Goal: Information Seeking & Learning: Learn about a topic

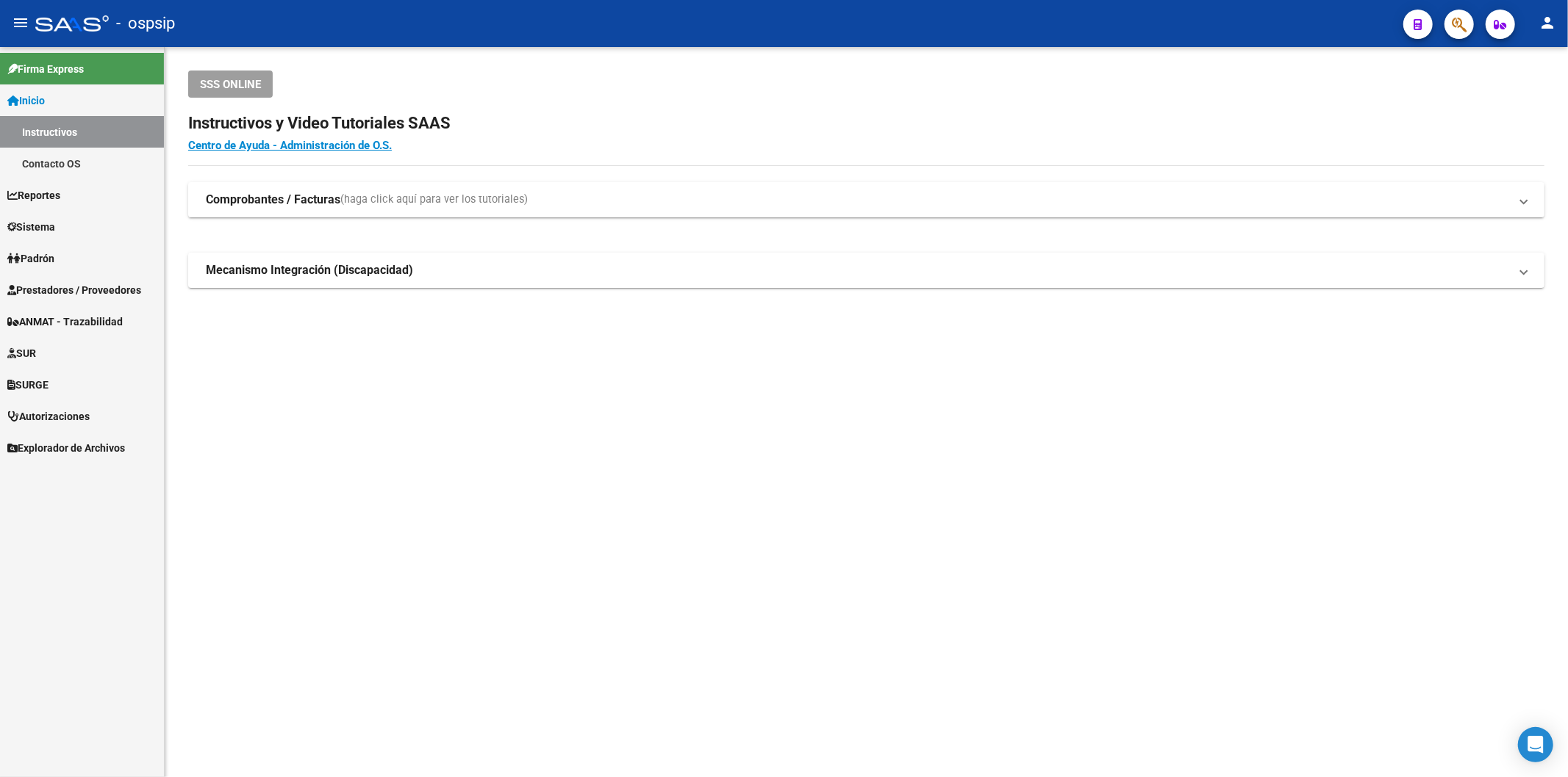
click at [89, 291] on span "Prestadores / Proveedores" at bounding box center [74, 290] width 134 height 16
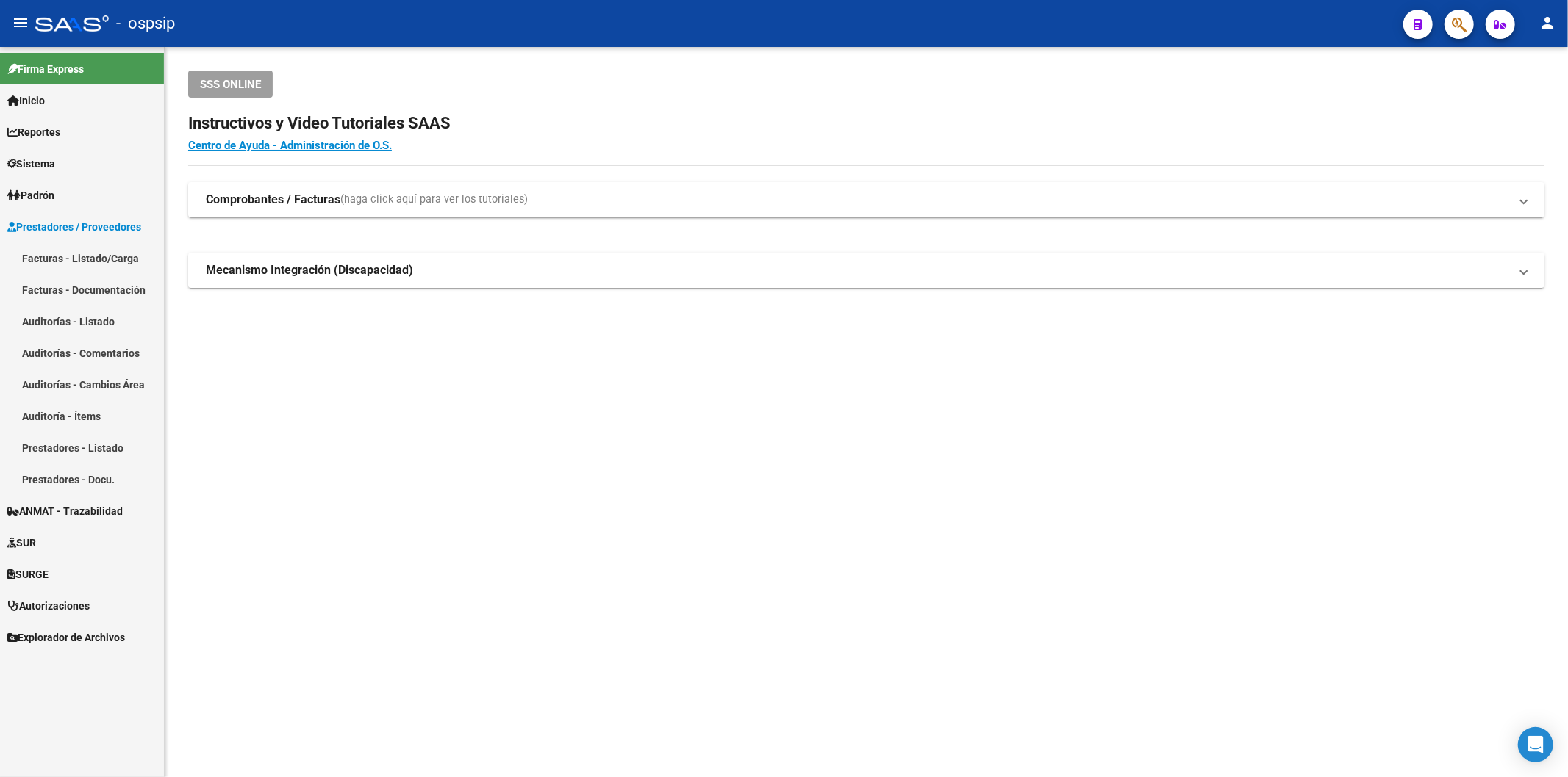
click at [62, 255] on link "Facturas - Listado/Carga" at bounding box center [82, 258] width 164 height 31
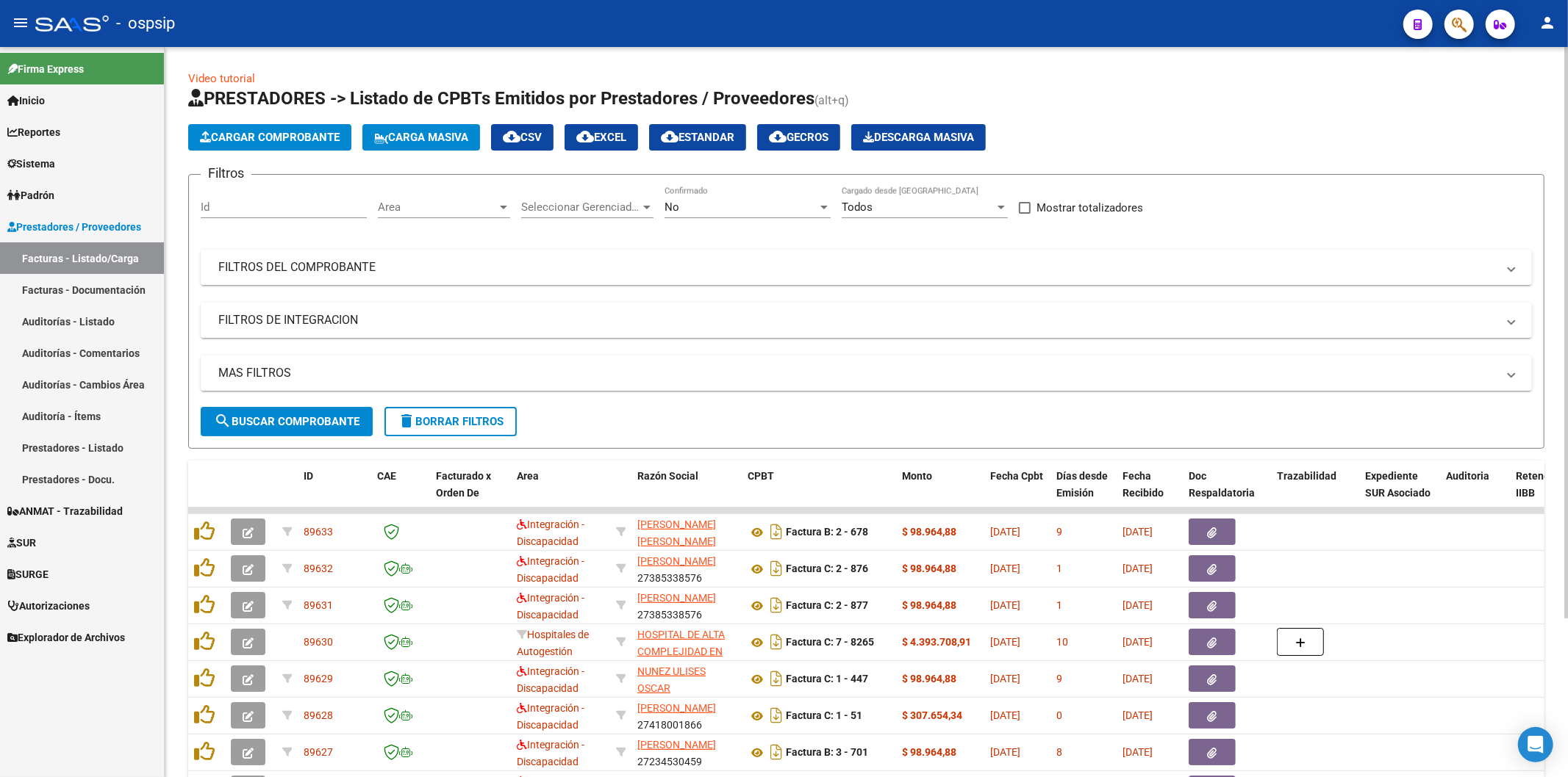
click at [729, 208] on div "No" at bounding box center [741, 206] width 153 height 13
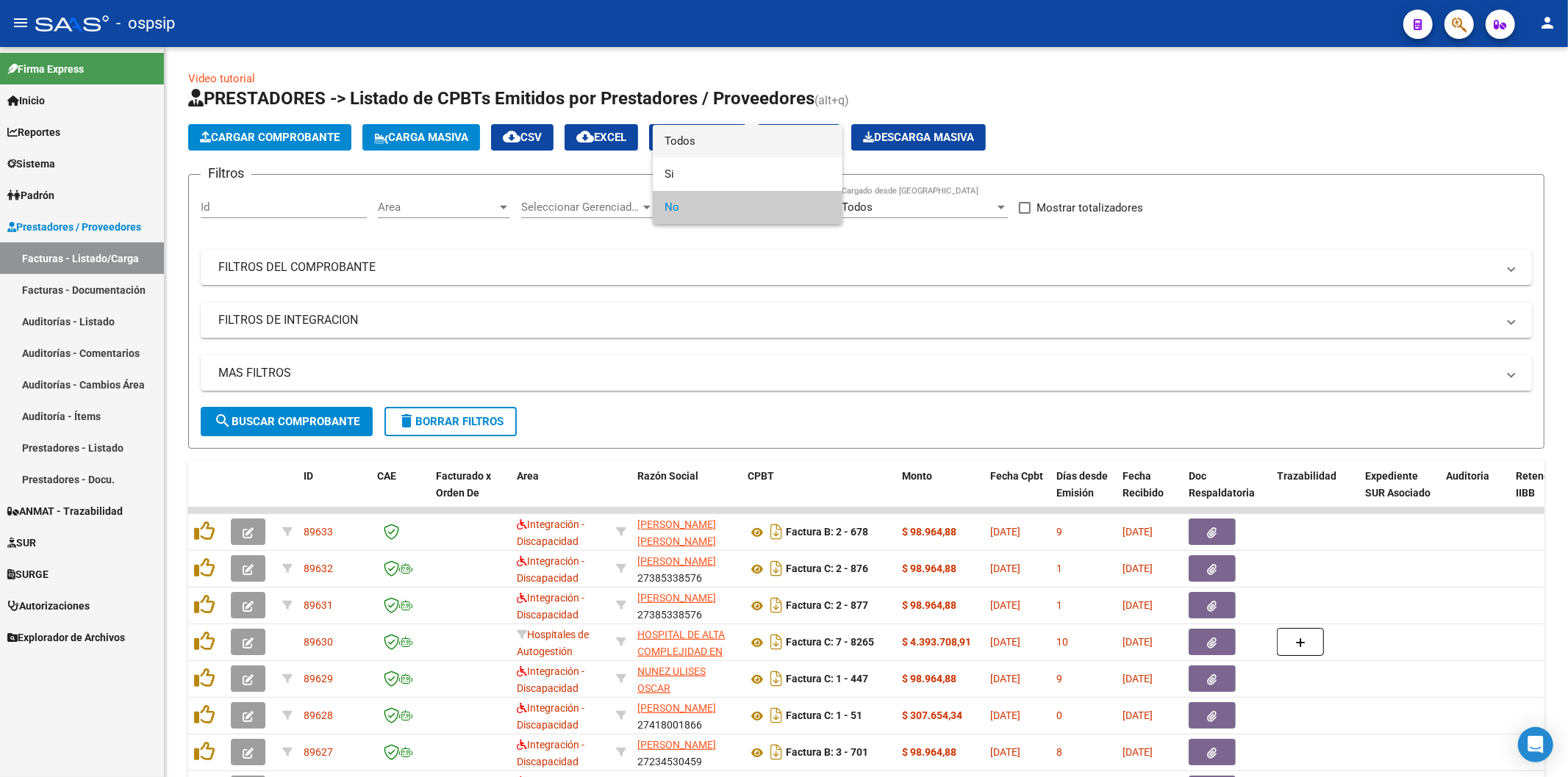
click at [686, 130] on span "Todos" at bounding box center [747, 141] width 166 height 33
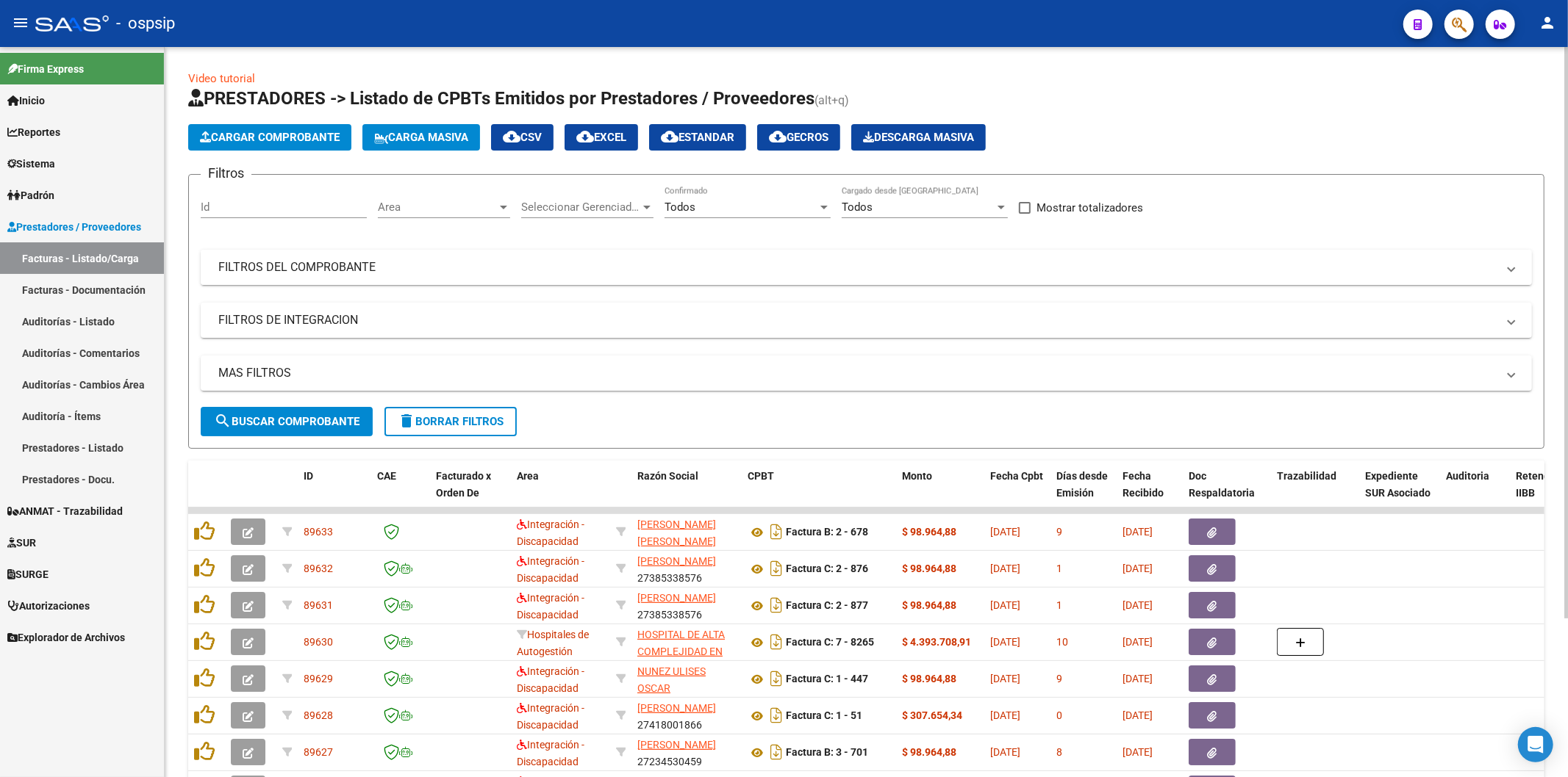
click at [291, 262] on mat-panel-title "FILTROS DEL COMPROBANTE" at bounding box center [857, 267] width 1278 height 16
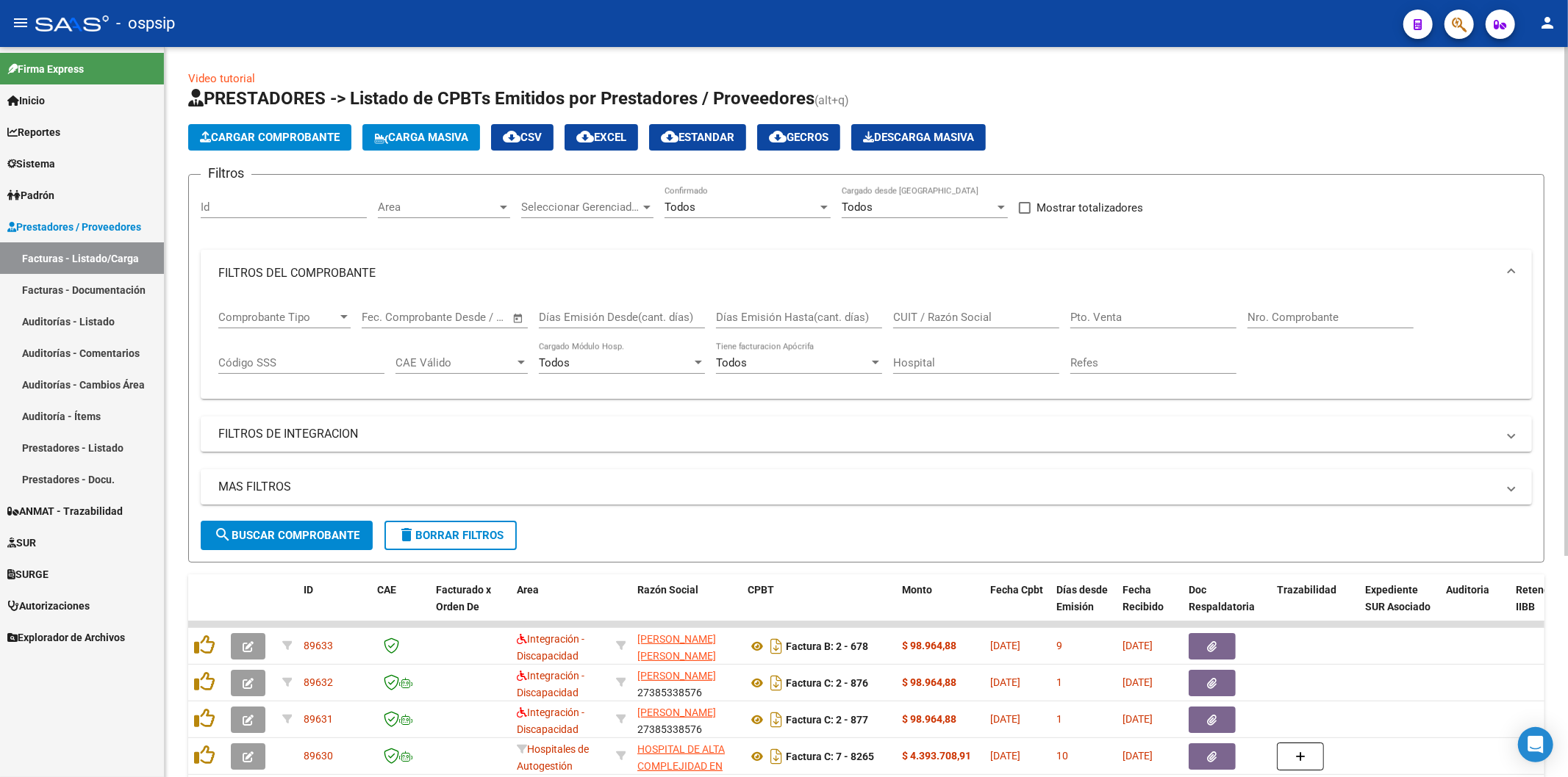
click at [1264, 322] on input "Nro. Comprobante" at bounding box center [1330, 317] width 166 height 13
paste input "9170"
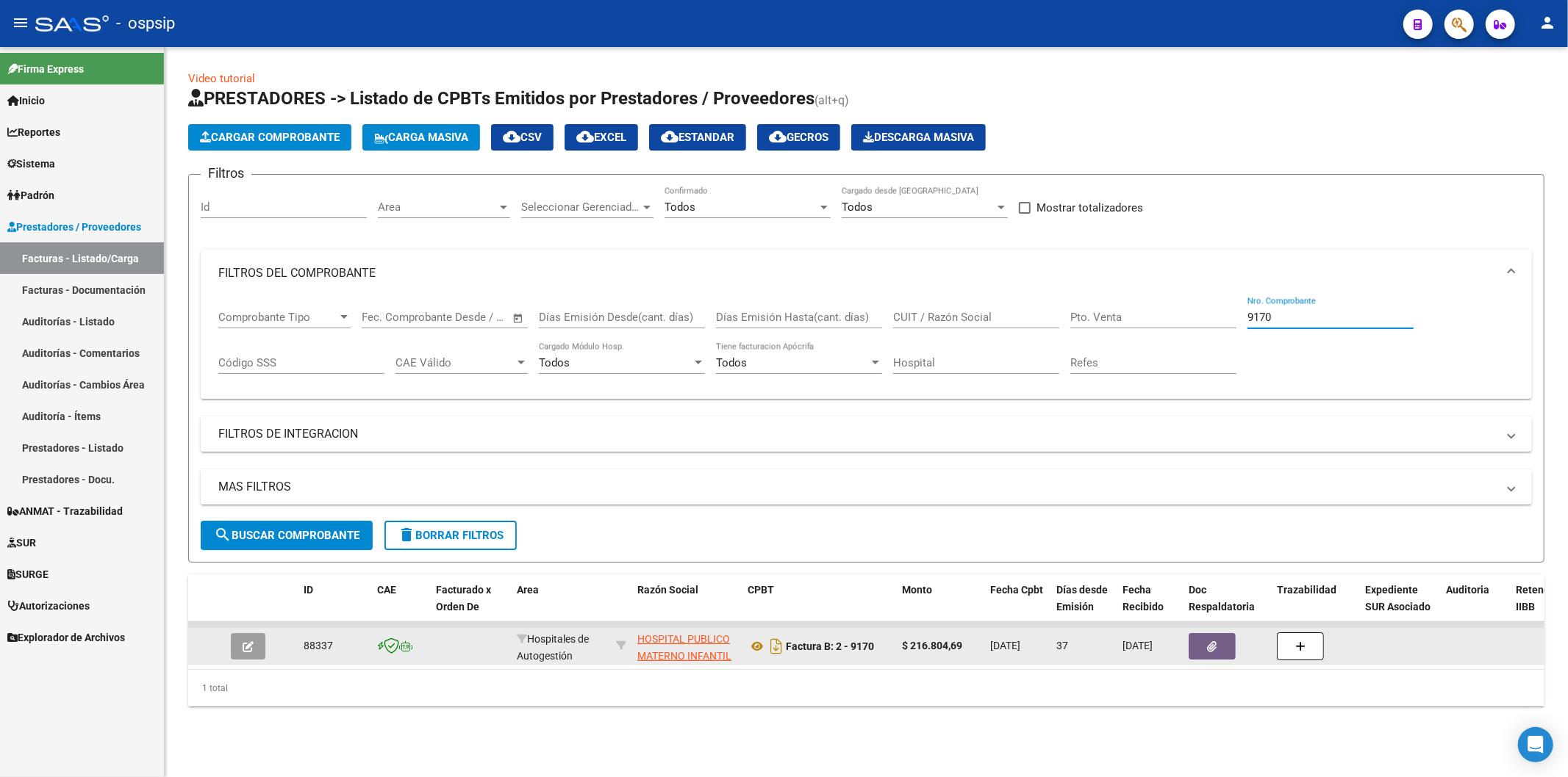
type input "9170"
click at [1208, 652] on icon "button" at bounding box center [1212, 647] width 10 height 11
click at [762, 642] on icon at bounding box center [758, 646] width 19 height 17
click at [1199, 652] on button "button" at bounding box center [1212, 646] width 47 height 27
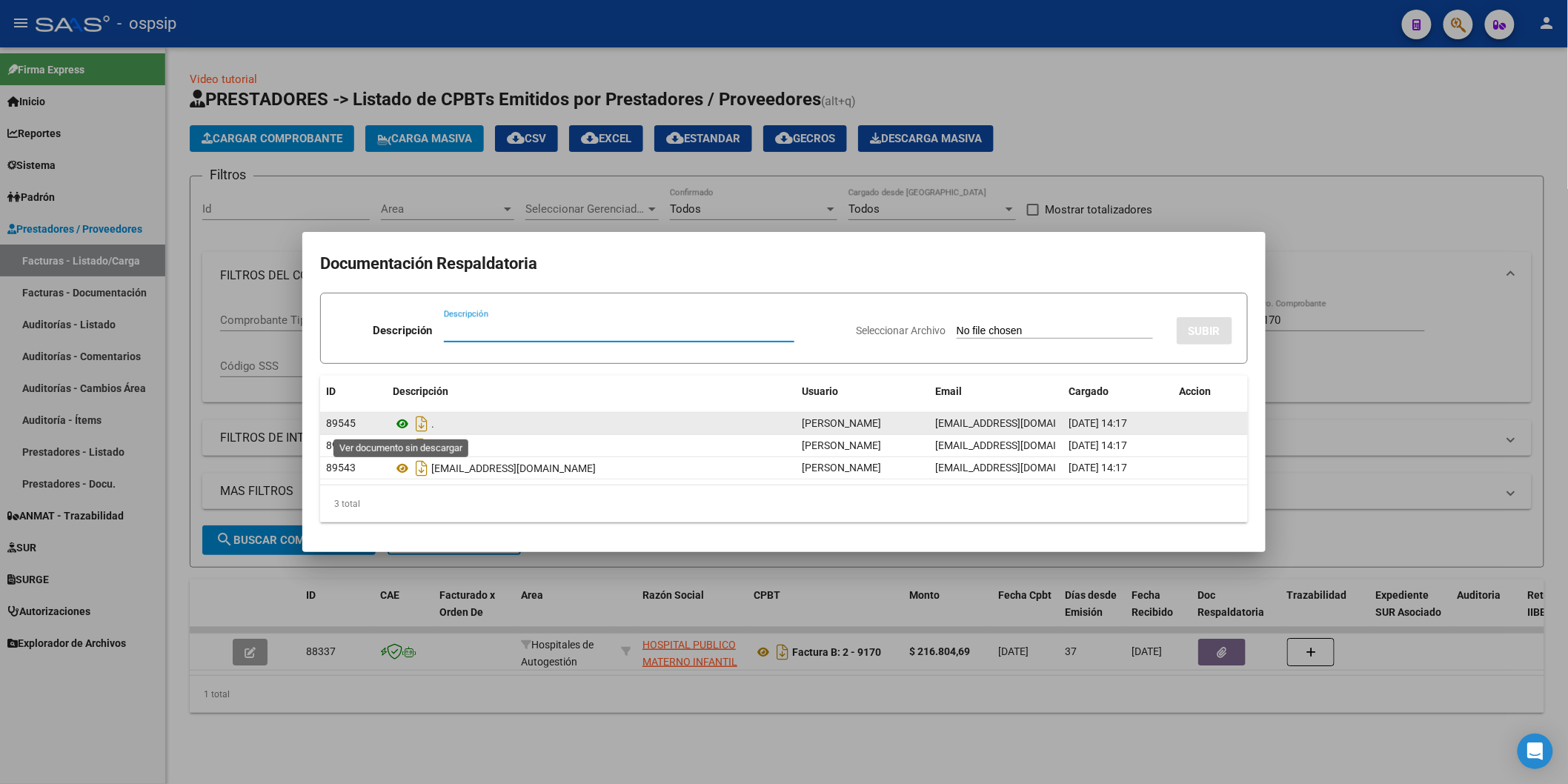
click at [401, 431] on icon at bounding box center [402, 424] width 19 height 18
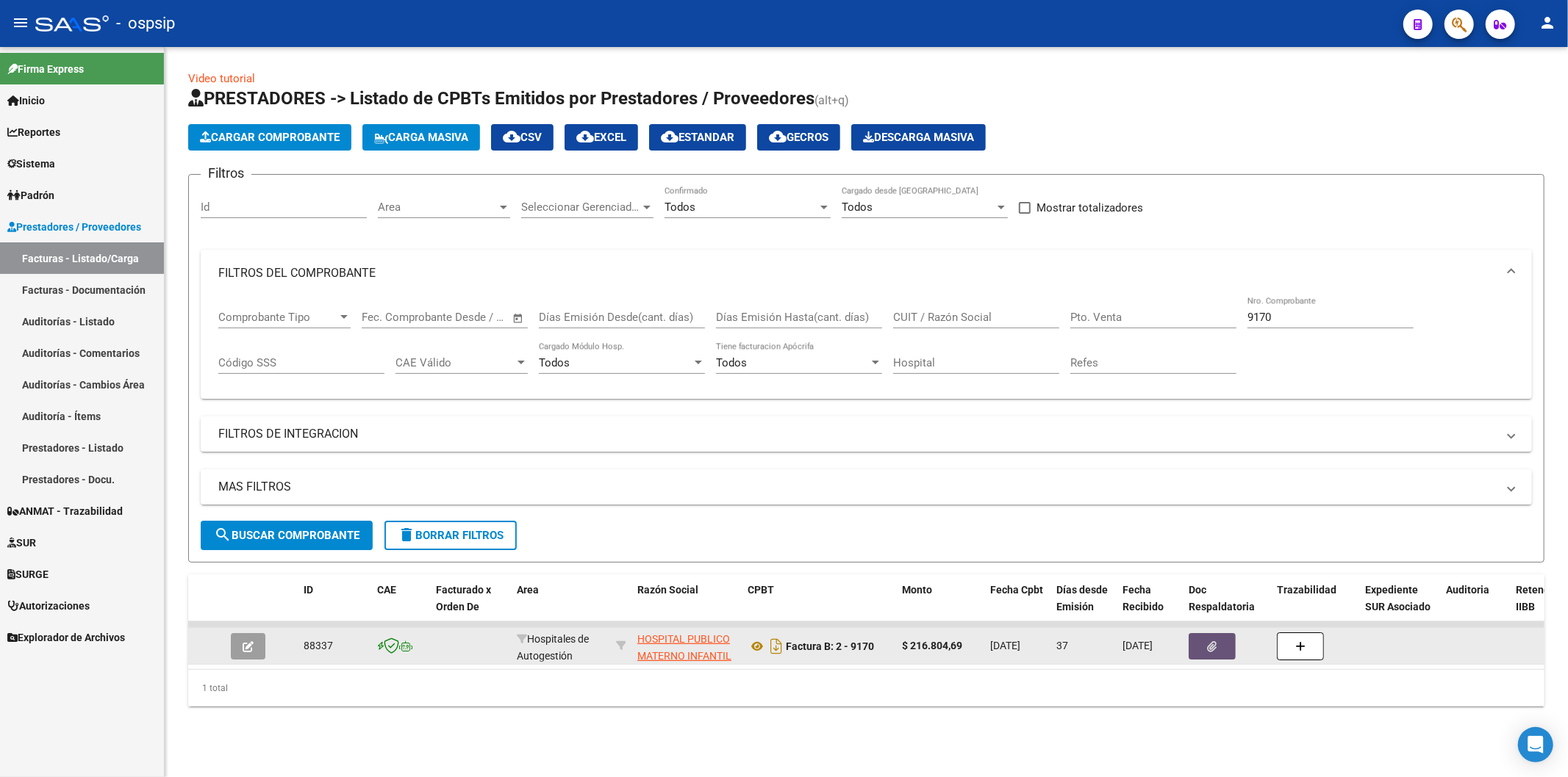
click at [1201, 650] on button "button" at bounding box center [1212, 646] width 47 height 27
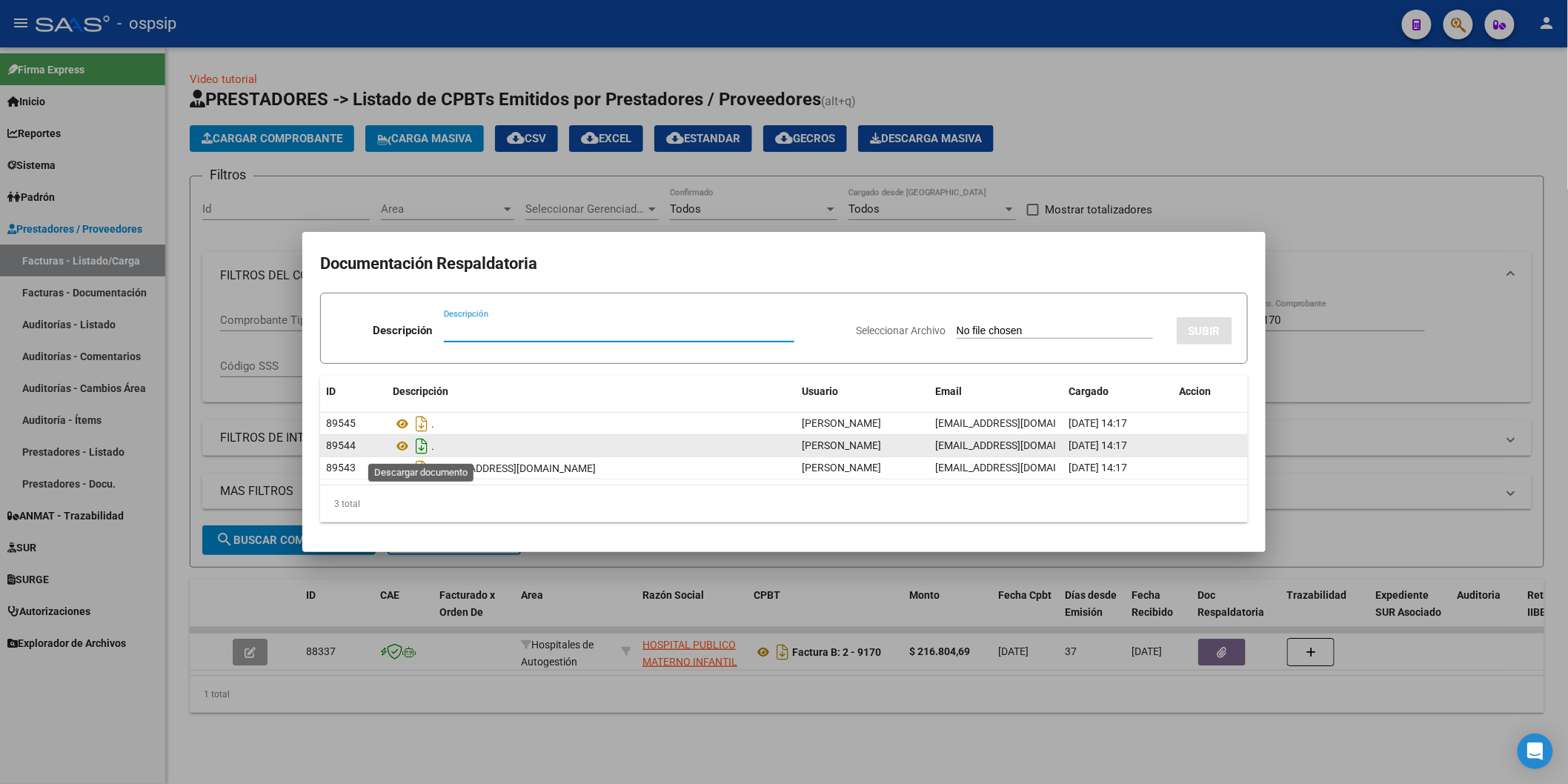
click at [423, 449] on icon "Descargar documento" at bounding box center [422, 446] width 19 height 24
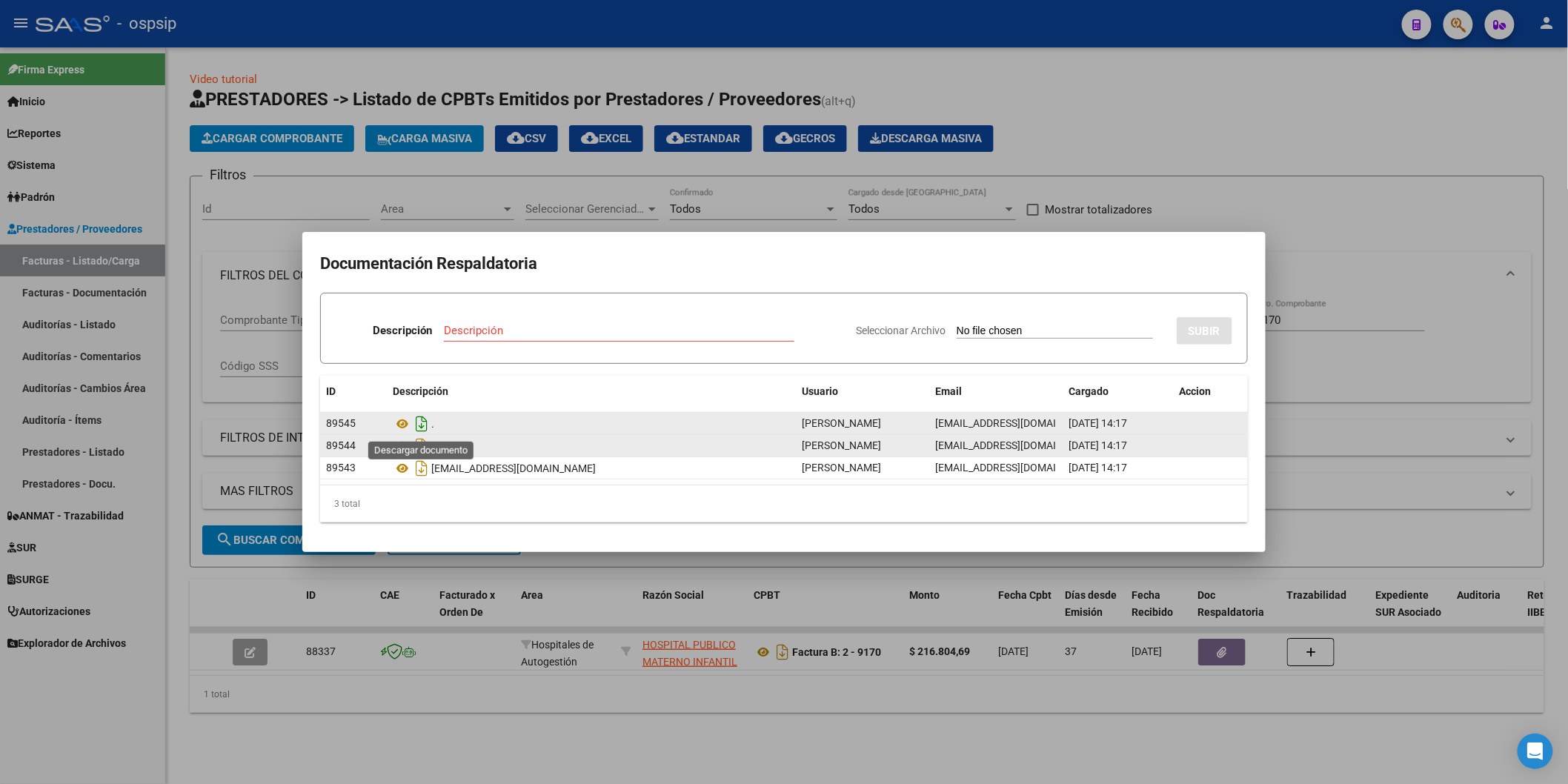
click at [424, 420] on icon "Descargar documento" at bounding box center [422, 424] width 19 height 24
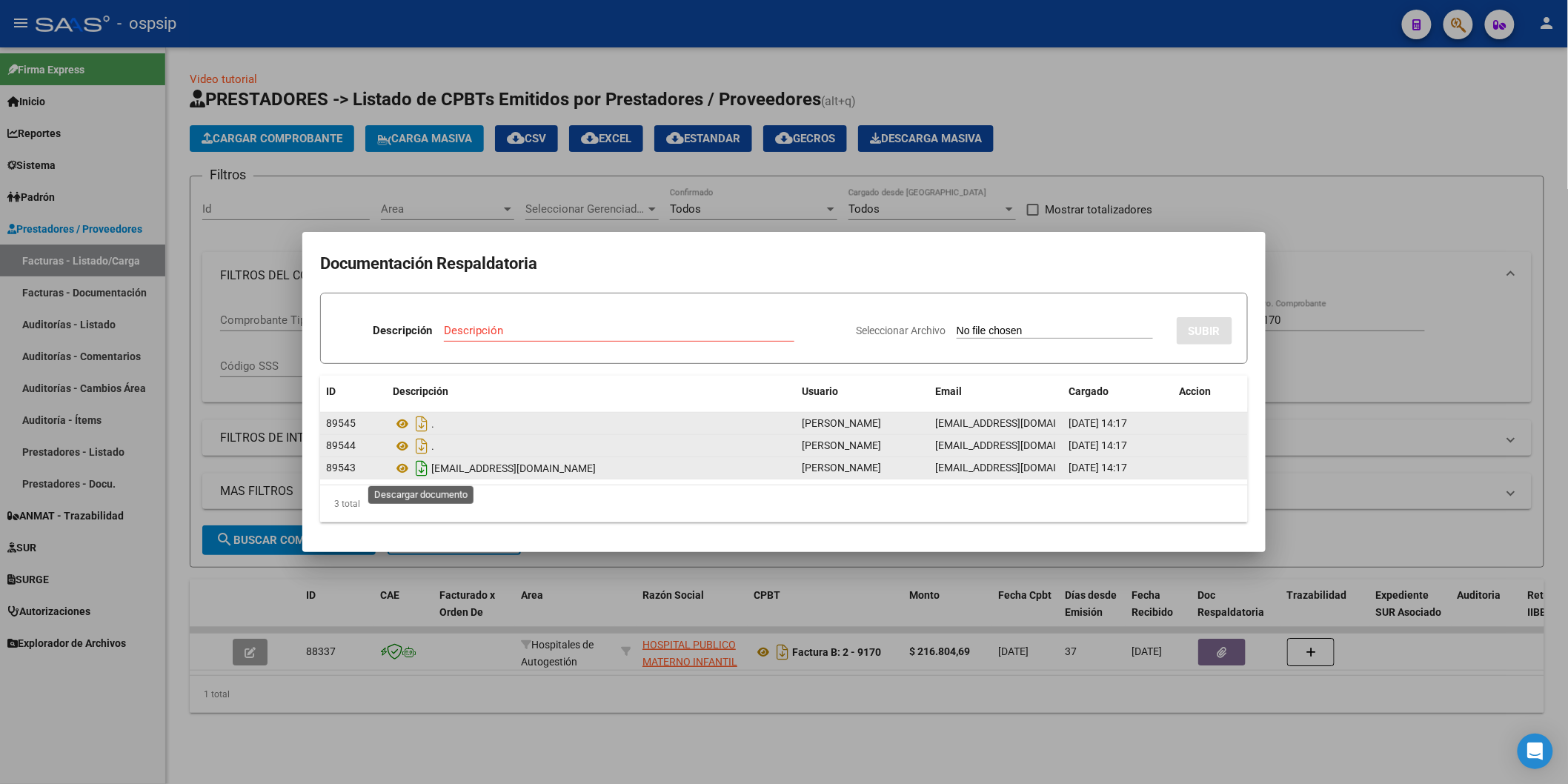
click at [425, 469] on icon "Descargar documento" at bounding box center [422, 468] width 19 height 24
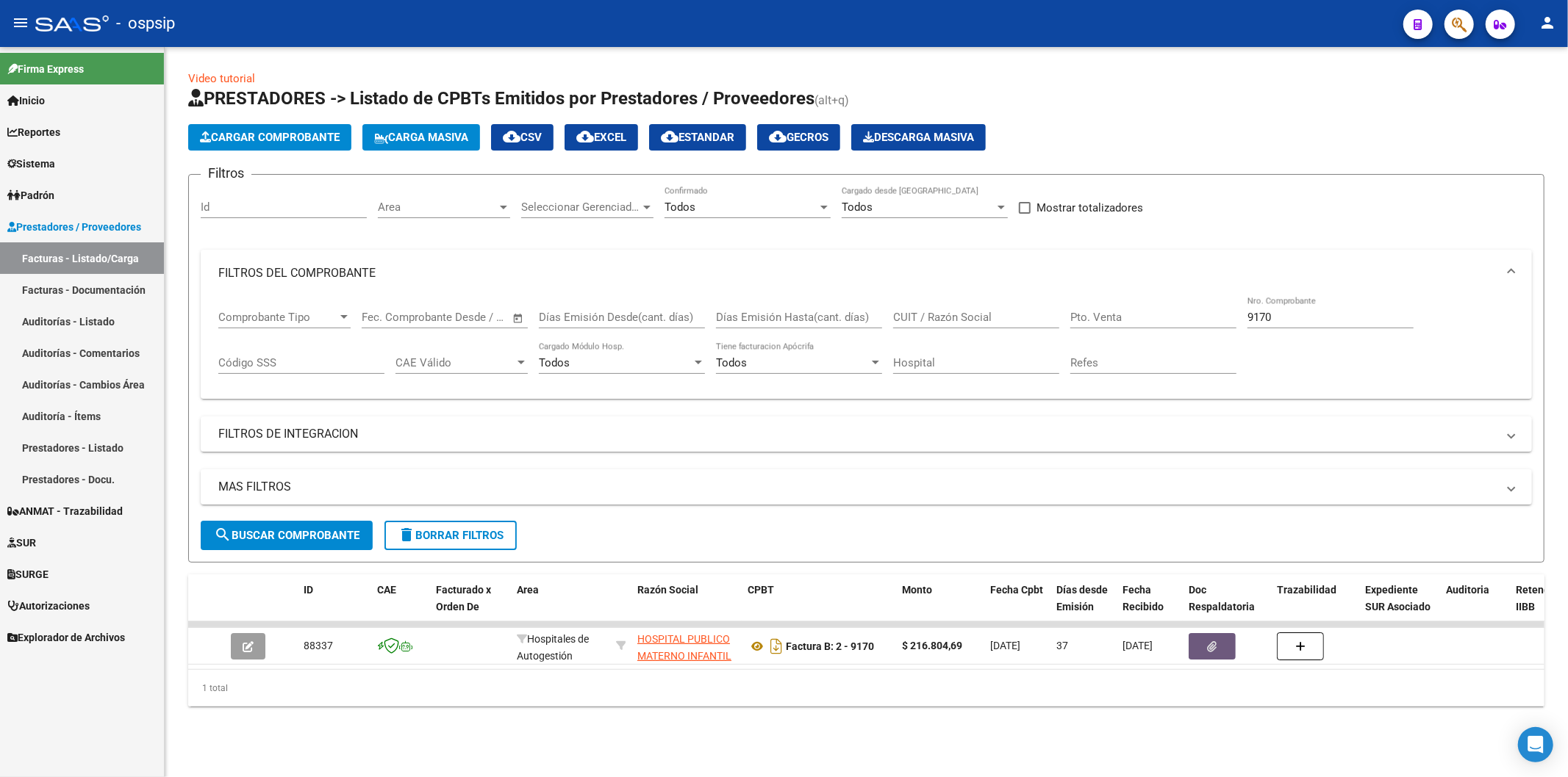
click at [1451, 22] on button "button" at bounding box center [1460, 24] width 30 height 29
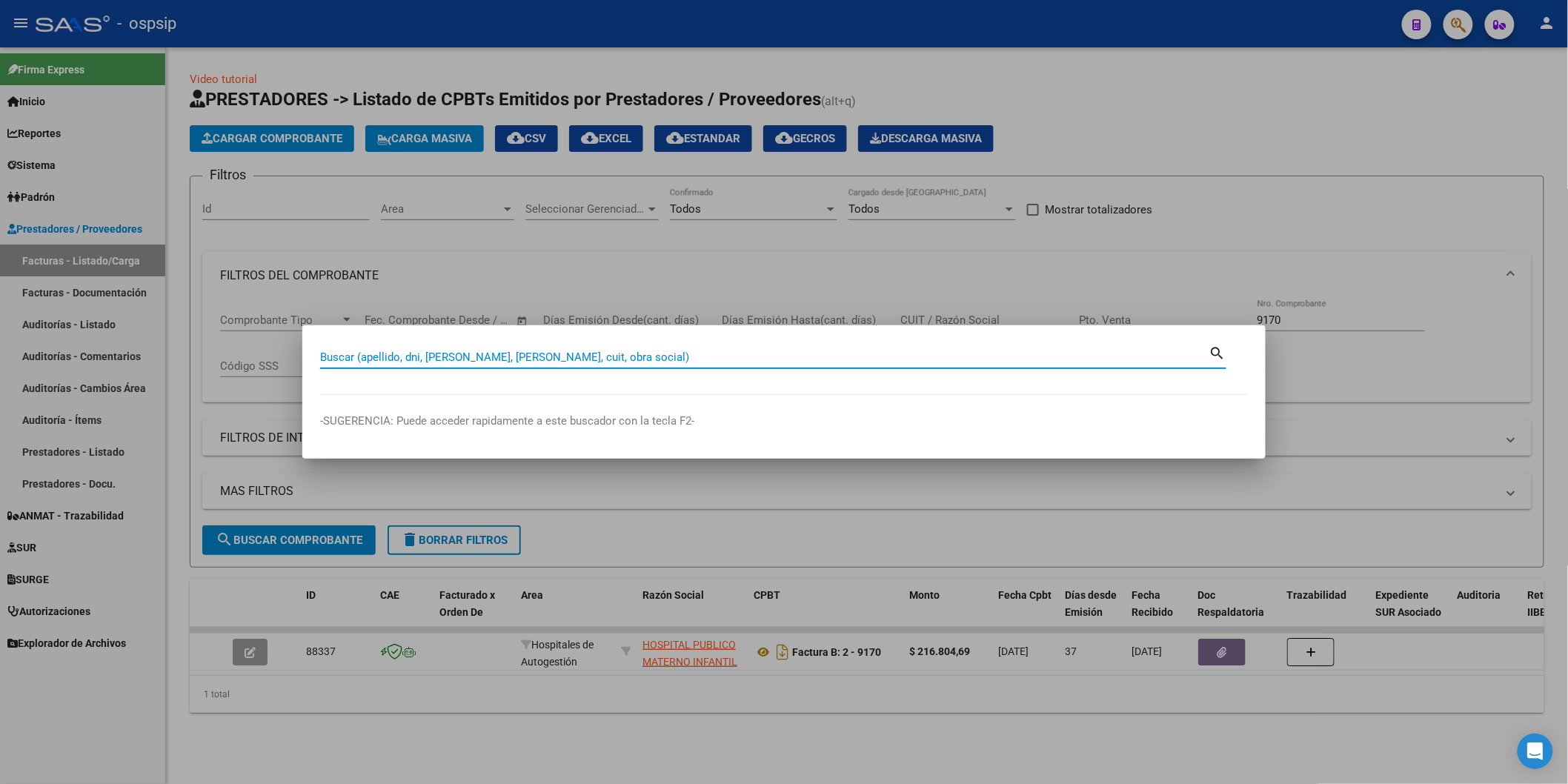
paste input "44017774"
type input "44017774"
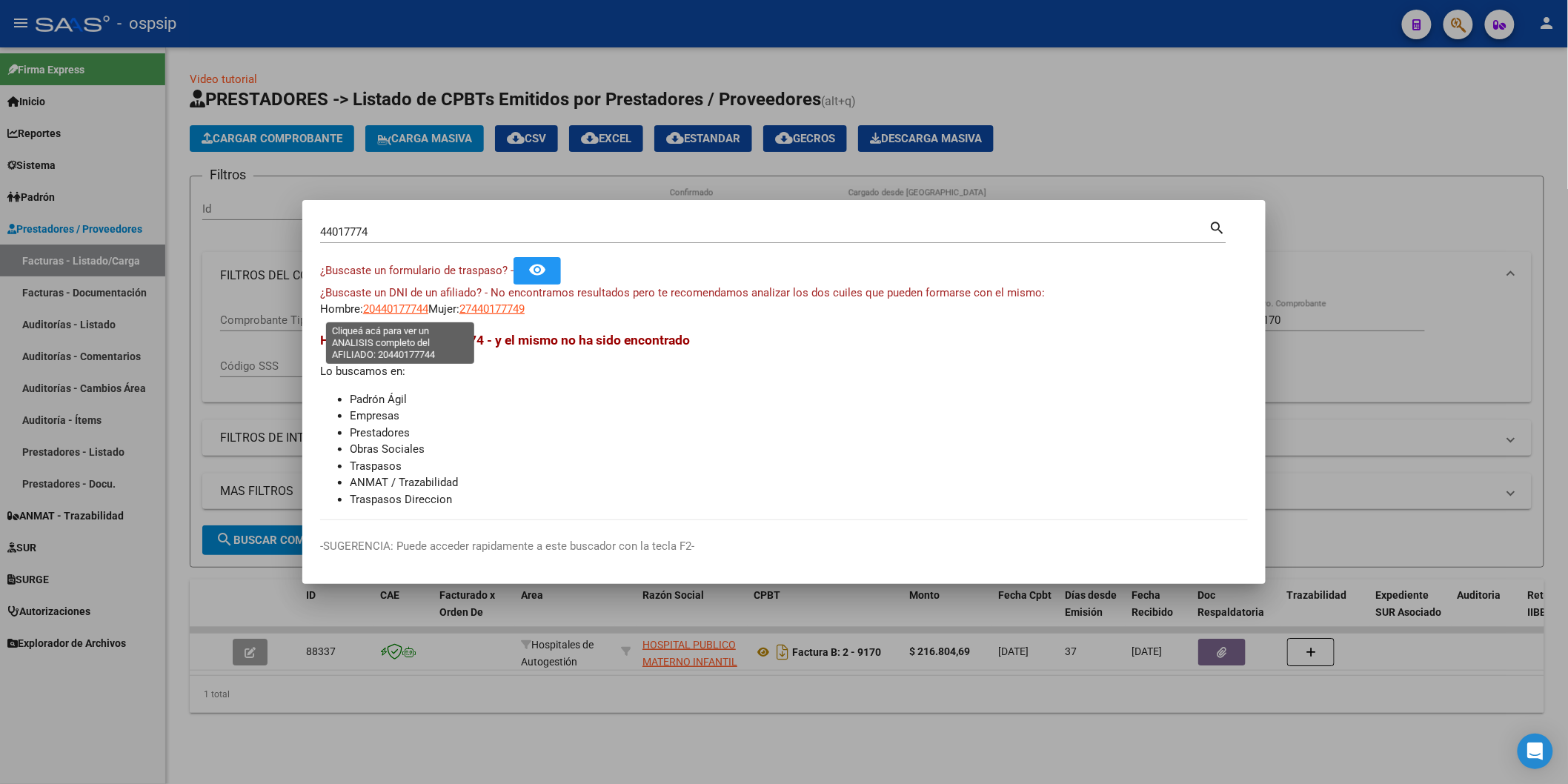
click at [401, 304] on span "20440177744" at bounding box center [395, 309] width 66 height 13
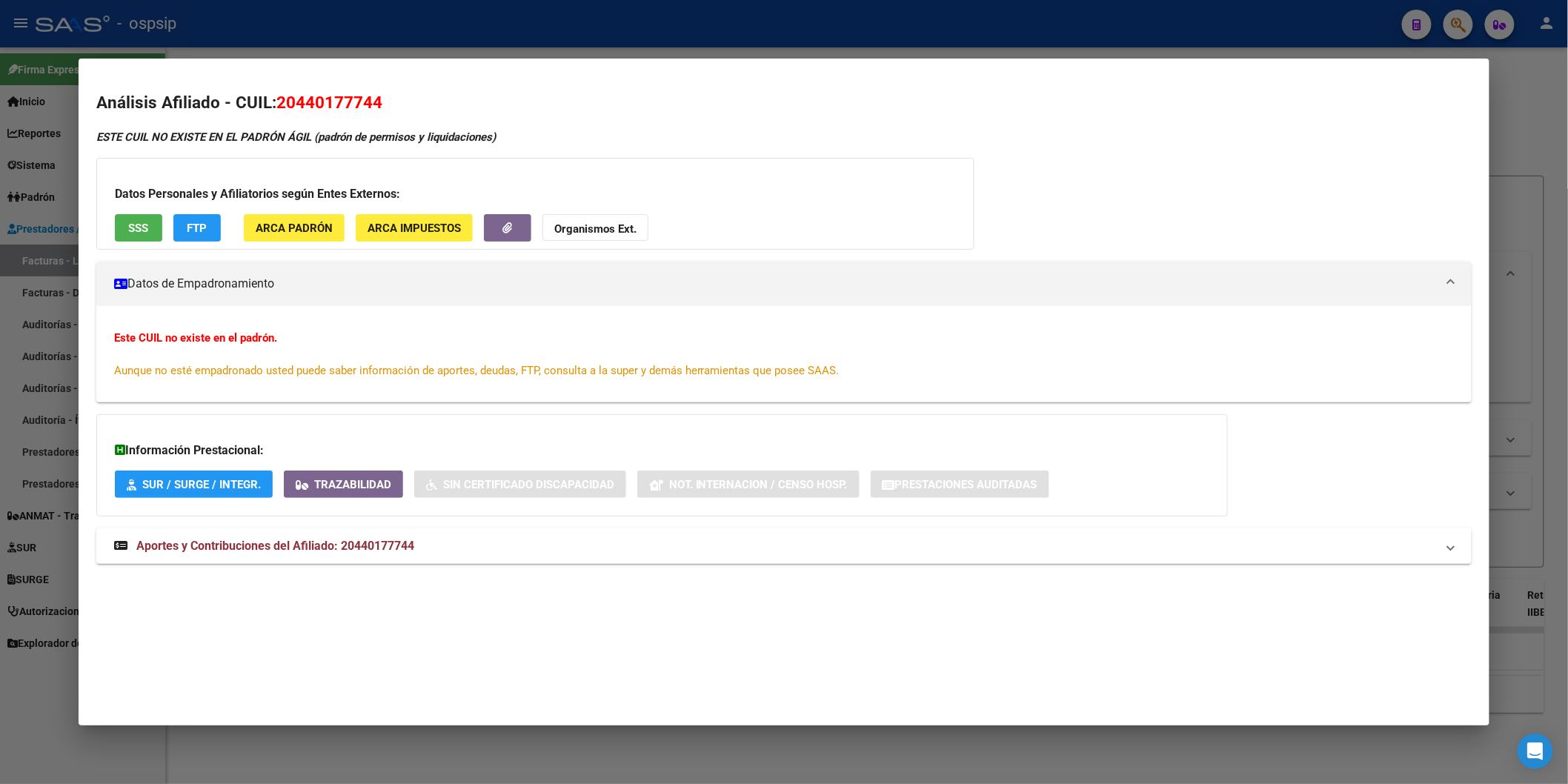
click at [579, 228] on strong "Organismos Ext." at bounding box center [596, 228] width 82 height 13
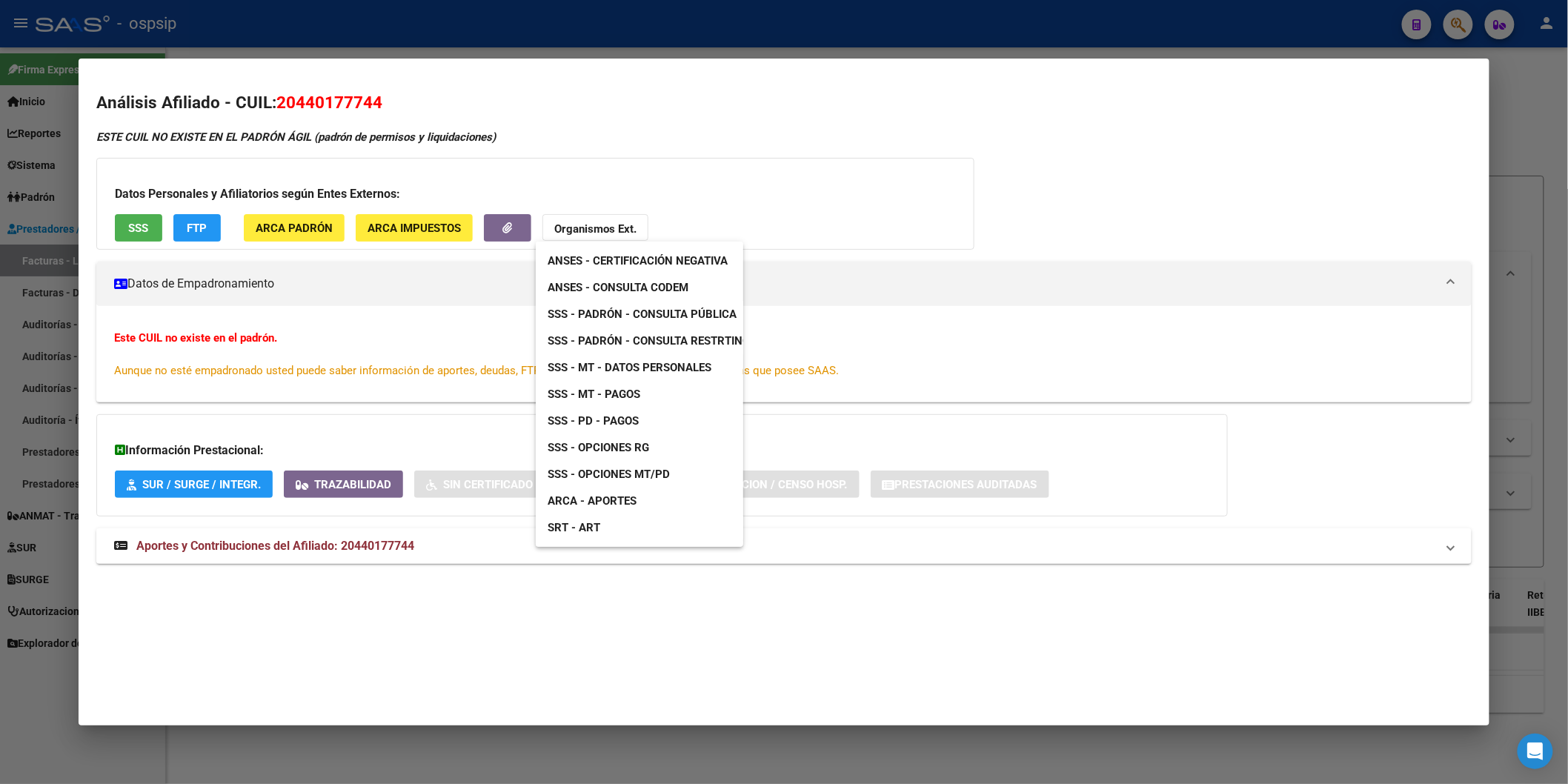
click at [648, 283] on span "ANSES - Consulta CODEM" at bounding box center [617, 287] width 141 height 13
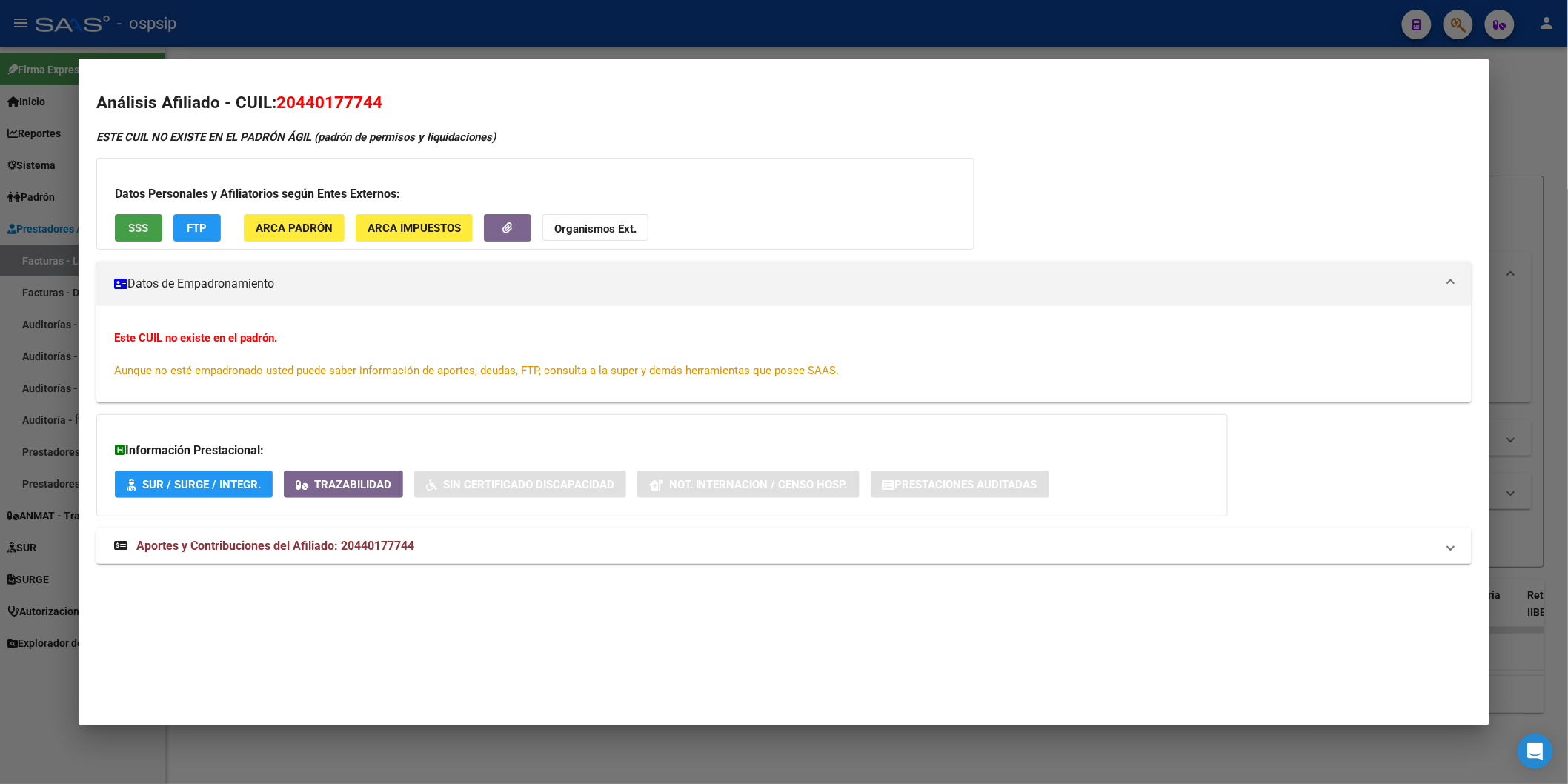
click at [148, 231] on button "SSS" at bounding box center [138, 228] width 47 height 27
click at [595, 225] on strong "Organismos Ext." at bounding box center [596, 228] width 82 height 13
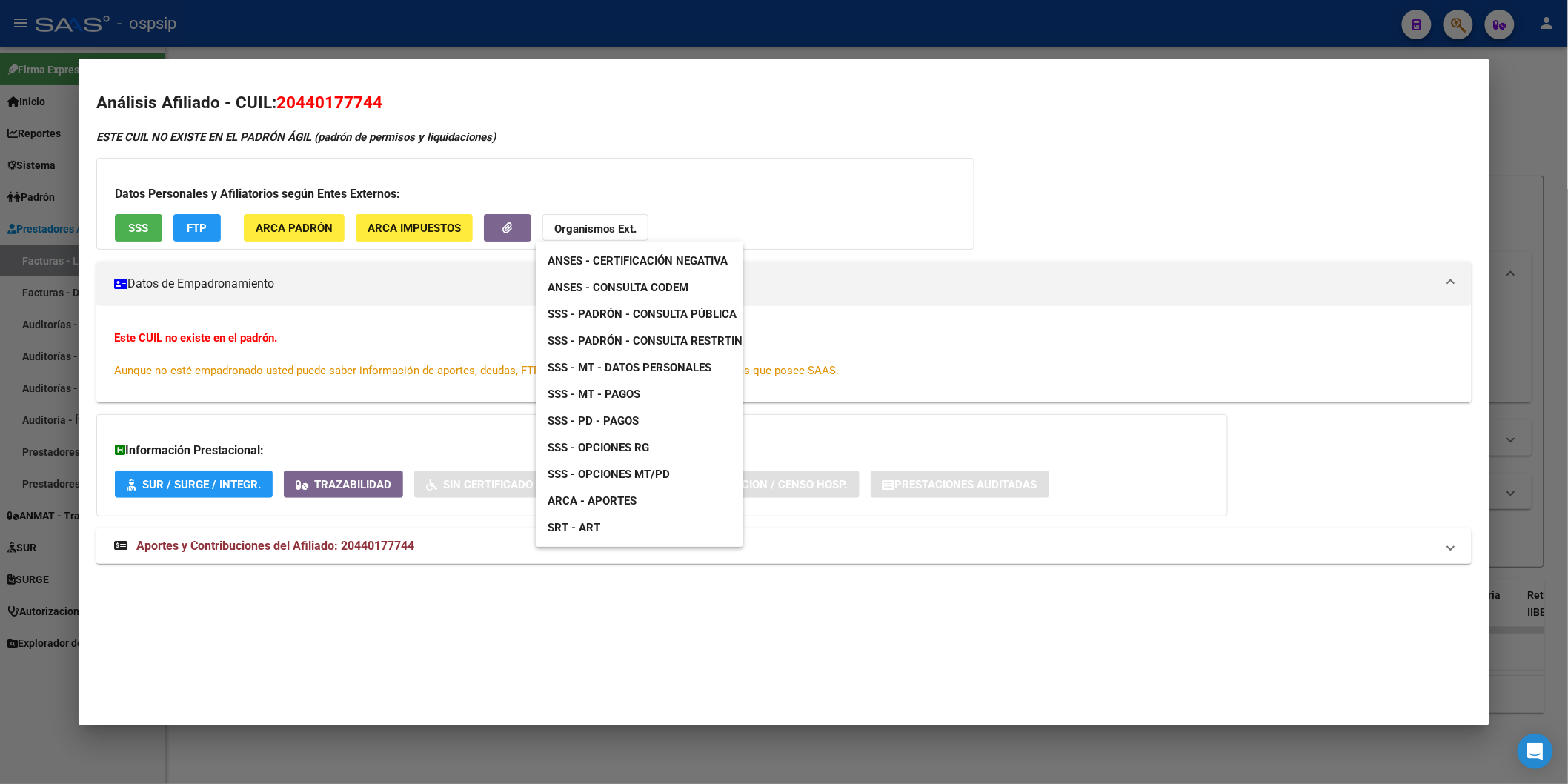
click at [662, 309] on span "SSS - Padrón - Consulta Pública" at bounding box center [642, 314] width 189 height 13
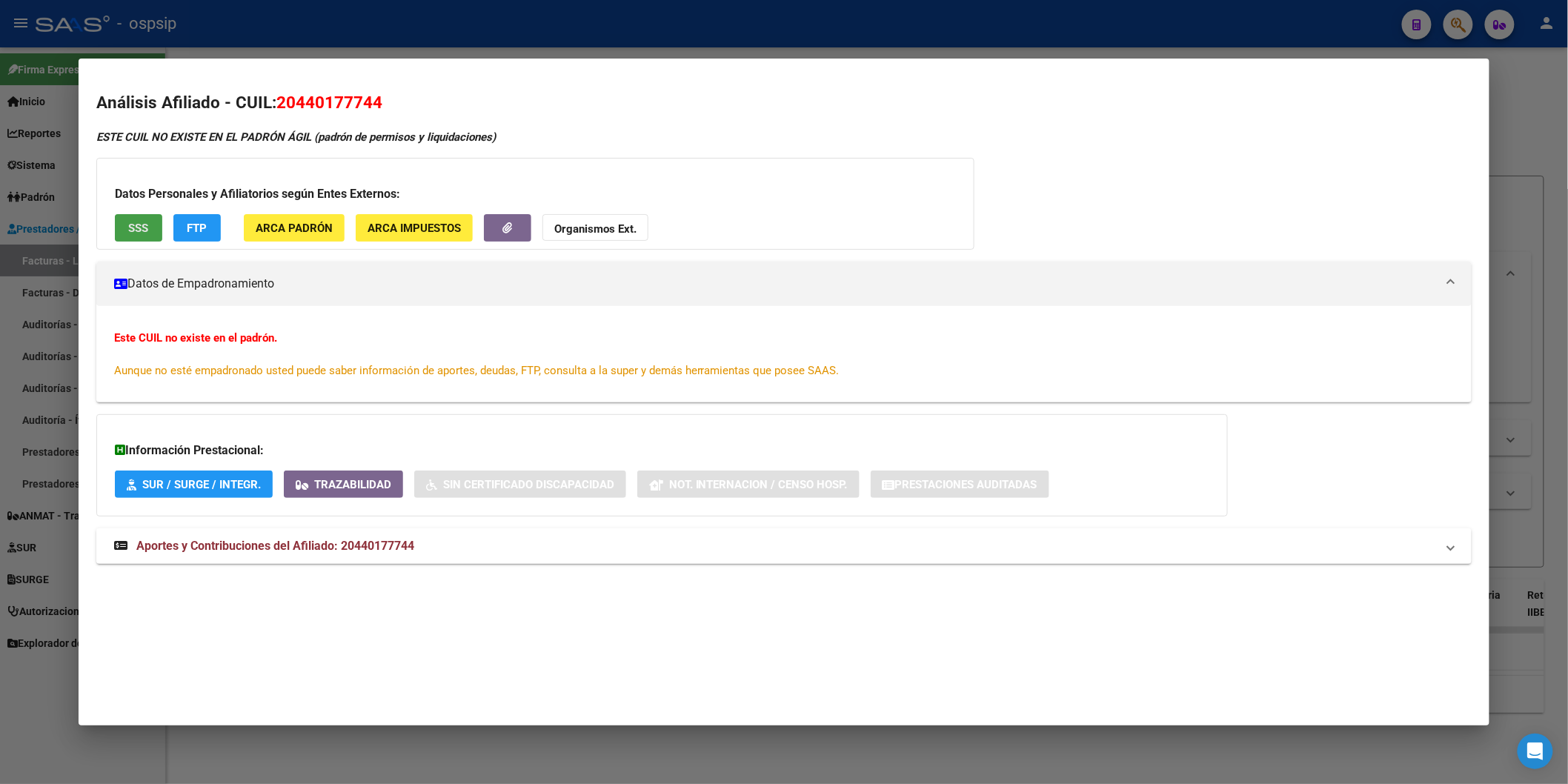
click at [134, 230] on span "SSS" at bounding box center [138, 228] width 20 height 13
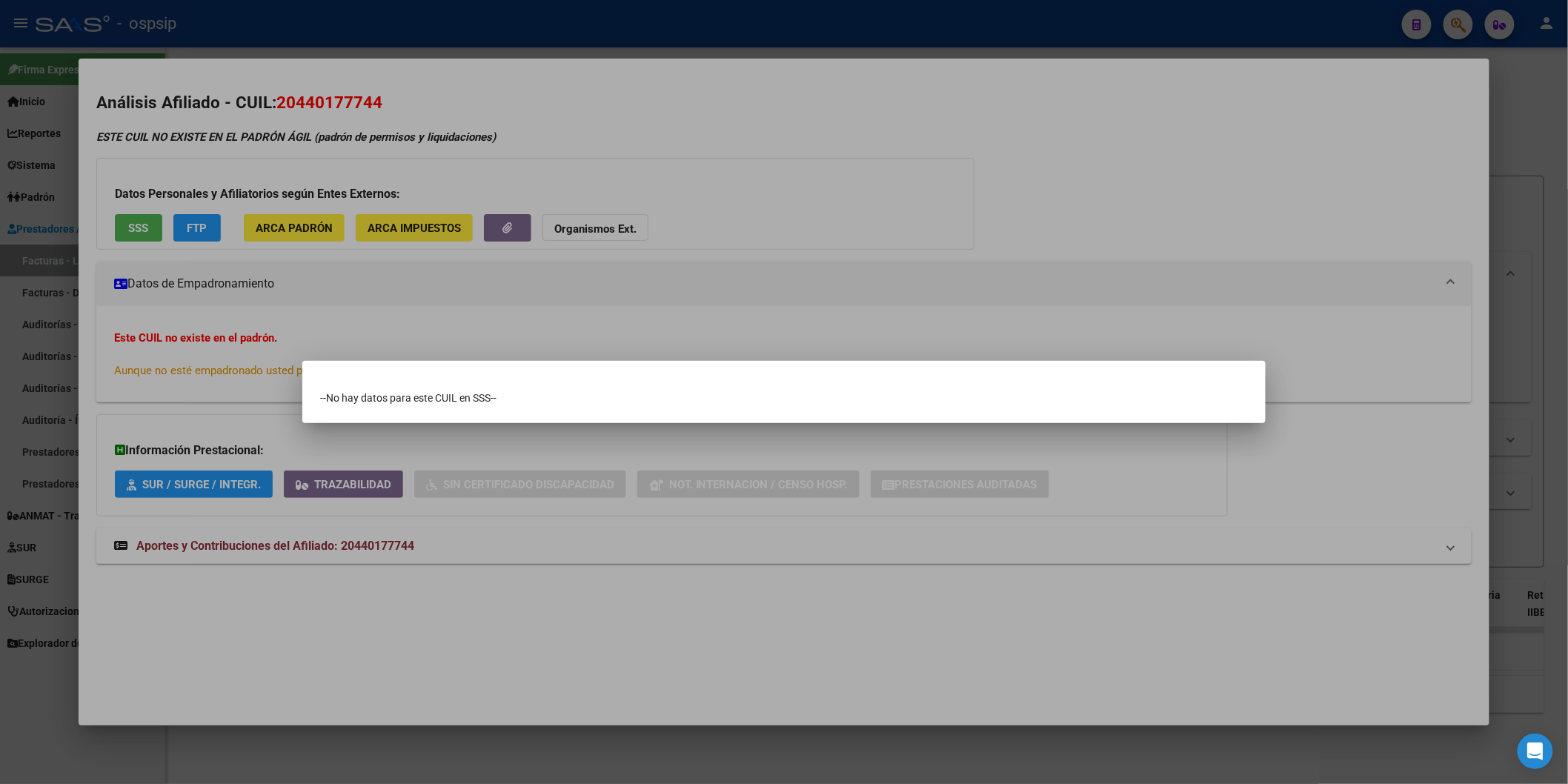
click at [860, 215] on div at bounding box center [784, 392] width 1568 height 784
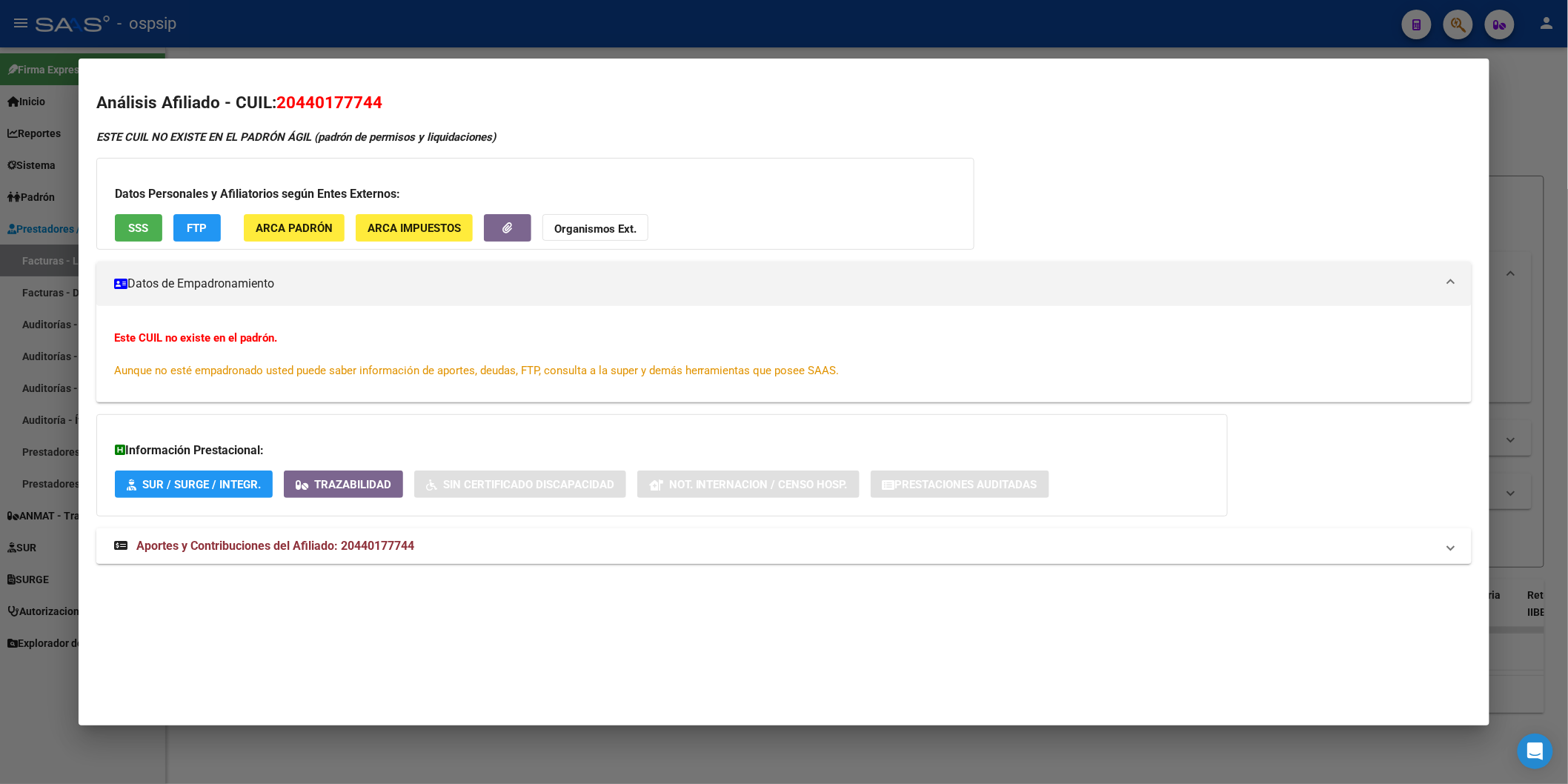
click at [257, 542] on span "Aportes y Contribuciones del Afiliado: 20440177744" at bounding box center [275, 546] width 278 height 14
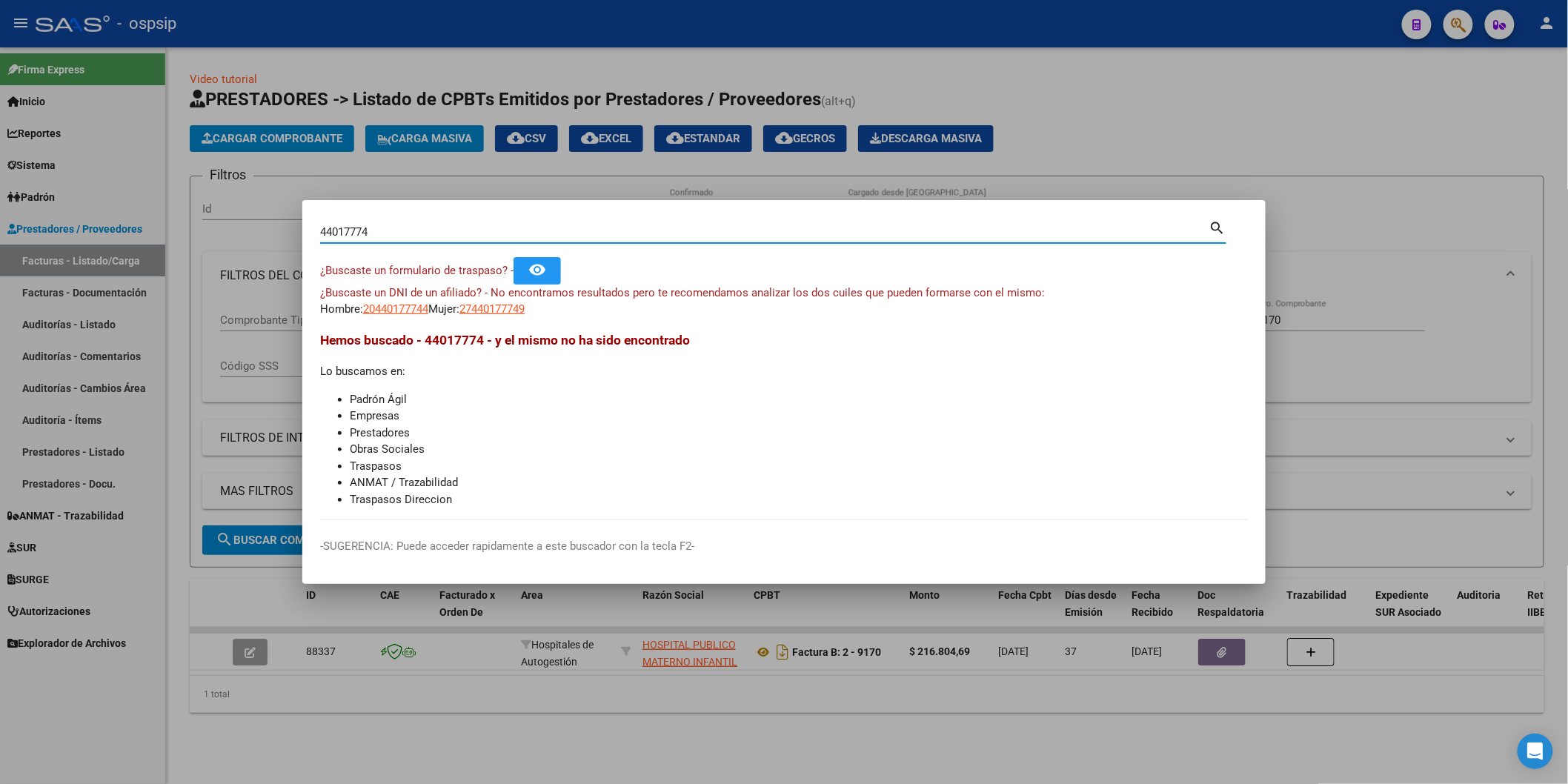
click at [421, 228] on input "44017774" at bounding box center [764, 232] width 889 height 13
type input "4"
paste input "39361106"
type input "39361106"
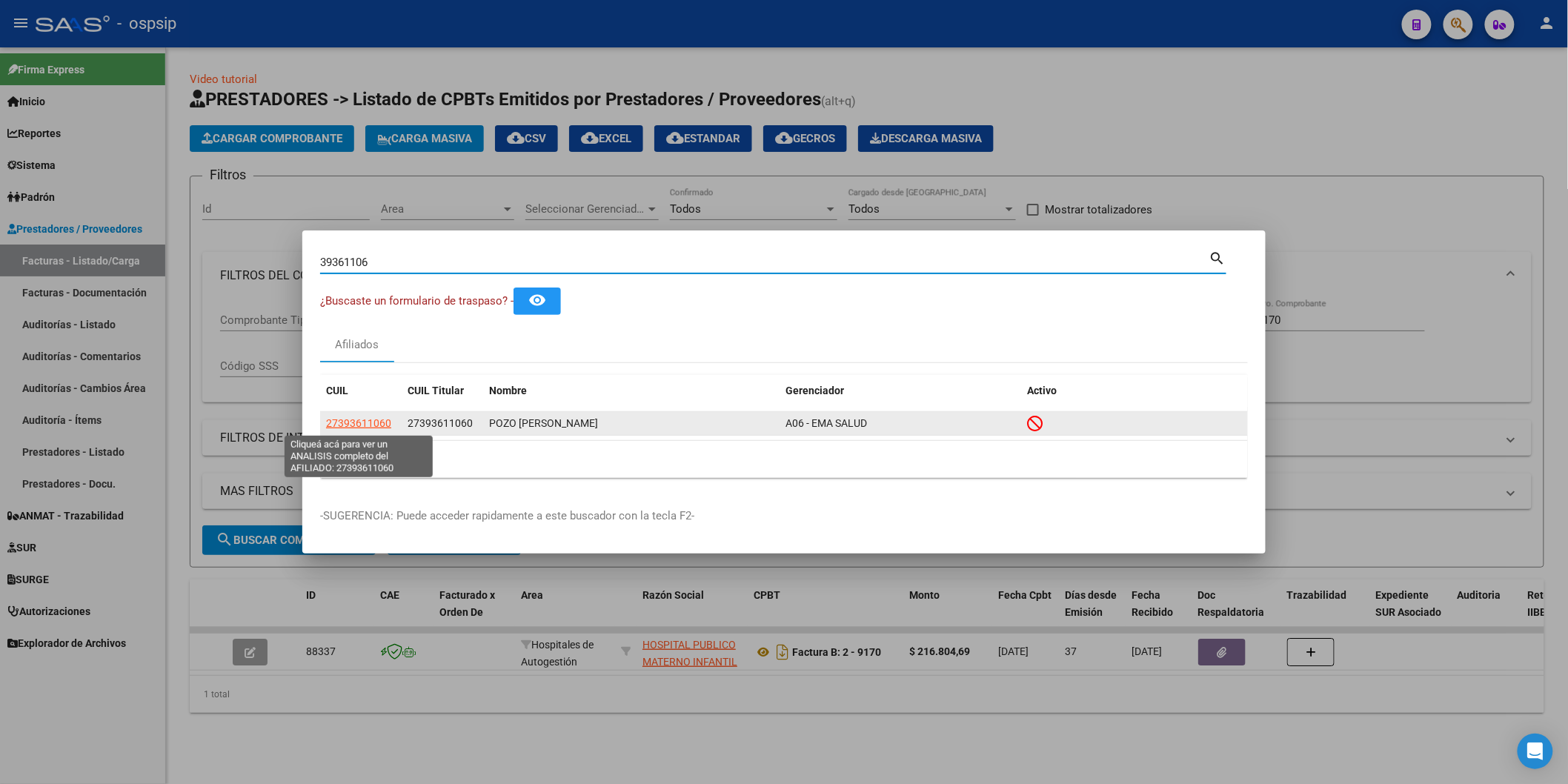
click at [373, 419] on span "27393611060" at bounding box center [359, 424] width 66 height 12
type textarea "27393611060"
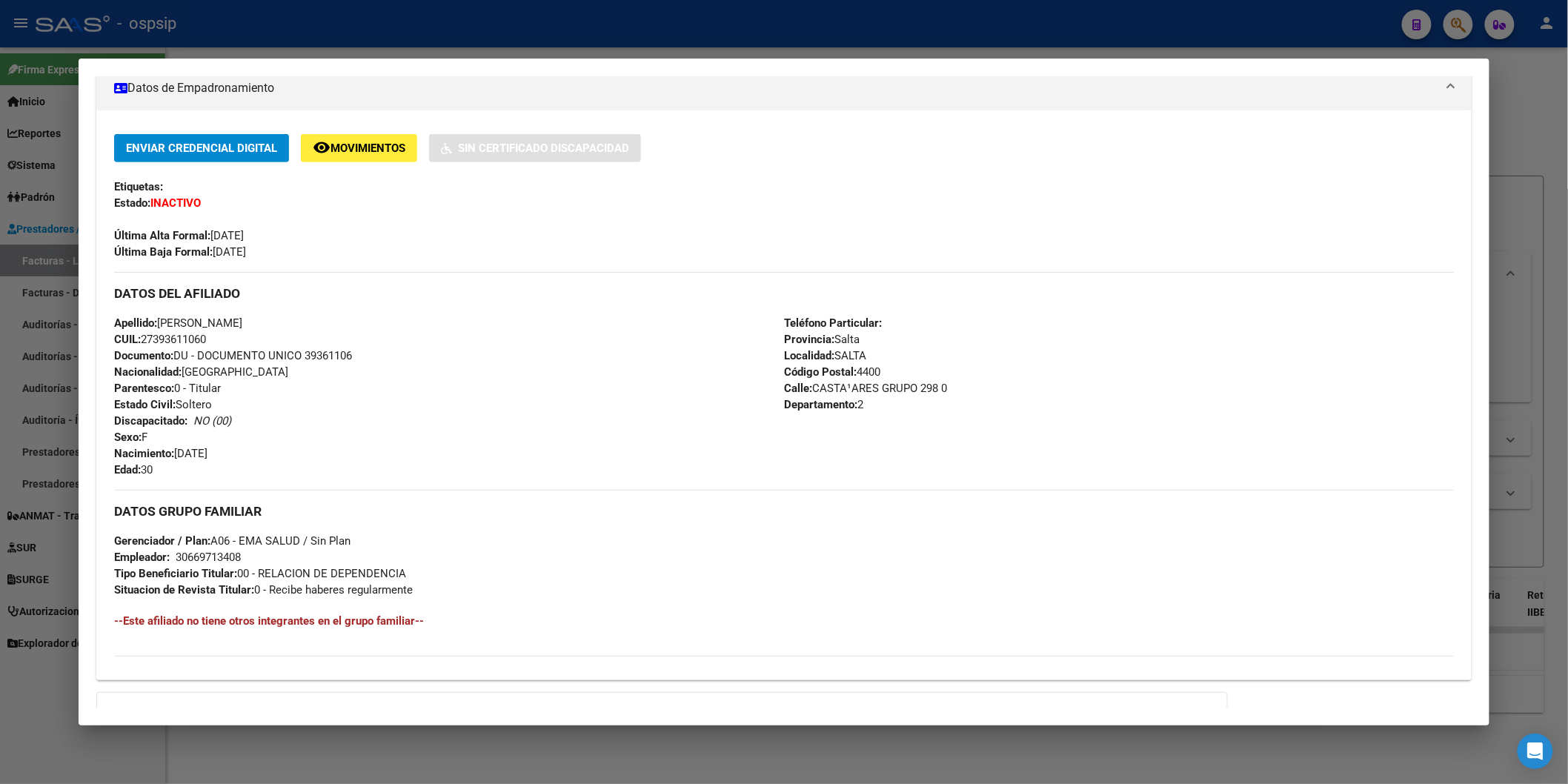
scroll to position [436, 0]
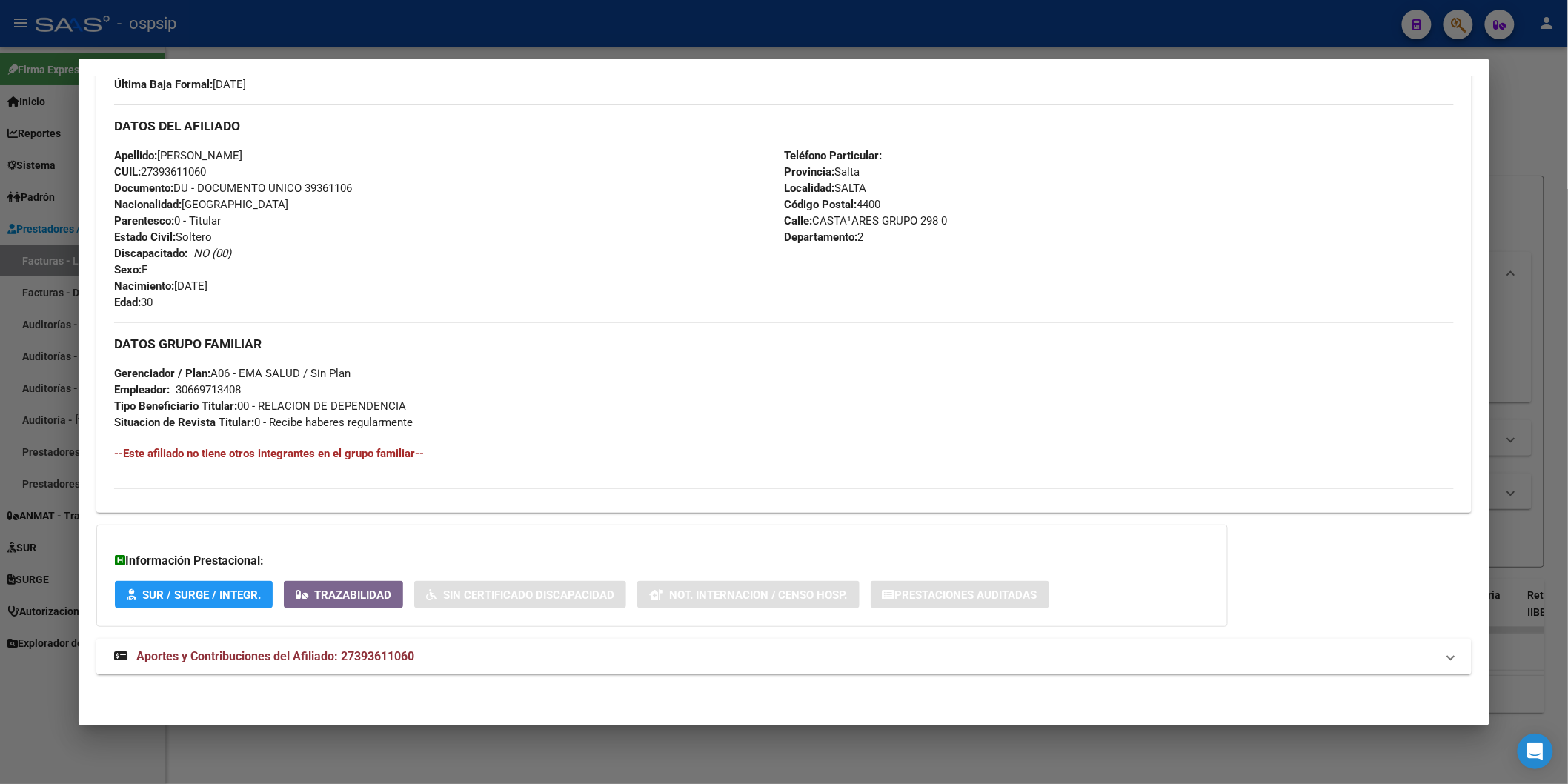
click at [316, 655] on span "Aportes y Contribuciones del Afiliado: 27393611060" at bounding box center [275, 656] width 278 height 14
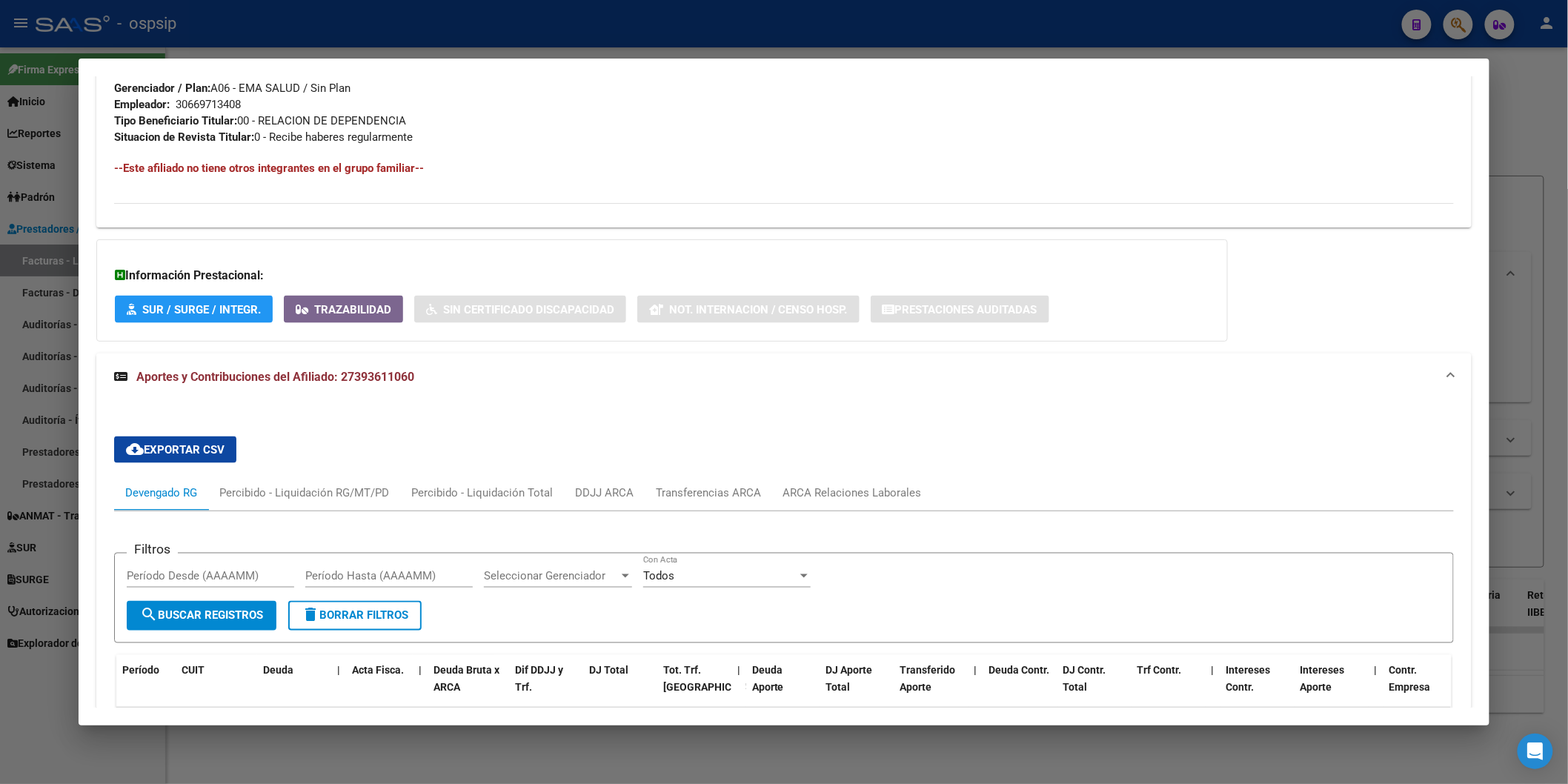
scroll to position [934, 0]
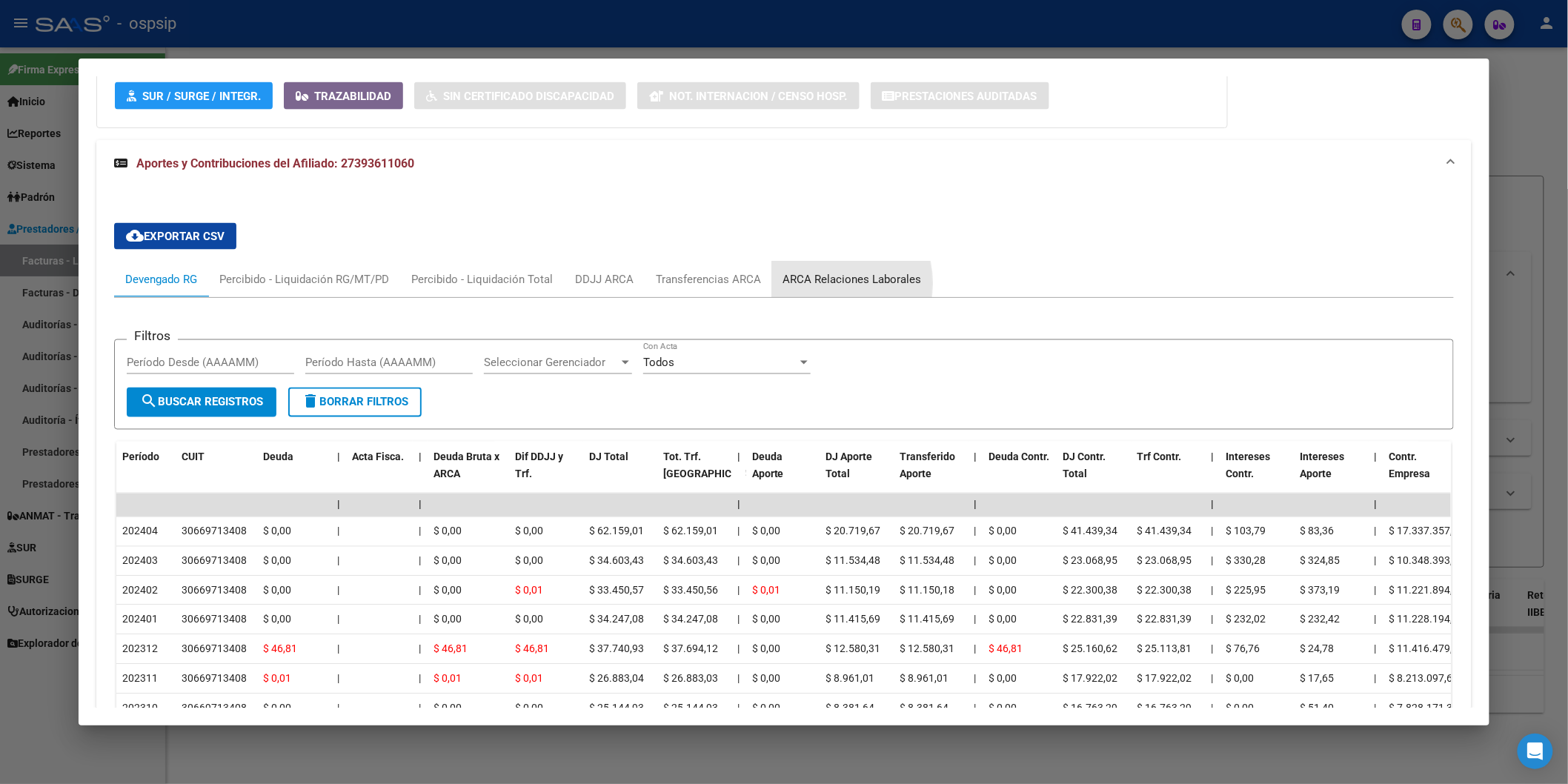
click at [812, 284] on div "ARCA Relaciones Laborales" at bounding box center [853, 279] width 138 height 17
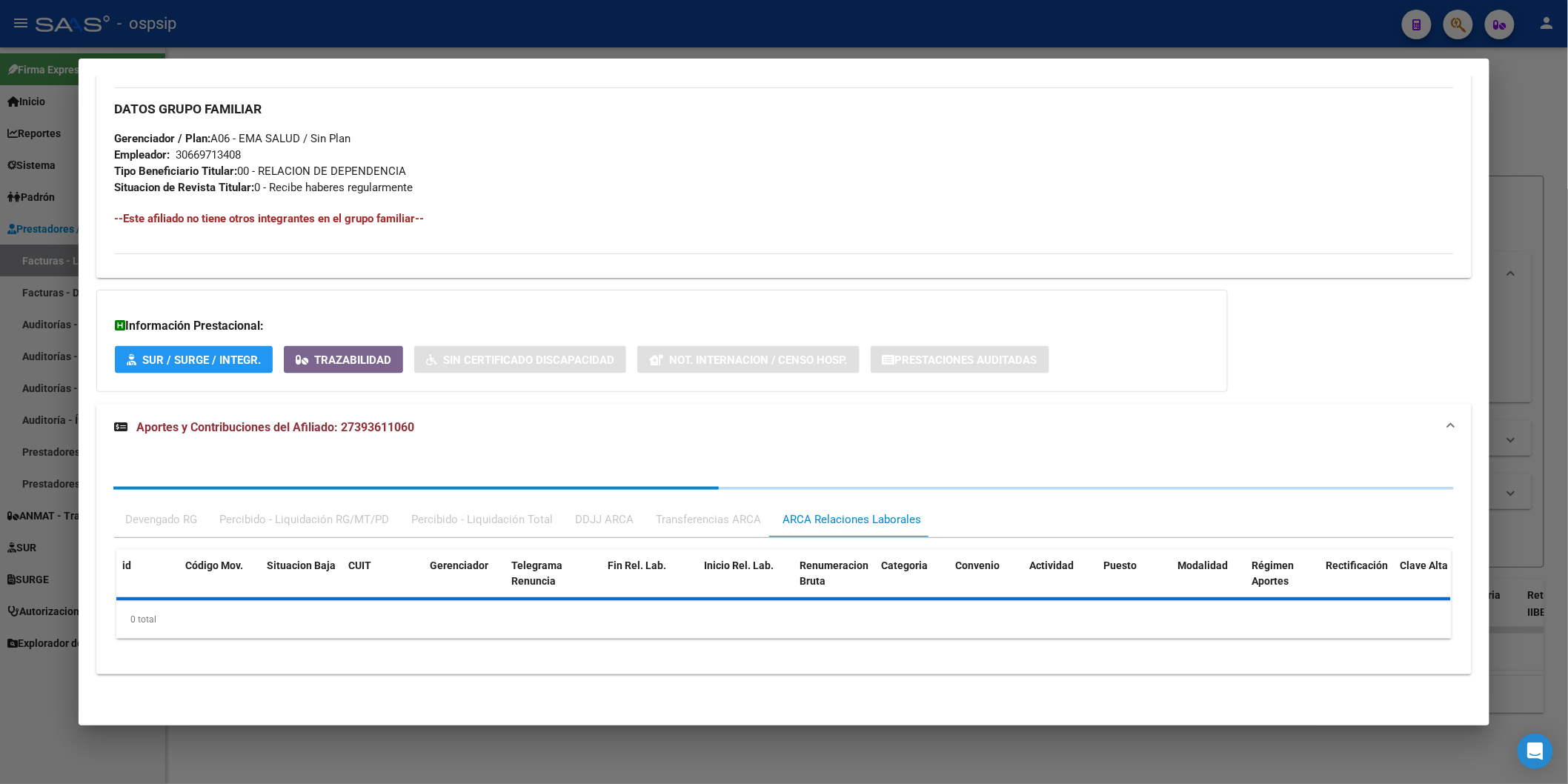
scroll to position [857, 0]
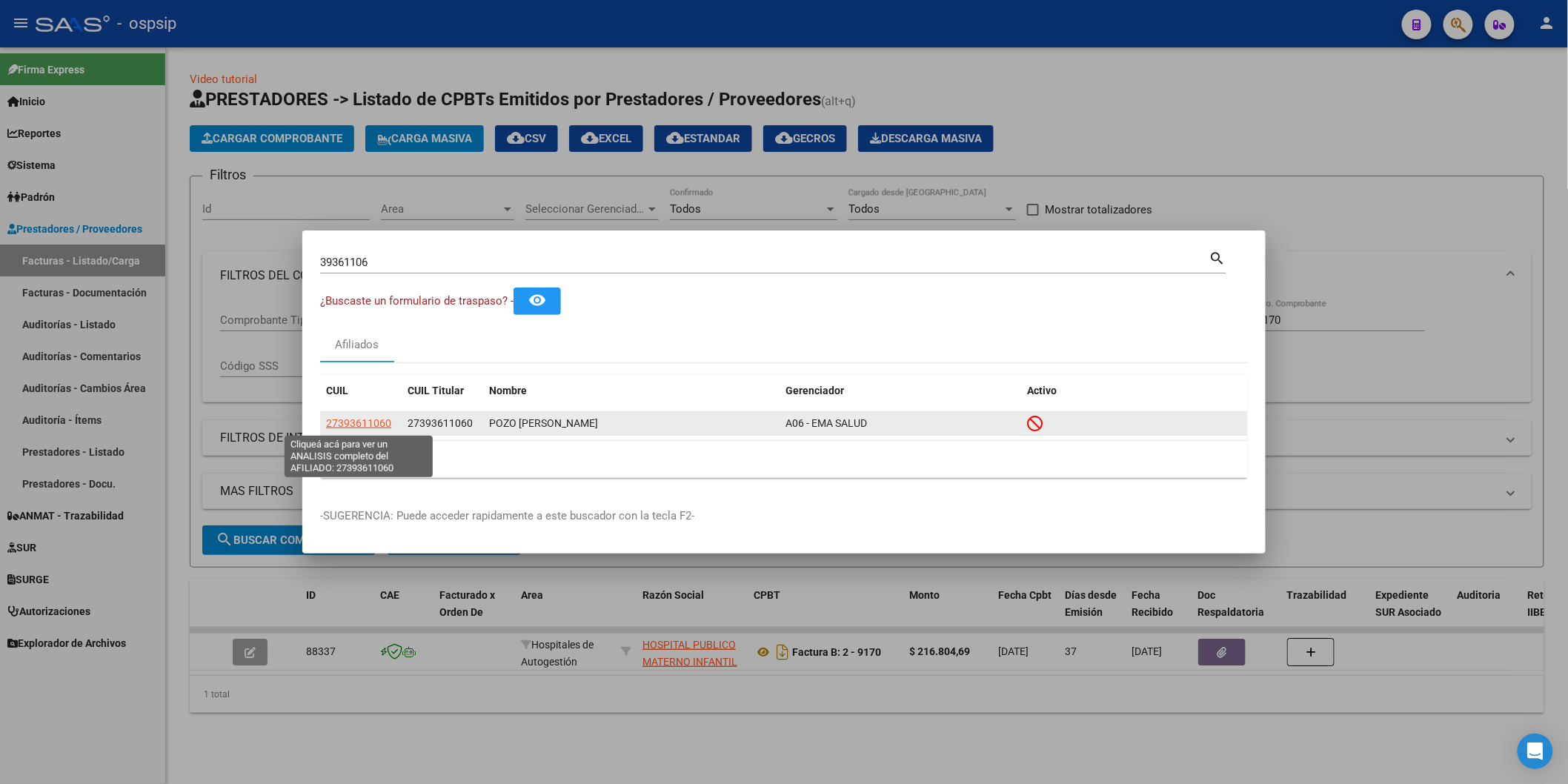
click at [359, 424] on span "27393611060" at bounding box center [359, 424] width 66 height 12
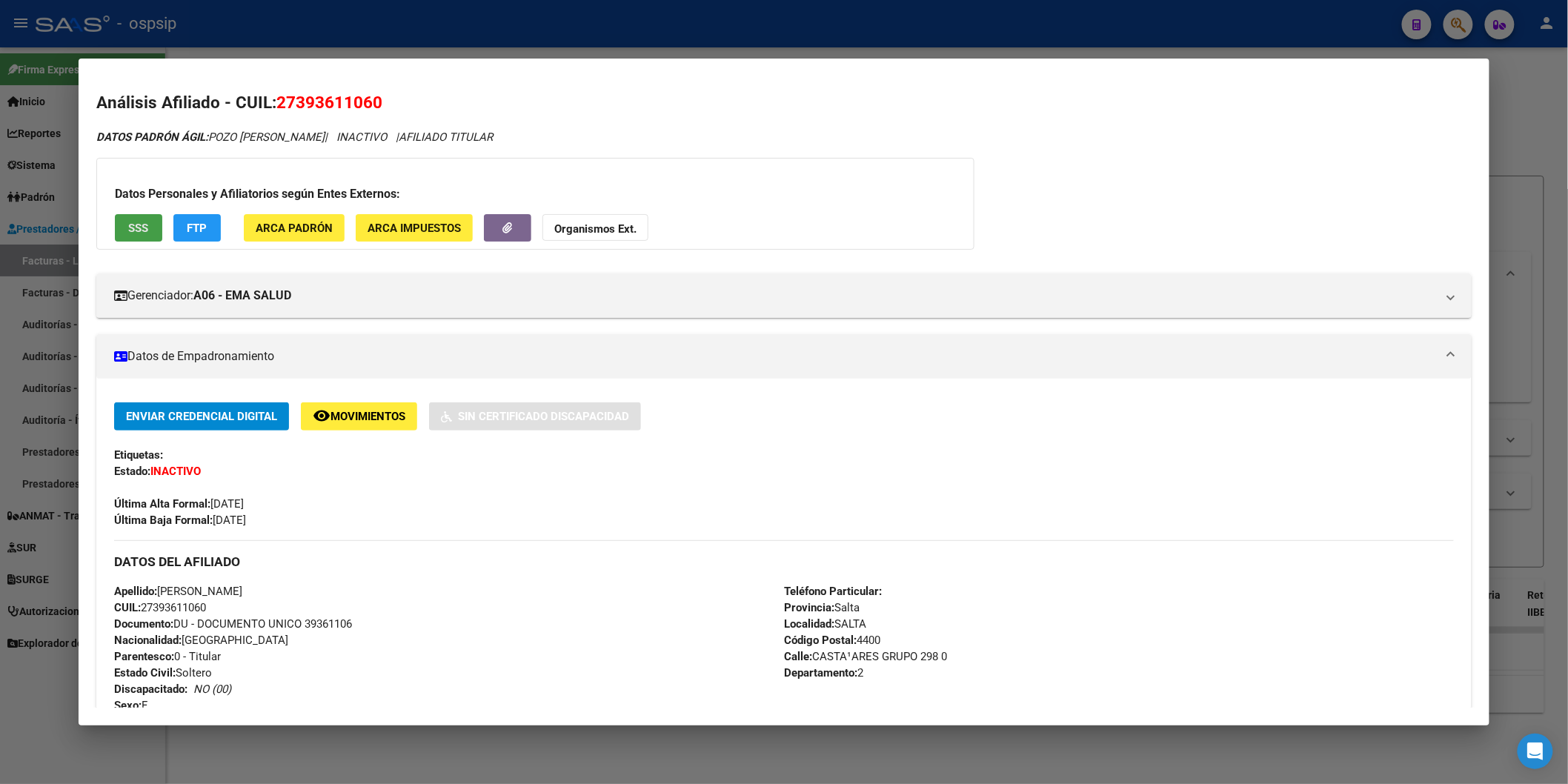
click at [137, 216] on button "SSS" at bounding box center [138, 228] width 47 height 27
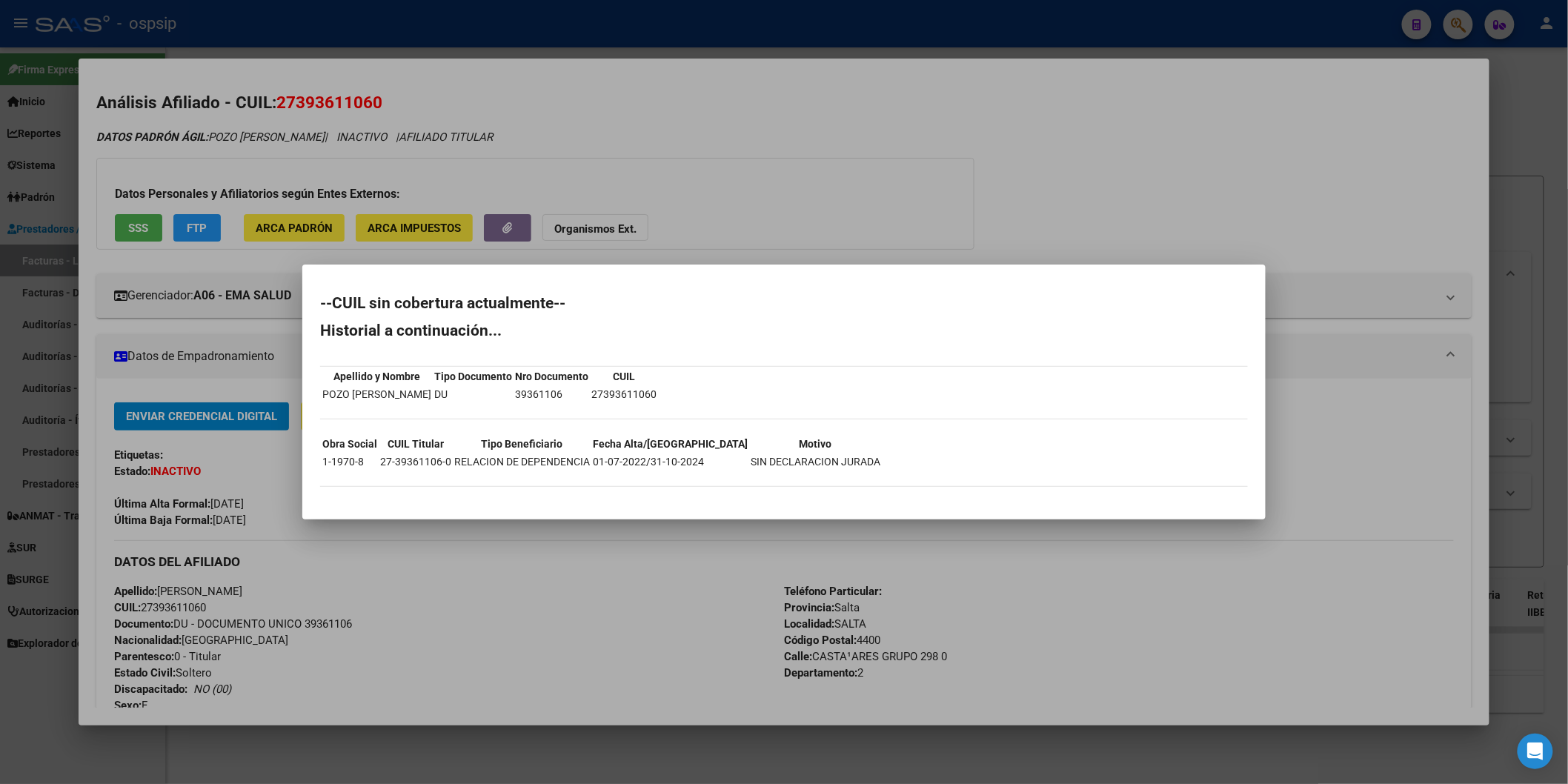
drag, startPoint x: 646, startPoint y: 464, endPoint x: 701, endPoint y: 464, distance: 55.0
click at [701, 464] on tr "1-1970-8 27-39361106-0 RELACION DE DEPENDENCIA 01-07-2022/31-10-2024 SIN DECLAR…" at bounding box center [602, 462] width 560 height 17
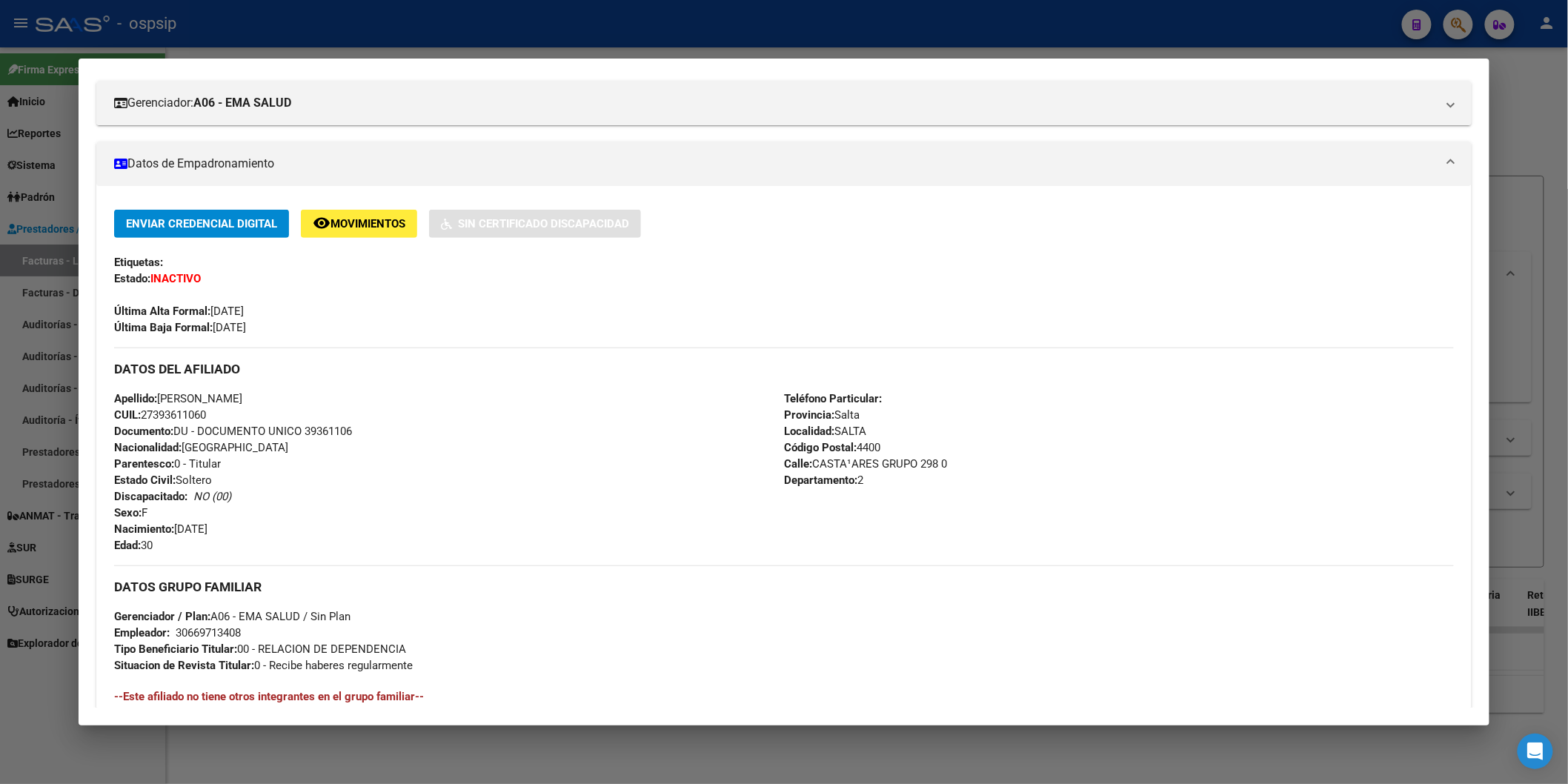
scroll to position [436, 0]
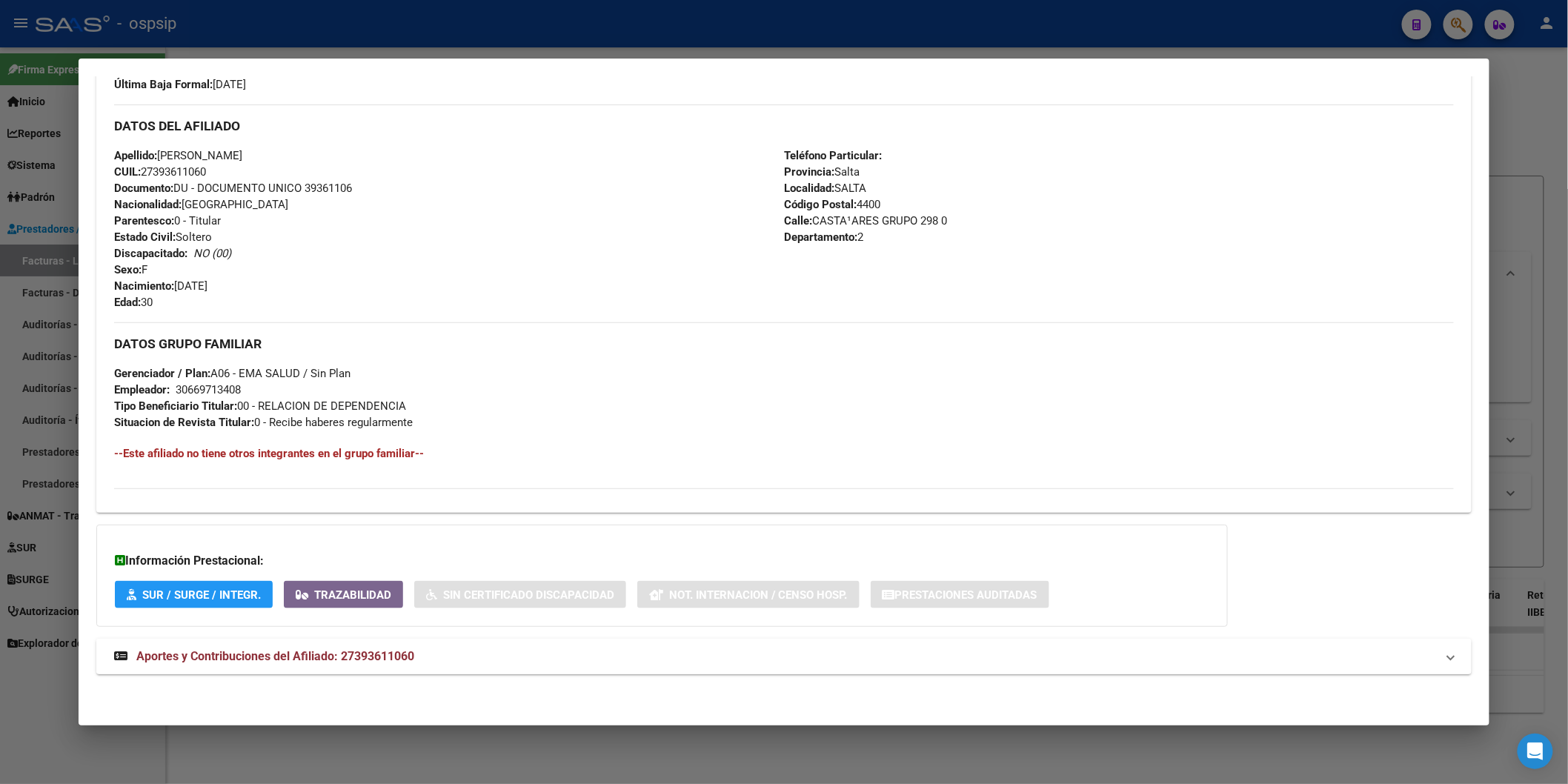
click at [376, 649] on span "Aportes y Contribuciones del Afiliado: 27393611060" at bounding box center [275, 656] width 278 height 14
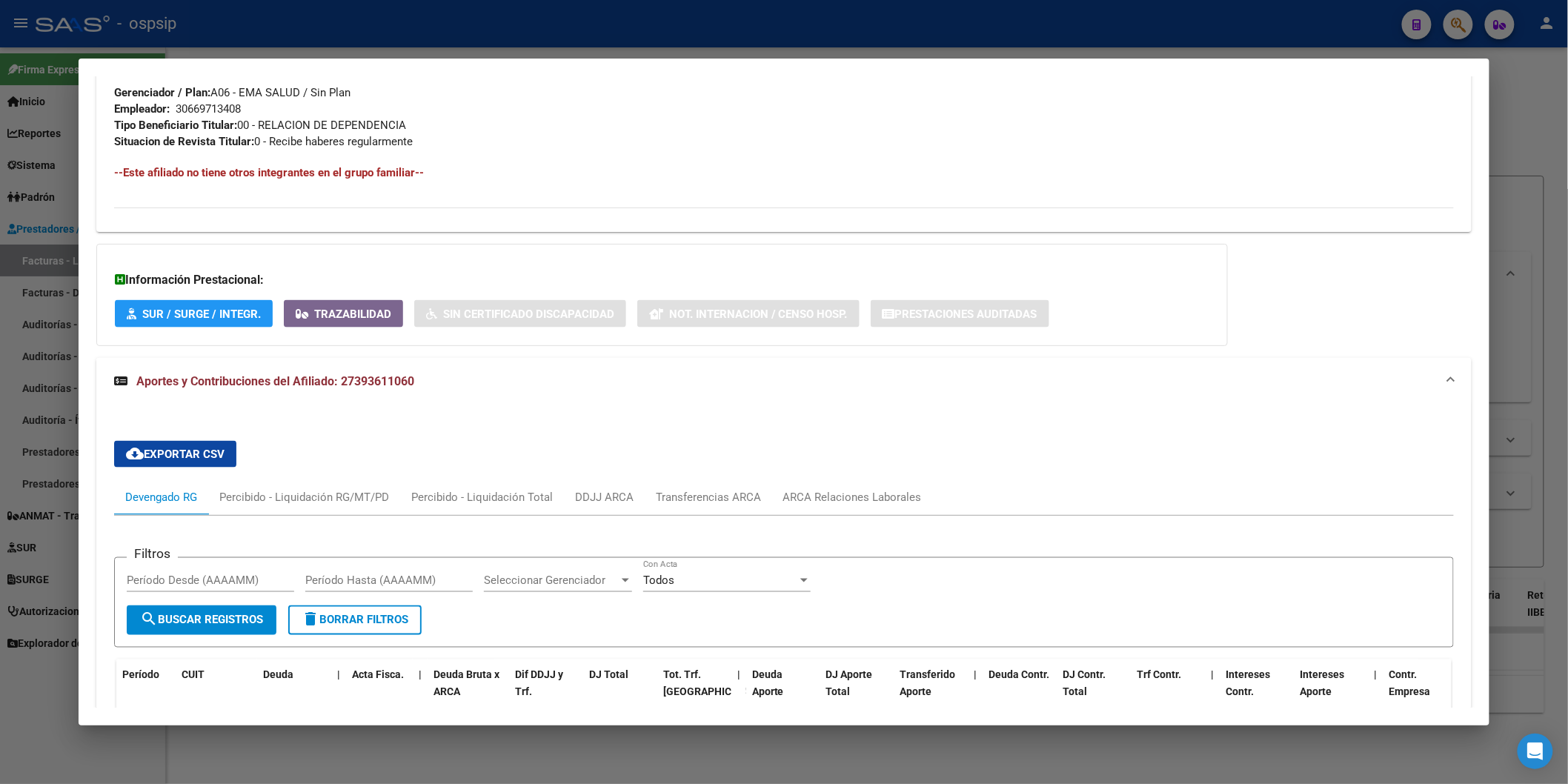
scroll to position [934, 0]
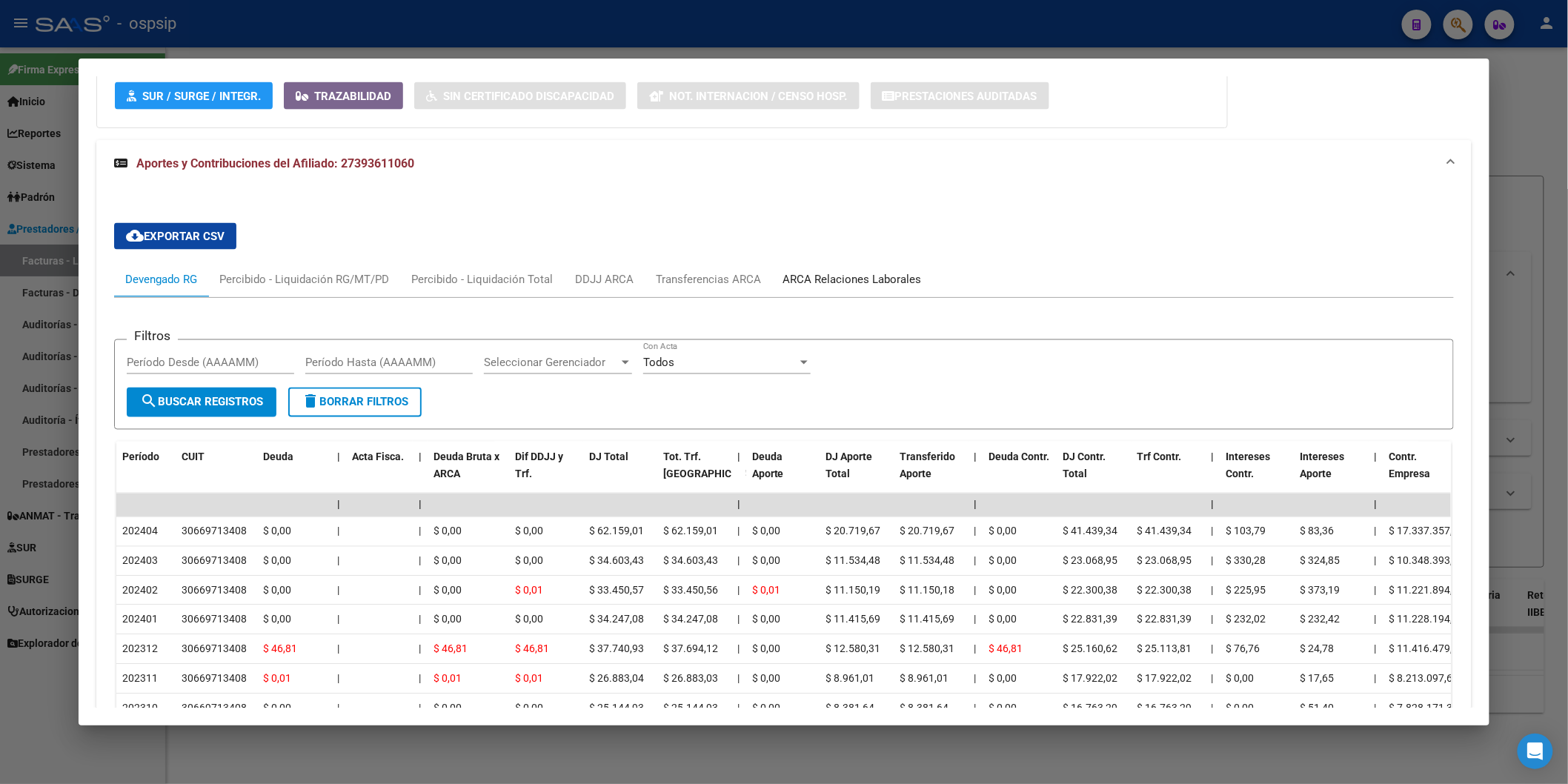
click at [810, 284] on div "ARCA Relaciones Laborales" at bounding box center [853, 279] width 138 height 17
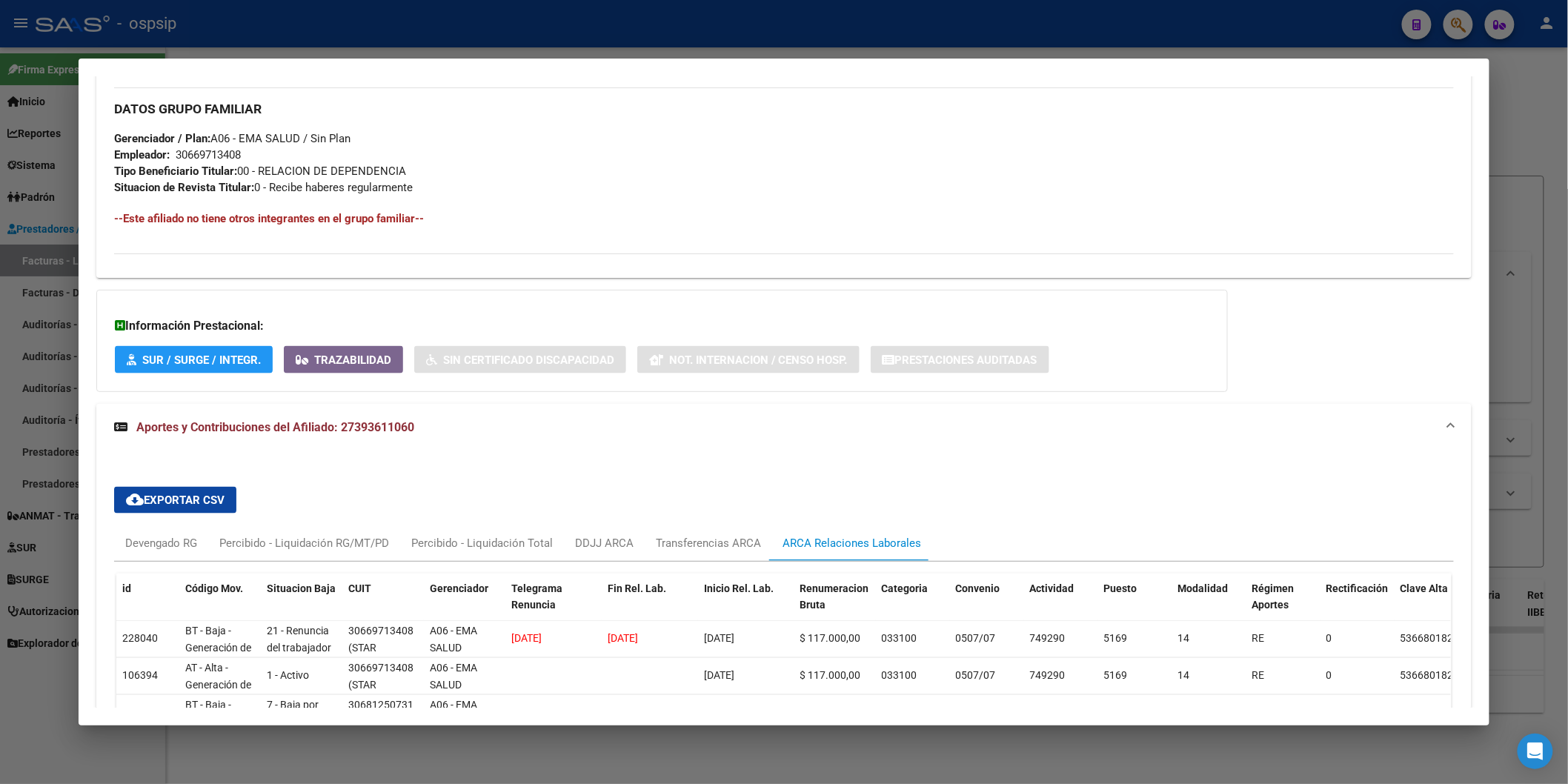
scroll to position [857, 0]
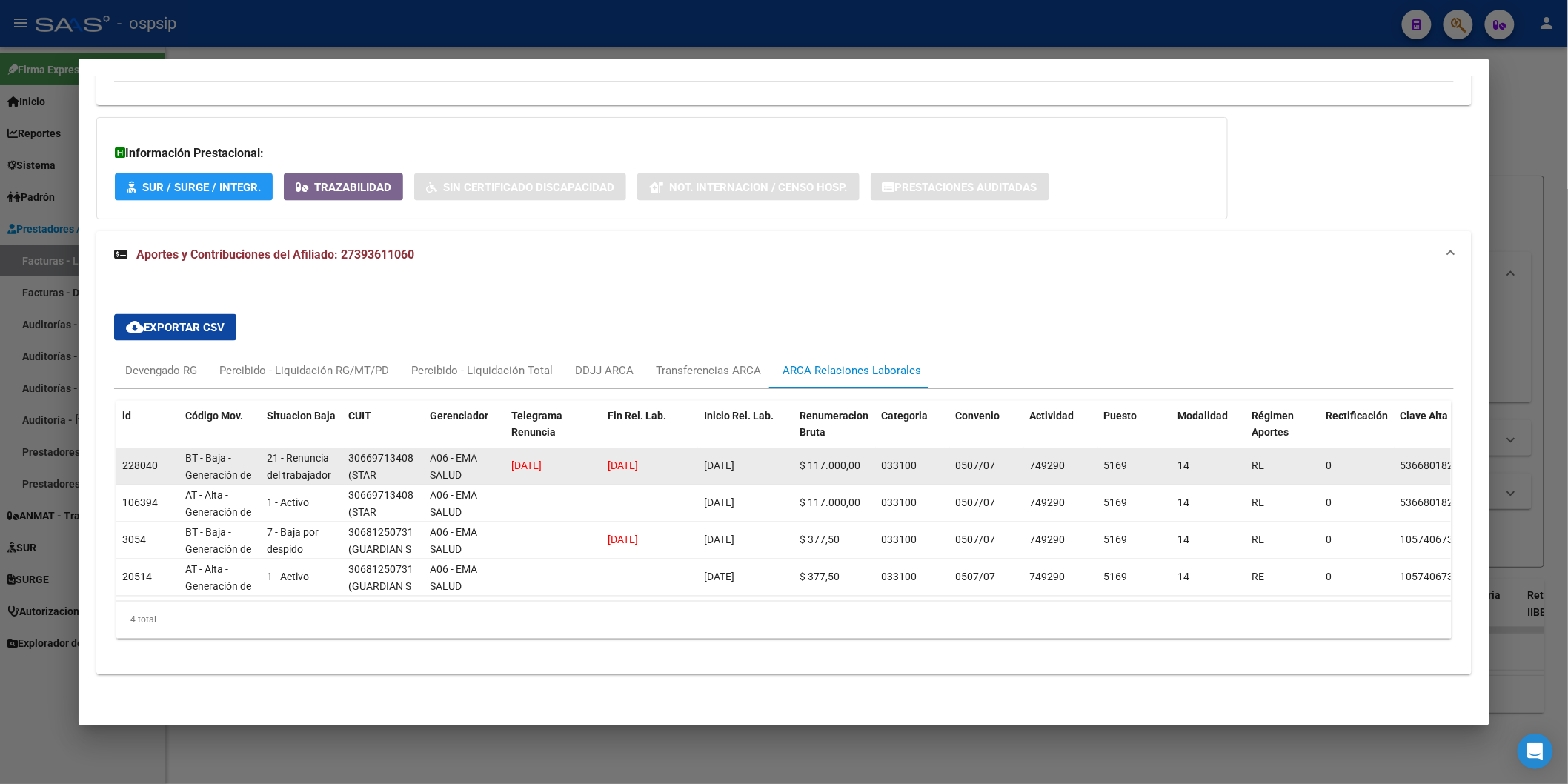
drag, startPoint x: 598, startPoint y: 448, endPoint x: 770, endPoint y: 454, distance: 172.1
click at [770, 454] on div "228040 BT - Baja - Generación de Clave 21 - Renuncia del trabajador / ART.240 -…" at bounding box center [1037, 467] width 1842 height 37
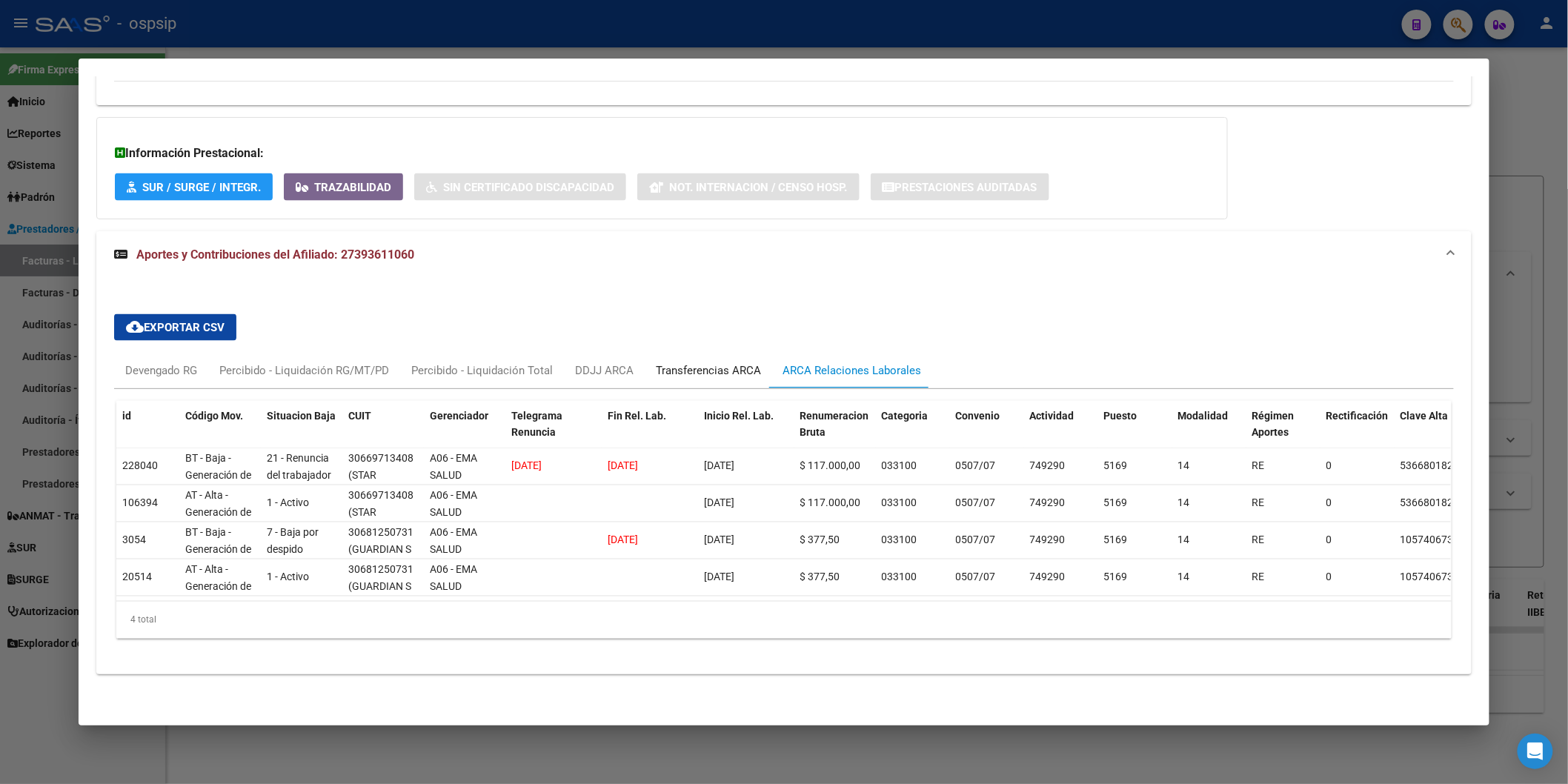
click at [663, 367] on div "Transferencias ARCA" at bounding box center [708, 370] width 128 height 36
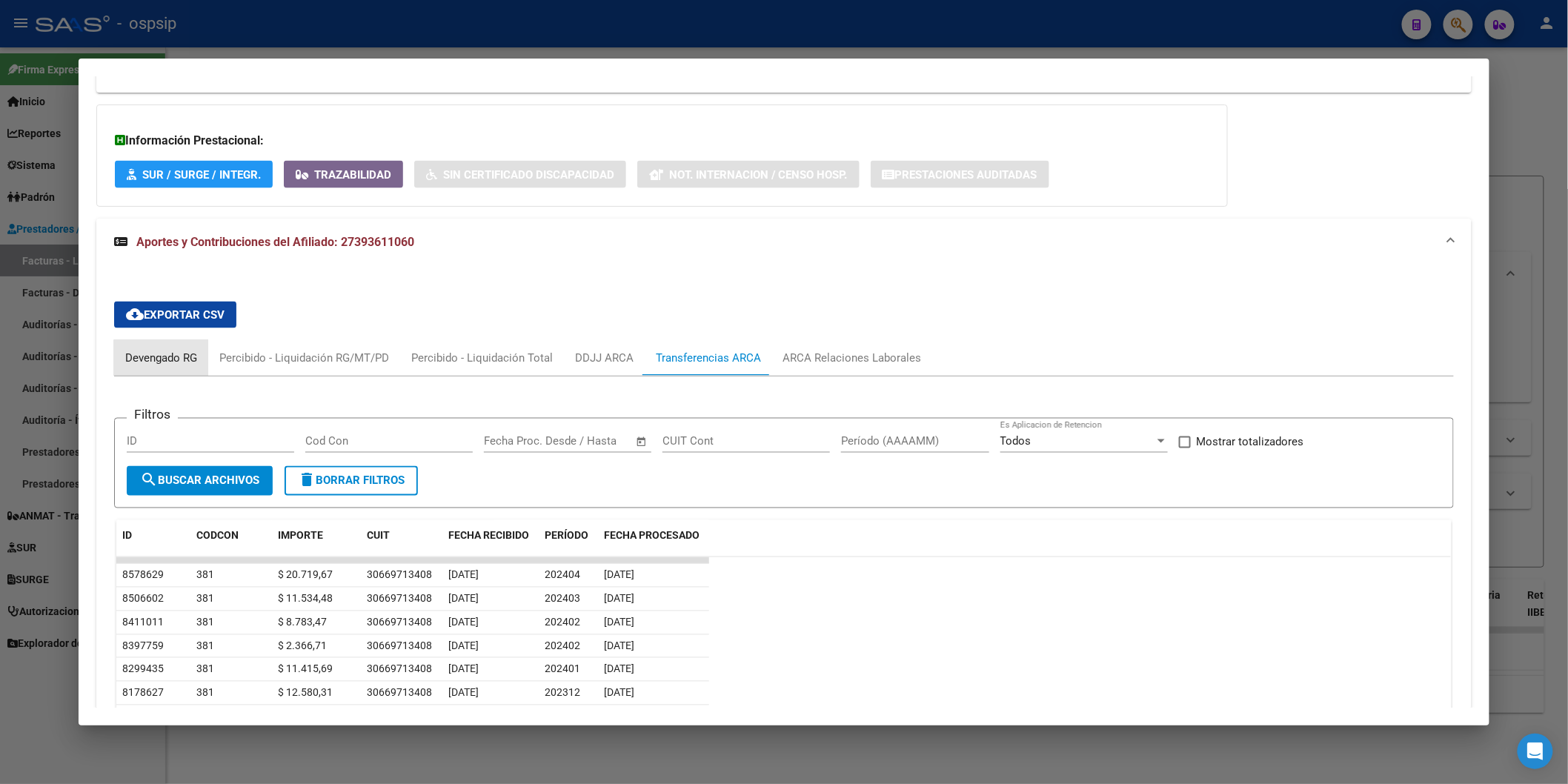
click at [156, 367] on div "Devengado RG" at bounding box center [161, 358] width 94 height 36
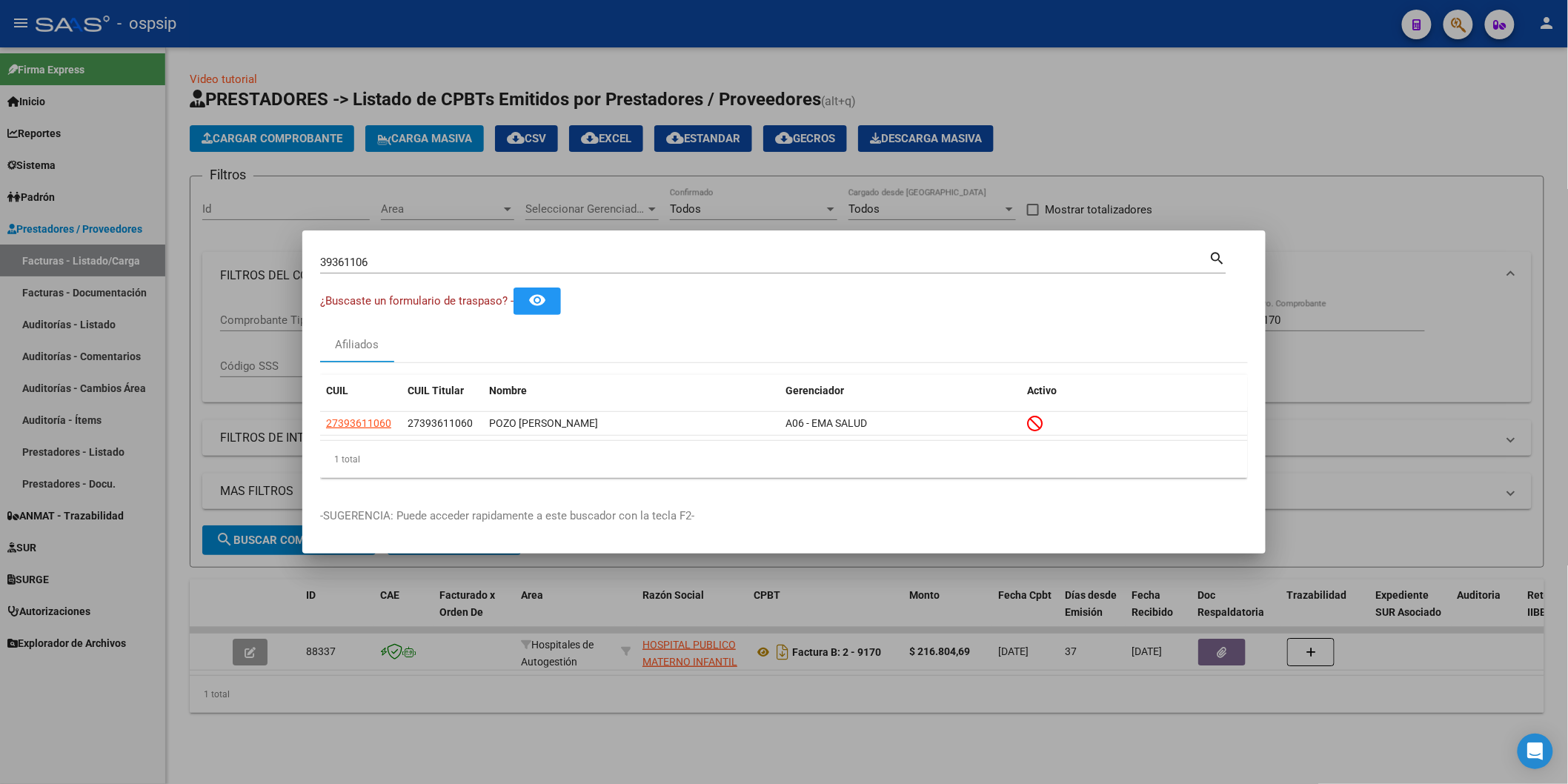
click at [394, 256] on input "39361106" at bounding box center [764, 262] width 889 height 13
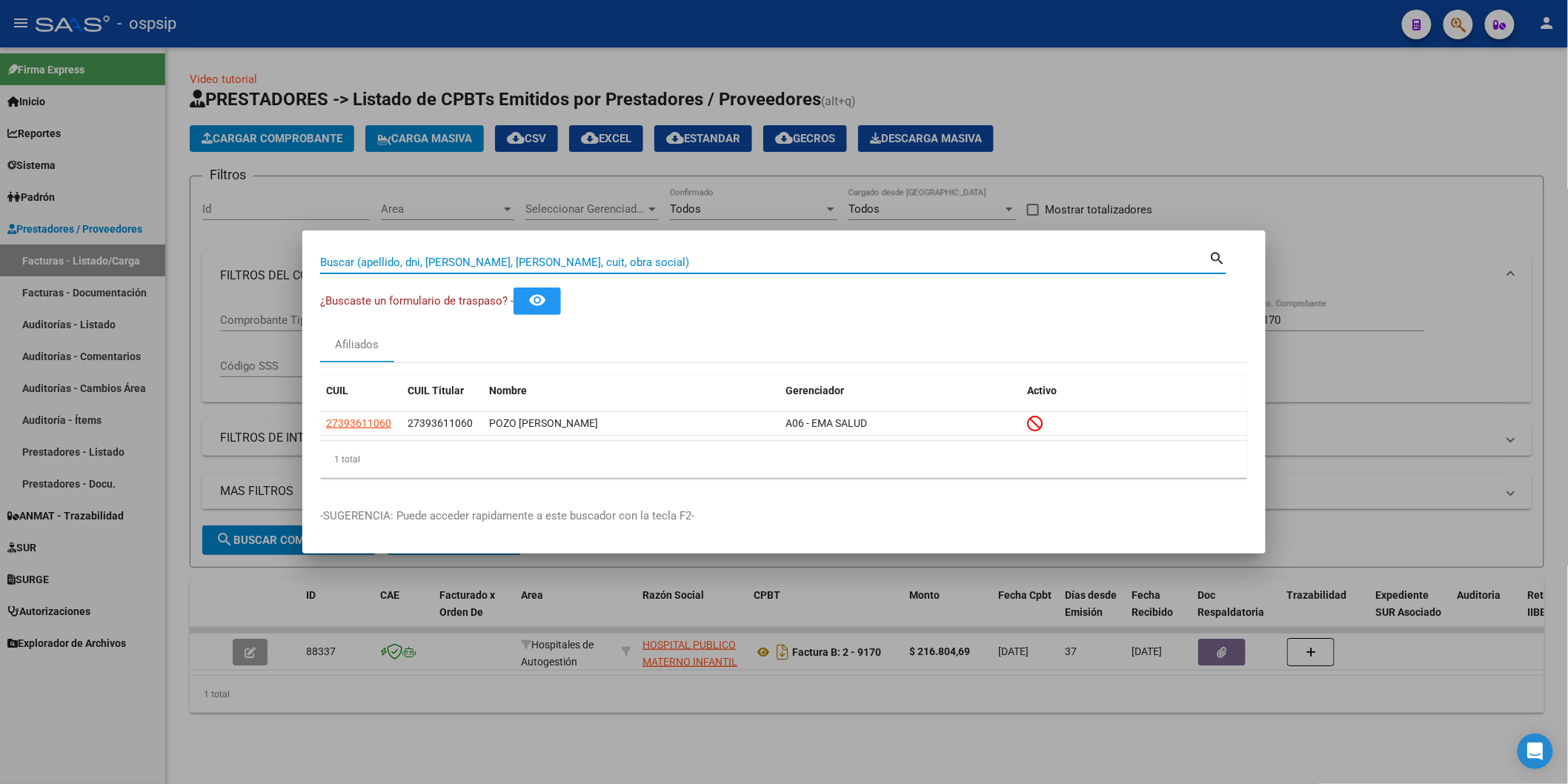
paste input "40113701"
type input "40113701"
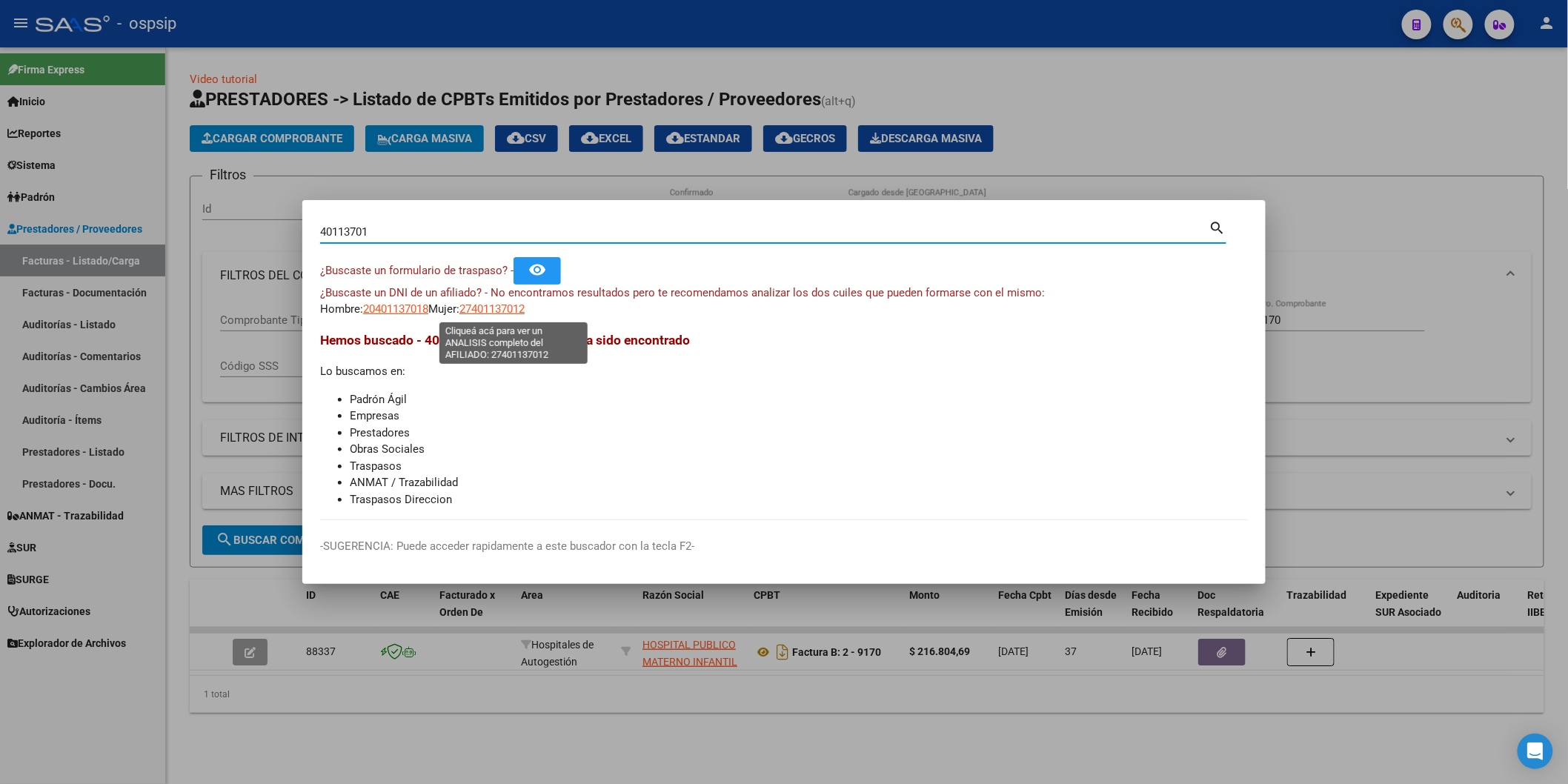
click at [488, 312] on span "27401137012" at bounding box center [491, 309] width 66 height 13
type textarea "27401137012"
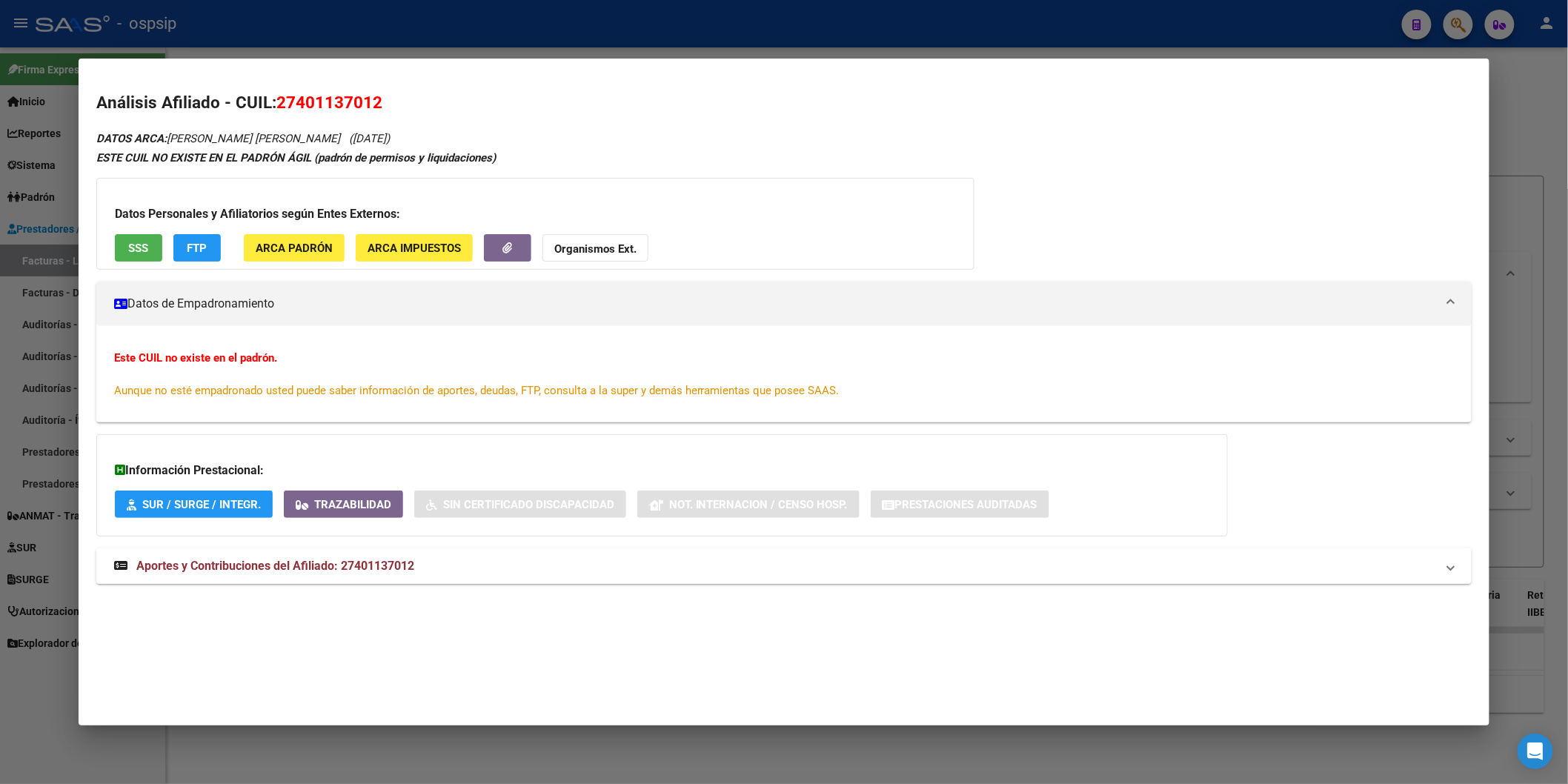
click at [323, 565] on span "Aportes y Contribuciones del Afiliado: 27401137012" at bounding box center [275, 566] width 278 height 14
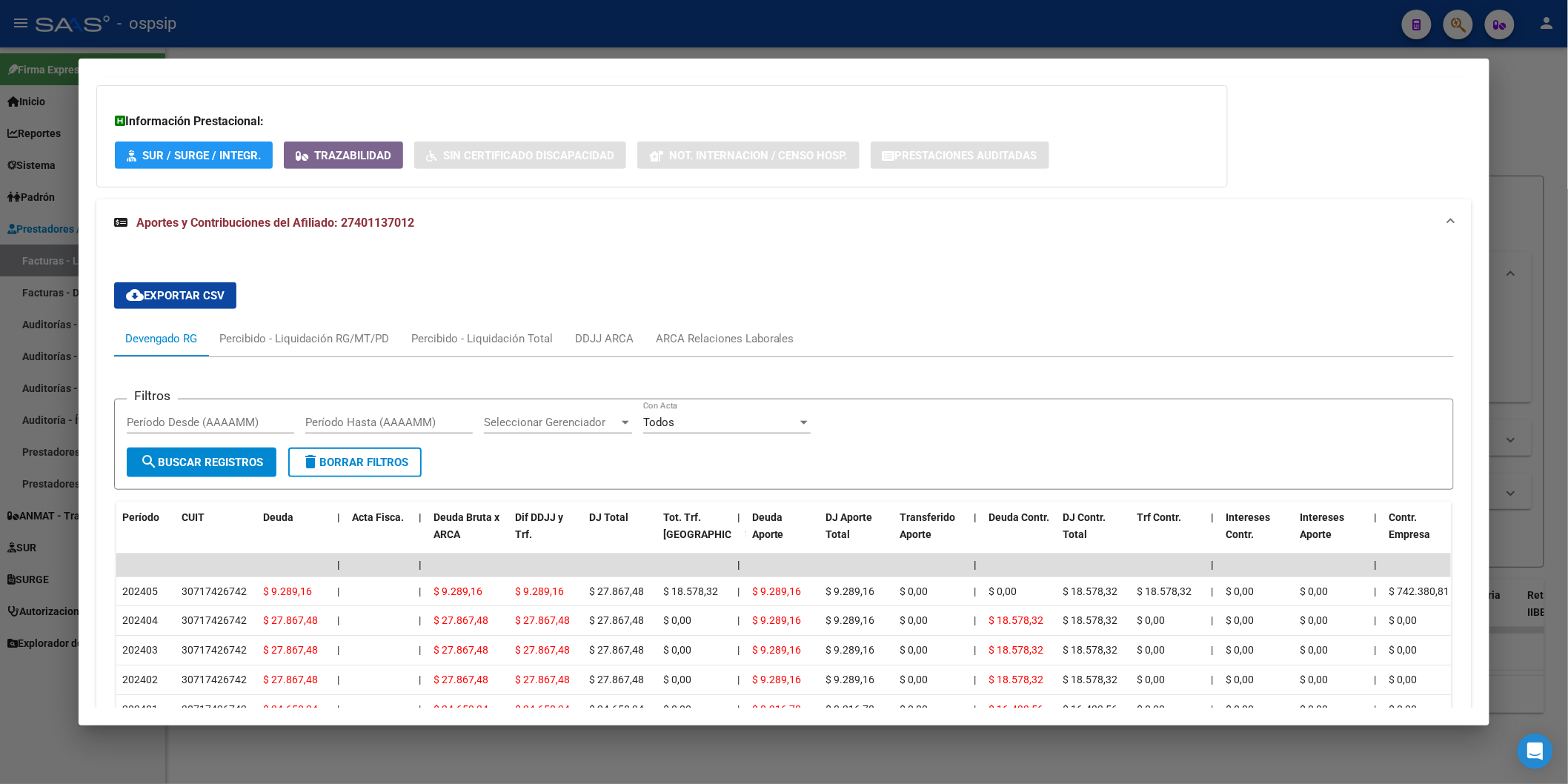
scroll to position [494, 0]
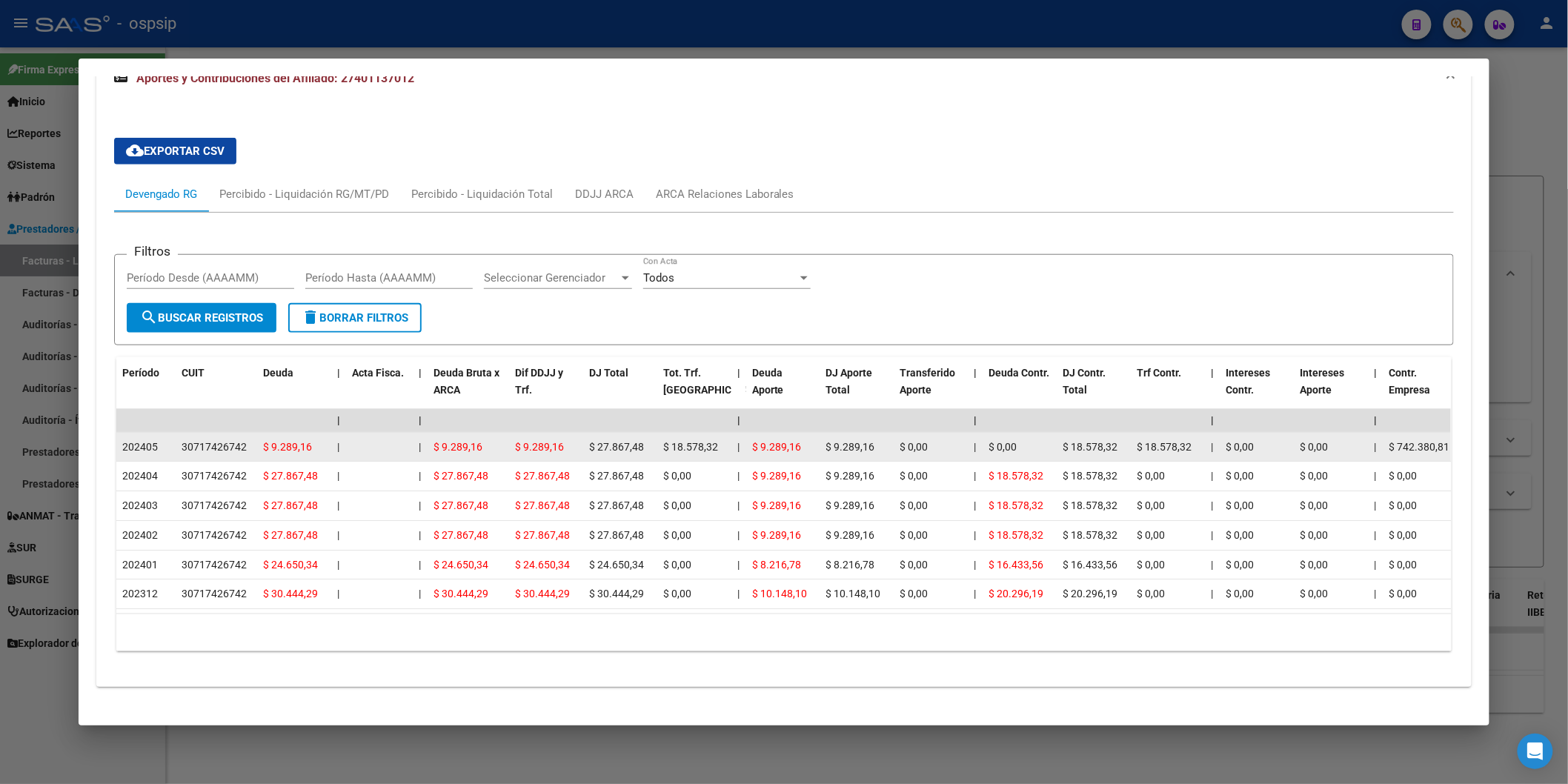
drag, startPoint x: 119, startPoint y: 442, endPoint x: 157, endPoint y: 446, distance: 38.2
click at [157, 446] on div "202405" at bounding box center [146, 447] width 47 height 17
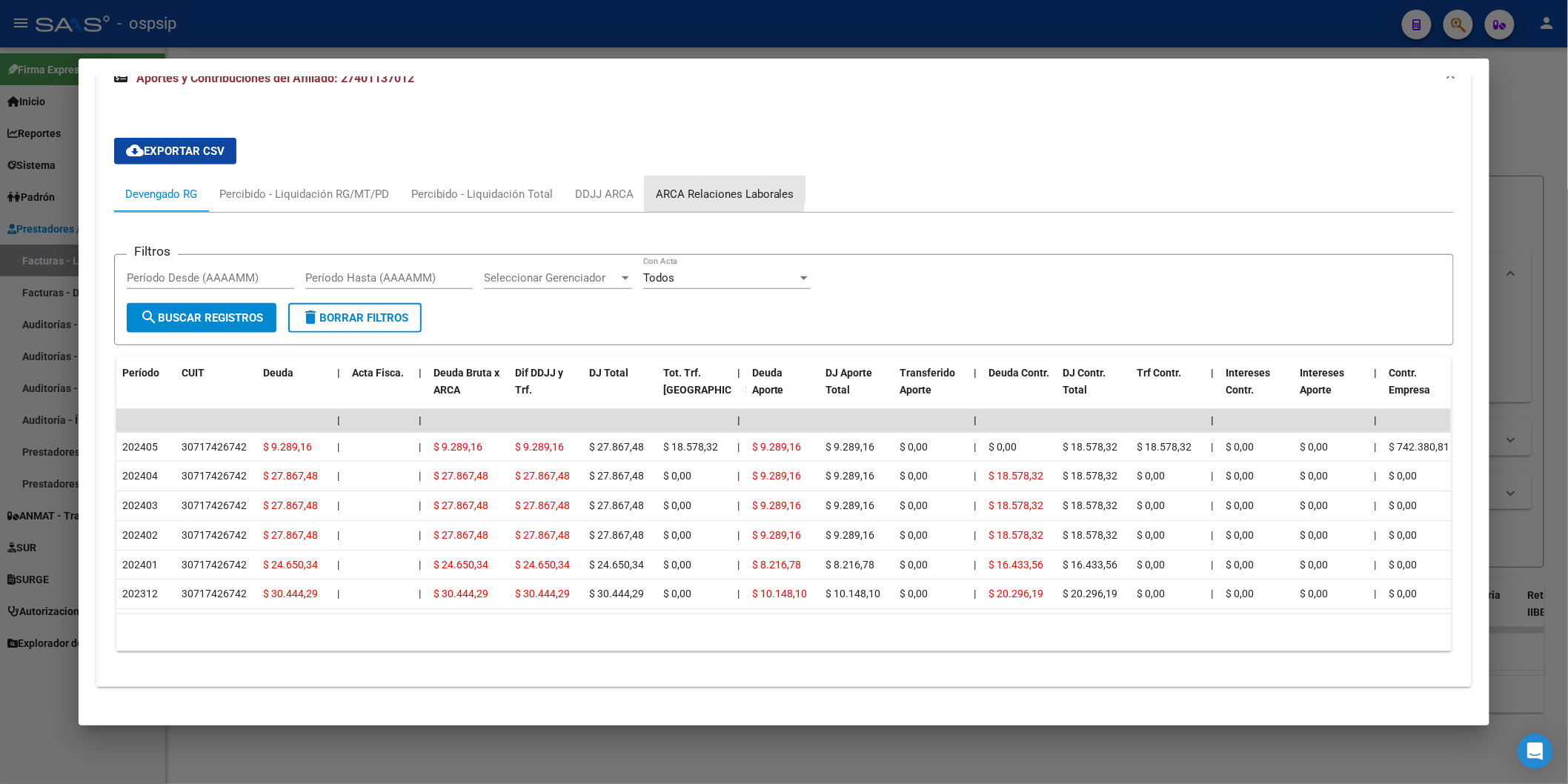
click at [668, 186] on div "ARCA Relaciones Laborales" at bounding box center [725, 194] width 138 height 17
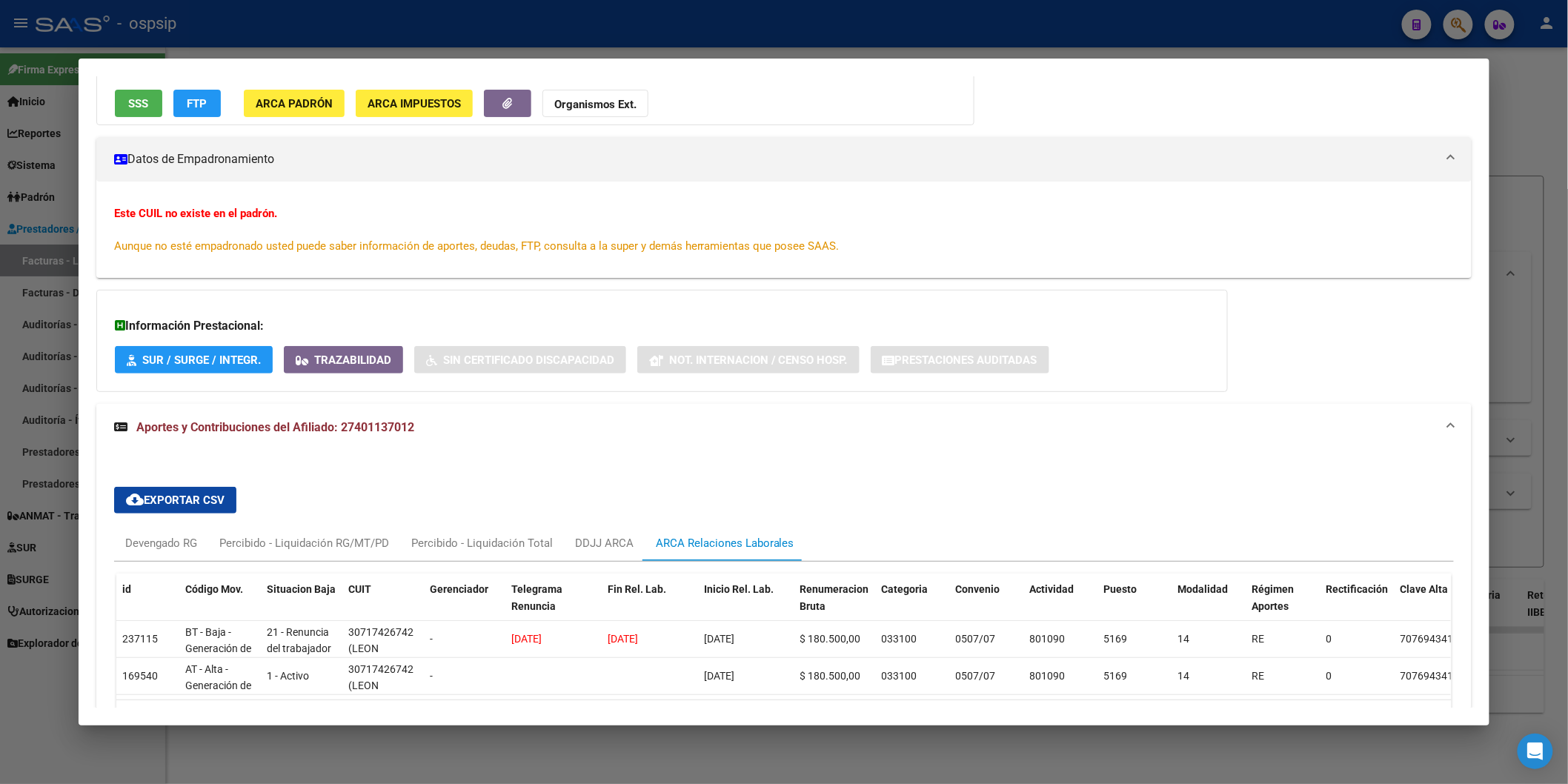
scroll to position [256, 0]
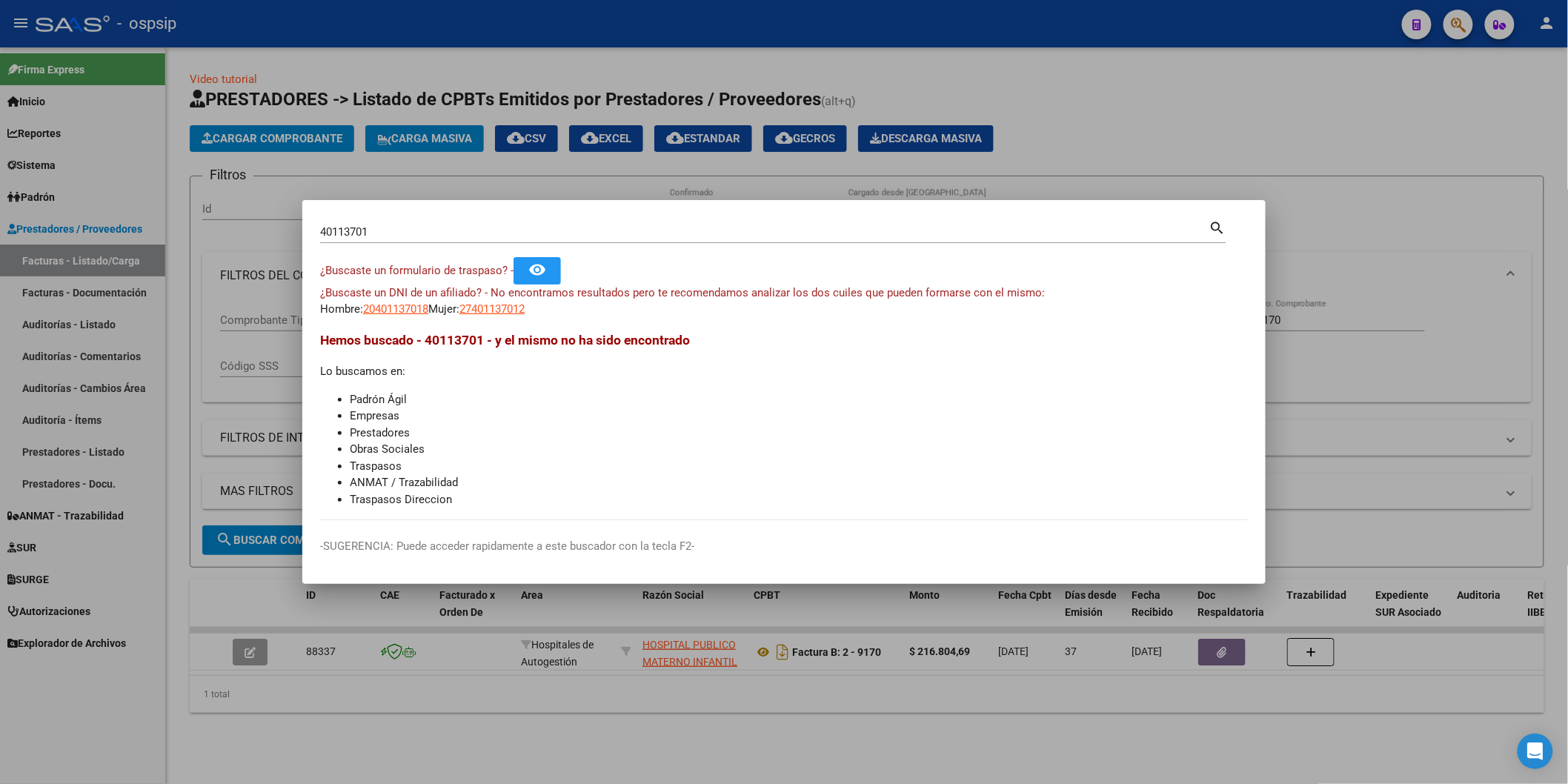
click at [441, 224] on div "40113701 Buscar (apellido, dni, [PERSON_NAME], [PERSON_NAME], cuit, obra social)" at bounding box center [764, 232] width 889 height 22
click at [441, 234] on input "40113701" at bounding box center [764, 232] width 889 height 13
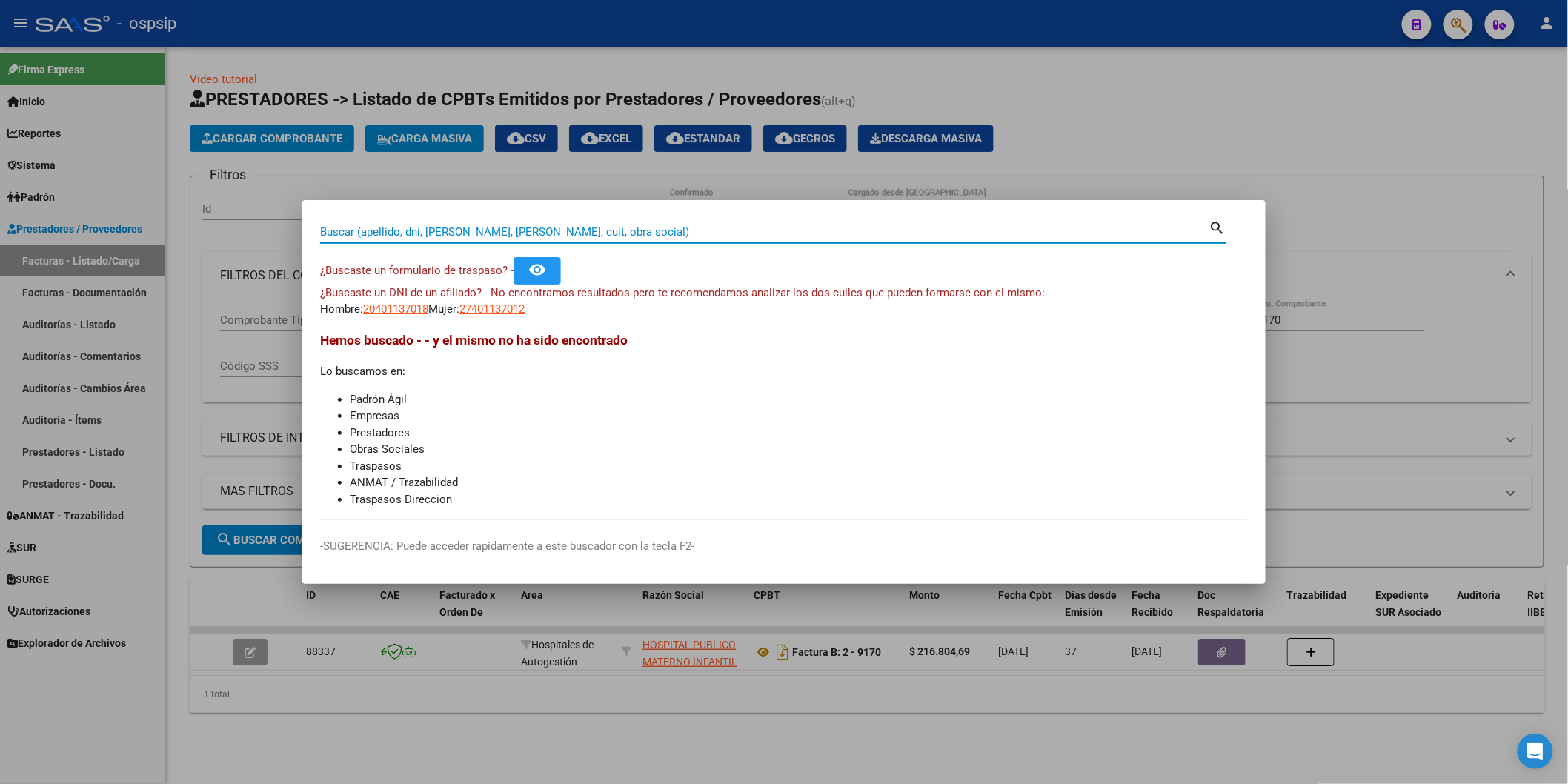
paste input "44017774"
type input "44017774"
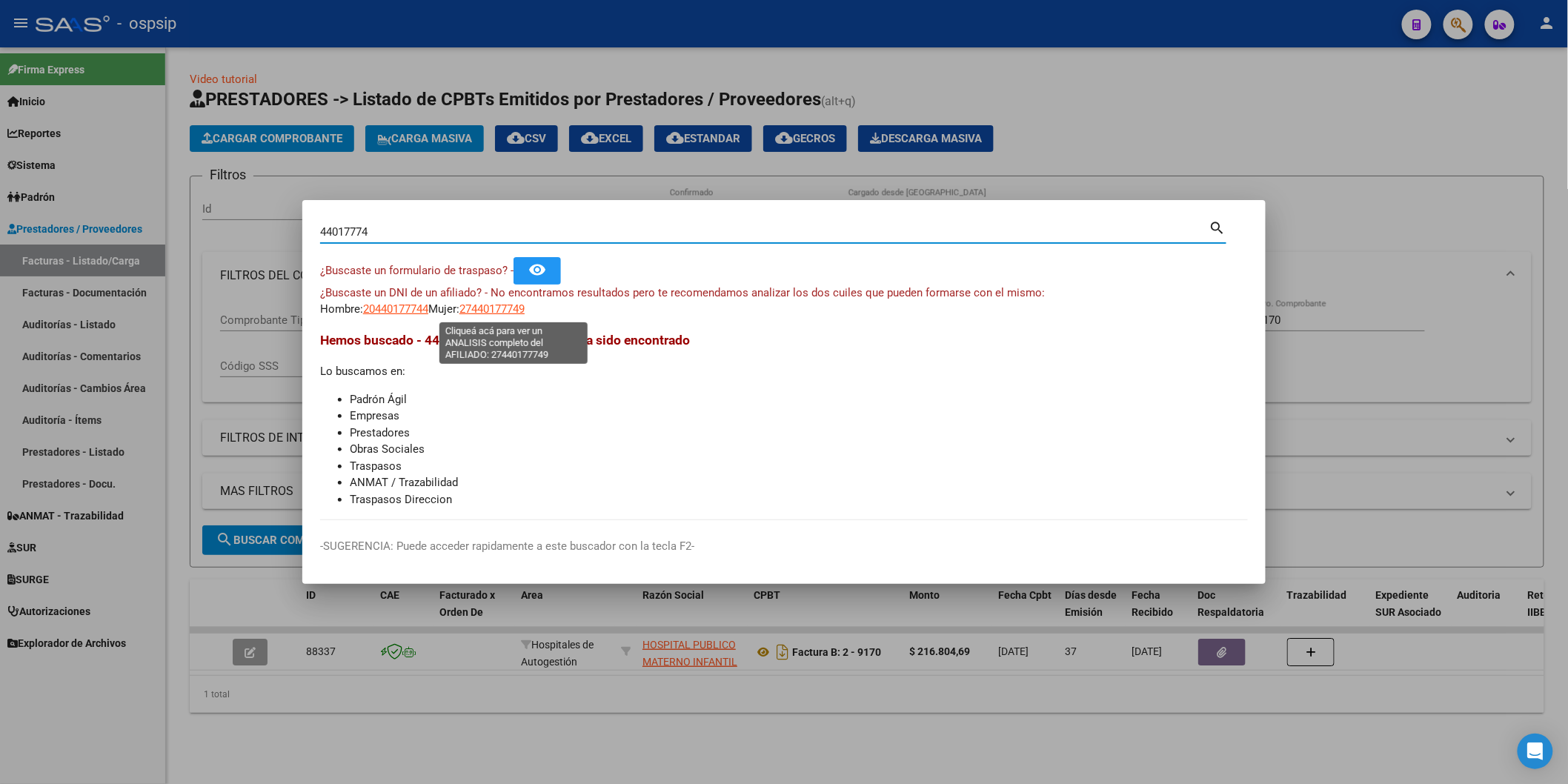
click at [517, 307] on span "27440177749" at bounding box center [491, 309] width 66 height 13
type textarea "27440177749"
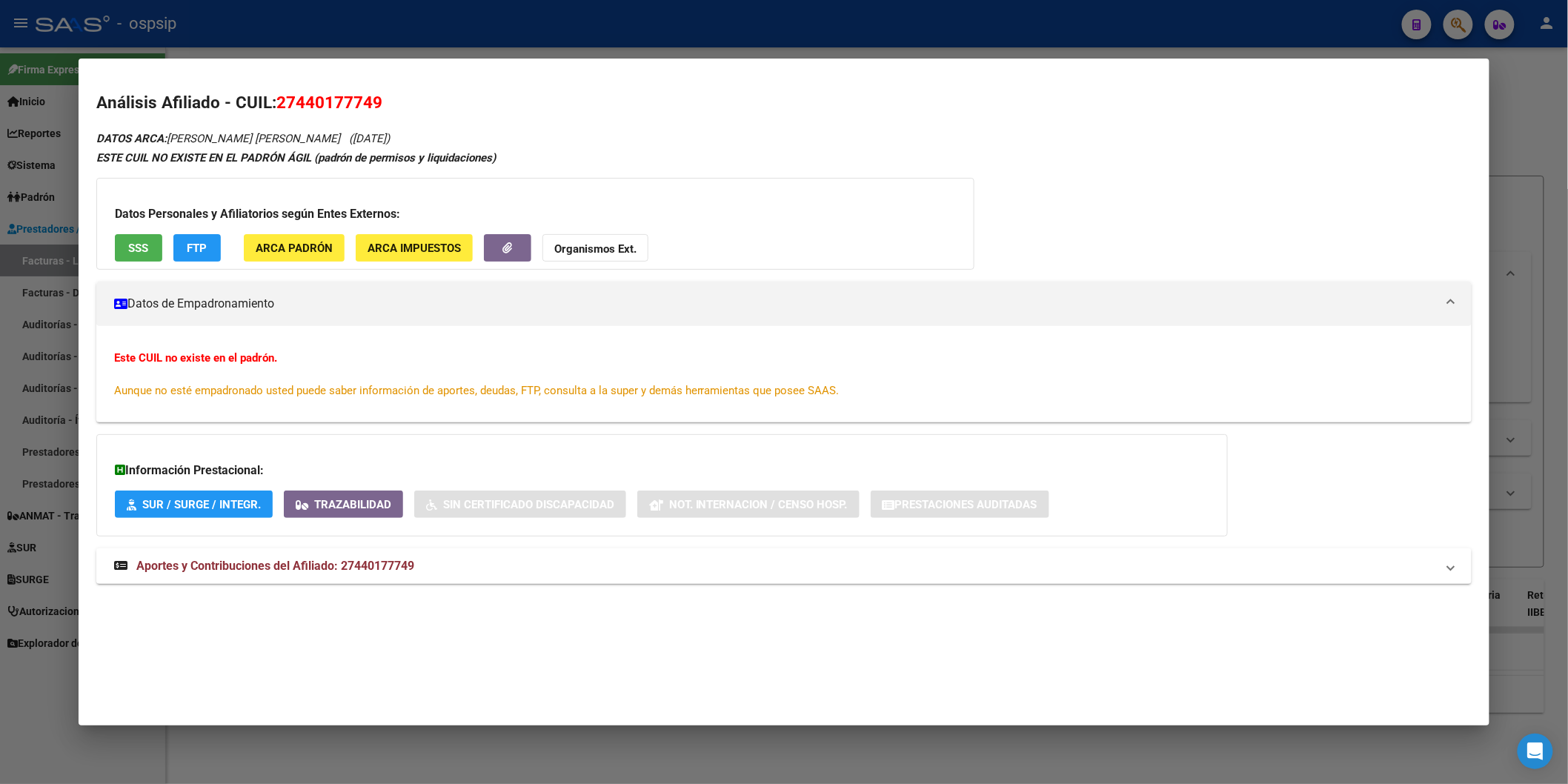
click at [240, 588] on div "DATOS ARCA: [PERSON_NAME] [PERSON_NAME] ([DATE]) ESTE CUIL NO EXISTE EN EL PADR…" at bounding box center [784, 364] width 1376 height 472
click at [247, 570] on span "Aportes y Contribuciones del Afiliado: 27440177749" at bounding box center [275, 566] width 278 height 14
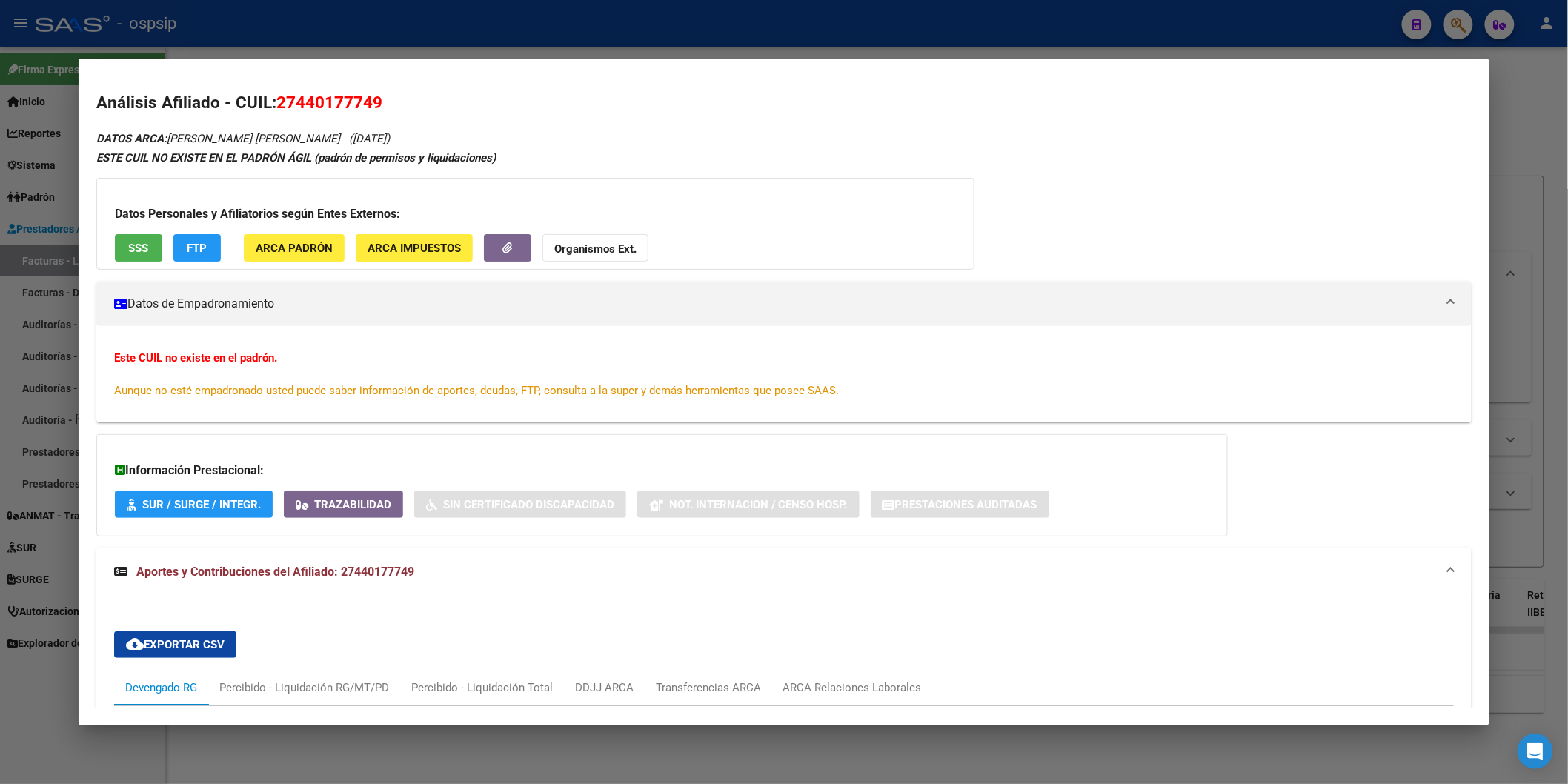
scroll to position [494, 0]
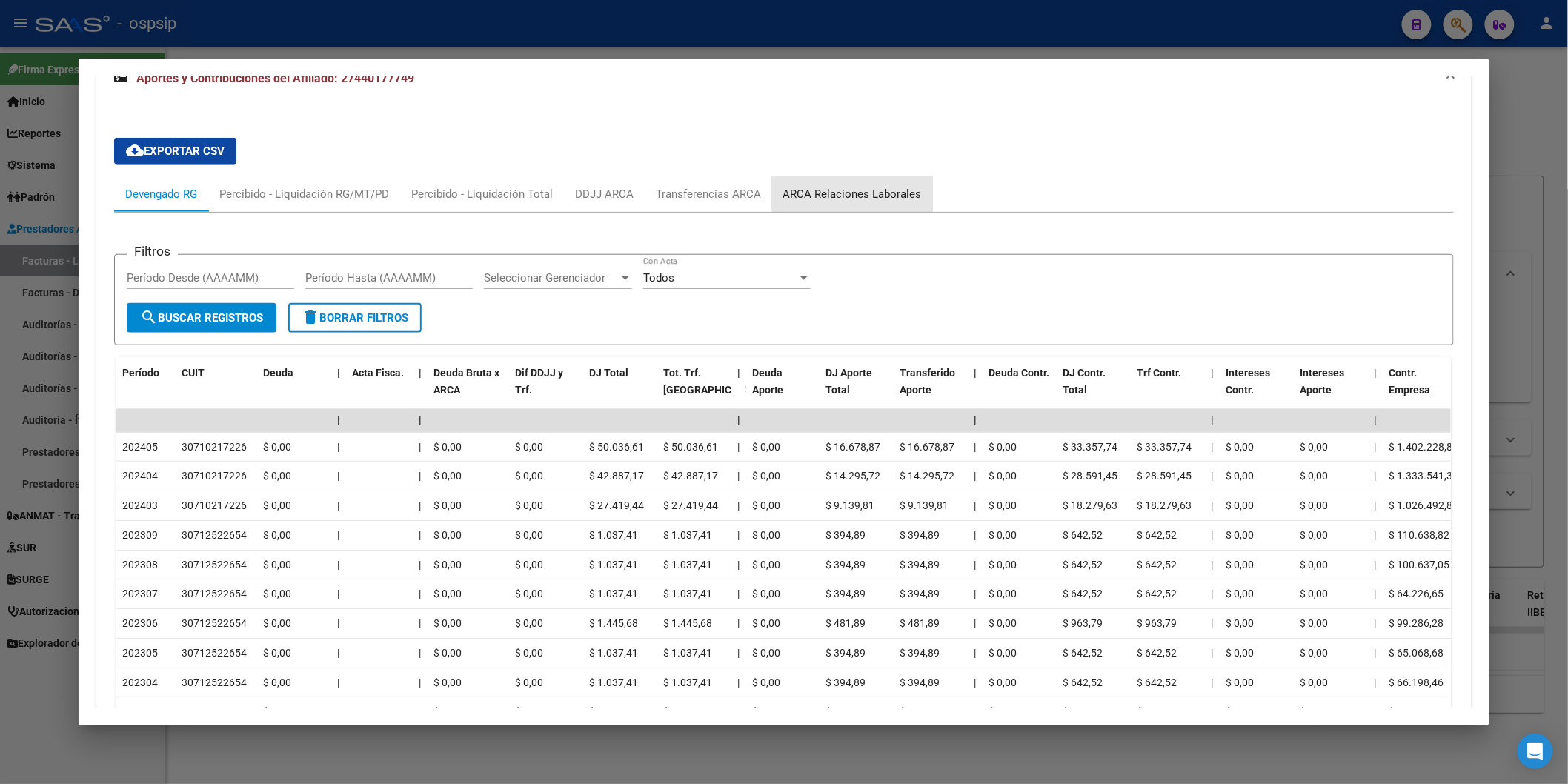
click at [869, 177] on div "ARCA Relaciones Laborales" at bounding box center [853, 194] width 161 height 36
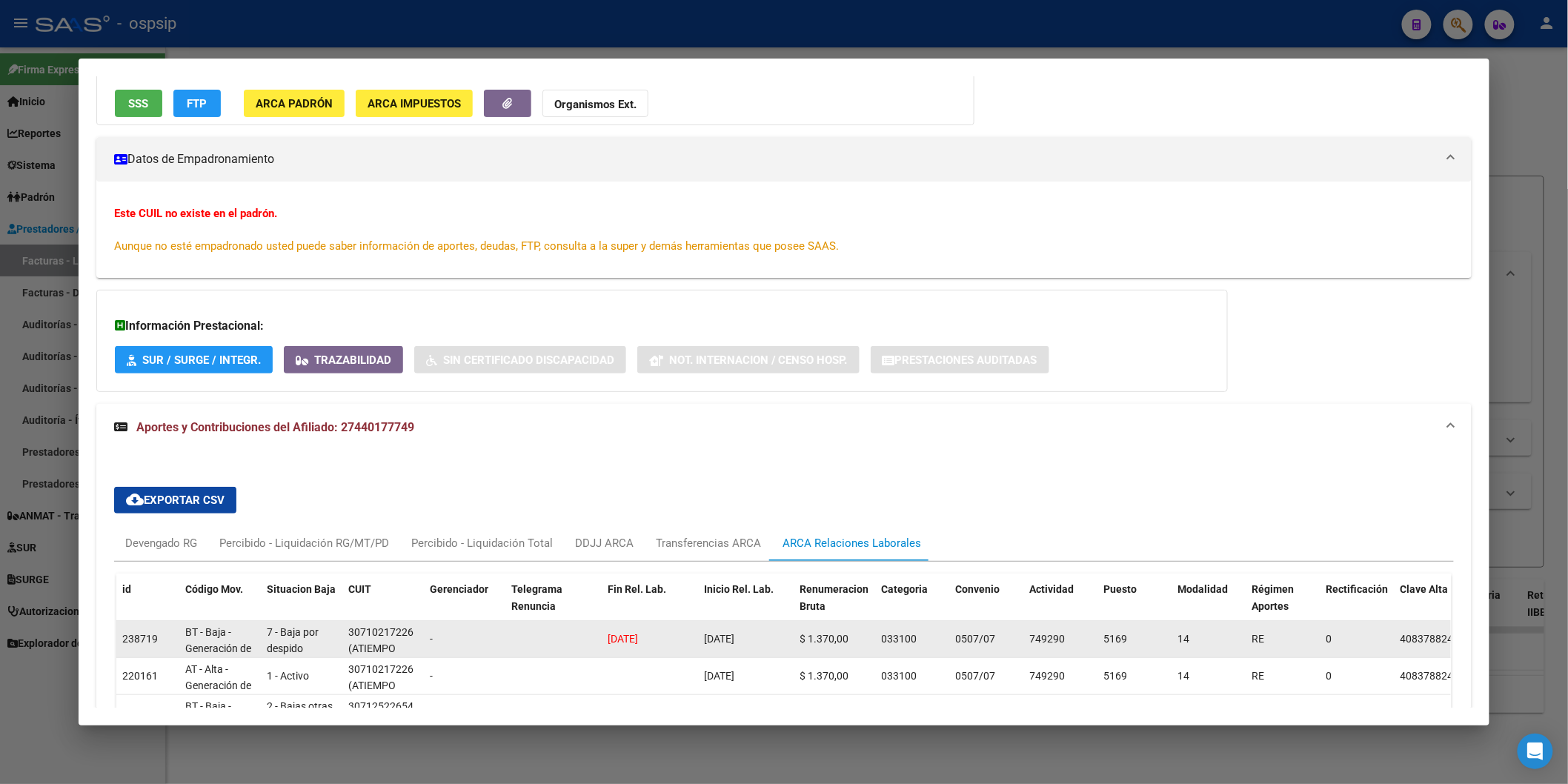
scroll to position [330, 0]
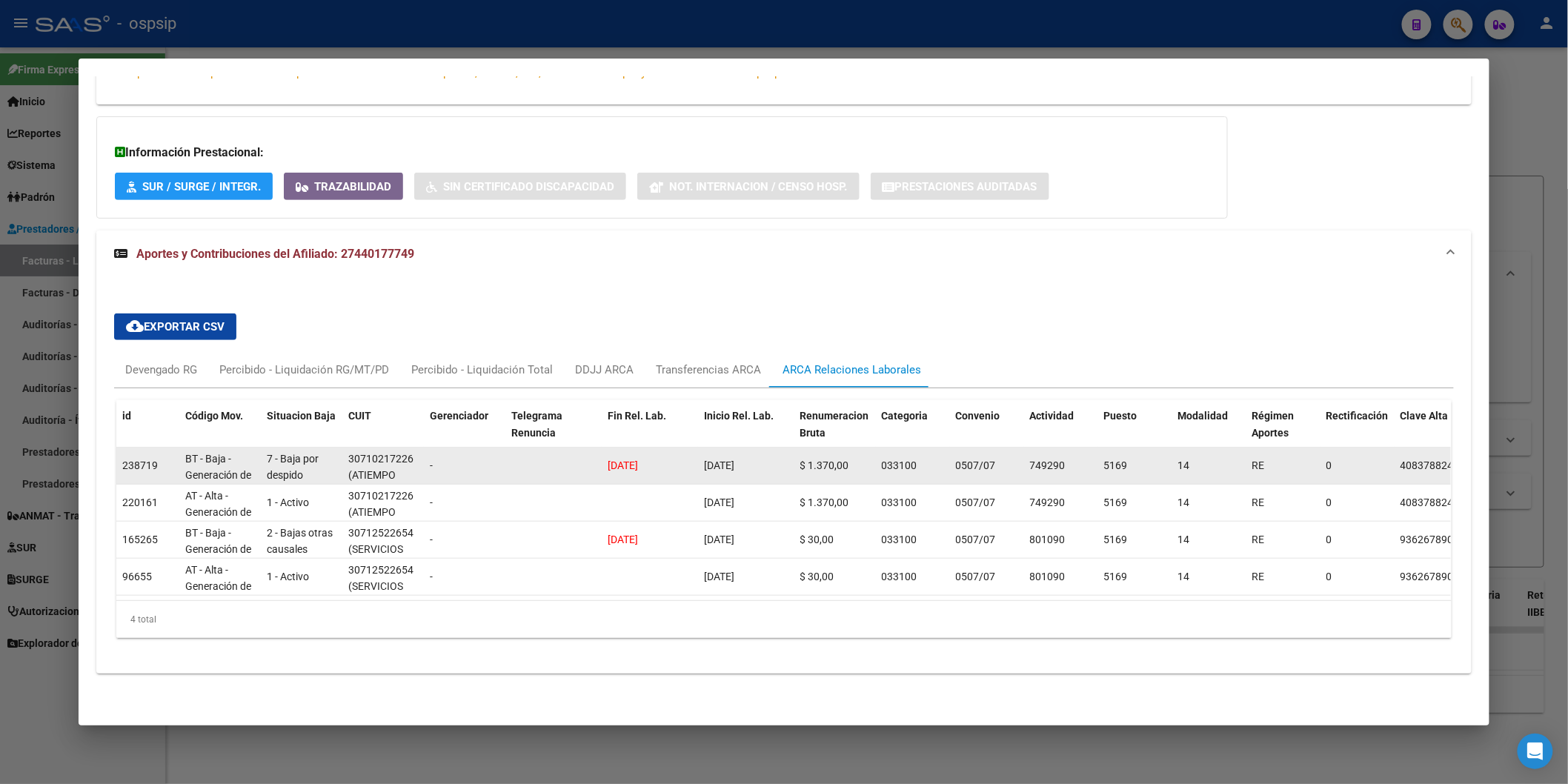
drag, startPoint x: 595, startPoint y: 453, endPoint x: 764, endPoint y: 458, distance: 169.1
click at [764, 458] on div "238719 BT - Baja - Generación de Clave 7 - Baja por despido 30710217226 (ATIEMP…" at bounding box center [1037, 466] width 1842 height 37
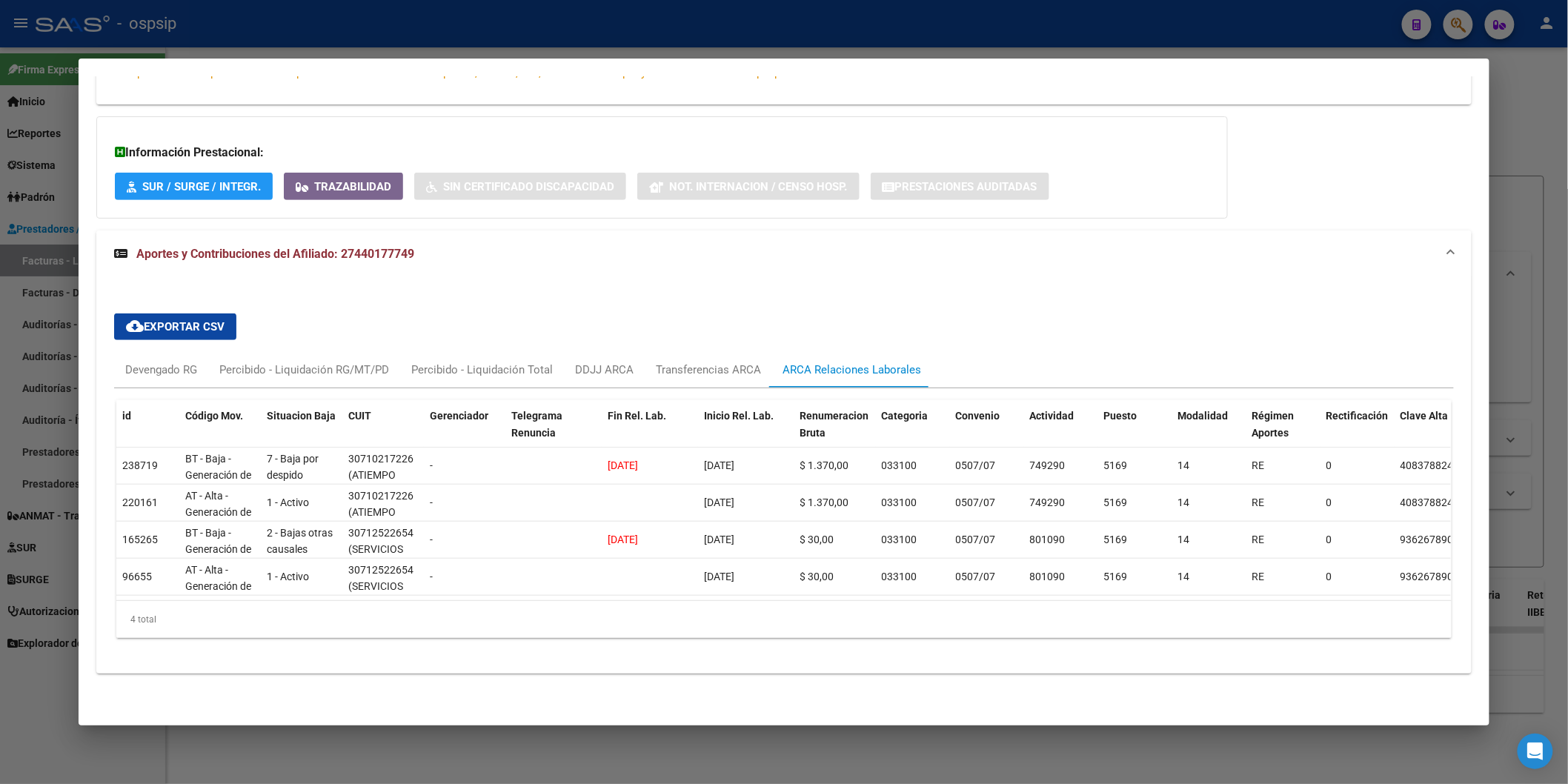
click at [802, 231] on mat-expansion-panel-header "Aportes y Contribuciones del Afiliado: 27440177749" at bounding box center [784, 255] width 1376 height 47
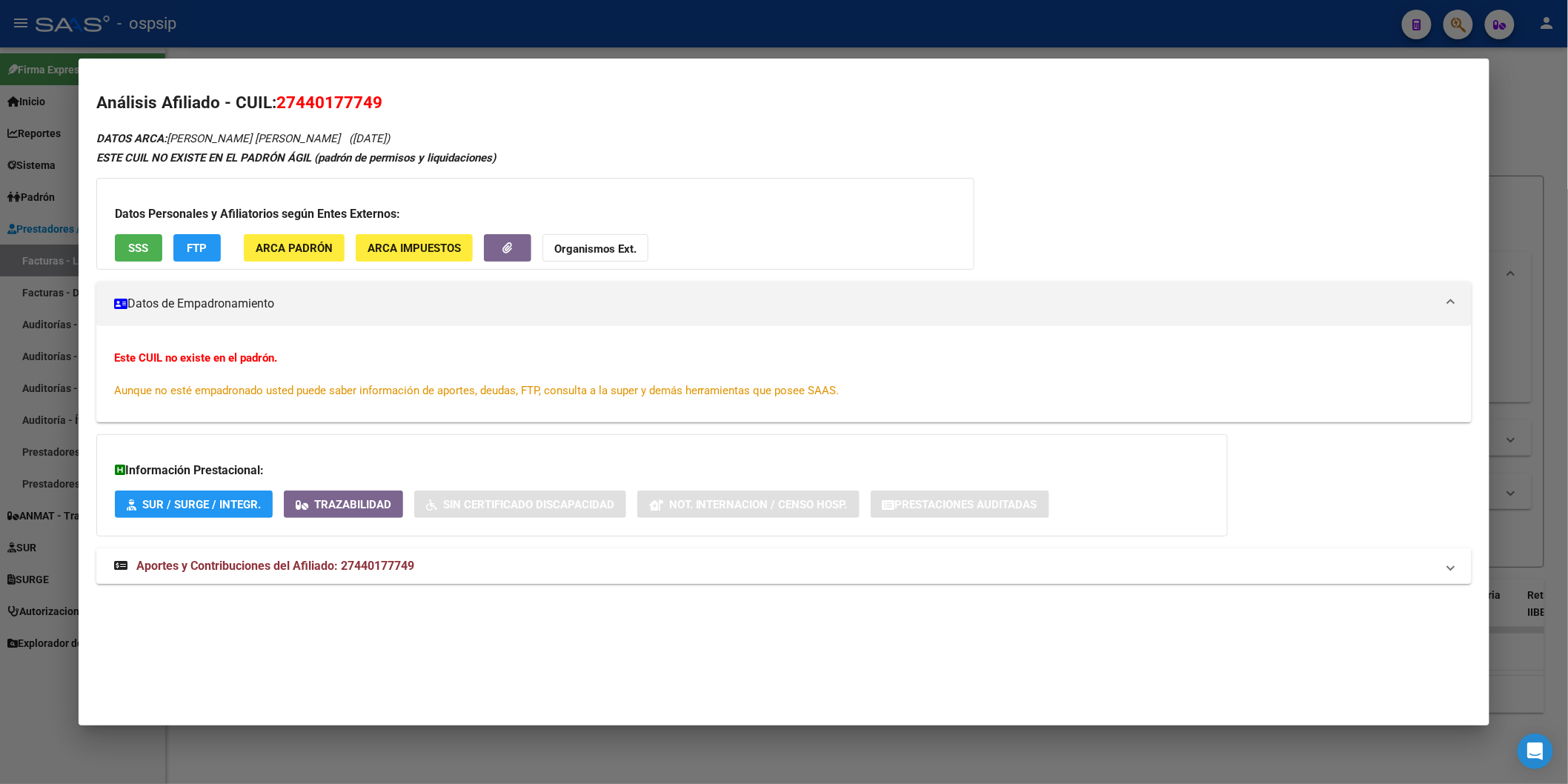
click at [356, 566] on span "Aportes y Contribuciones del Afiliado: 27440177749" at bounding box center [275, 566] width 278 height 14
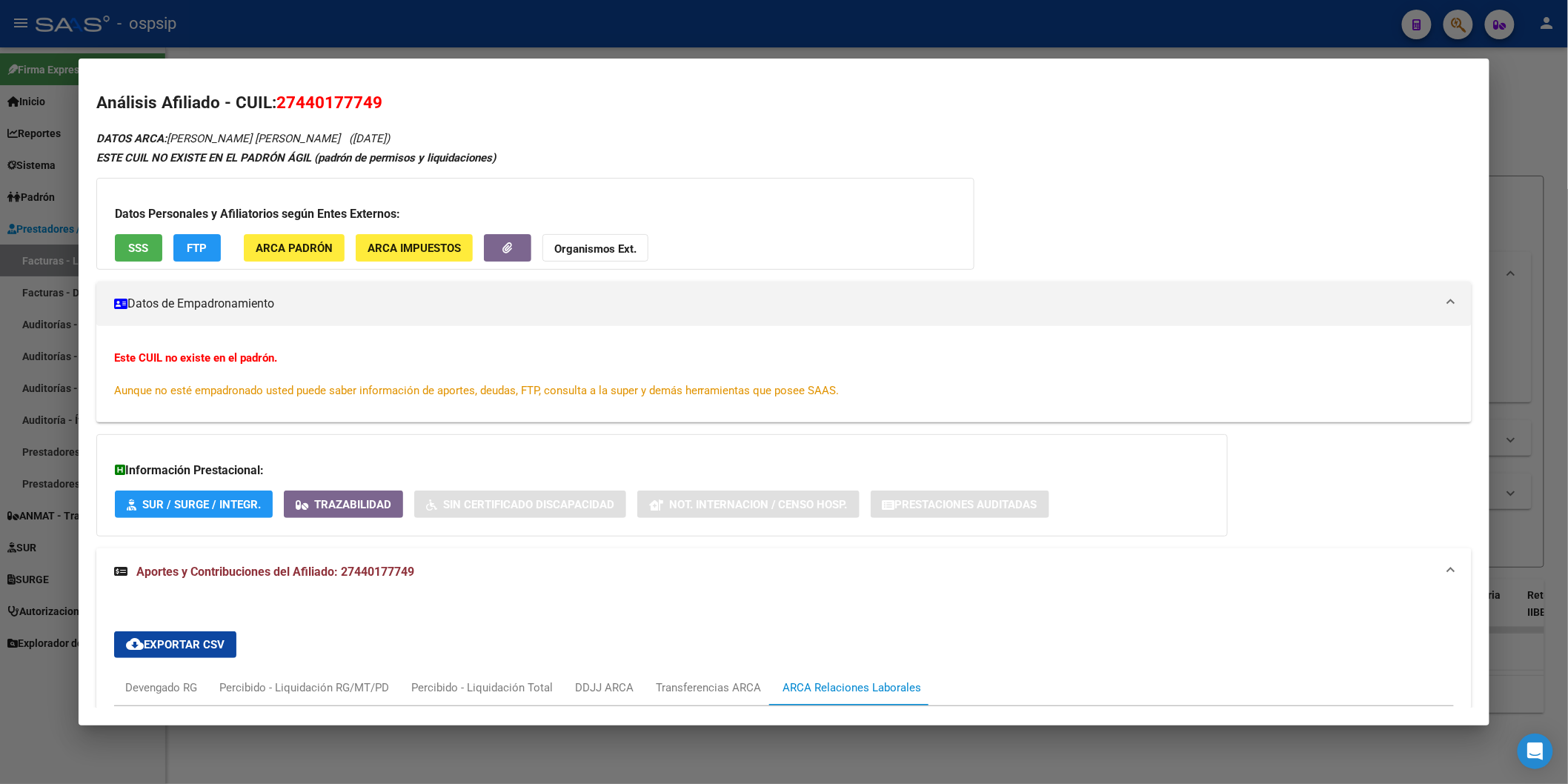
scroll to position [82, 0]
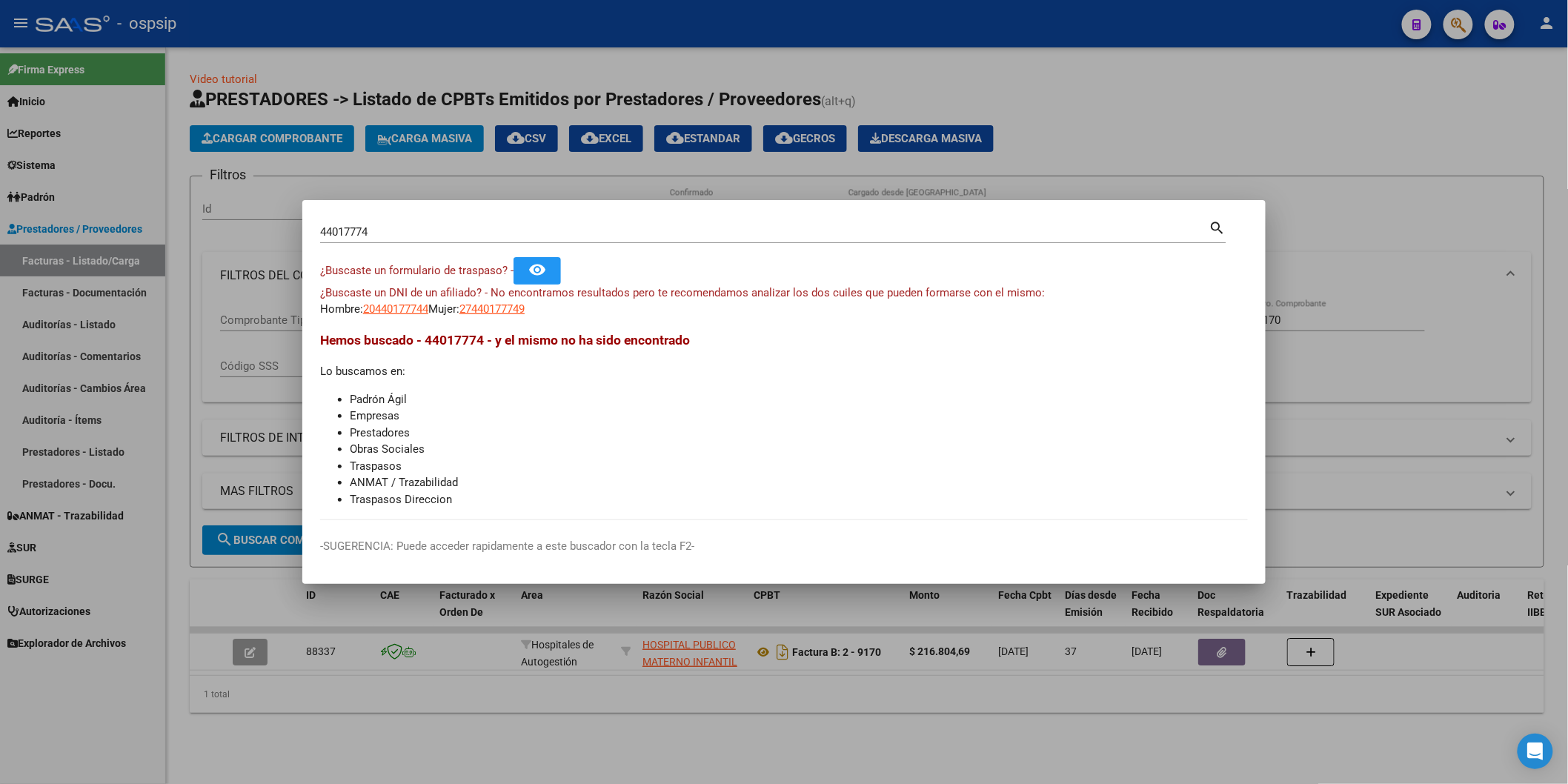
click at [473, 230] on input "44017774" at bounding box center [764, 232] width 889 height 13
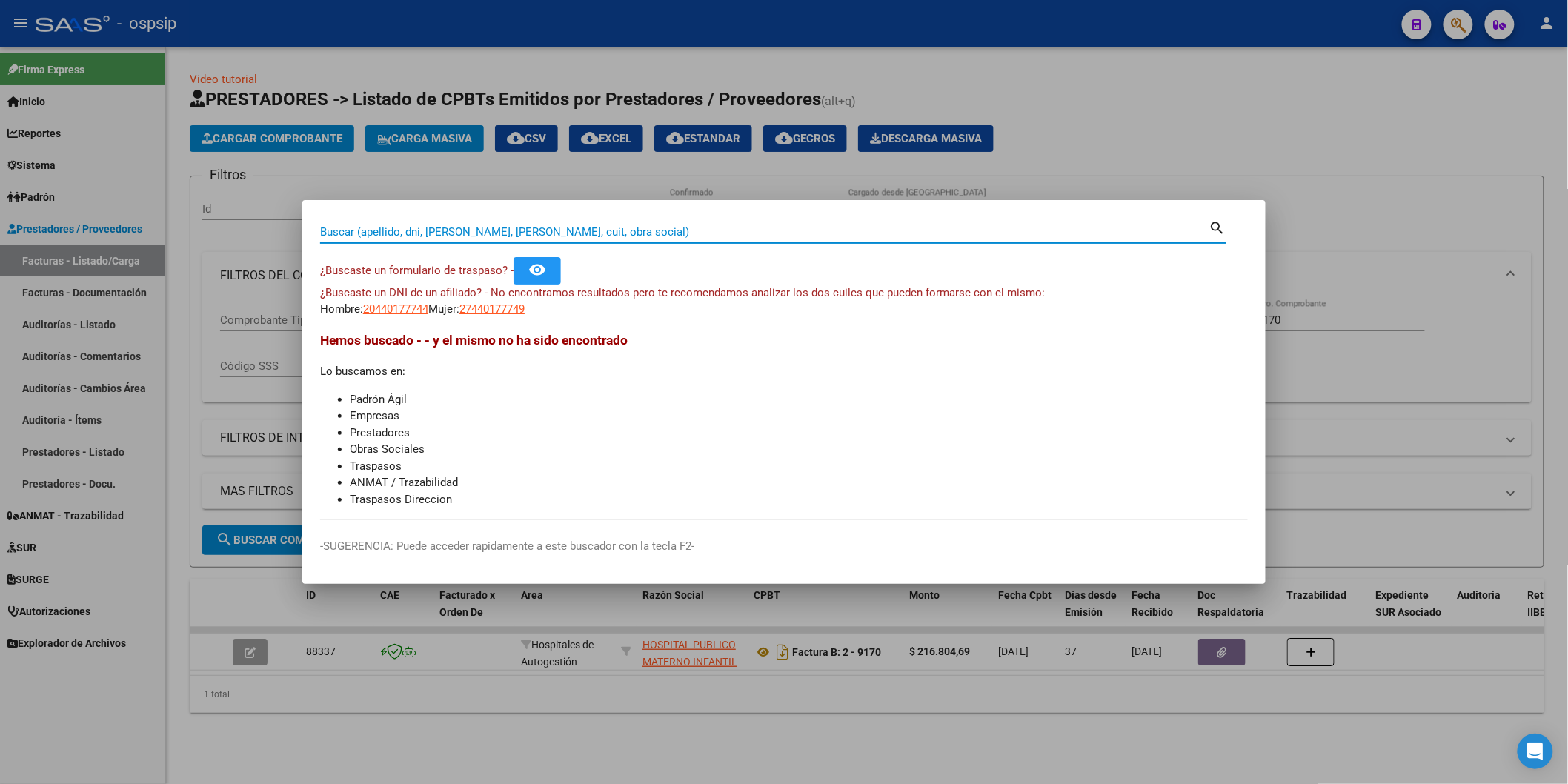
paste input "39361106"
type input "39361106"
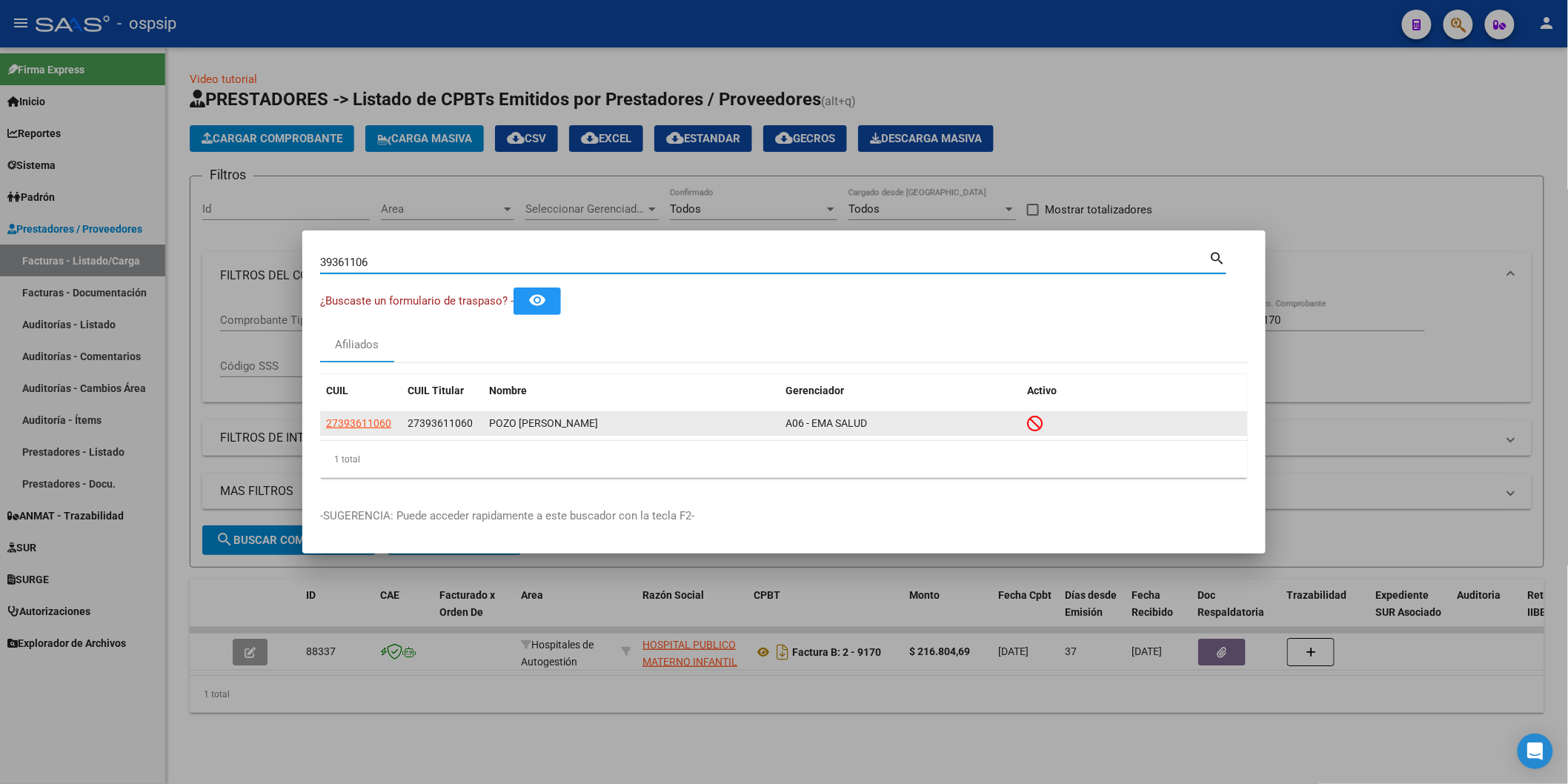
click at [364, 430] on app-link-go-to "27393611060" at bounding box center [359, 423] width 66 height 17
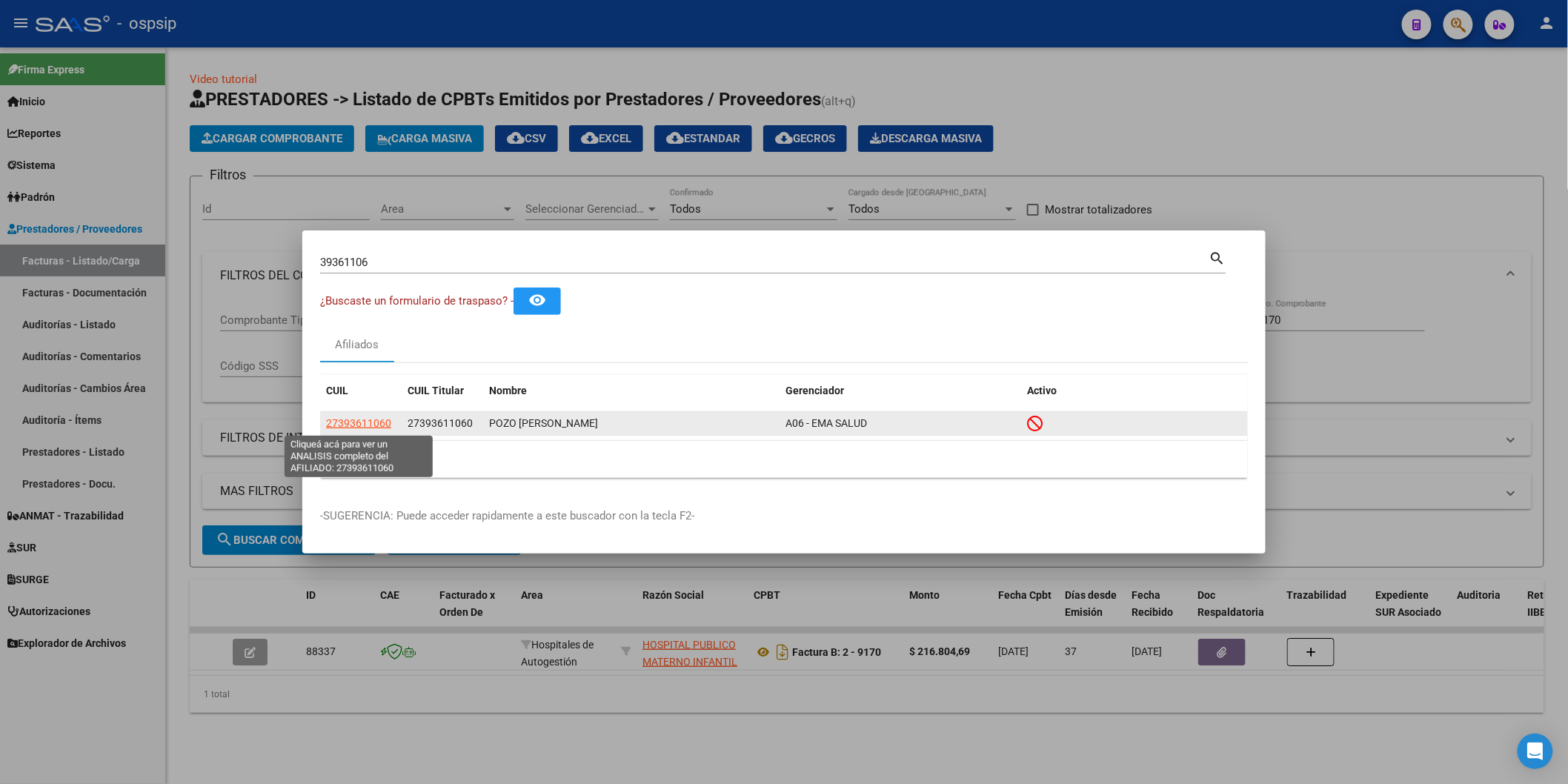
click at [352, 426] on span "27393611060" at bounding box center [359, 424] width 66 height 12
type textarea "27393611060"
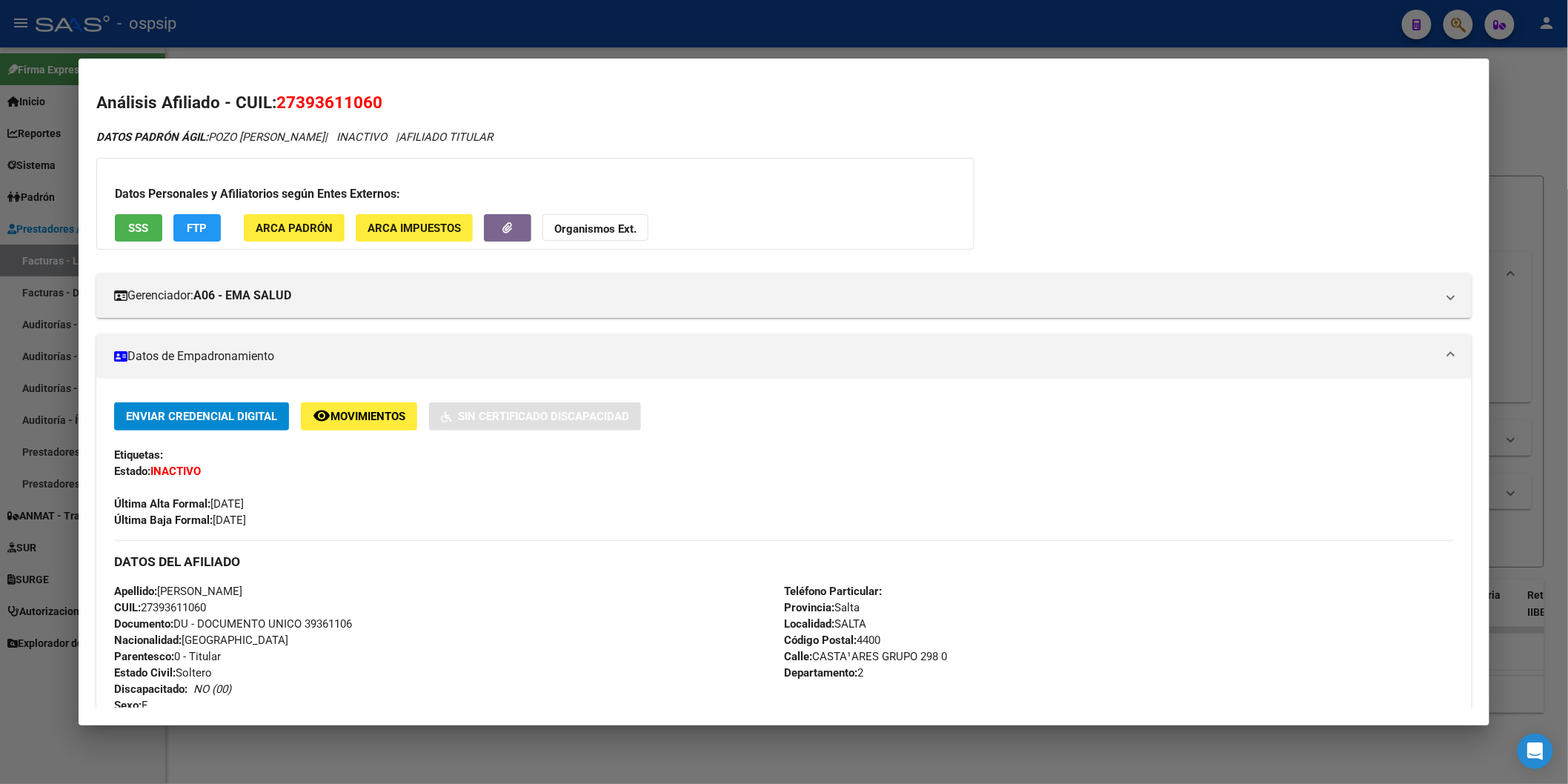
click at [141, 227] on span "SSS" at bounding box center [138, 228] width 20 height 13
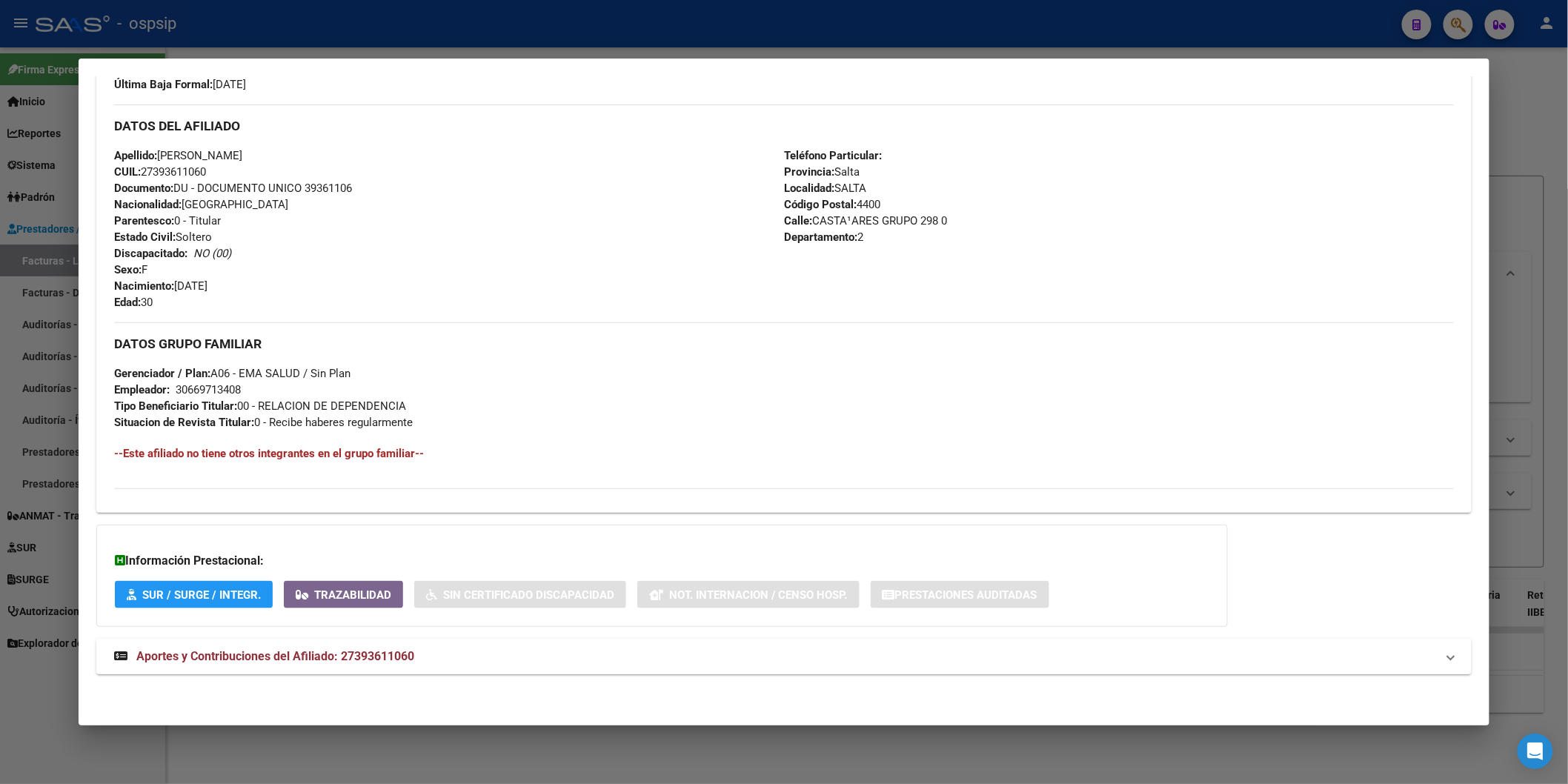
click at [304, 665] on strong "Aportes y Contribuciones del Afiliado: 27393611060" at bounding box center [263, 657] width 300 height 18
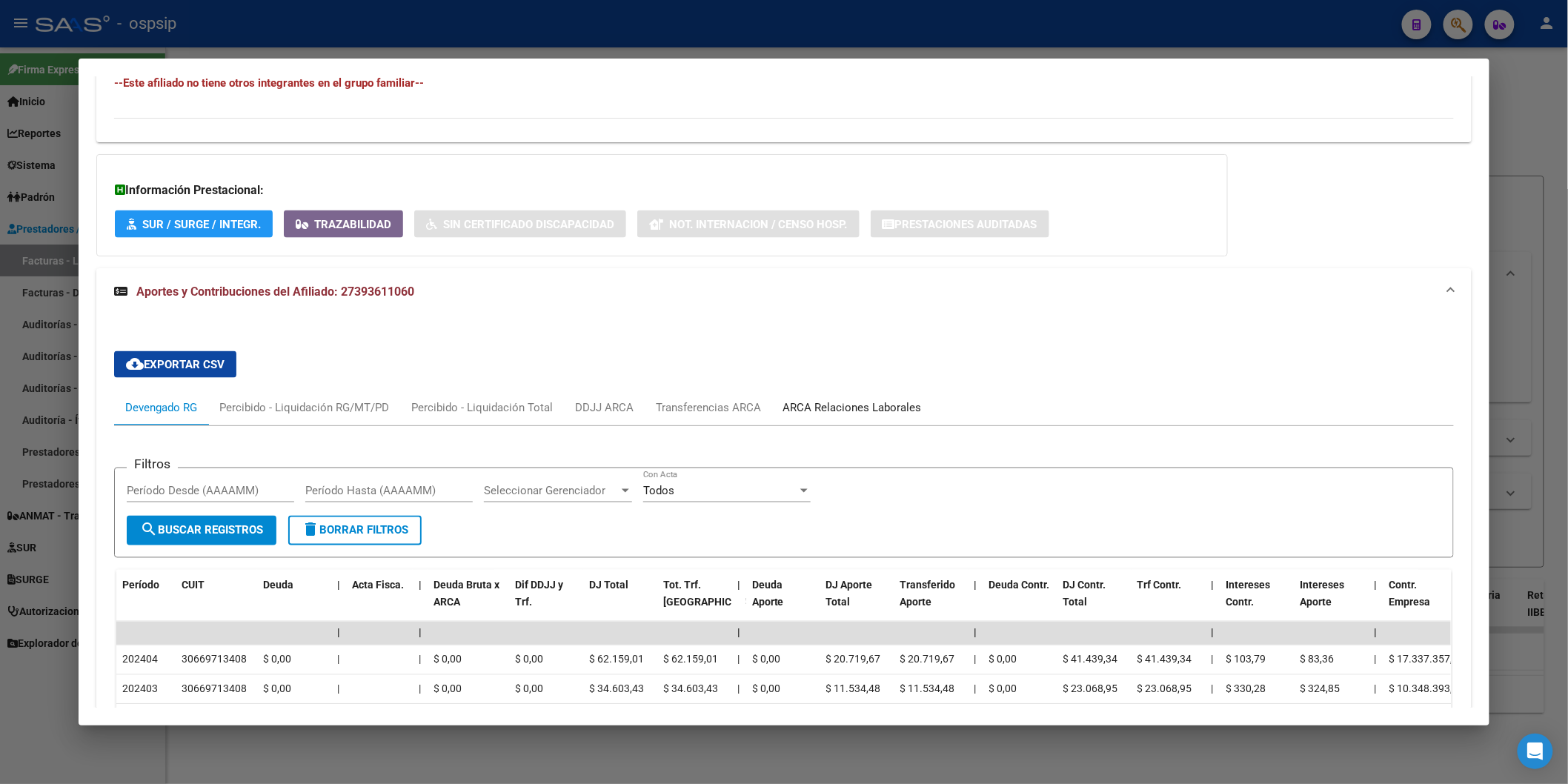
click at [811, 401] on div "ARCA Relaciones Laborales" at bounding box center [853, 408] width 138 height 17
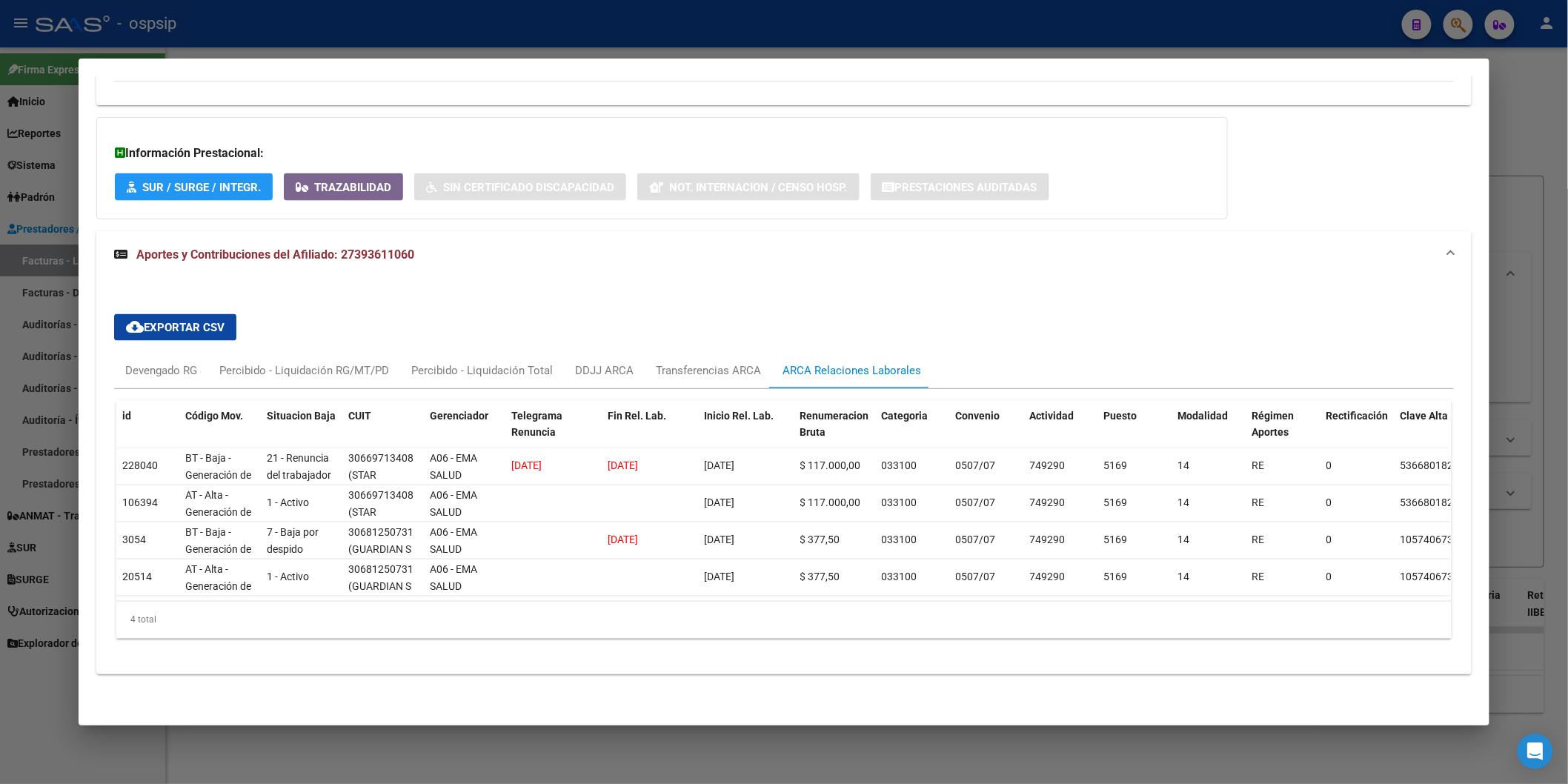
scroll to position [857, 0]
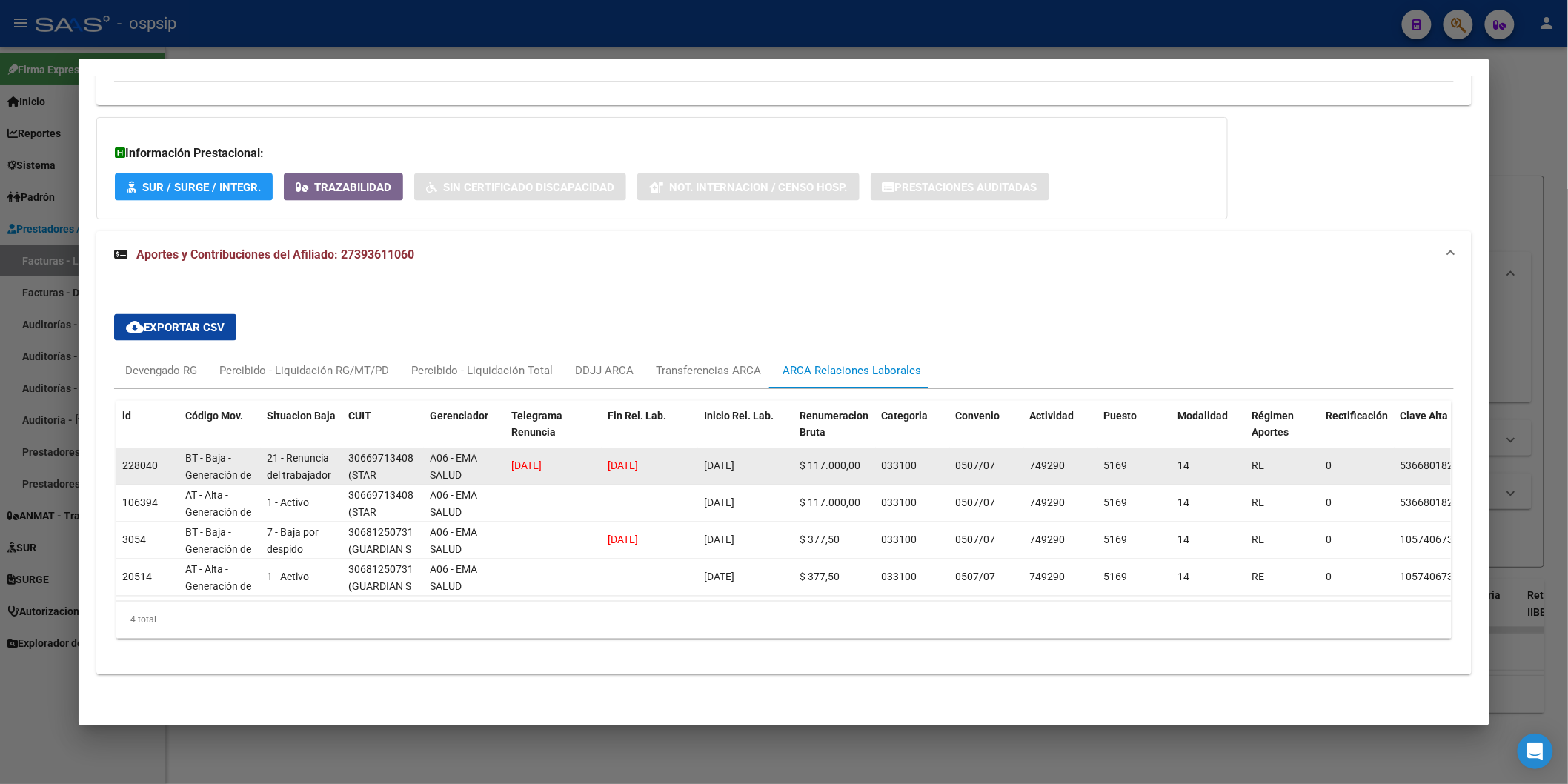
drag, startPoint x: 581, startPoint y: 449, endPoint x: 755, endPoint y: 454, distance: 174.1
click at [766, 452] on div "228040 BT - Baja - Generación de Clave 21 - Renuncia del trabajador / ART.240 -…" at bounding box center [1037, 467] width 1842 height 37
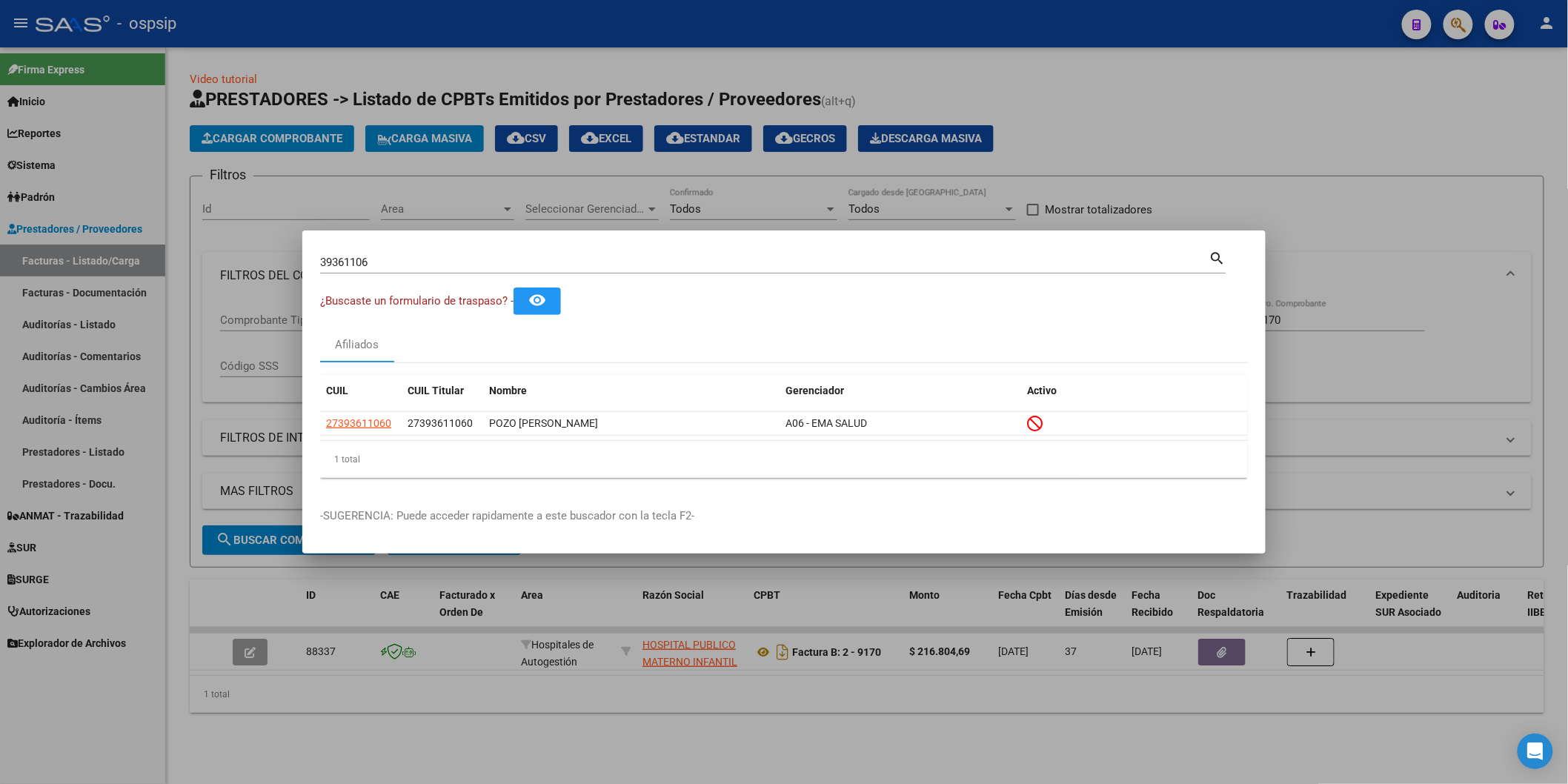
click at [401, 257] on input "39361106" at bounding box center [764, 262] width 889 height 13
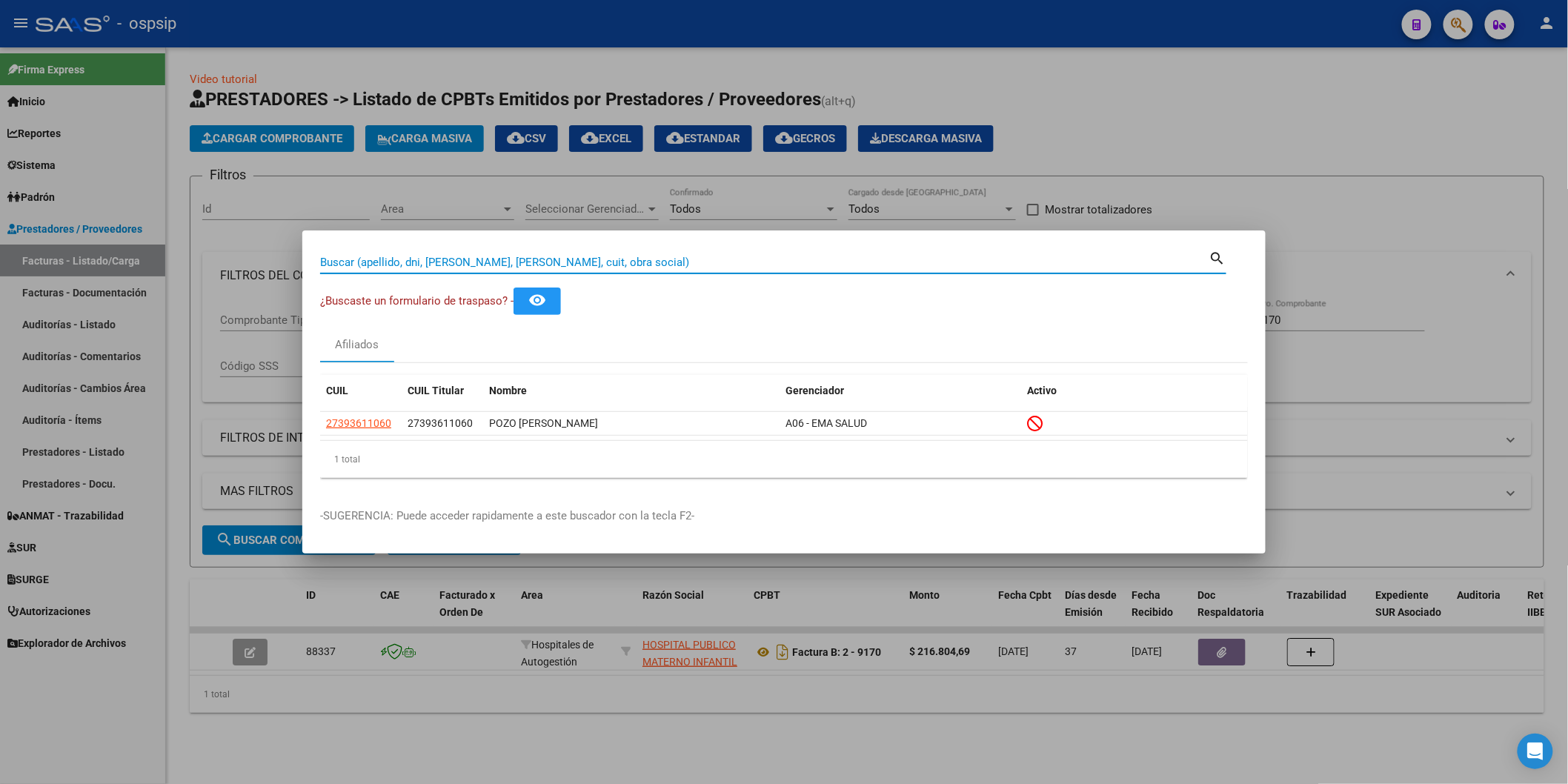
paste input "40113701"
type input "40113701"
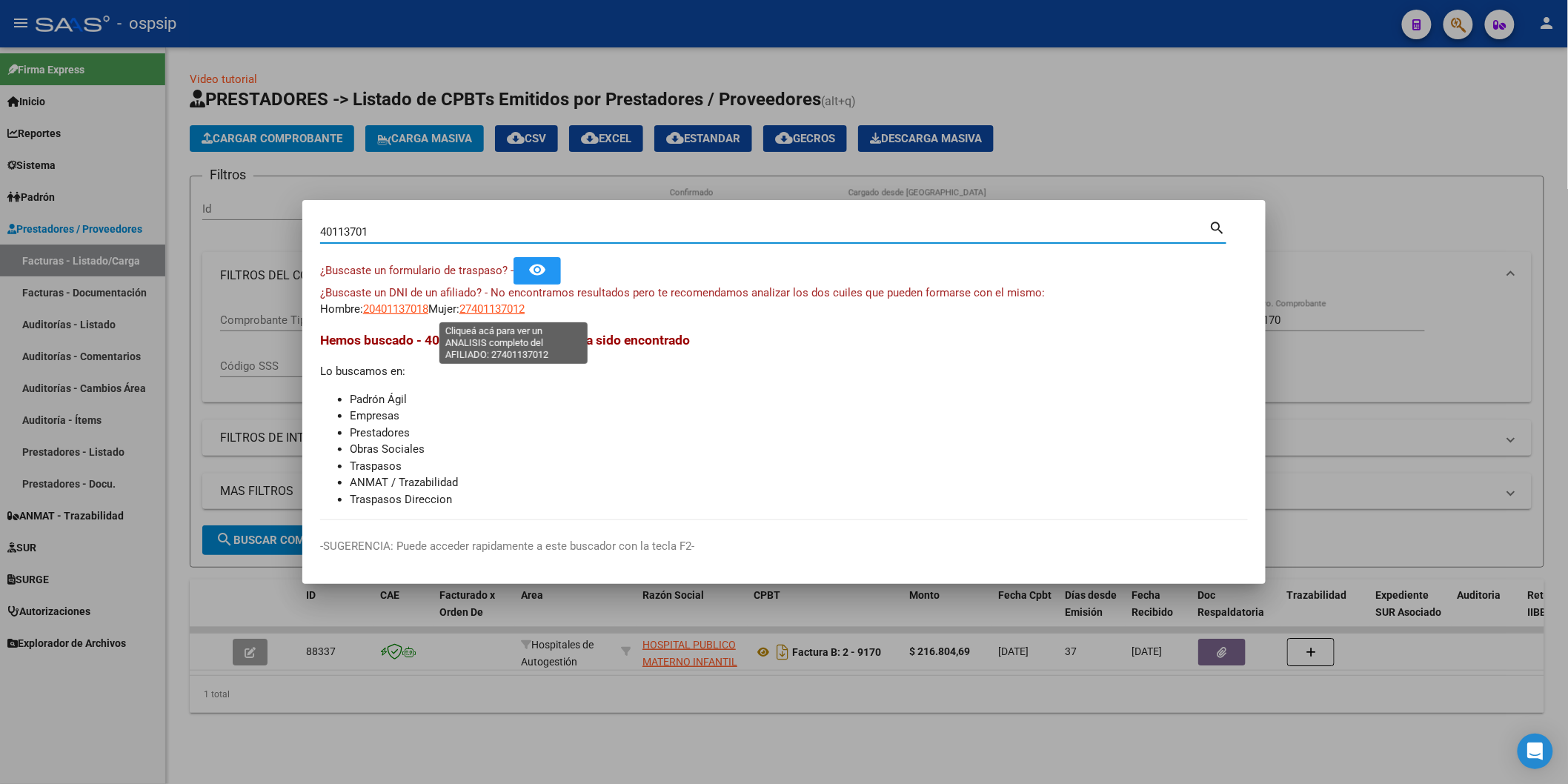
click at [510, 308] on span "27401137012" at bounding box center [491, 309] width 66 height 13
type textarea "27401137012"
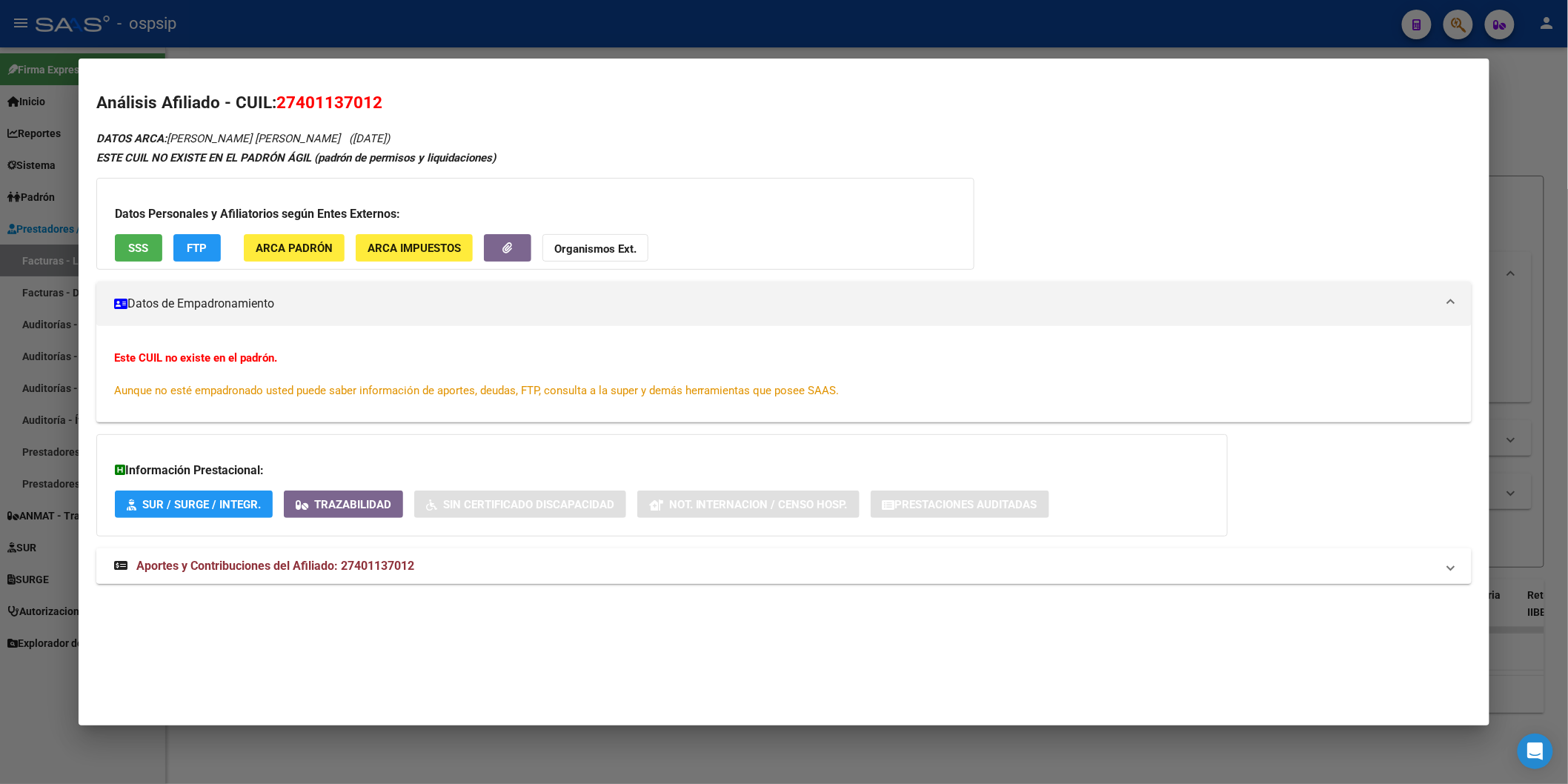
click at [240, 555] on mat-expansion-panel-header "Aportes y Contribuciones del Afiliado: 27401137012" at bounding box center [784, 566] width 1376 height 36
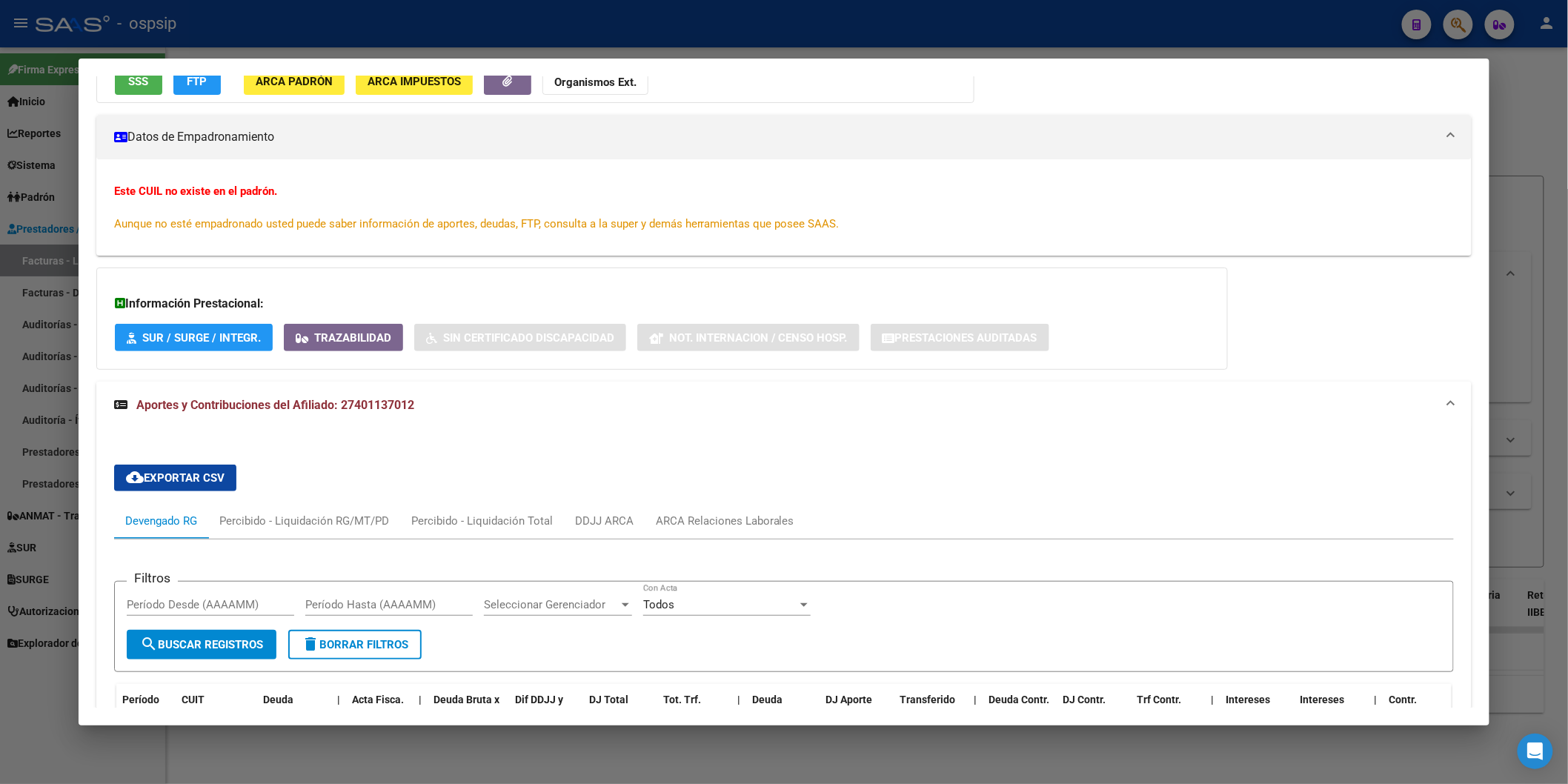
scroll to position [411, 0]
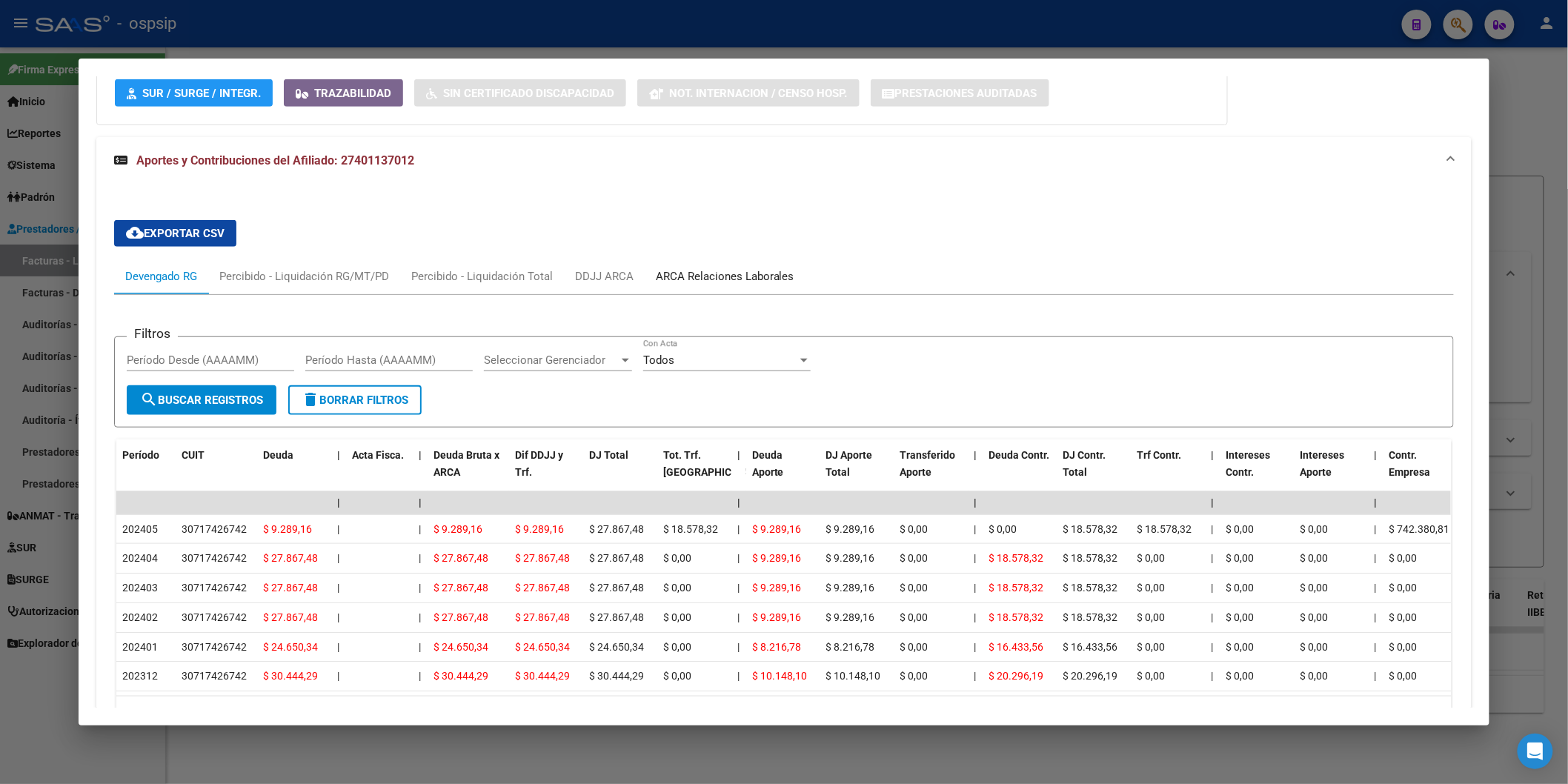
click at [704, 270] on div "ARCA Relaciones Laborales" at bounding box center [725, 276] width 138 height 17
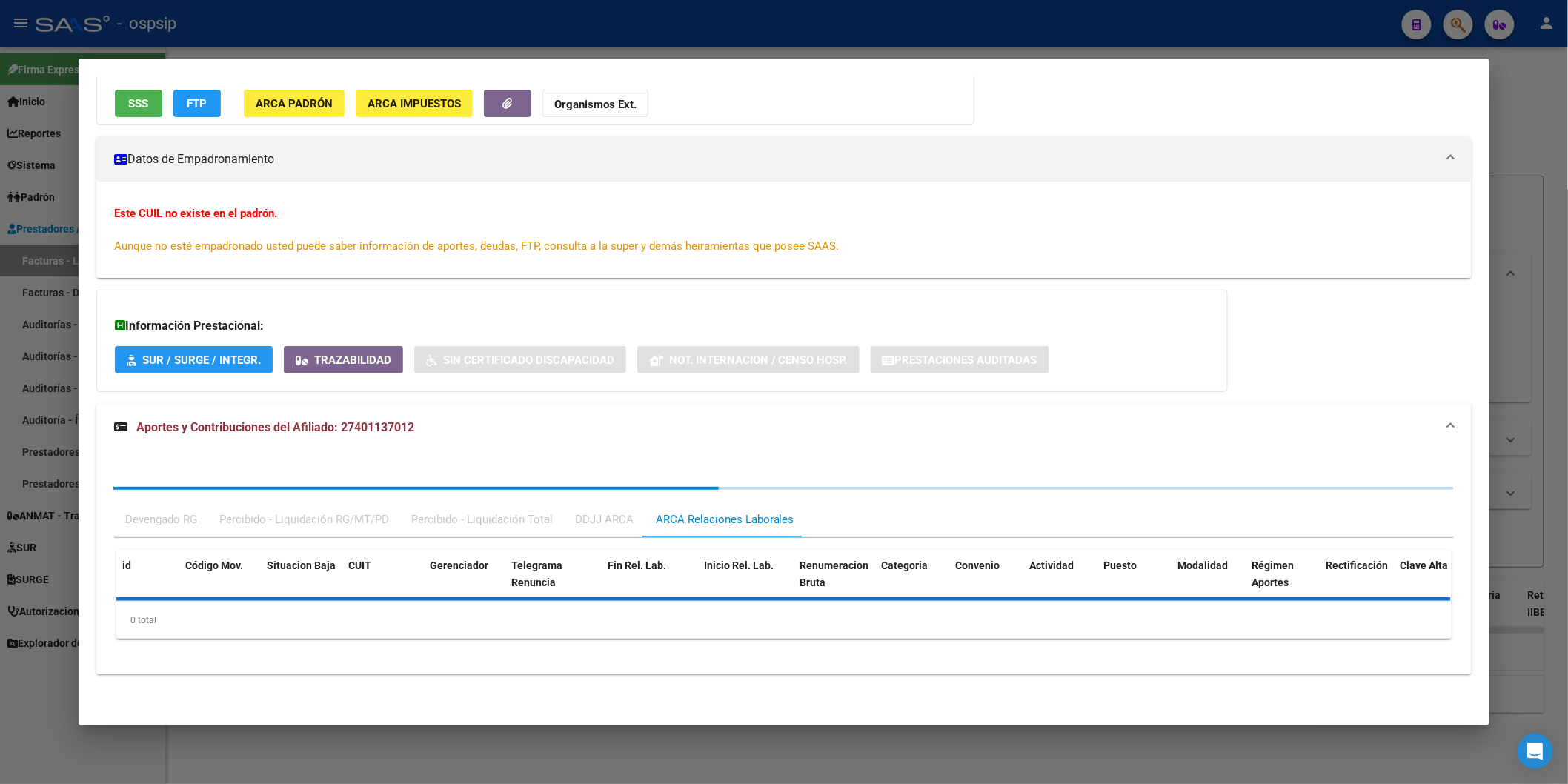
scroll to position [256, 0]
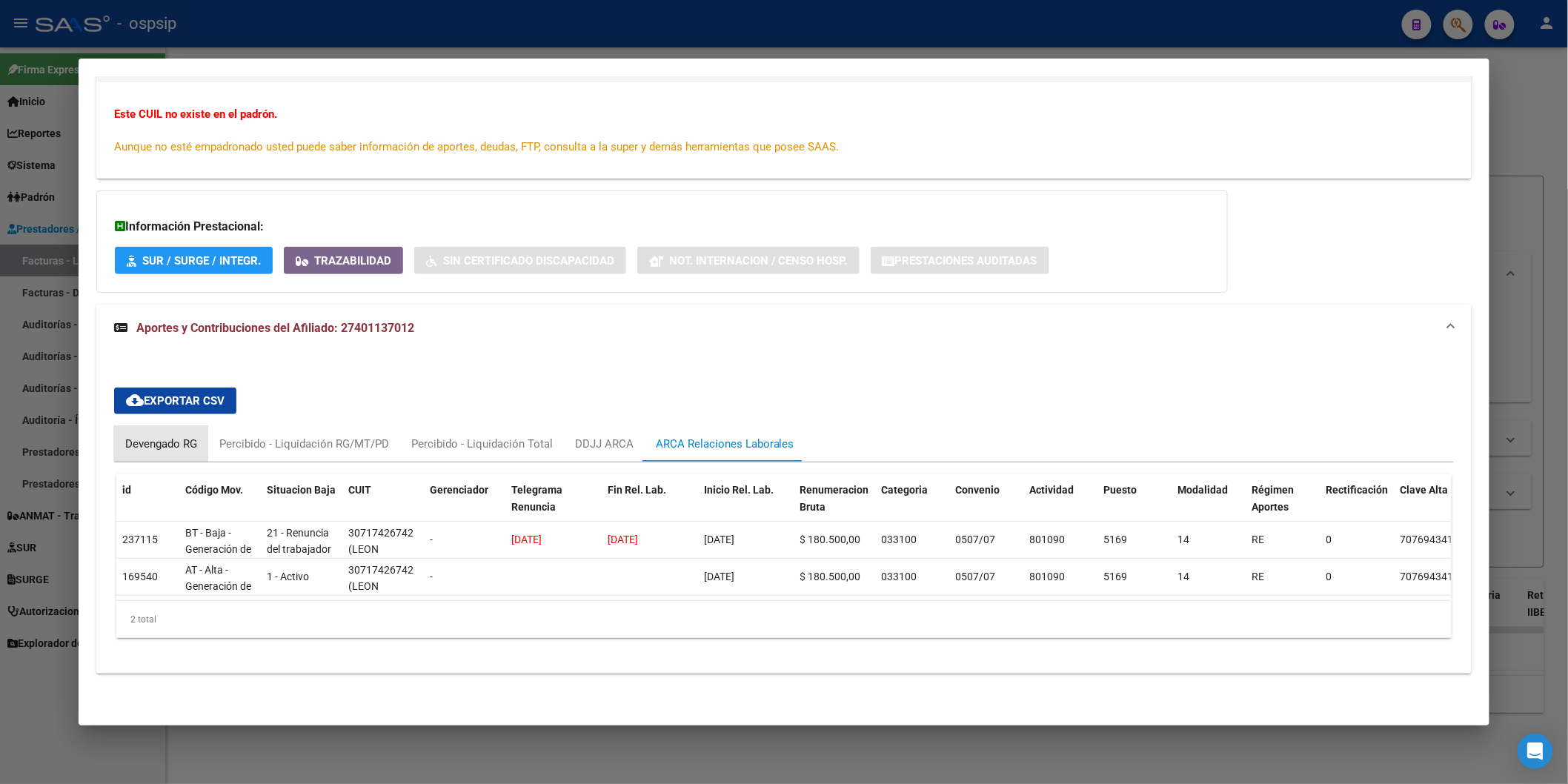
click at [159, 436] on div "Devengado RG" at bounding box center [161, 444] width 72 height 17
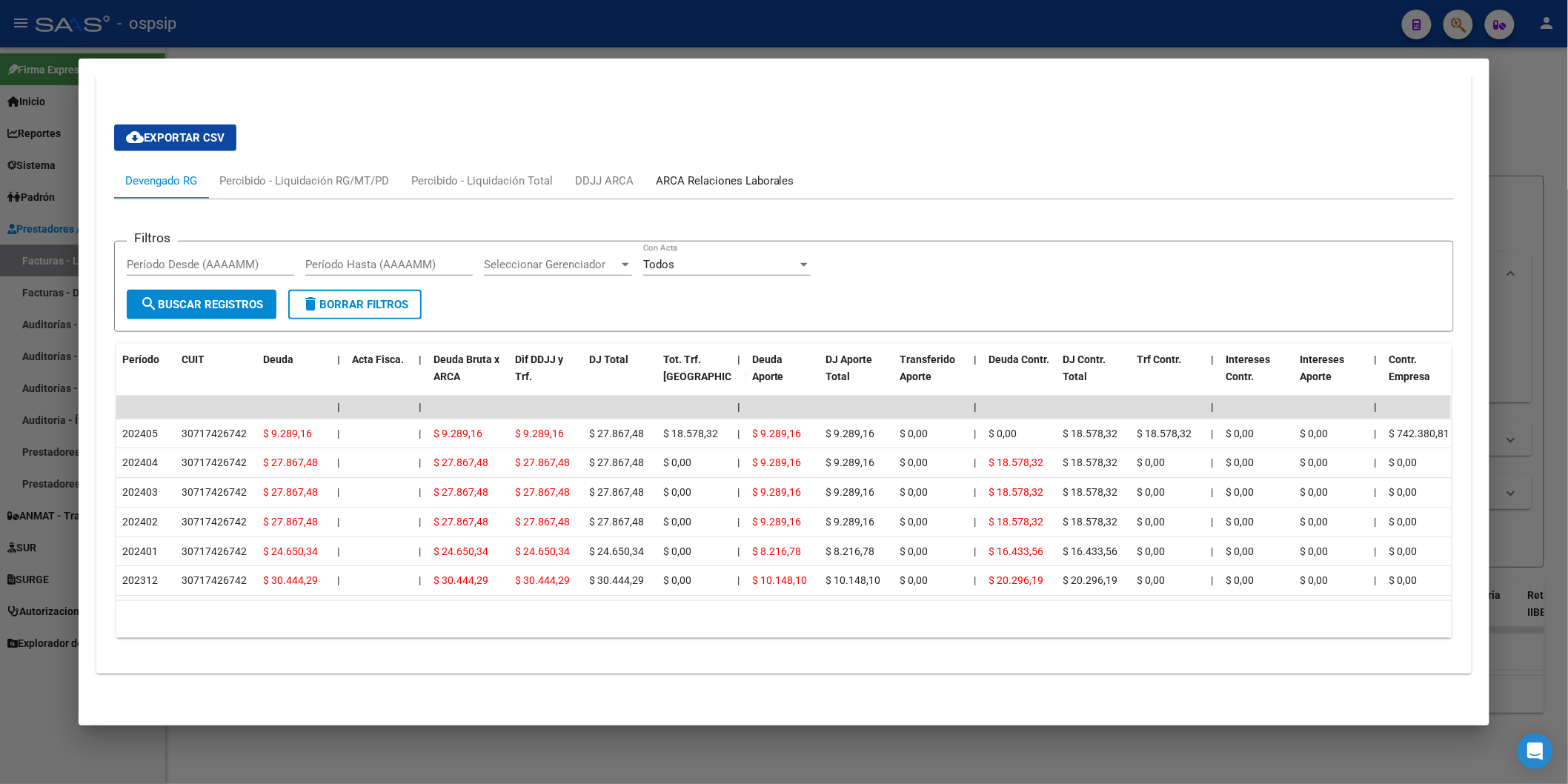
click at [713, 172] on div "ARCA Relaciones Laborales" at bounding box center [725, 180] width 138 height 17
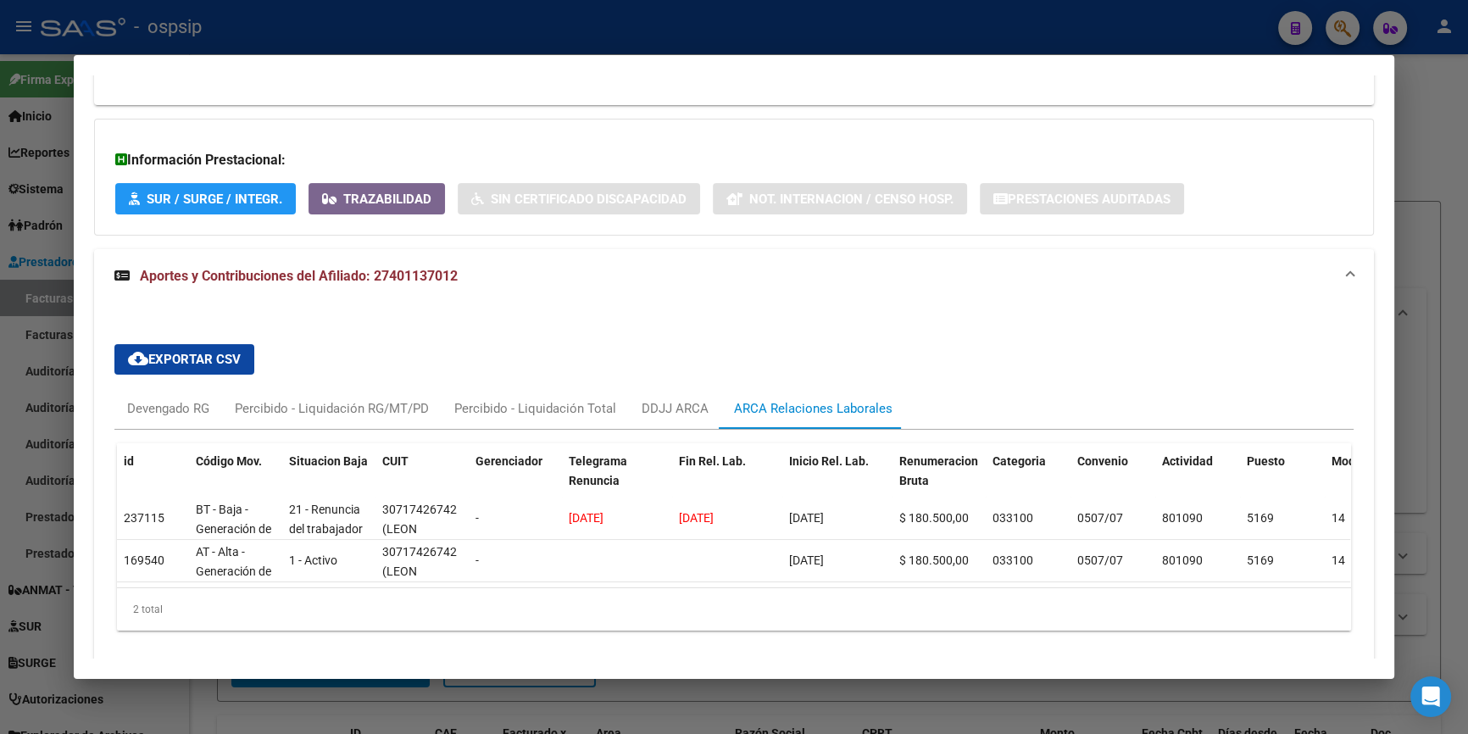
scroll to position [426, 0]
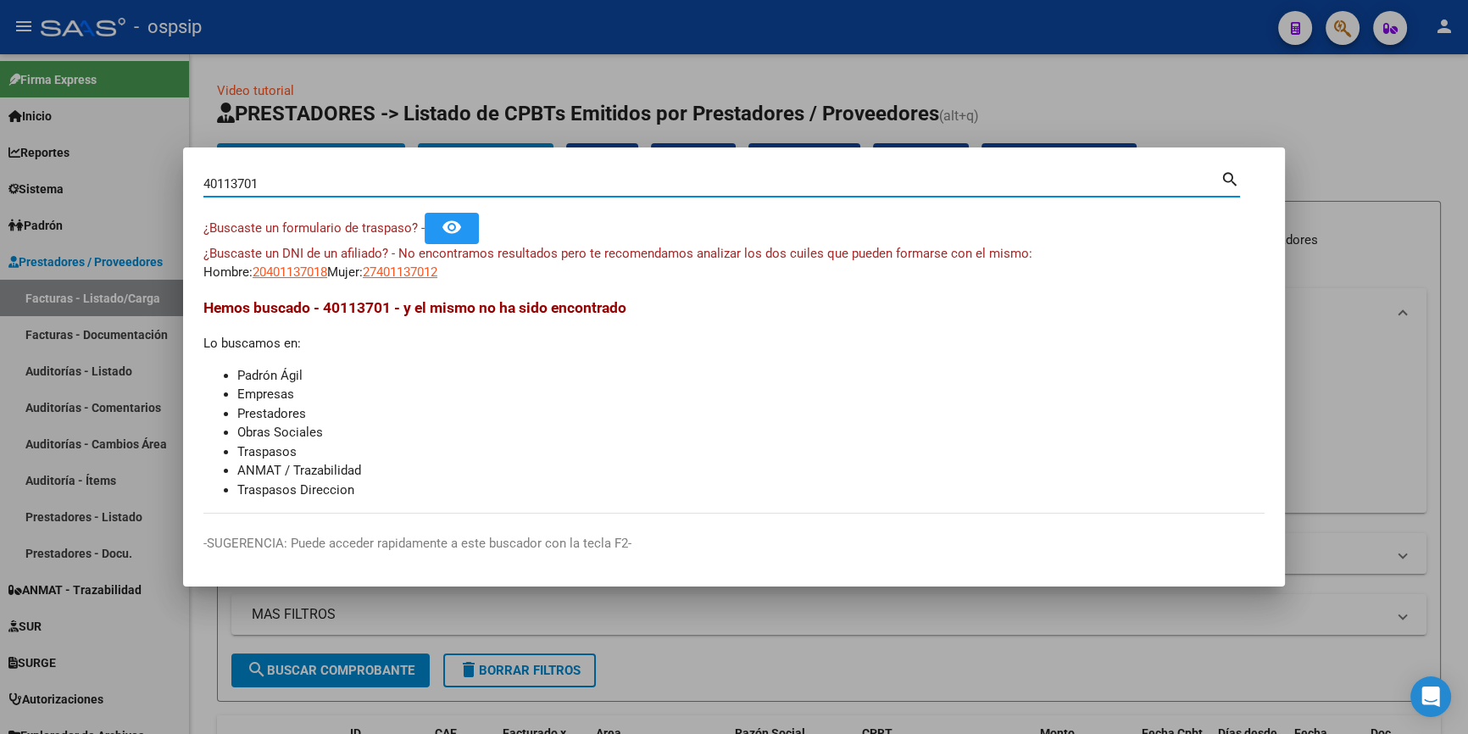
click at [280, 181] on input "40113701" at bounding box center [711, 183] width 1017 height 15
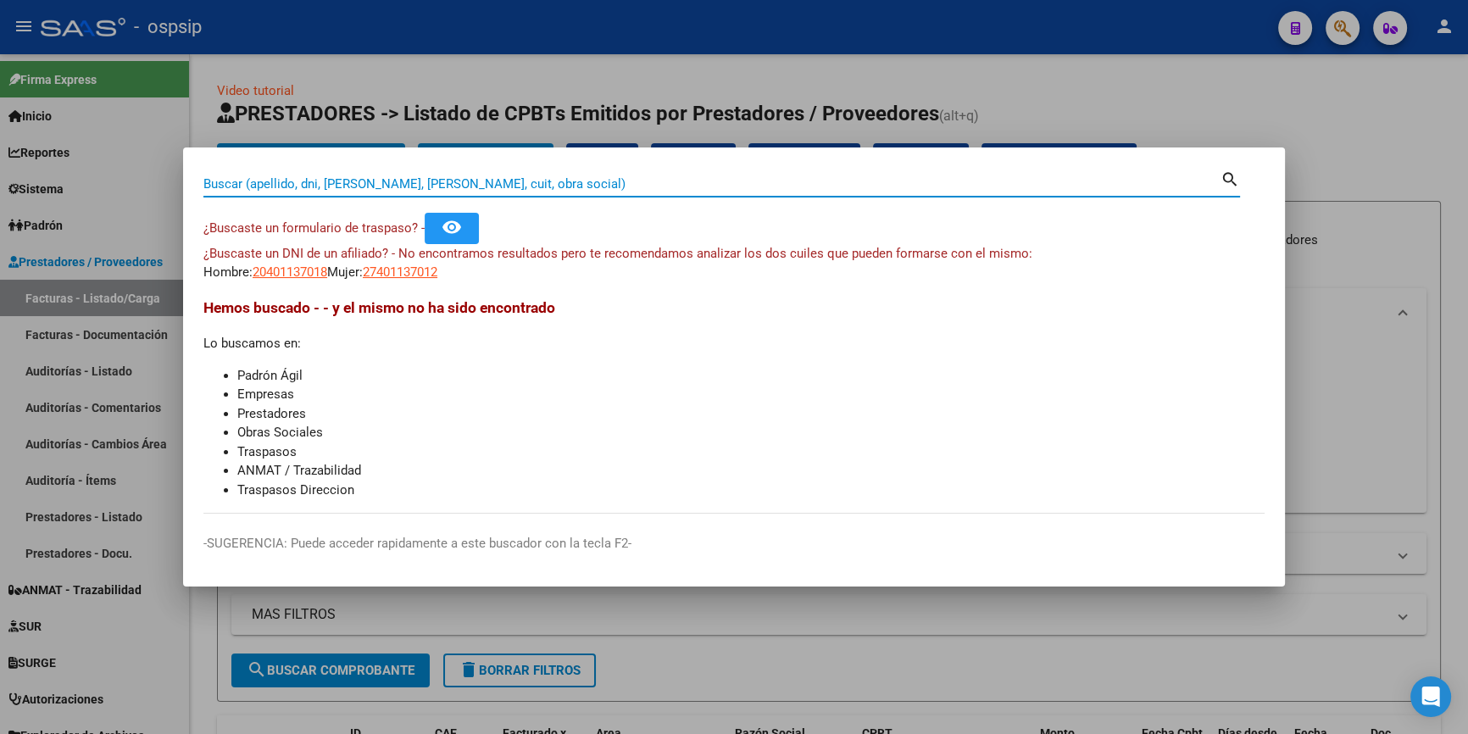
paste input "44017774"
type input "44017774"
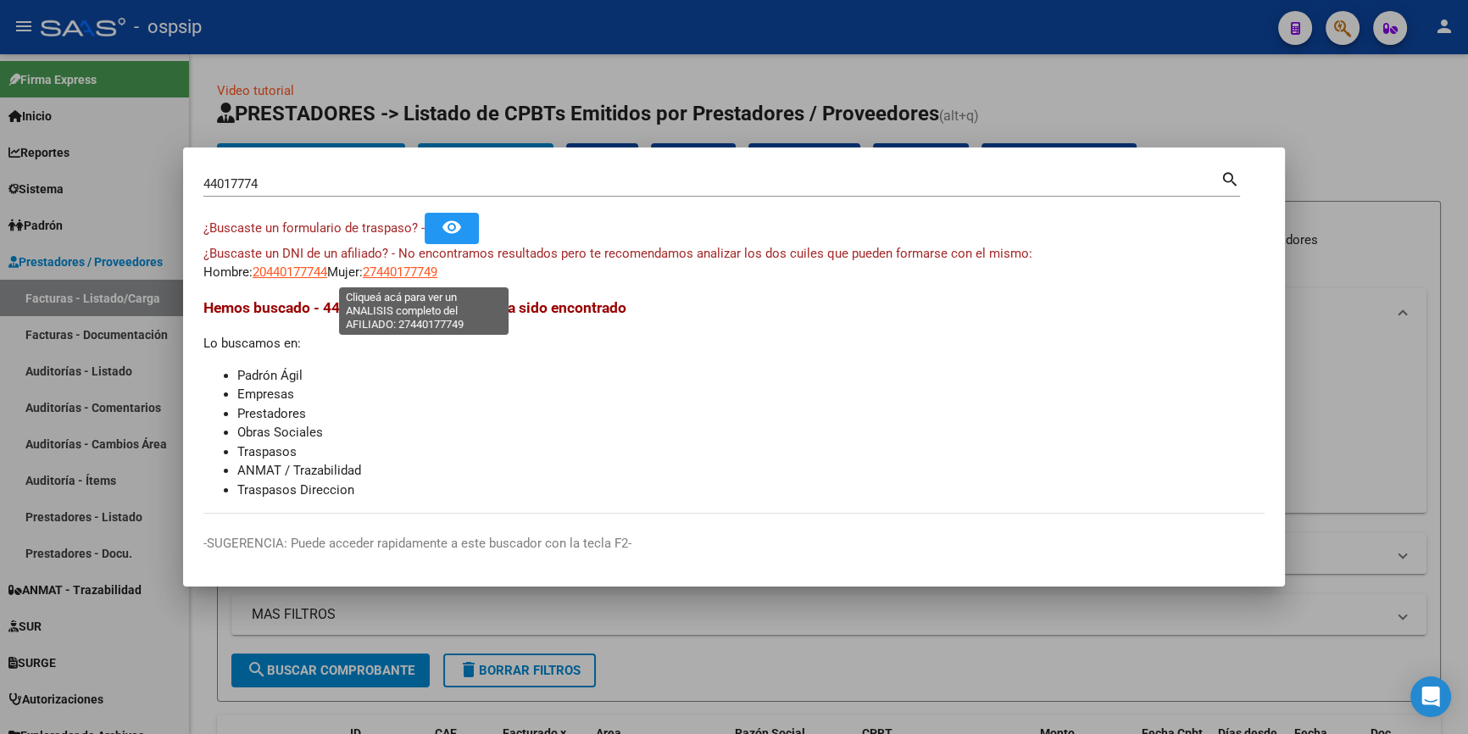
click at [396, 277] on span "27440177749" at bounding box center [400, 271] width 75 height 15
type textarea "27440177749"
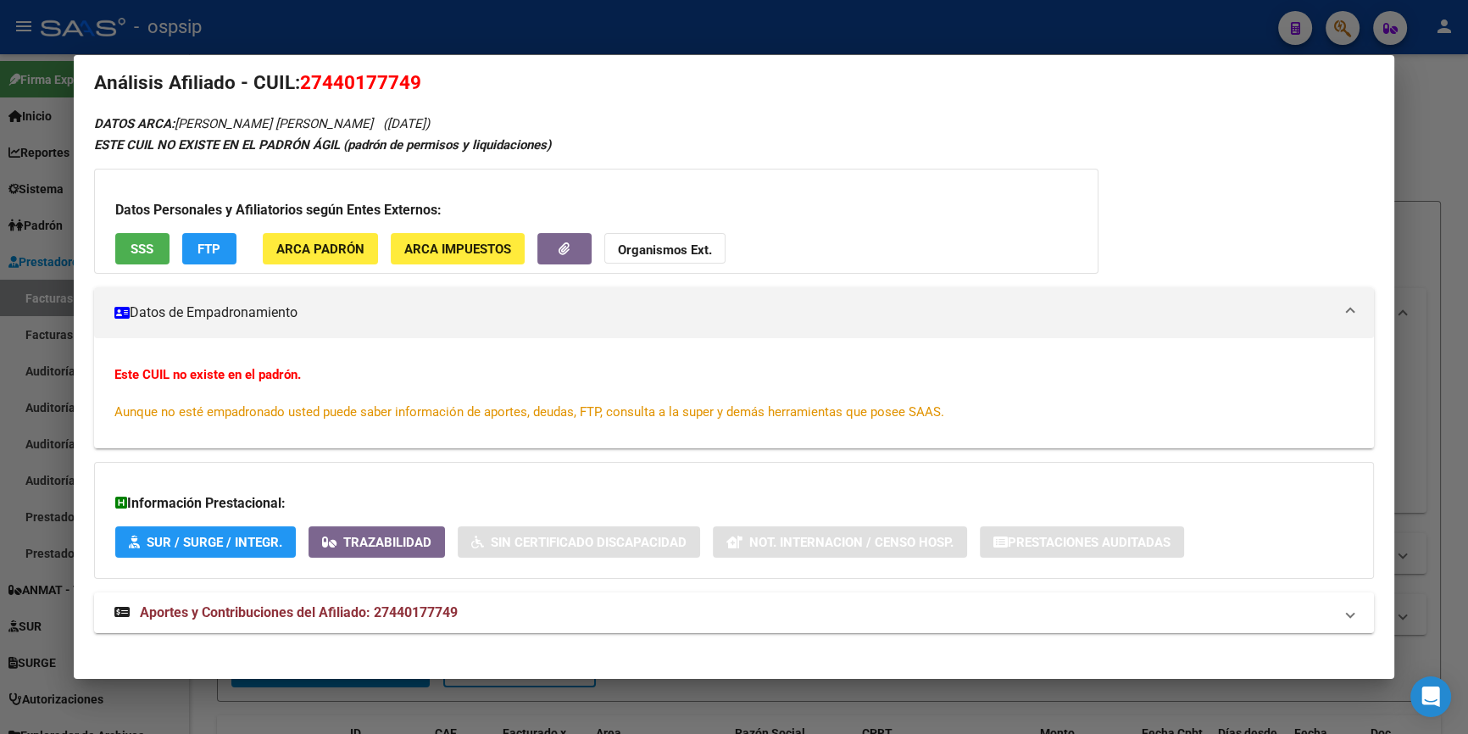
scroll to position [34, 0]
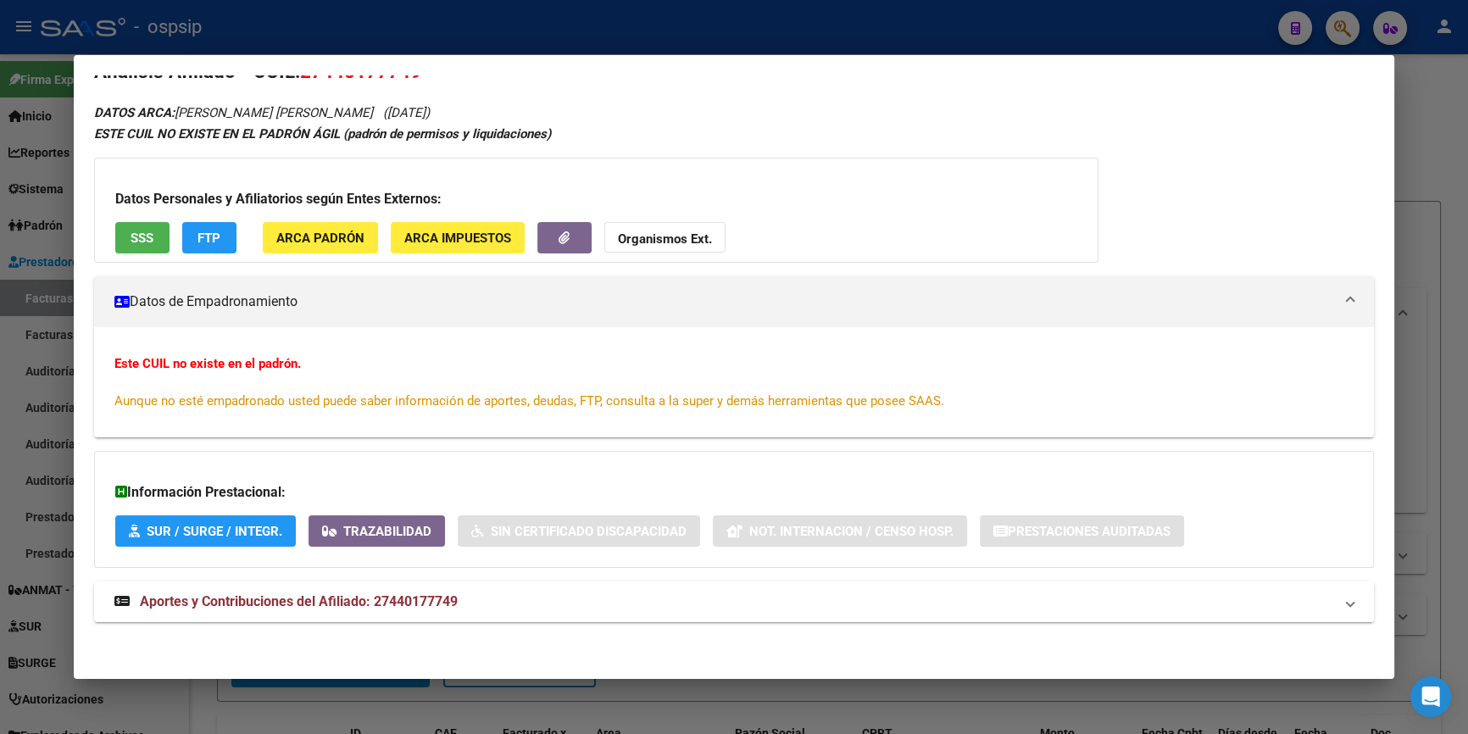
click at [340, 598] on span "Aportes y Contribuciones del Afiliado: 27440177749" at bounding box center [299, 601] width 318 height 16
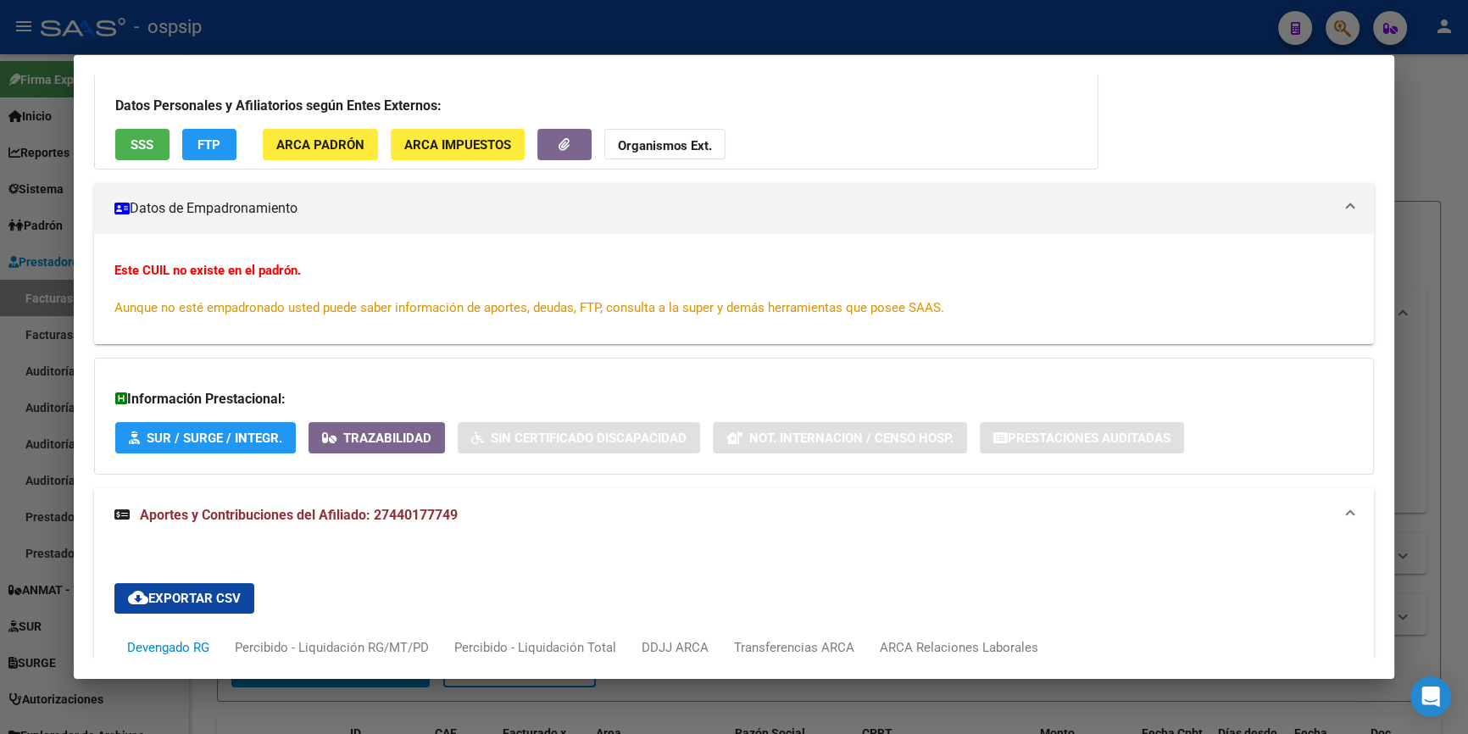
scroll to position [385, 0]
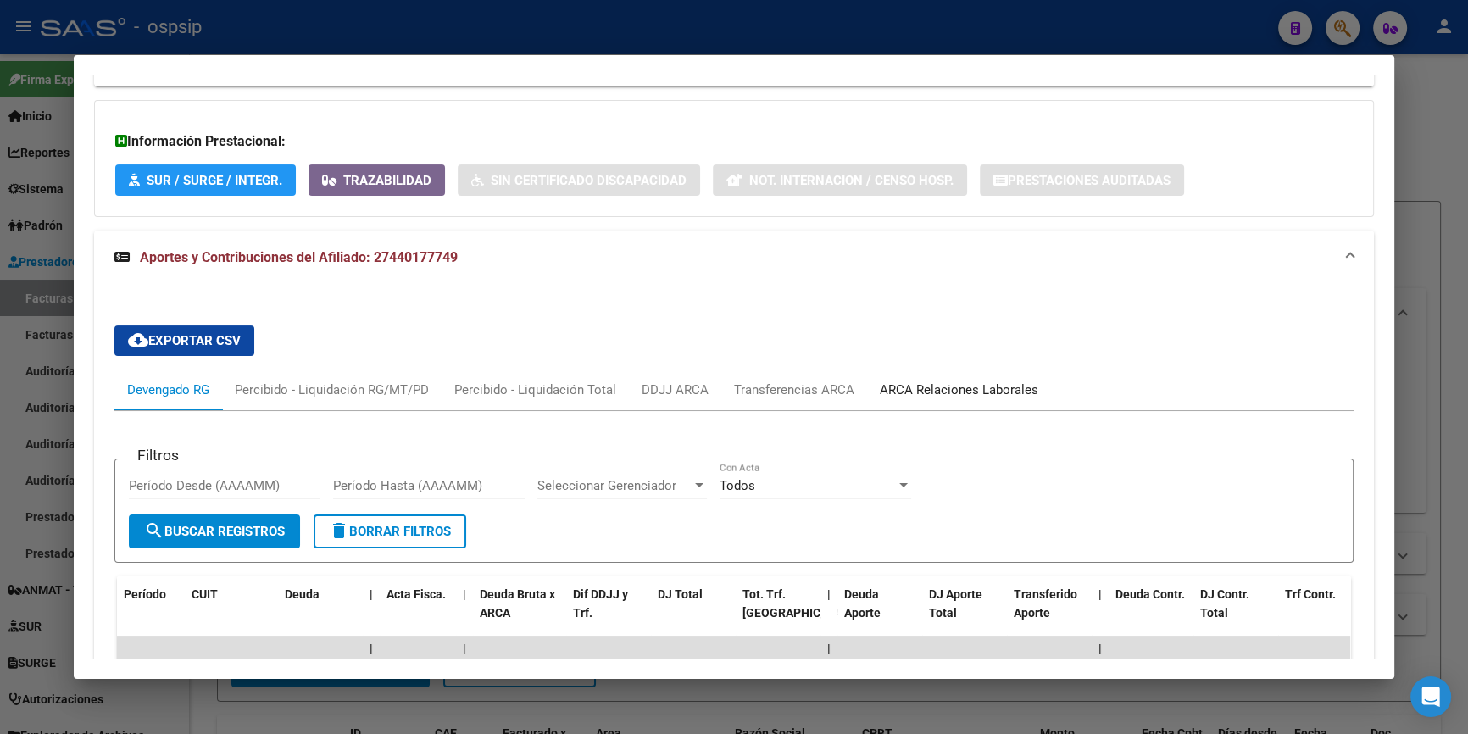
click at [880, 388] on div "ARCA Relaciones Laborales" at bounding box center [959, 389] width 158 height 19
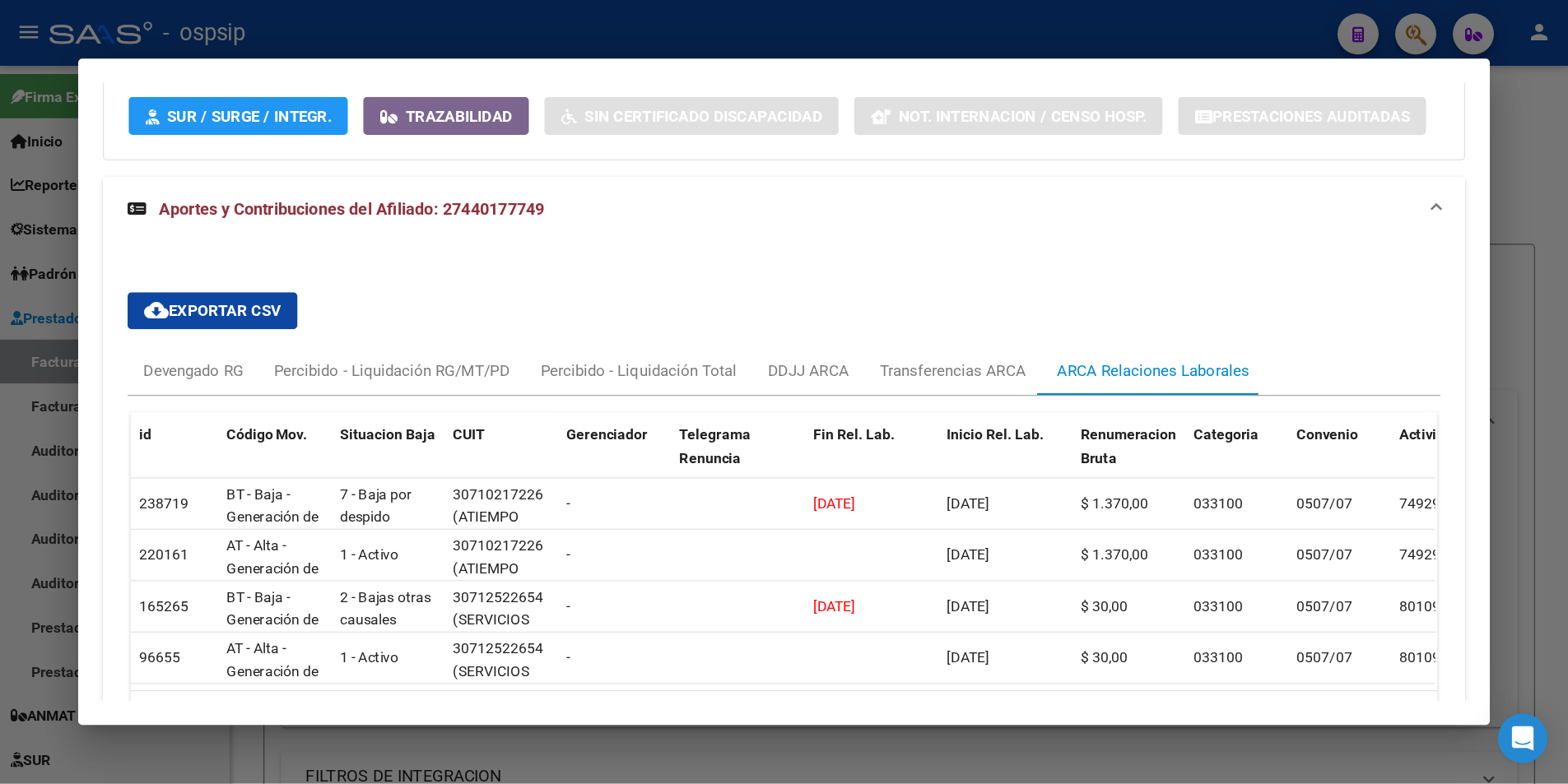
scroll to position [430, 0]
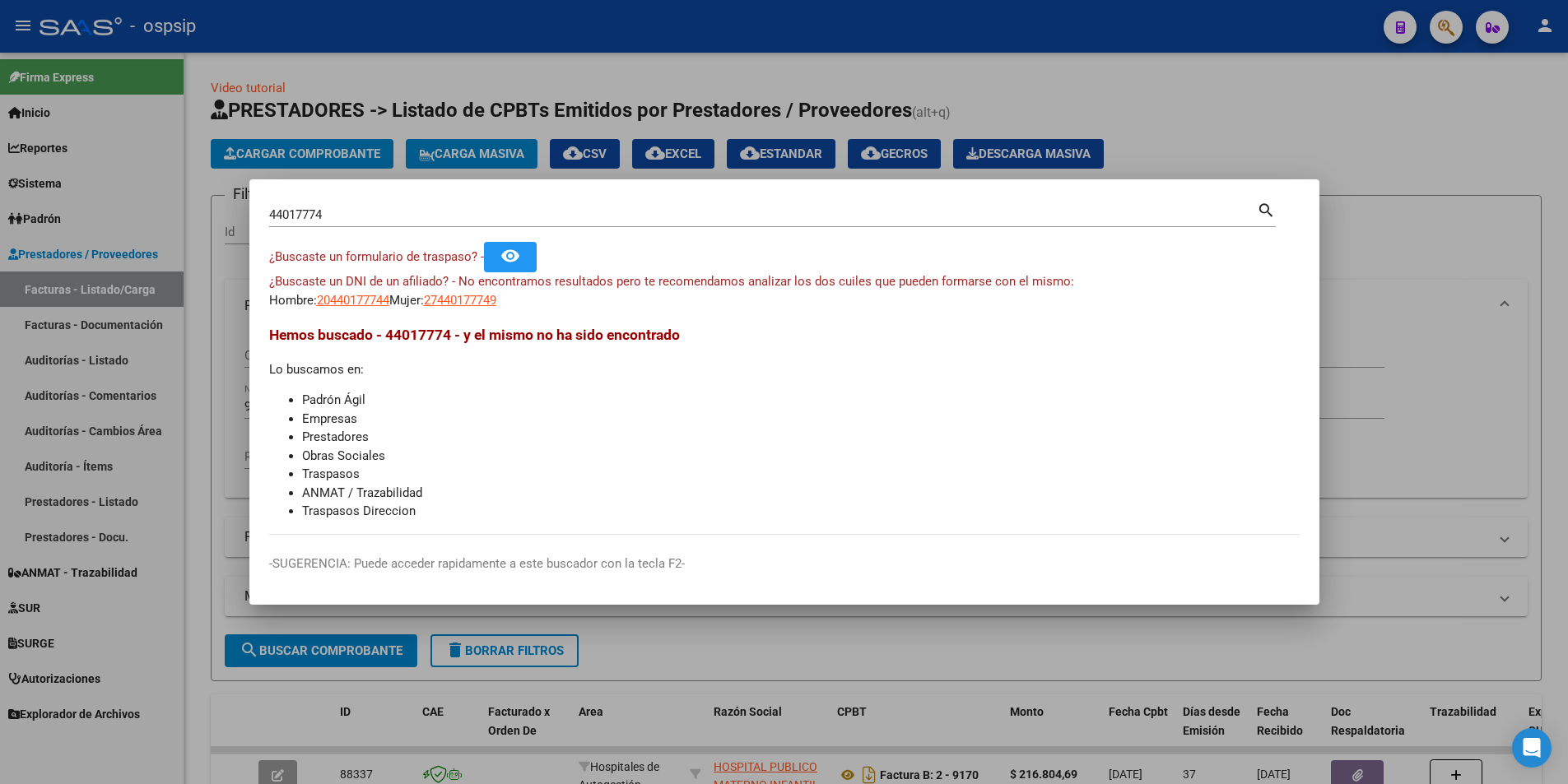
click at [356, 220] on input "44017774" at bounding box center [763, 215] width 988 height 15
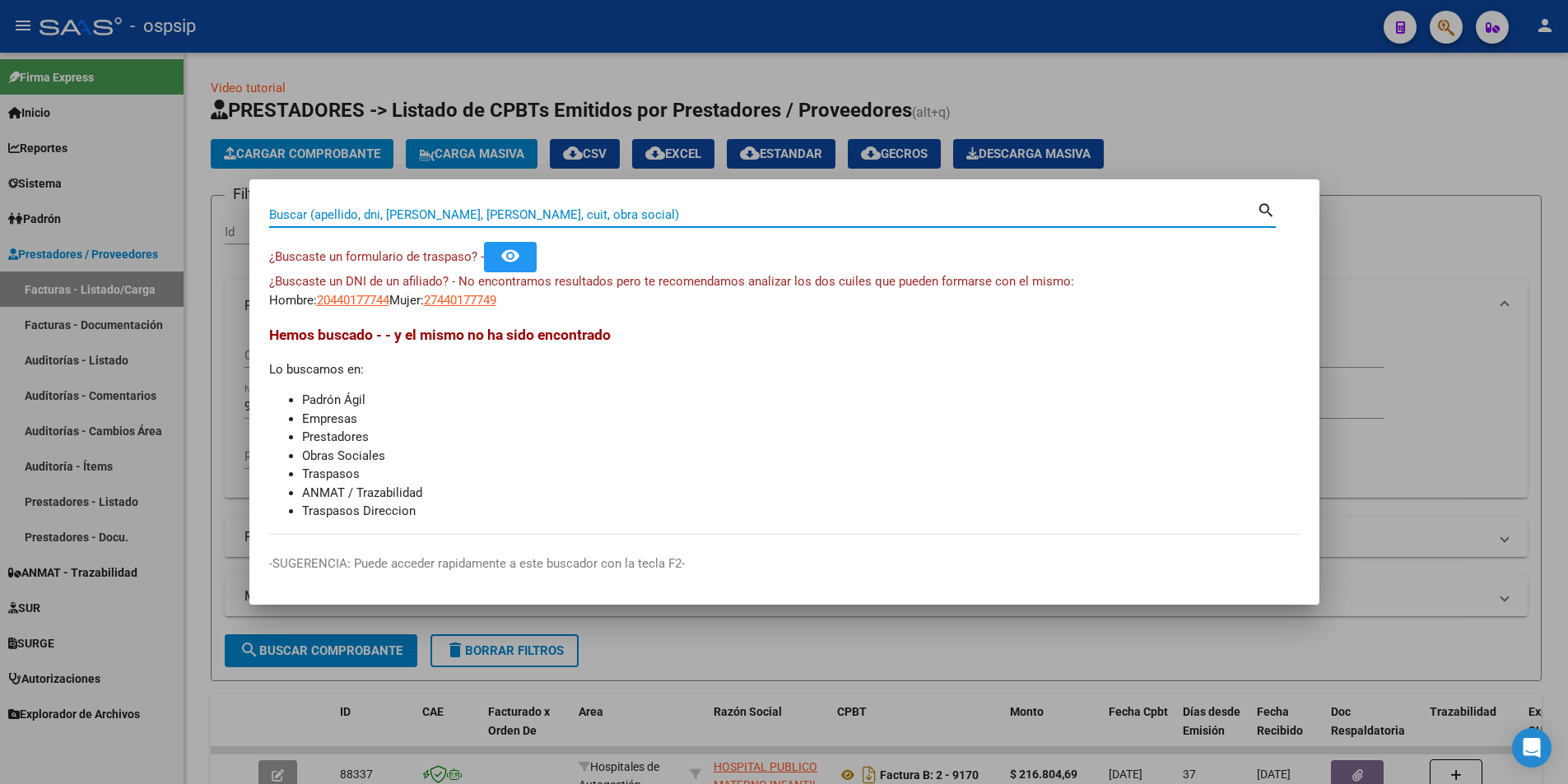
paste input "39361106"
type input "39361106"
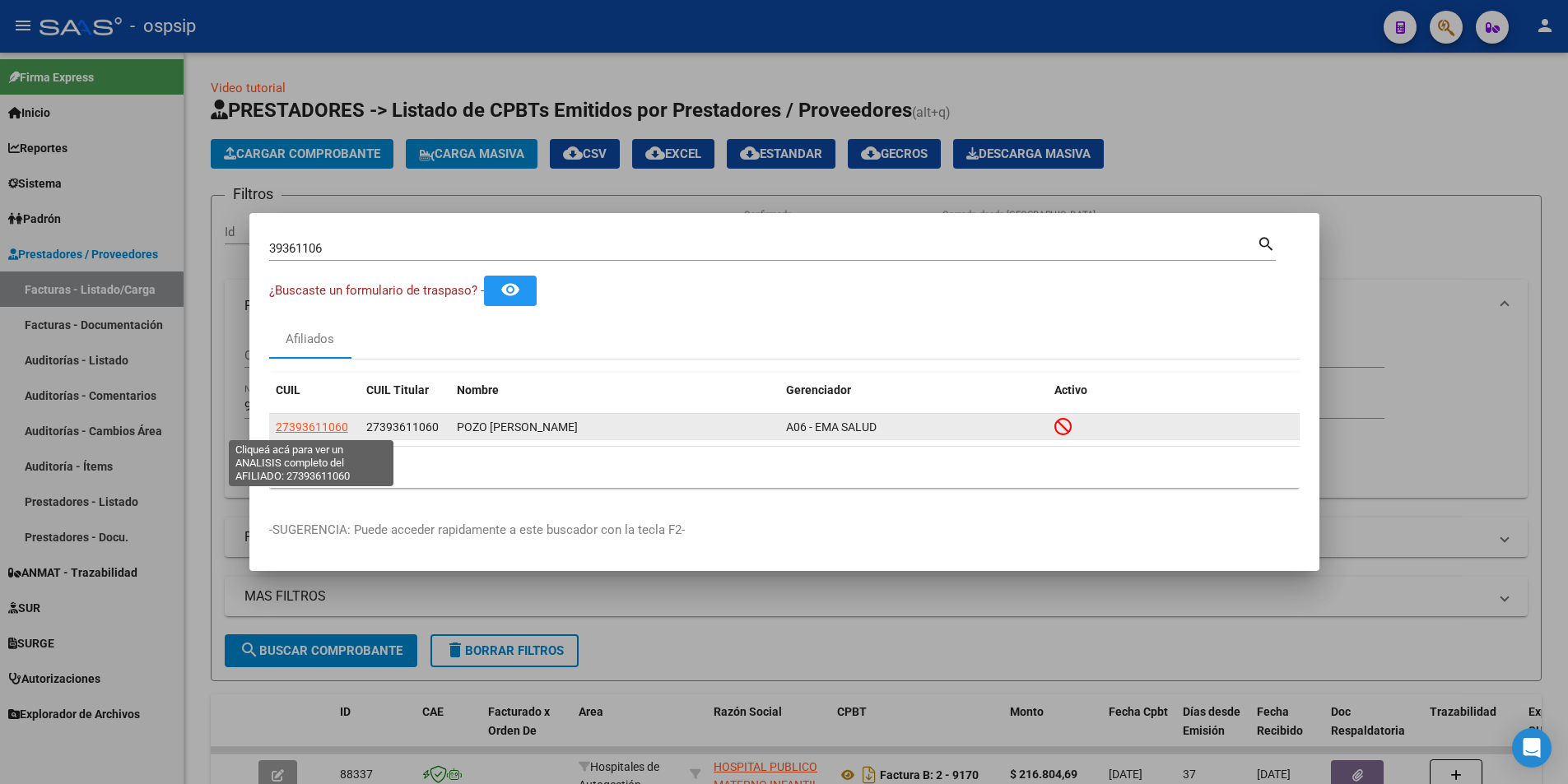
click at [310, 429] on span "27393611060" at bounding box center [312, 427] width 73 height 14
type textarea "27393611060"
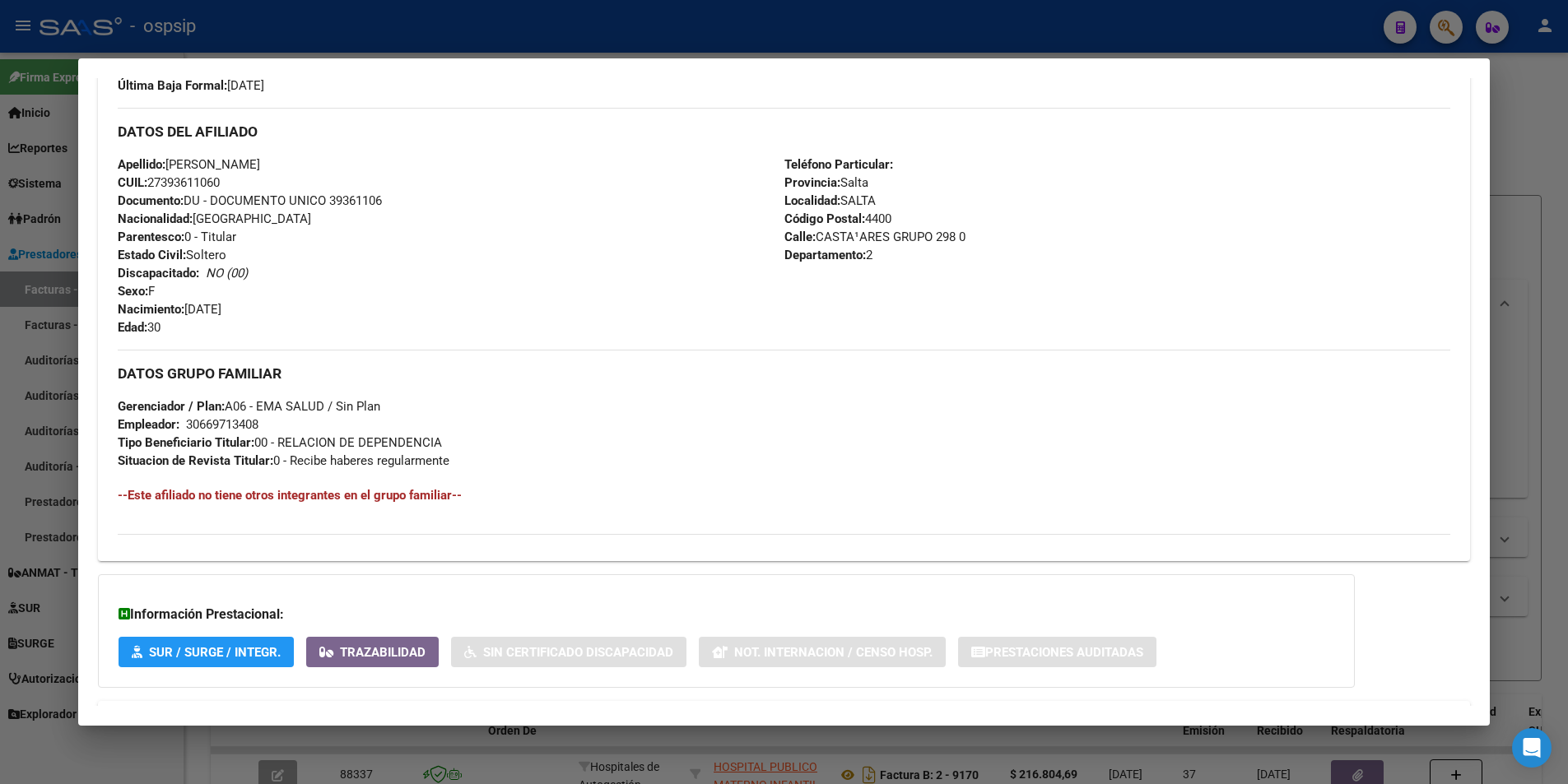
scroll to position [558, 0]
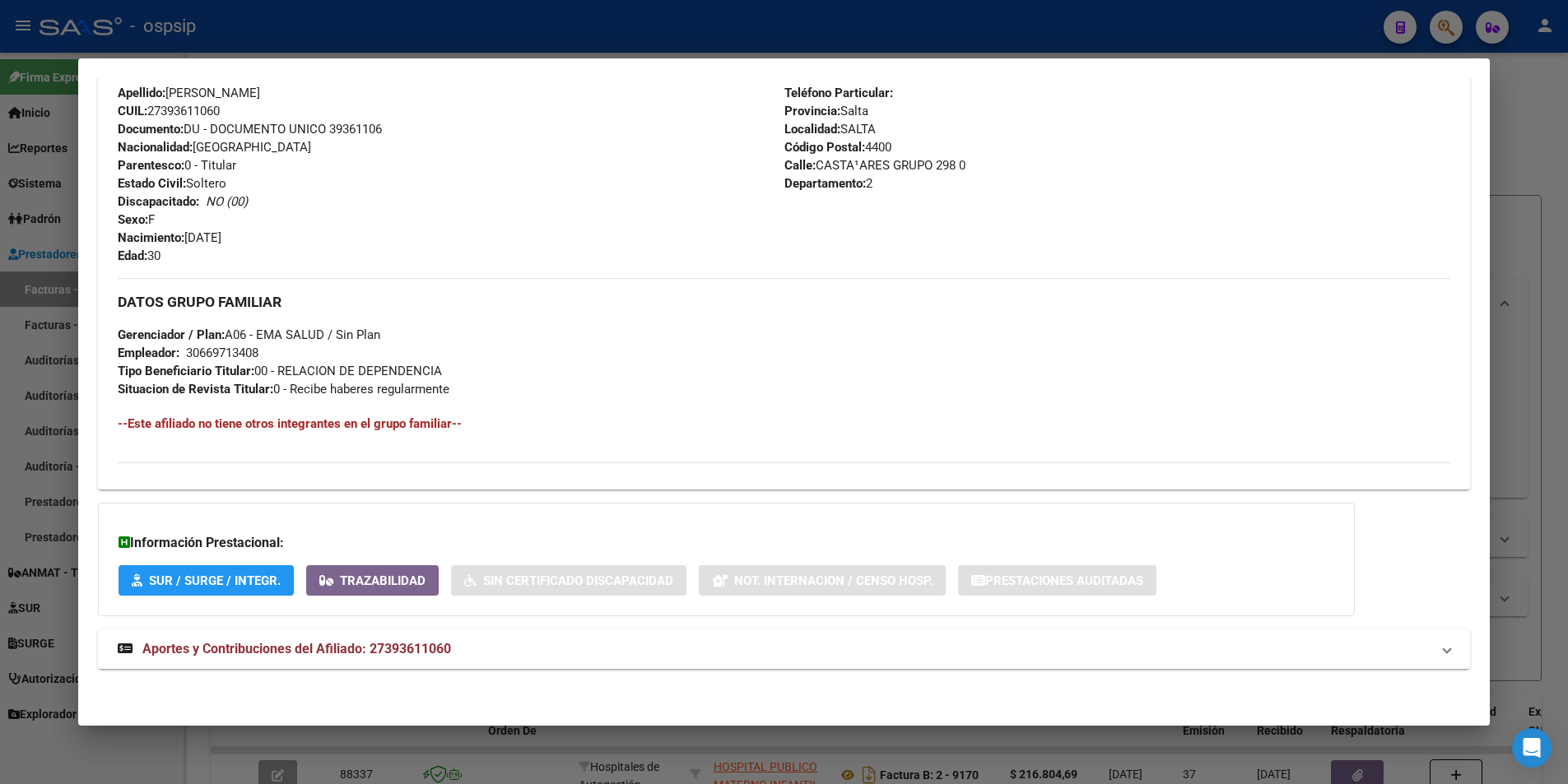
click at [335, 636] on mat-expansion-panel-header "Aportes y Contribuciones del Afiliado: 27393611060" at bounding box center [784, 649] width 1372 height 40
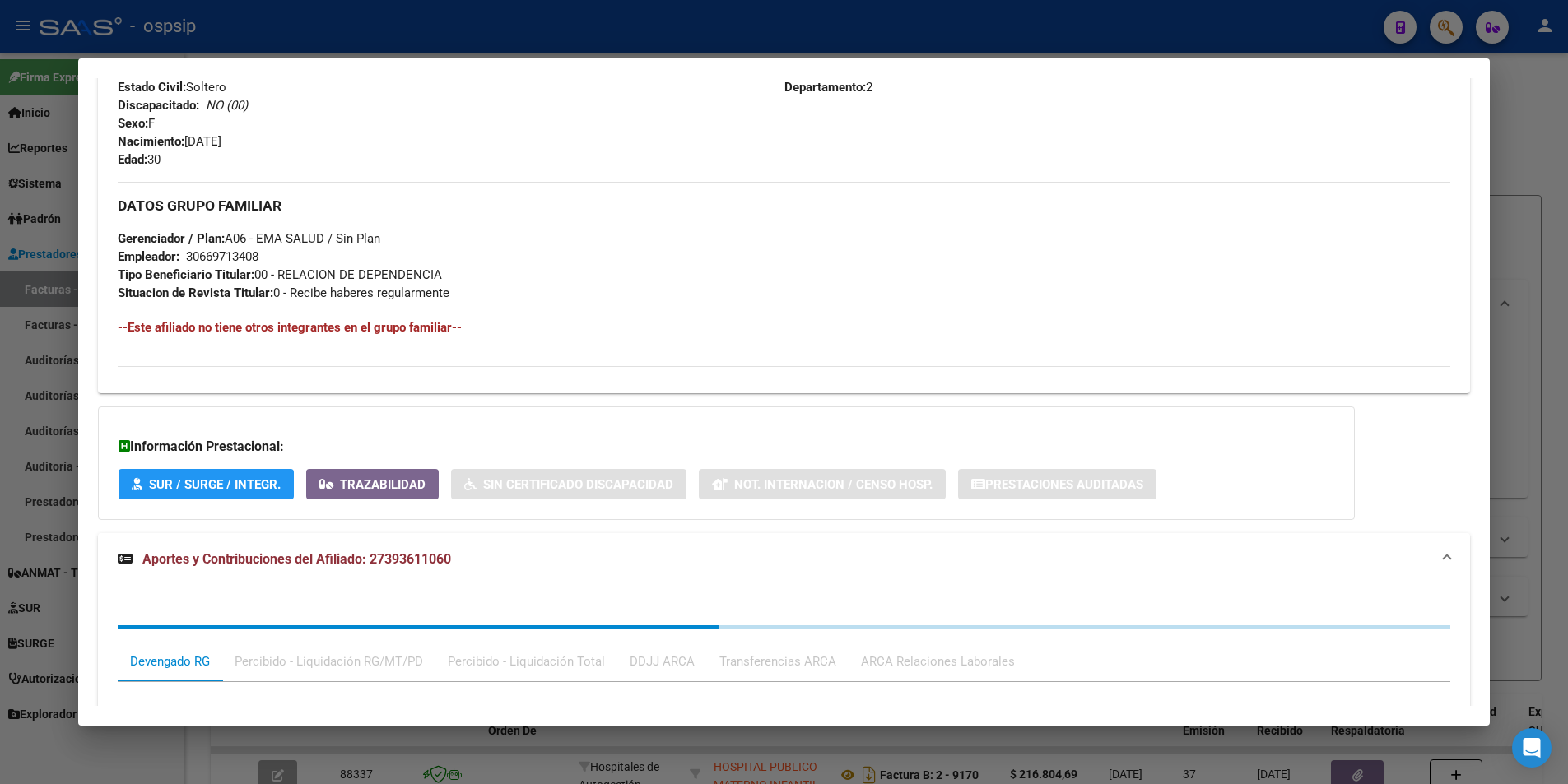
scroll to position [970, 0]
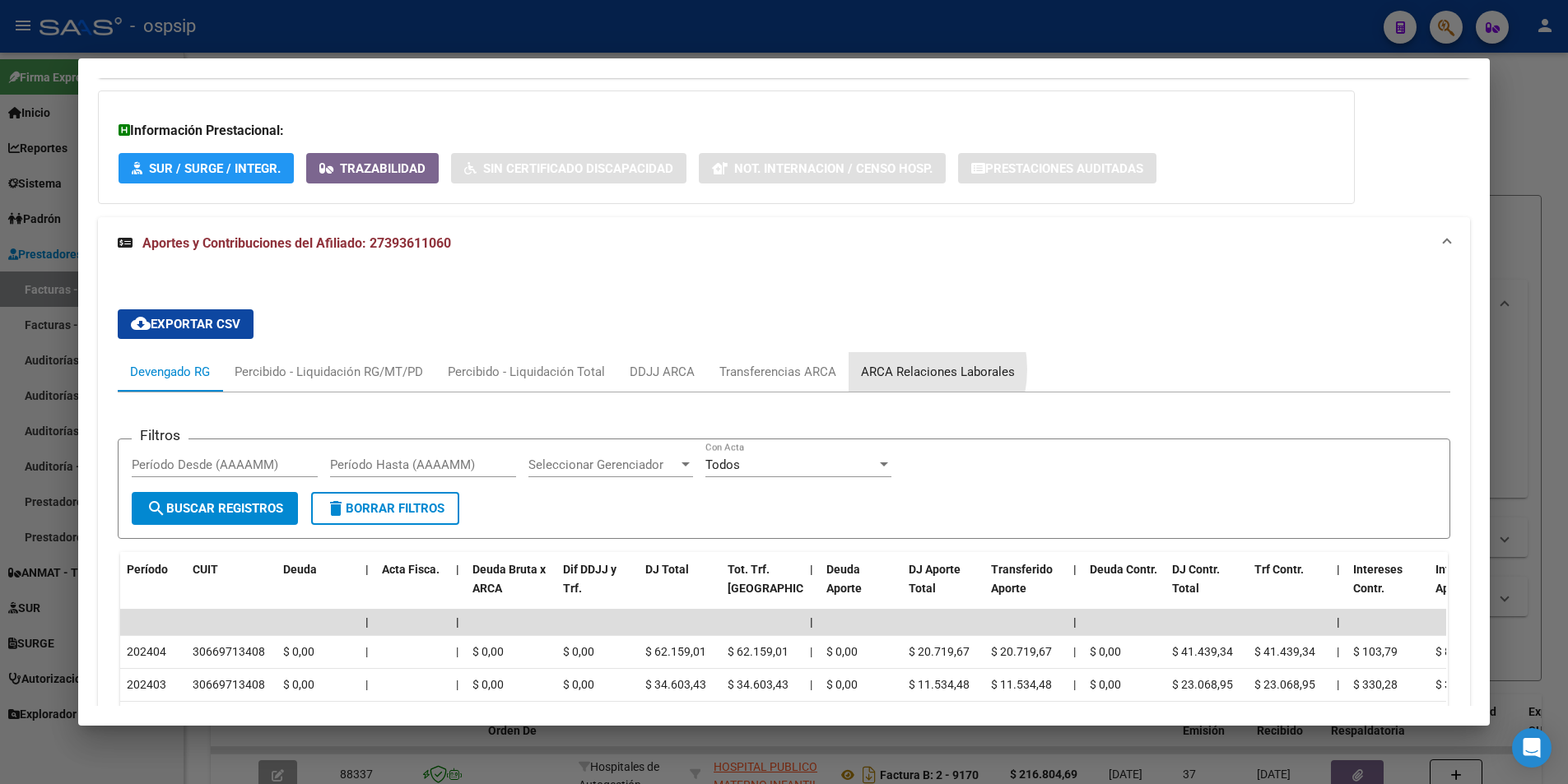
click at [894, 369] on div "ARCA Relaciones Laborales" at bounding box center [937, 372] width 153 height 18
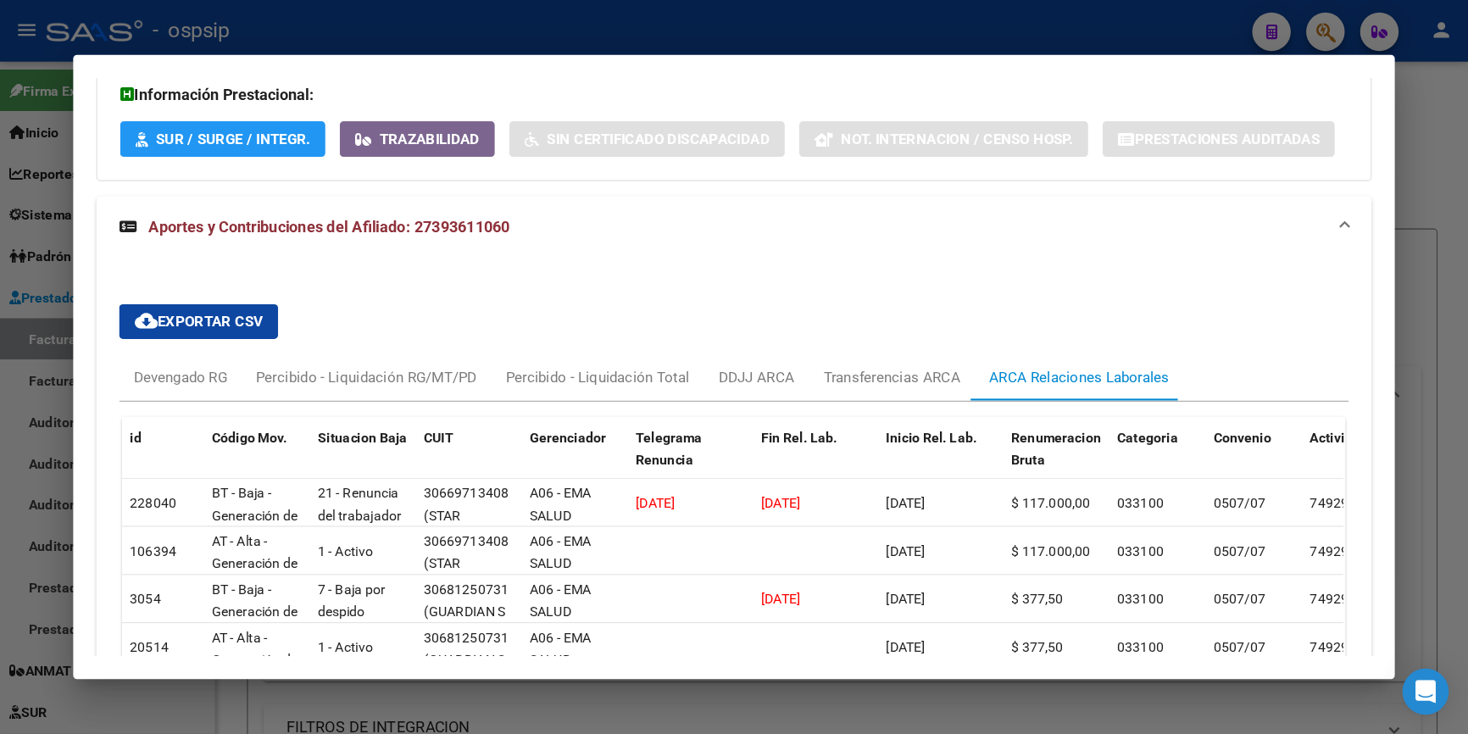
scroll to position [1036, 0]
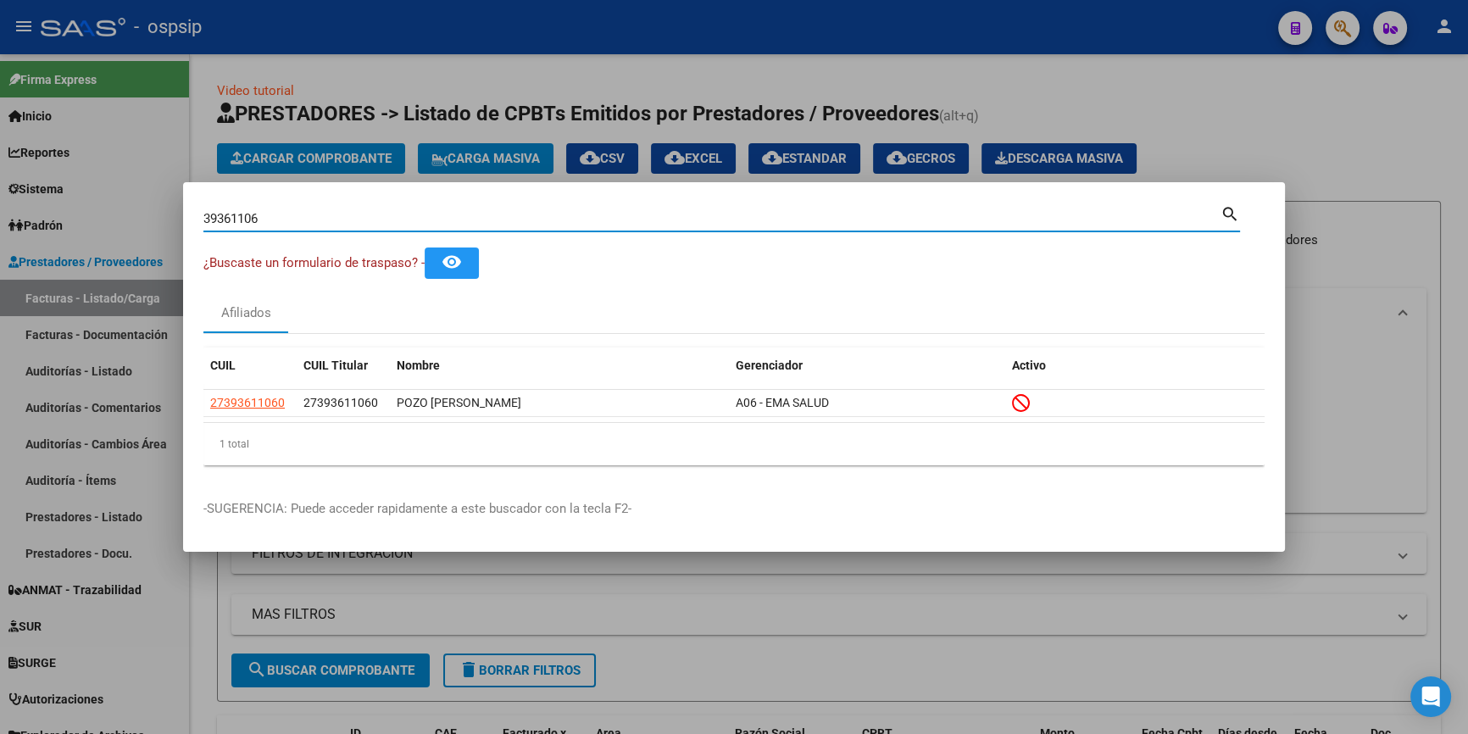
click at [339, 214] on input "39361106" at bounding box center [711, 218] width 1017 height 15
paste input
click at [390, 224] on input "Buscar (apellido, dni, [PERSON_NAME], [PERSON_NAME], cuit, obra social)" at bounding box center [711, 218] width 1017 height 15
paste input "40113701"
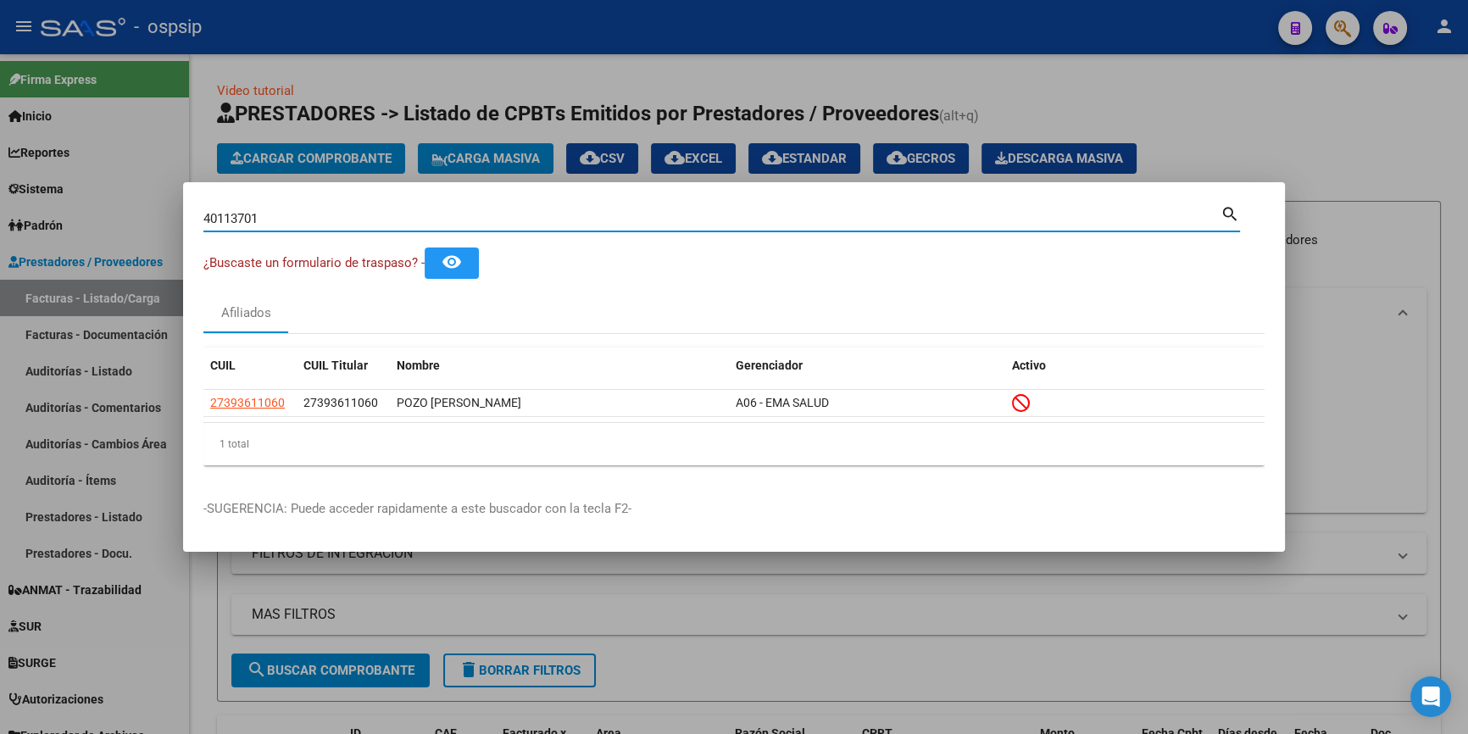
type input "40113701"
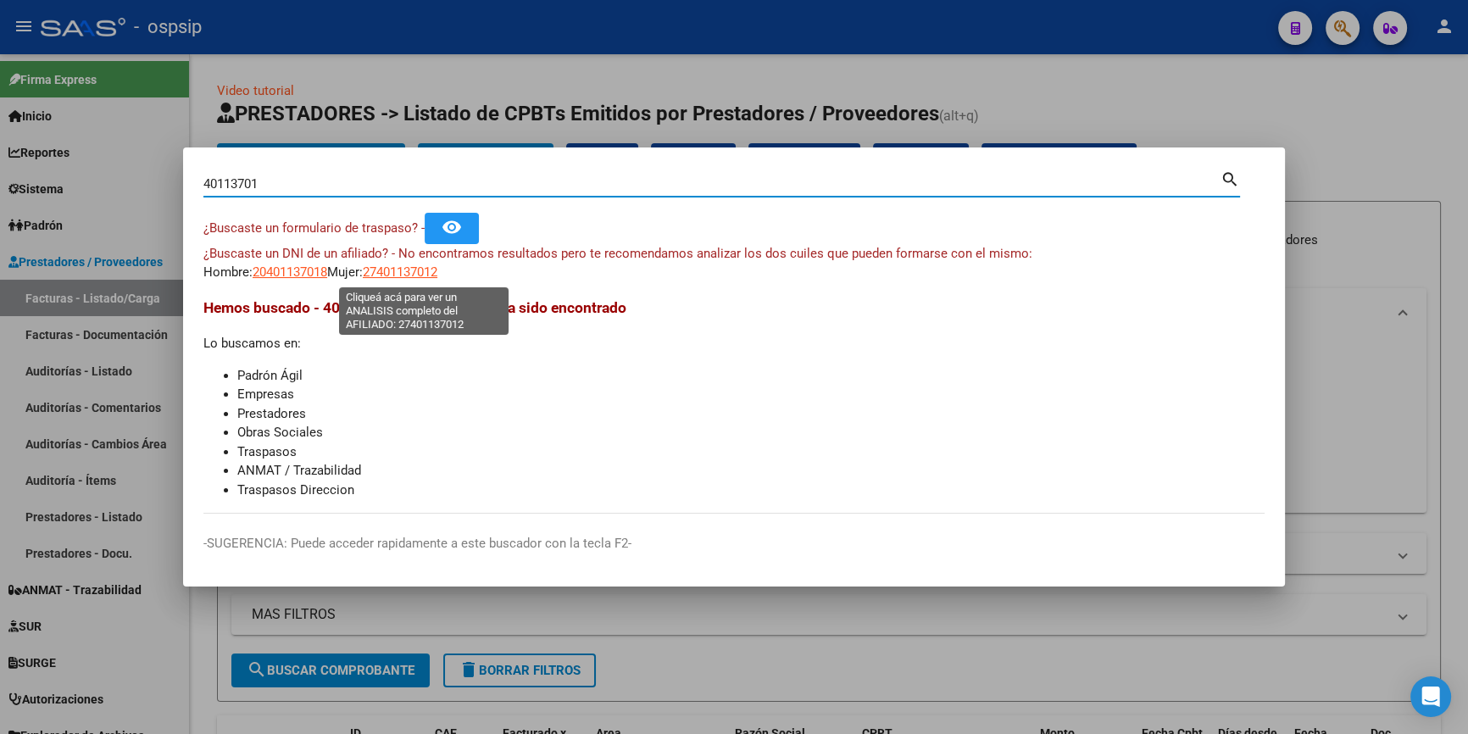
click at [408, 270] on span "27401137012" at bounding box center [400, 271] width 75 height 15
type textarea "27401137012"
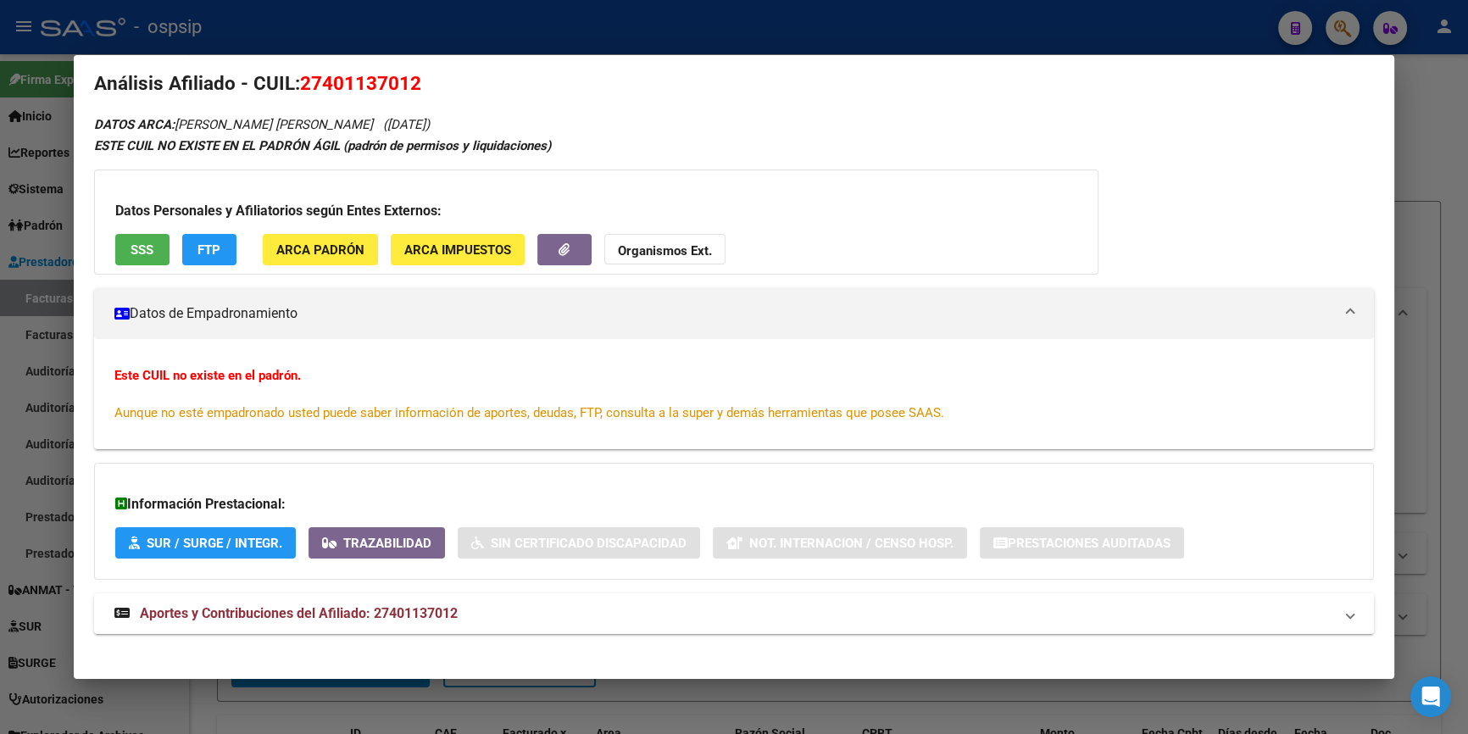
scroll to position [34, 0]
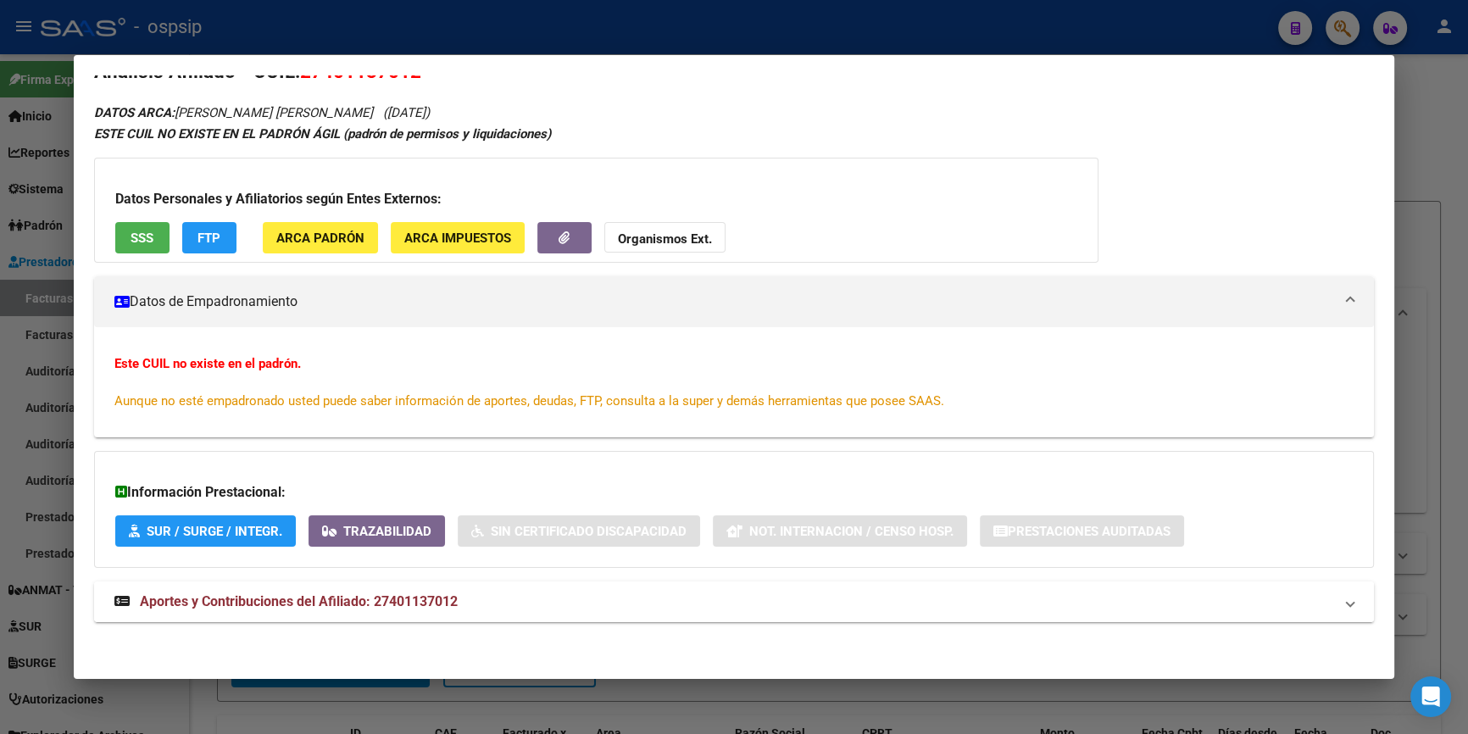
click at [297, 593] on span "Aportes y Contribuciones del Afiliado: 27401137012" at bounding box center [299, 601] width 318 height 16
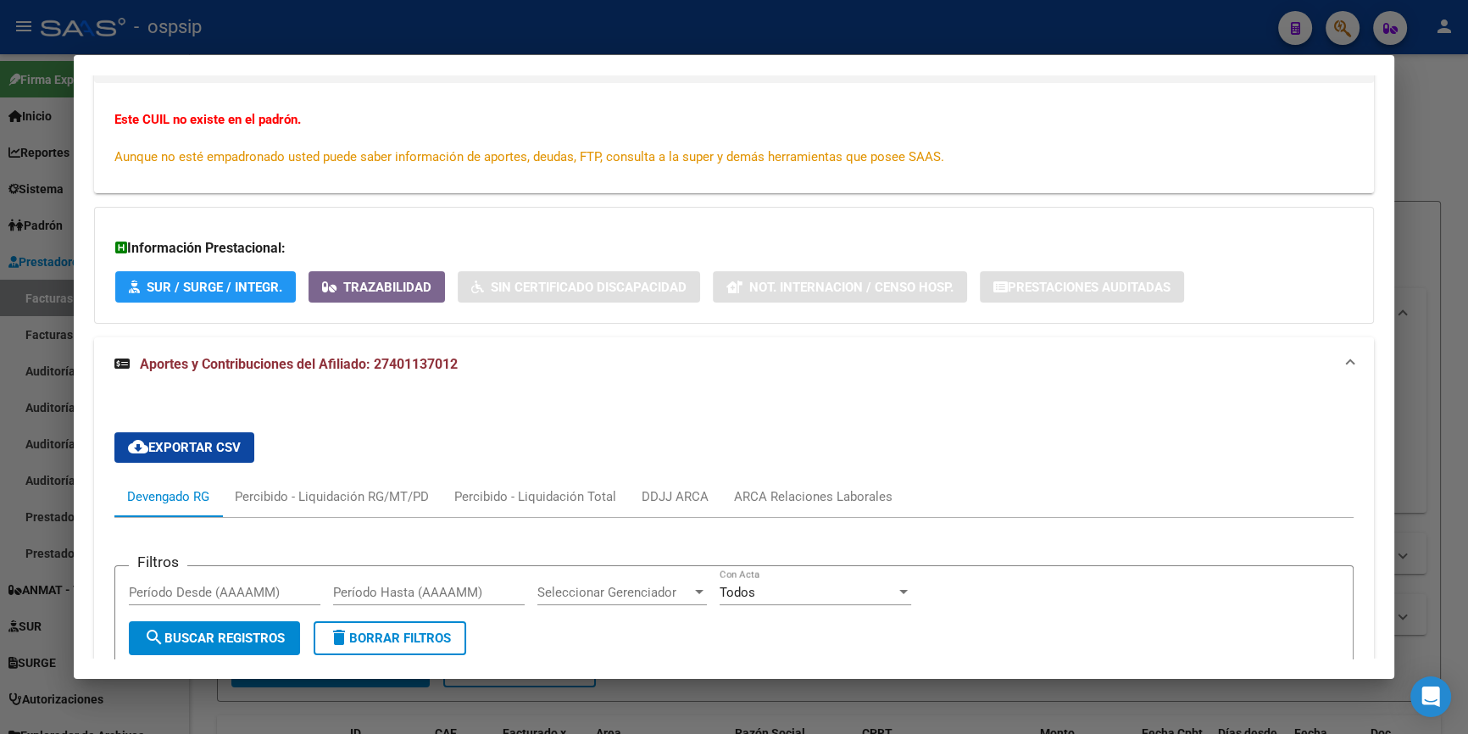
scroll to position [441, 0]
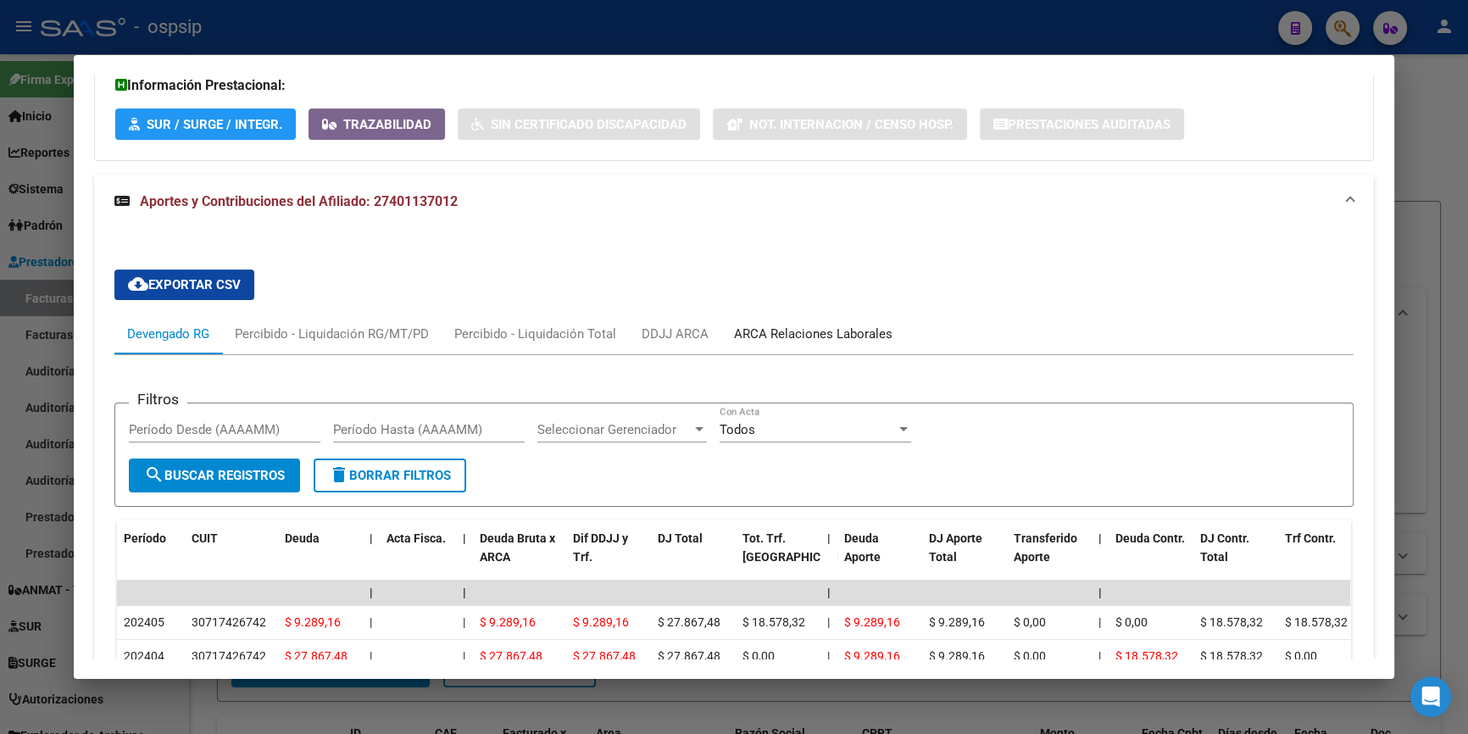
click at [738, 327] on div "ARCA Relaciones Laborales" at bounding box center [813, 334] width 158 height 19
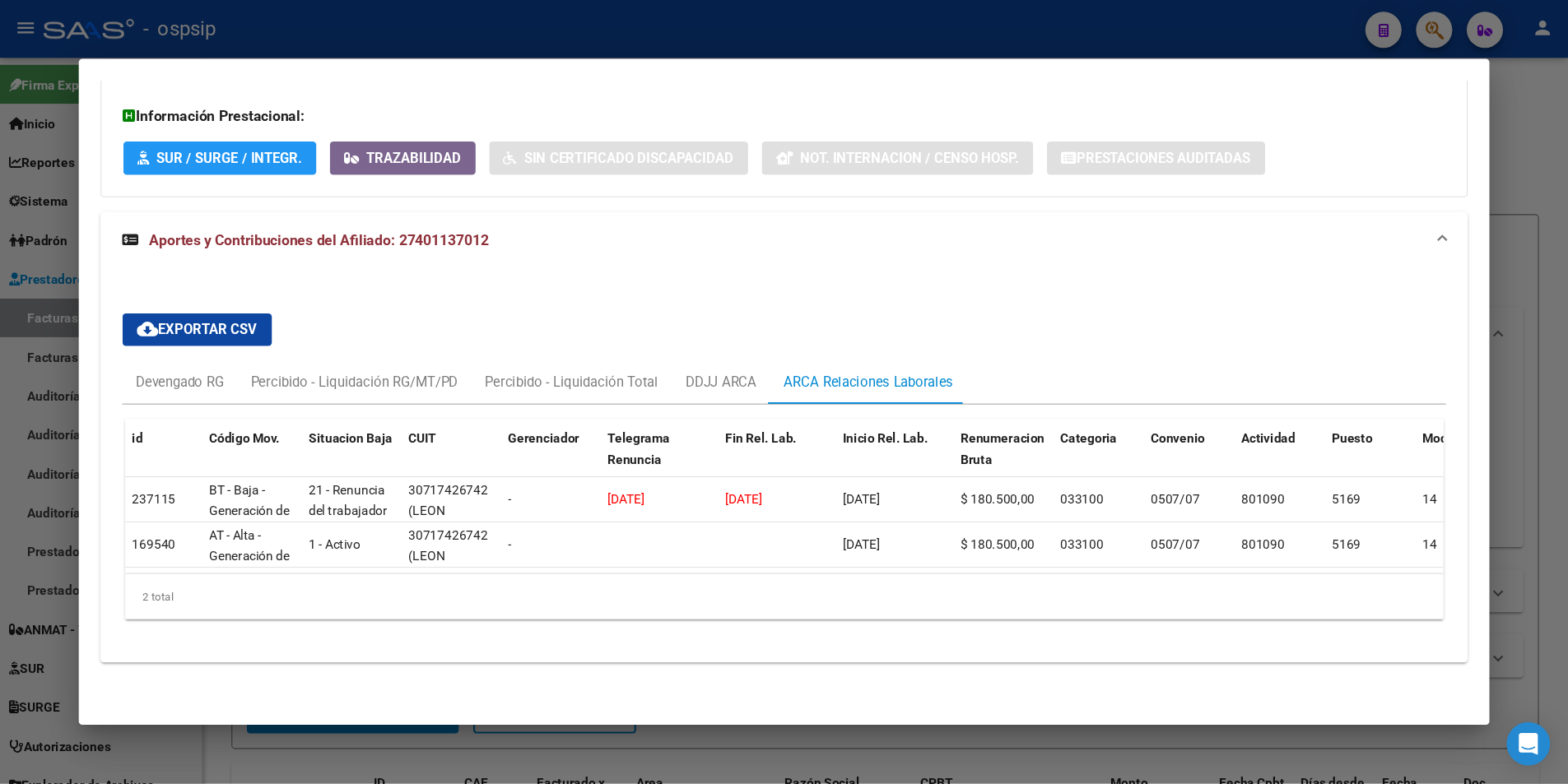
scroll to position [357, 0]
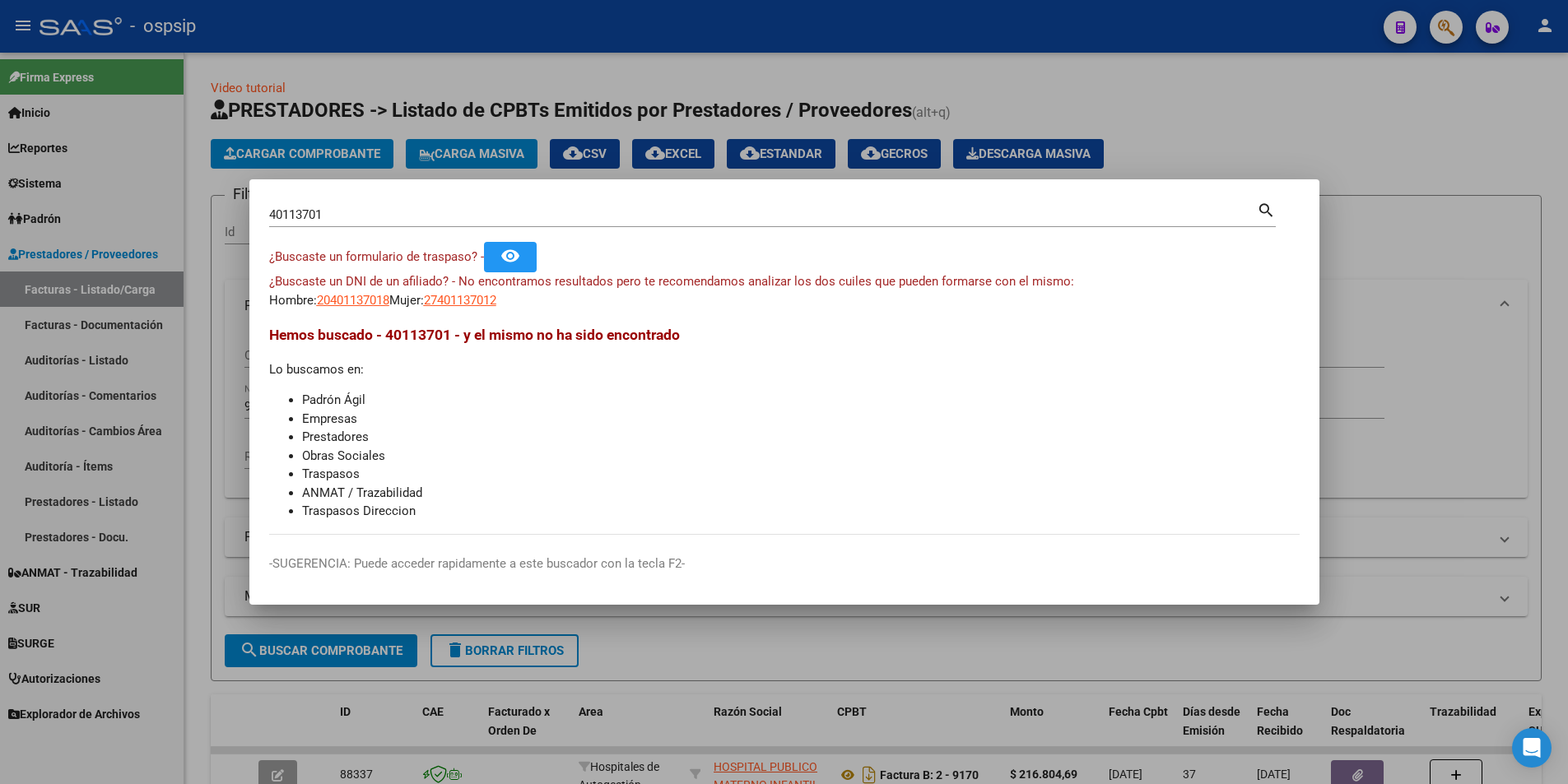
click at [372, 209] on input "40113701" at bounding box center [763, 215] width 988 height 15
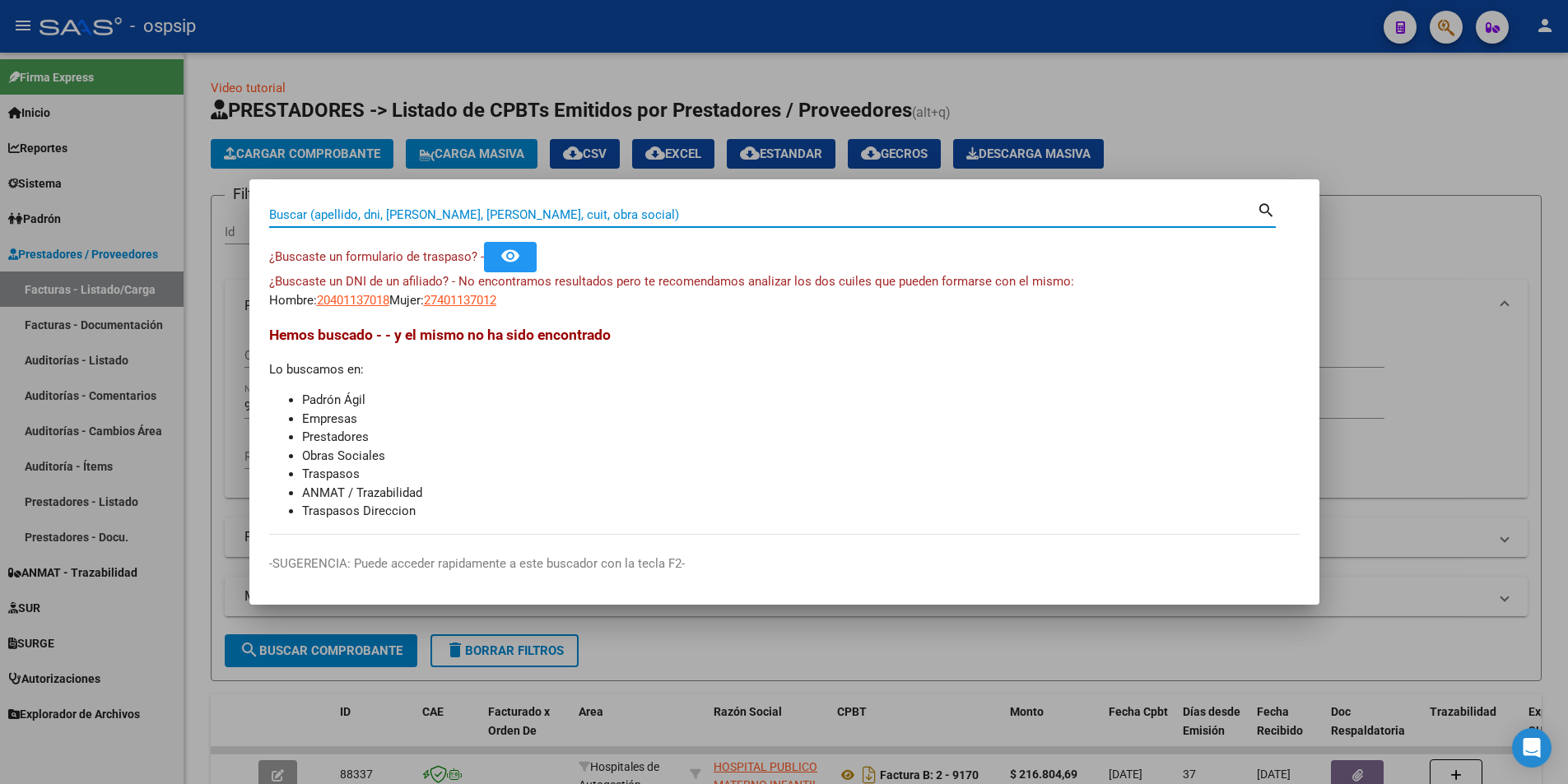
paste input "31712073"
type input "31712073"
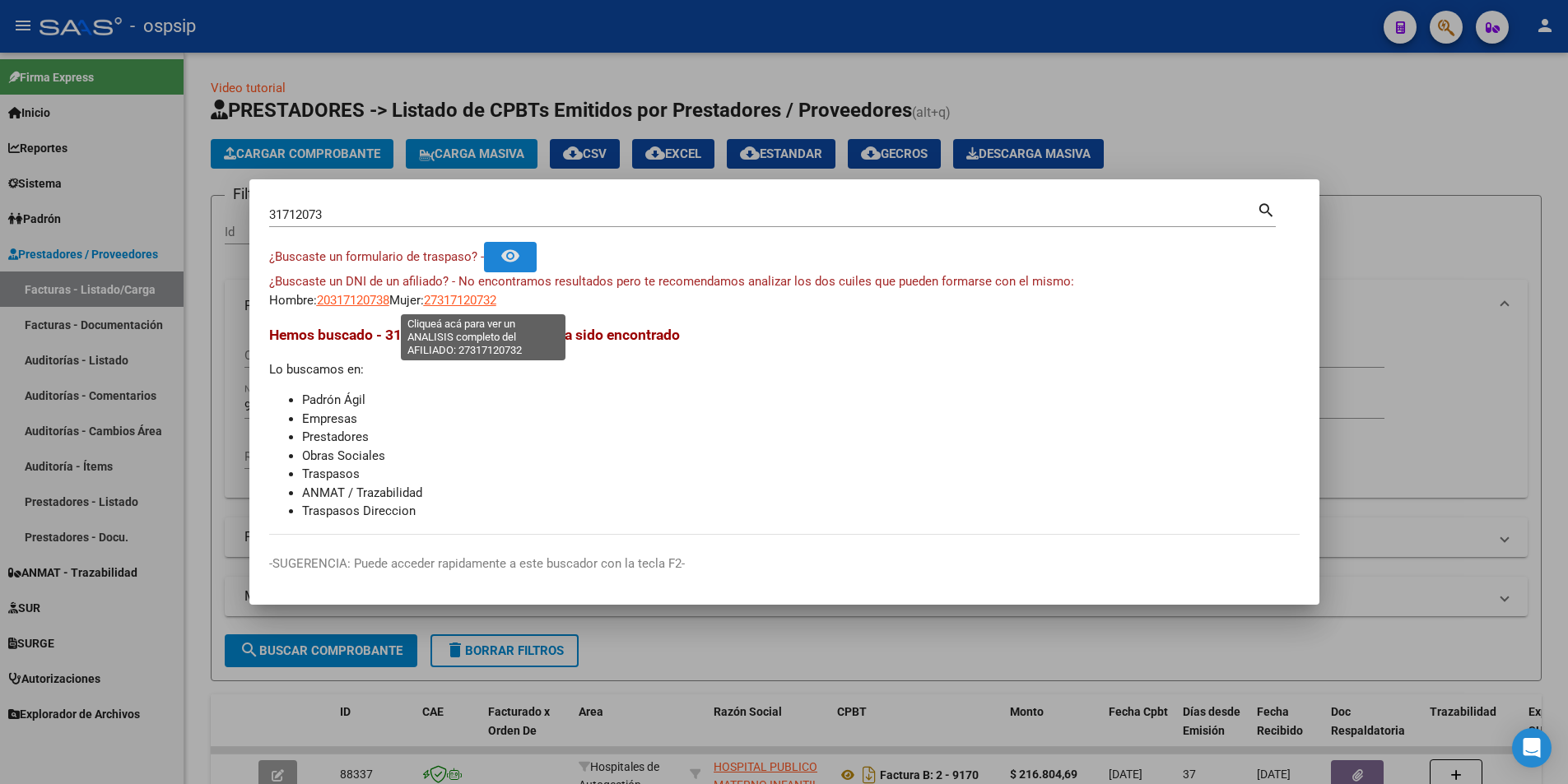
click at [488, 299] on span "27317120732" at bounding box center [460, 300] width 73 height 15
type textarea "27317120732"
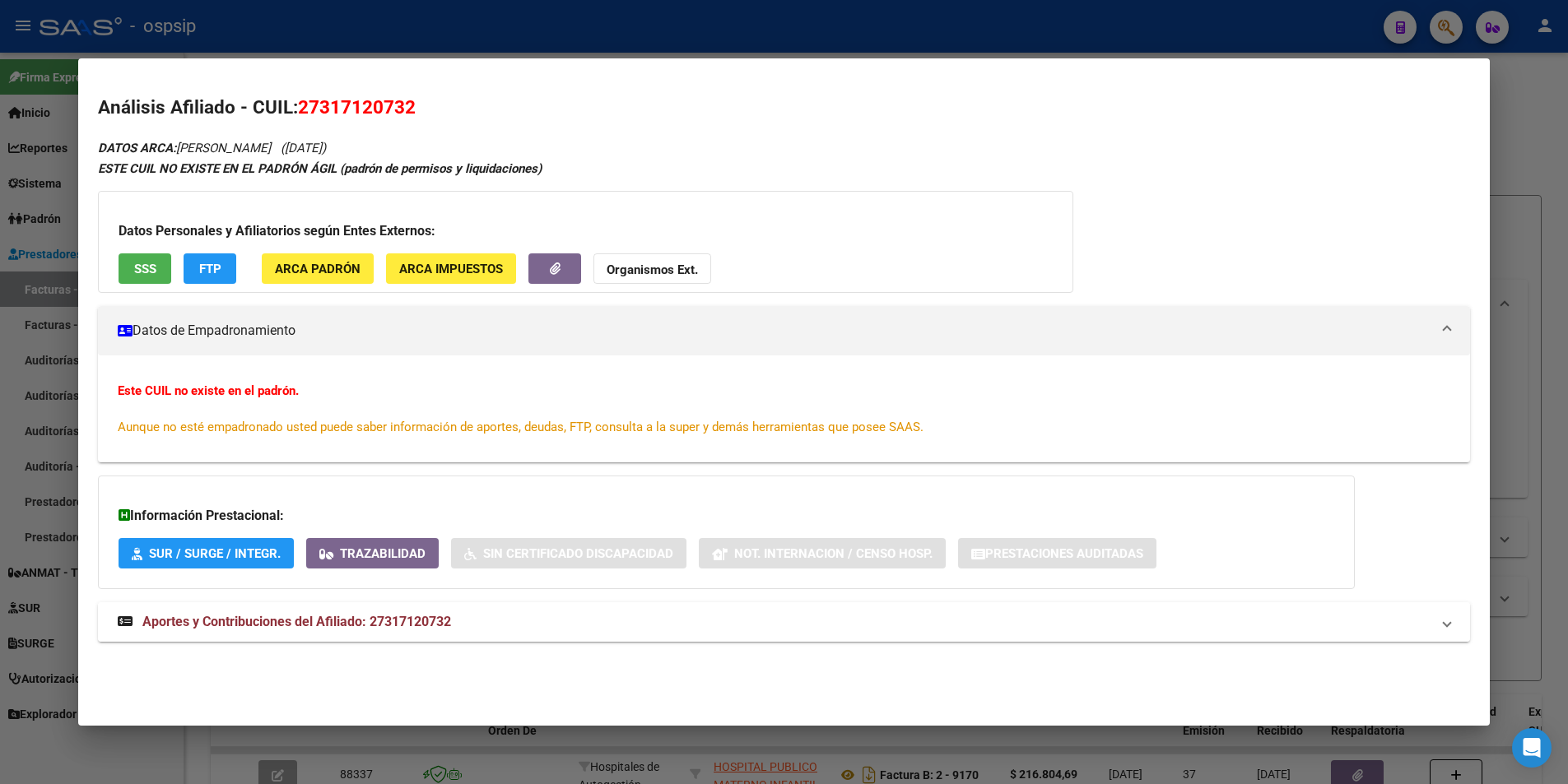
click at [274, 633] on mat-expansion-panel-header "Aportes y Contribuciones del Afiliado: 27317120732" at bounding box center [784, 622] width 1372 height 40
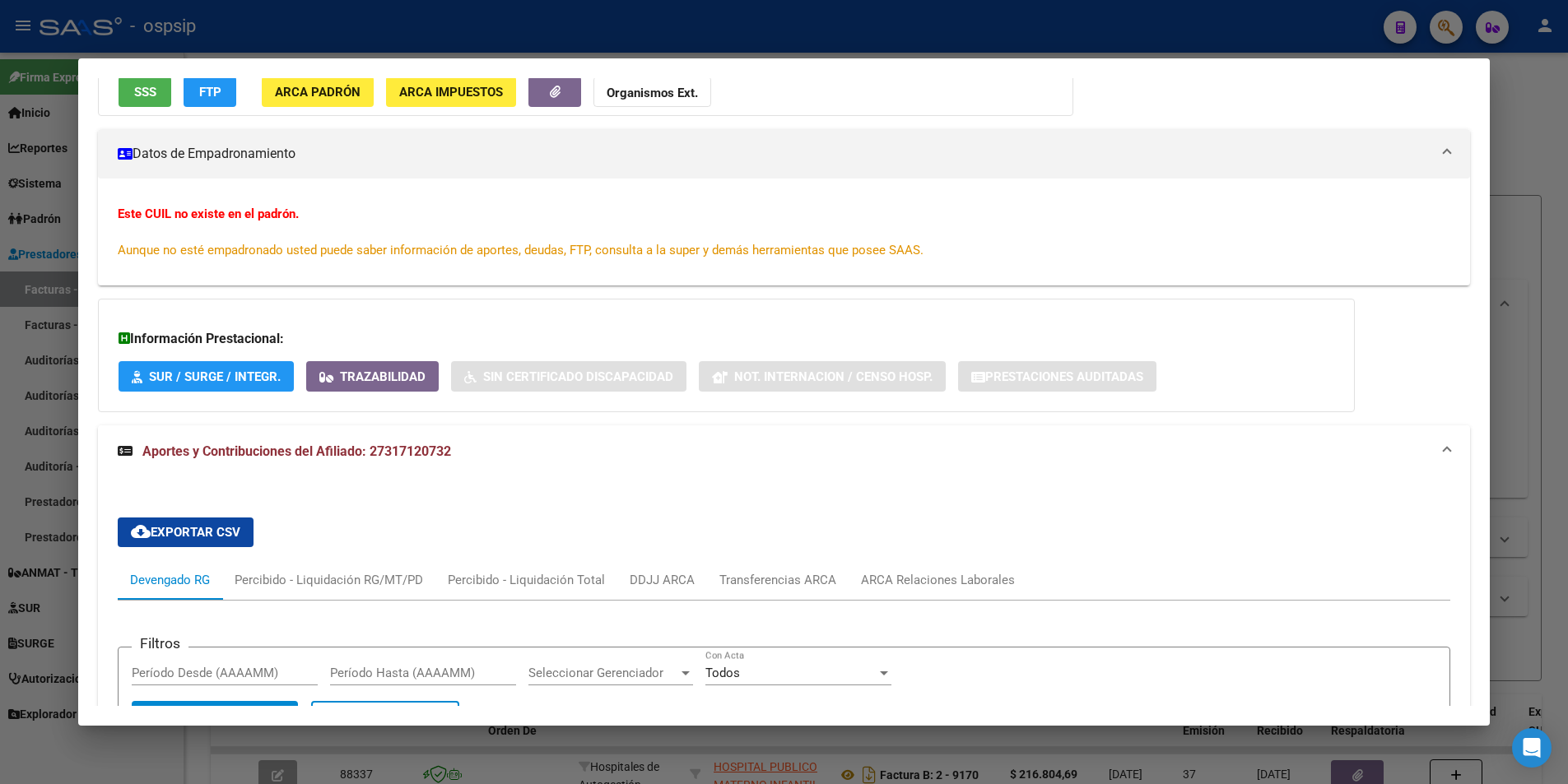
scroll to position [576, 0]
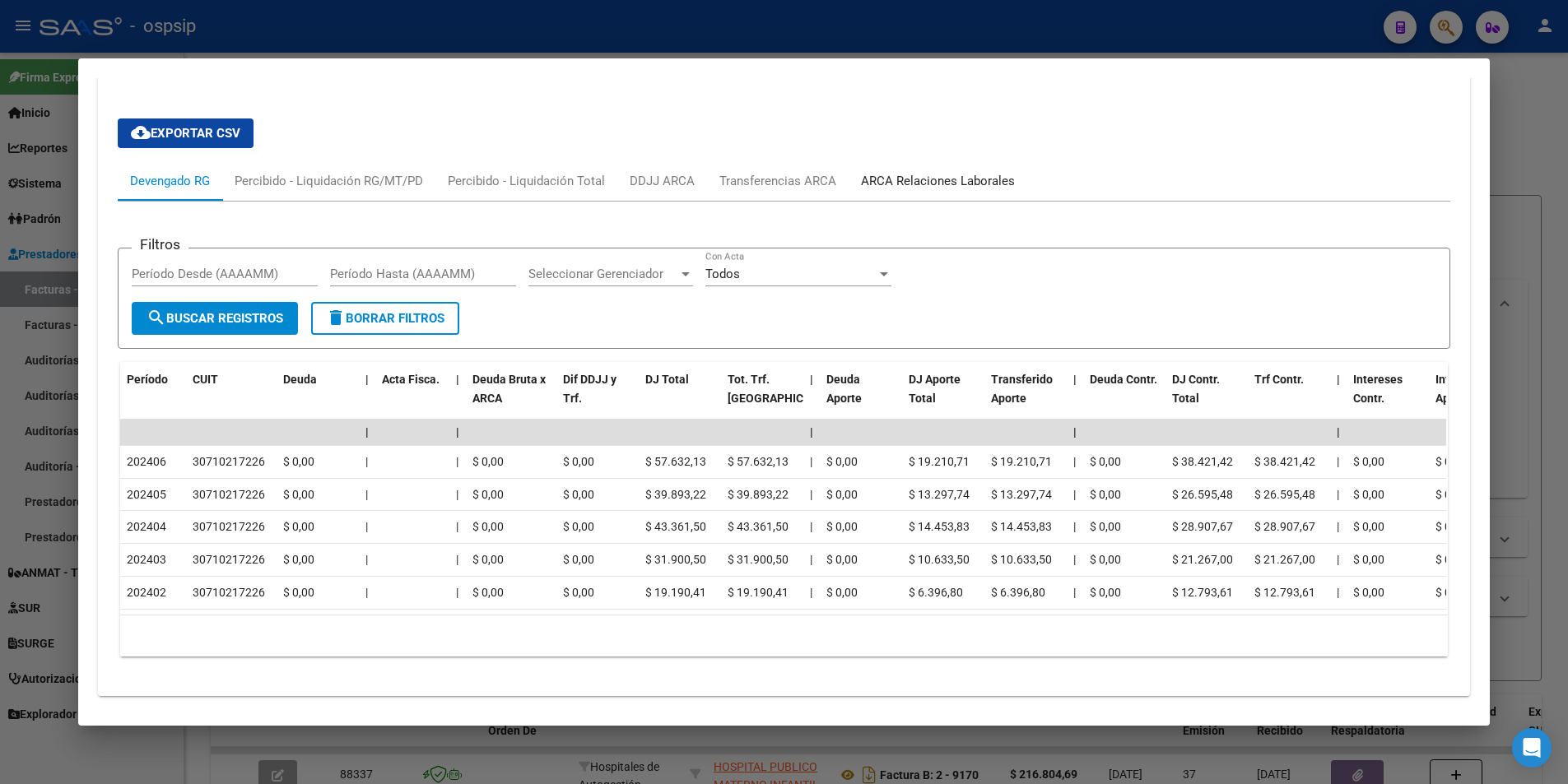
click at [884, 186] on div "ARCA Relaciones Laborales" at bounding box center [937, 181] width 153 height 18
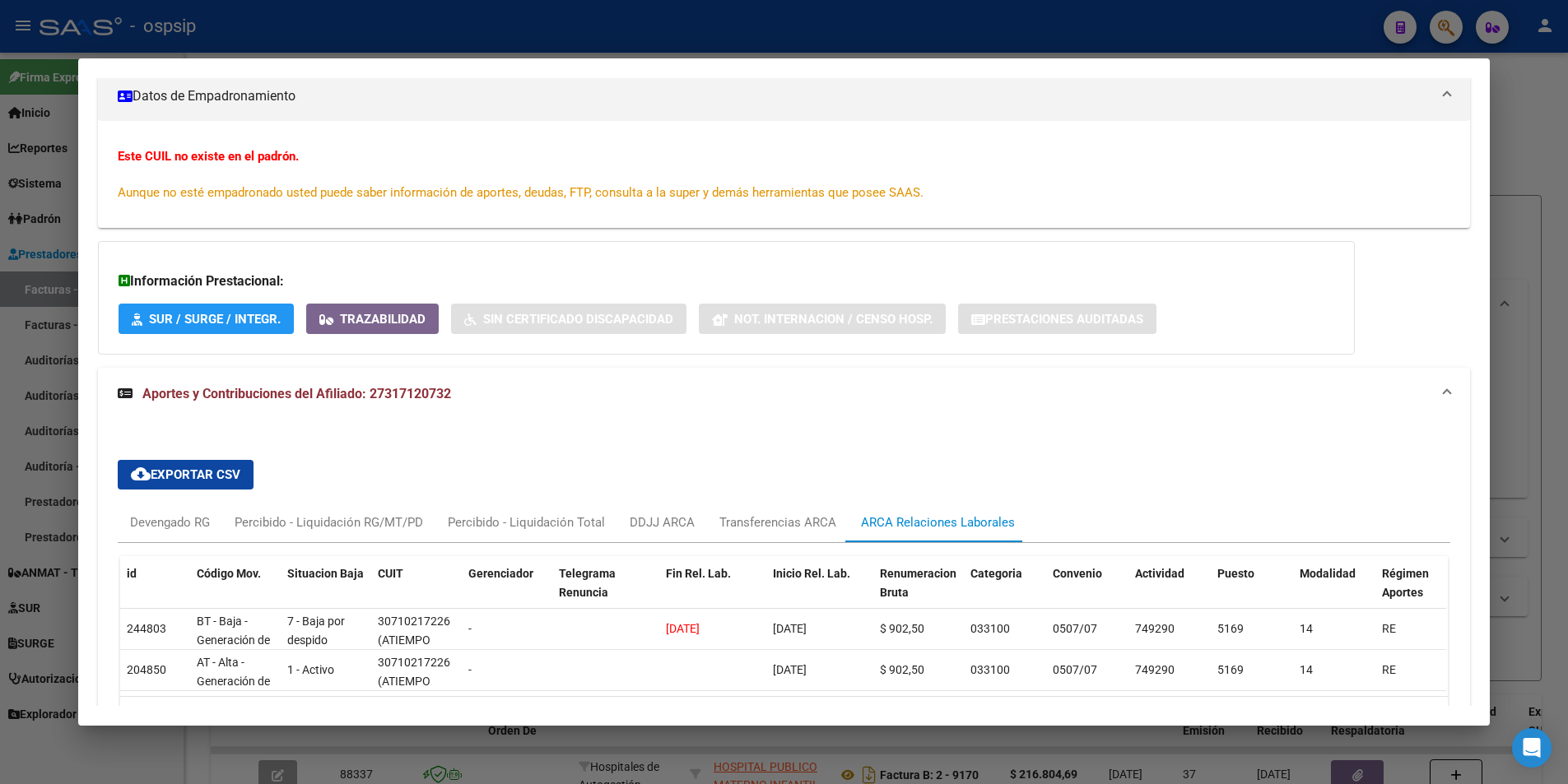
scroll to position [357, 0]
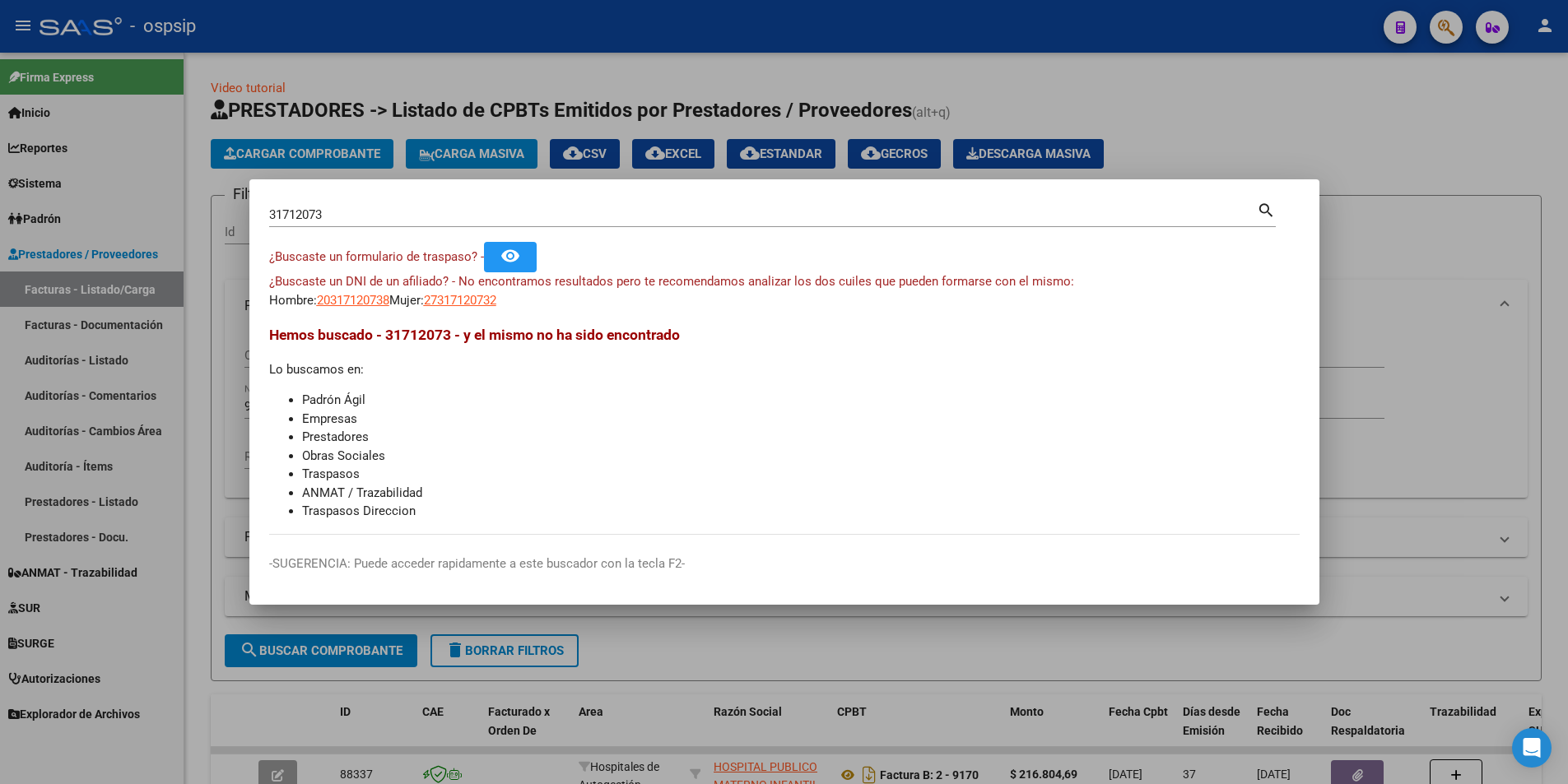
click at [475, 289] on span "¿Buscaste un DNI de un afiliado? - No encontramos resultados pero te recomendam…" at bounding box center [671, 281] width 805 height 15
click at [475, 293] on span "27317120732" at bounding box center [460, 300] width 73 height 15
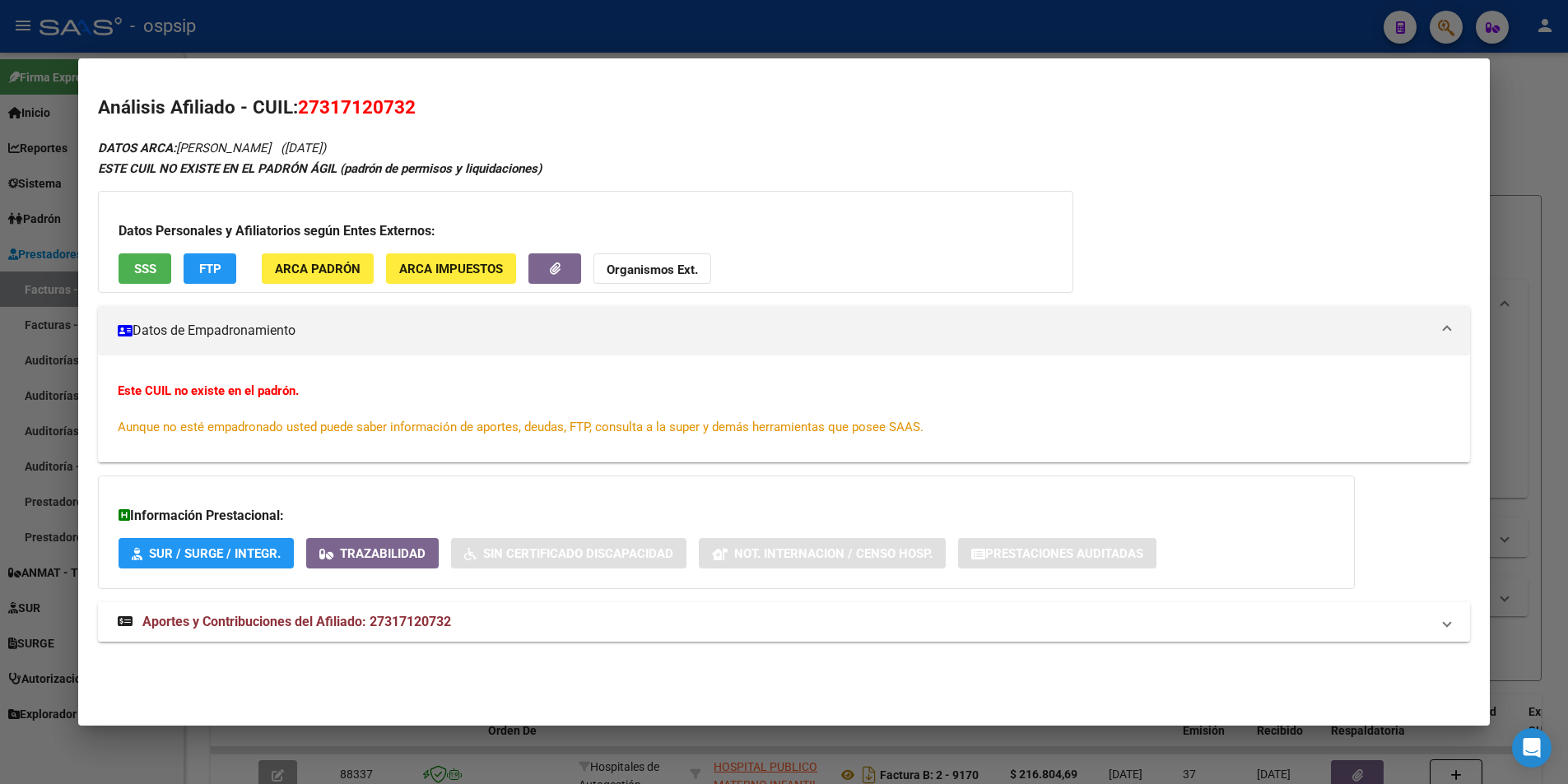
click at [384, 610] on mat-expansion-panel-header "Aportes y Contribuciones del Afiliado: 27317120732" at bounding box center [784, 622] width 1372 height 40
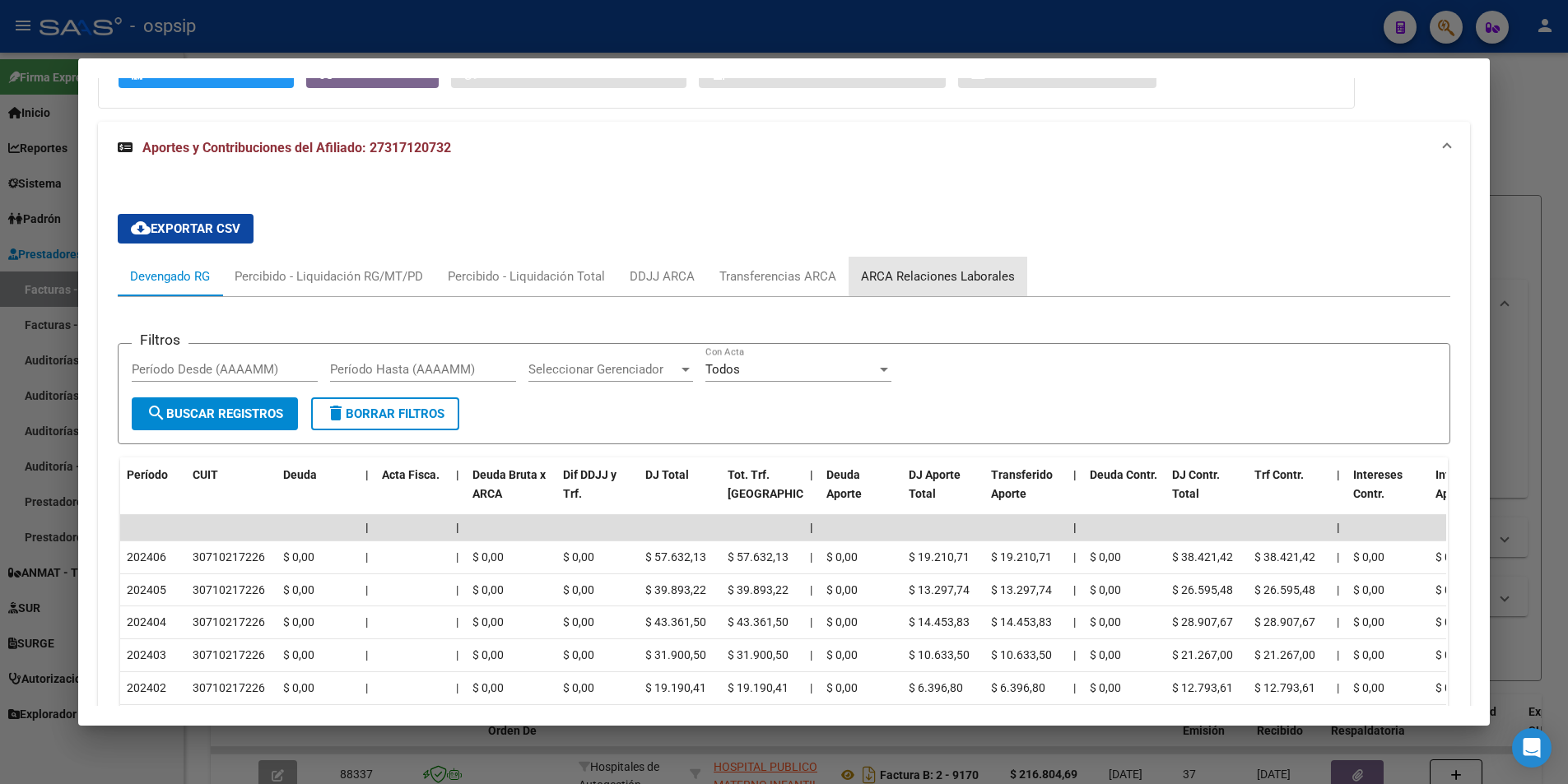
click at [977, 257] on div "ARCA Relaciones Laborales" at bounding box center [938, 276] width 179 height 40
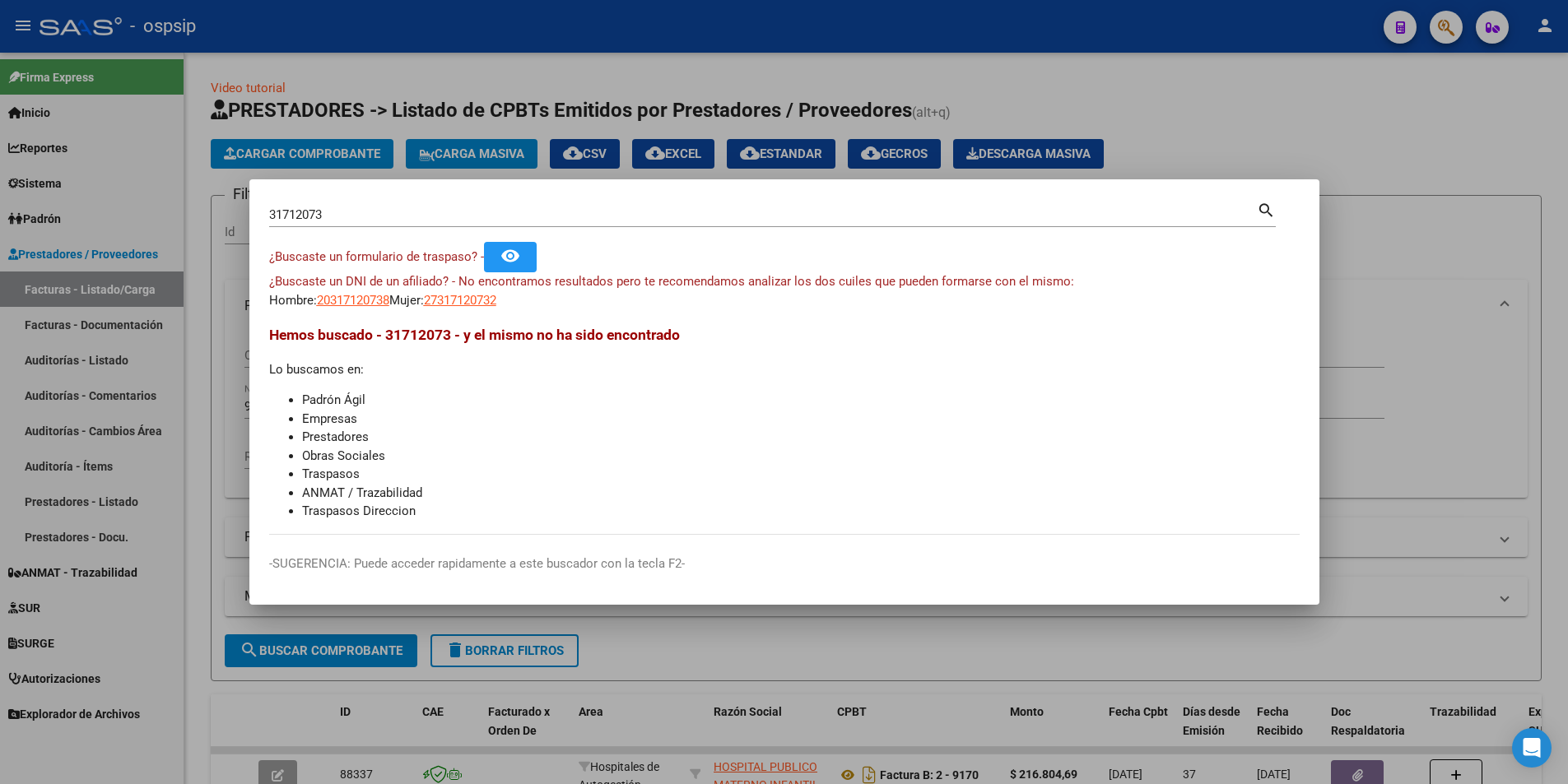
click at [477, 312] on mat-dialog-content "31712073 Buscar (apellido, dni, cuil, nro traspaso, cuit, obra social) search ¿…" at bounding box center [785, 367] width 1071 height 336
click at [478, 305] on span "27317120732" at bounding box center [460, 300] width 73 height 15
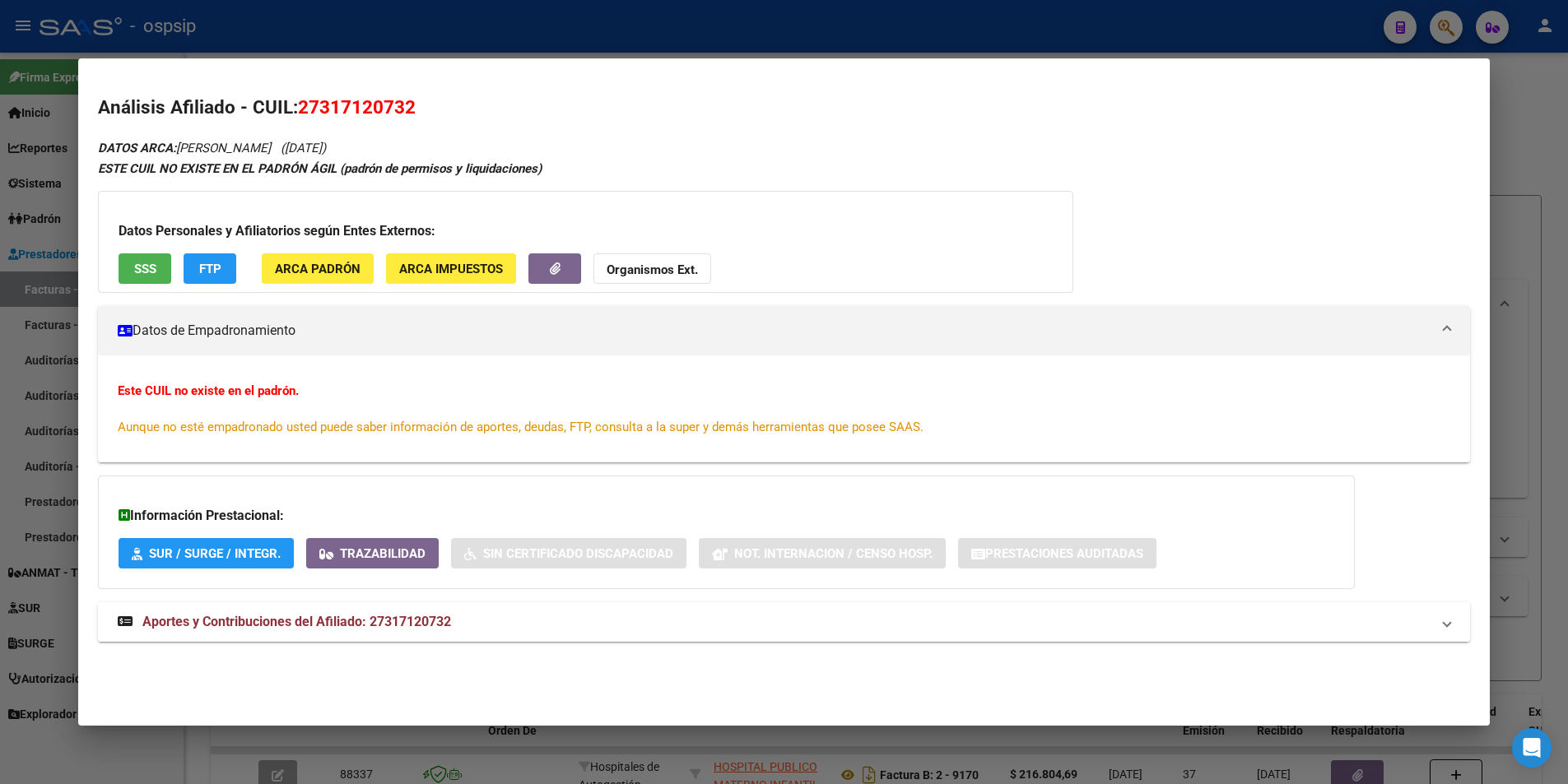
click at [244, 629] on span "Aportes y Contribuciones del Afiliado: 27317120732" at bounding box center [297, 622] width 309 height 16
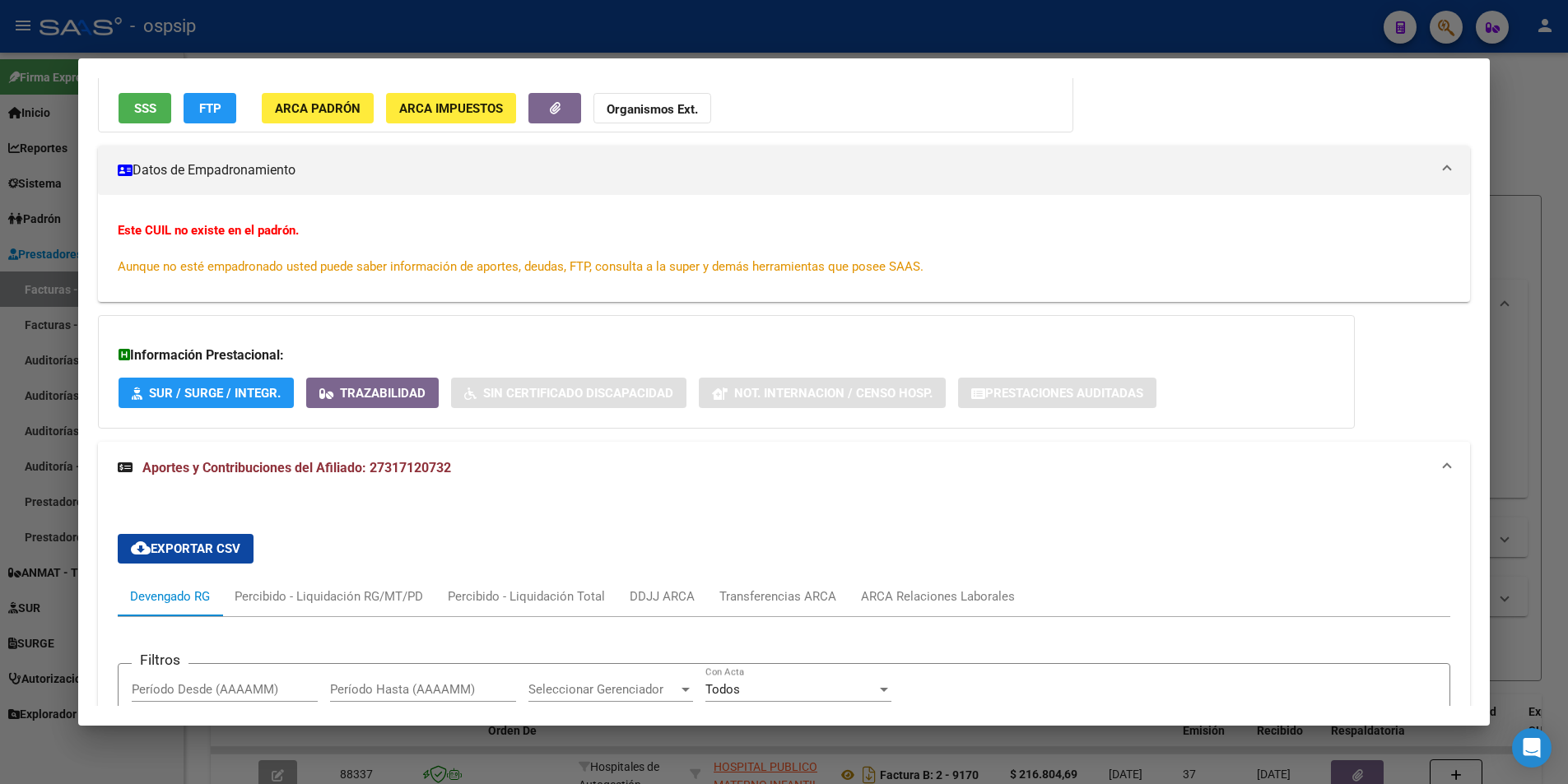
scroll to position [386, 0]
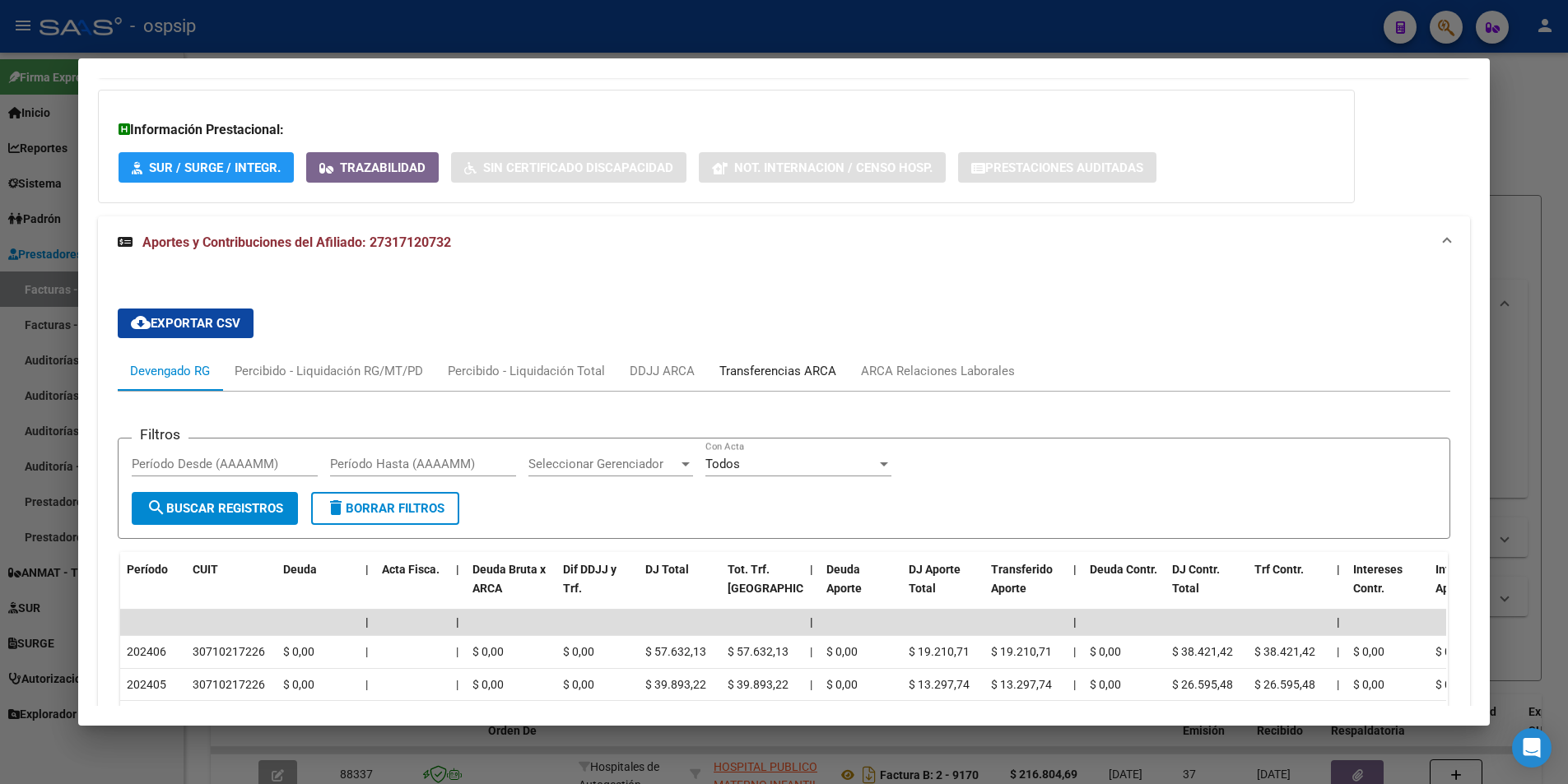
click at [804, 375] on div "Transferencias ARCA" at bounding box center [778, 371] width 117 height 18
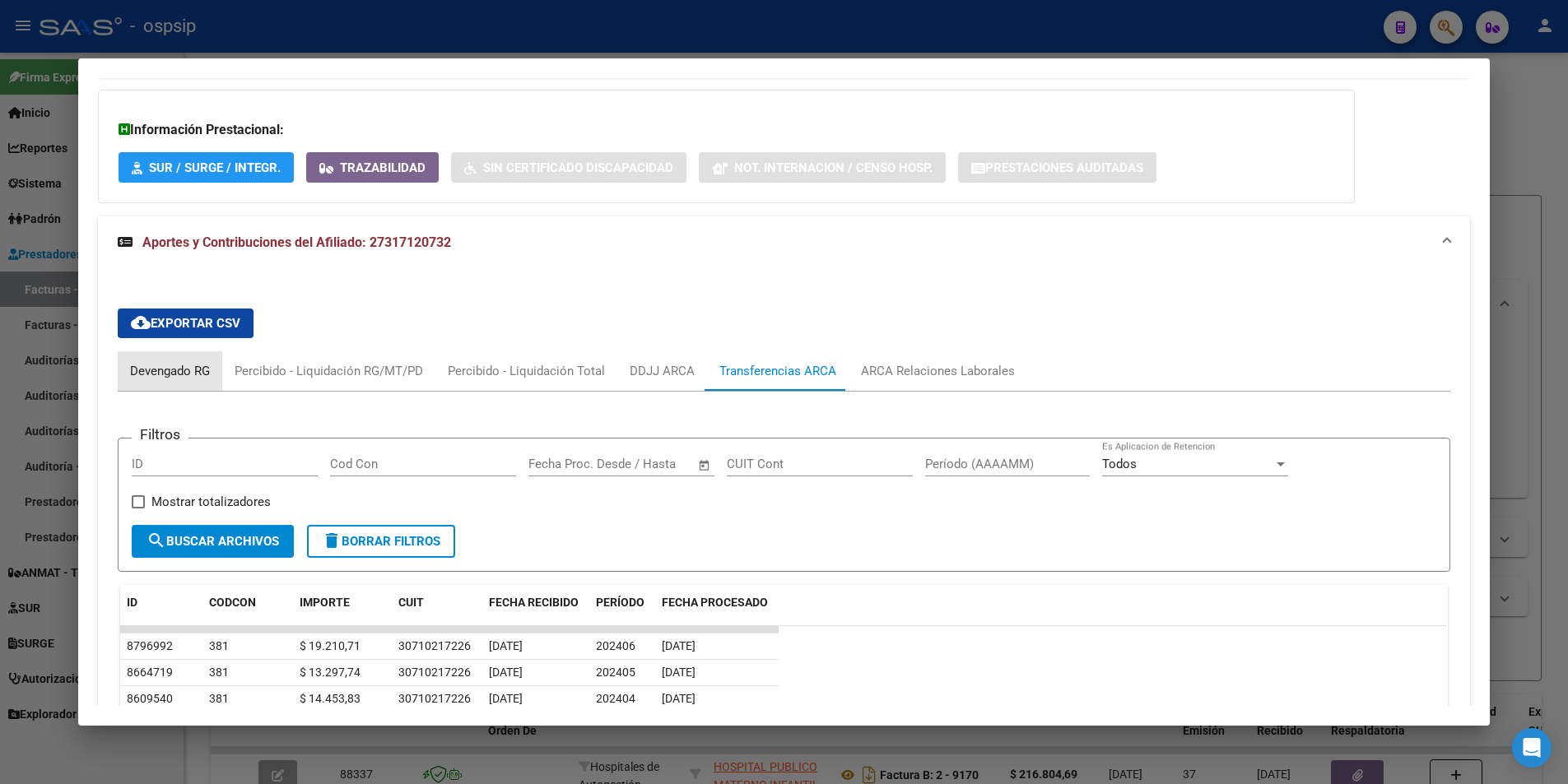
click at [154, 375] on div "Devengado RG" at bounding box center [170, 371] width 80 height 18
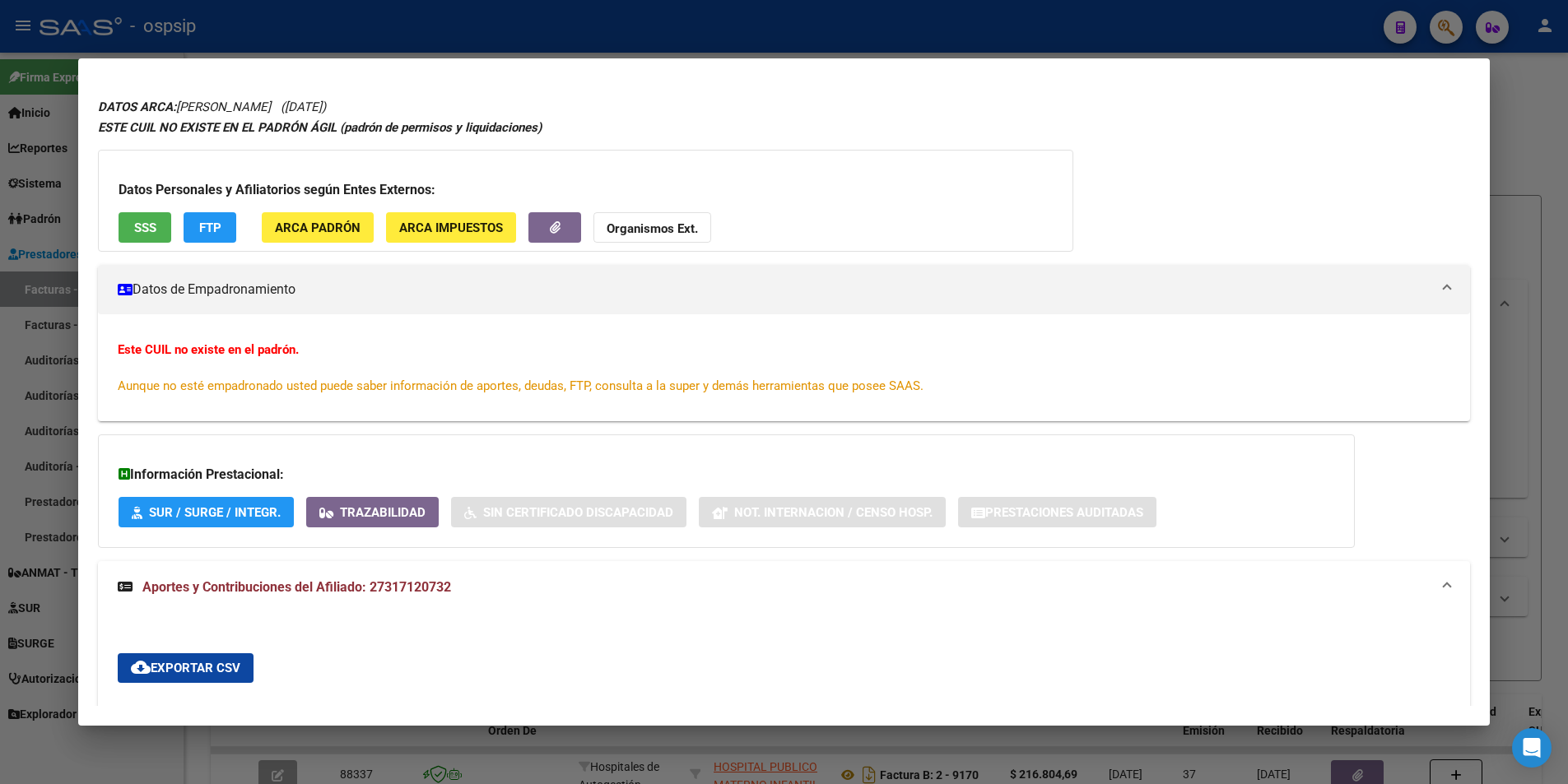
scroll to position [0, 0]
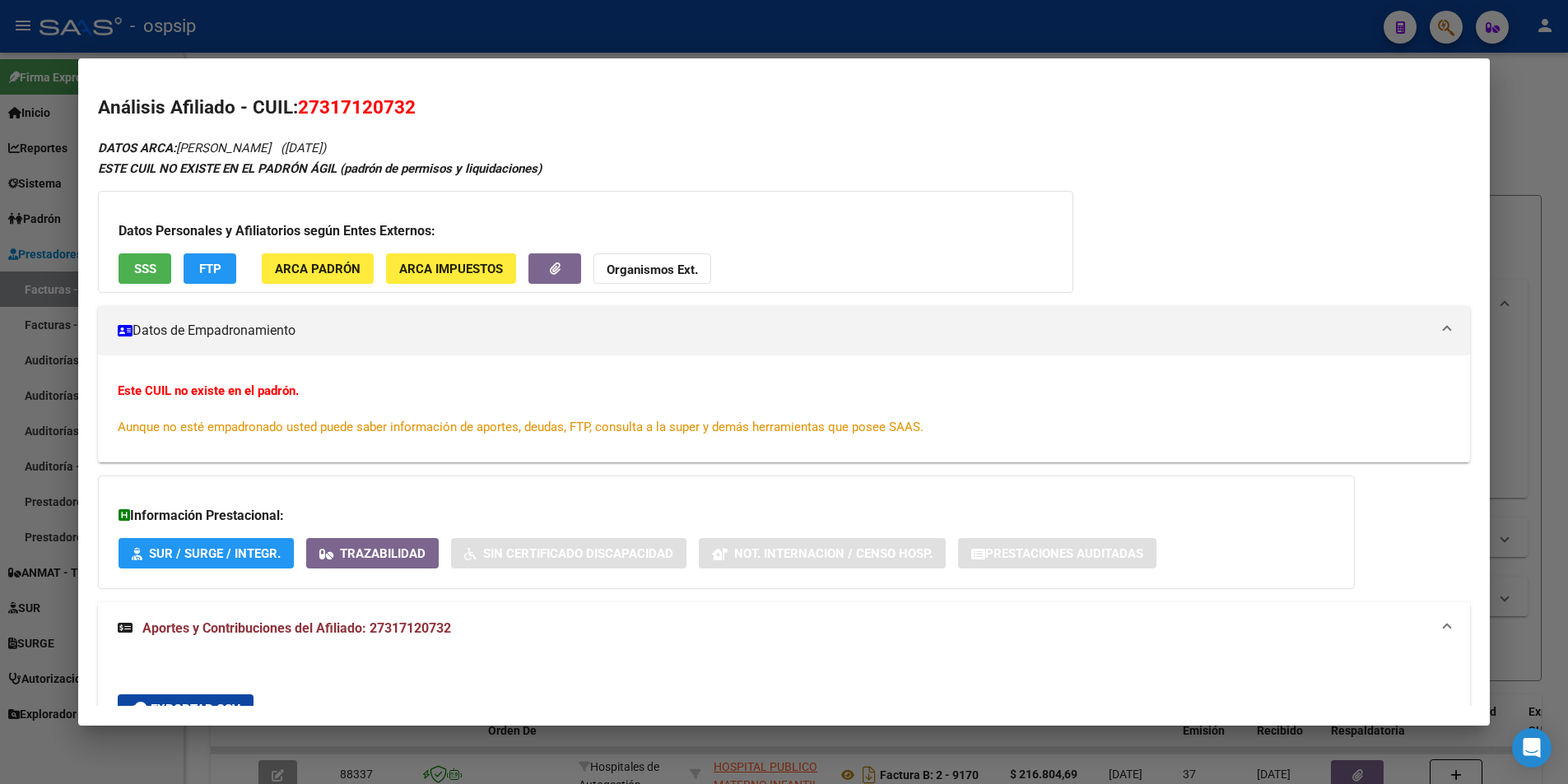
click at [699, 269] on button "Organismos Ext." at bounding box center [652, 268] width 118 height 30
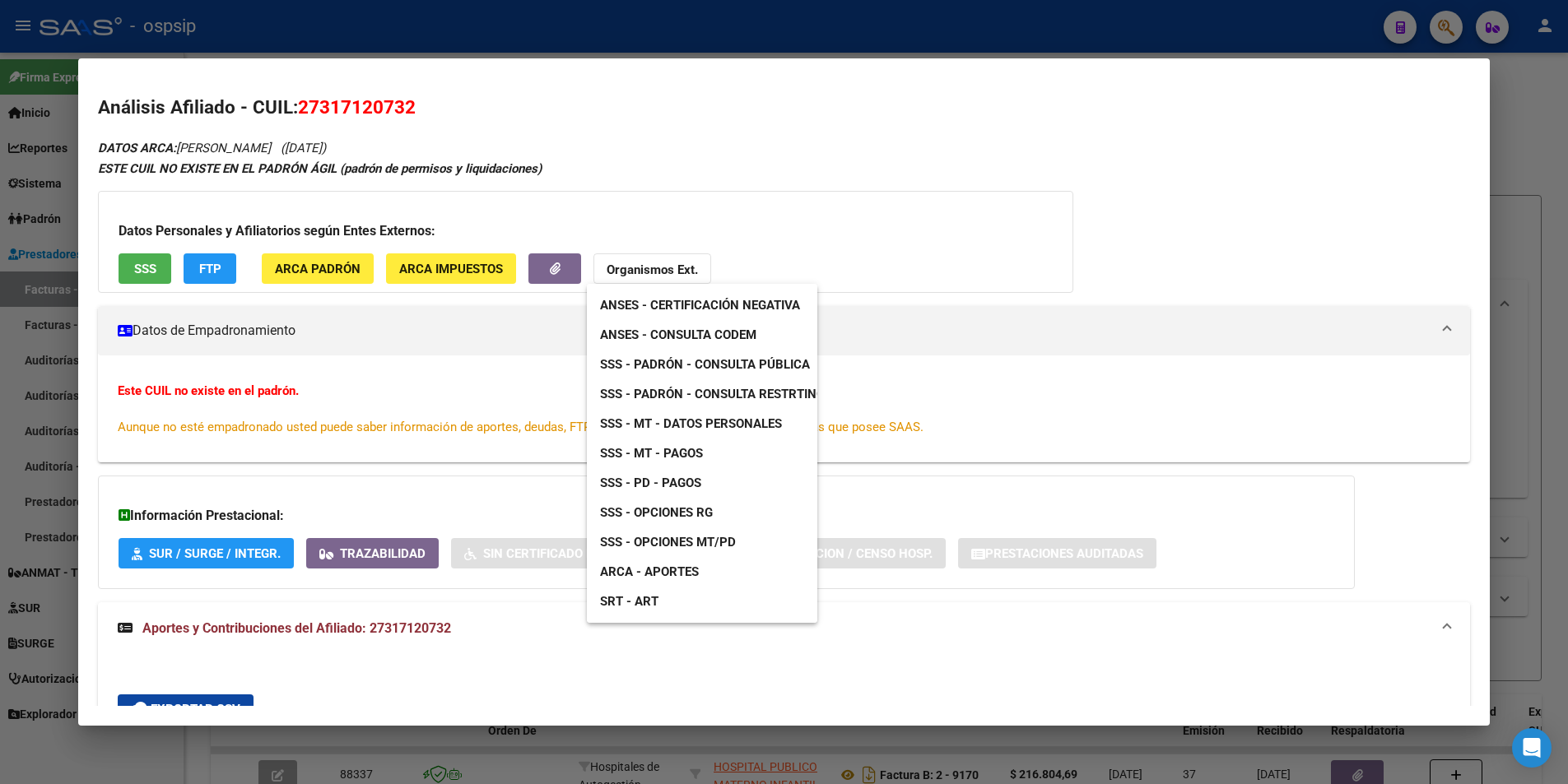
click at [736, 338] on span "ANSES - Consulta CODEM" at bounding box center [678, 334] width 156 height 15
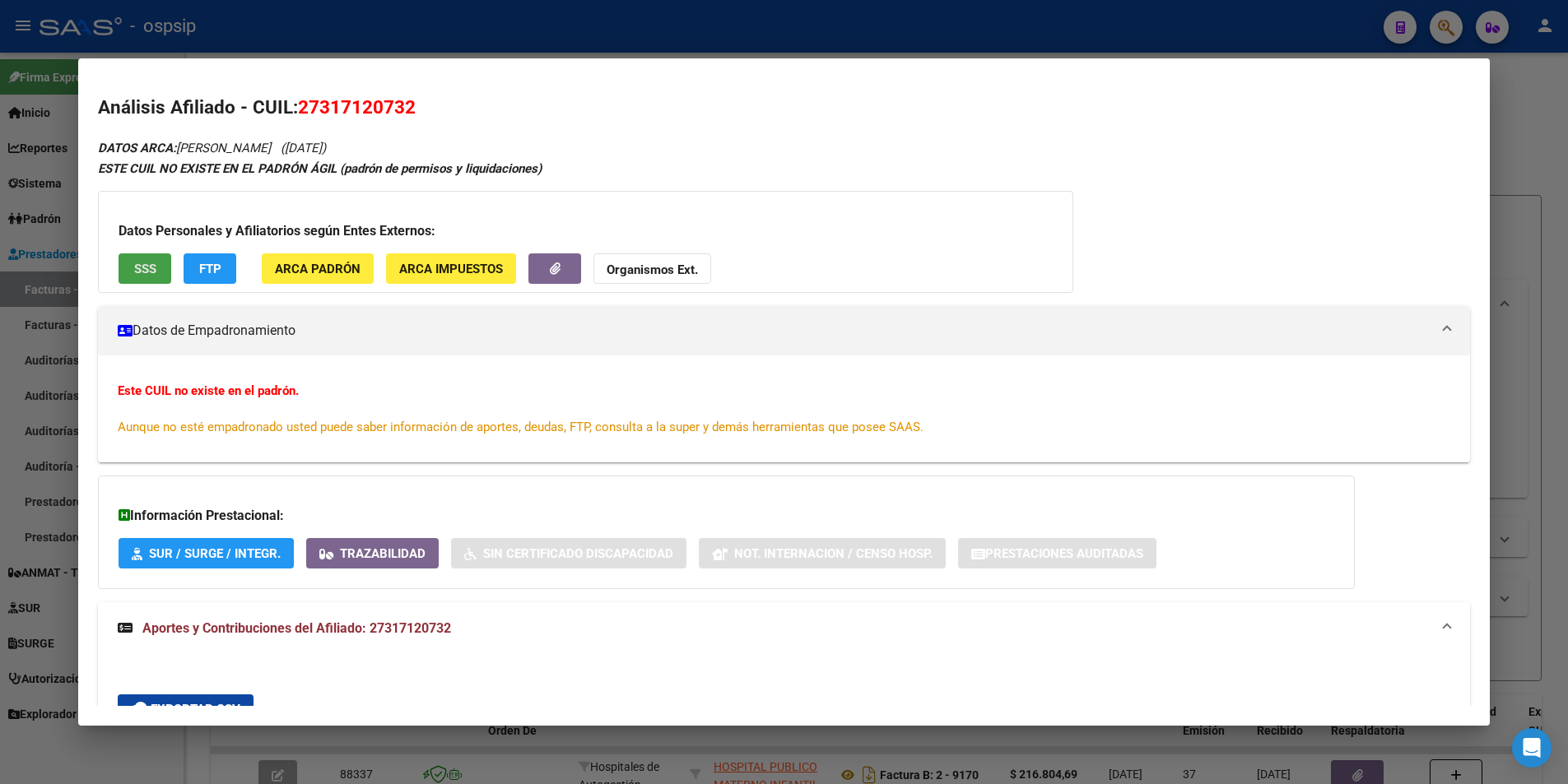
click at [148, 256] on button "SSS" at bounding box center [145, 268] width 52 height 30
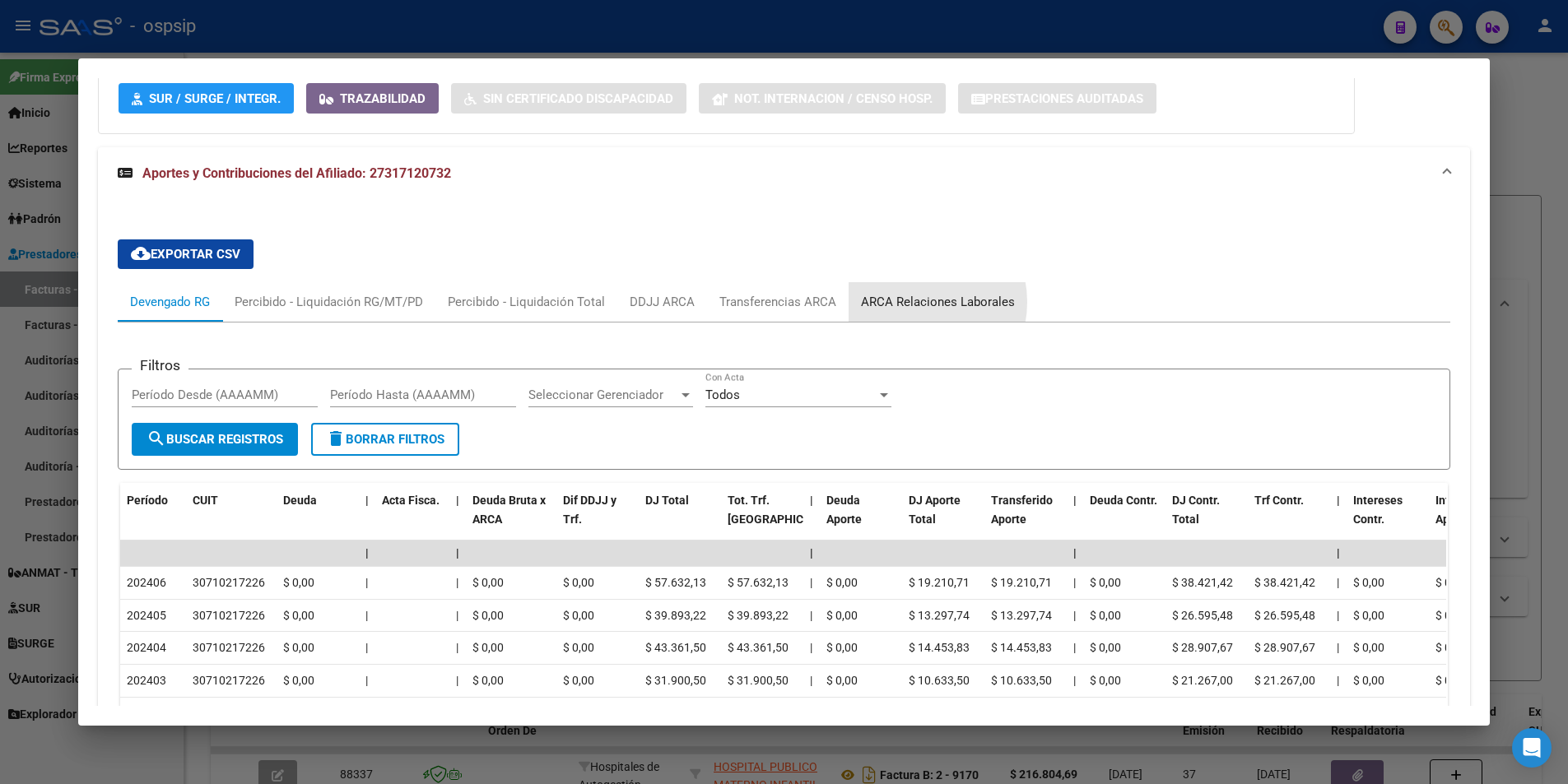
click at [908, 302] on div "ARCA Relaciones Laborales" at bounding box center [937, 302] width 153 height 18
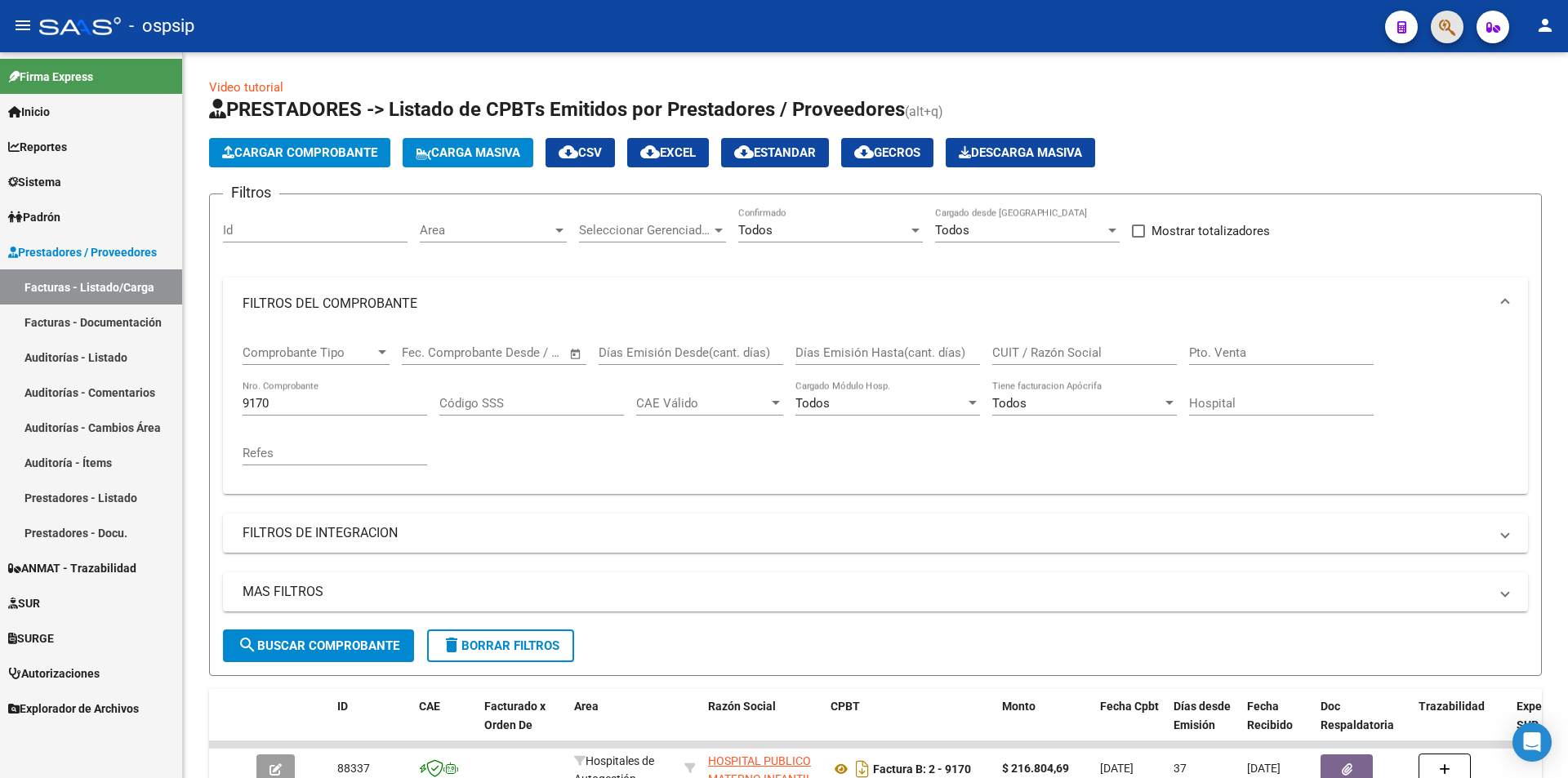
click at [1447, 14] on span "button" at bounding box center [1447, 27] width 16 height 34
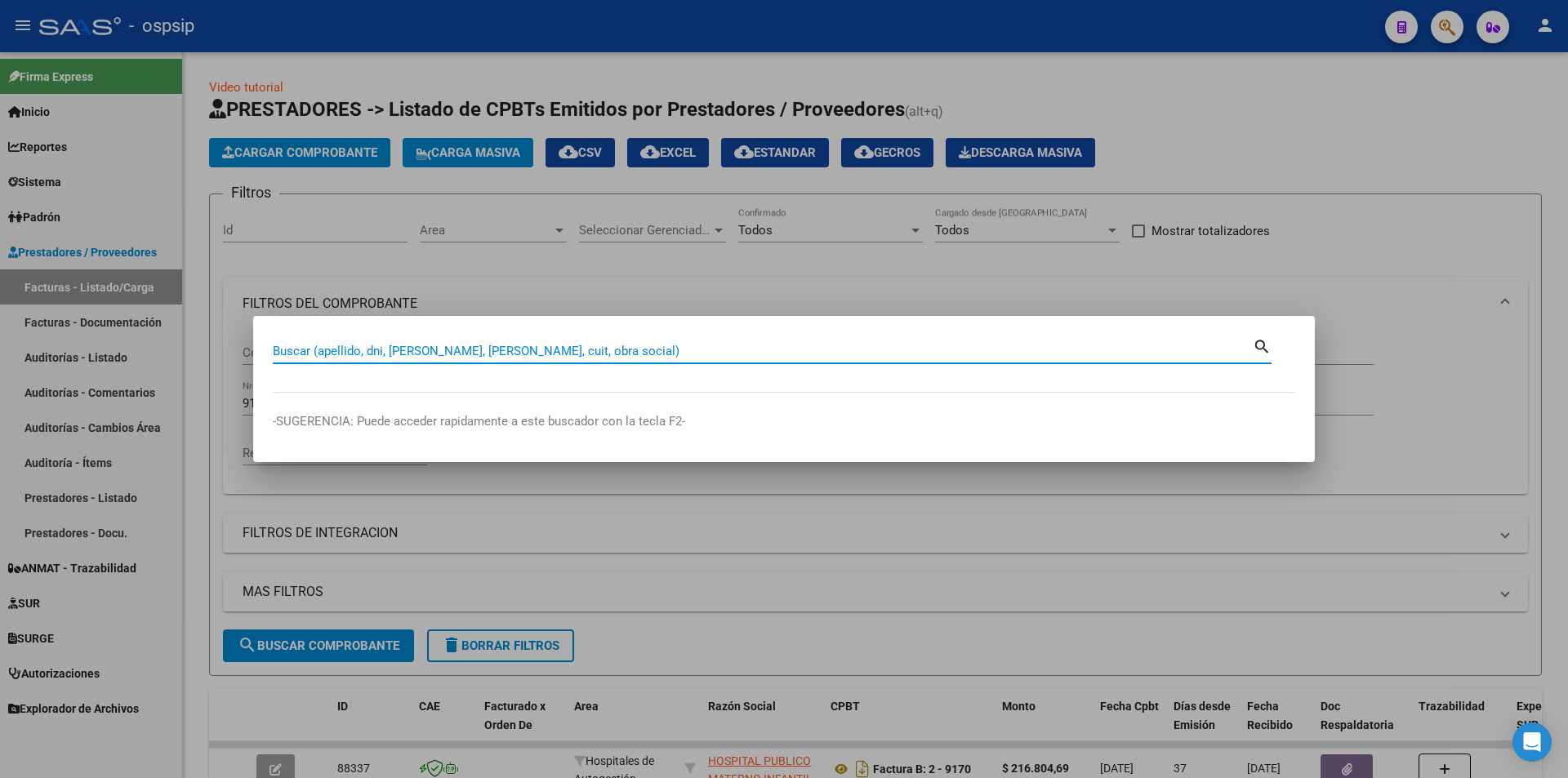
paste input "48752003"
type input "48752003"
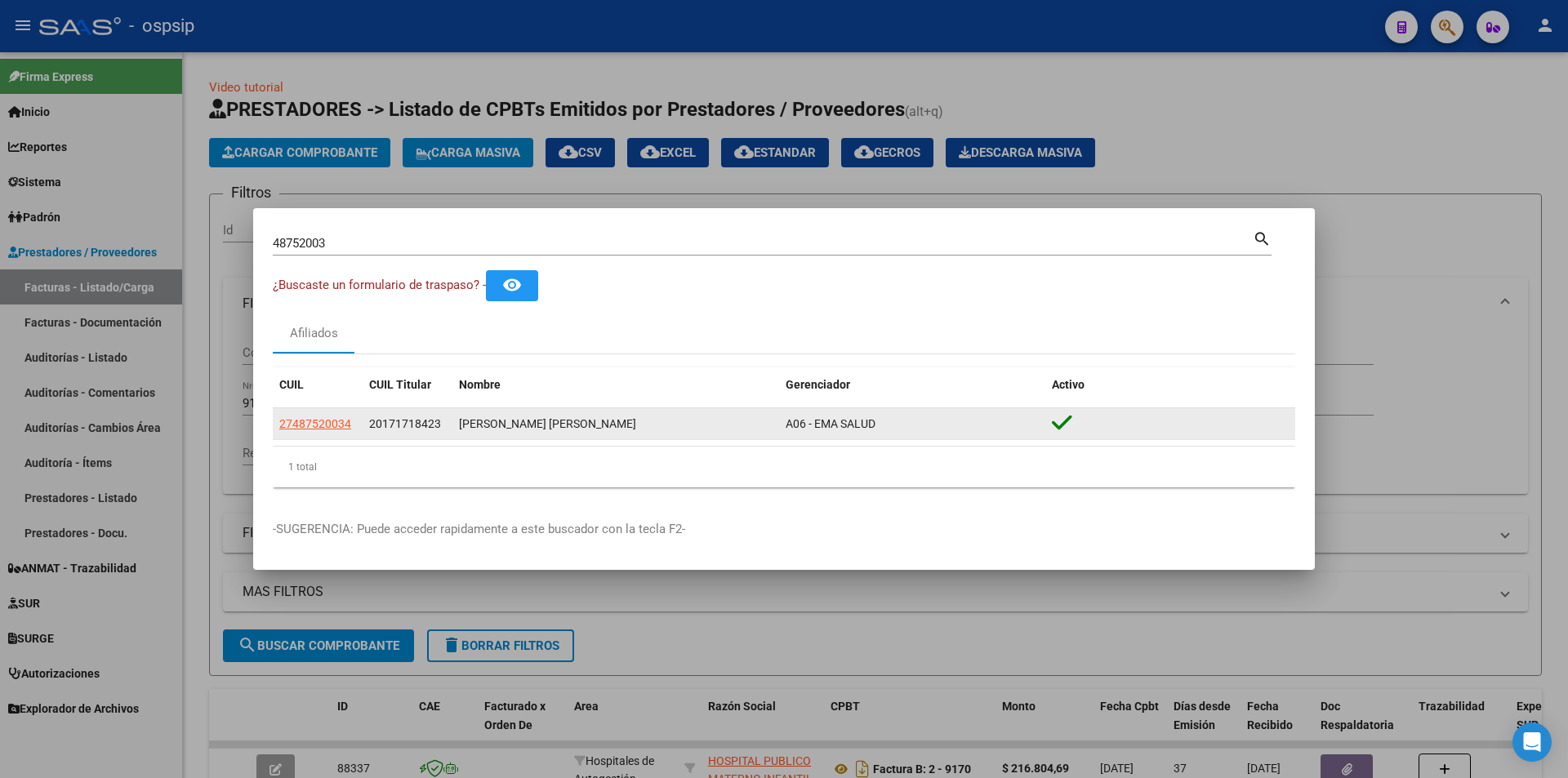
click at [341, 415] on app-link-go-to "27487520034" at bounding box center [315, 423] width 72 height 18
click at [306, 423] on span "27487520034" at bounding box center [315, 424] width 72 height 13
type textarea "27487520034"
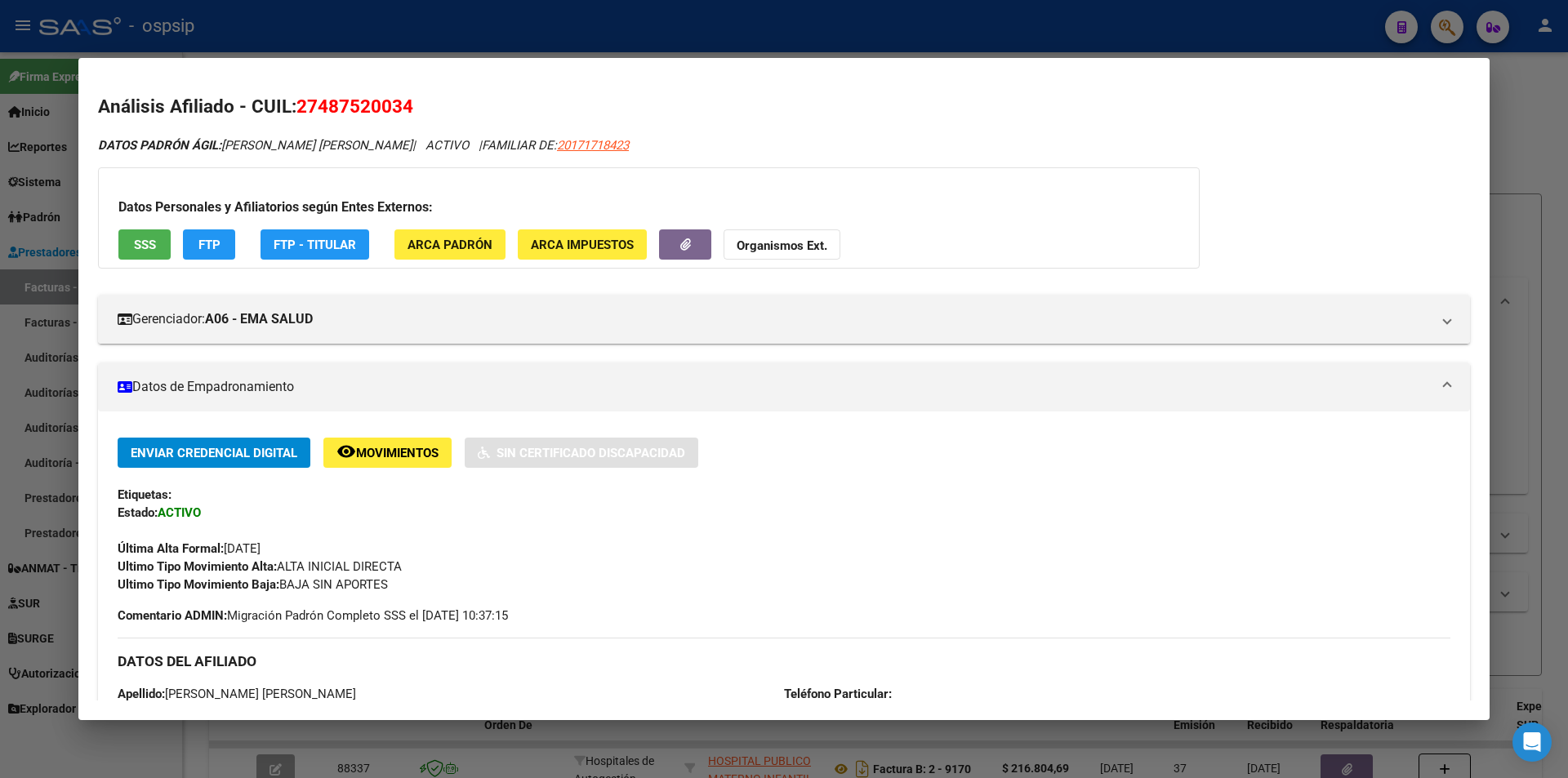
click at [156, 243] on button "SSS" at bounding box center [145, 244] width 52 height 30
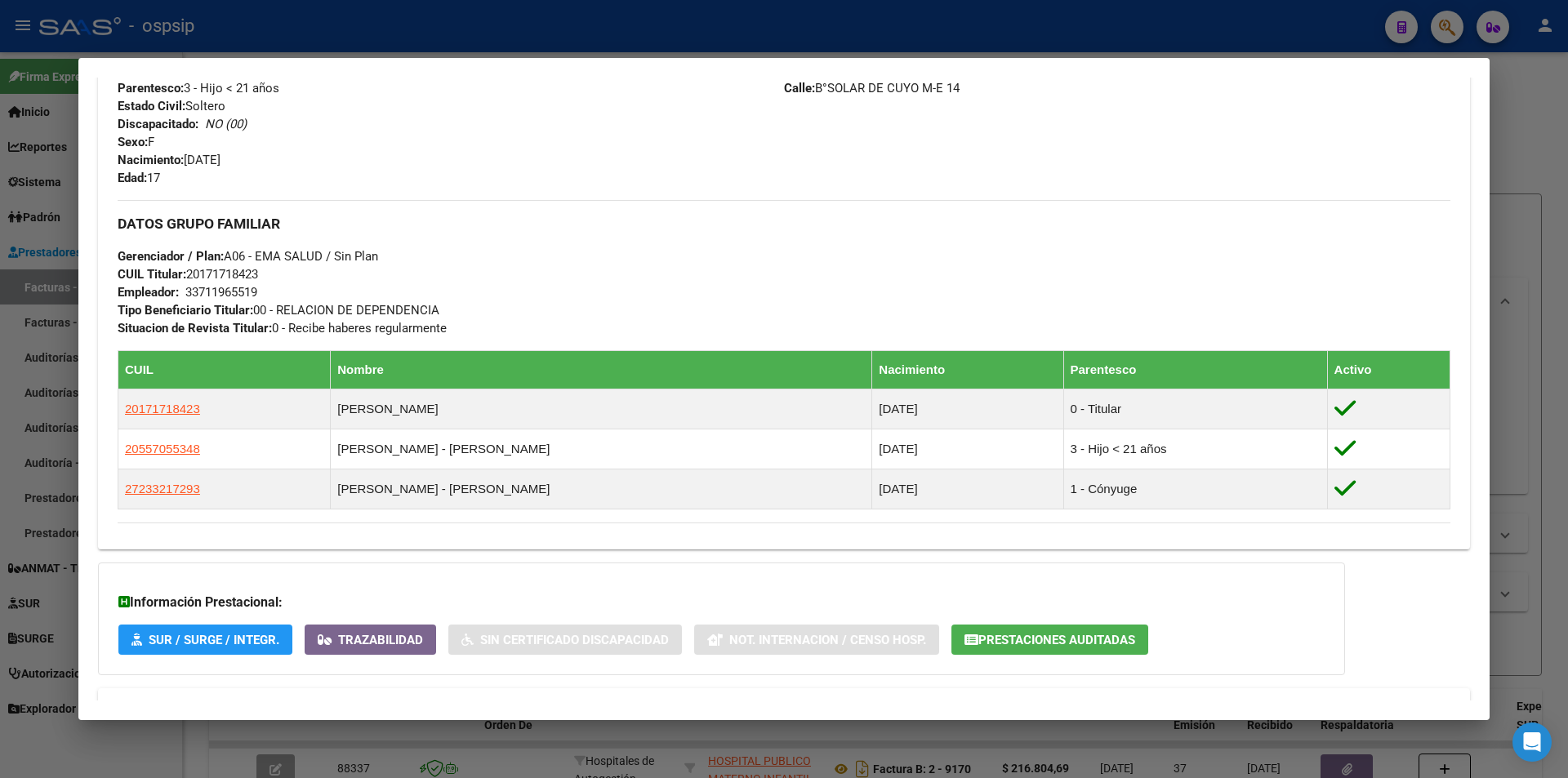
scroll to position [781, 0]
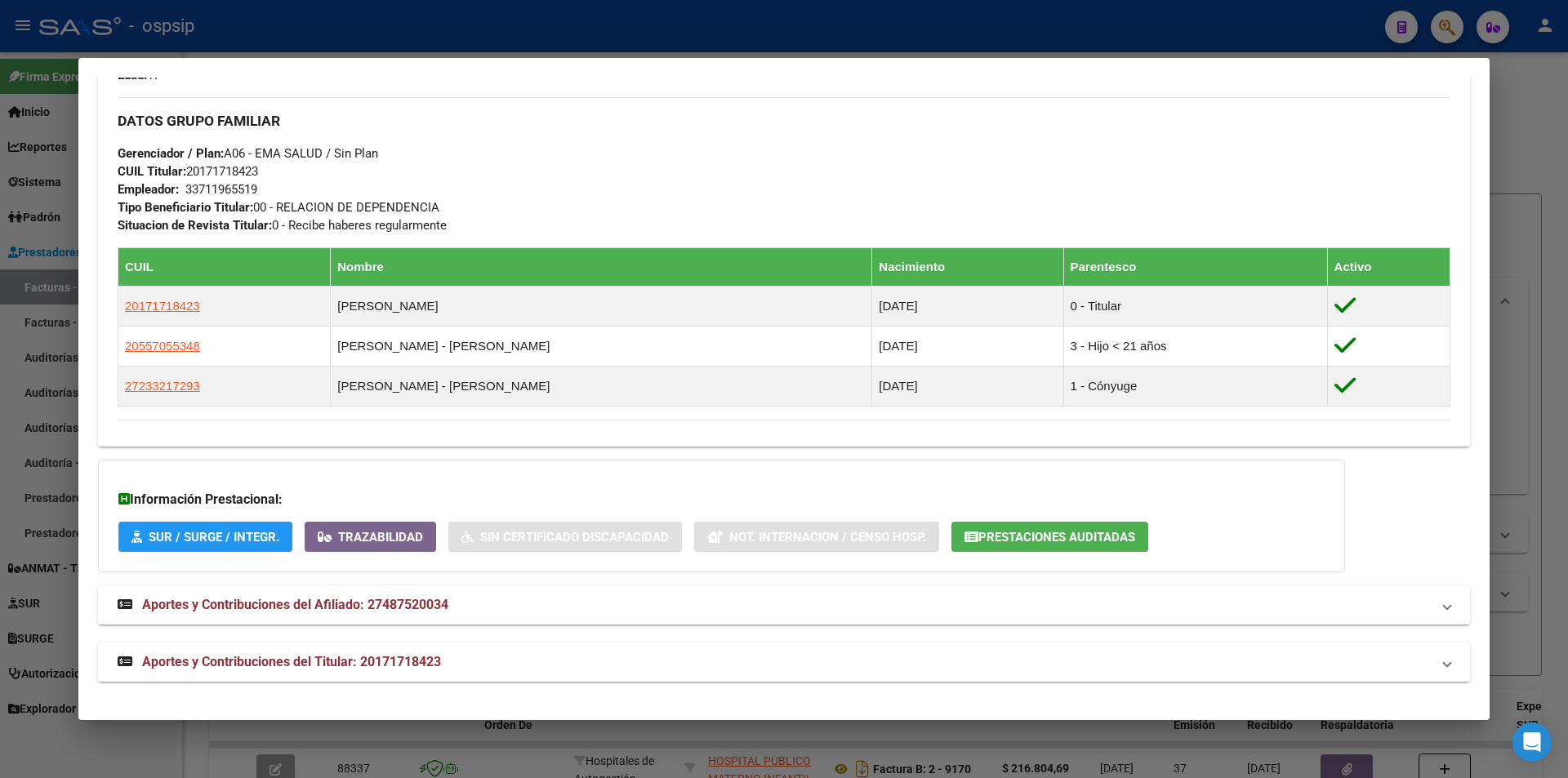
click at [390, 657] on span "Aportes y Contribuciones del Titular: 20171718423" at bounding box center [291, 662] width 299 height 15
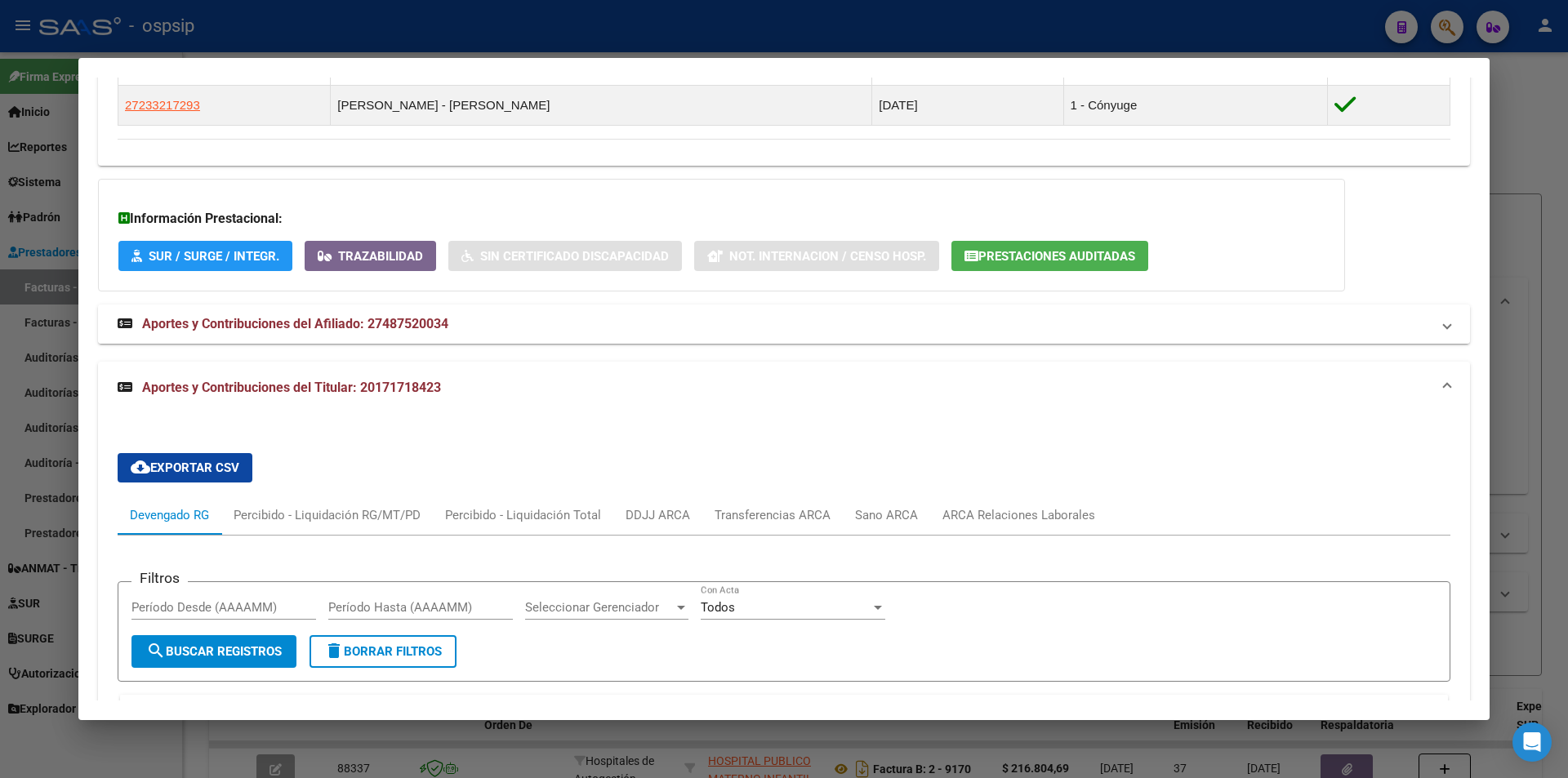
scroll to position [1285, 0]
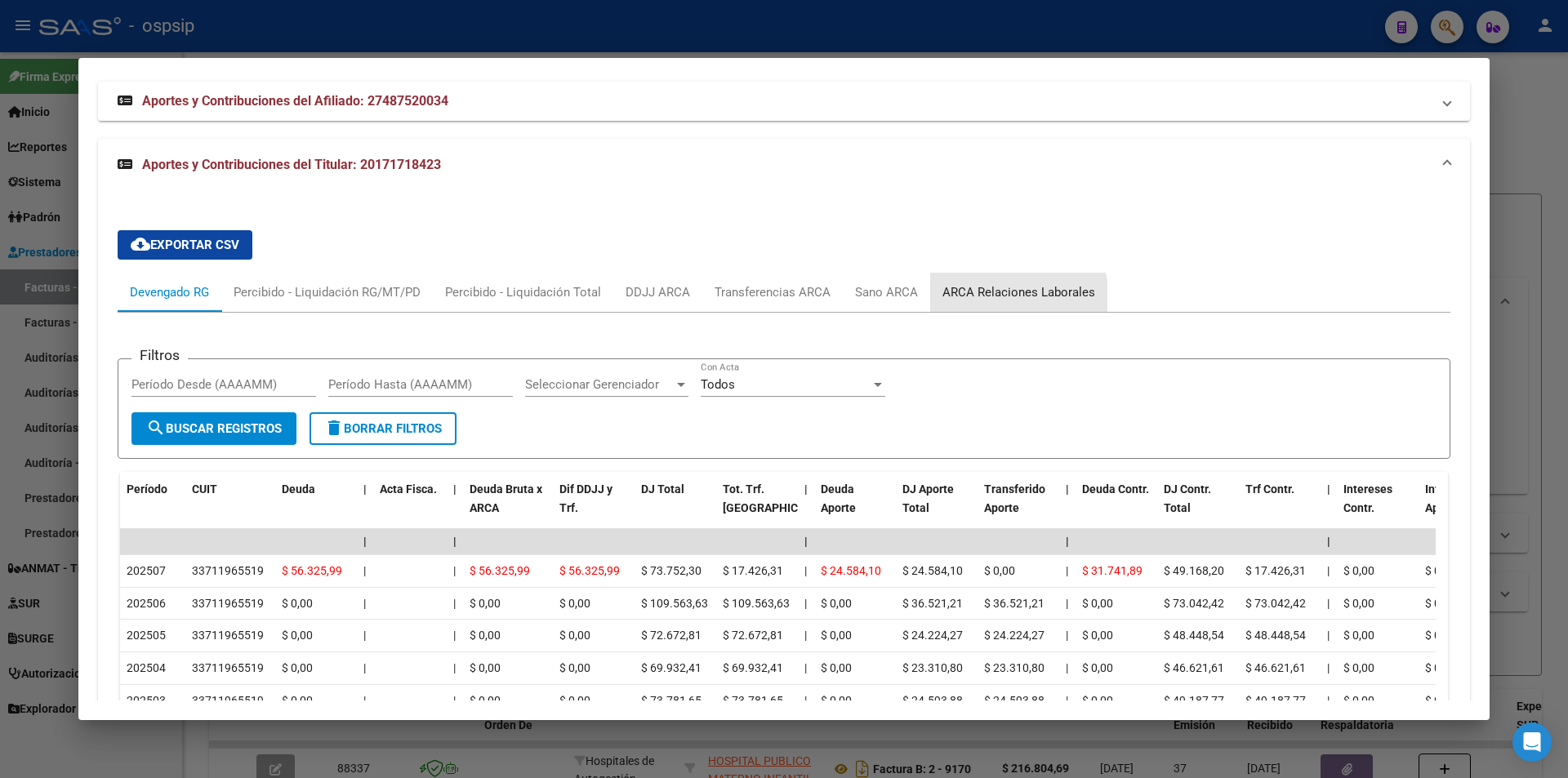
click at [1009, 302] on div "ARCA Relaciones Laborales" at bounding box center [1019, 292] width 152 height 18
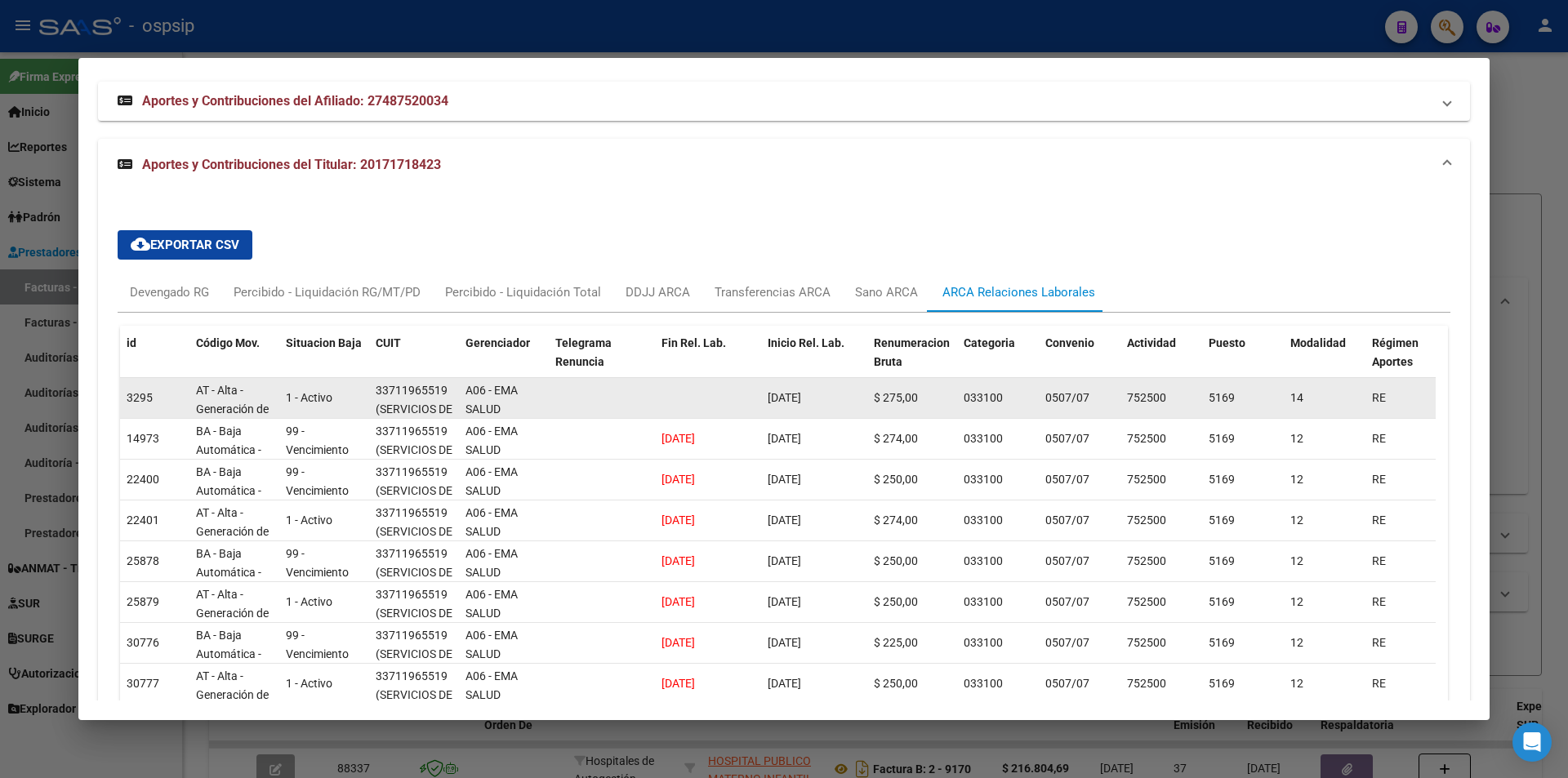
drag, startPoint x: 753, startPoint y: 393, endPoint x: 832, endPoint y: 407, distance: 80.2
click at [831, 407] on div "3295 AT - Alta - Generación de clave 1 - Activo 33711965519 (SERVICIOS DE SEGUR…" at bounding box center [1135, 398] width 2030 height 40
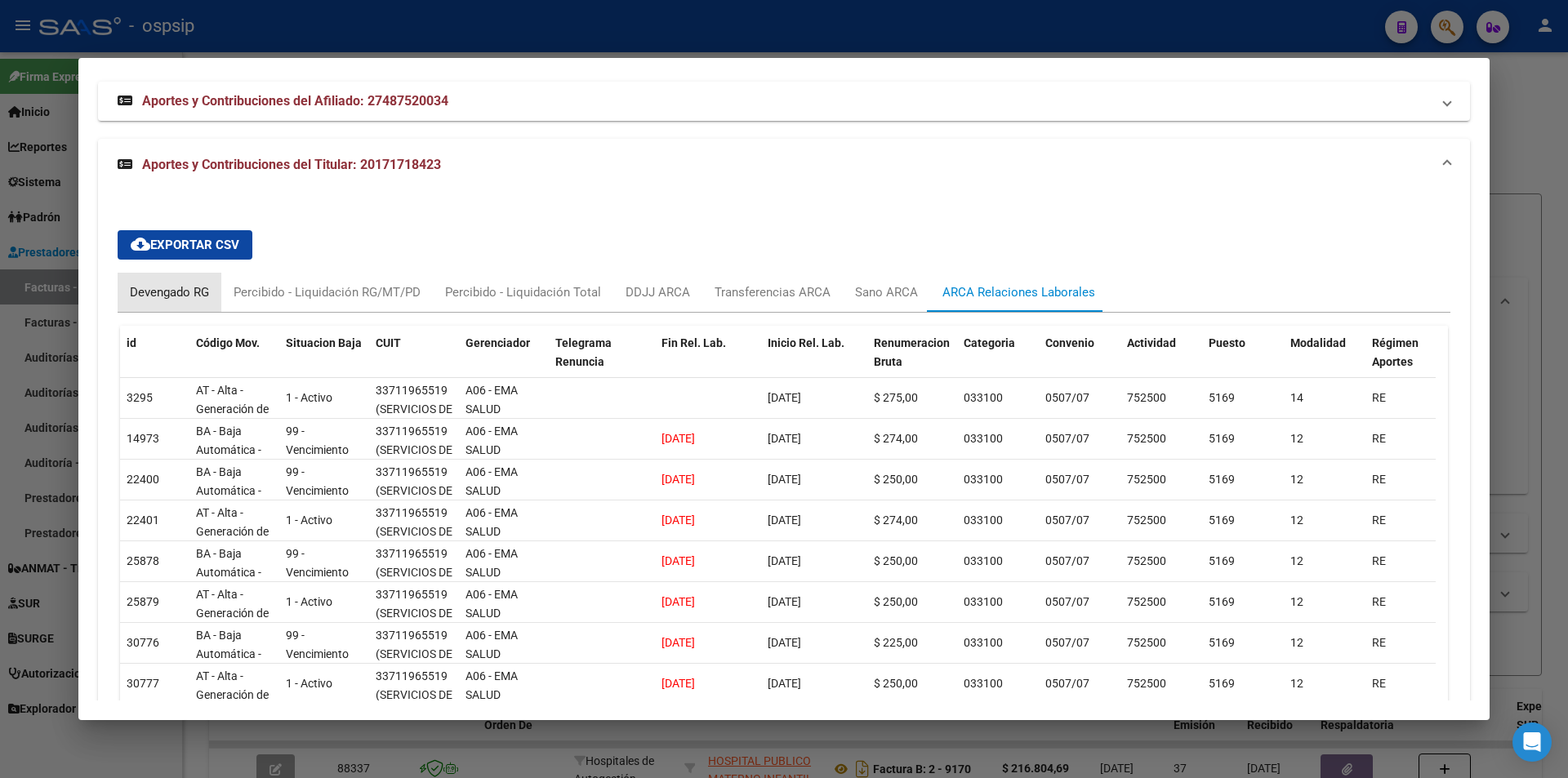
click at [152, 281] on div "Devengado RG" at bounding box center [170, 292] width 104 height 40
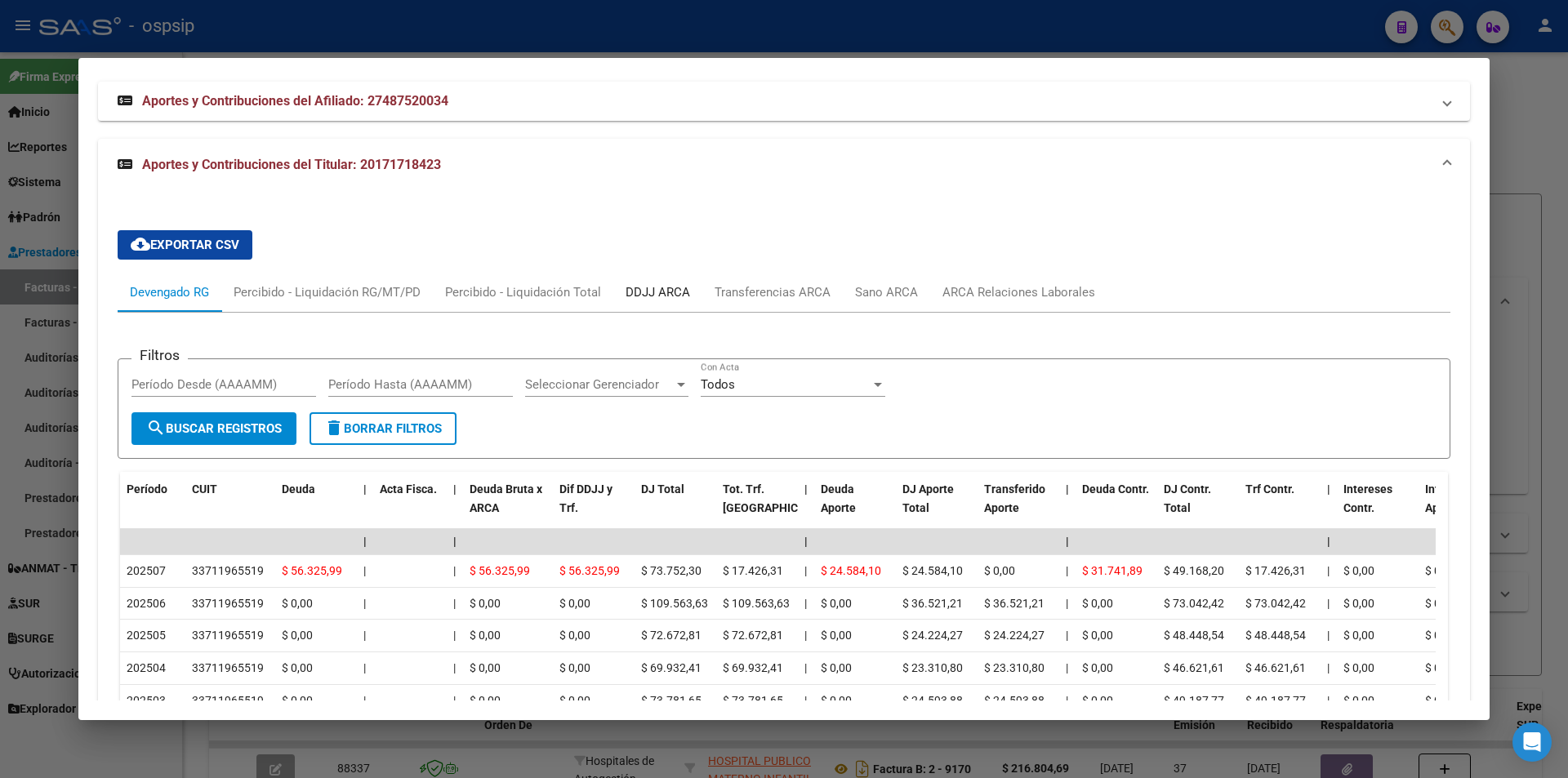
click at [675, 297] on div "DDJJ ARCA" at bounding box center [657, 292] width 65 height 18
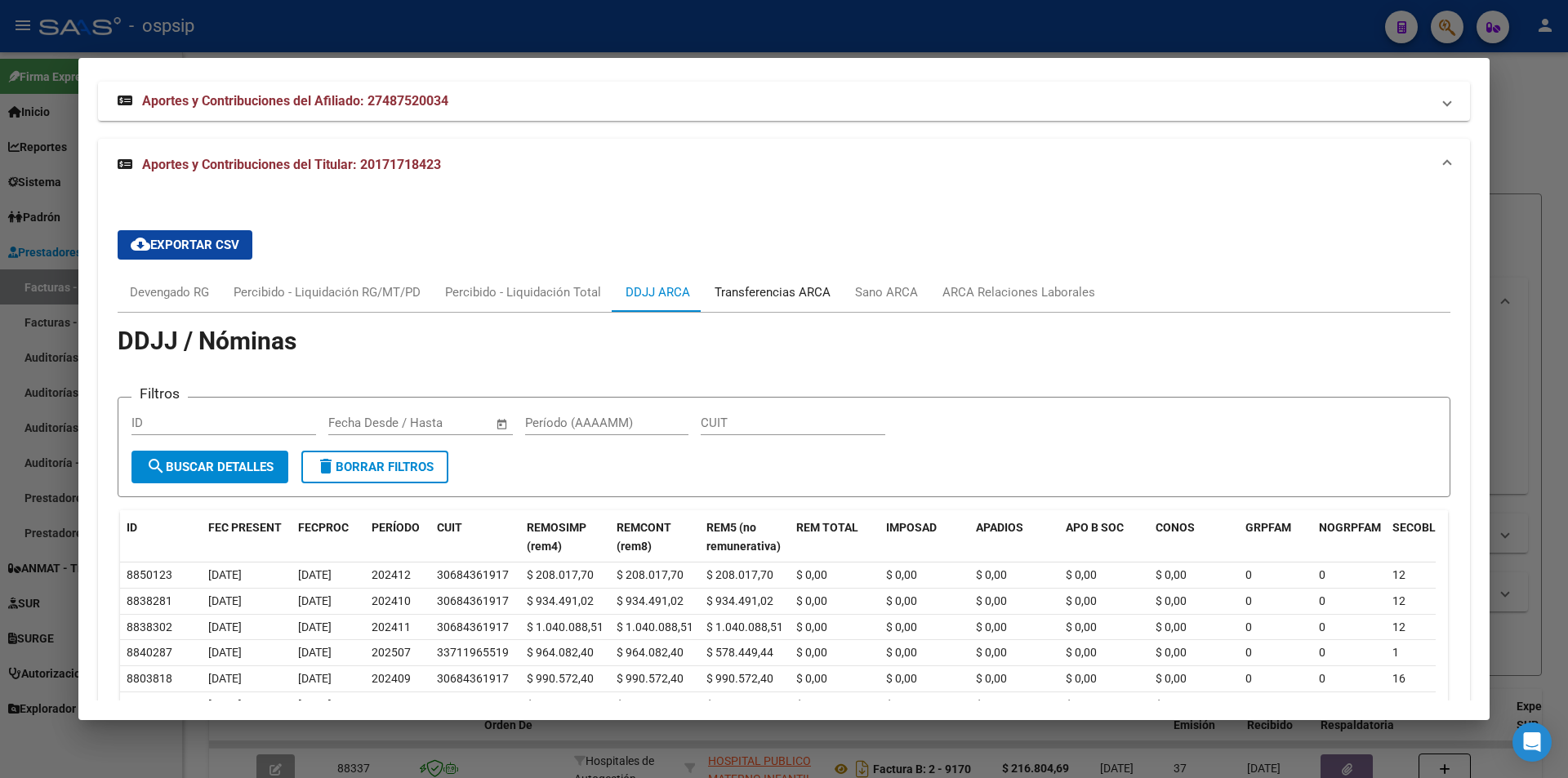
click at [750, 303] on div "Transferencias ARCA" at bounding box center [773, 292] width 141 height 40
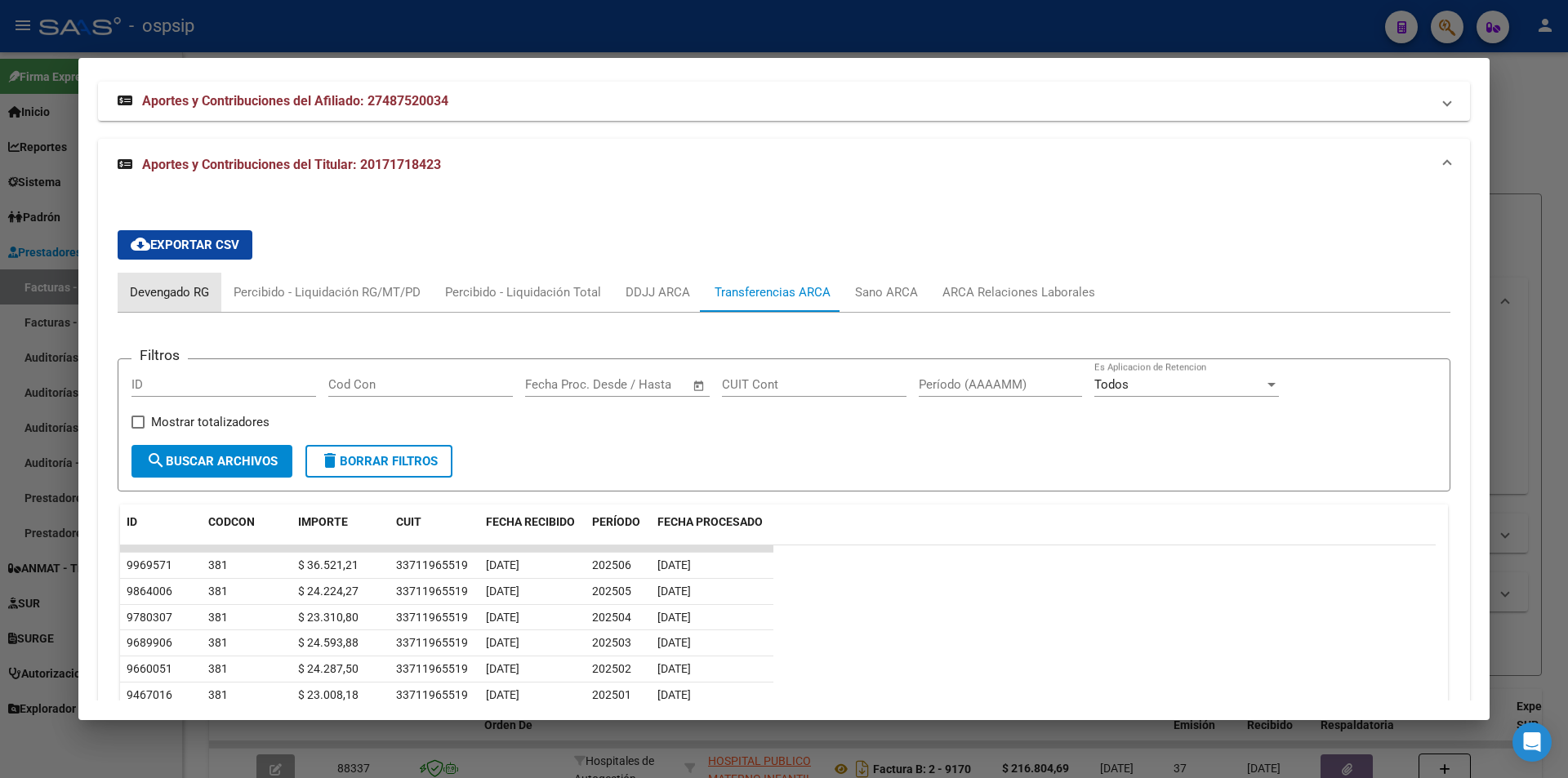
click at [184, 293] on div "Devengado RG" at bounding box center [170, 292] width 79 height 18
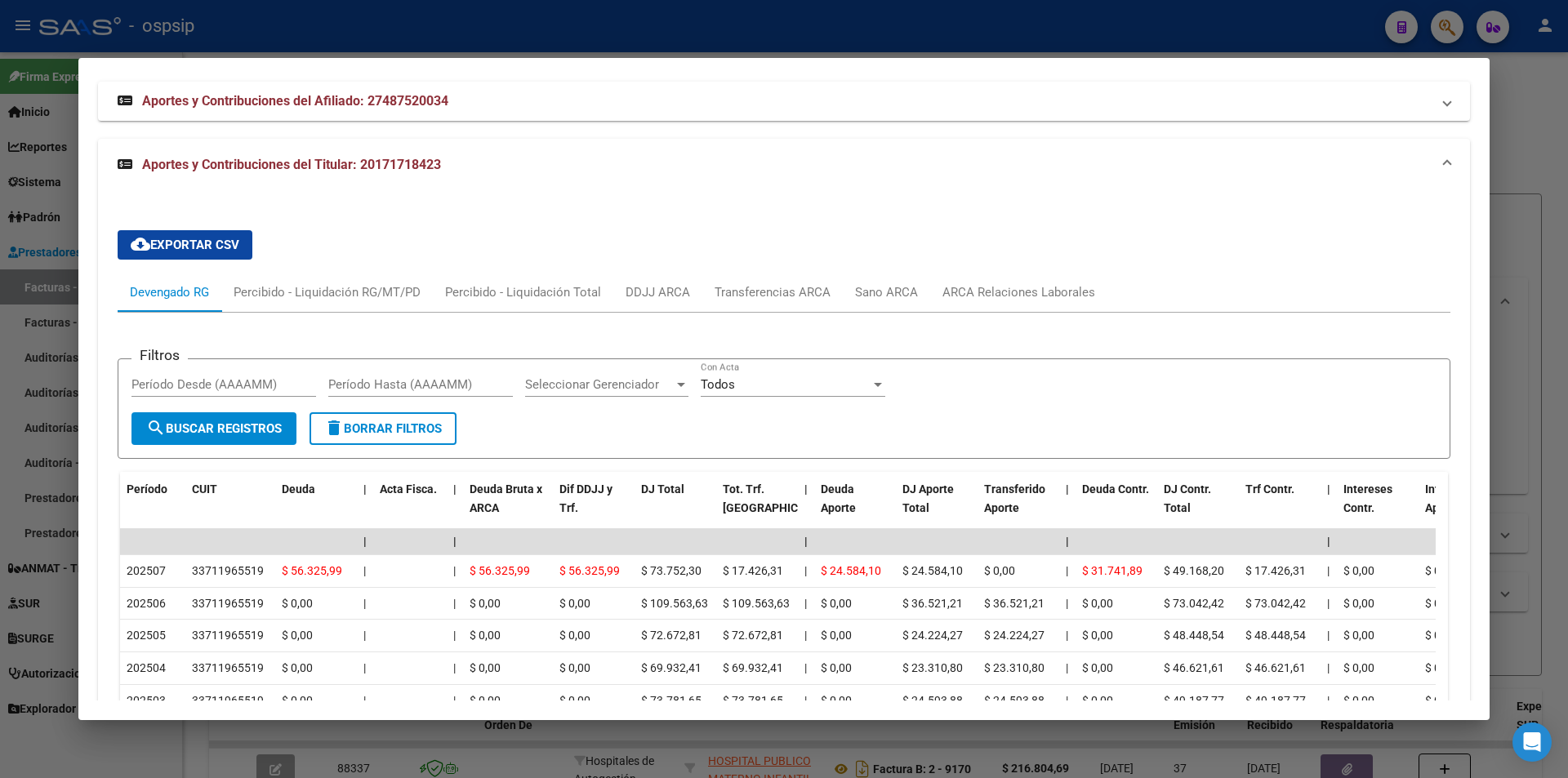
scroll to position [1121, 0]
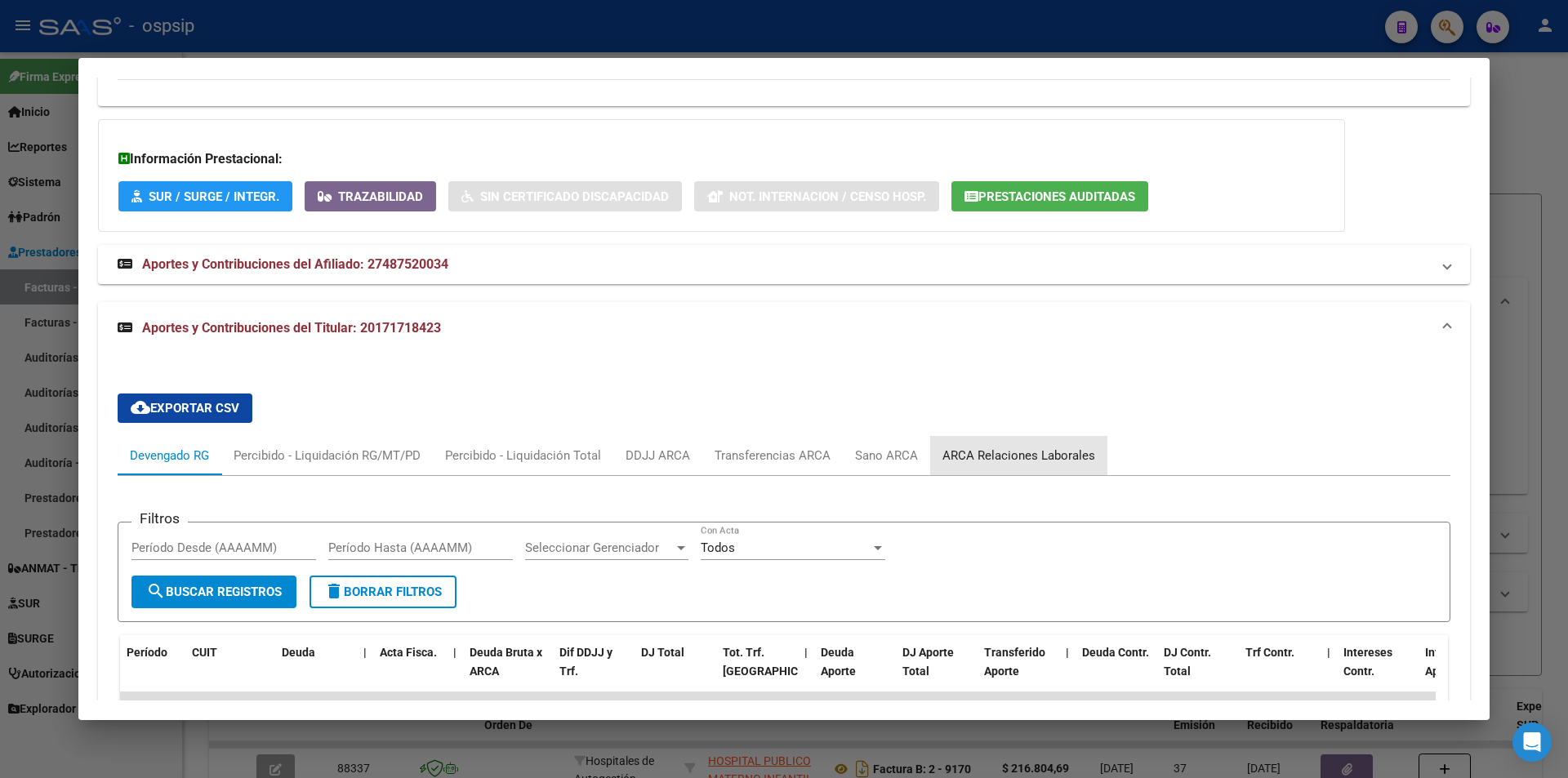
click at [1020, 451] on div "ARCA Relaciones Laborales" at bounding box center [1019, 455] width 152 height 18
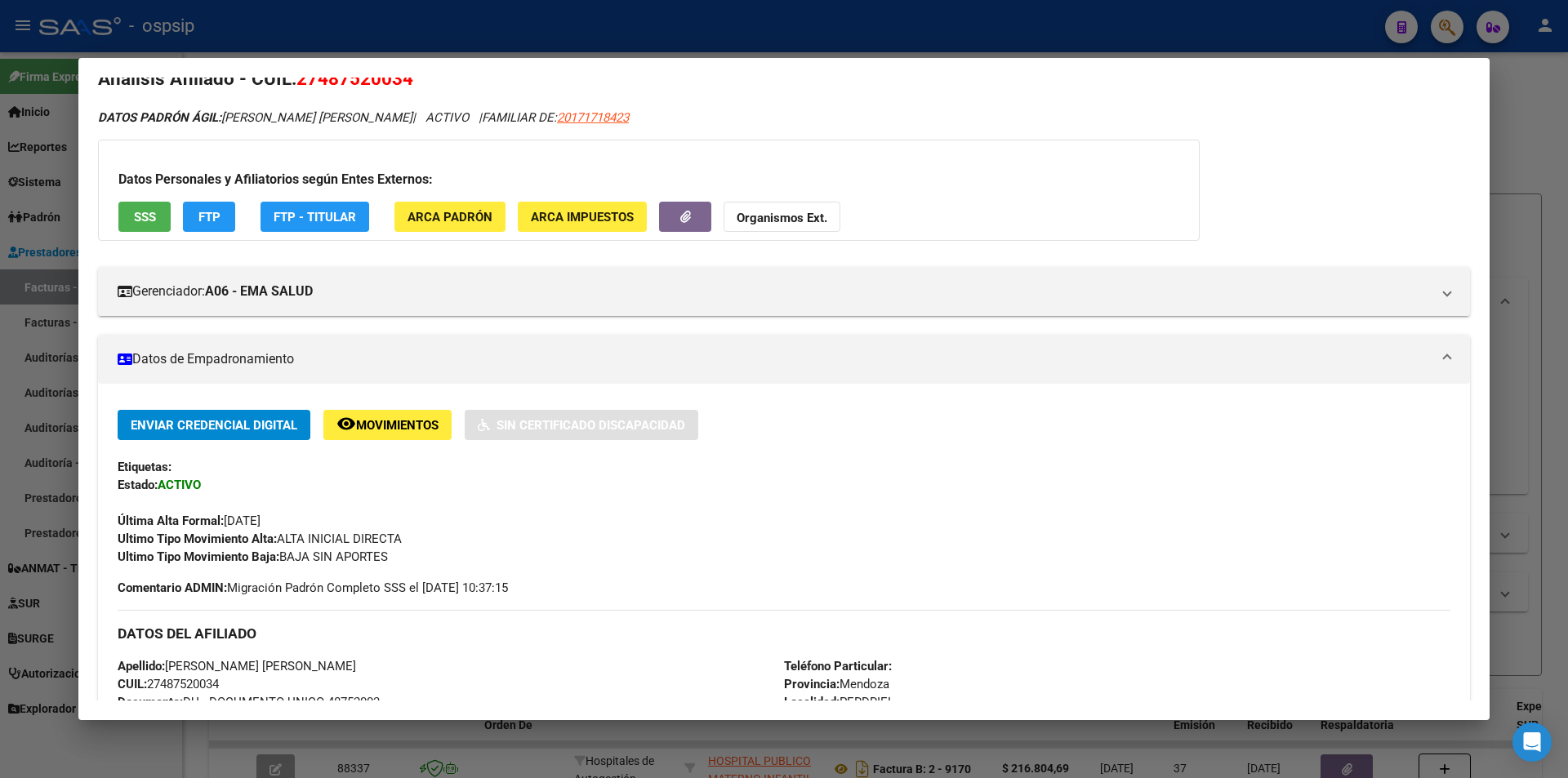
scroll to position [0, 0]
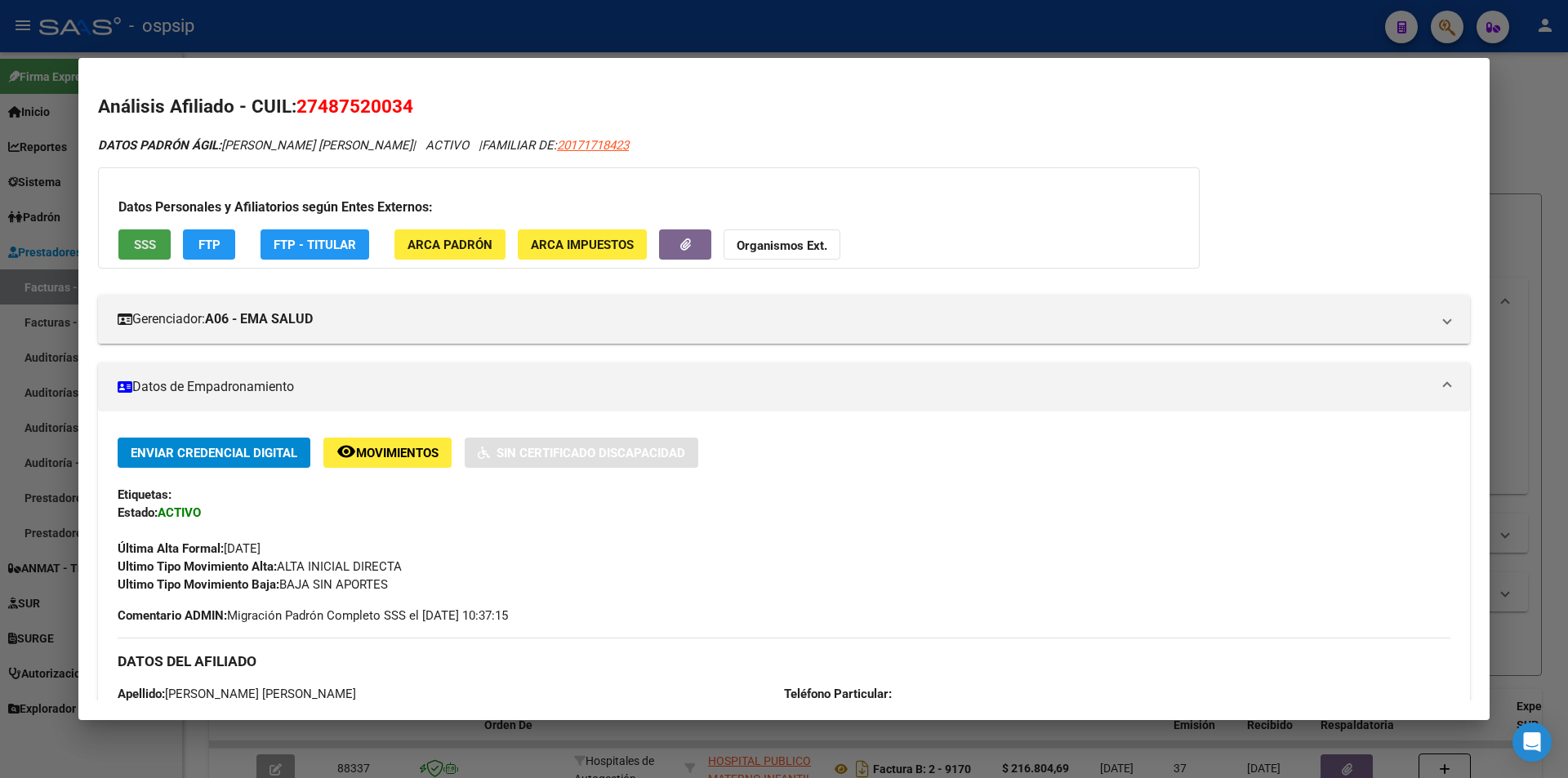
click at [144, 240] on span "SSS" at bounding box center [145, 245] width 22 height 14
click at [628, 150] on span "20171718423" at bounding box center [593, 145] width 72 height 14
type textarea "20171718423"
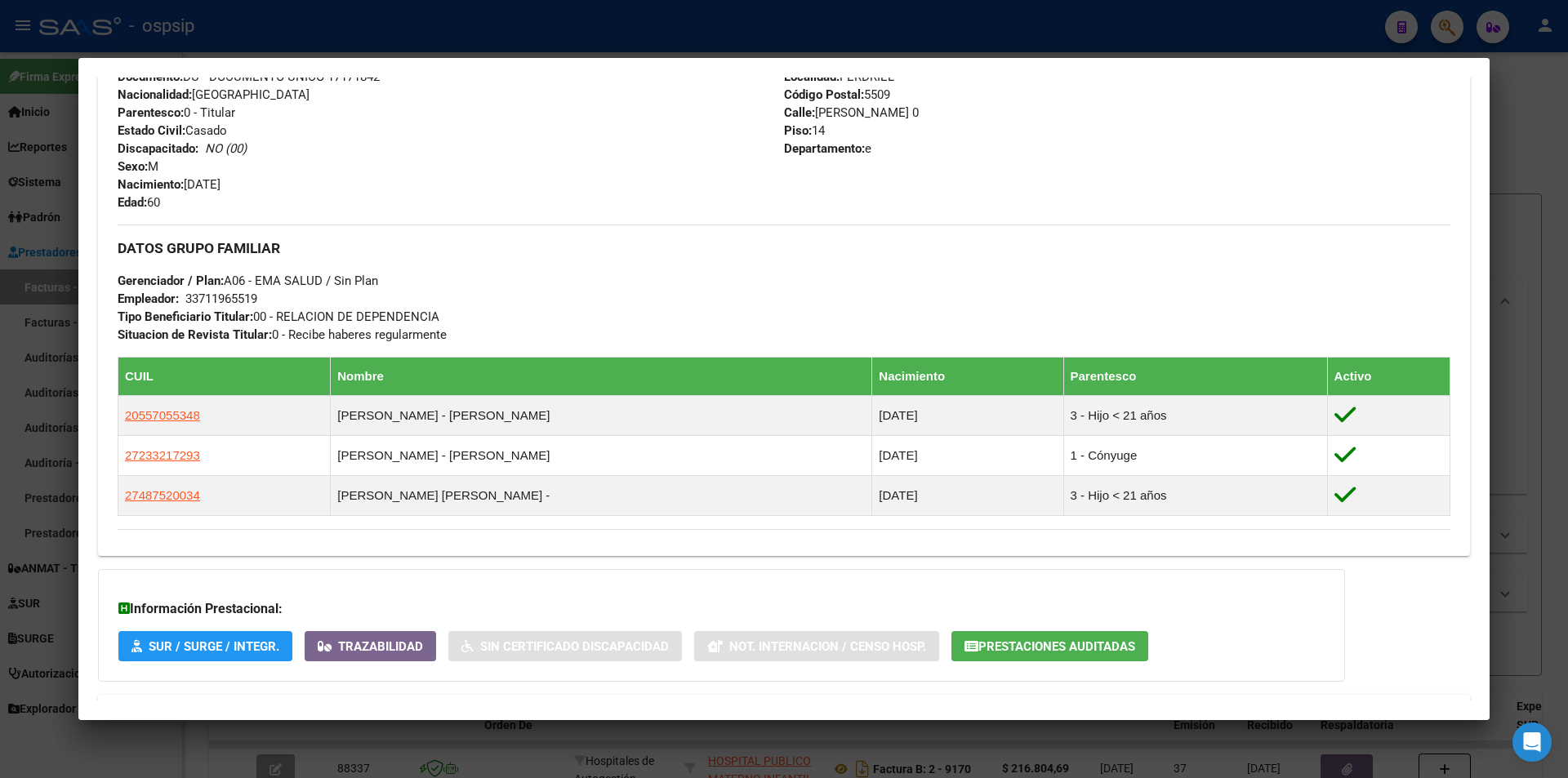
scroll to position [724, 0]
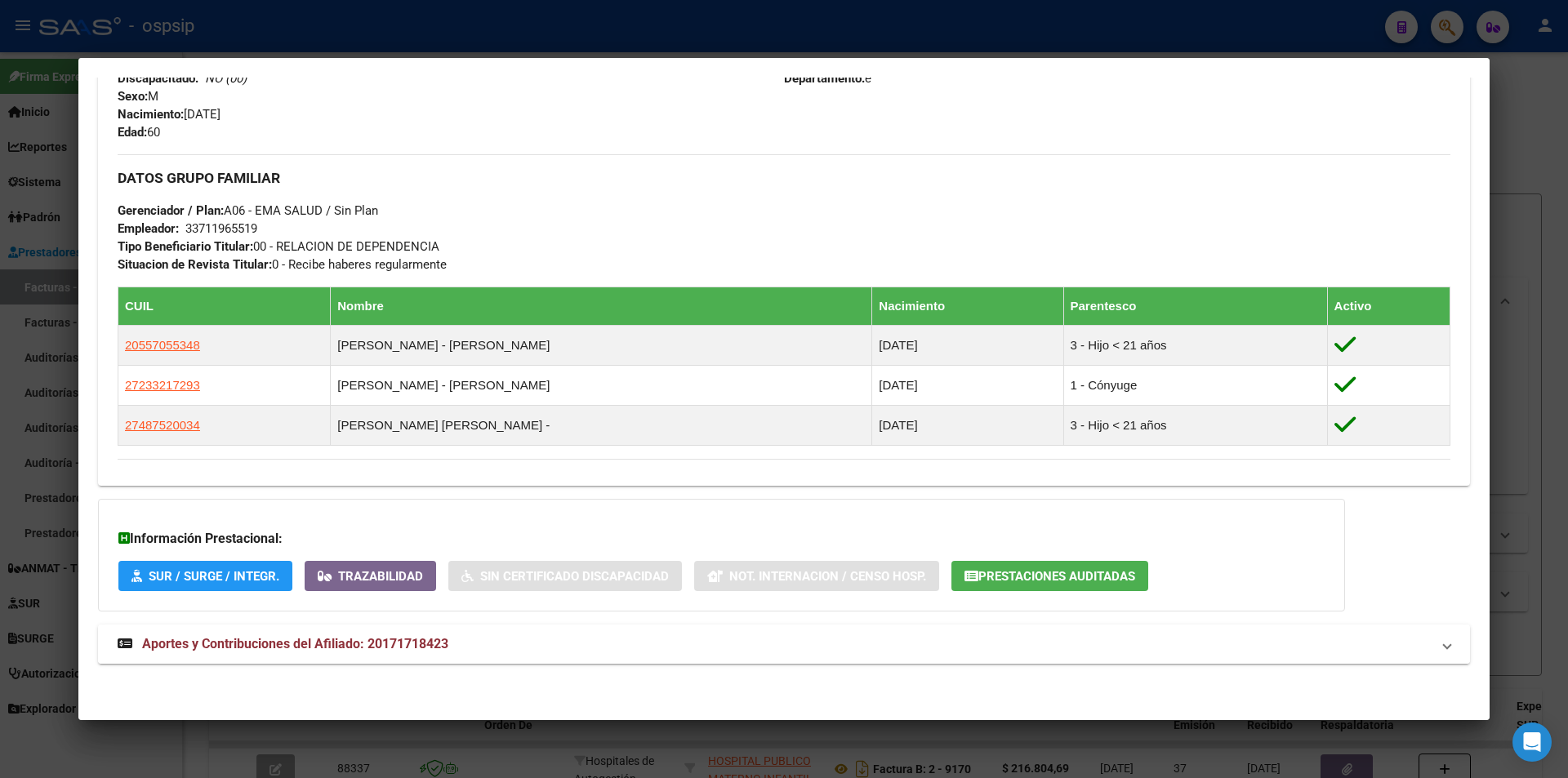
click at [352, 630] on mat-expansion-panel-header "Aportes y Contribuciones del Afiliado: 20171718423" at bounding box center [784, 644] width 1371 height 40
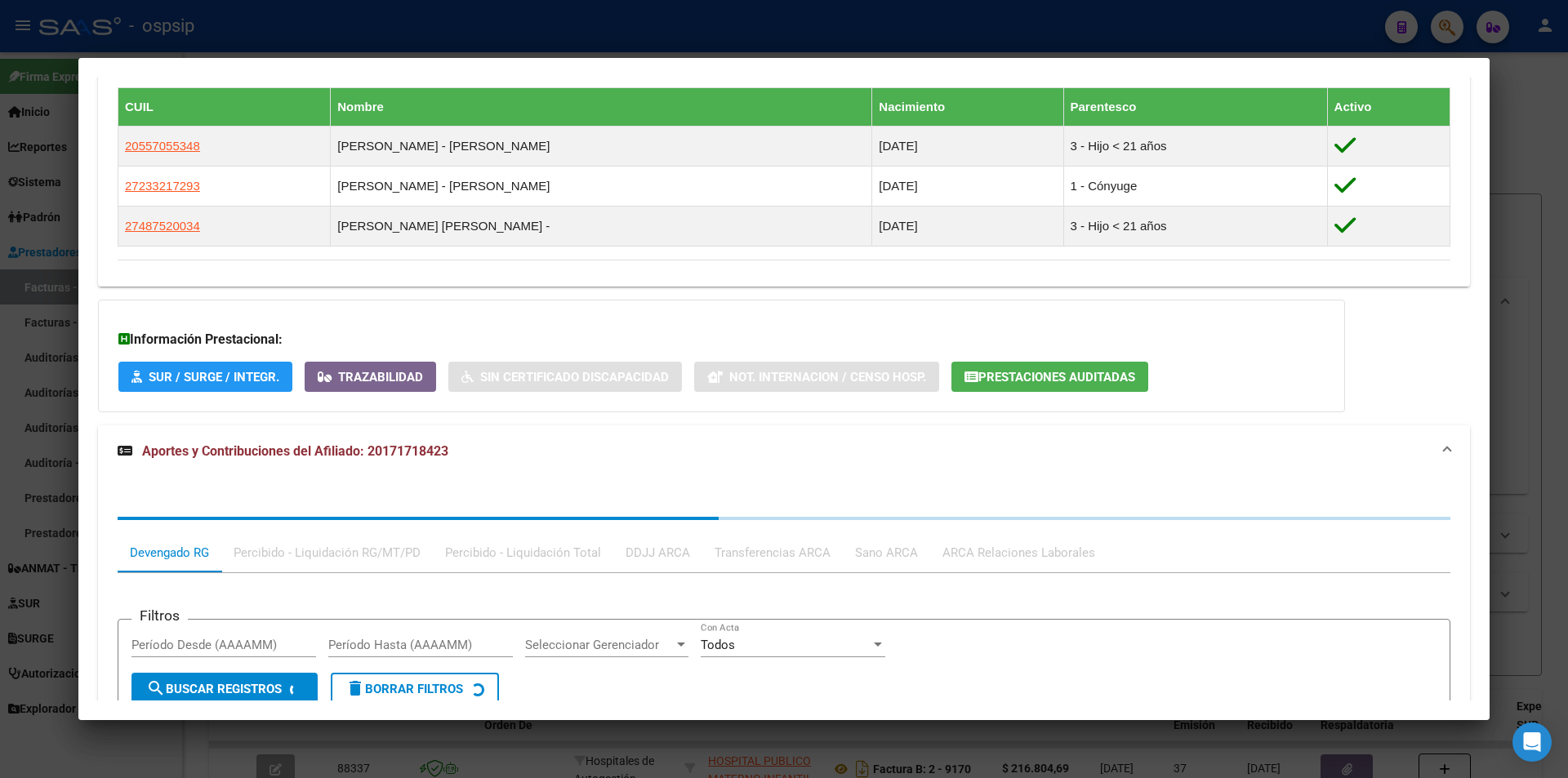
scroll to position [1134, 0]
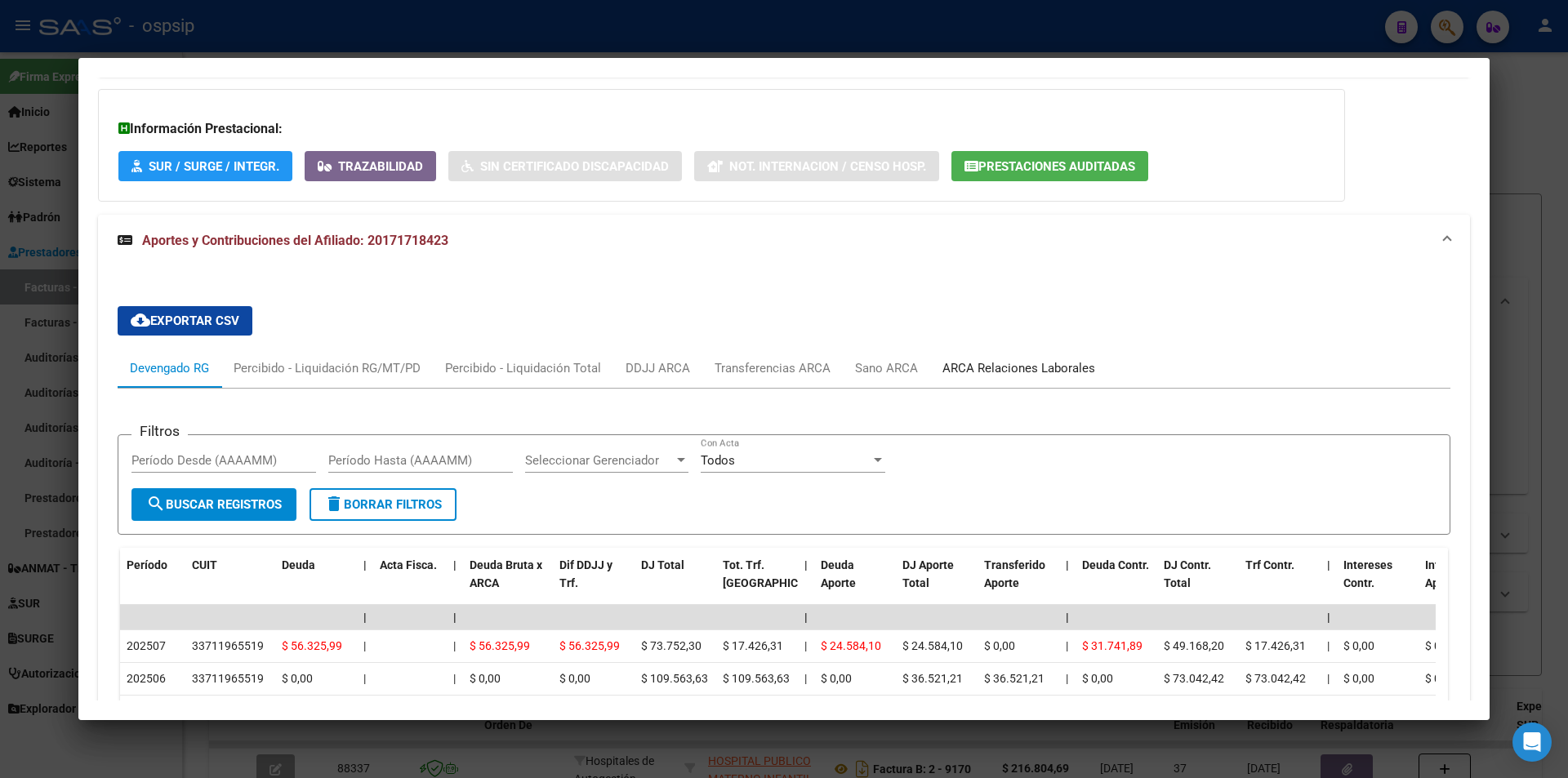
click at [1014, 361] on div "ARCA Relaciones Laborales" at bounding box center [1019, 368] width 152 height 18
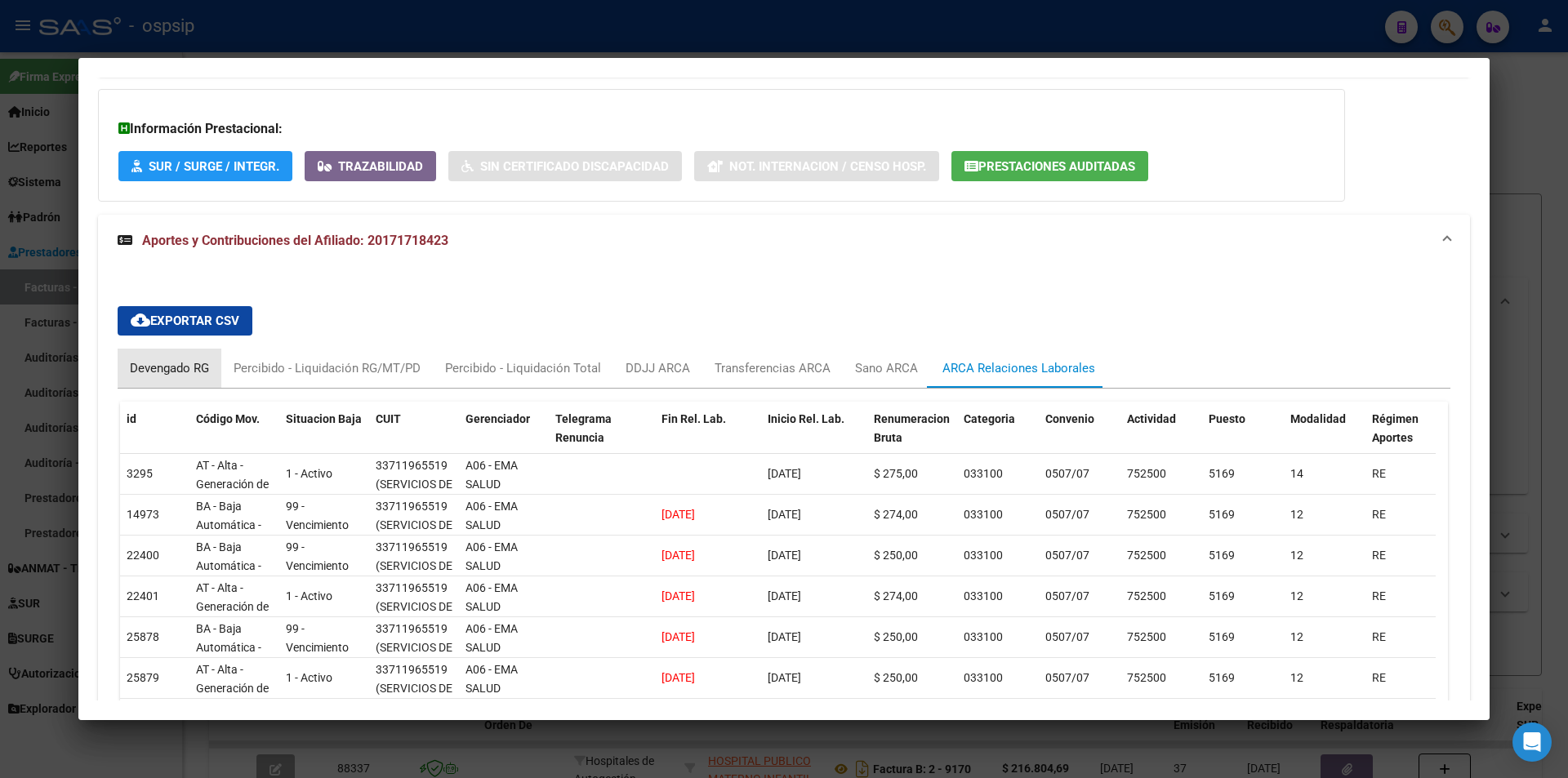
click at [182, 360] on div "Devengado RG" at bounding box center [170, 368] width 79 height 18
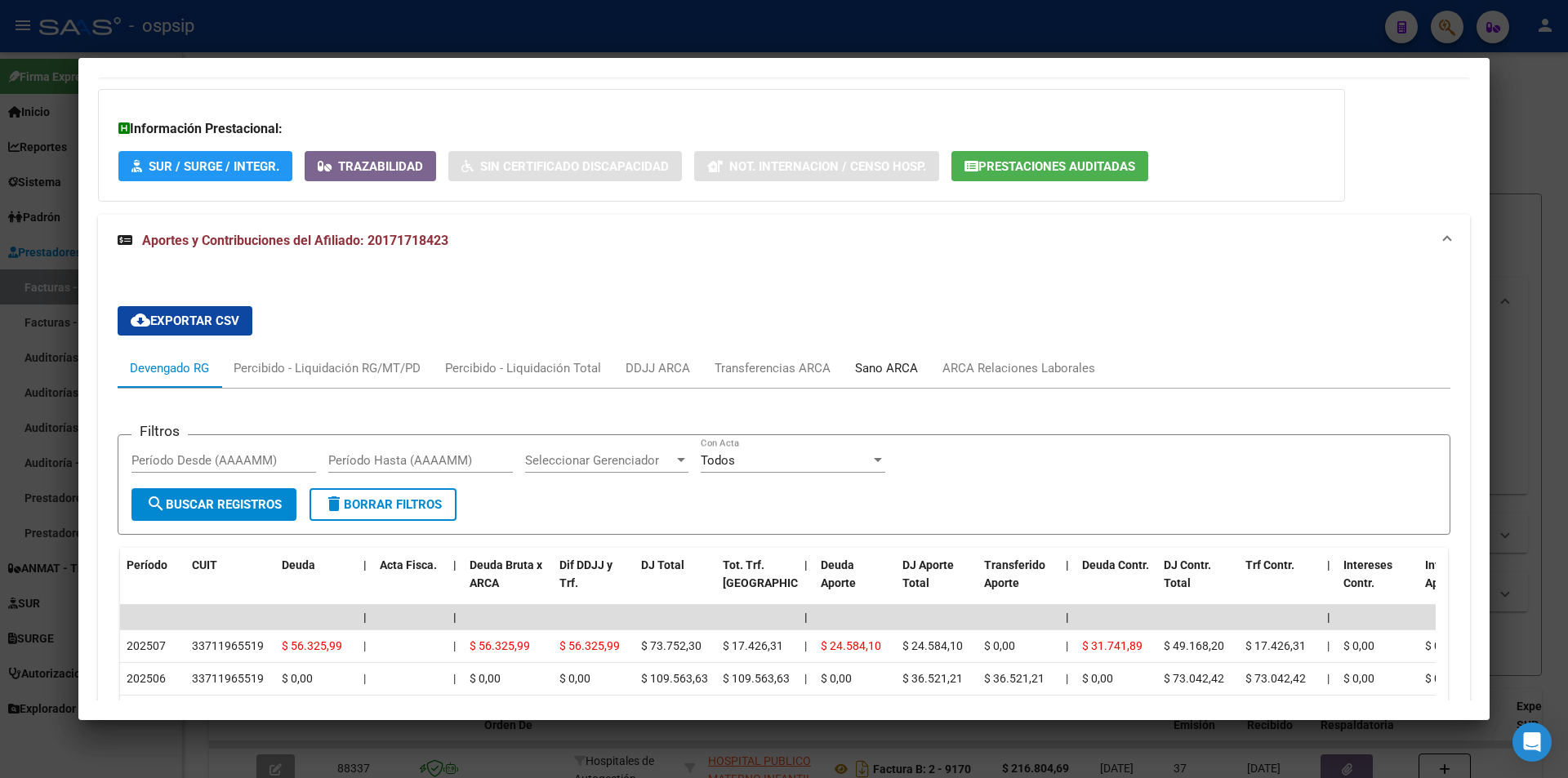
click at [896, 362] on div "Sano ARCA" at bounding box center [886, 368] width 63 height 18
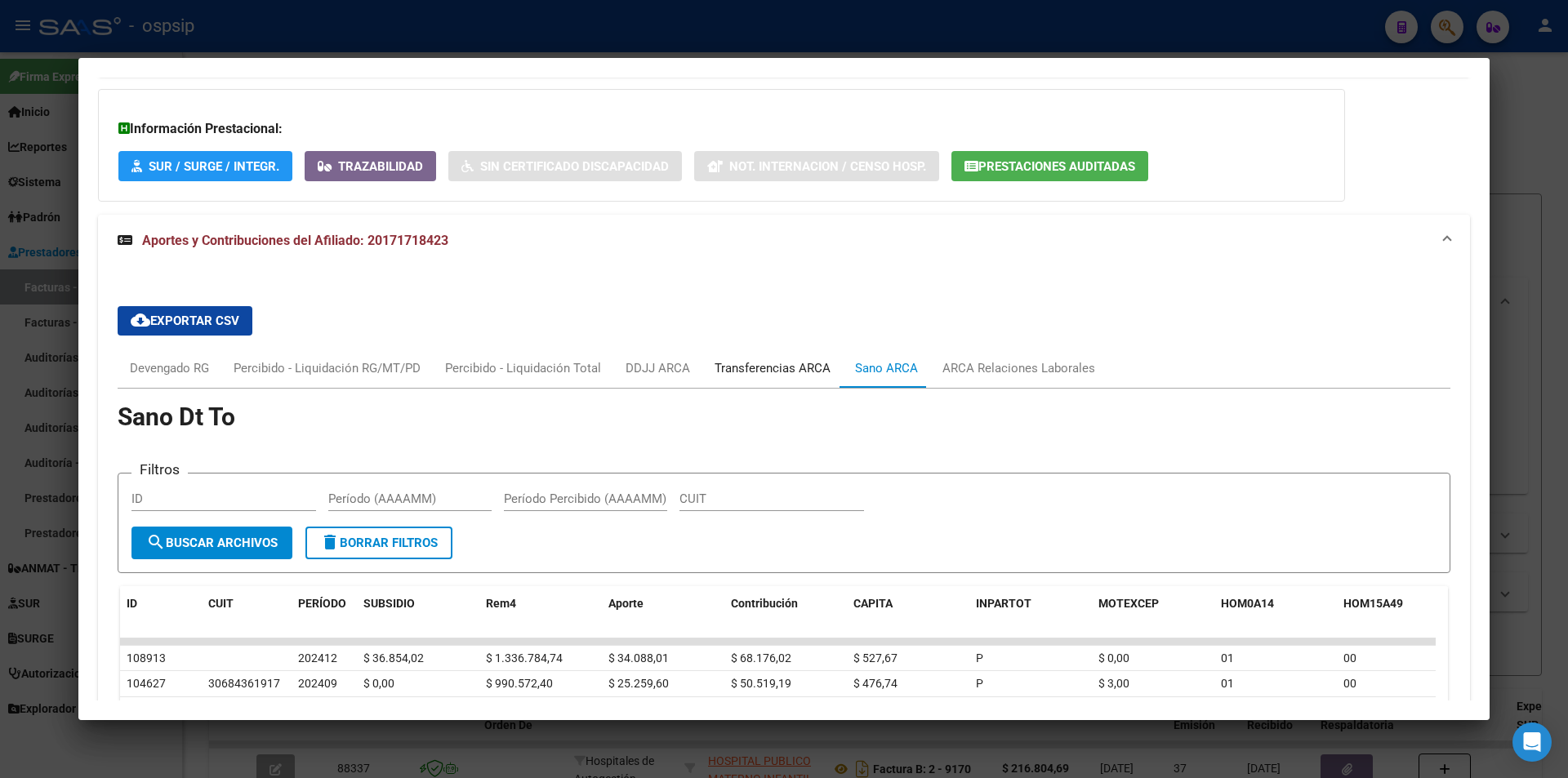
click at [703, 361] on div "Transferencias ARCA" at bounding box center [773, 368] width 141 height 40
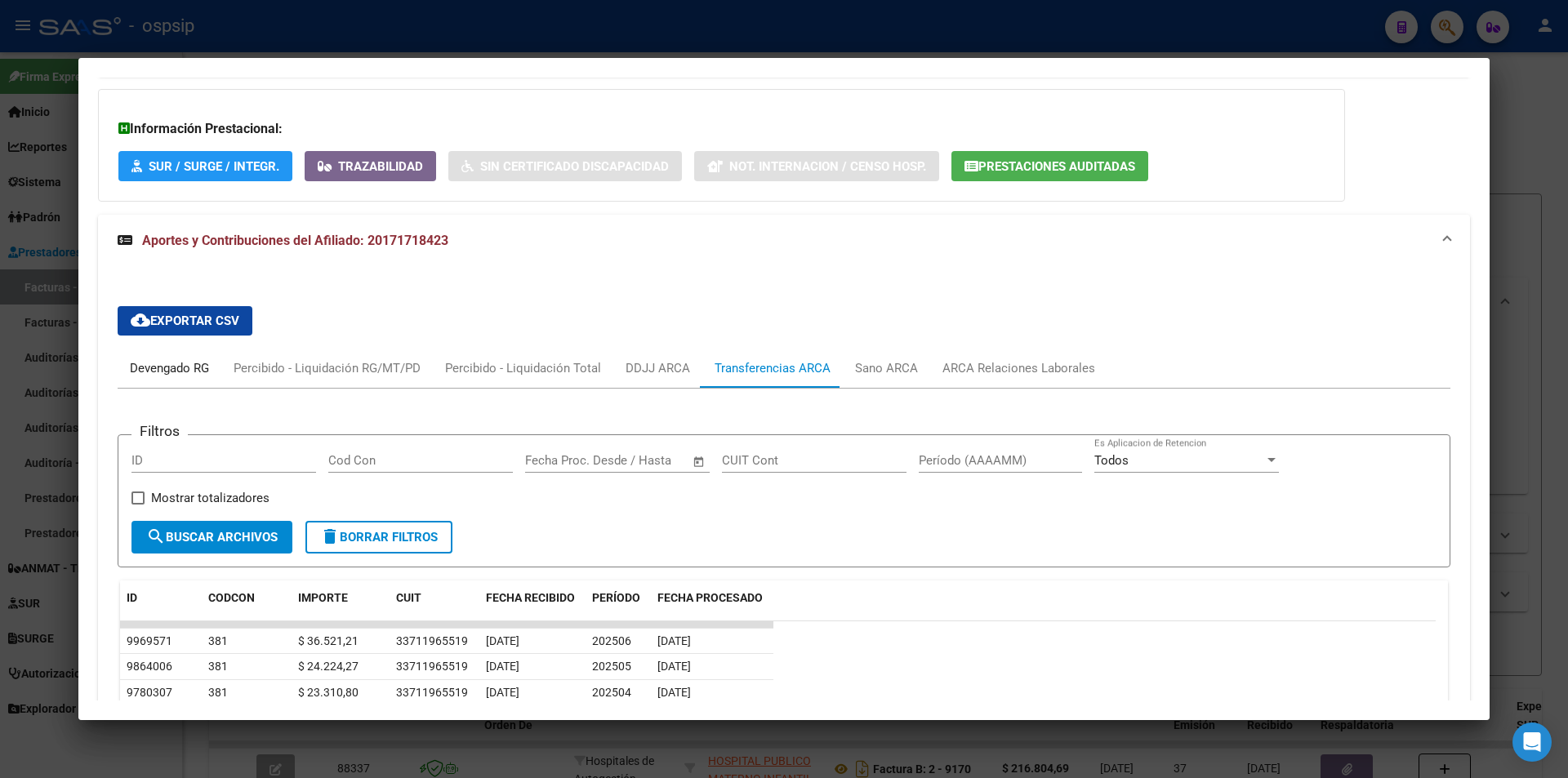
click at [139, 379] on div "Devengado RG" at bounding box center [170, 368] width 104 height 40
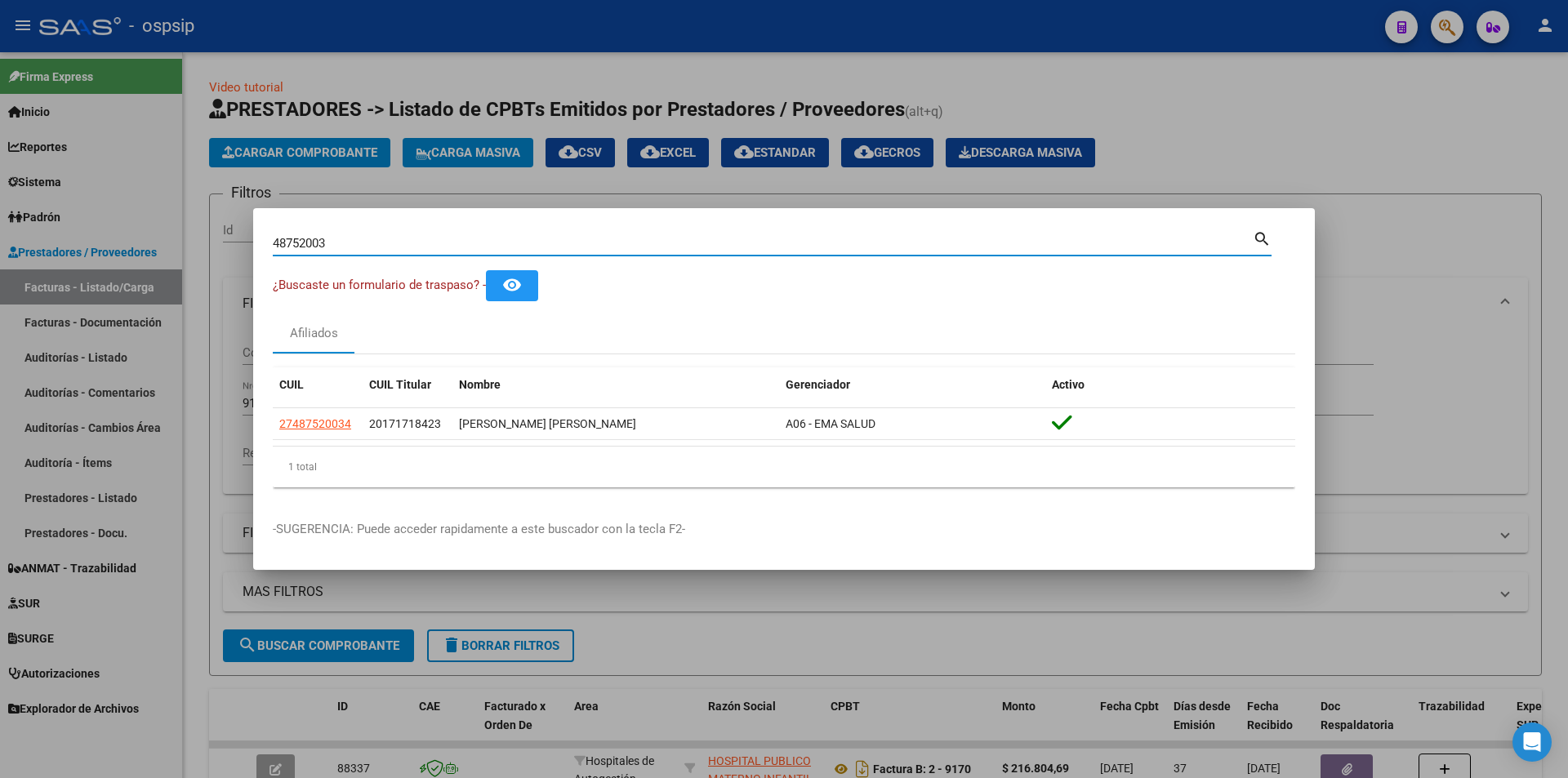
click at [380, 247] on input "48752003" at bounding box center [762, 243] width 980 height 14
paste input "55705534"
type input "55705534"
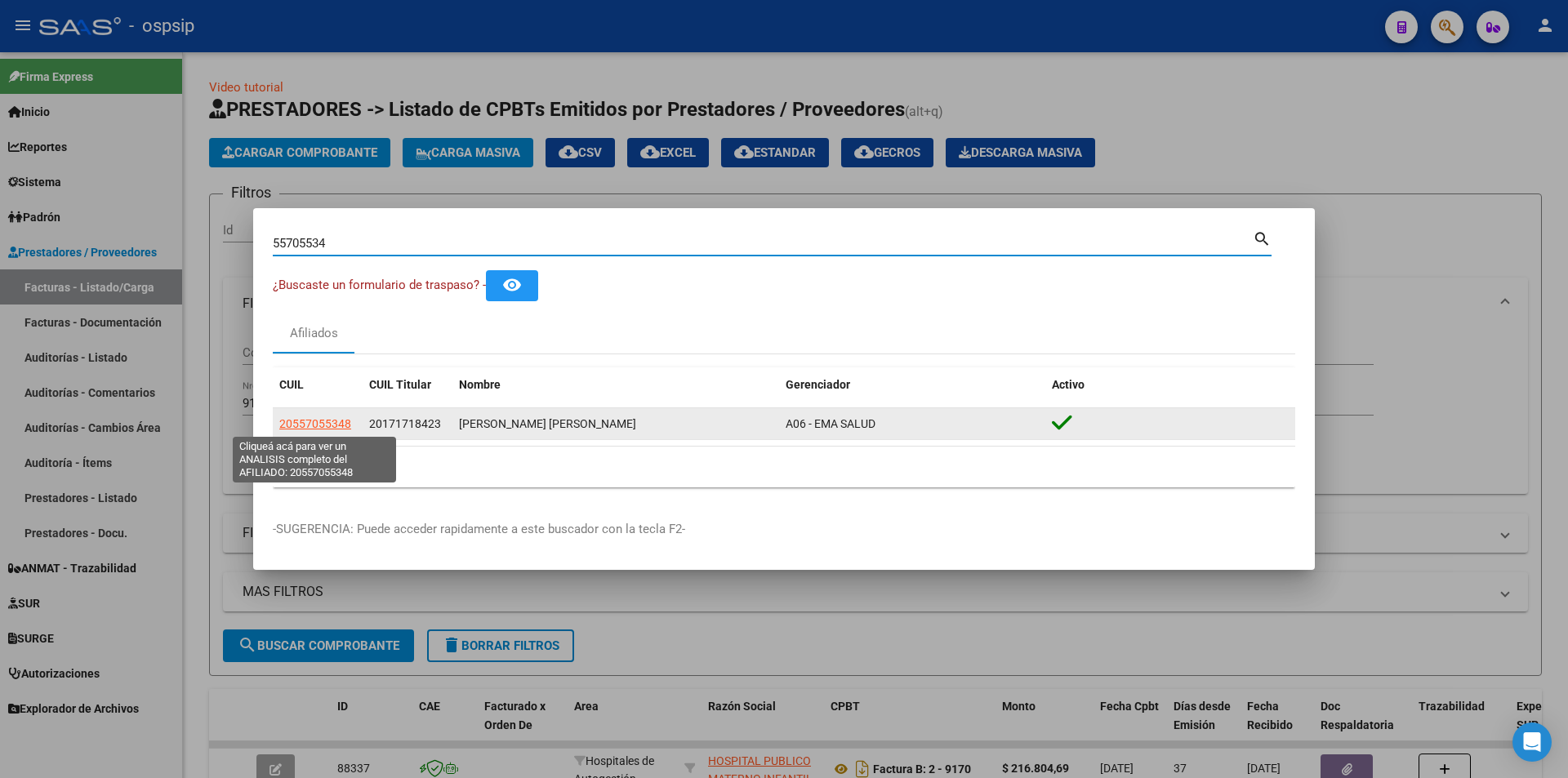
click at [332, 419] on span "20557055348" at bounding box center [315, 424] width 72 height 13
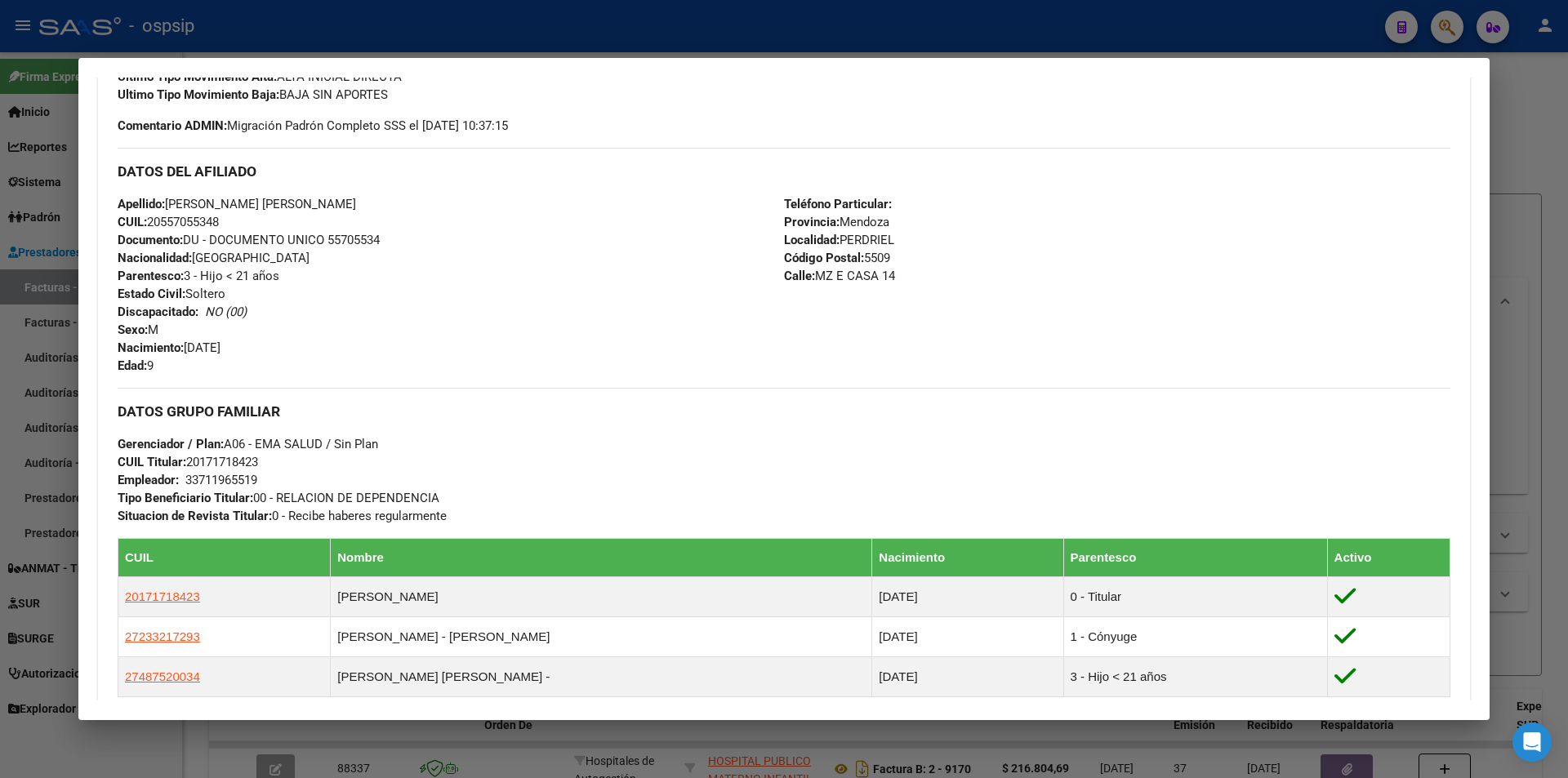
scroll to position [781, 0]
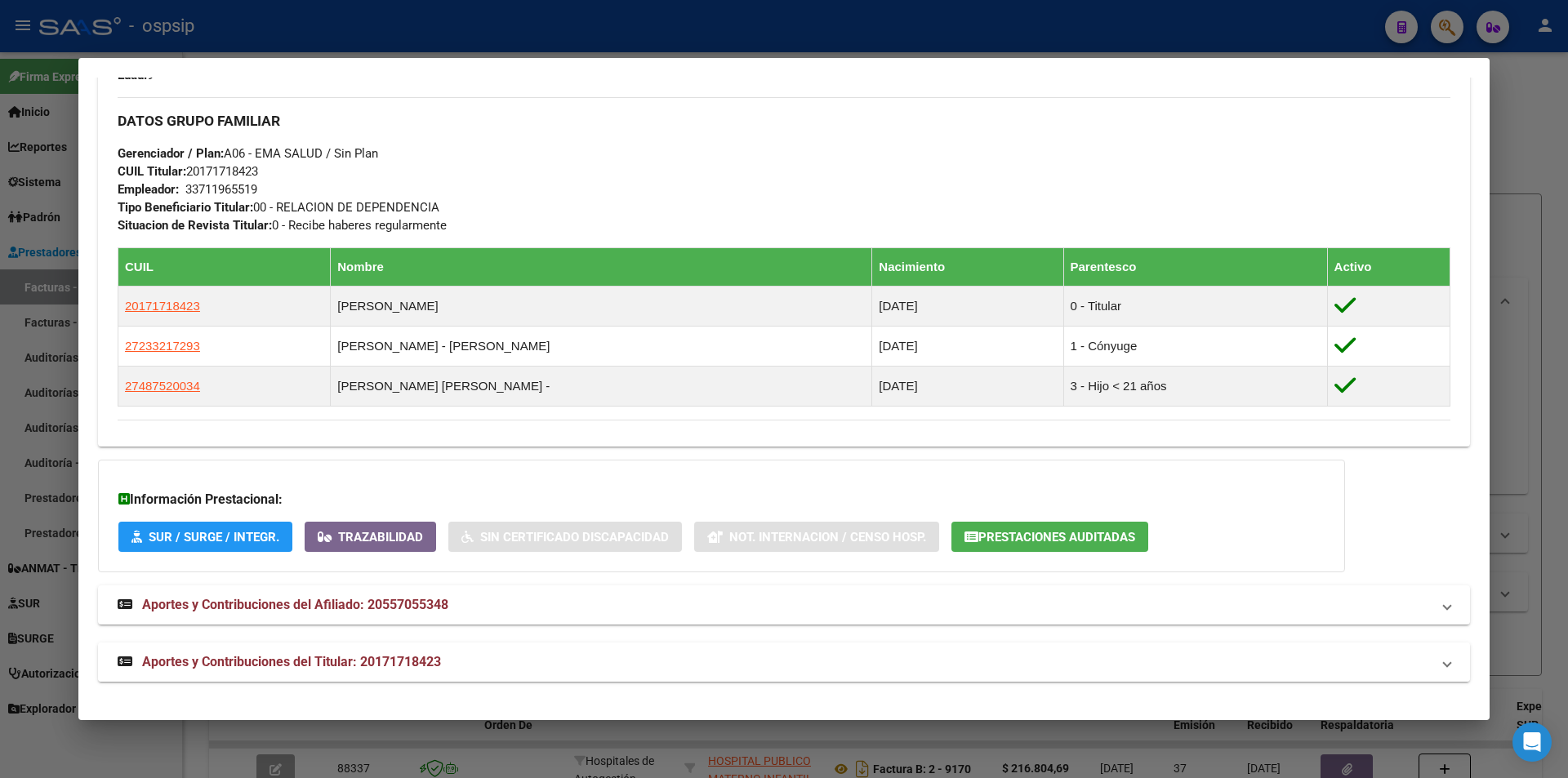
click at [398, 670] on span "Aportes y Contribuciones del Titular: 20171718423" at bounding box center [291, 662] width 299 height 15
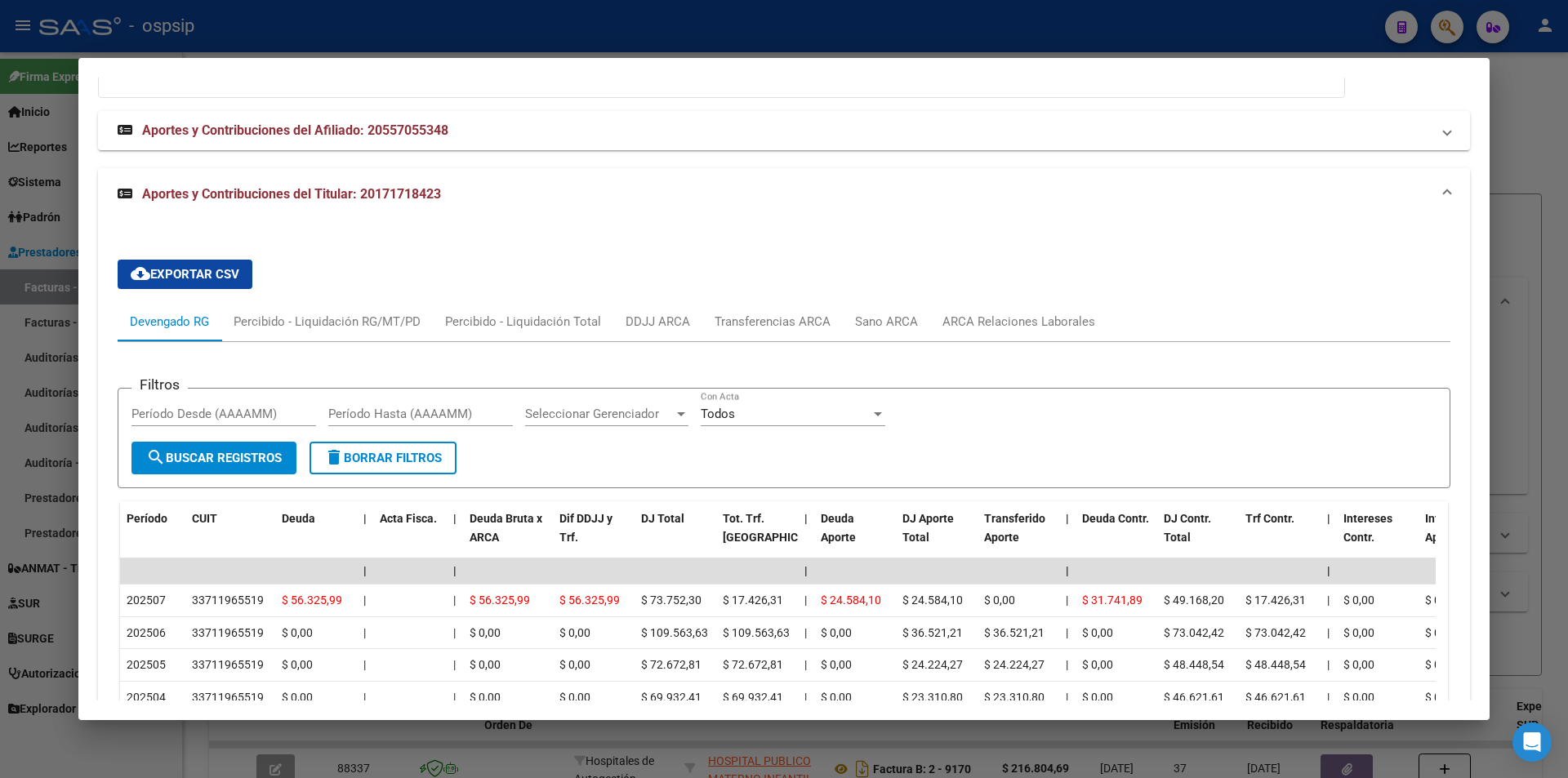
scroll to position [1190, 0]
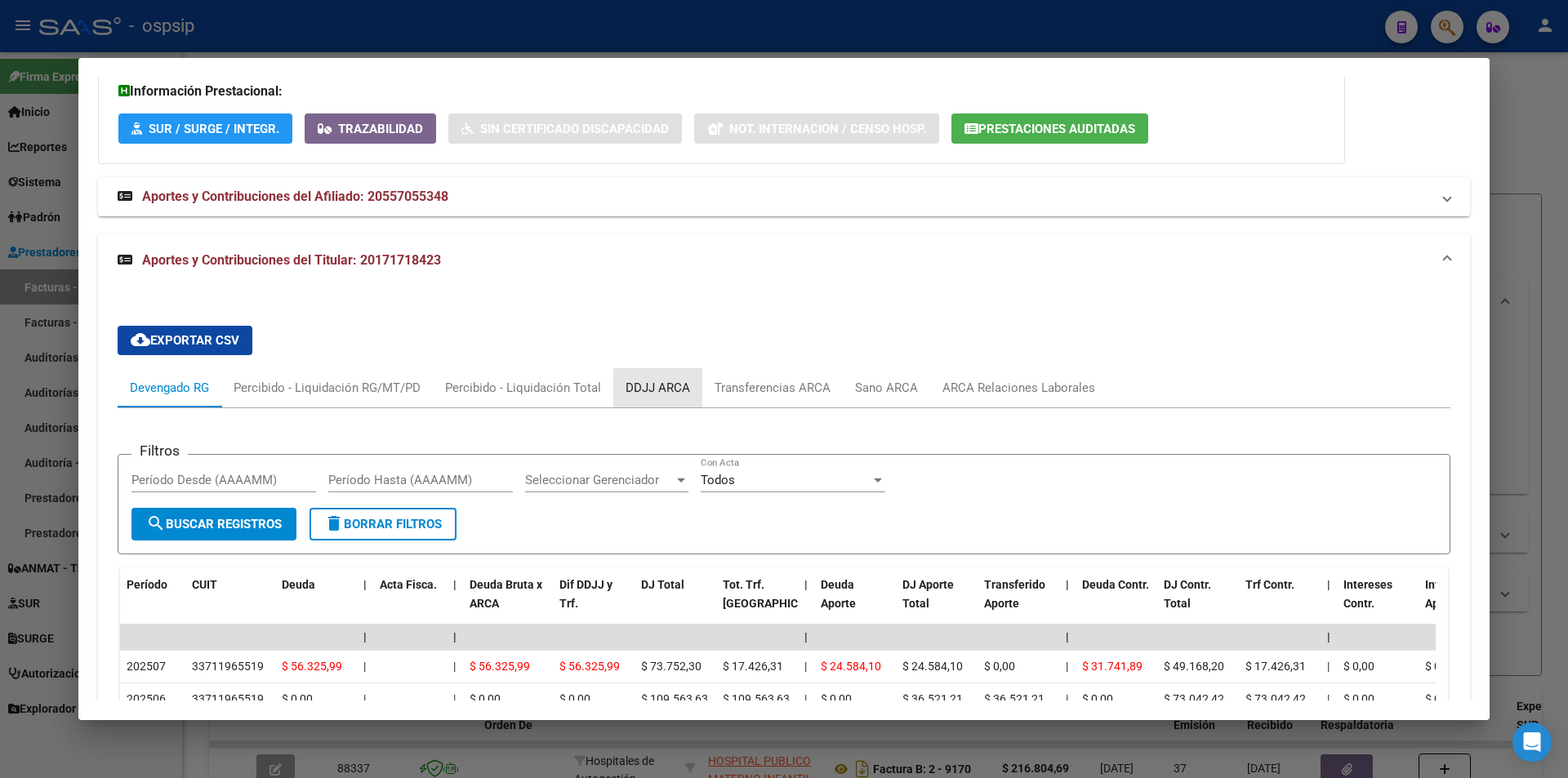
click at [664, 389] on div "DDJJ ARCA" at bounding box center [657, 388] width 65 height 18
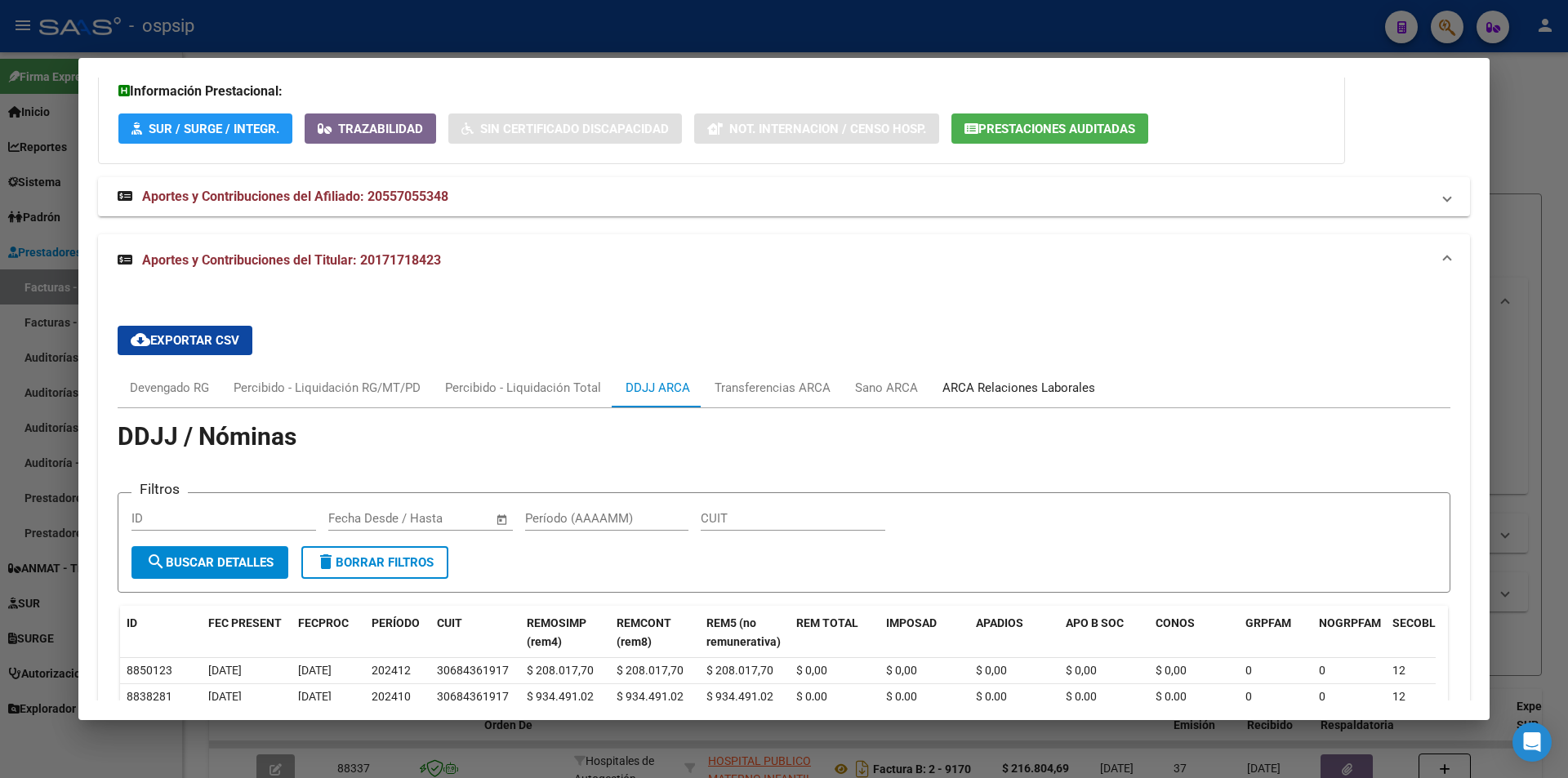
click at [969, 394] on div "ARCA Relaciones Laborales" at bounding box center [1019, 388] width 152 height 18
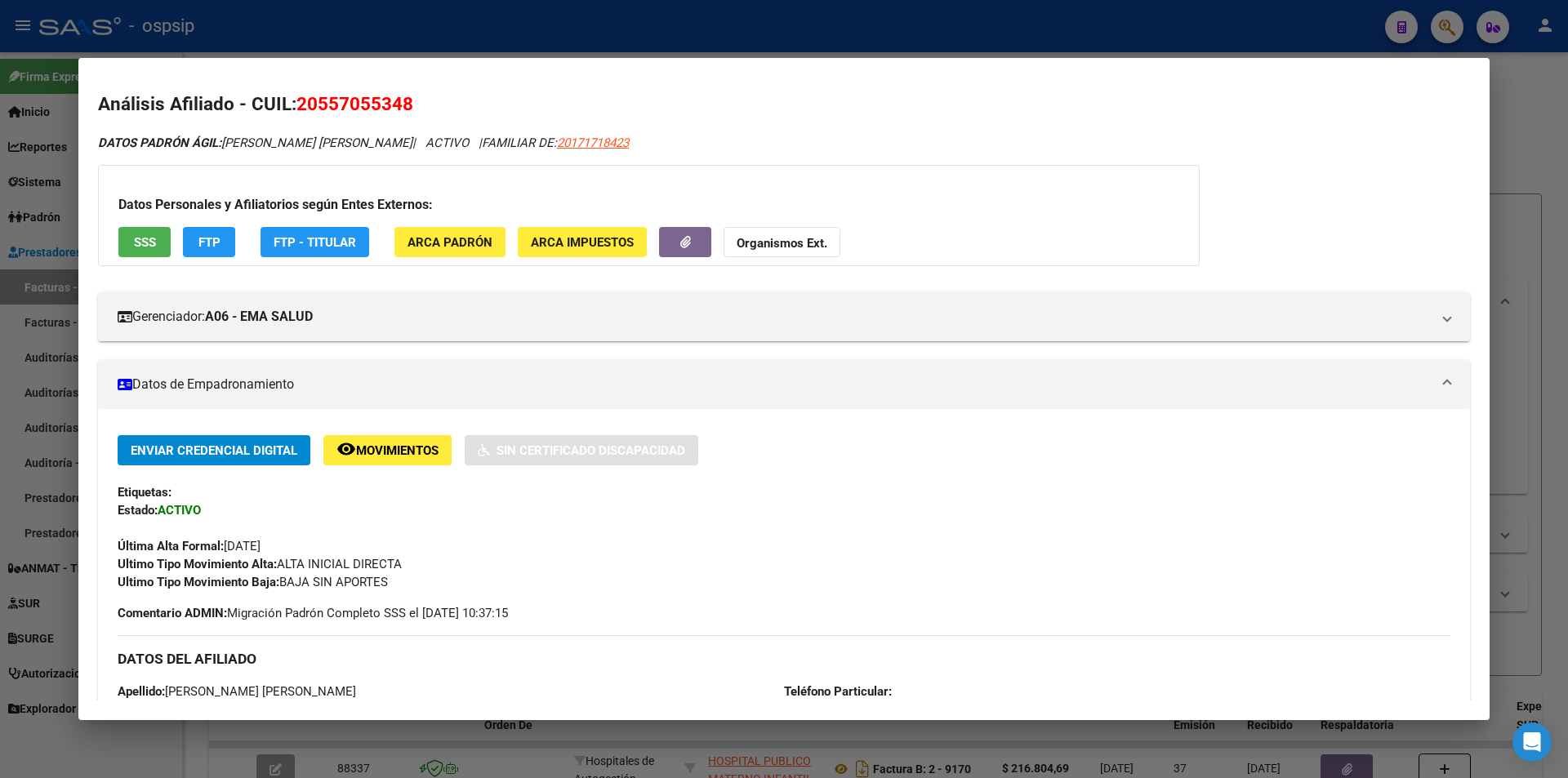
scroll to position [0, 0]
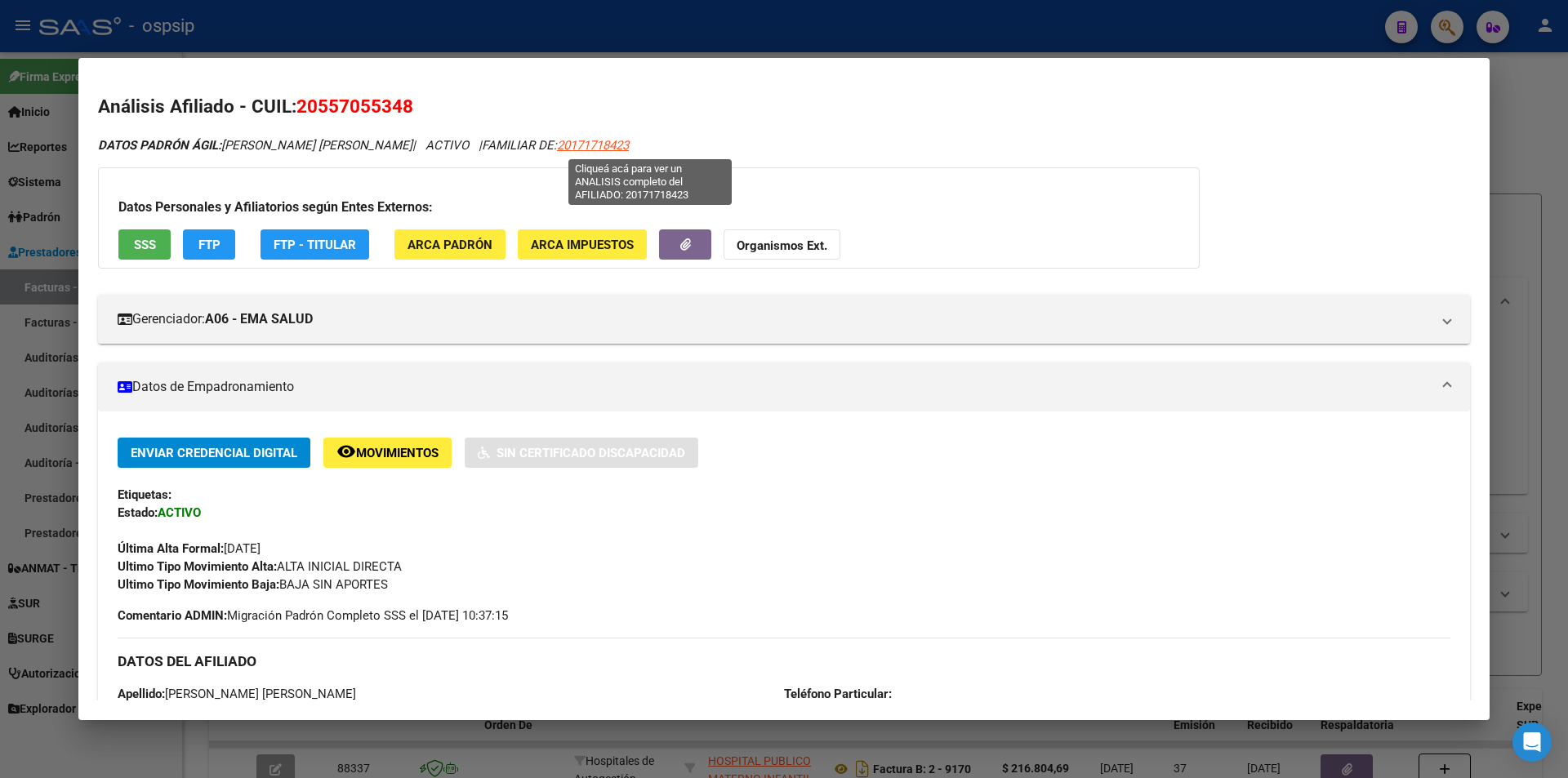
click at [628, 144] on span "20171718423" at bounding box center [593, 145] width 72 height 14
type textarea "20171718423"
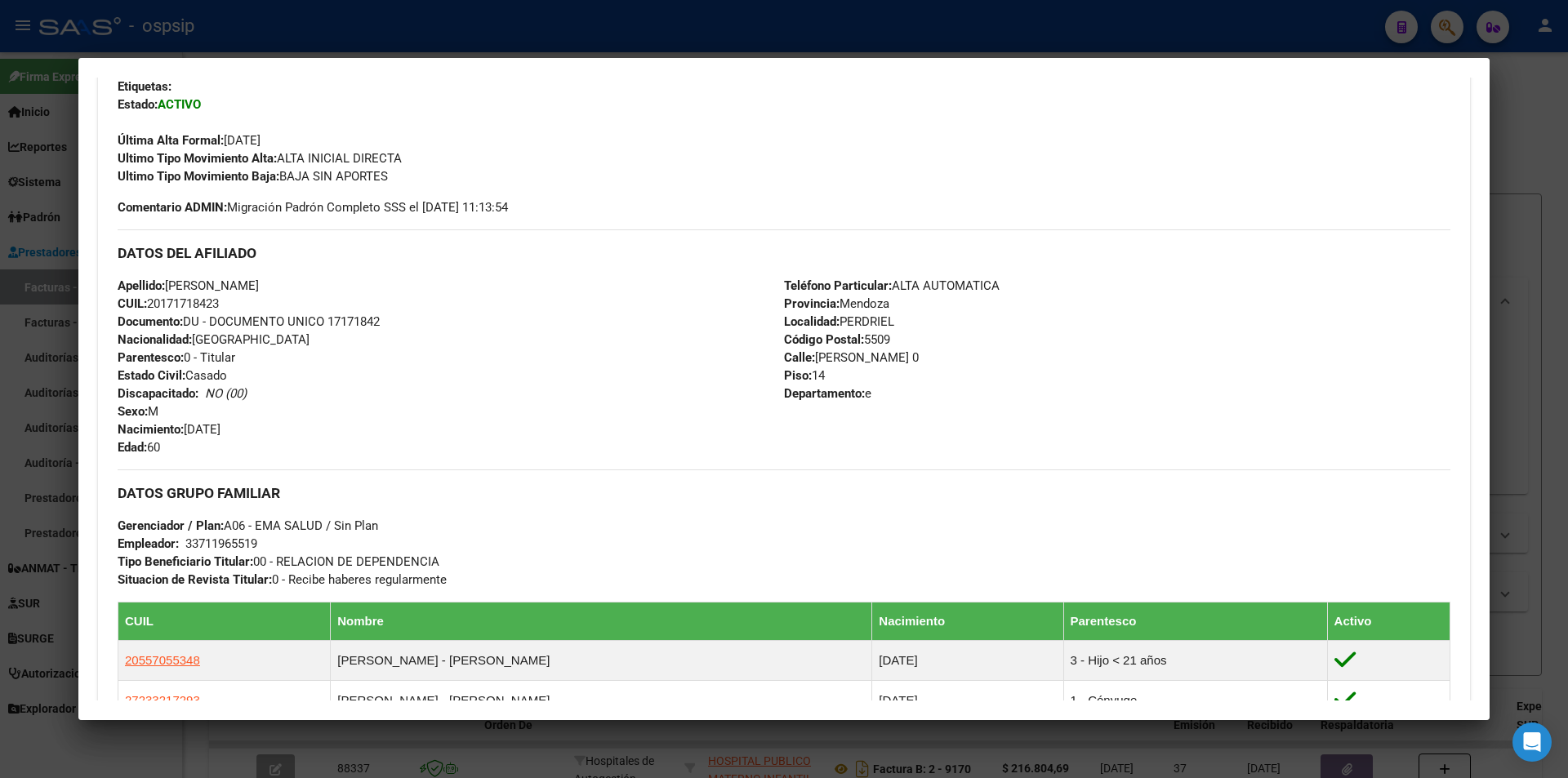
scroll to position [724, 0]
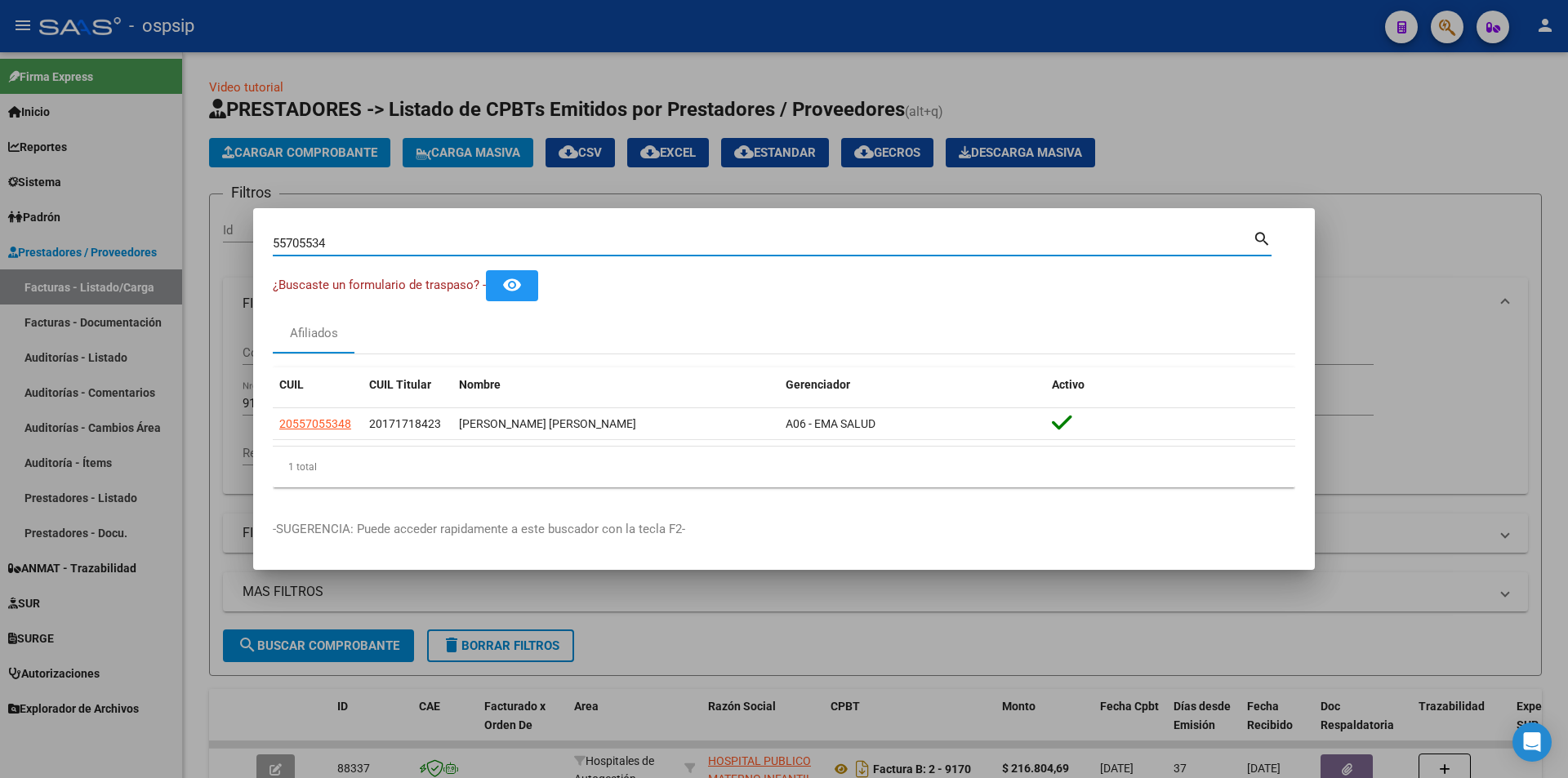
click at [439, 242] on input "55705534" at bounding box center [762, 243] width 980 height 14
paste input "41365649"
type input "41365649"
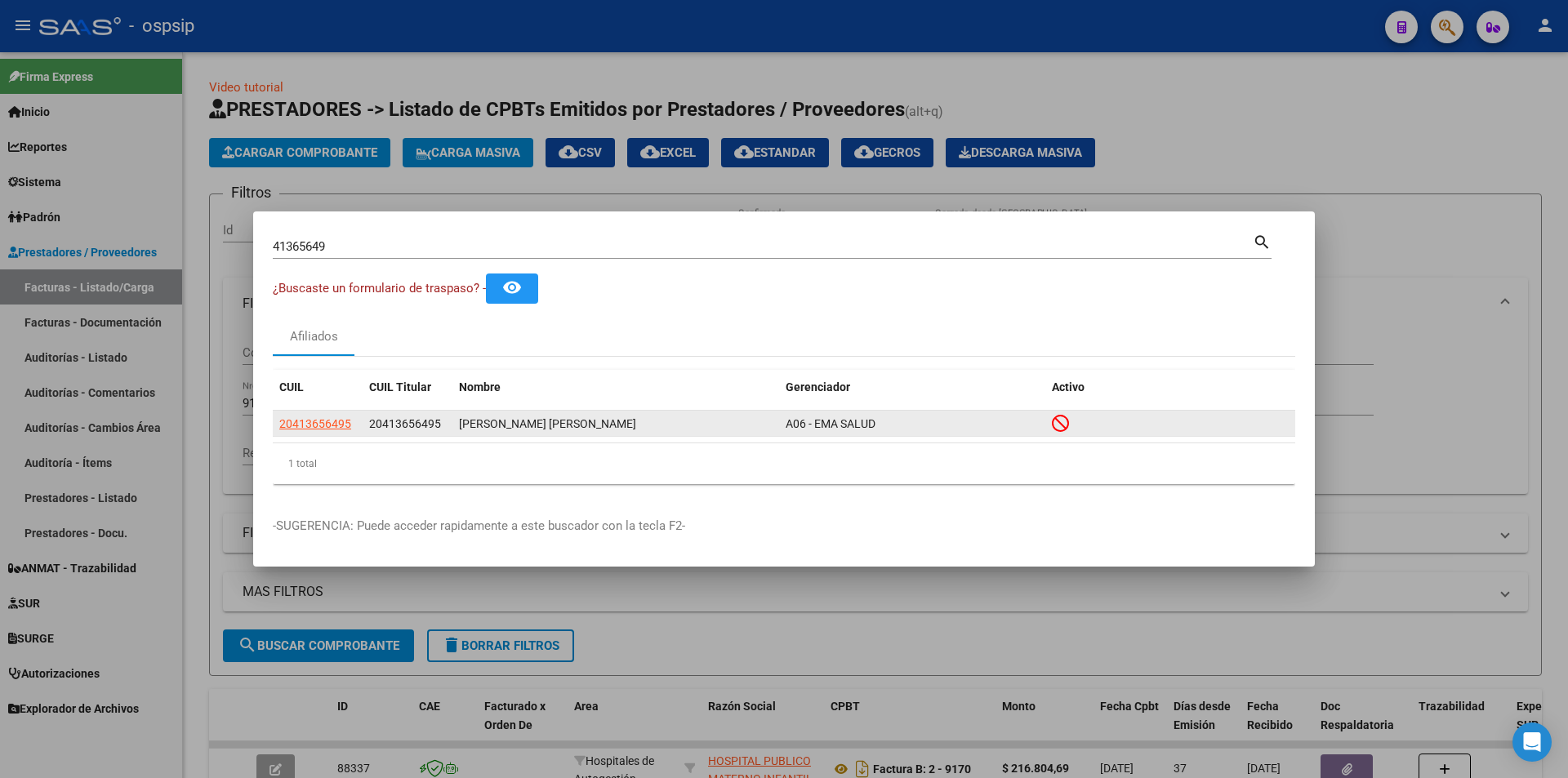
click at [316, 433] on app-link-go-to "20413656495" at bounding box center [315, 423] width 72 height 18
click at [317, 430] on span "20413656495" at bounding box center [315, 424] width 72 height 13
type textarea "20413656495"
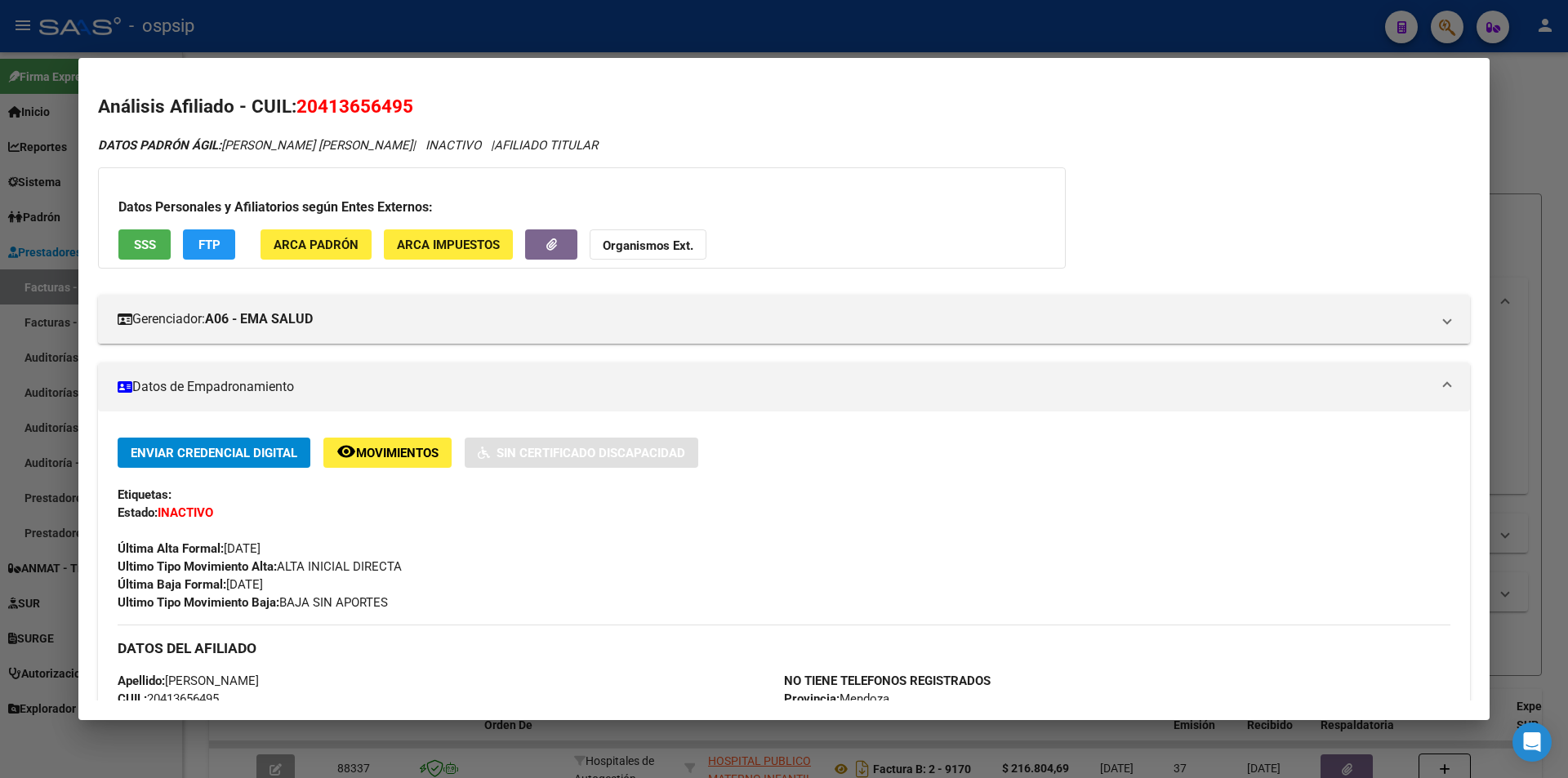
click at [159, 235] on button "SSS" at bounding box center [145, 244] width 52 height 30
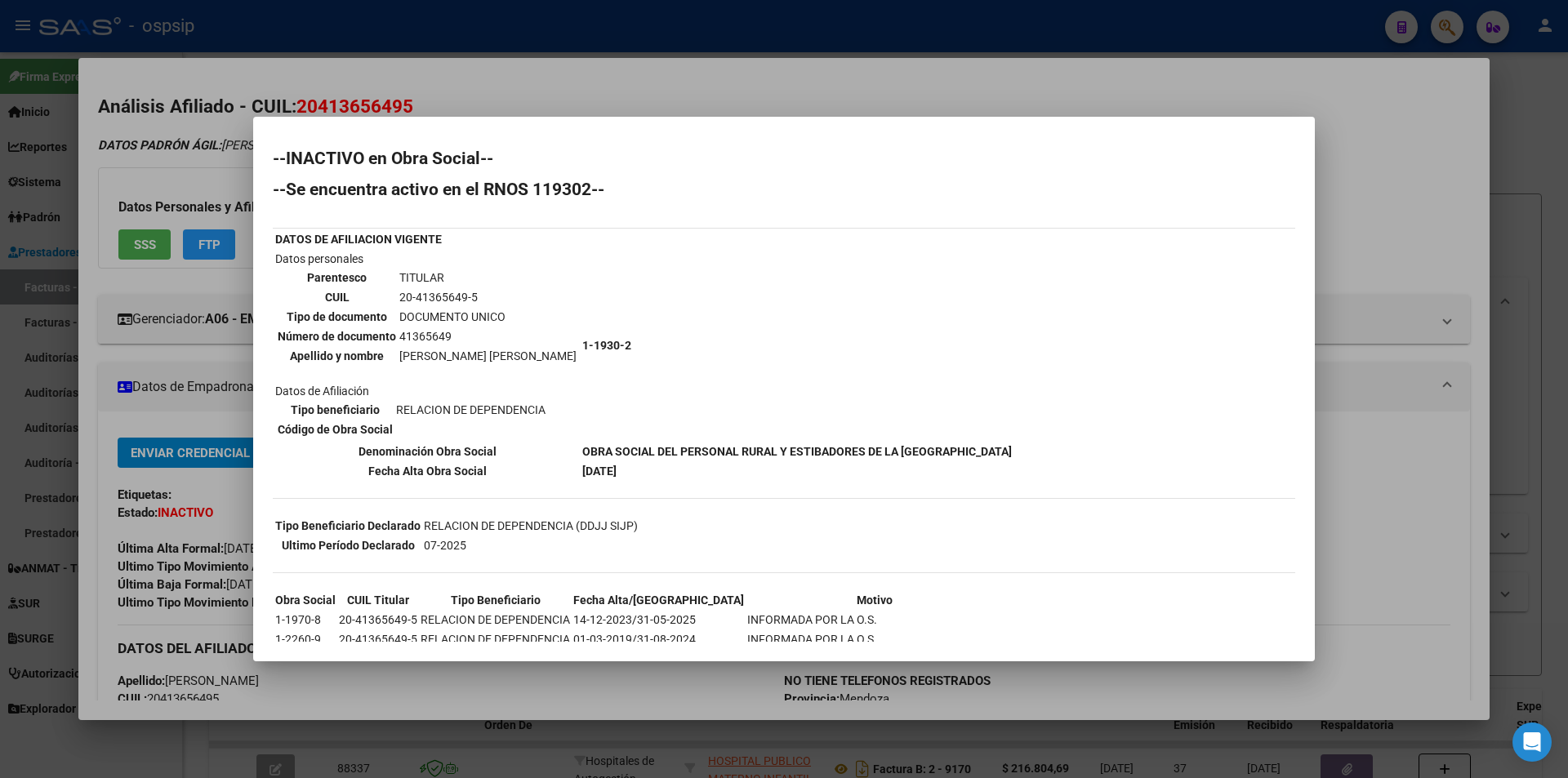
scroll to position [159, 0]
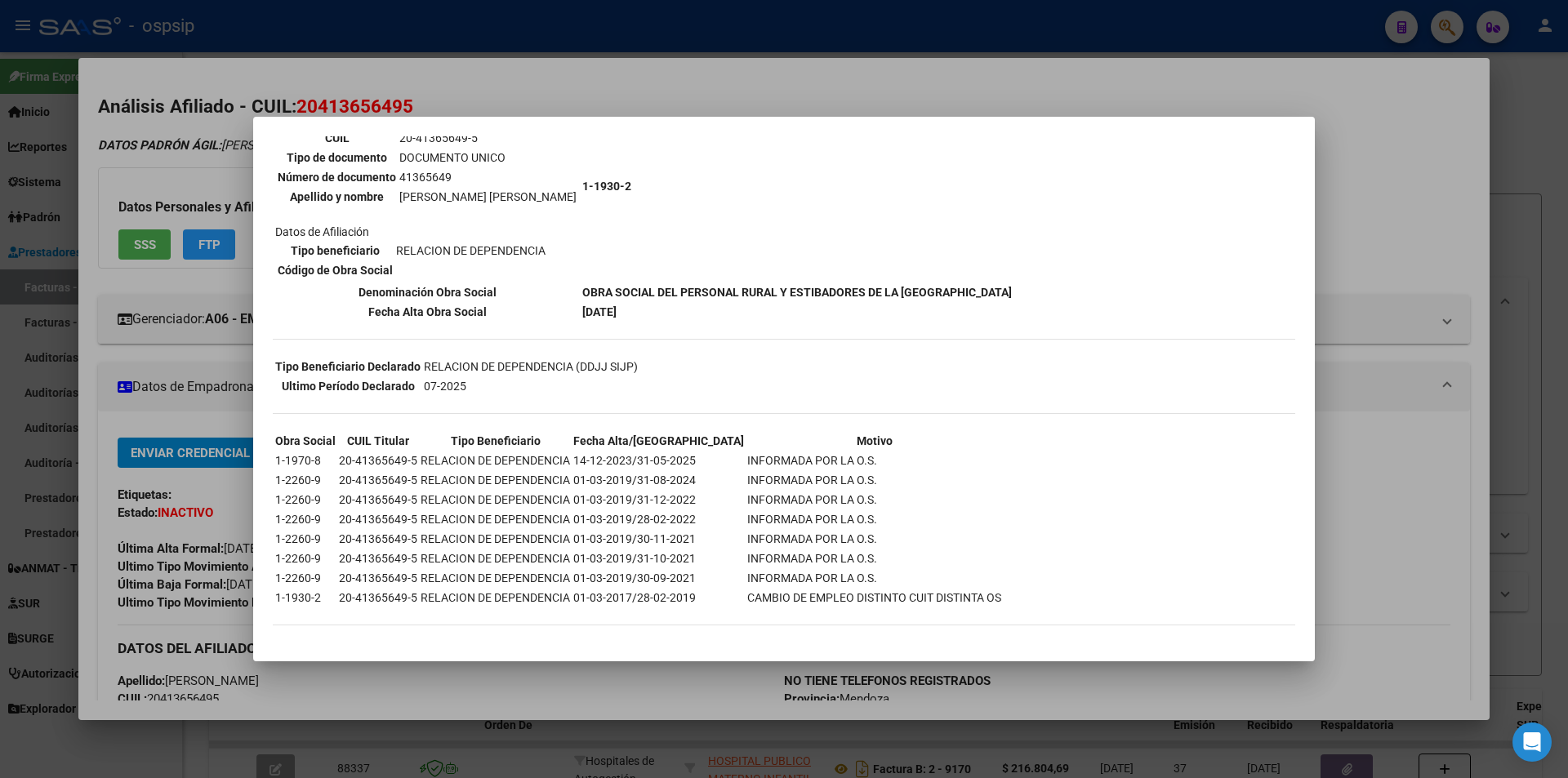
drag, startPoint x: 634, startPoint y: 463, endPoint x: 693, endPoint y: 460, distance: 59.1
click at [693, 460] on tr "1-1970-8 20-41365649-5 RELACION DE DEPENDENCIA 14-12-2023/31-05-2025 INFORMADA …" at bounding box center [638, 461] width 728 height 18
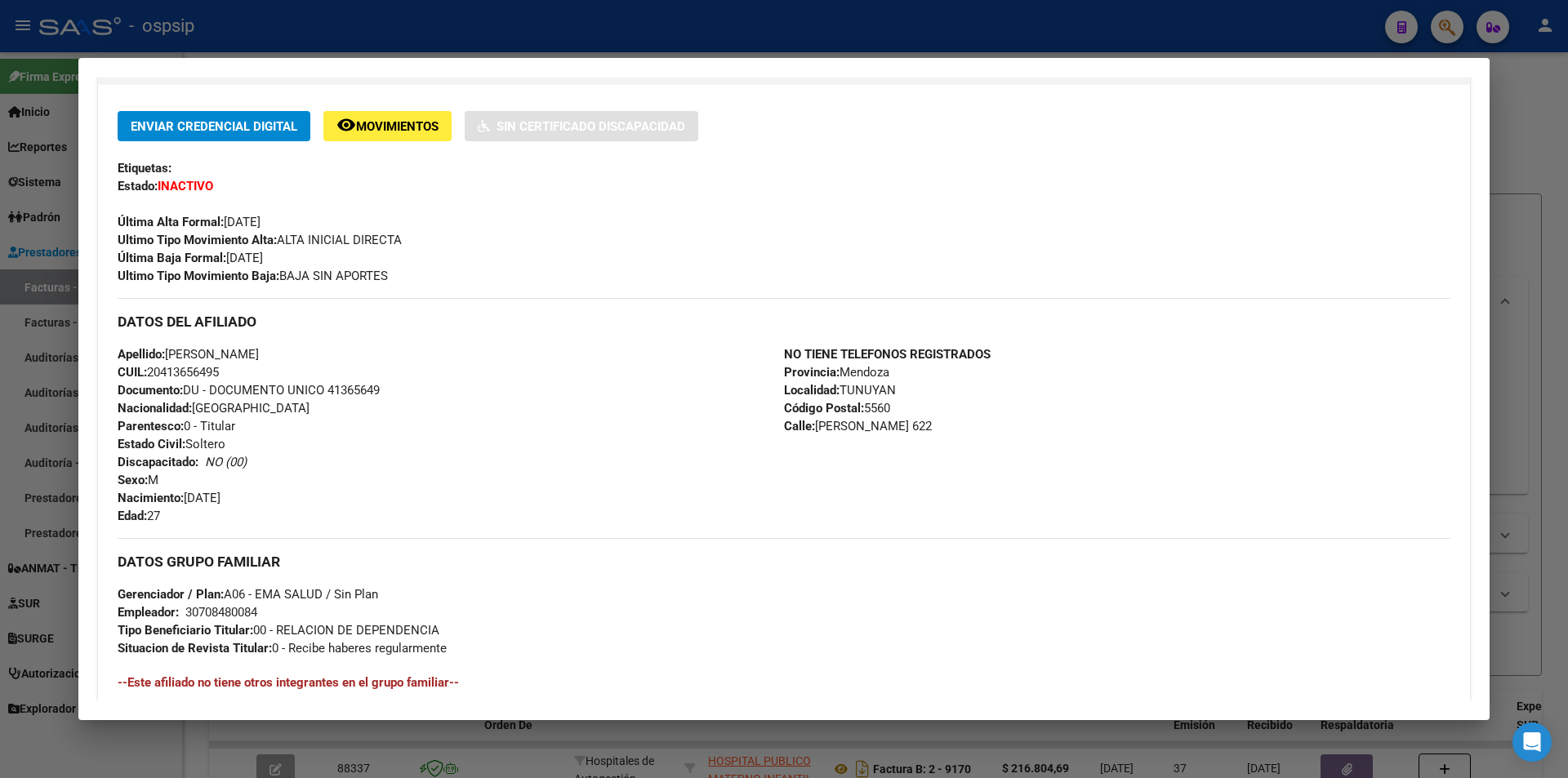
scroll to position [589, 0]
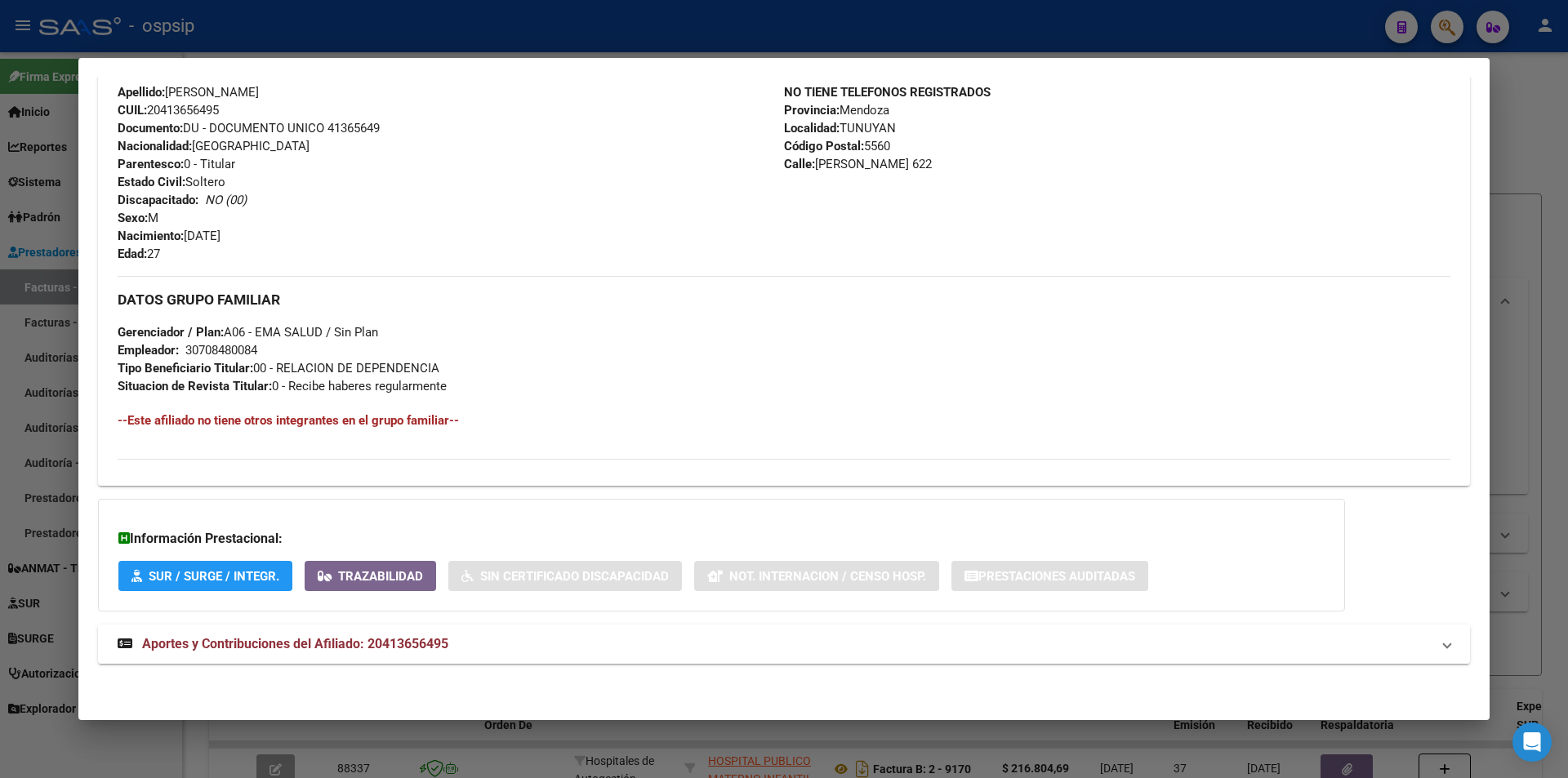
click at [354, 638] on span "Aportes y Contribuciones del Afiliado: 20413656495" at bounding box center [295, 644] width 306 height 15
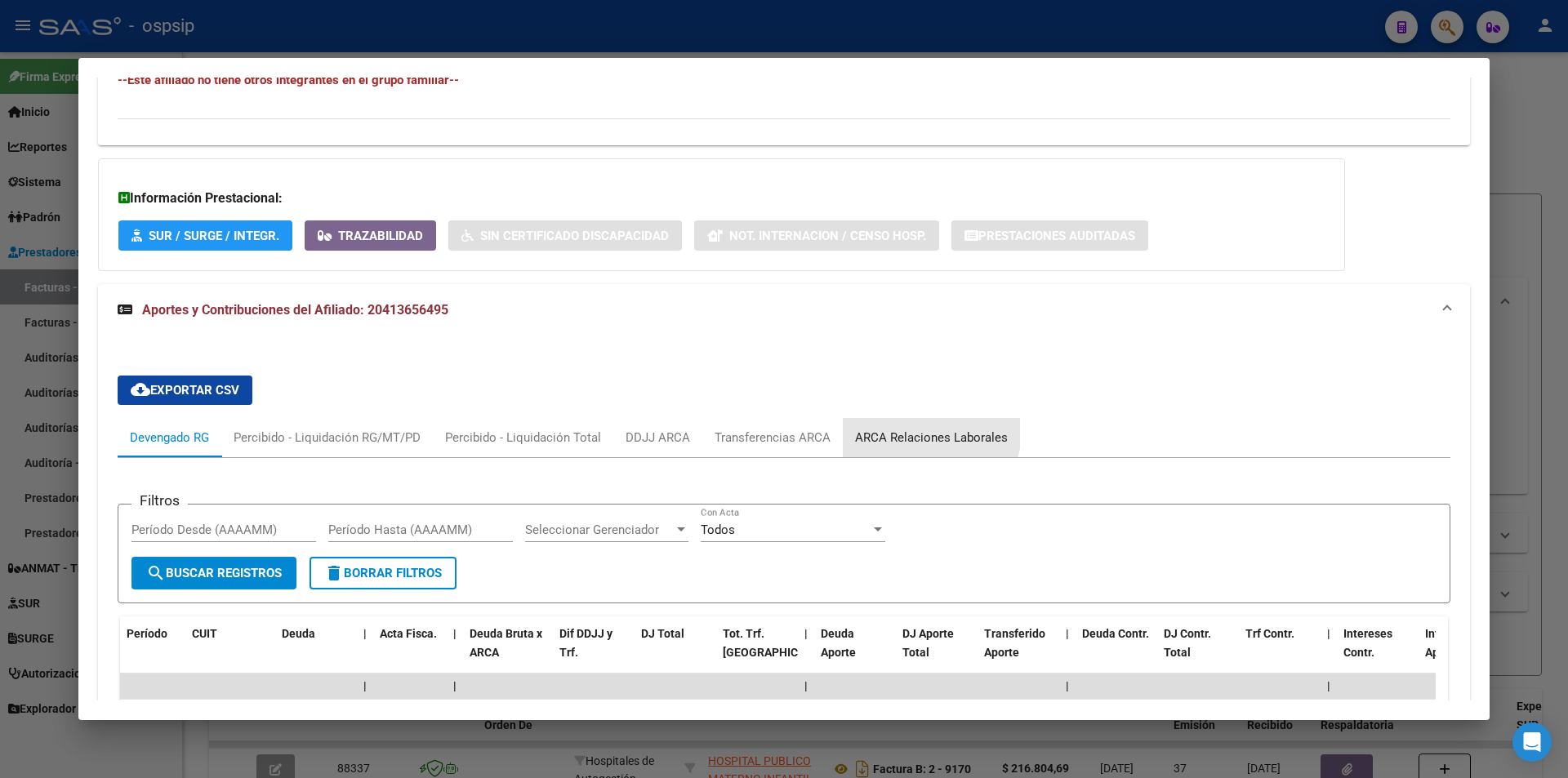
click at [900, 425] on div "ARCA Relaciones Laborales" at bounding box center [931, 438] width 177 height 40
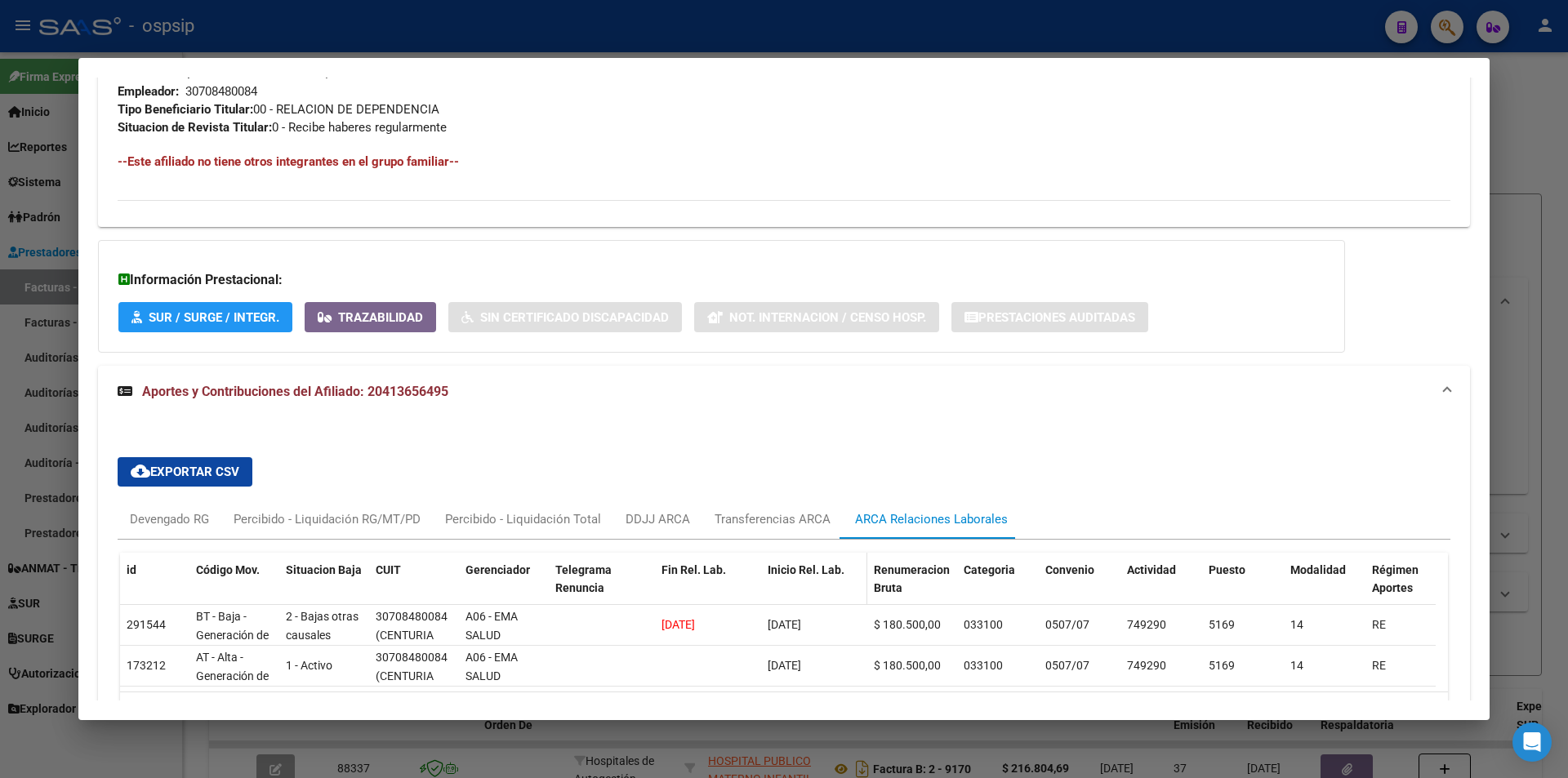
scroll to position [929, 0]
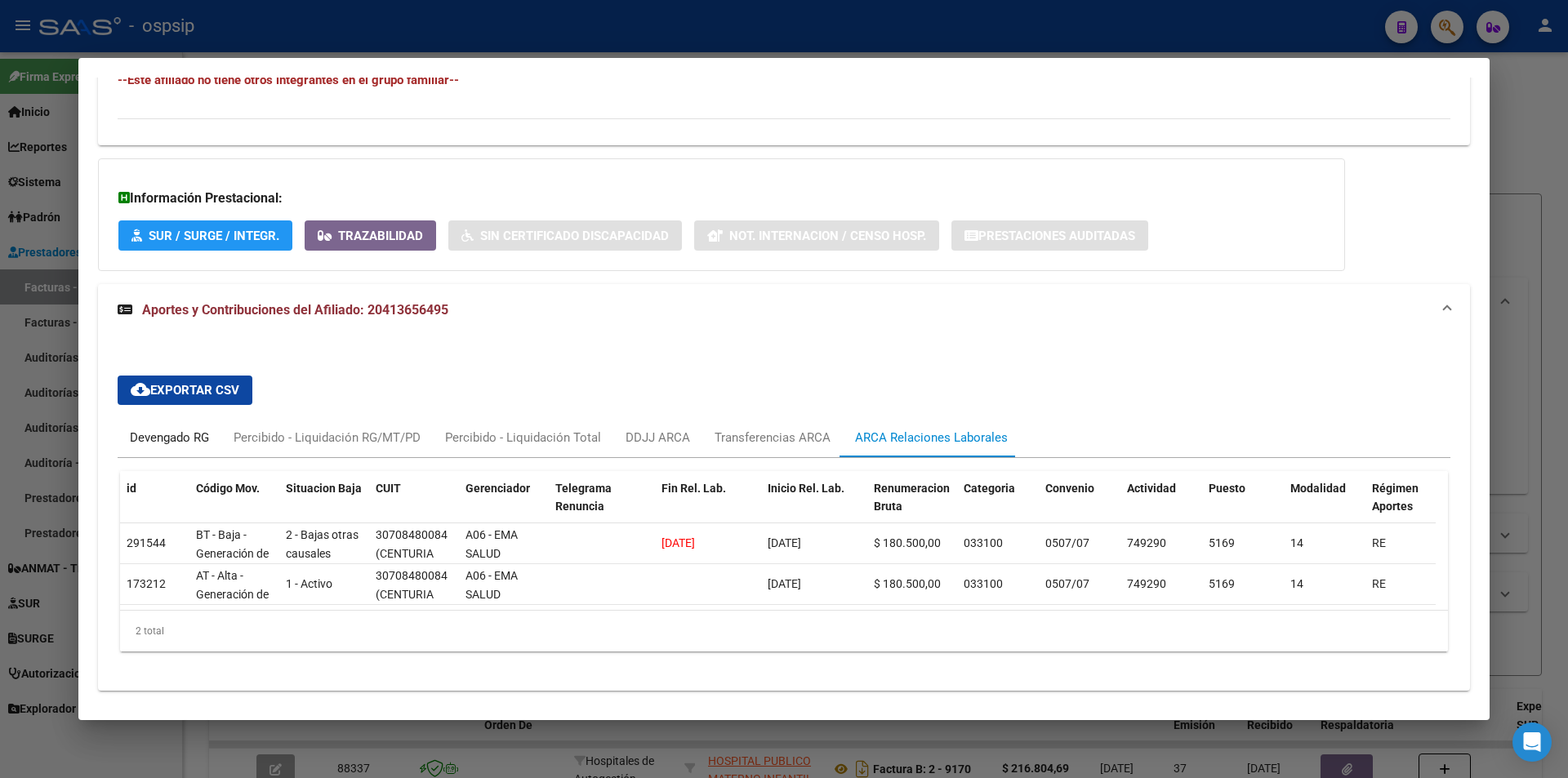
click at [192, 435] on div "Devengado RG" at bounding box center [170, 438] width 79 height 18
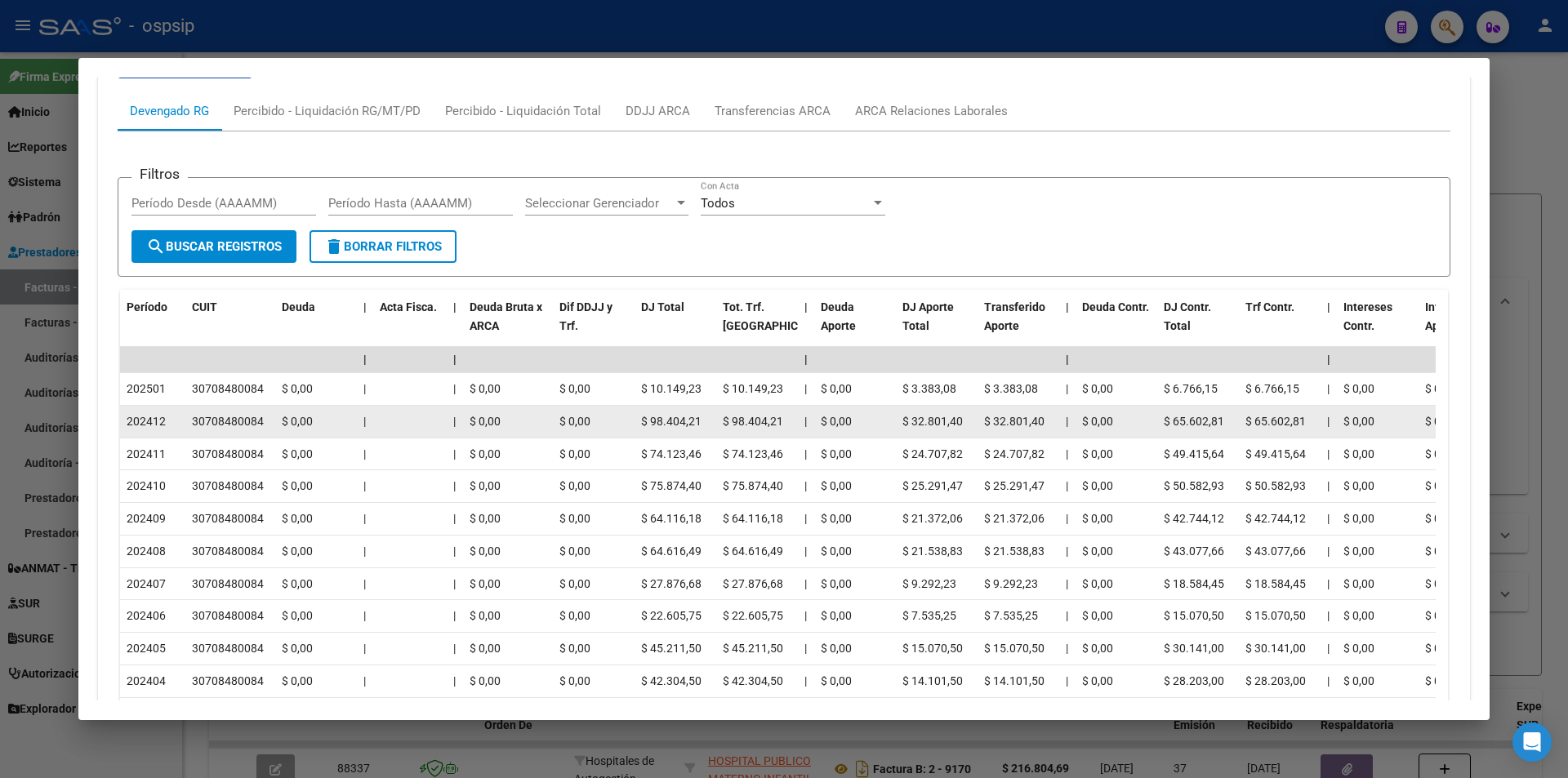
scroll to position [1093, 0]
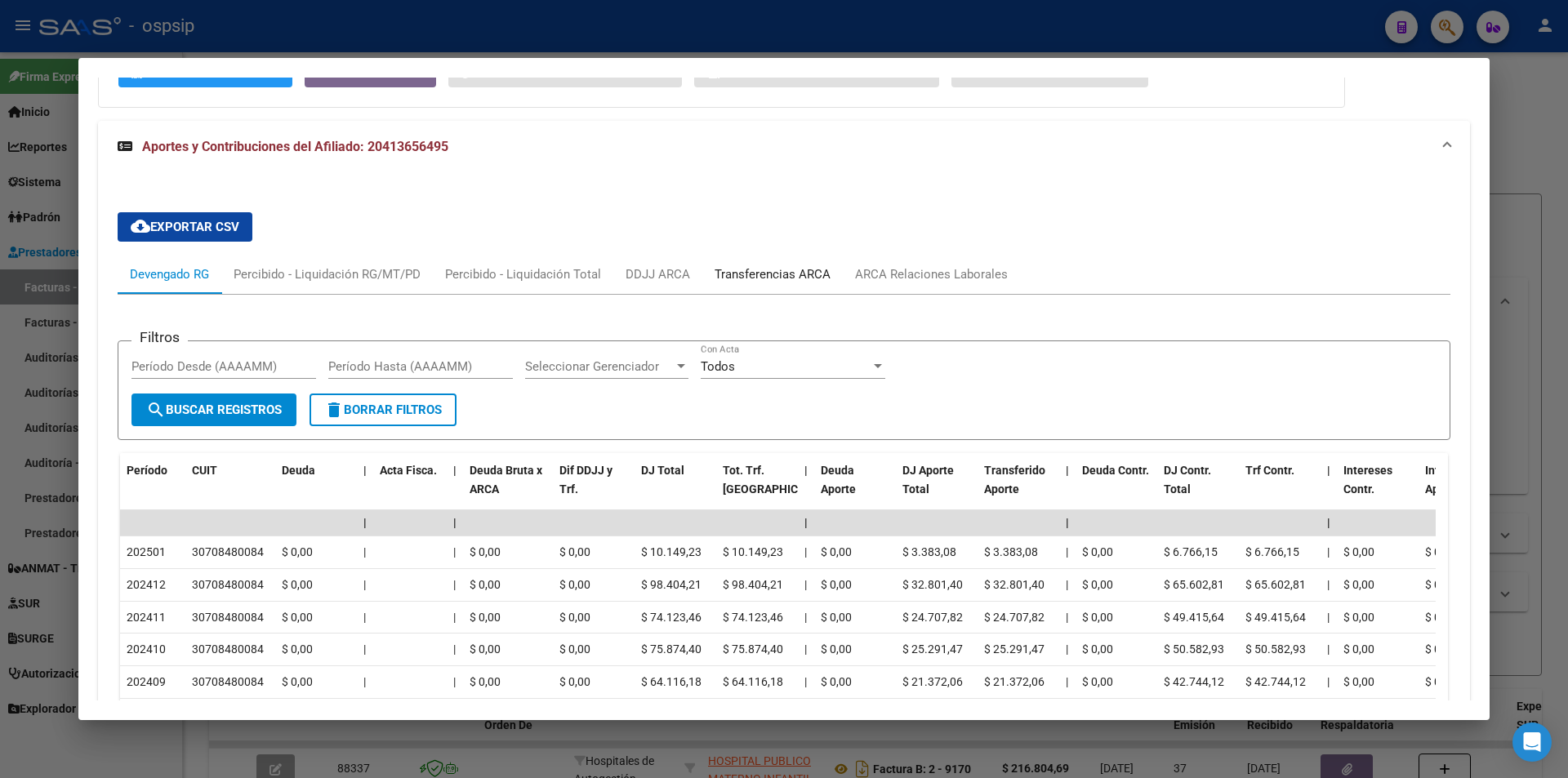
click at [757, 275] on div "Transferencias ARCA" at bounding box center [772, 274] width 116 height 18
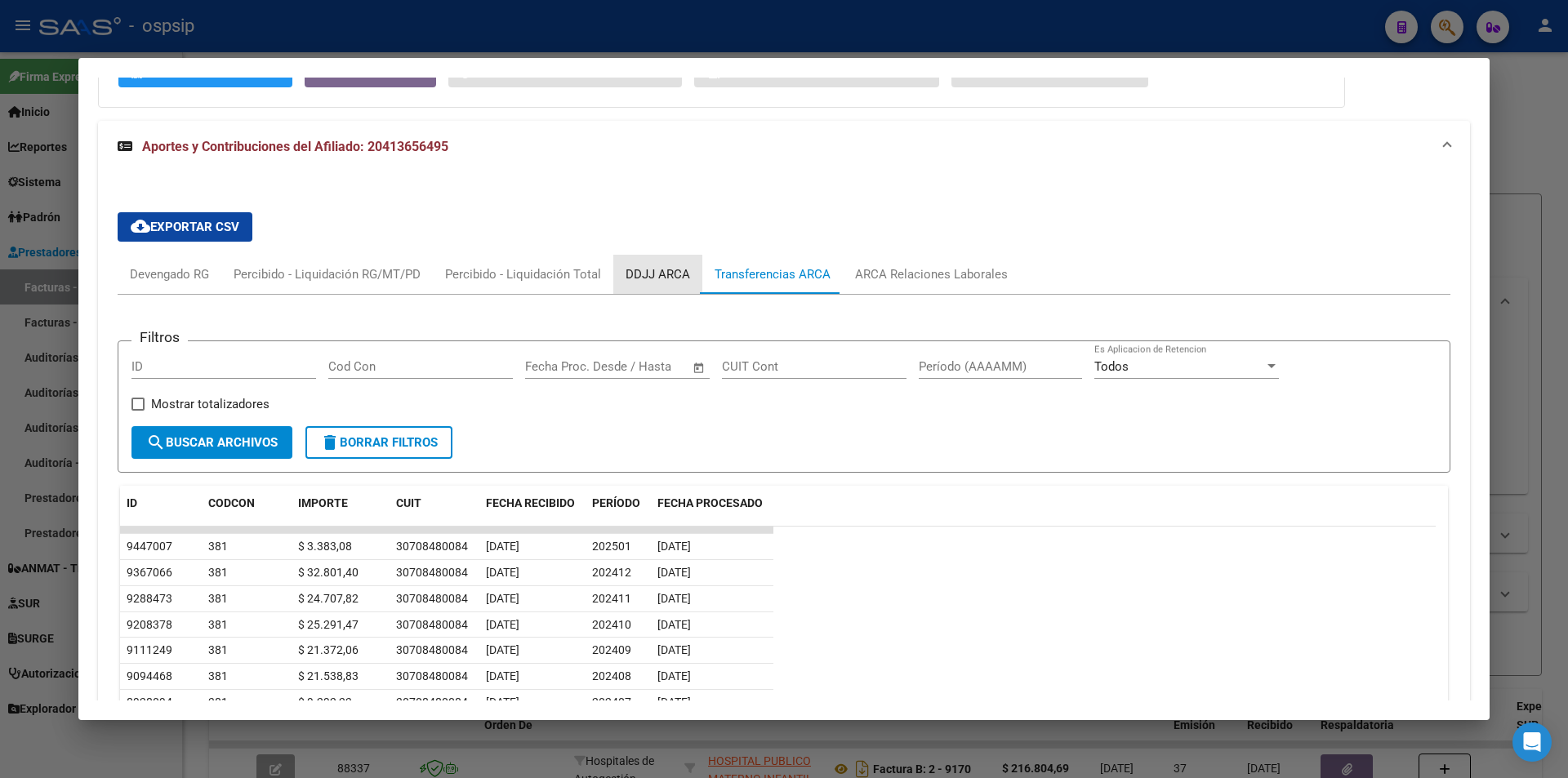
click at [643, 274] on div "DDJJ ARCA" at bounding box center [657, 274] width 65 height 18
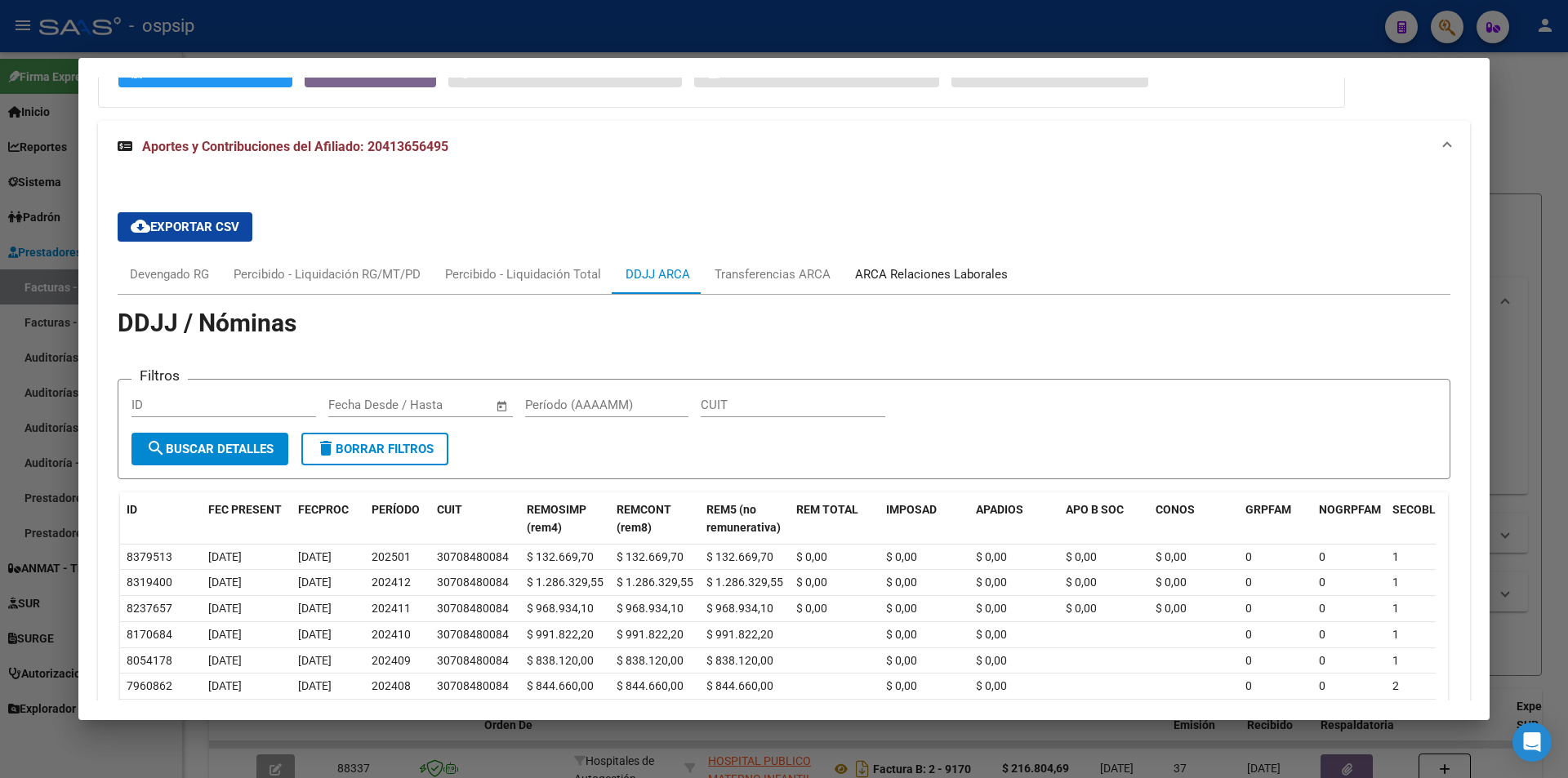
click at [899, 262] on div "ARCA Relaciones Laborales" at bounding box center [931, 274] width 177 height 40
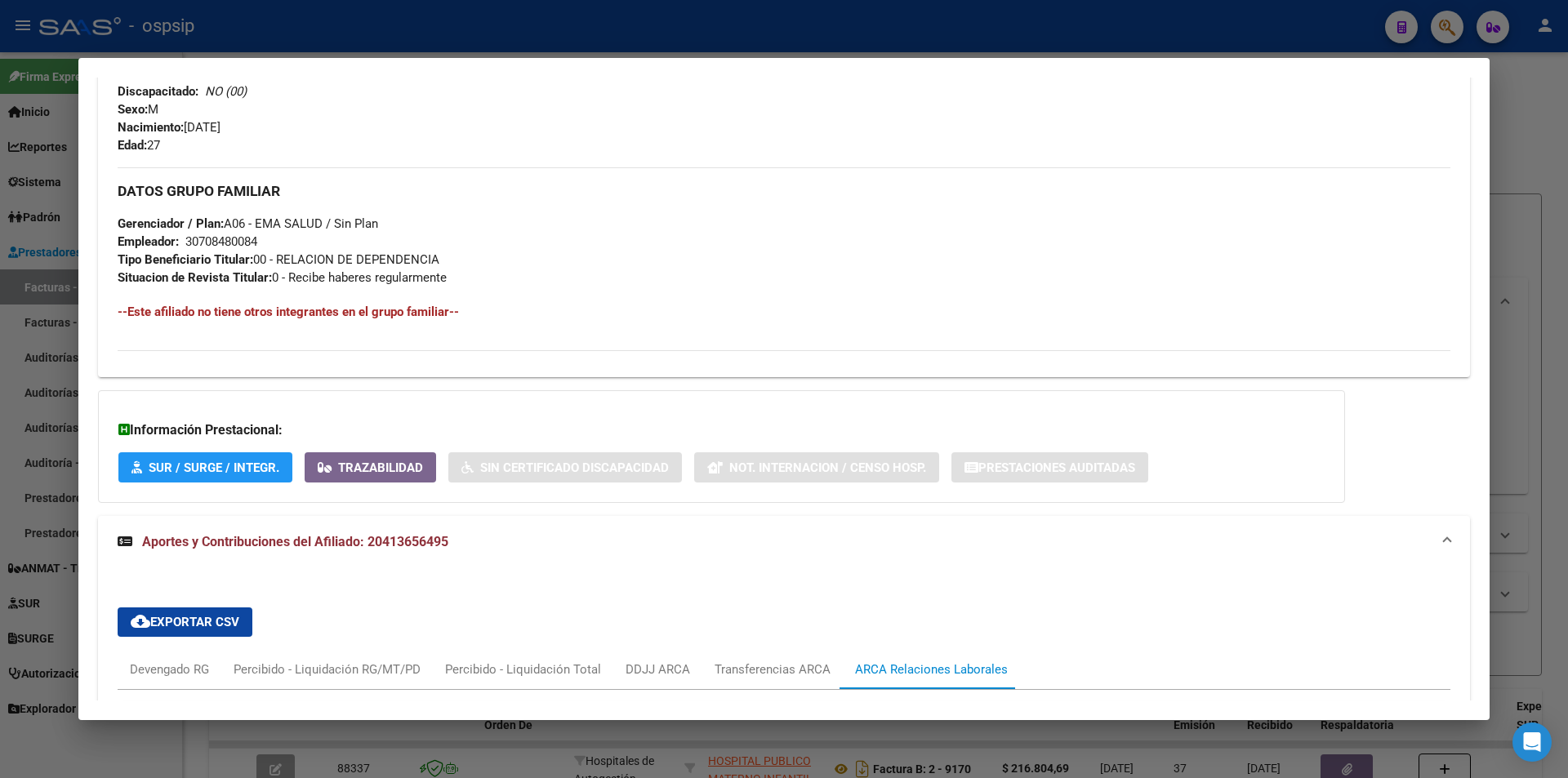
scroll to position [899, 0]
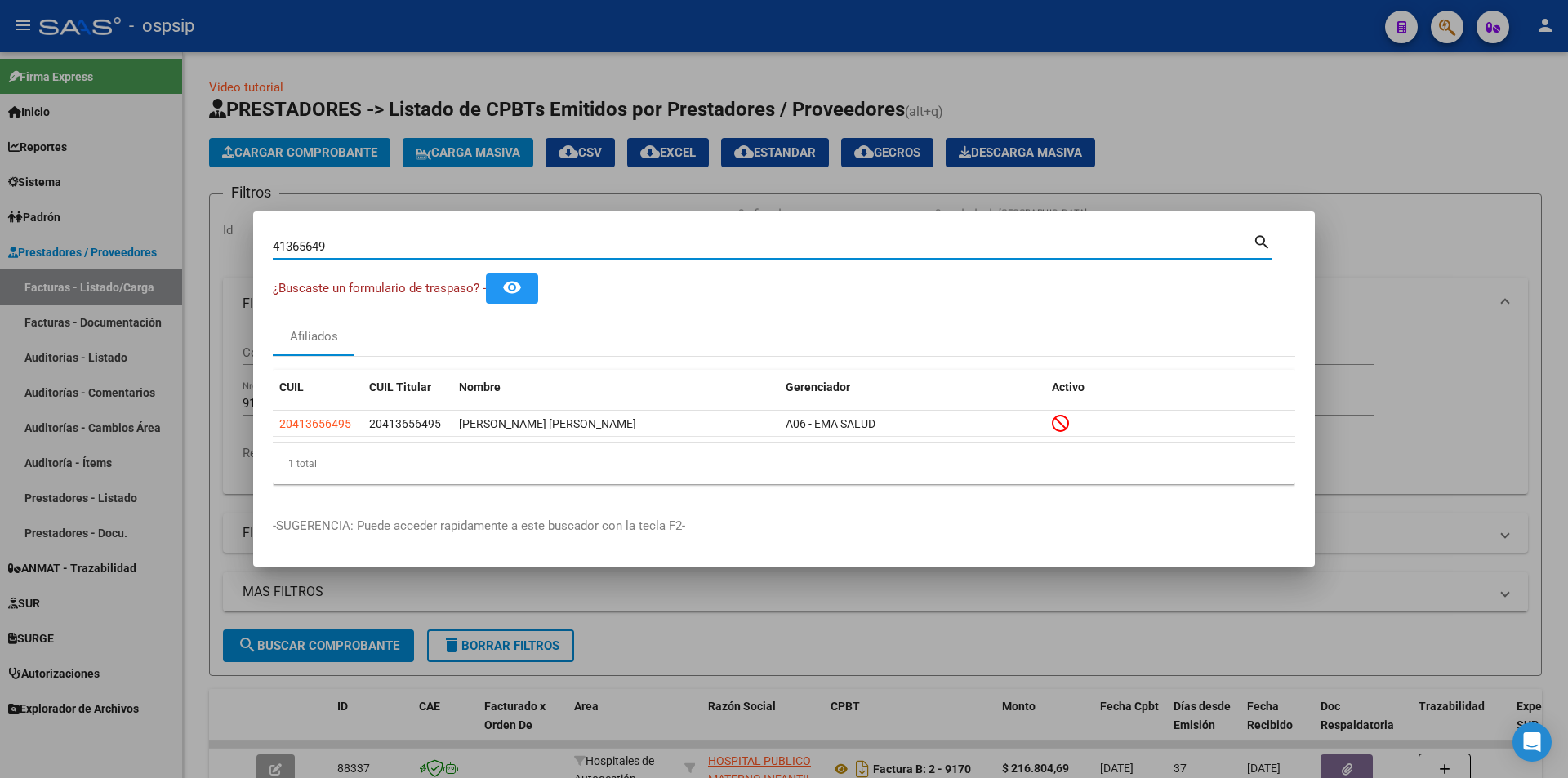
click at [359, 247] on input "41365649" at bounding box center [762, 246] width 980 height 14
paste input "54170233"
type input "54170233"
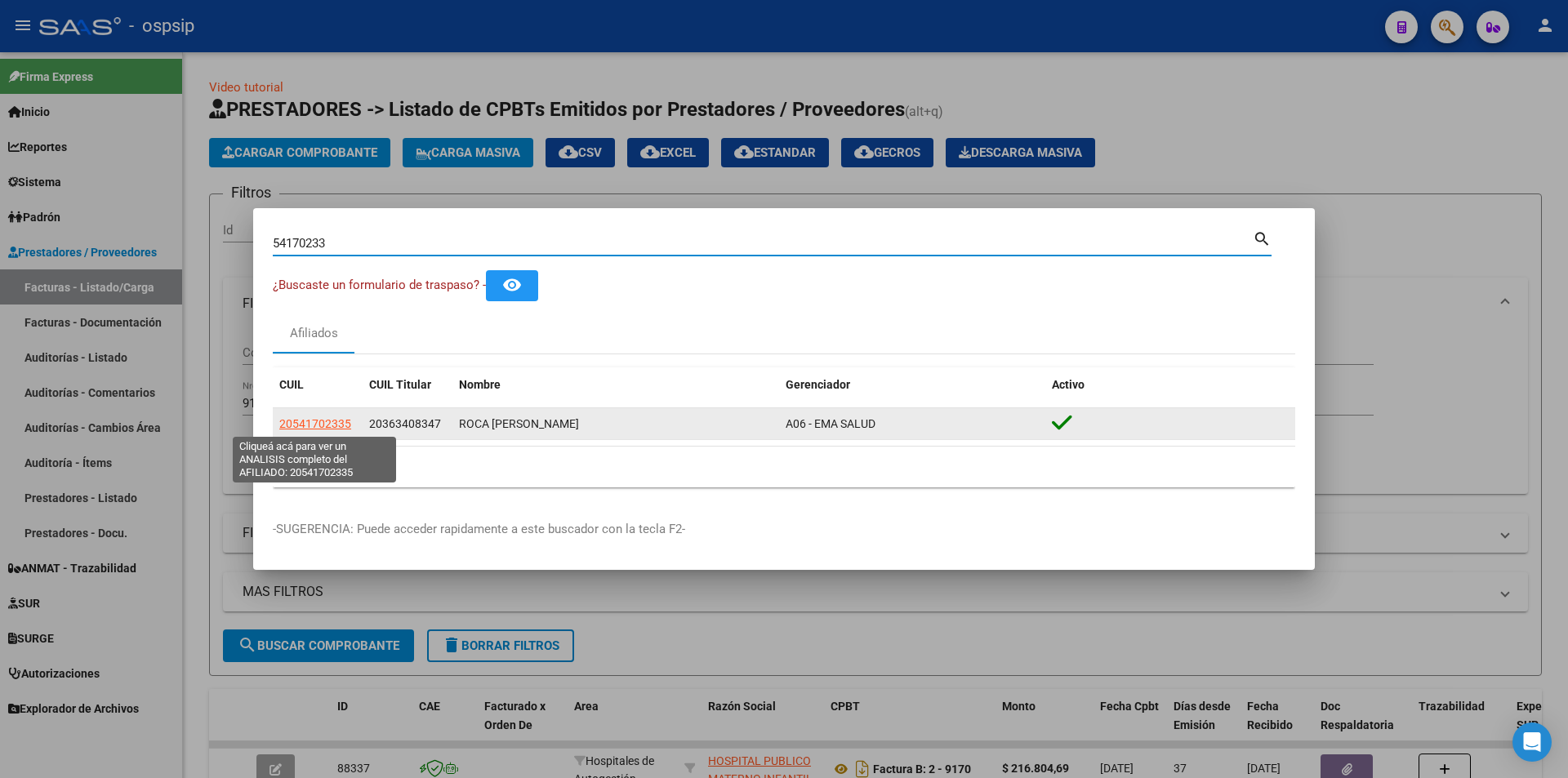
click at [318, 420] on span "20541702335" at bounding box center [315, 424] width 72 height 13
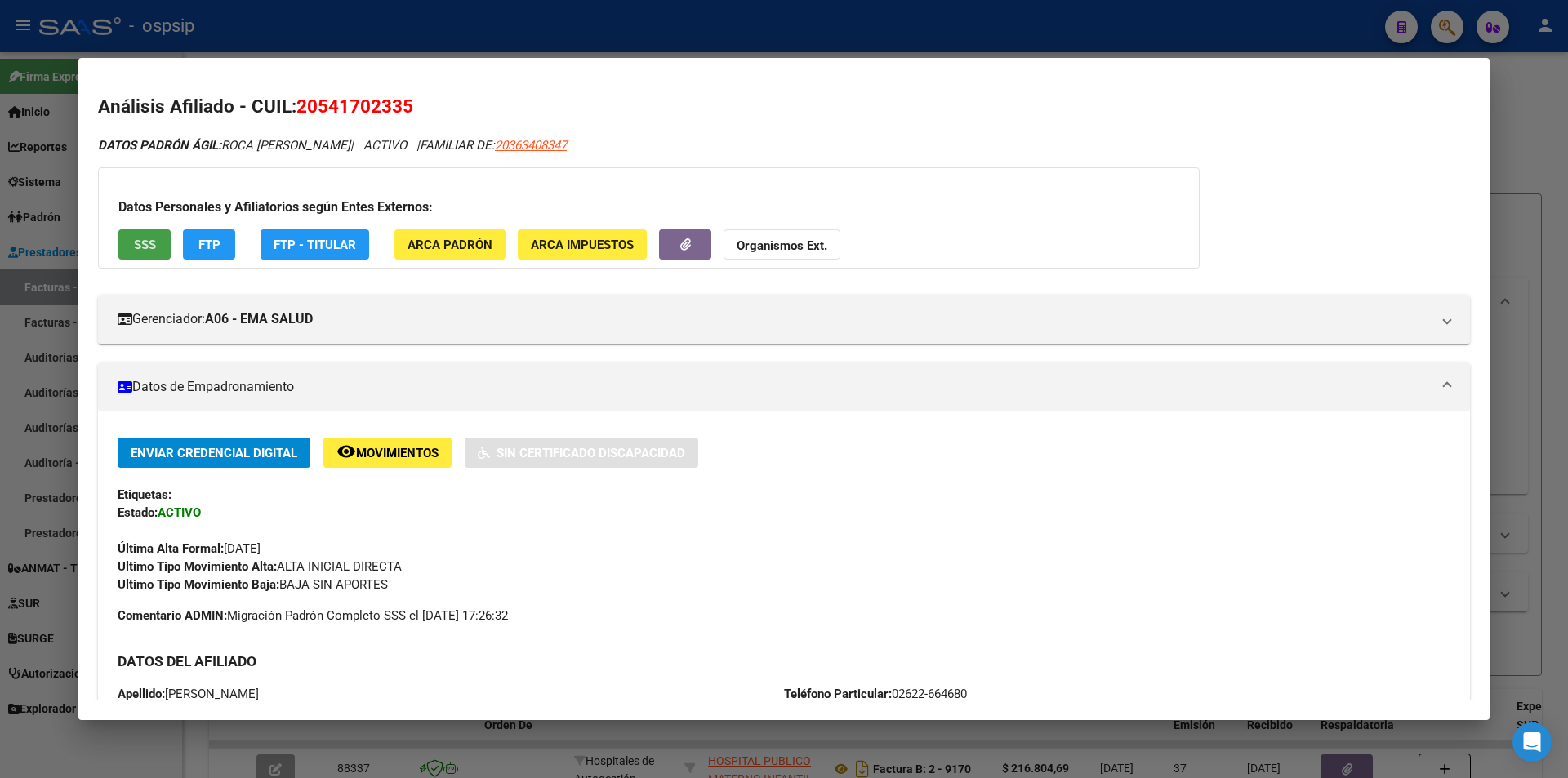
click at [132, 248] on button "SSS" at bounding box center [145, 244] width 52 height 30
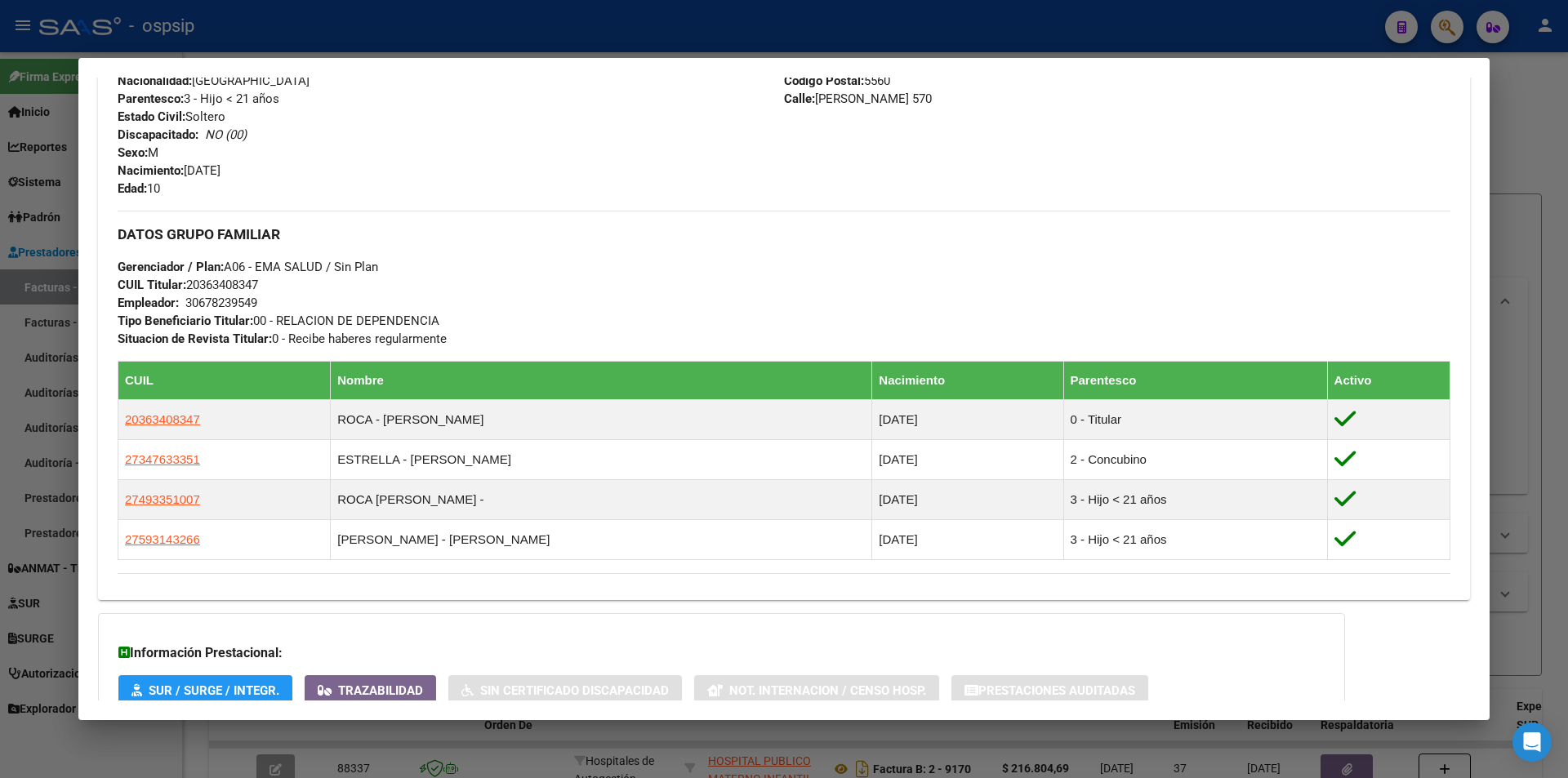
scroll to position [821, 0]
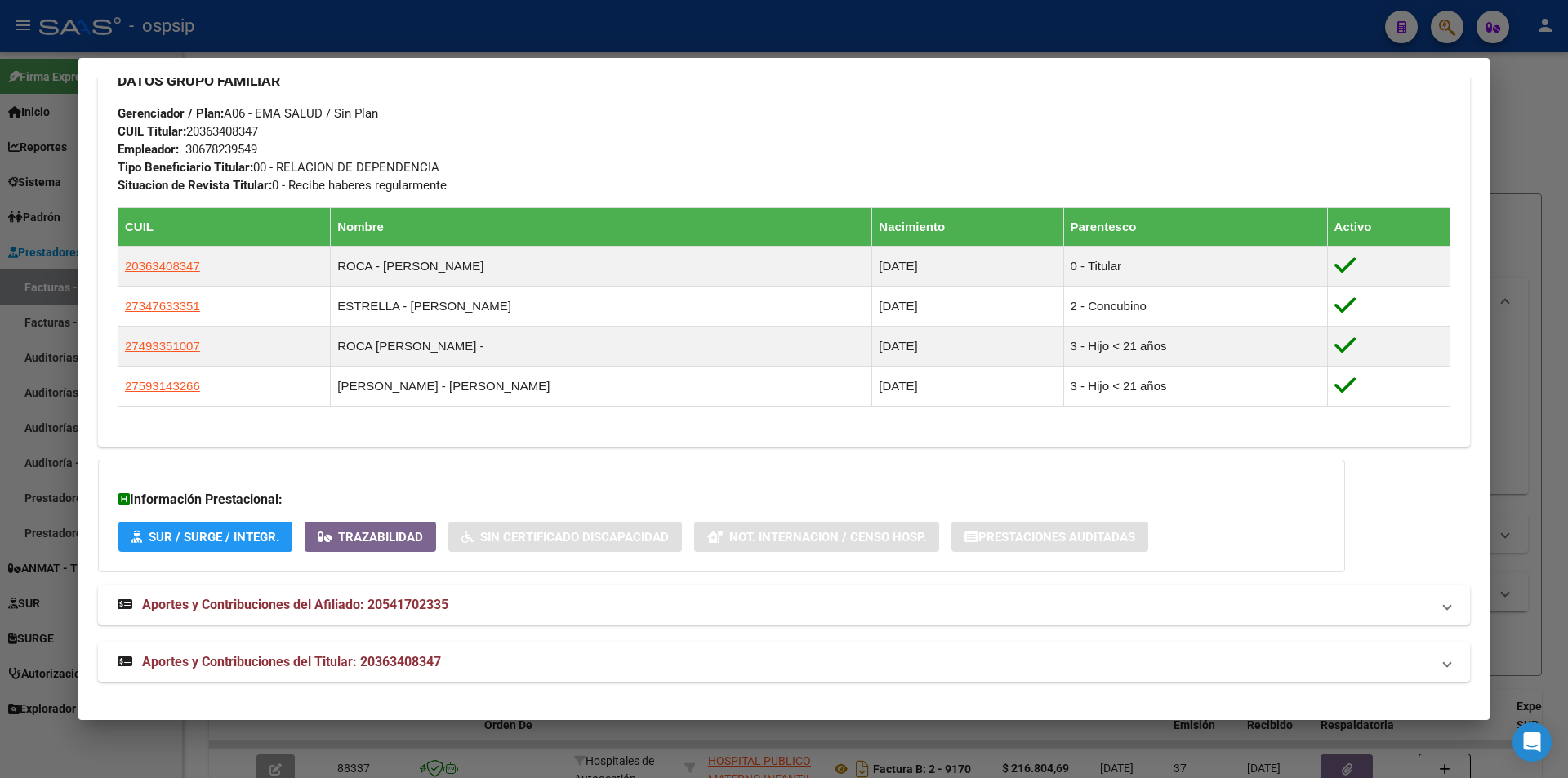
click at [382, 656] on span "Aportes y Contribuciones del Titular: 20363408347" at bounding box center [291, 662] width 299 height 15
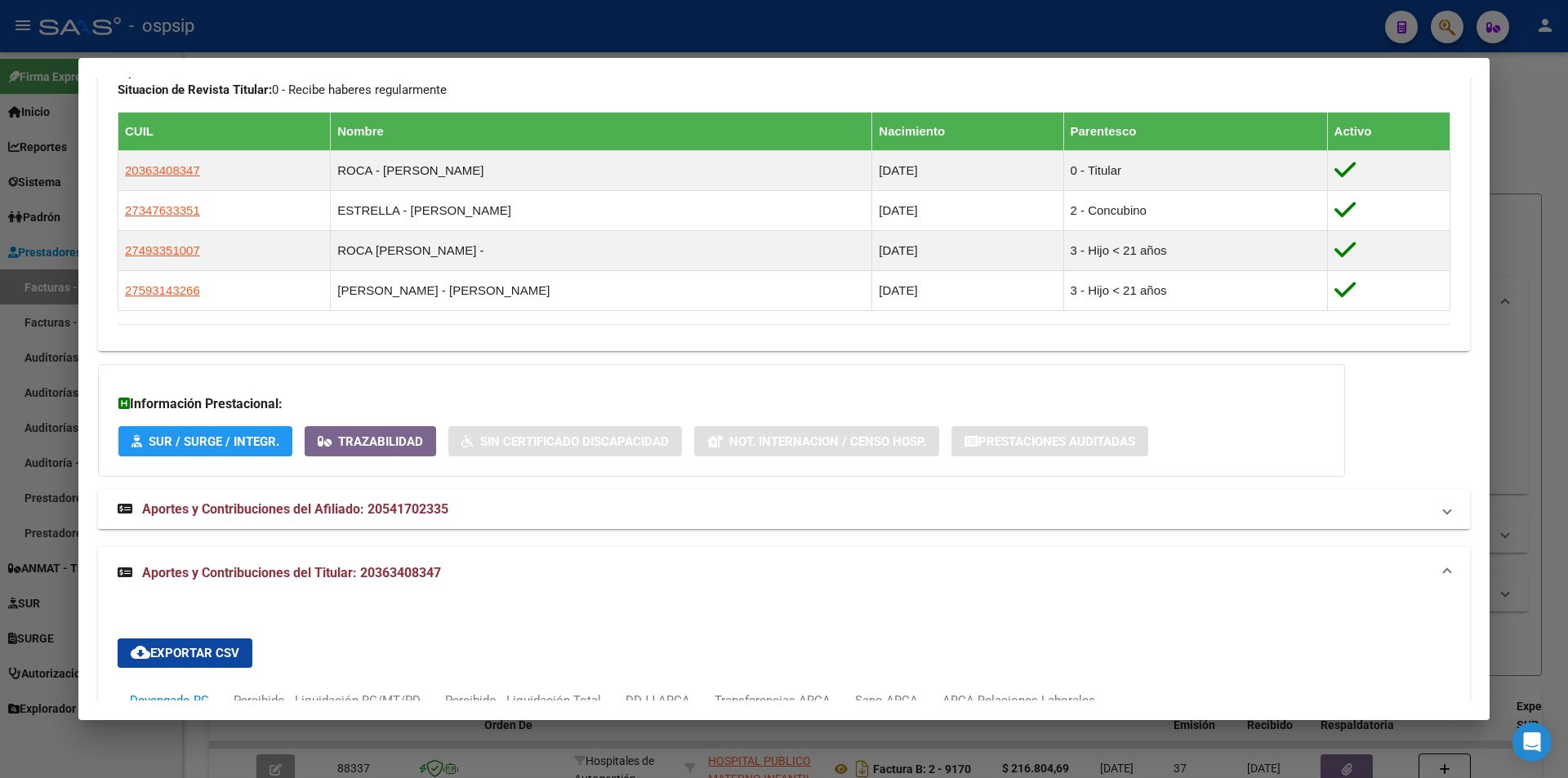
scroll to position [1244, 0]
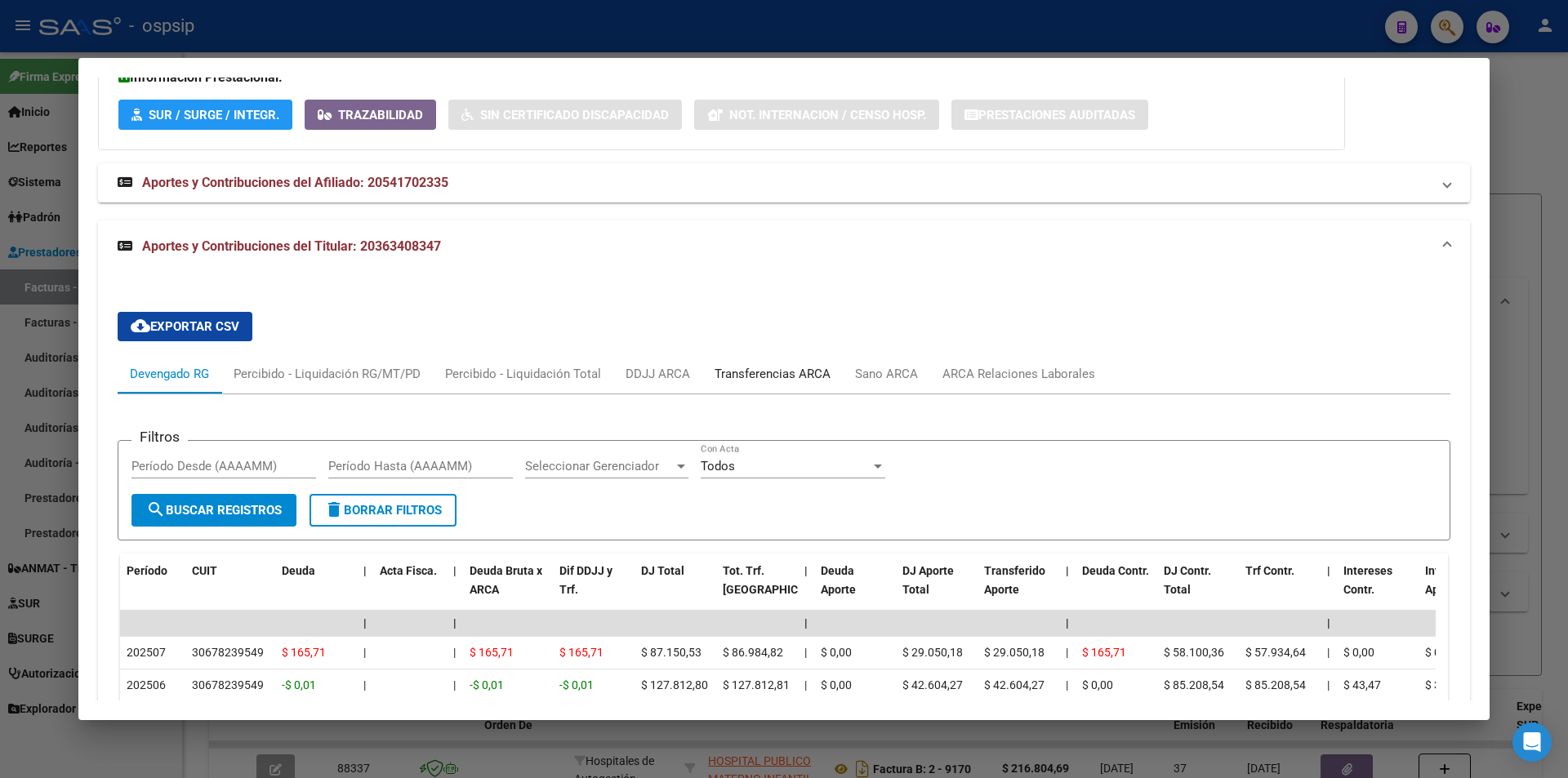
click at [767, 377] on div "Transferencias ARCA" at bounding box center [772, 374] width 116 height 18
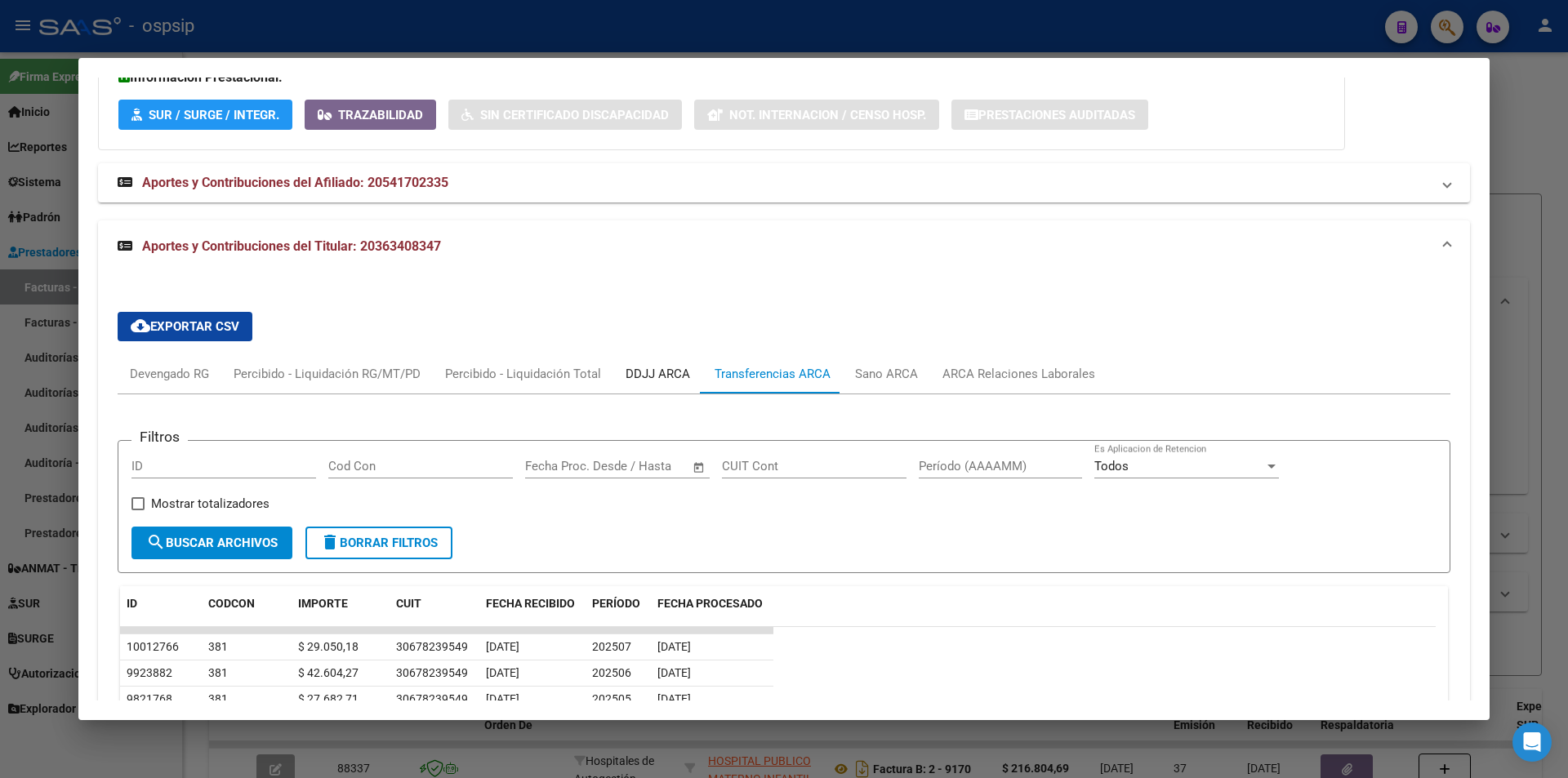
click at [643, 372] on div "DDJJ ARCA" at bounding box center [657, 374] width 65 height 18
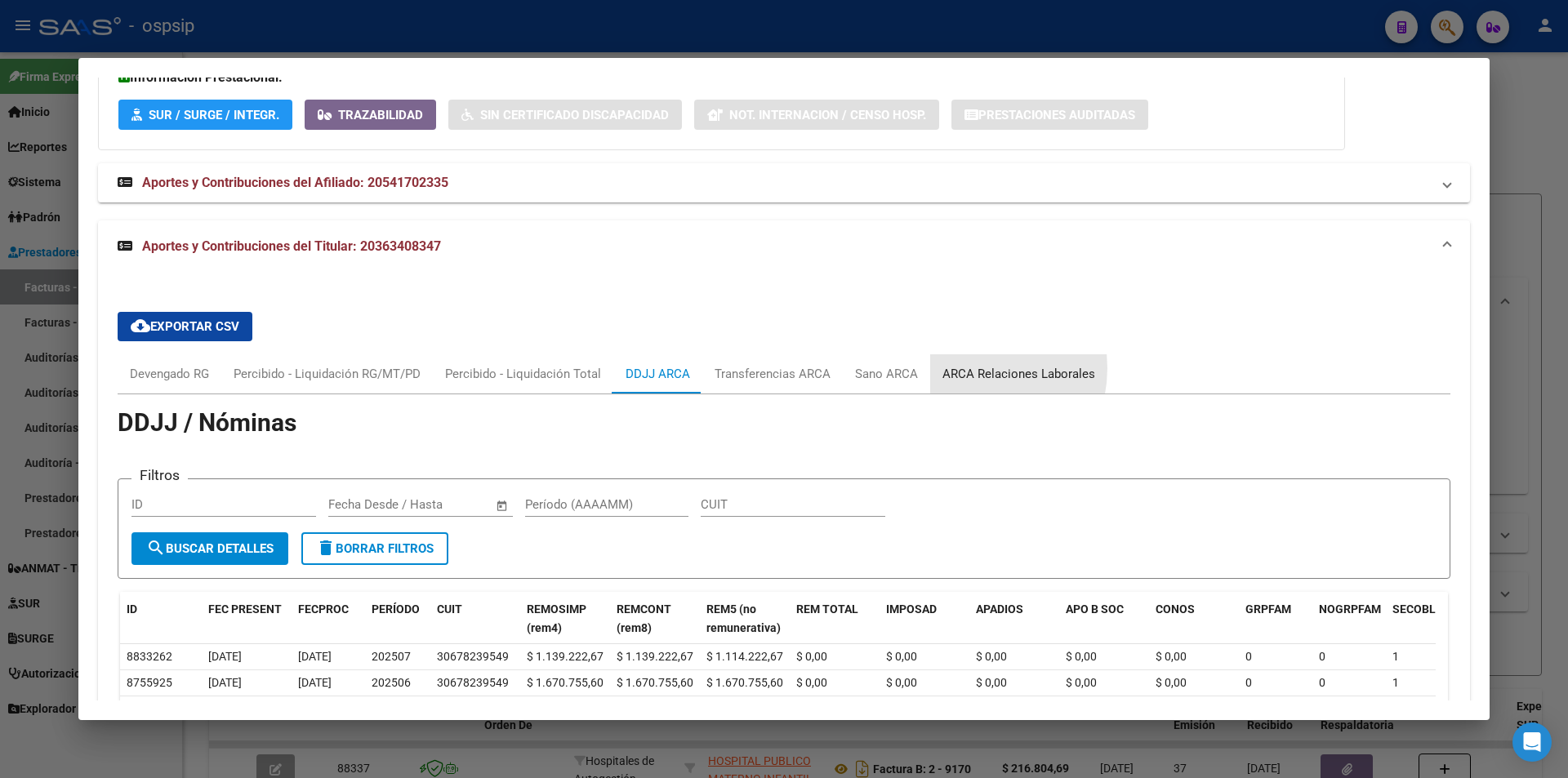
click at [960, 368] on div "ARCA Relaciones Laborales" at bounding box center [1019, 374] width 152 height 18
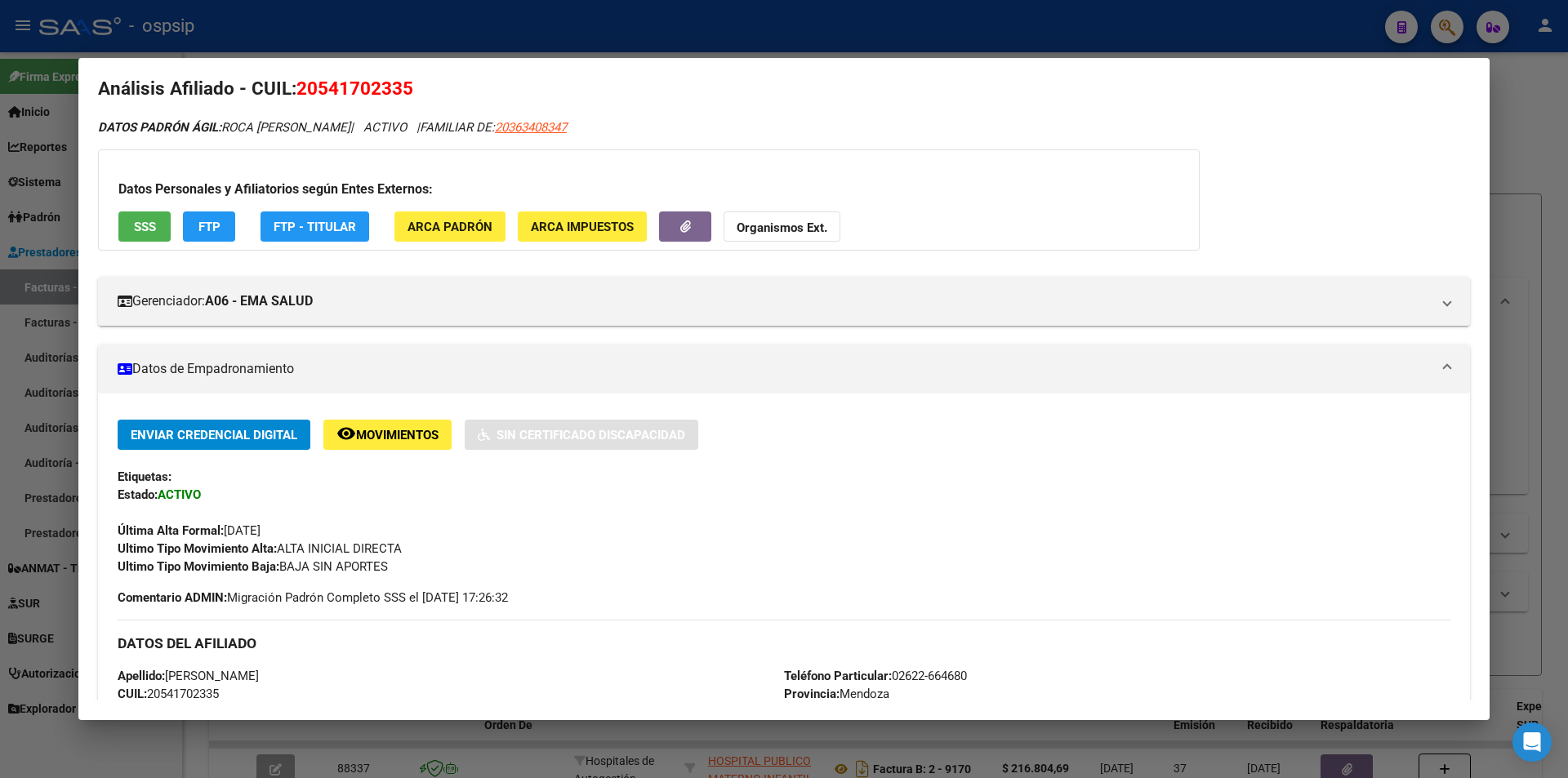
scroll to position [0, 0]
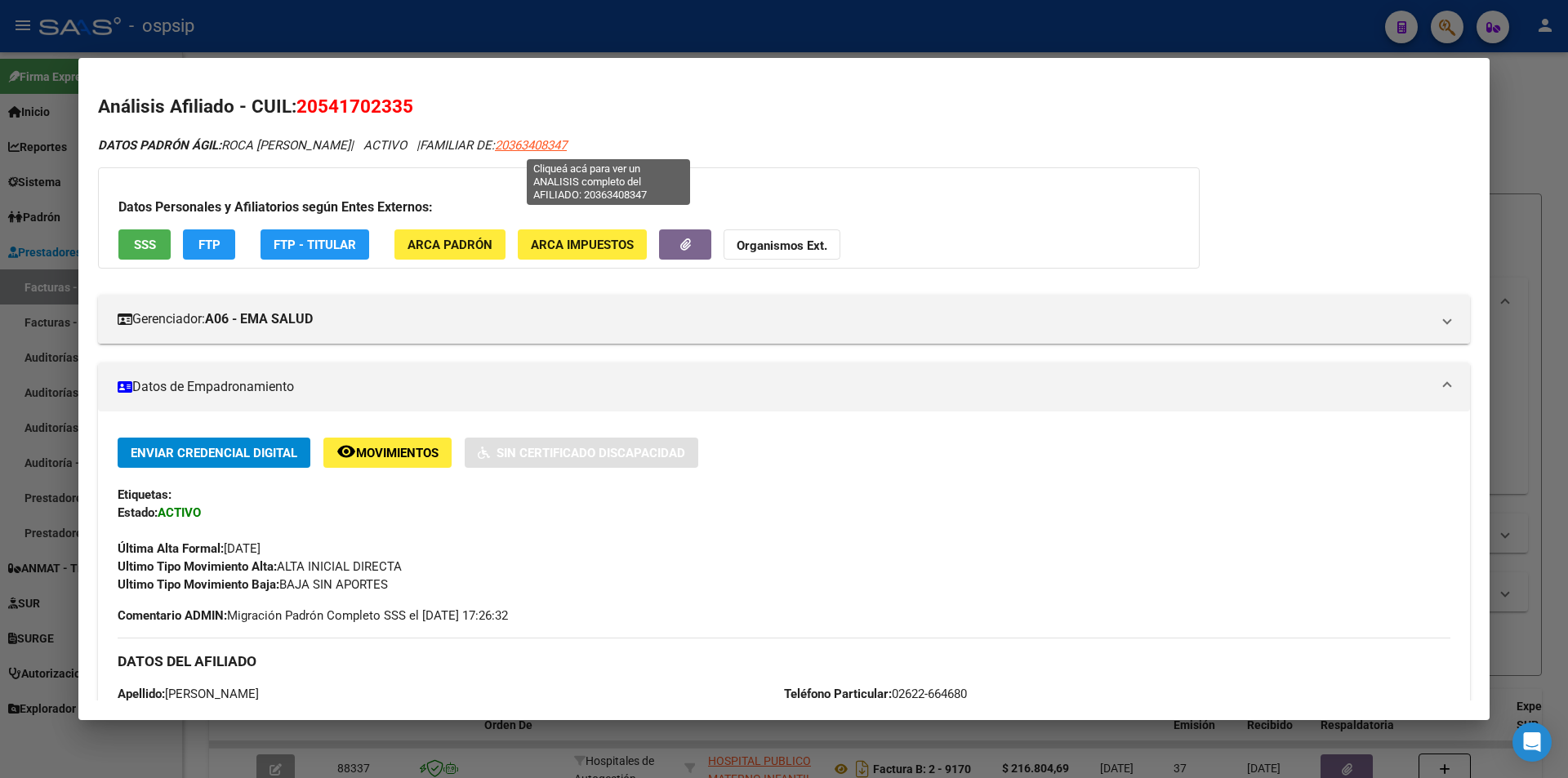
click at [567, 148] on span "20363408347" at bounding box center [530, 145] width 72 height 14
type textarea "20363408347"
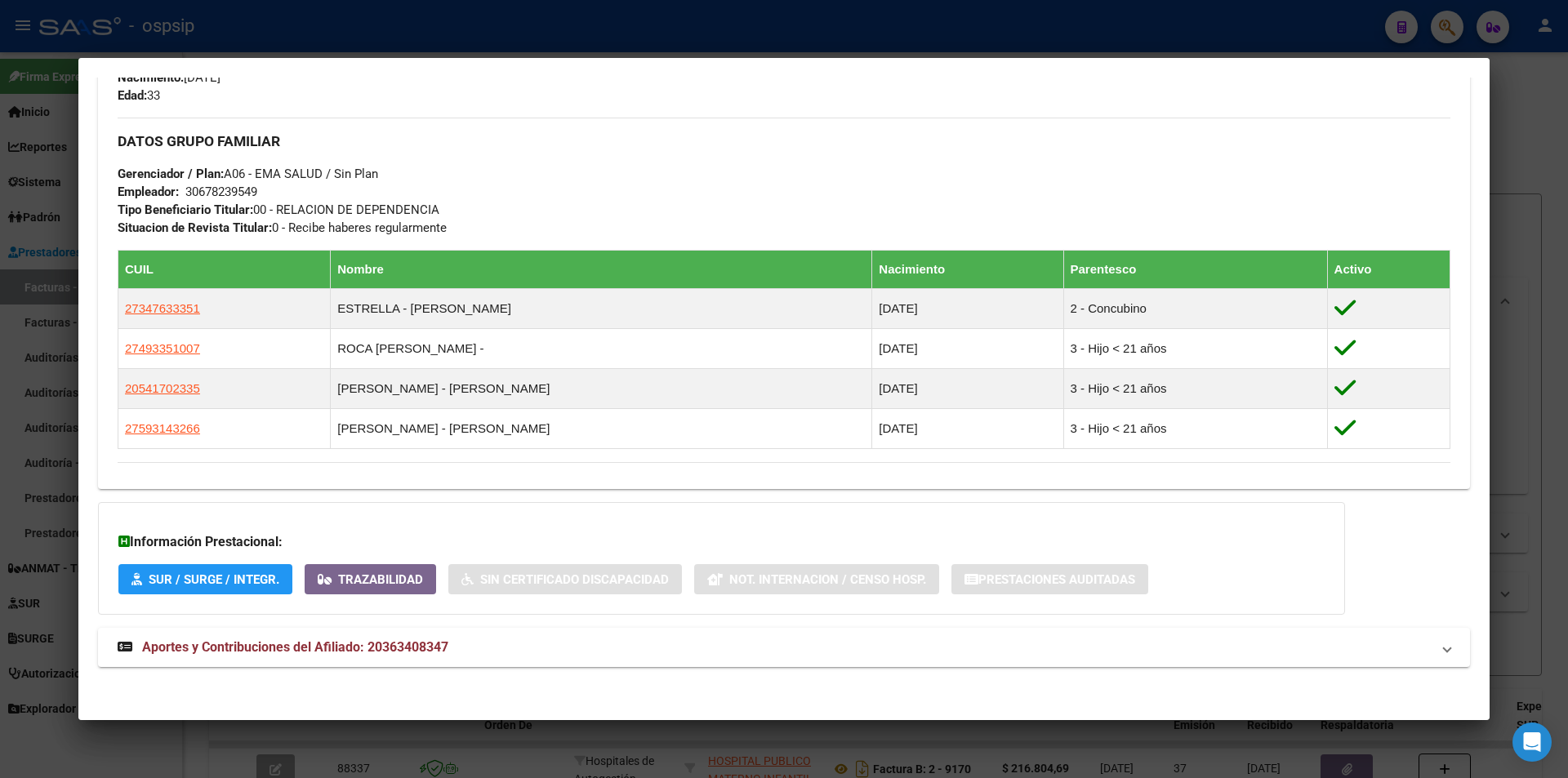
scroll to position [728, 0]
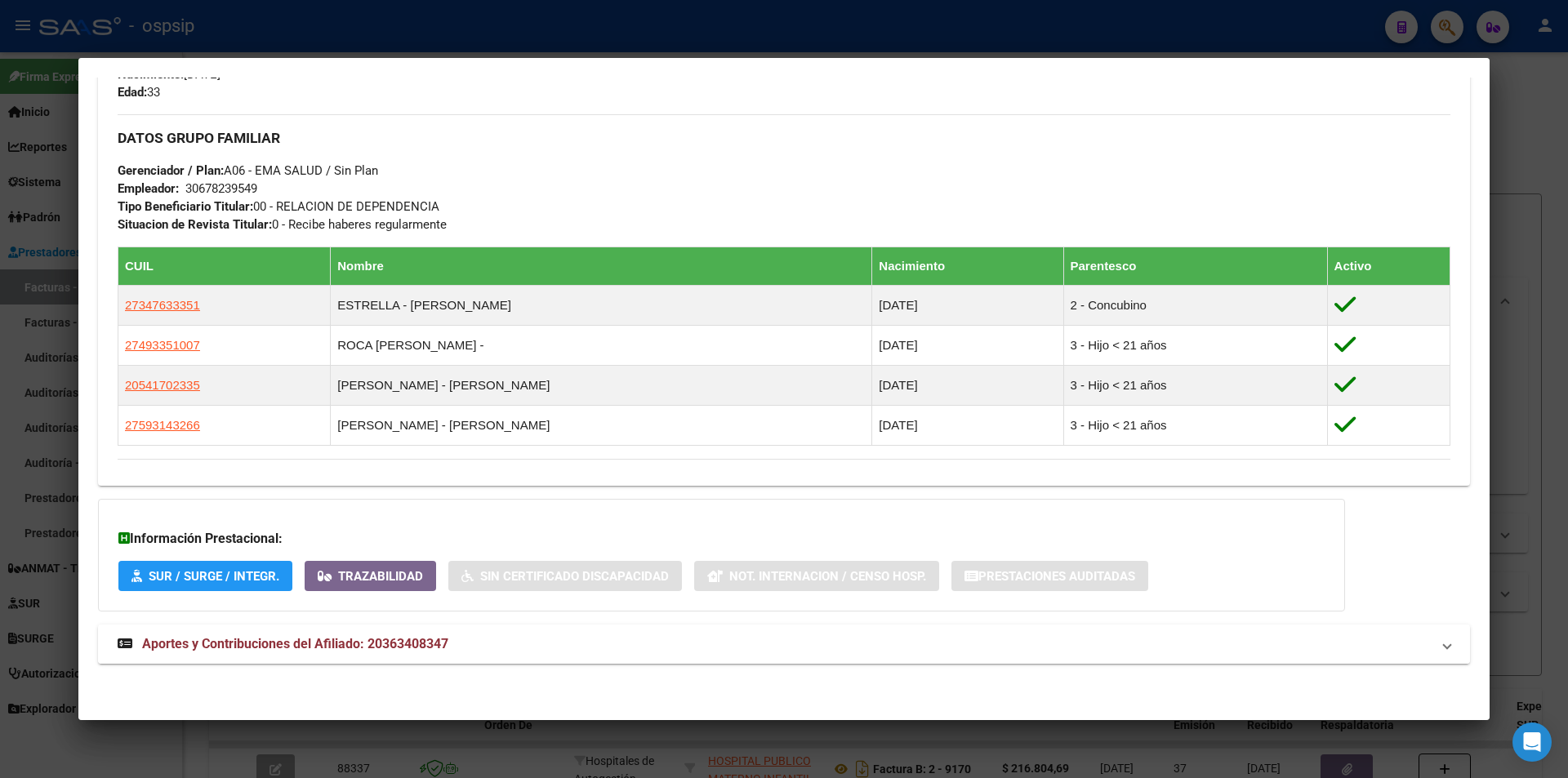
click at [260, 638] on span "Aportes y Contribuciones del Afiliado: 20363408347" at bounding box center [295, 644] width 306 height 15
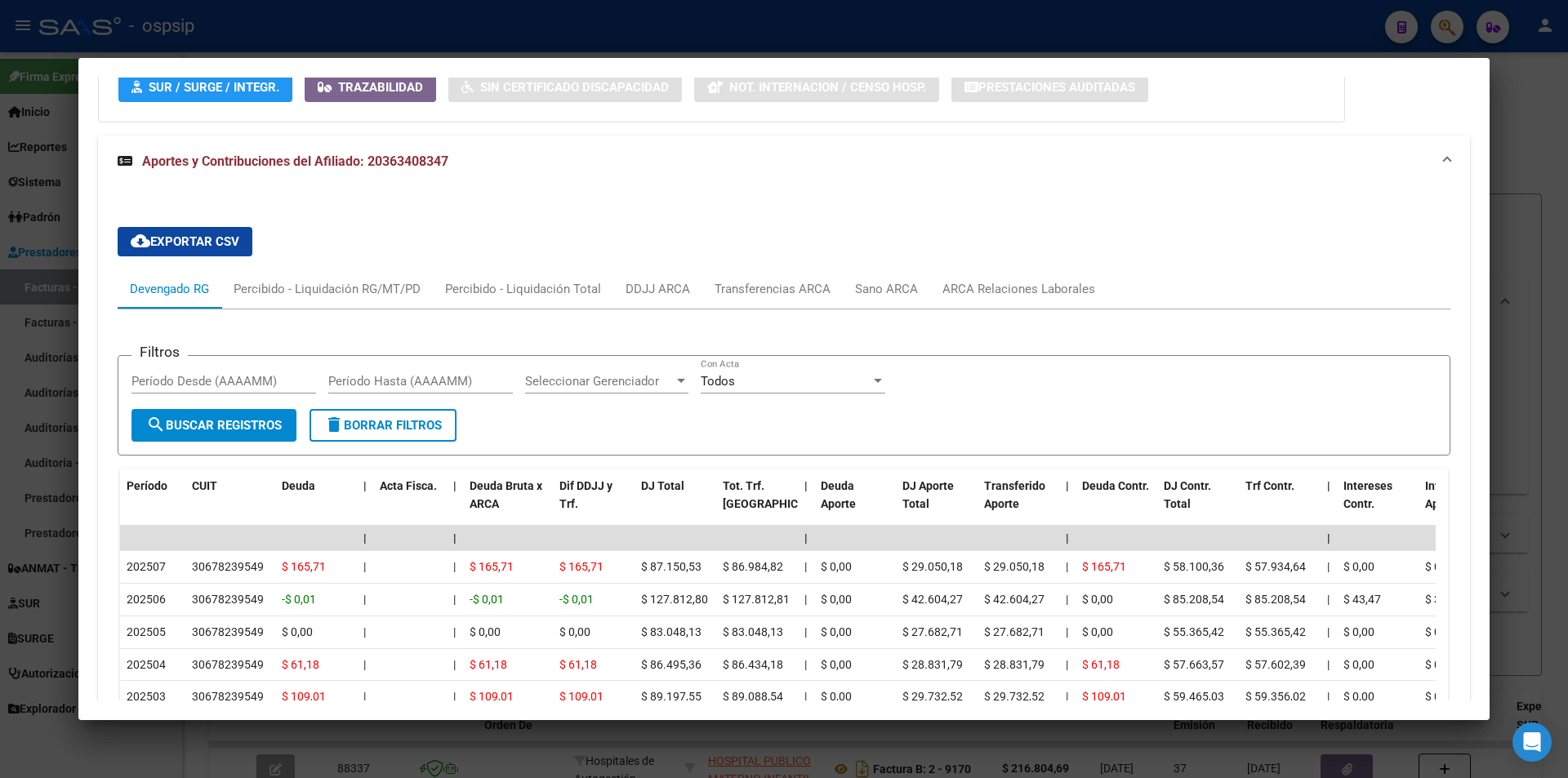
scroll to position [1218, 0]
click at [975, 286] on div "ARCA Relaciones Laborales" at bounding box center [1019, 288] width 152 height 18
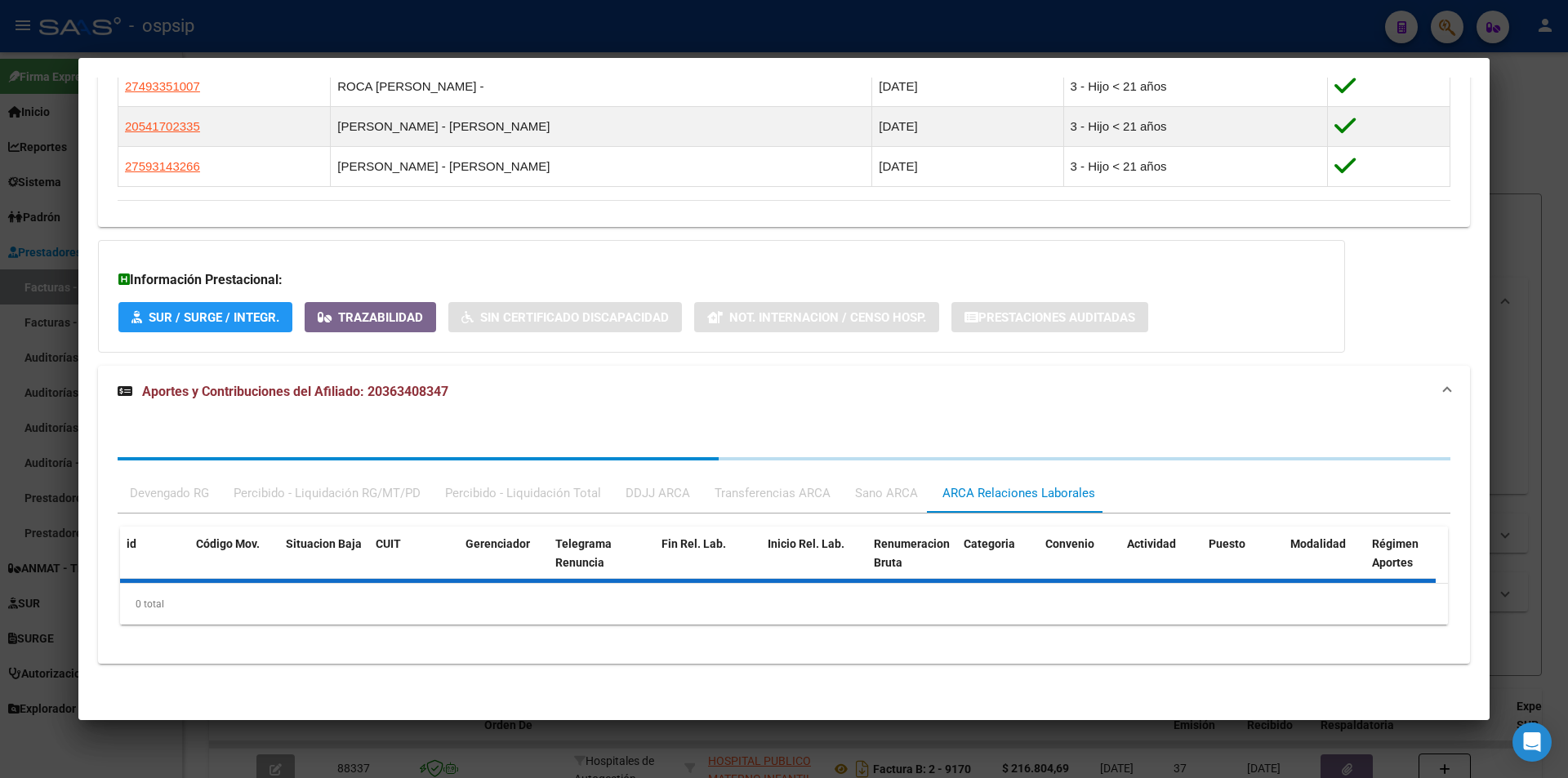
scroll to position [1190, 0]
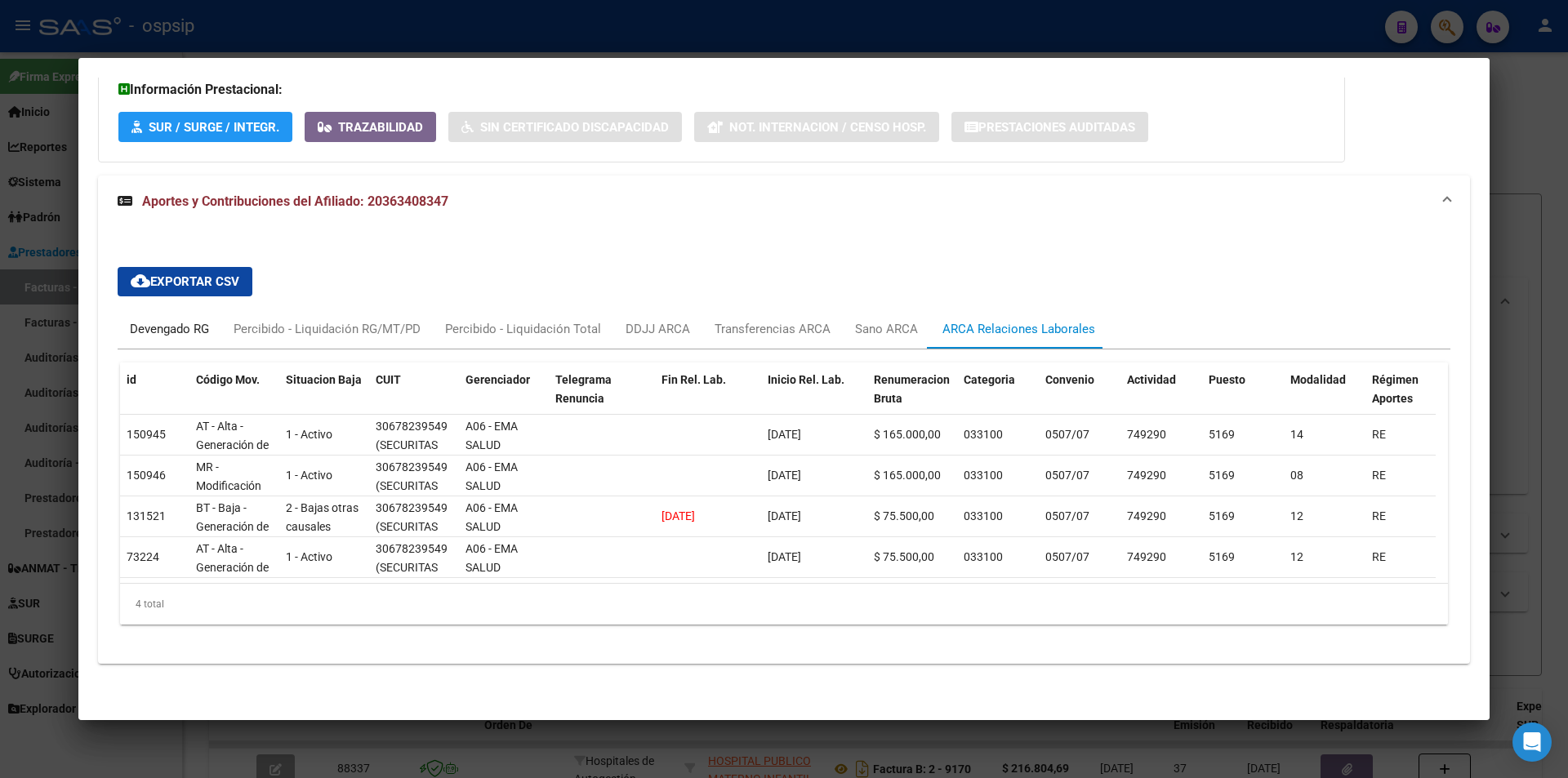
click at [165, 322] on div "Devengado RG" at bounding box center [170, 329] width 79 height 18
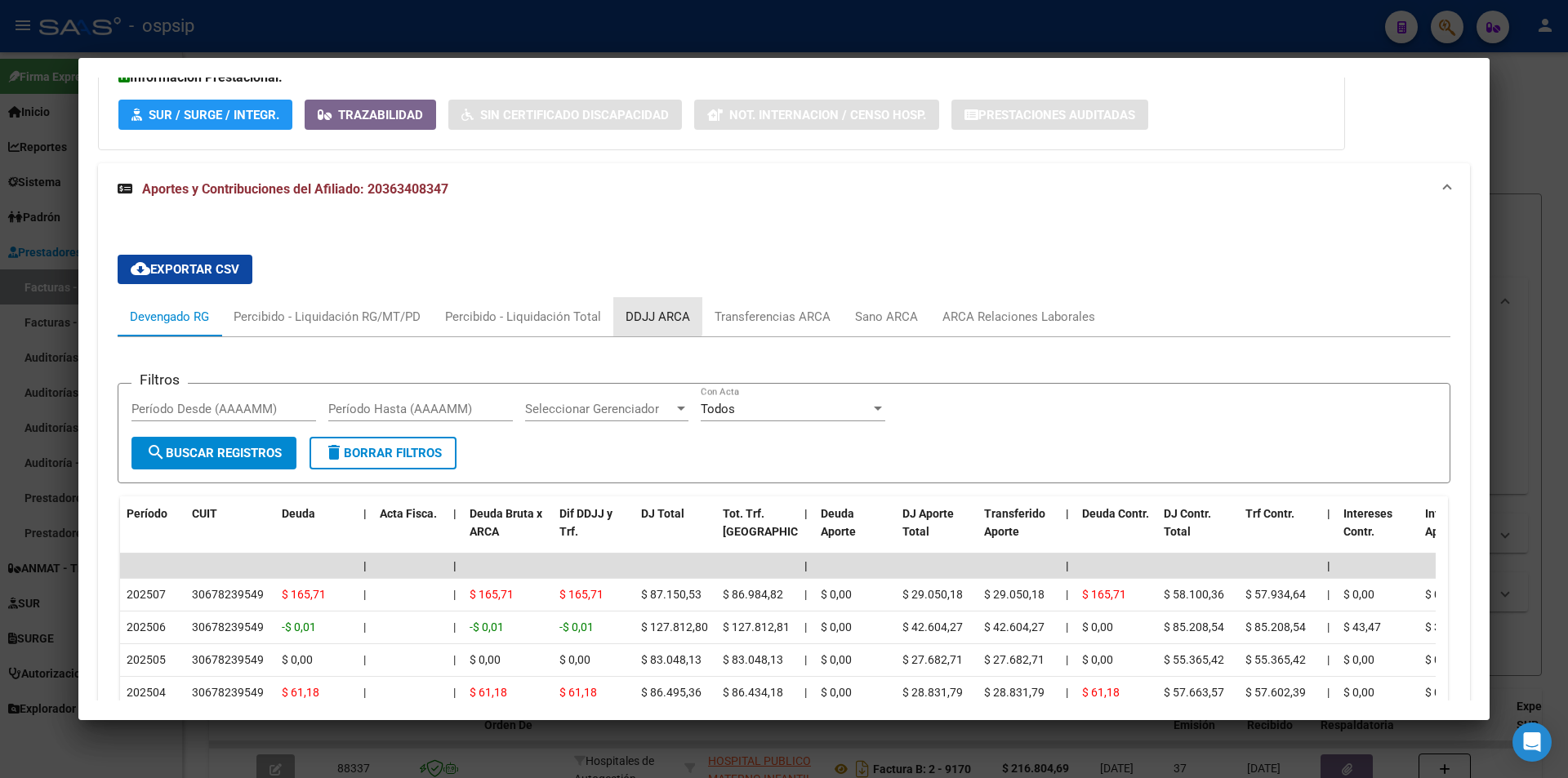
click at [634, 305] on div "DDJJ ARCA" at bounding box center [657, 316] width 89 height 40
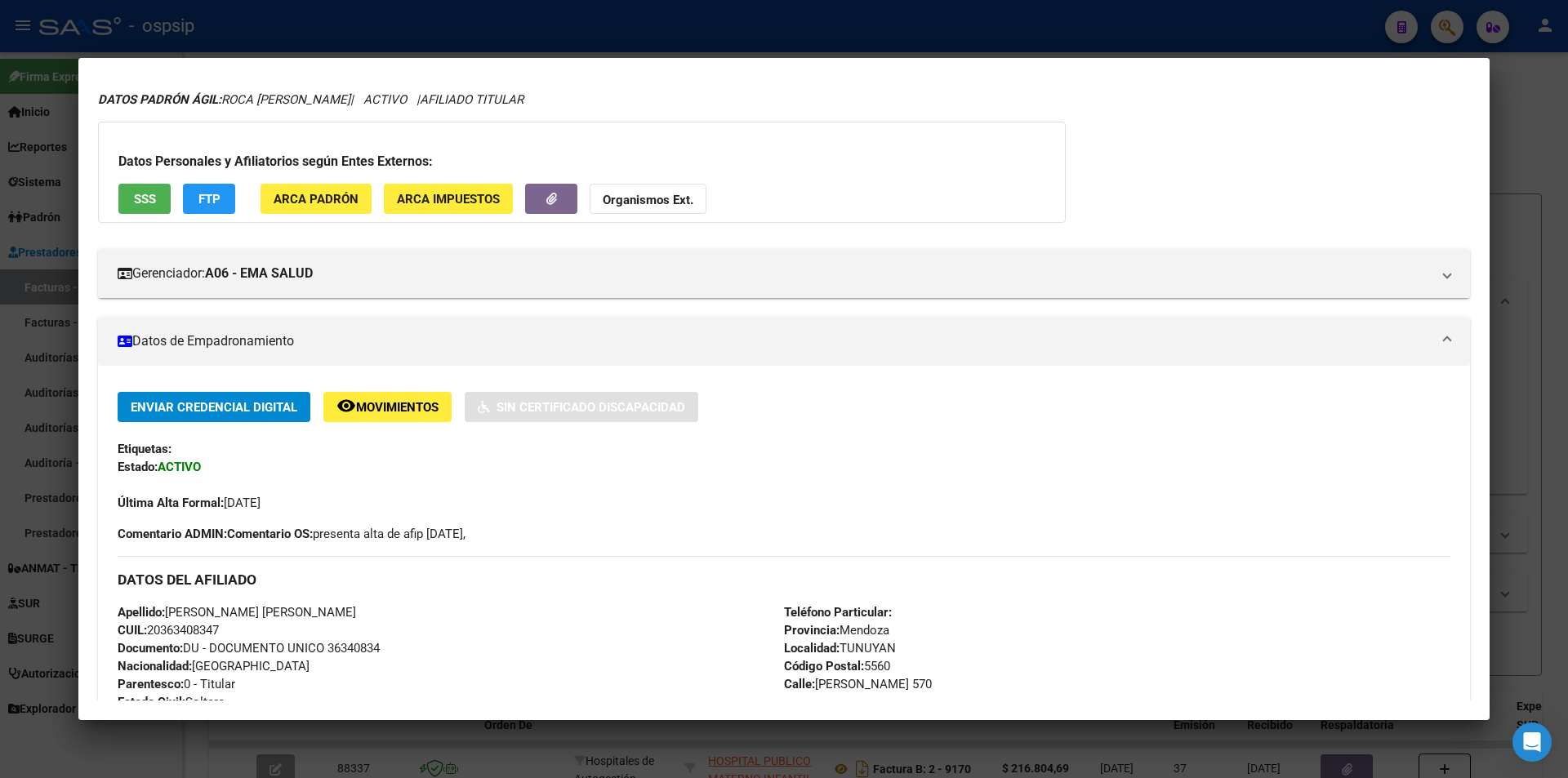
scroll to position [0, 0]
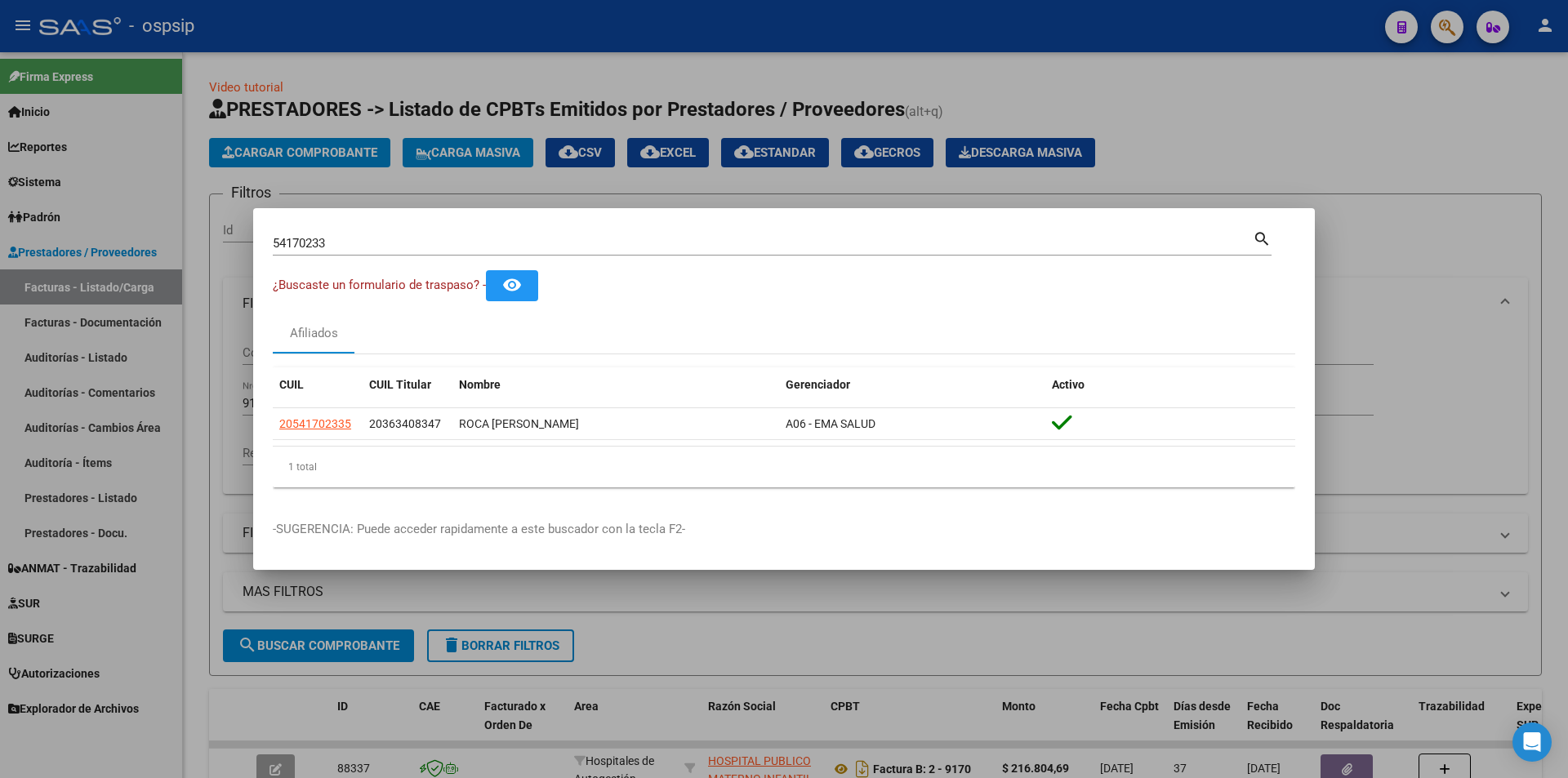
click at [393, 255] on div "54170233 Buscar (apellido, dni, [PERSON_NAME], [PERSON_NAME], cuit, obra social…" at bounding box center [772, 249] width 998 height 43
click at [396, 248] on input "54170233" at bounding box center [762, 243] width 980 height 14
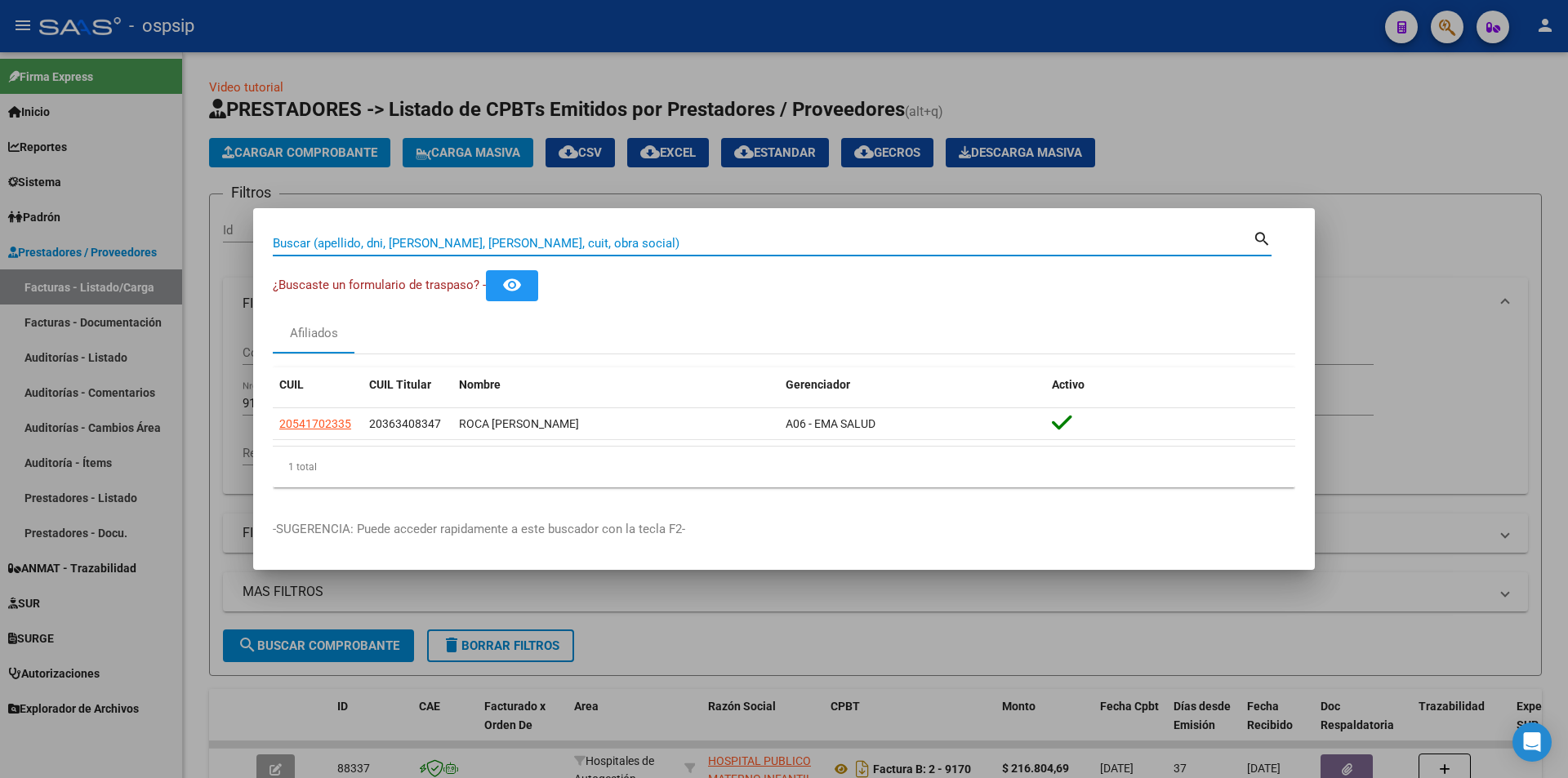
paste input "25442877"
type input "25442877"
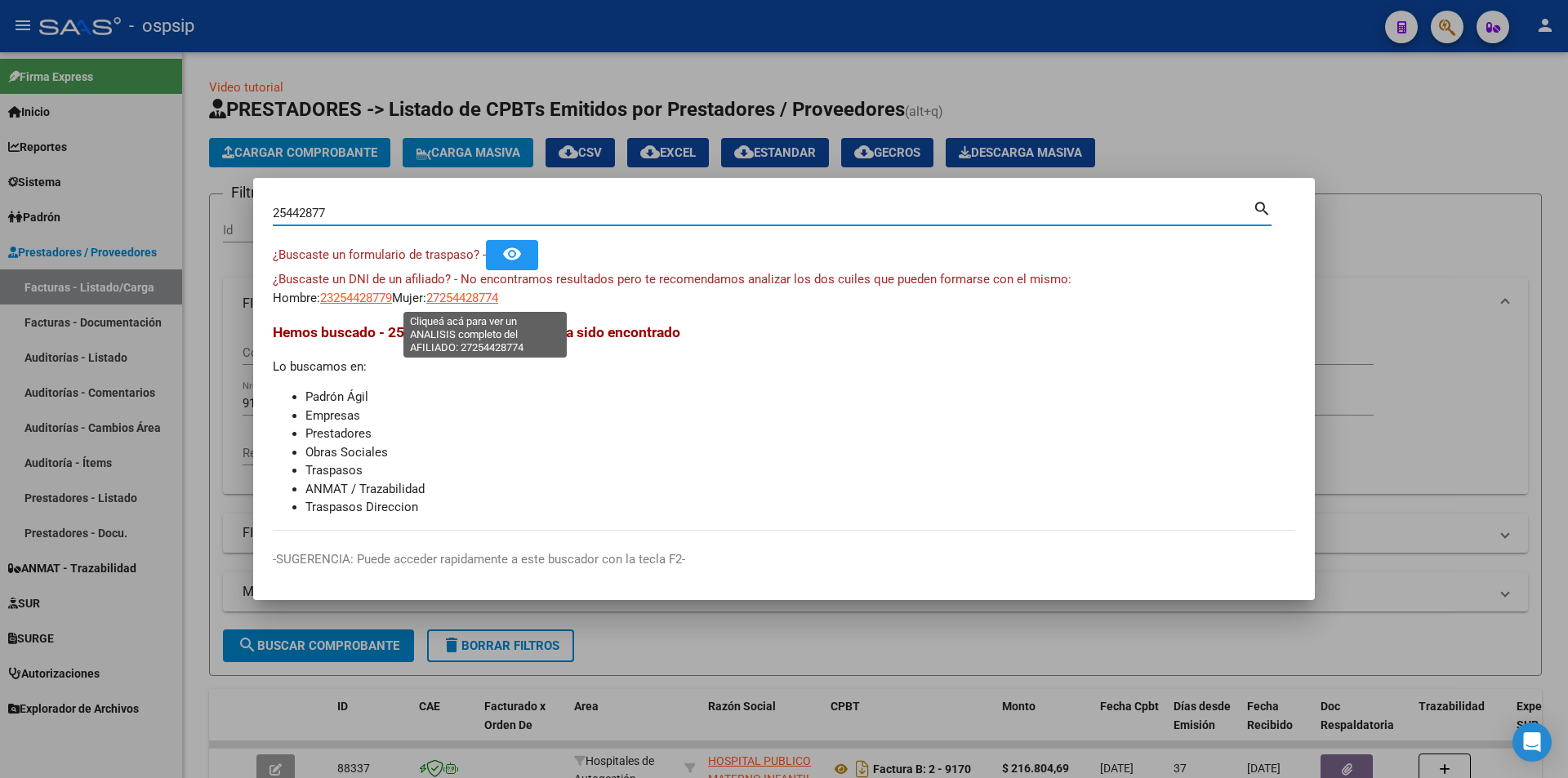
click at [472, 291] on span "27254428774" at bounding box center [462, 298] width 72 height 14
type textarea "27254428774"
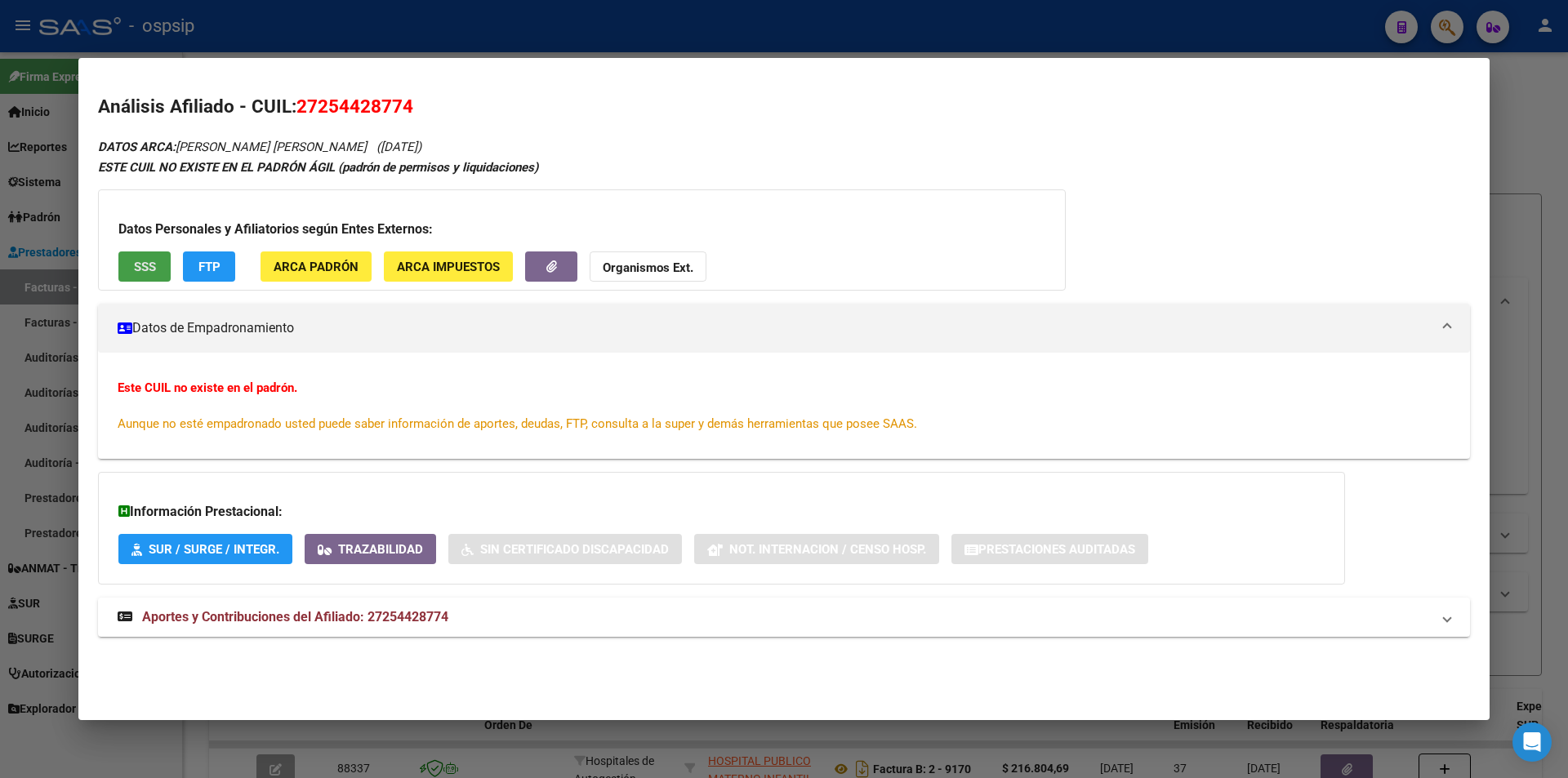
click at [162, 257] on button "SSS" at bounding box center [145, 266] width 52 height 30
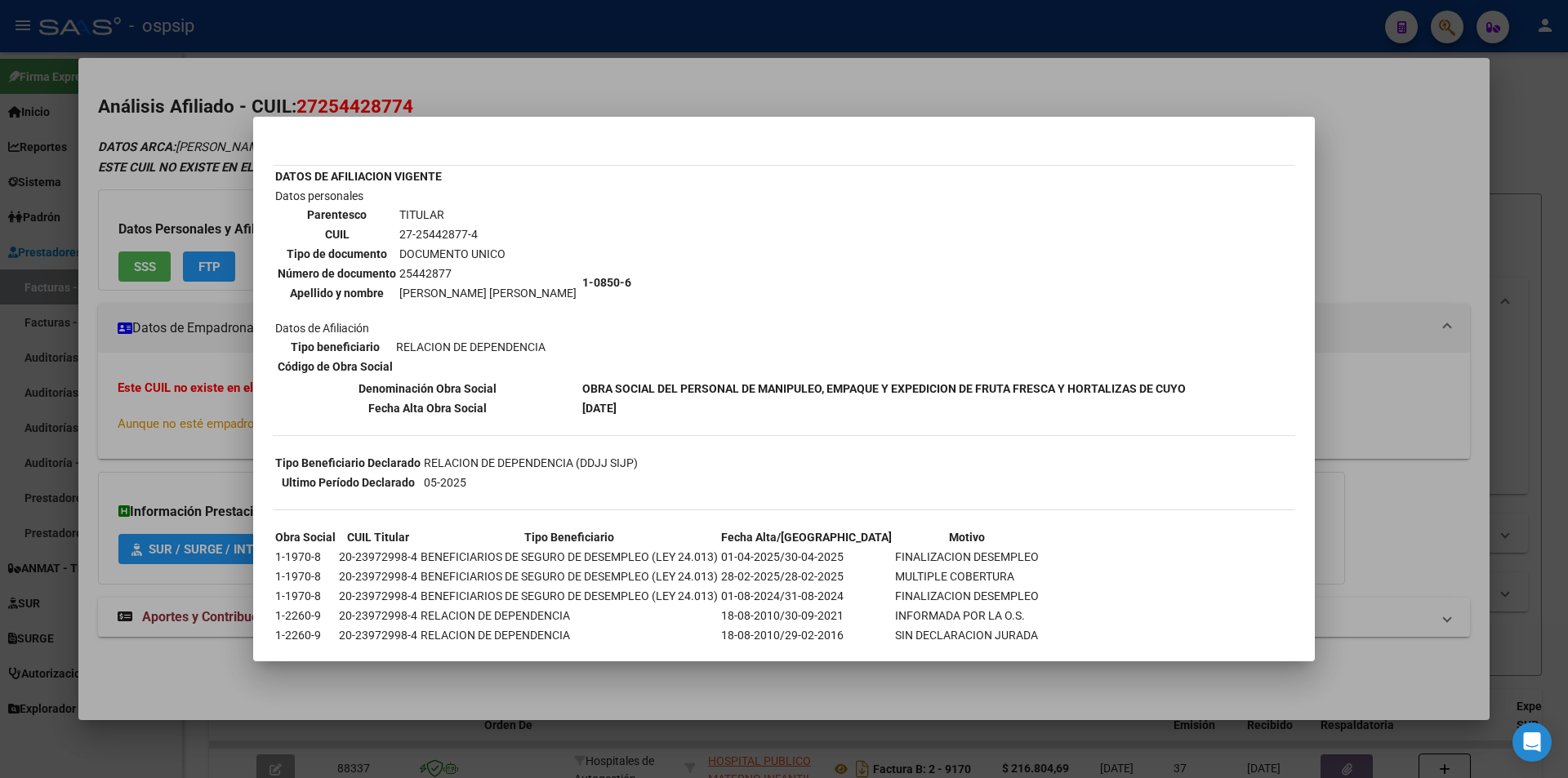
scroll to position [199, 0]
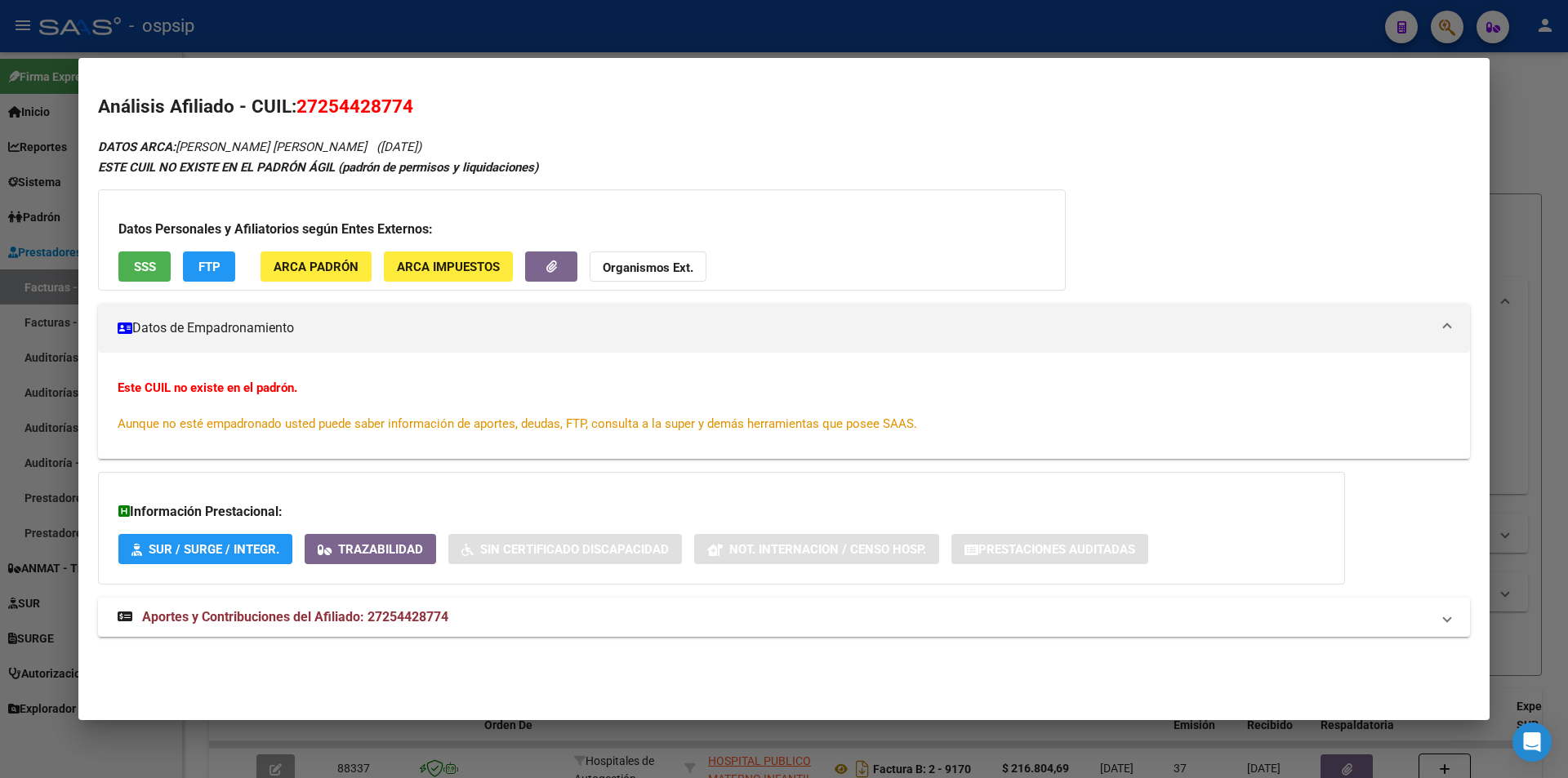
click at [393, 575] on div "Información Prestacional: SUR / SURGE / INTEGR. Trazabilidad Sin Certificado Di…" at bounding box center [722, 528] width 1247 height 113
click at [415, 621] on span "Aportes y Contribuciones del Afiliado: 27254428774" at bounding box center [295, 617] width 306 height 15
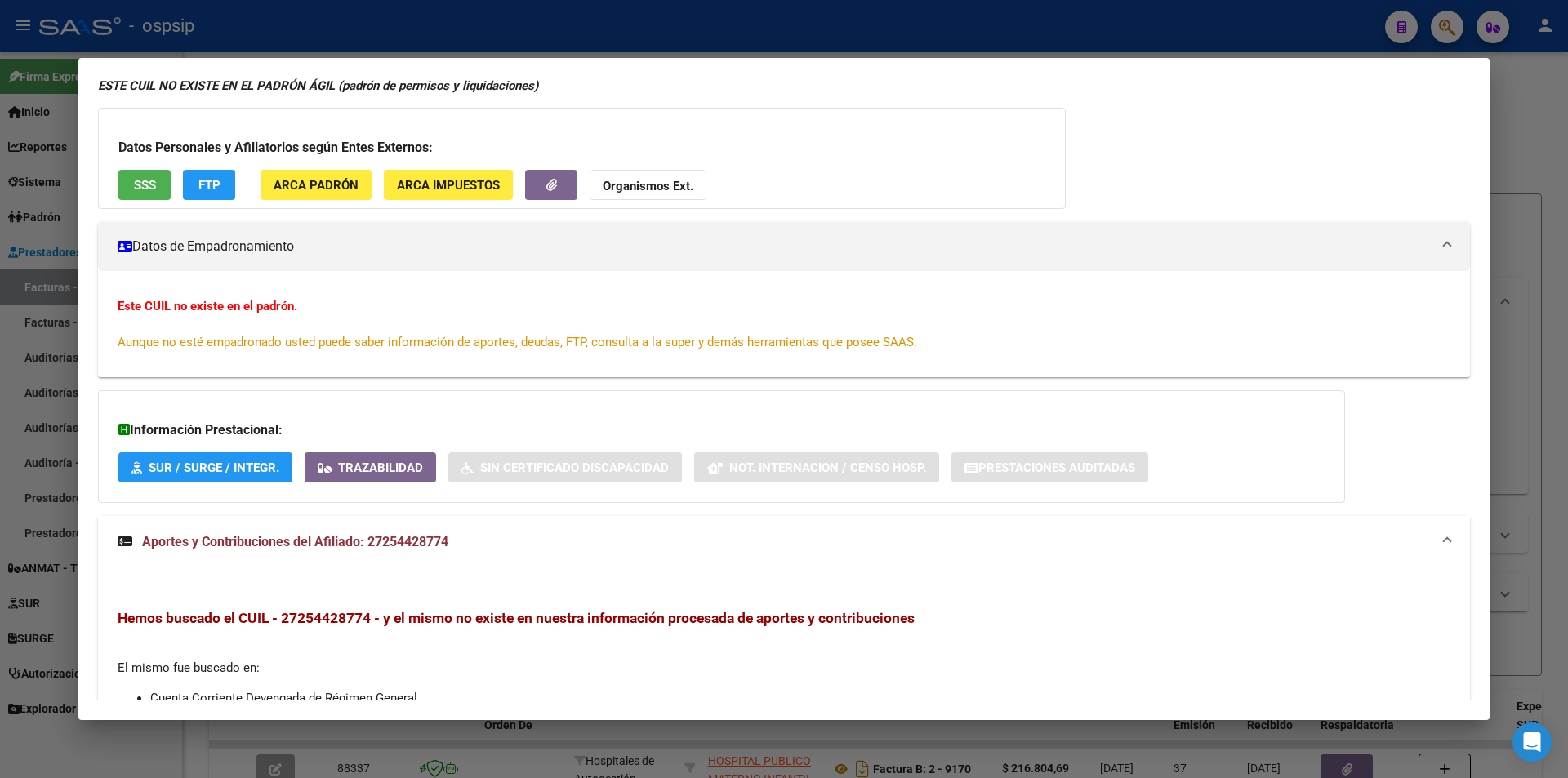
scroll to position [0, 0]
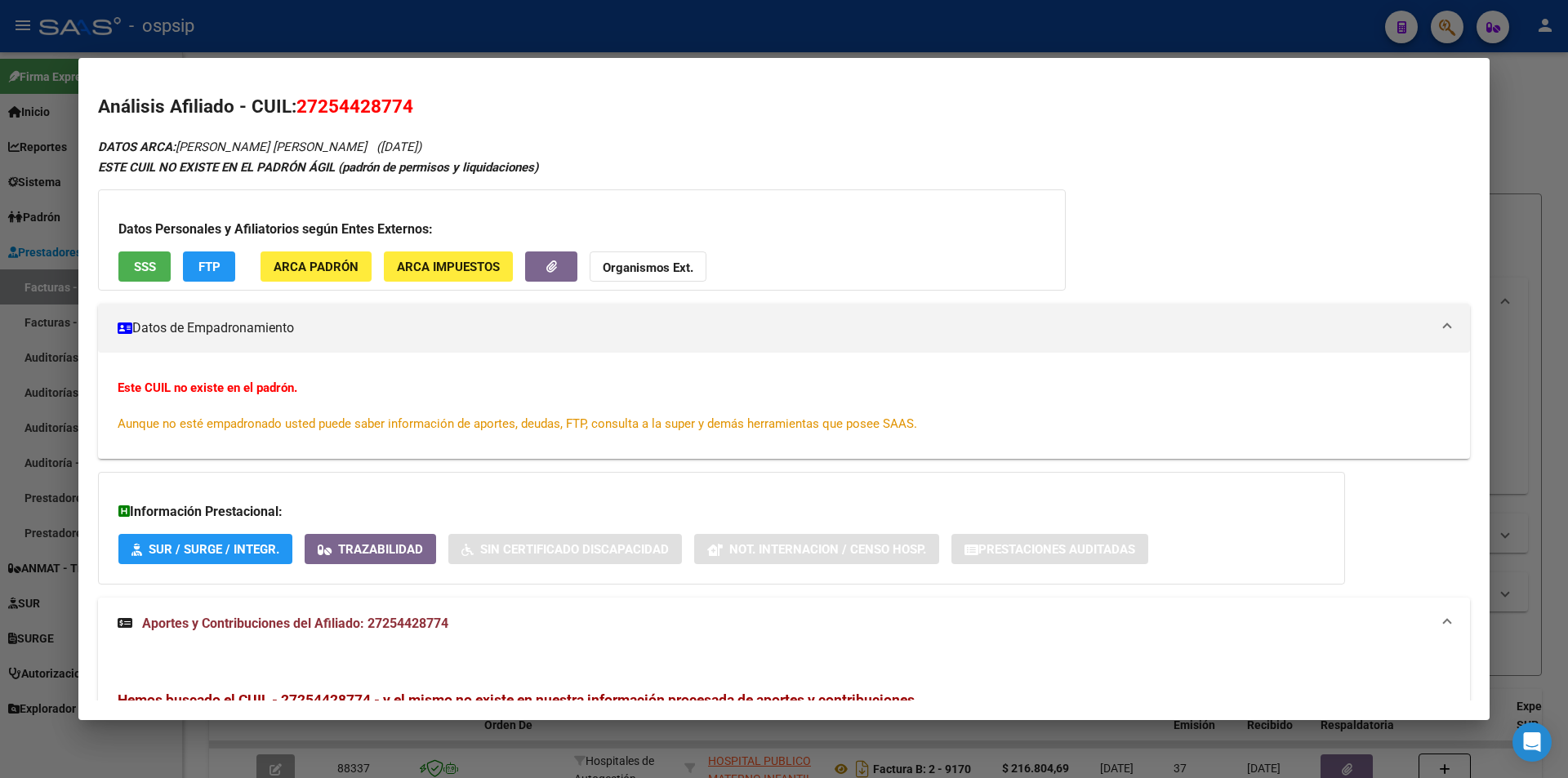
click at [634, 270] on strong "Organismos Ext." at bounding box center [648, 267] width 91 height 14
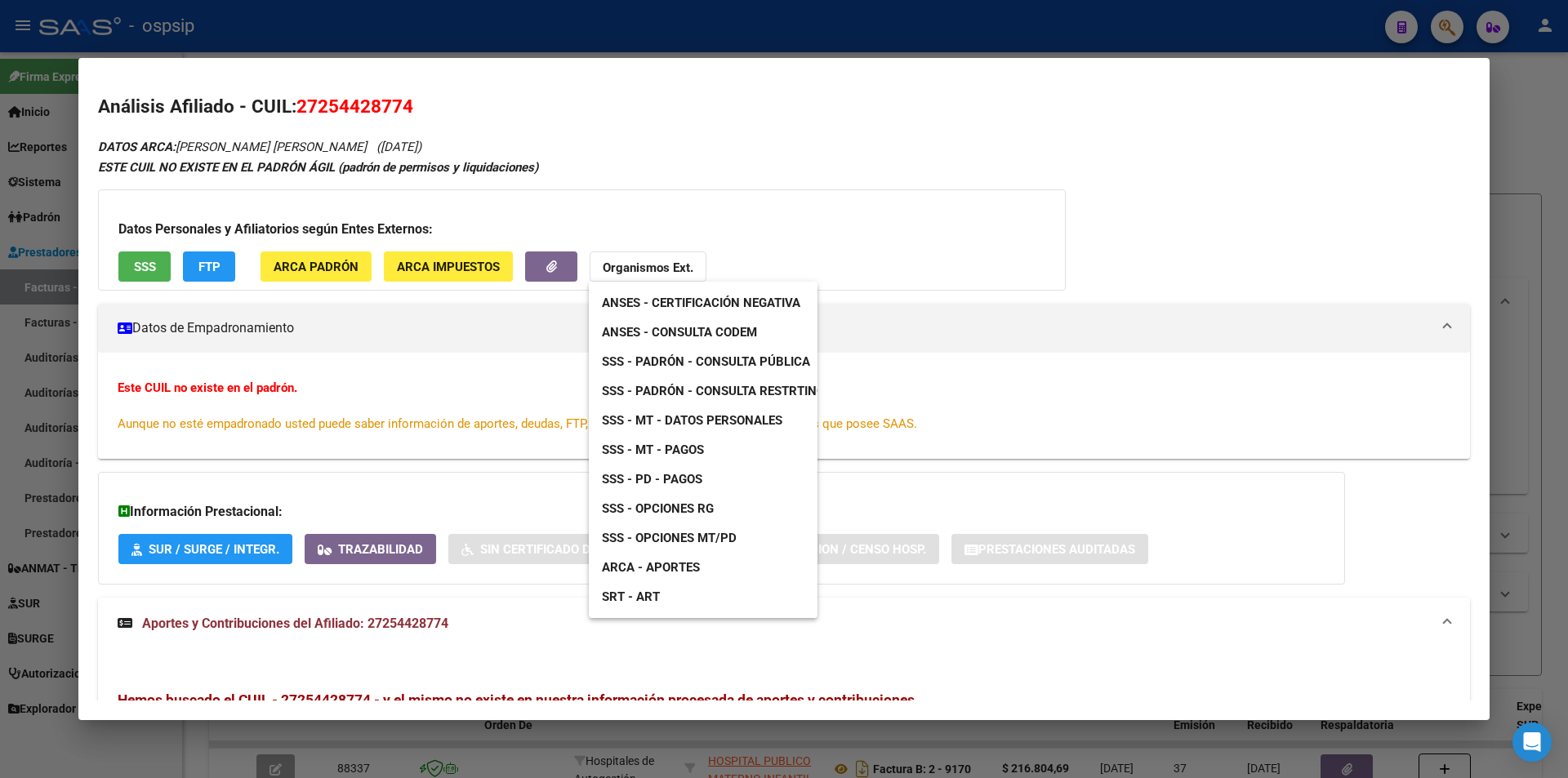
click at [685, 326] on span "ANSES - Consulta CODEM" at bounding box center [678, 332] width 155 height 14
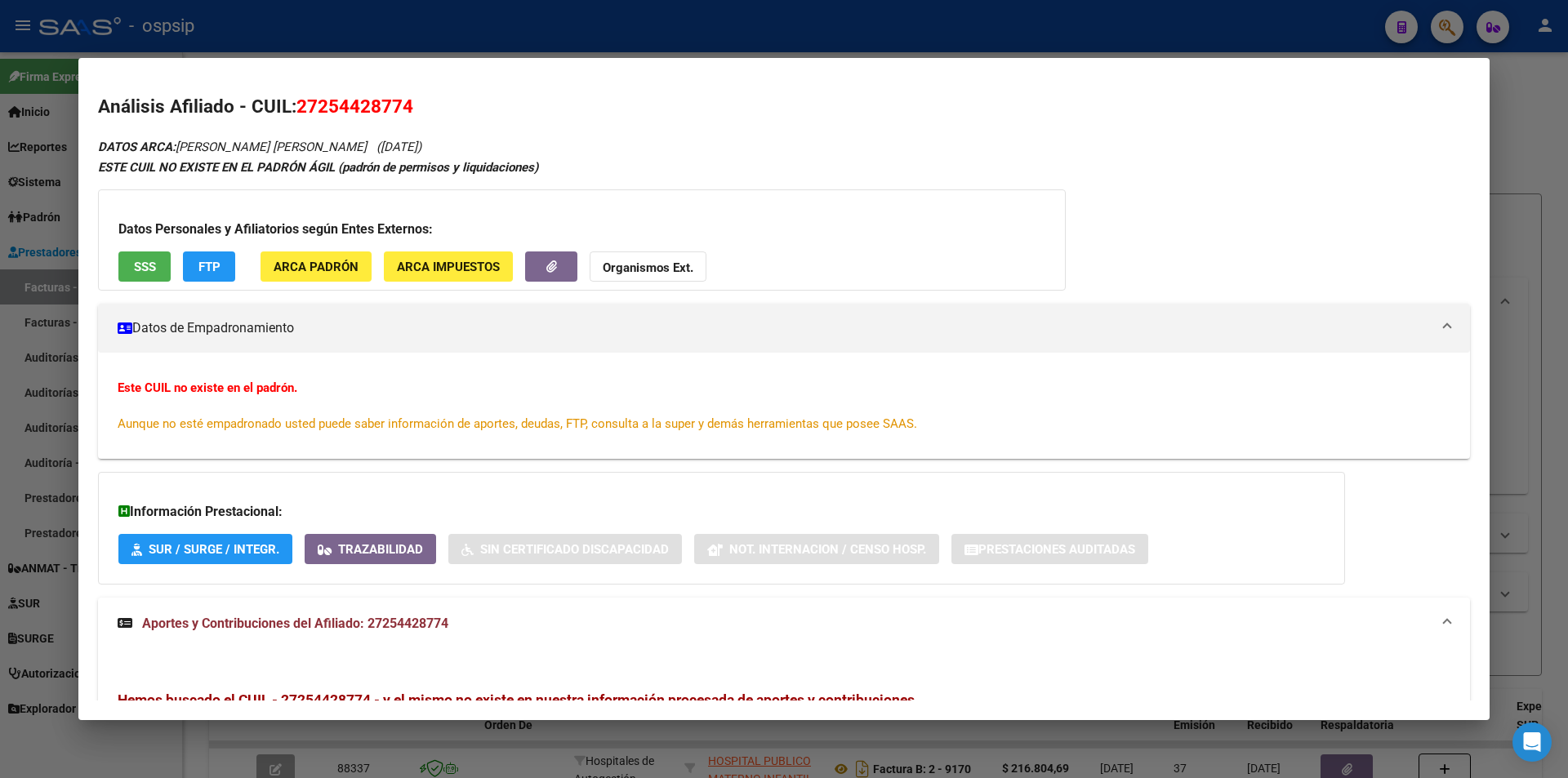
click at [131, 271] on button "SSS" at bounding box center [145, 266] width 52 height 30
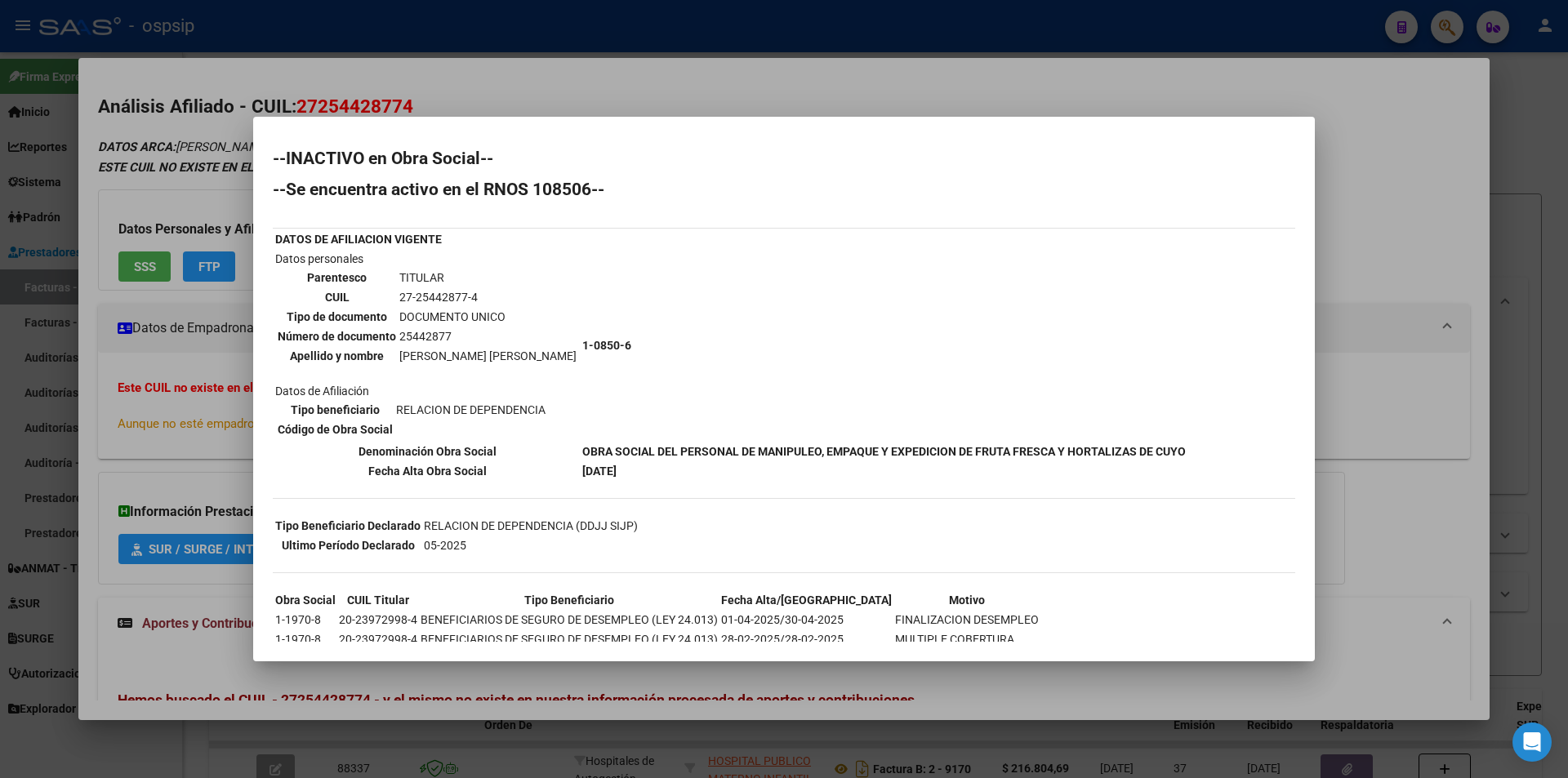
scroll to position [199, 0]
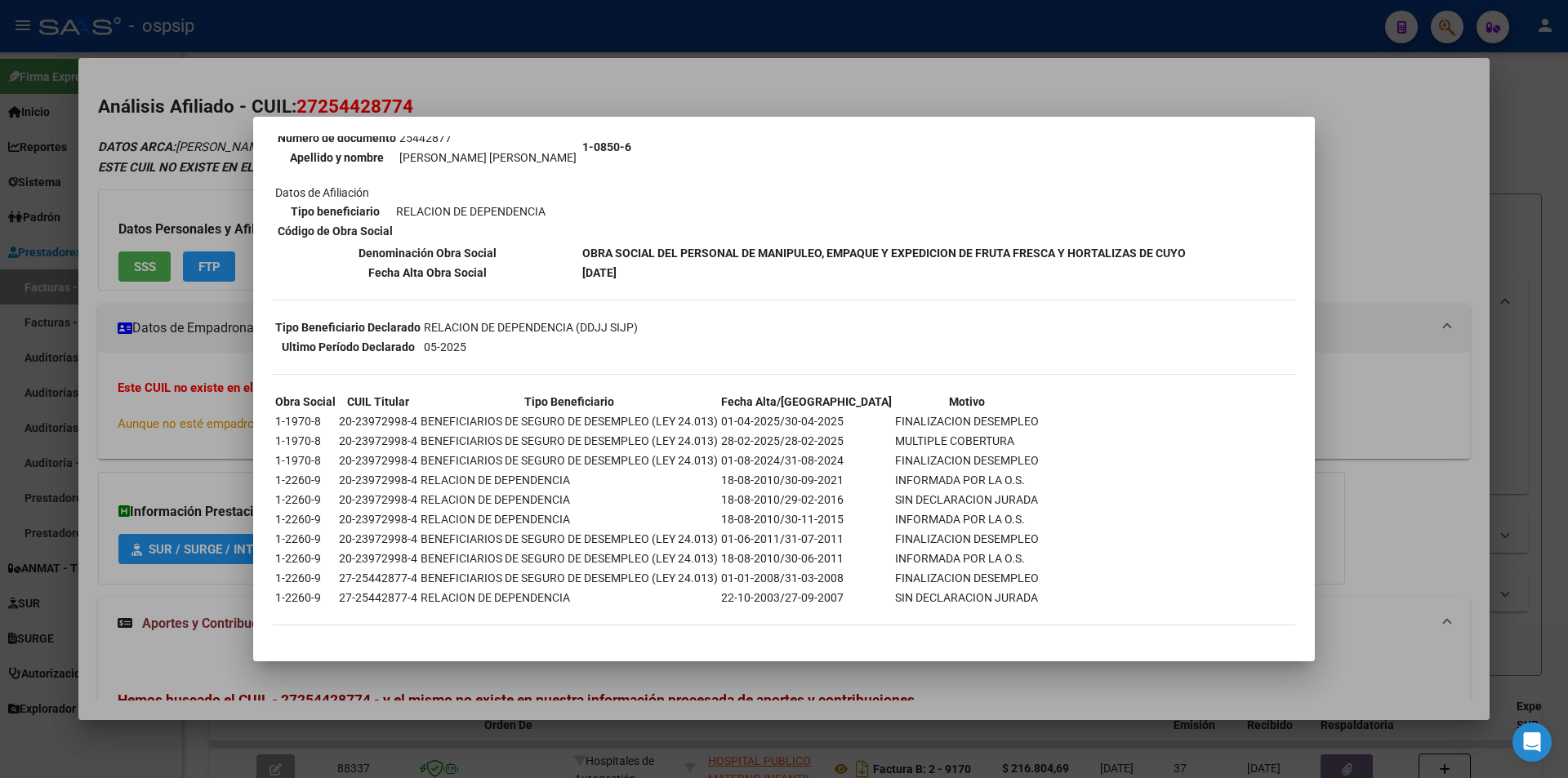
drag, startPoint x: 574, startPoint y: 269, endPoint x: 654, endPoint y: 275, distance: 80.2
click at [654, 275] on td "[DATE]" at bounding box center [884, 273] width 605 height 18
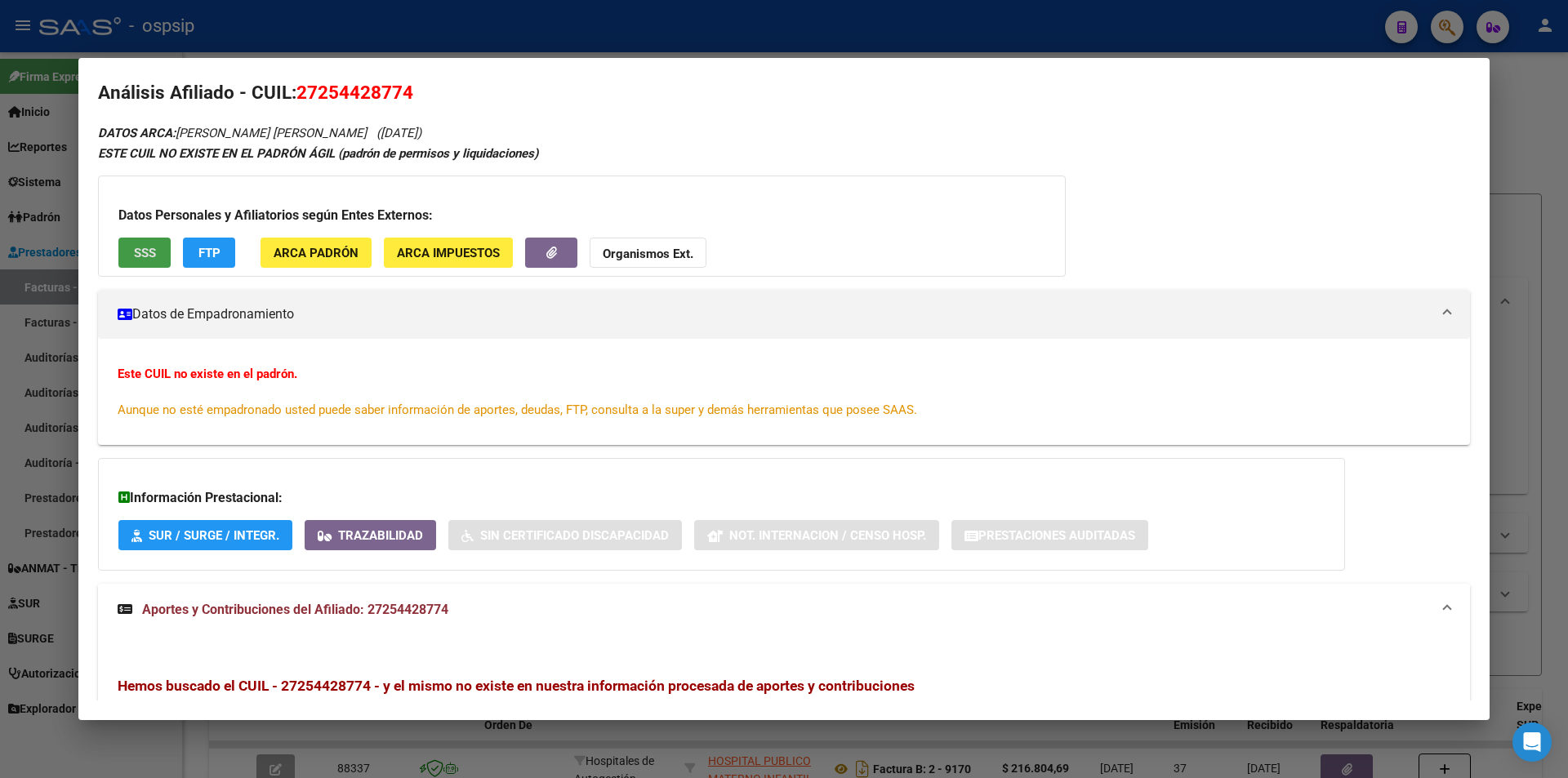
scroll to position [0, 0]
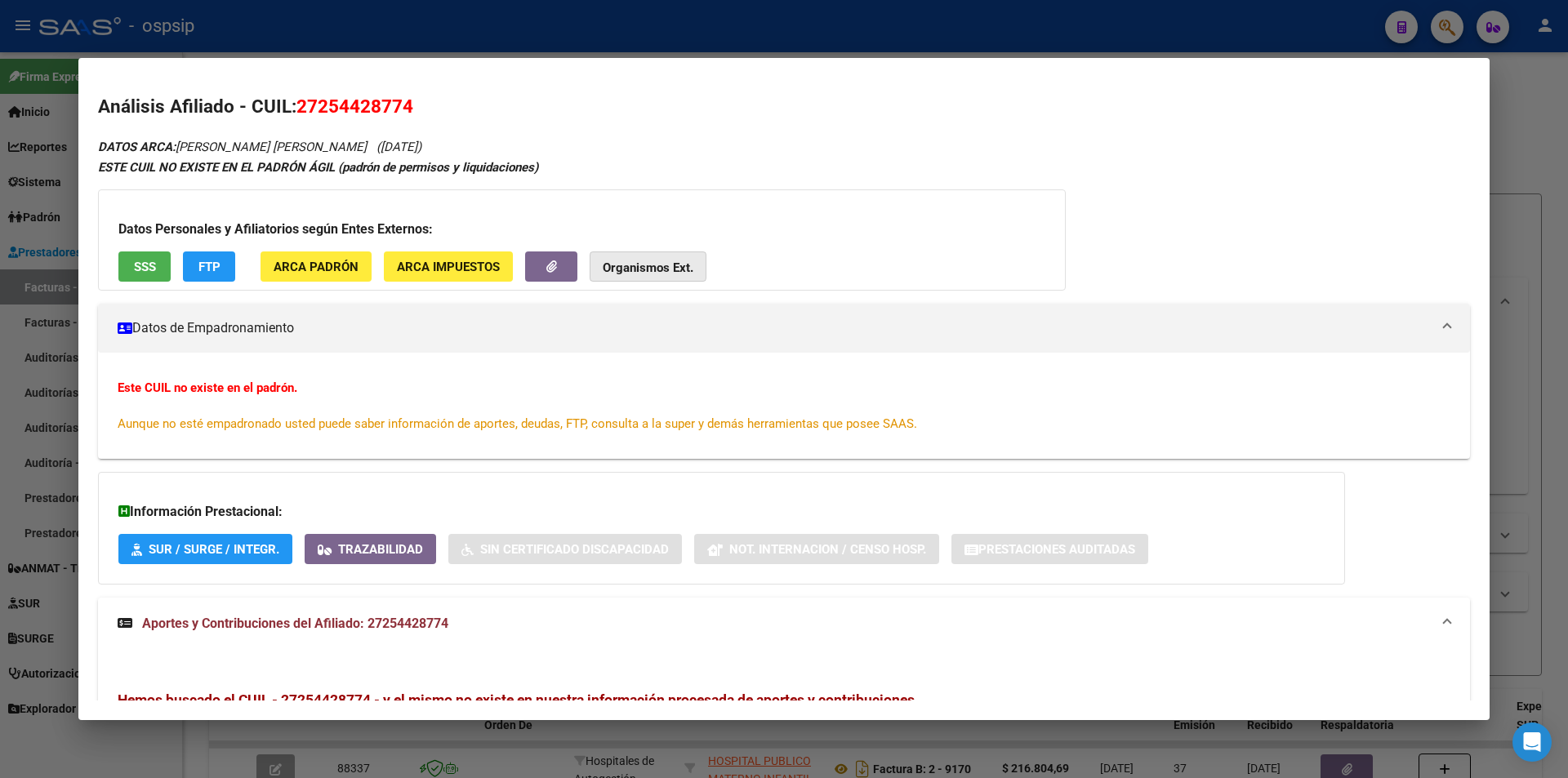
click at [613, 266] on strong "Organismos Ext." at bounding box center [648, 267] width 91 height 14
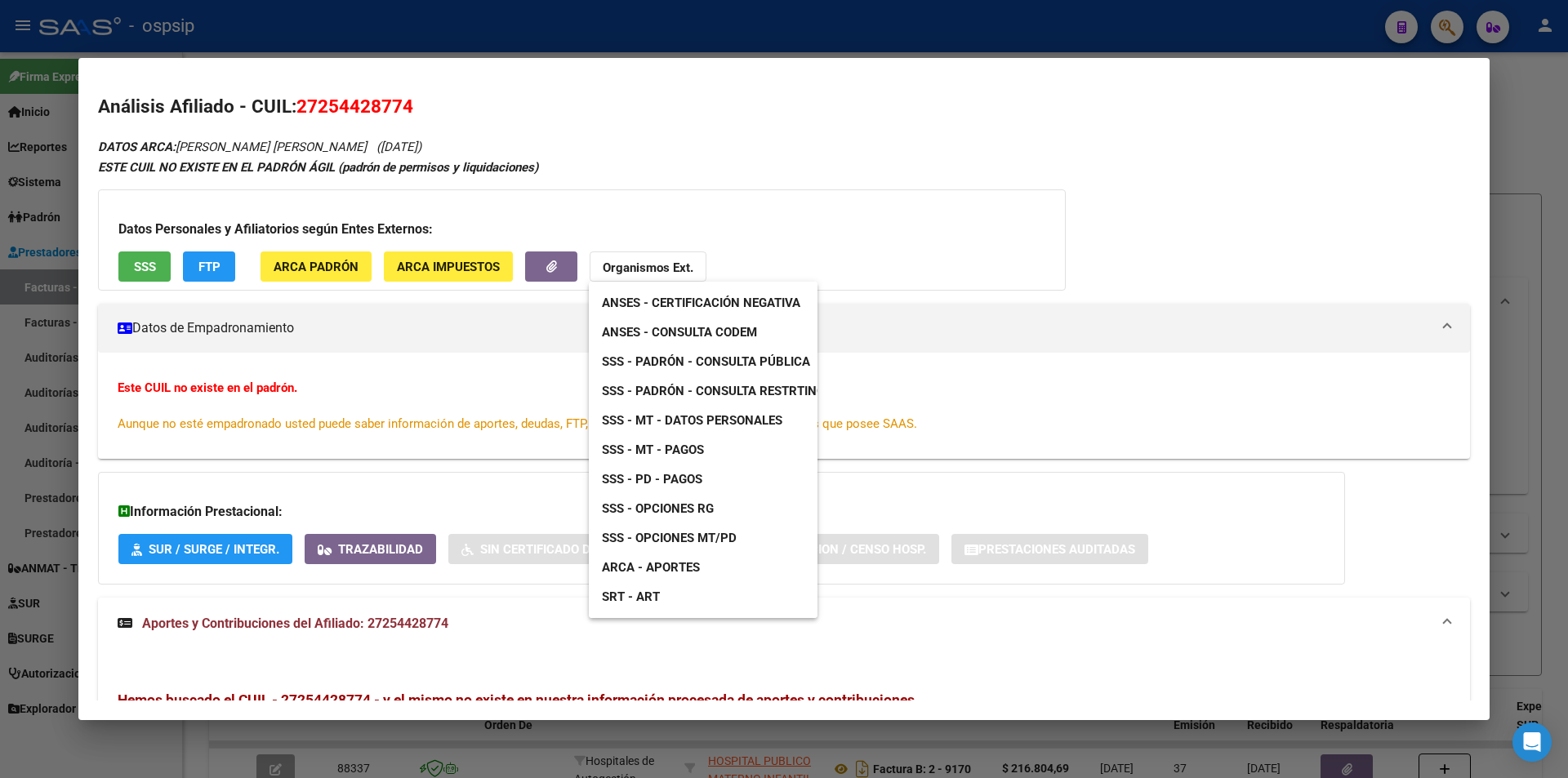
click at [125, 259] on div at bounding box center [784, 389] width 1568 height 778
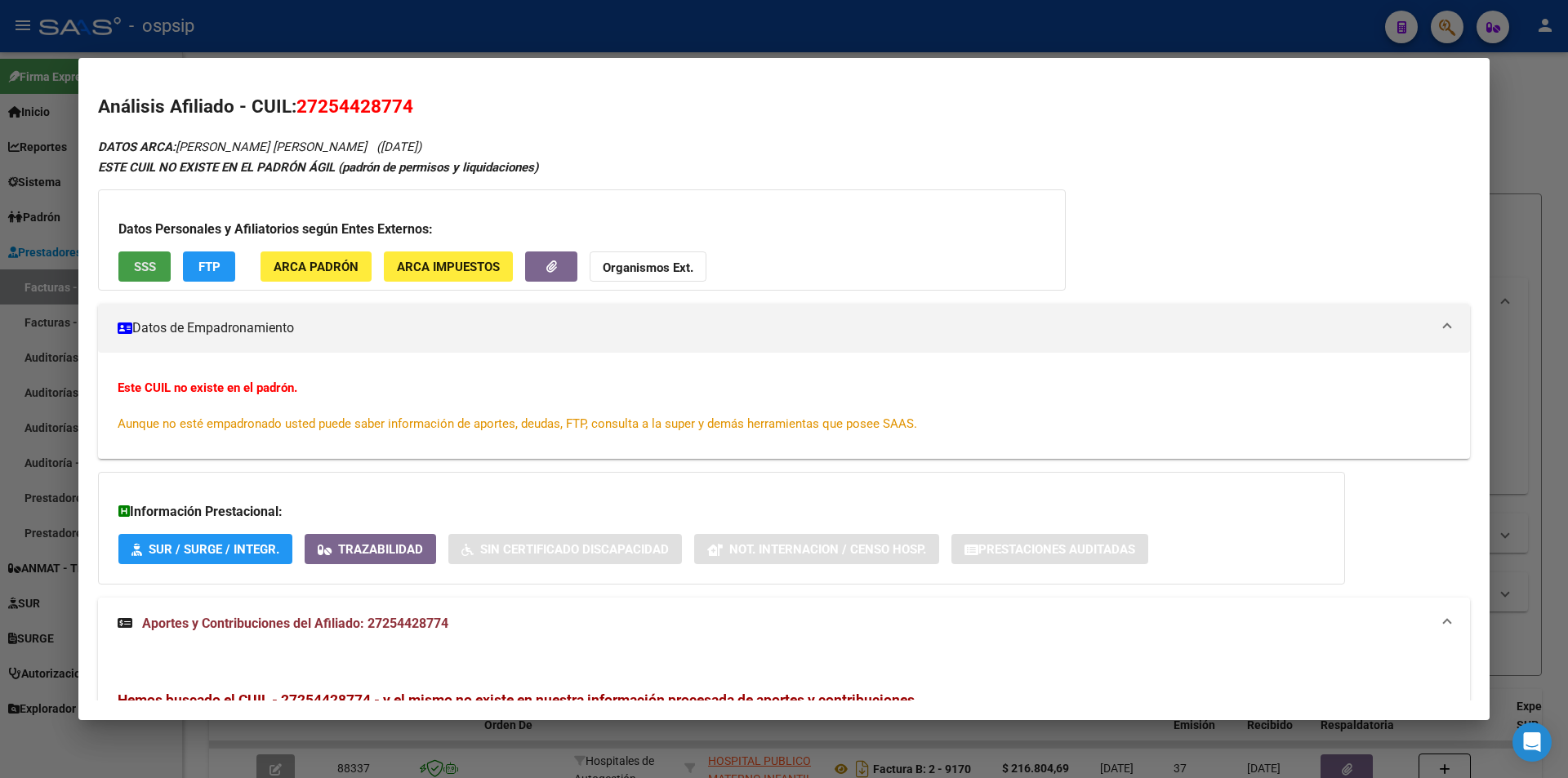
click at [156, 270] on button "SSS" at bounding box center [145, 266] width 52 height 30
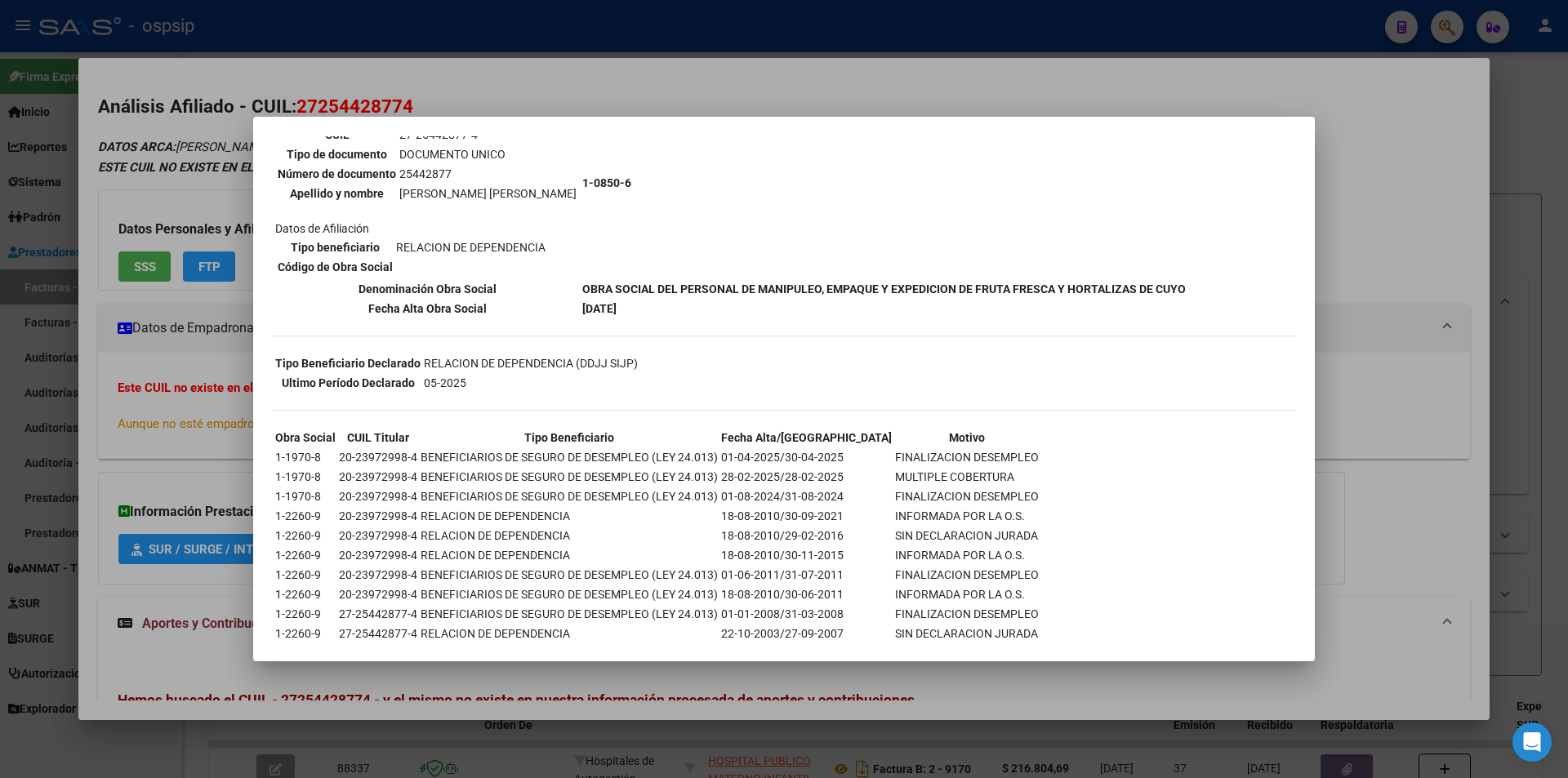
scroll to position [163, 0]
drag, startPoint x: 786, startPoint y: 454, endPoint x: 841, endPoint y: 447, distance: 55.4
click at [841, 447] on tr "1-1970-8 20-23972998-4 BENEFICIARIOS DE SEGURO DE DESEMPLEO (LEY 24.013) 01-04-…" at bounding box center [657, 456] width 765 height 18
click at [894, 454] on td "FINALIZACION DESEMPLEO" at bounding box center [967, 456] width 146 height 18
drag, startPoint x: 787, startPoint y: 453, endPoint x: 825, endPoint y: 458, distance: 38.3
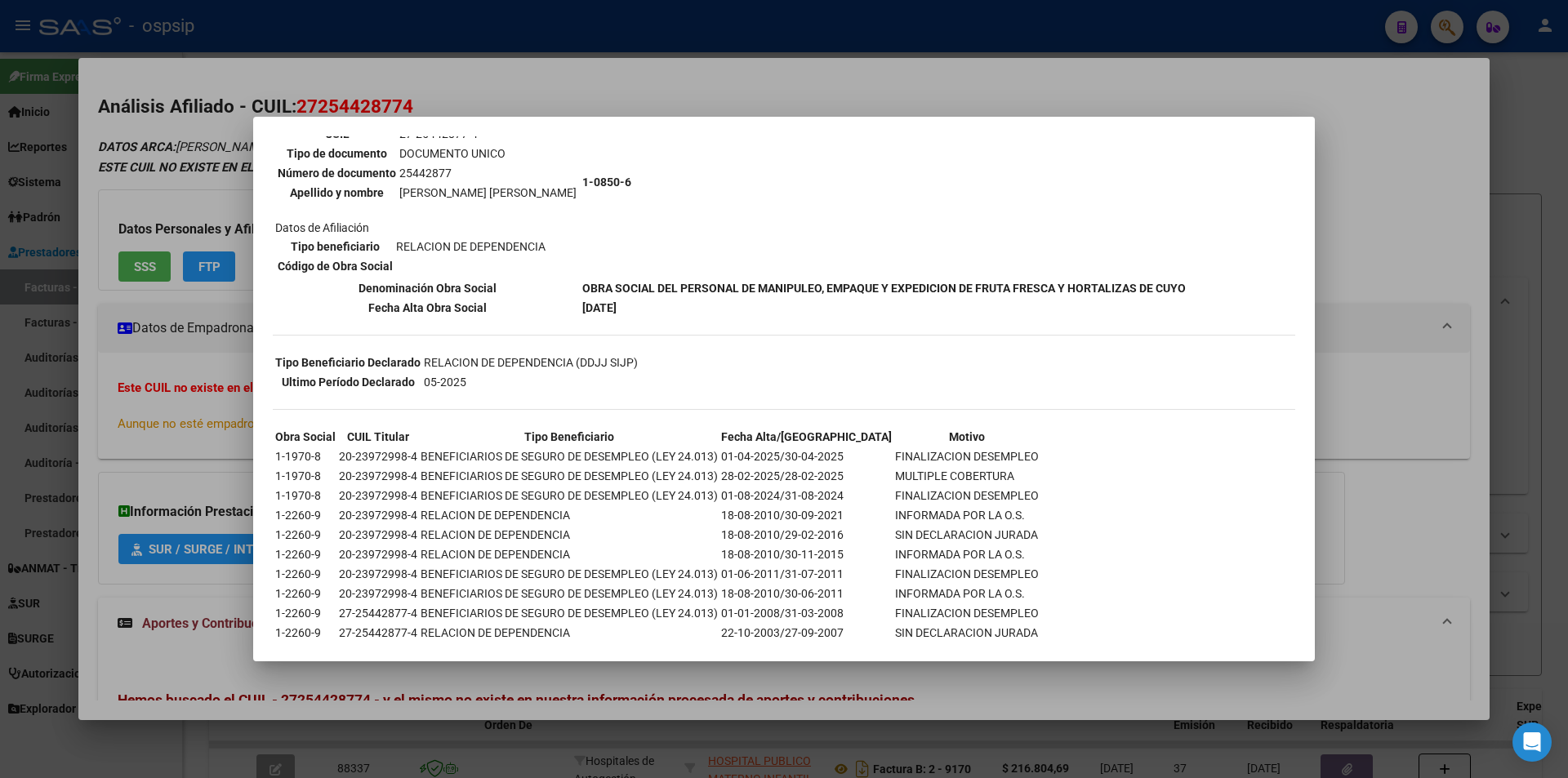
click at [847, 452] on tr "1-1970-8 20-23972998-4 BENEFICIARIOS DE SEGURO DE DESEMPLEO (LEY 24.013) 01-04-…" at bounding box center [657, 456] width 765 height 18
drag, startPoint x: 727, startPoint y: 338, endPoint x: 649, endPoint y: 306, distance: 84.3
click at [724, 331] on div "--INACTIVO en Obra Social-- --Se encuentra activo en el RNOS 108506-- DATOS DE …" at bounding box center [784, 332] width 1023 height 690
drag, startPoint x: 574, startPoint y: 304, endPoint x: 650, endPoint y: 311, distance: 76.3
click at [650, 311] on td "[DATE]" at bounding box center [884, 308] width 605 height 18
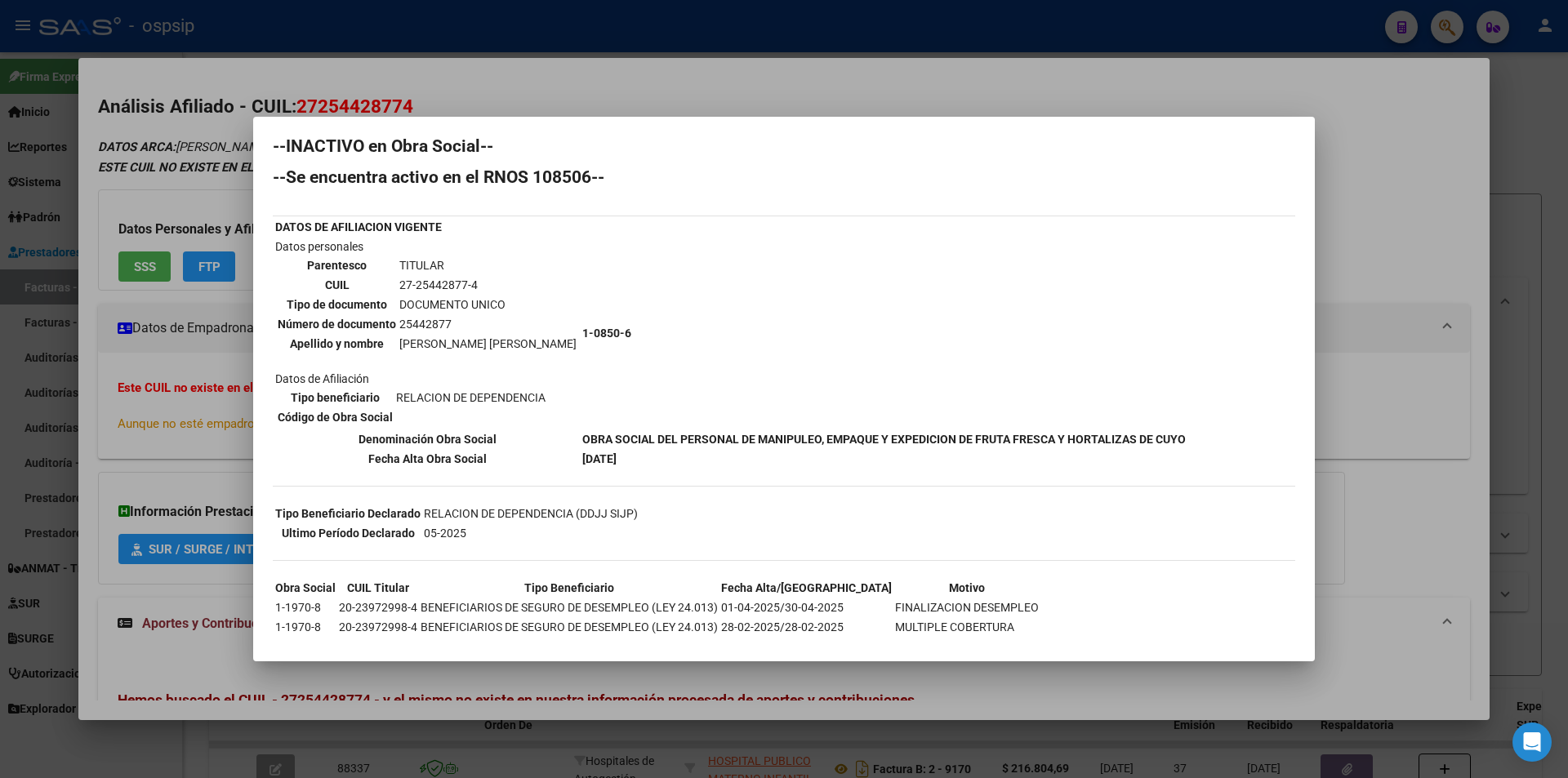
scroll to position [0, 0]
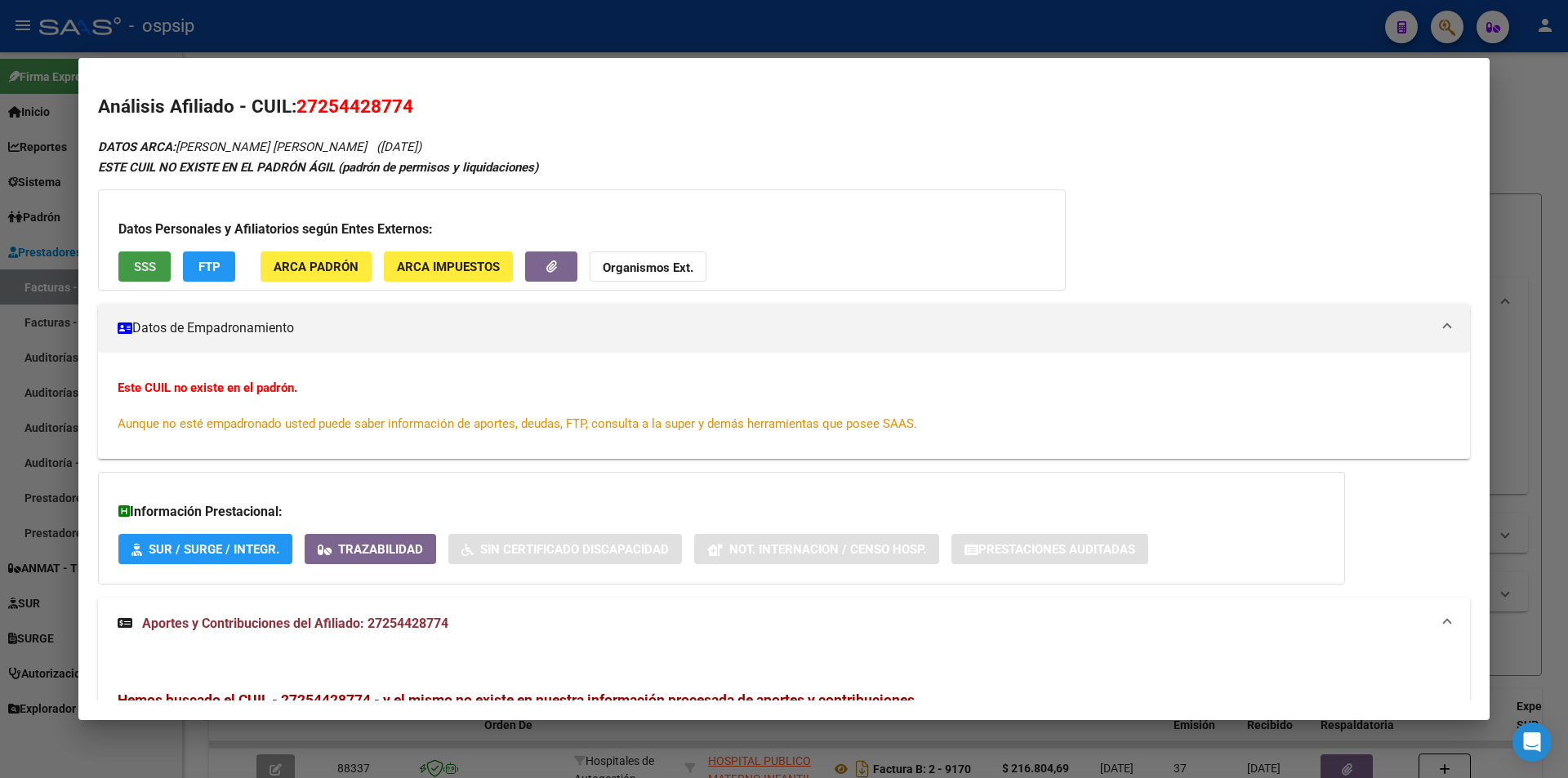
click at [646, 257] on button "Organismos Ext." at bounding box center [648, 266] width 117 height 30
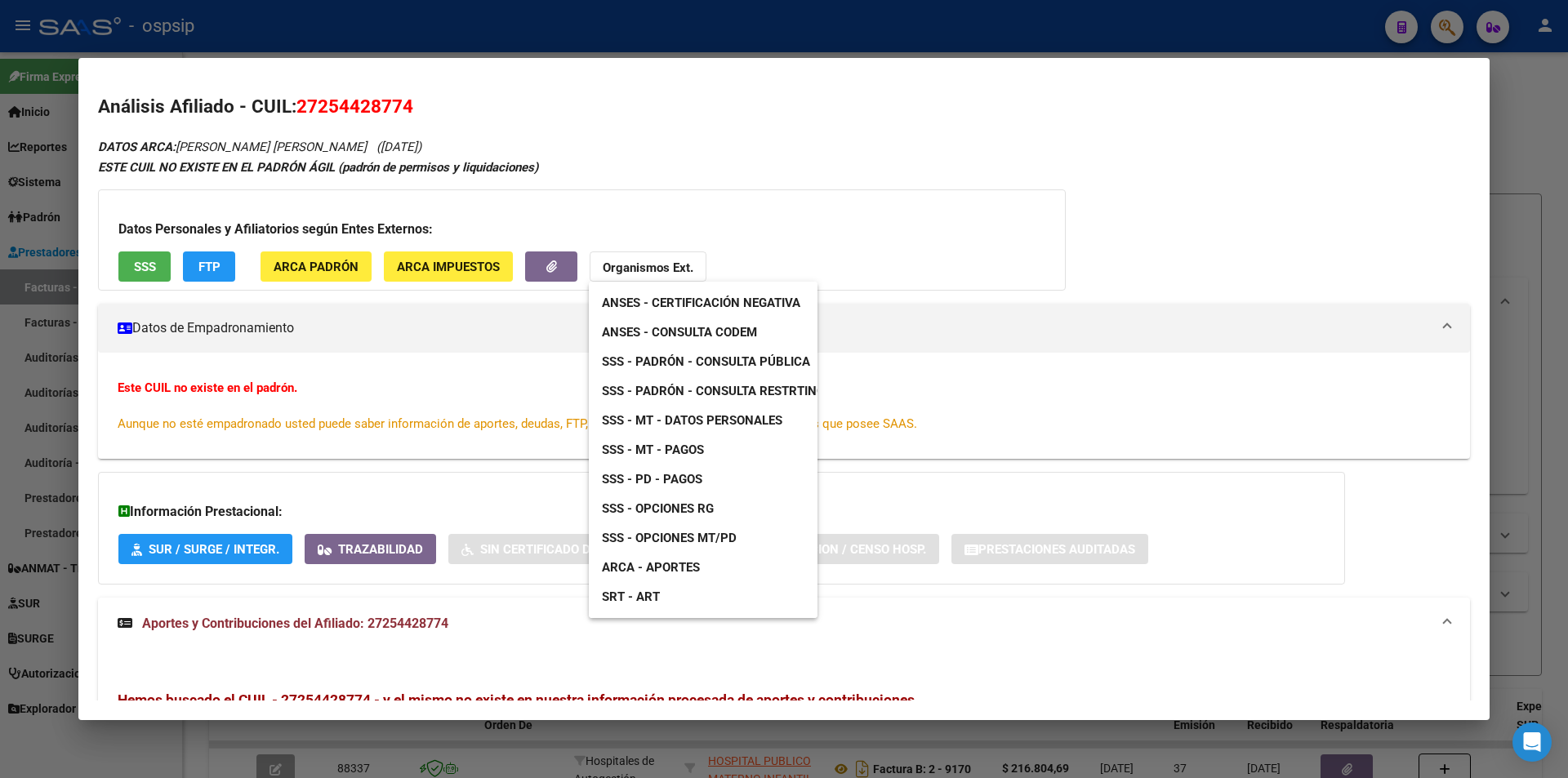
click at [739, 352] on link "SSS - Padrón - Consulta Pública" at bounding box center [705, 362] width 234 height 30
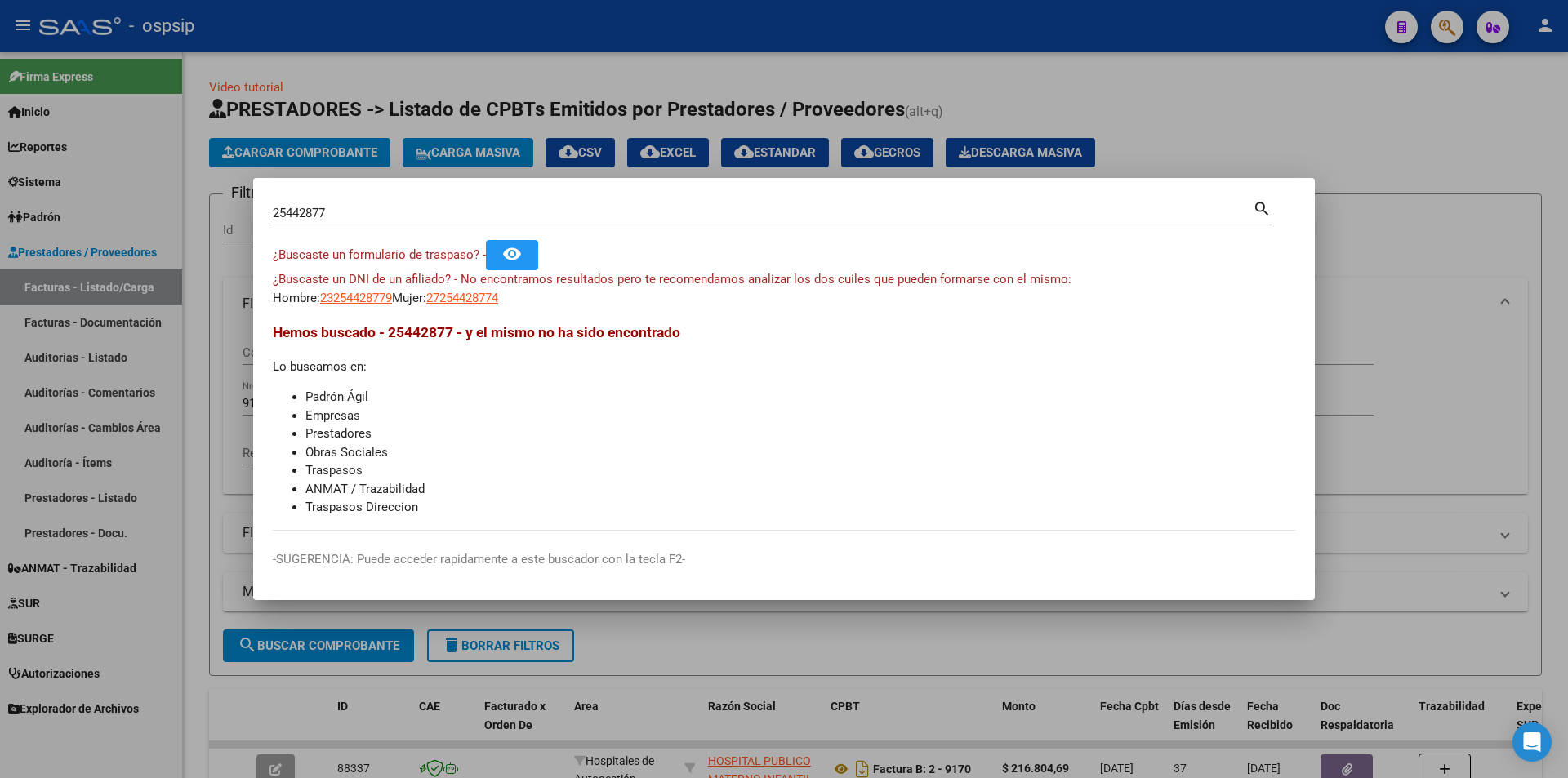
click at [364, 218] on input "25442877" at bounding box center [762, 213] width 980 height 14
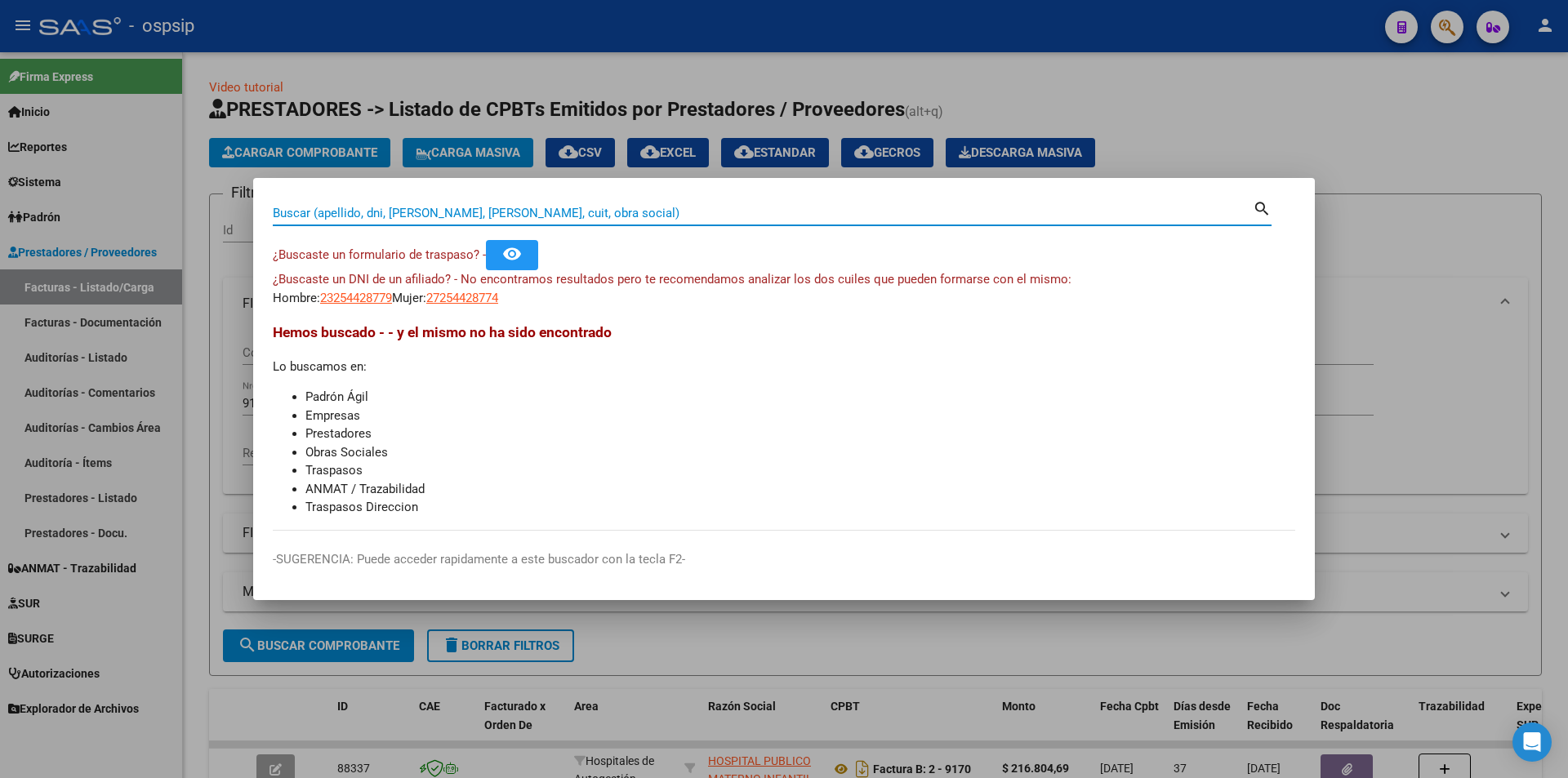
paste input "44245767"
type input "44245767"
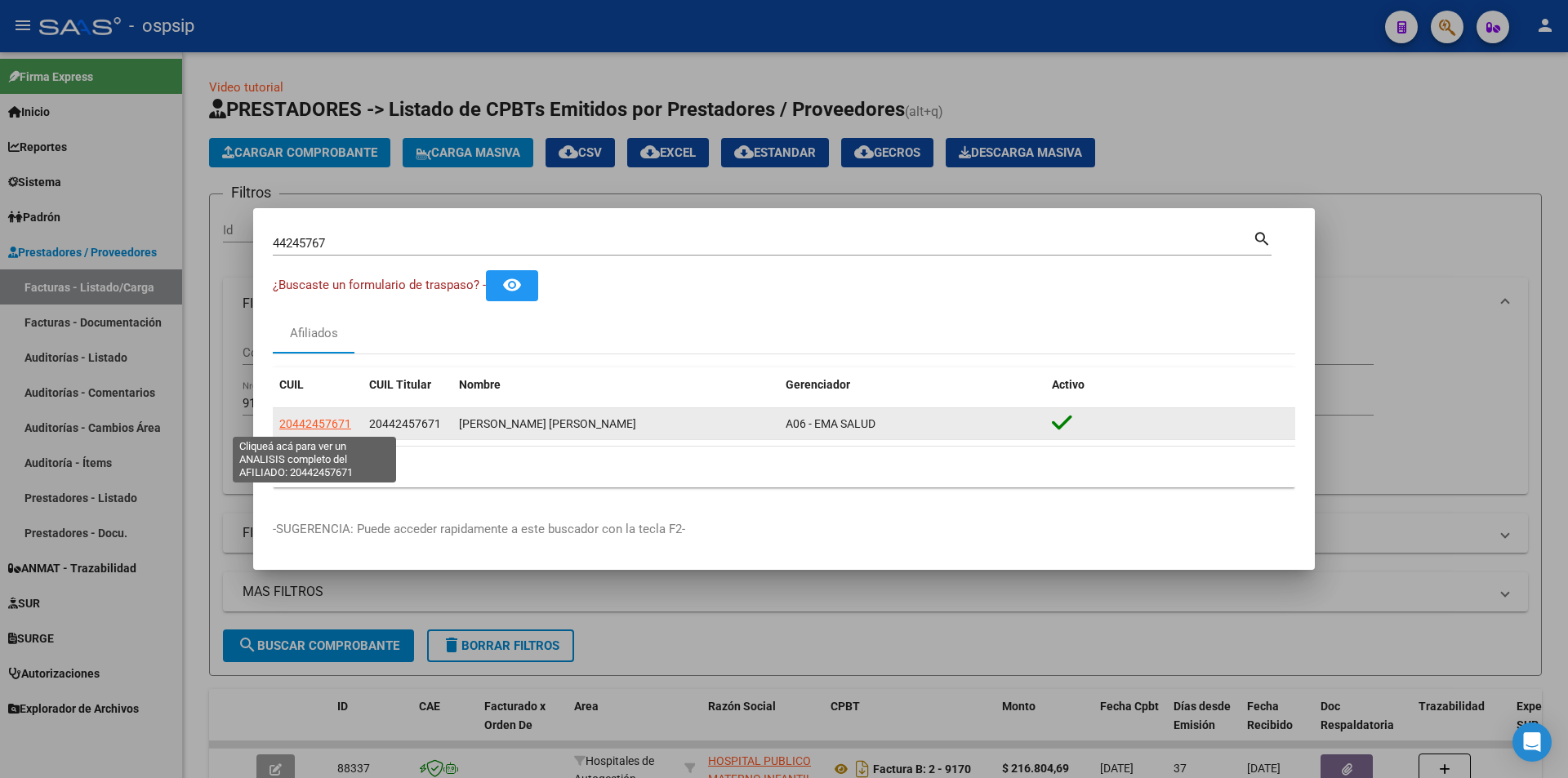
click at [307, 426] on span "20442457671" at bounding box center [315, 424] width 72 height 13
type textarea "20442457671"
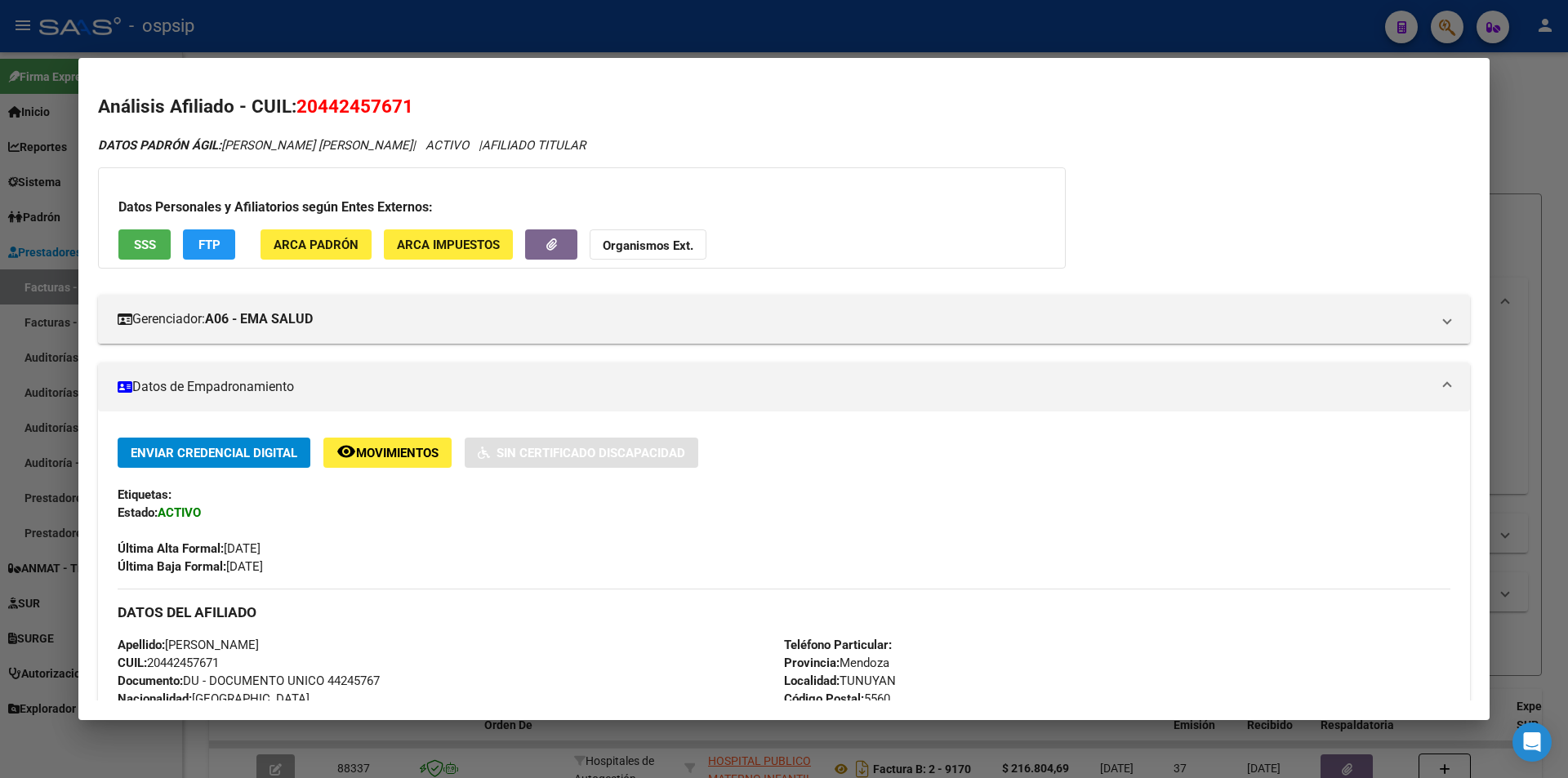
click at [142, 246] on span "SSS" at bounding box center [145, 245] width 22 height 14
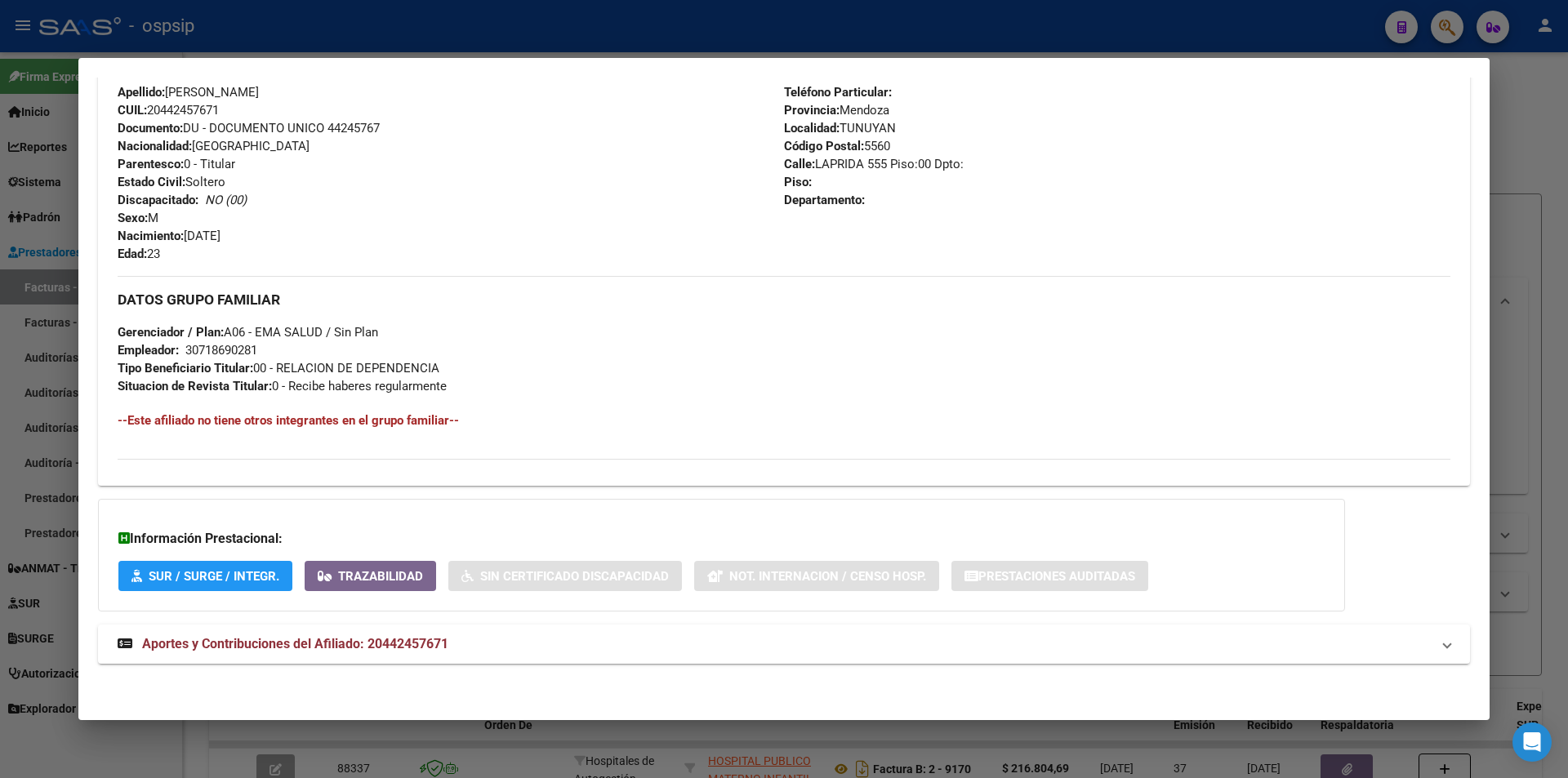
click at [245, 664] on div "DATOS PADRÓN ÁGIL: [PERSON_NAME] [PERSON_NAME] | ACTIVO | AFILIADO TITULAR Dato…" at bounding box center [784, 133] width 1371 height 1099
click at [237, 645] on span "Aportes y Contribuciones del Afiliado: 20442457671" at bounding box center [295, 644] width 306 height 15
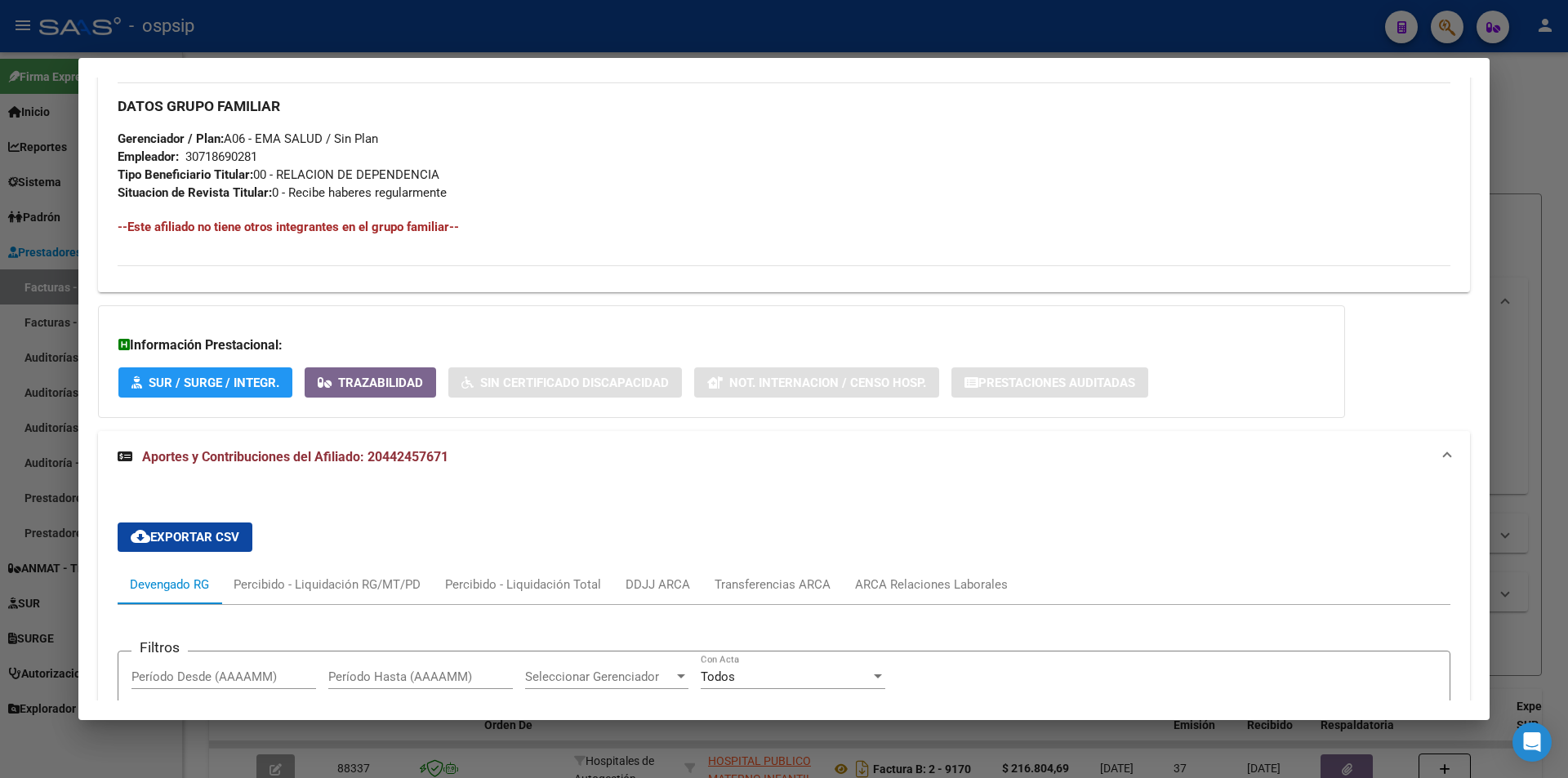
scroll to position [976, 0]
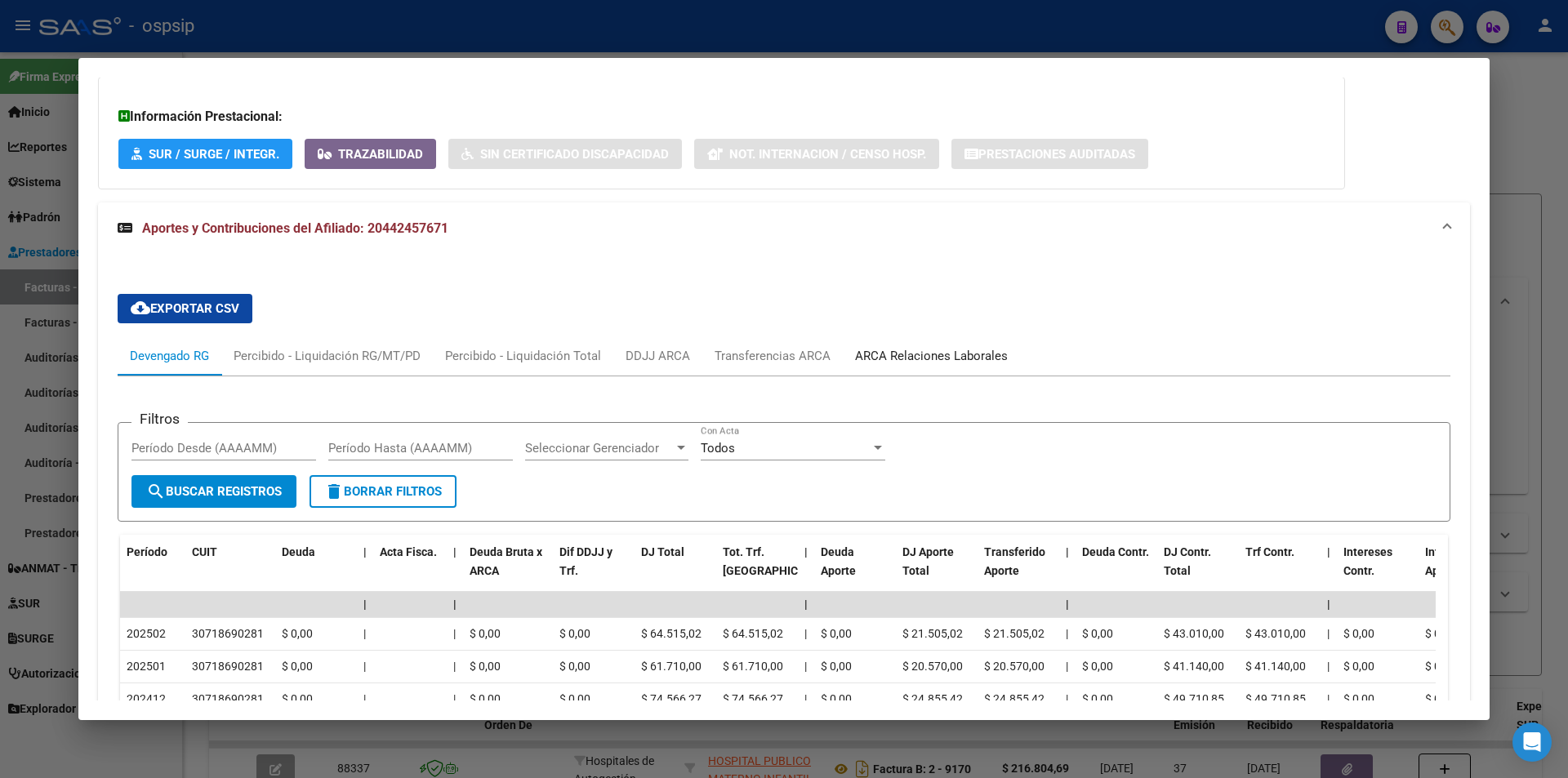
click at [882, 348] on div "ARCA Relaciones Laborales" at bounding box center [931, 356] width 152 height 18
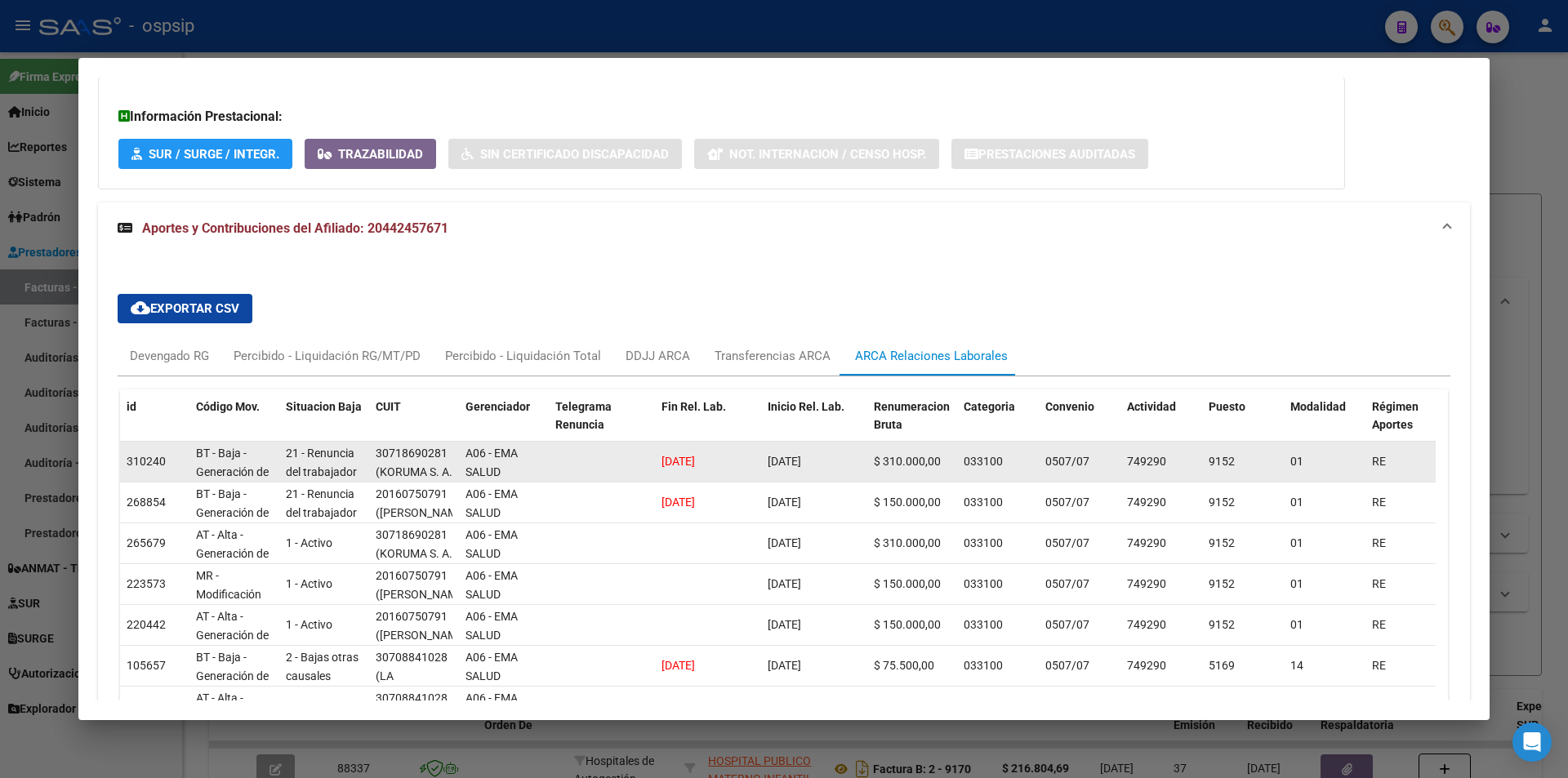
drag, startPoint x: 655, startPoint y: 457, endPoint x: 734, endPoint y: 469, distance: 79.9
click at [734, 469] on datatable-body-cell "[DATE]" at bounding box center [708, 462] width 106 height 40
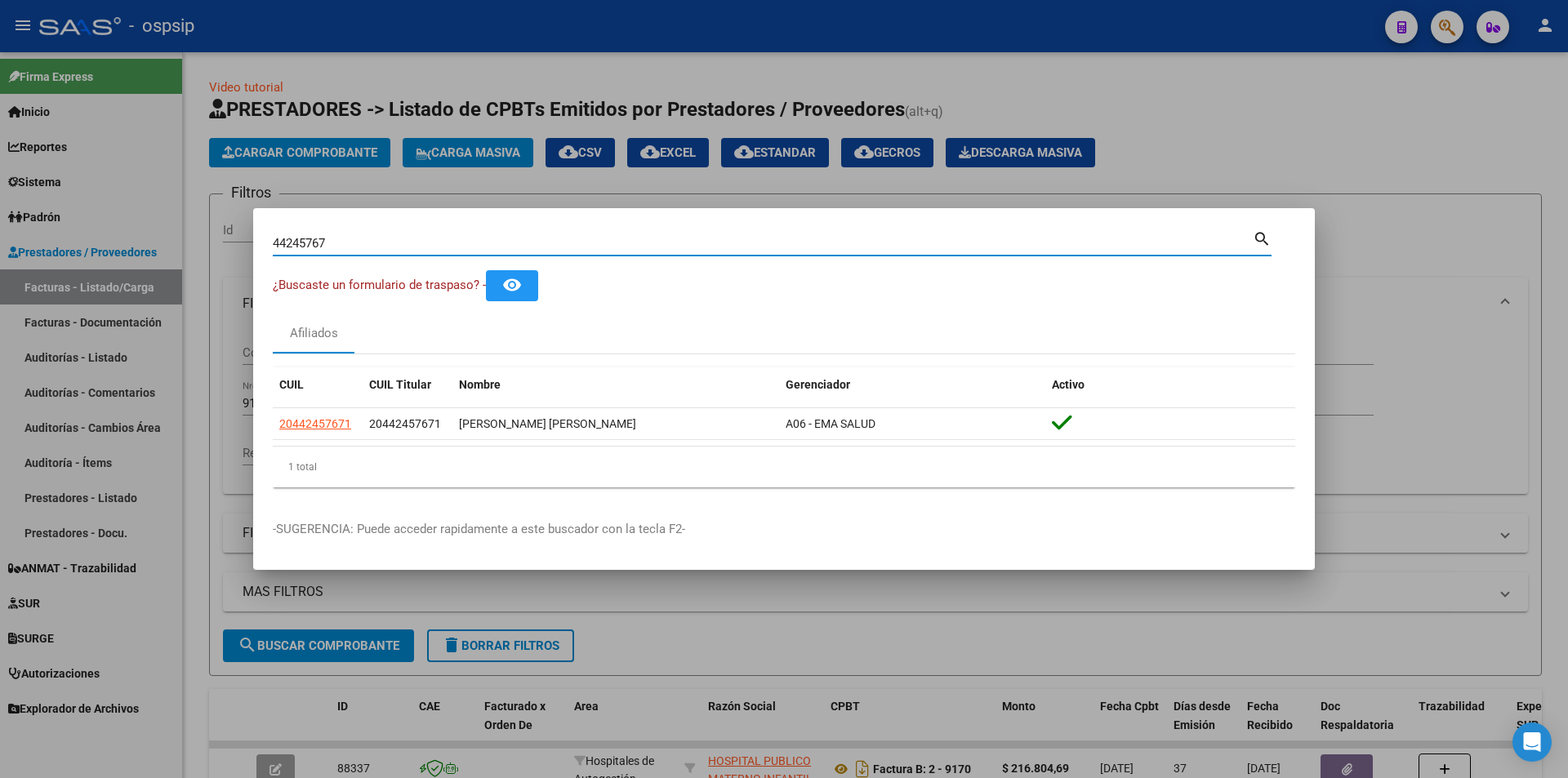
click at [378, 248] on input "44245767" at bounding box center [762, 243] width 980 height 14
paste input "40558766"
type input "40558766"
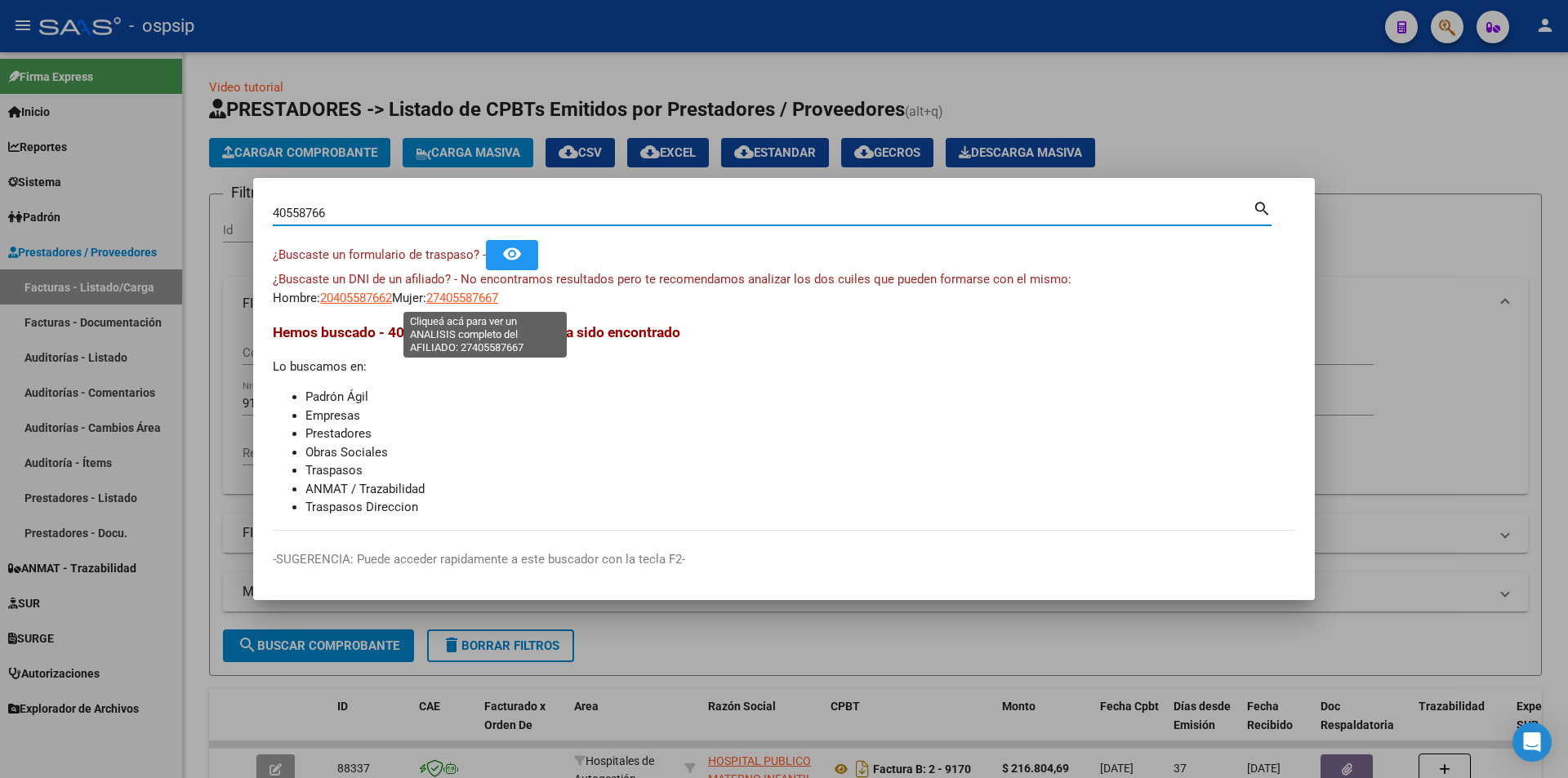
click at [457, 294] on span "27405587667" at bounding box center [462, 298] width 72 height 14
type textarea "27405587667"
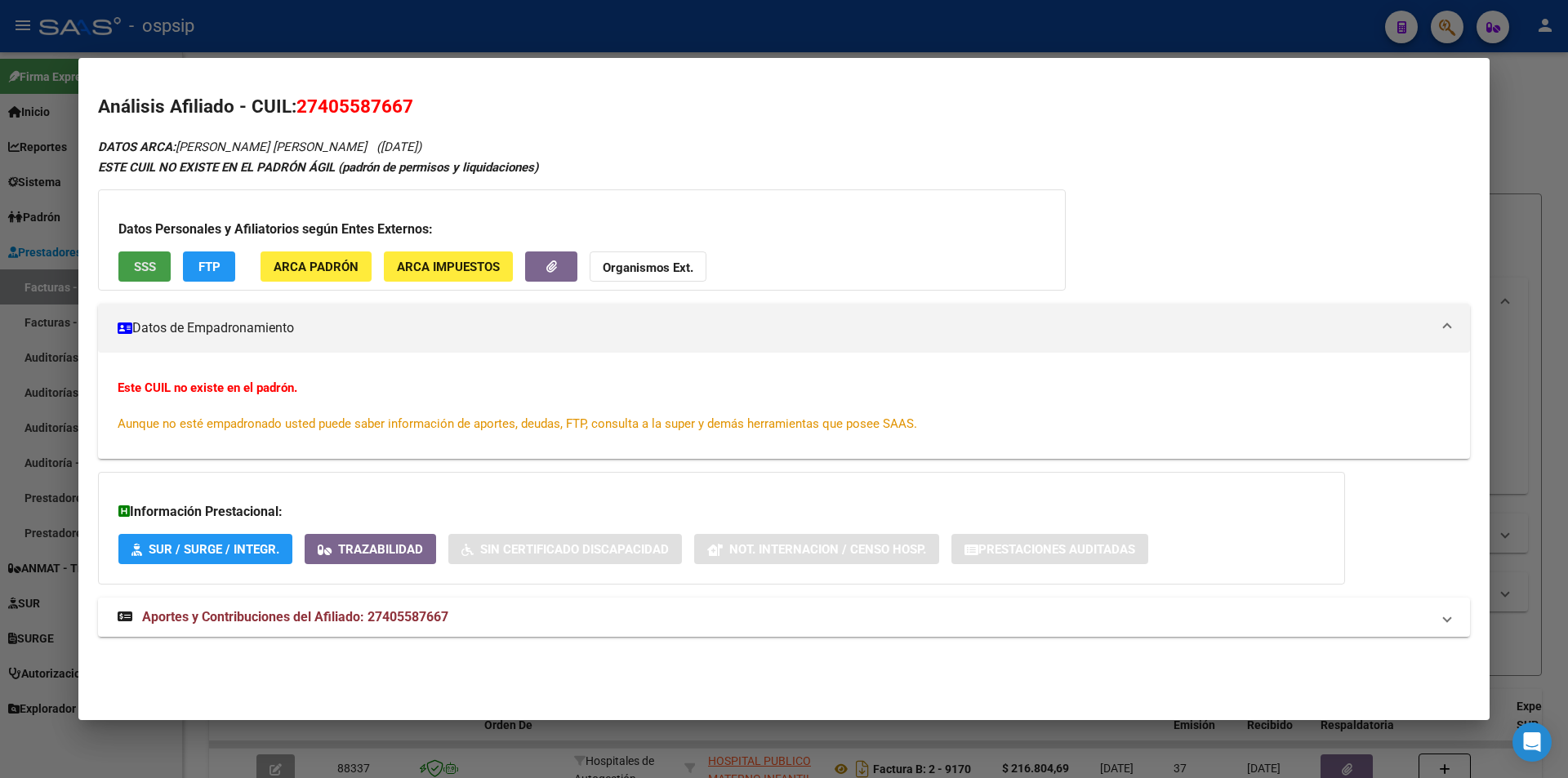
click at [154, 257] on button "SSS" at bounding box center [145, 266] width 52 height 30
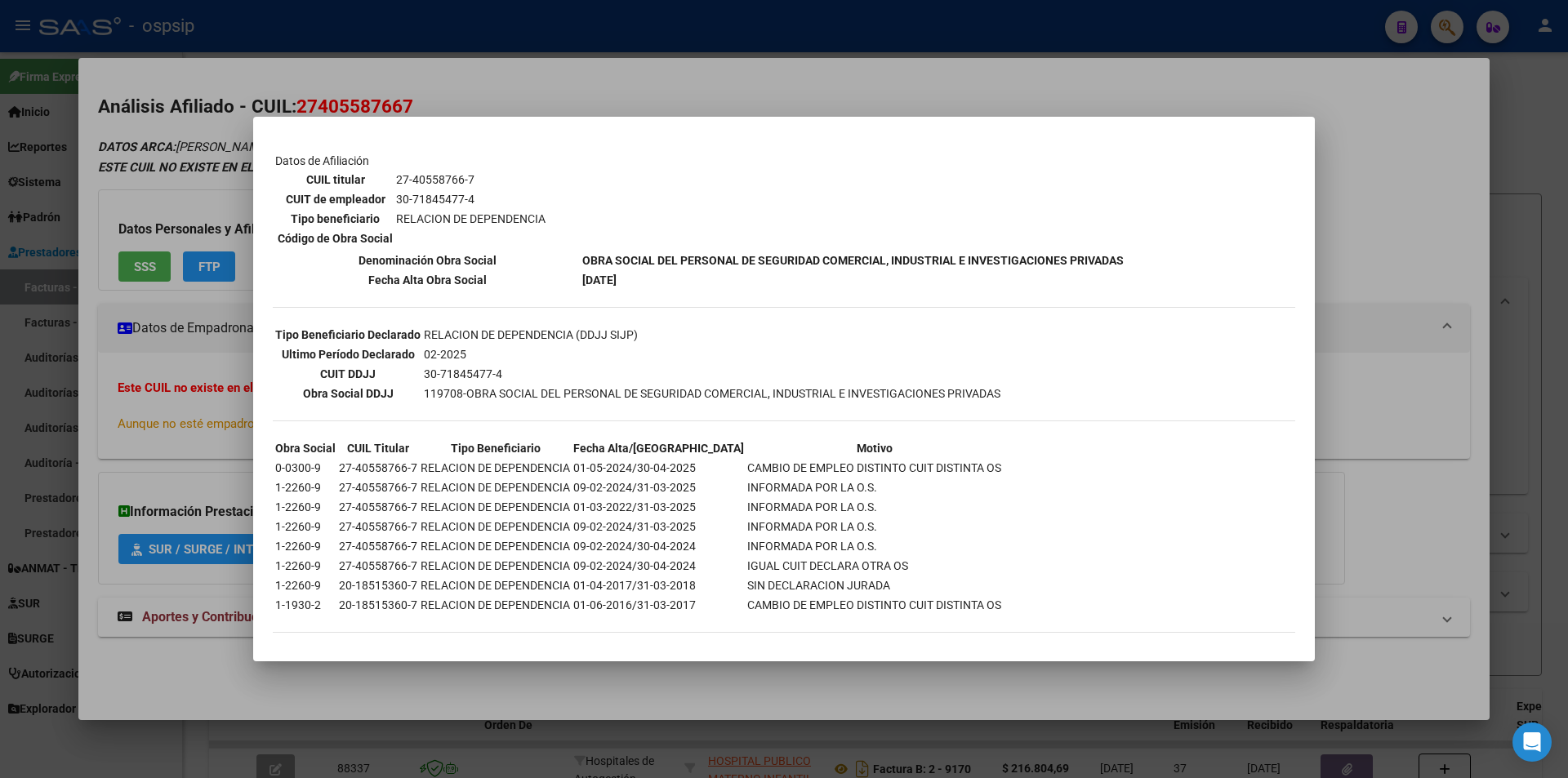
scroll to position [266, 0]
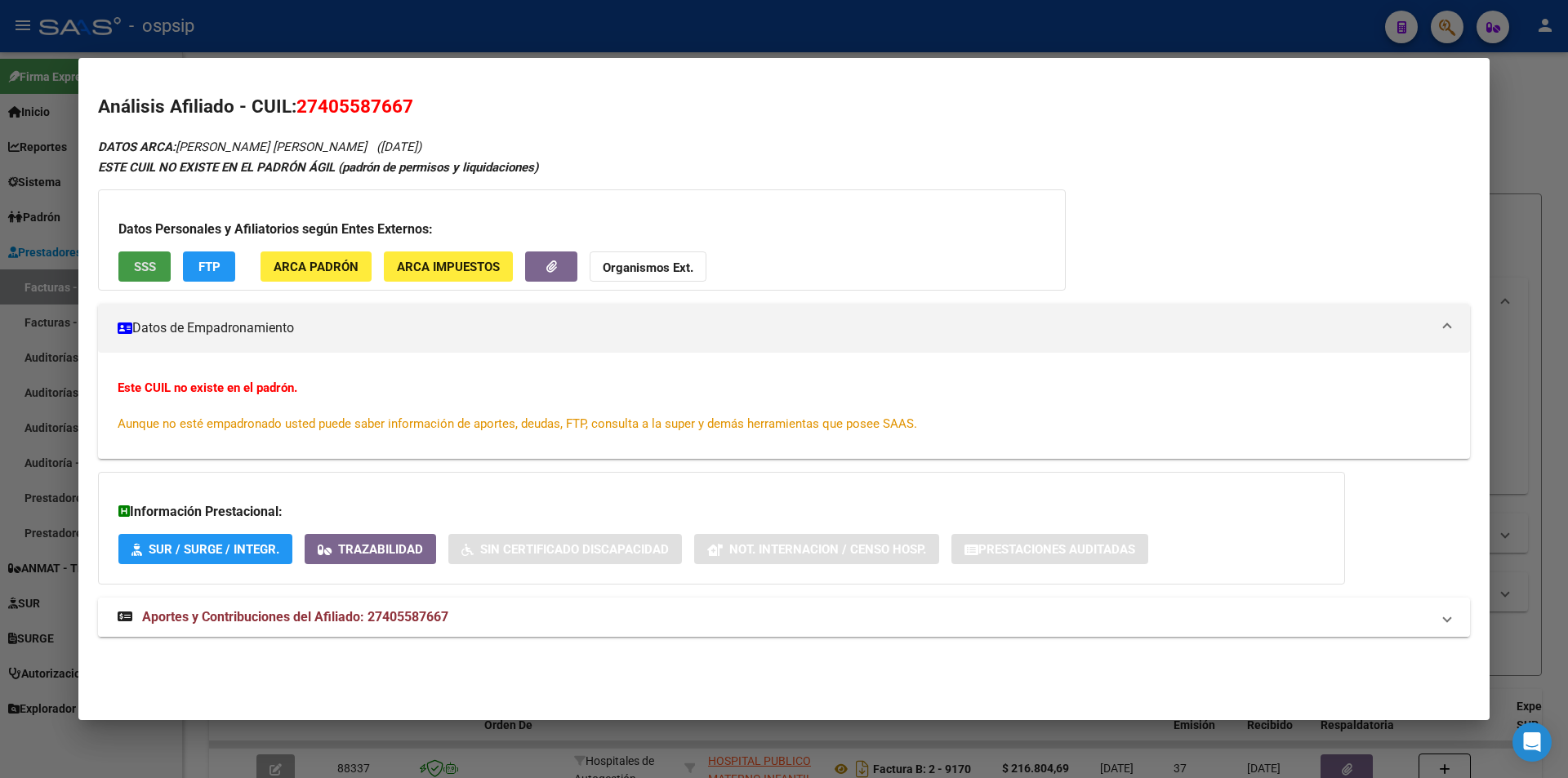
click at [187, 607] on mat-expansion-panel-header "Aportes y Contribuciones del Afiliado: 27405587667" at bounding box center [784, 617] width 1371 height 40
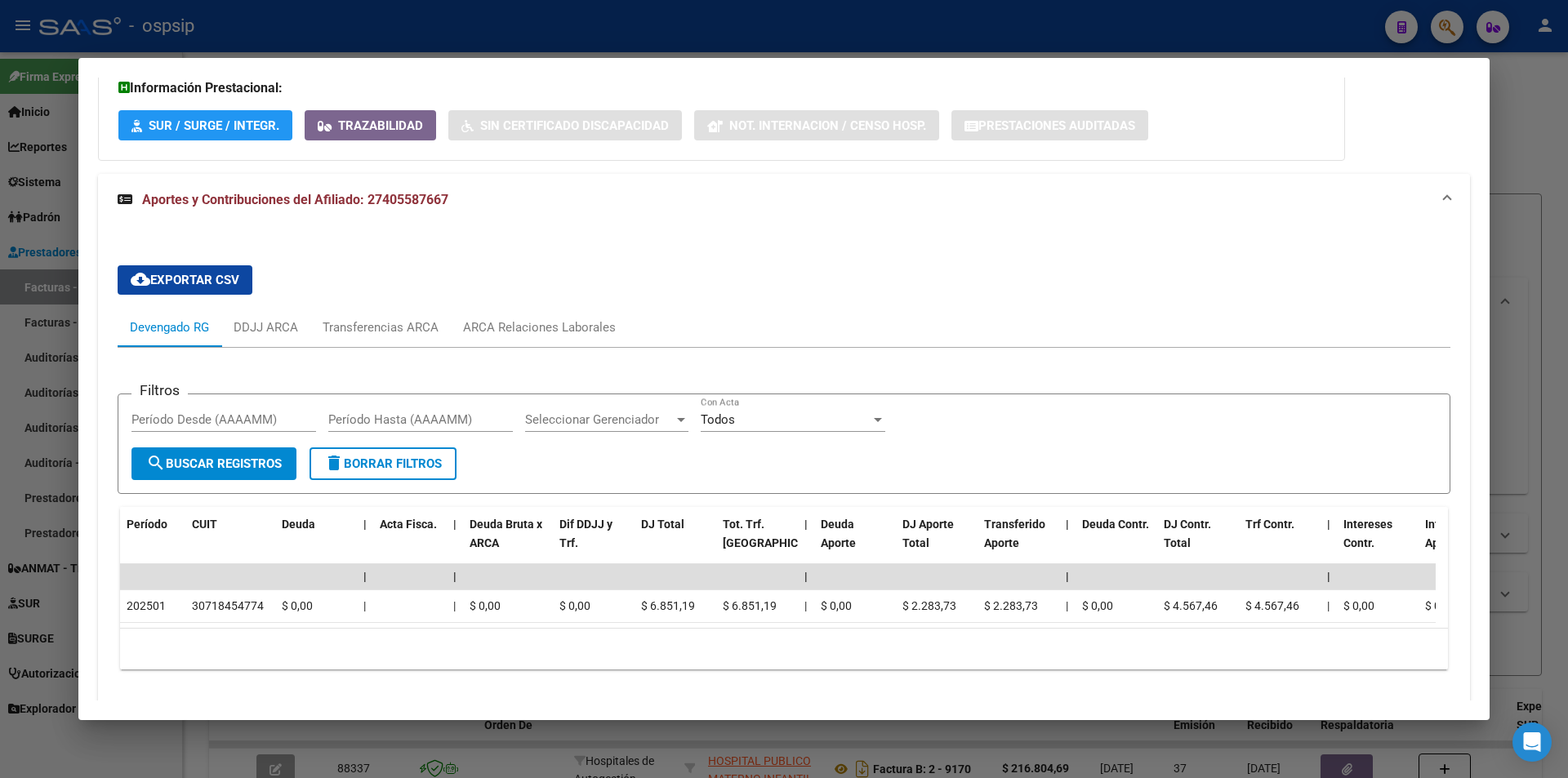
scroll to position [482, 0]
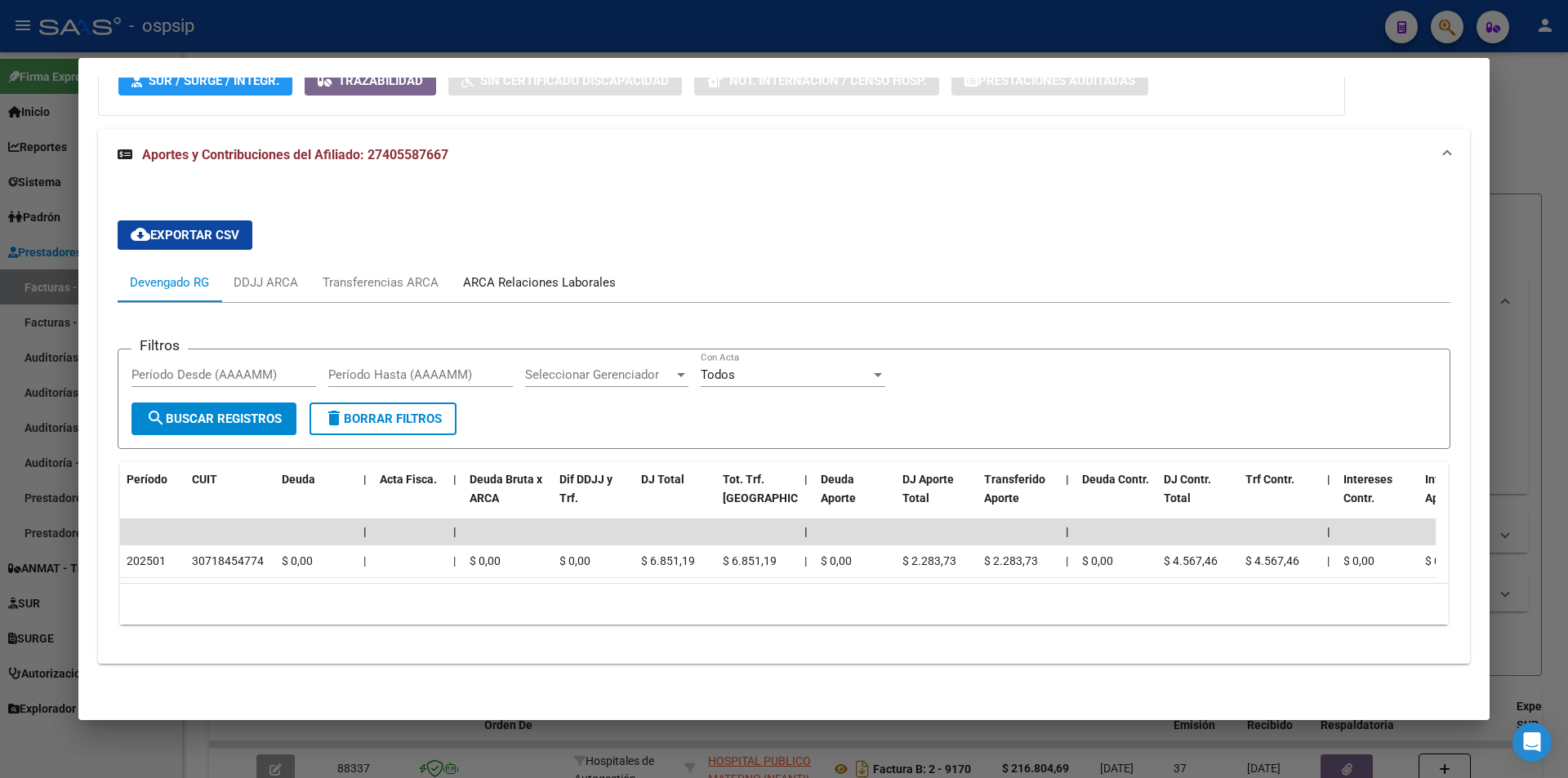
click at [530, 263] on div "ARCA Relaciones Laborales" at bounding box center [540, 282] width 177 height 40
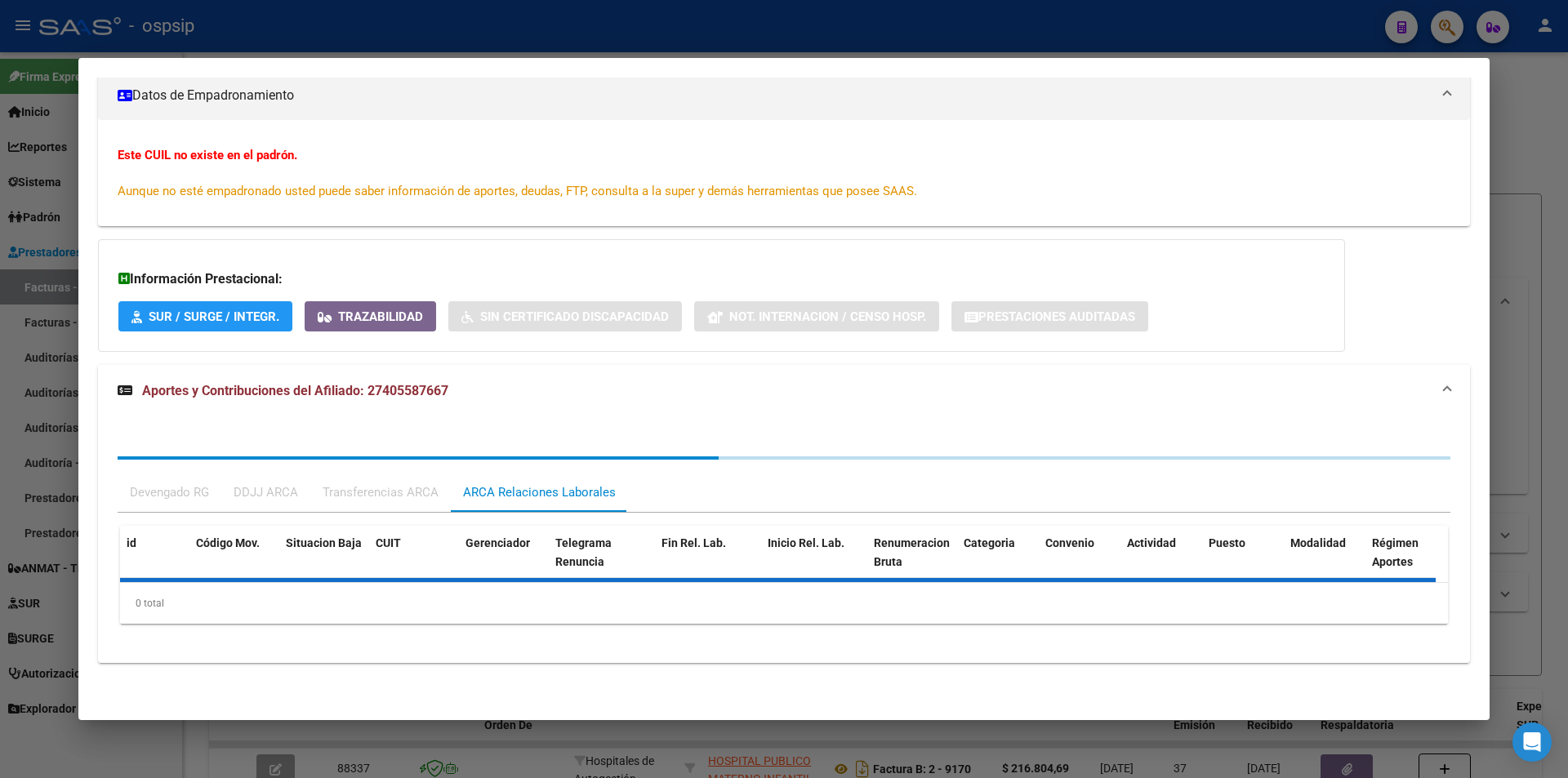
scroll to position [354, 0]
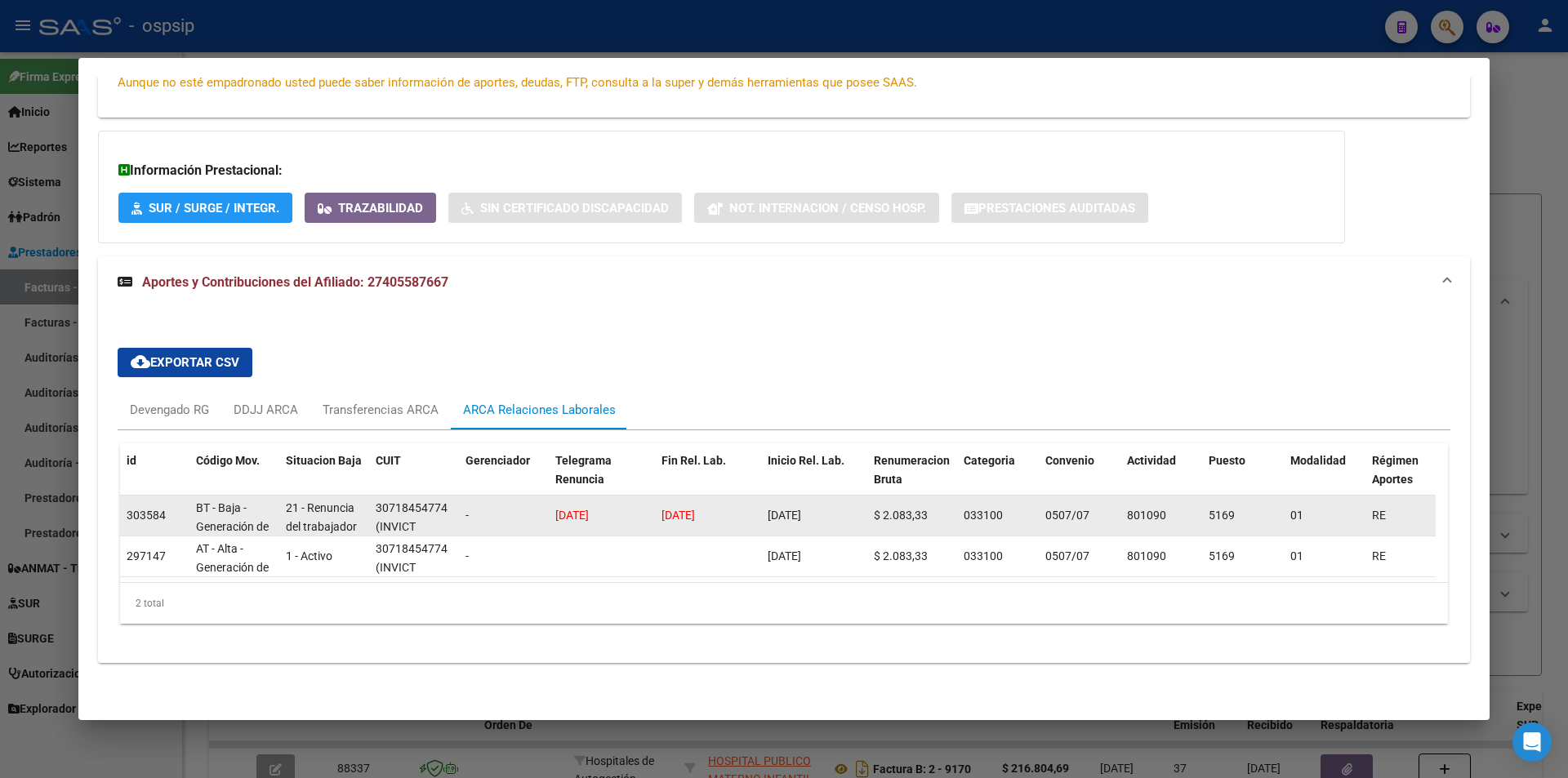
drag, startPoint x: 545, startPoint y: 496, endPoint x: 604, endPoint y: 498, distance: 59.0
click at [604, 498] on div "303584 BT - Baja - Generación de Clave 21 - Renuncia del trabajador / ART.240 -…" at bounding box center [1135, 516] width 2030 height 40
drag, startPoint x: 665, startPoint y: 495, endPoint x: 731, endPoint y: 496, distance: 66.0
click at [731, 506] on div "[DATE]" at bounding box center [707, 515] width 93 height 18
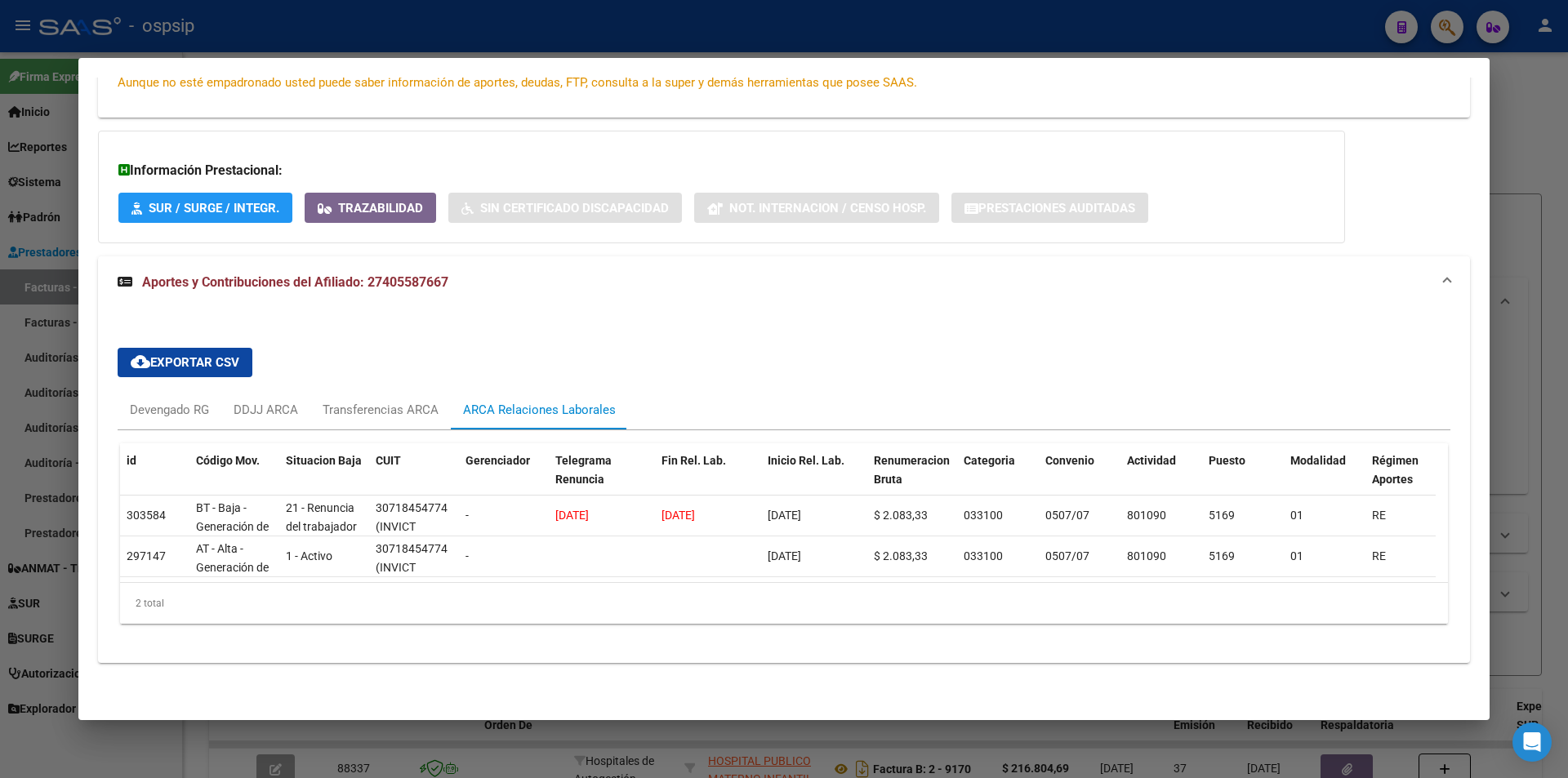
click at [731, 630] on div "id Código Mov. Situacion Baja CUIT Gerenciador Telegrama Renuncia Fin Rel. Lab.…" at bounding box center [784, 534] width 1333 height 206
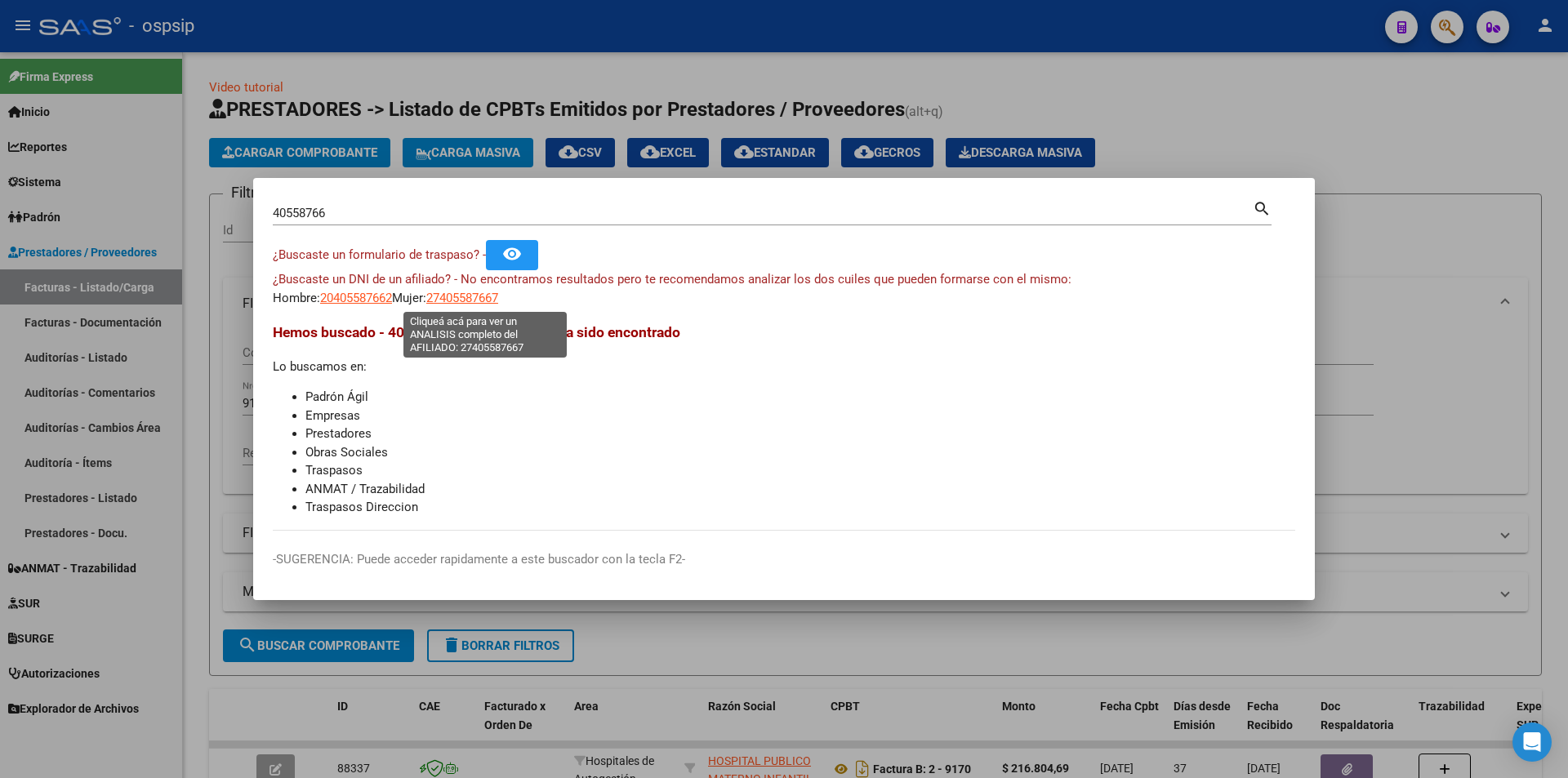
click at [466, 298] on span "27405587667" at bounding box center [462, 298] width 72 height 14
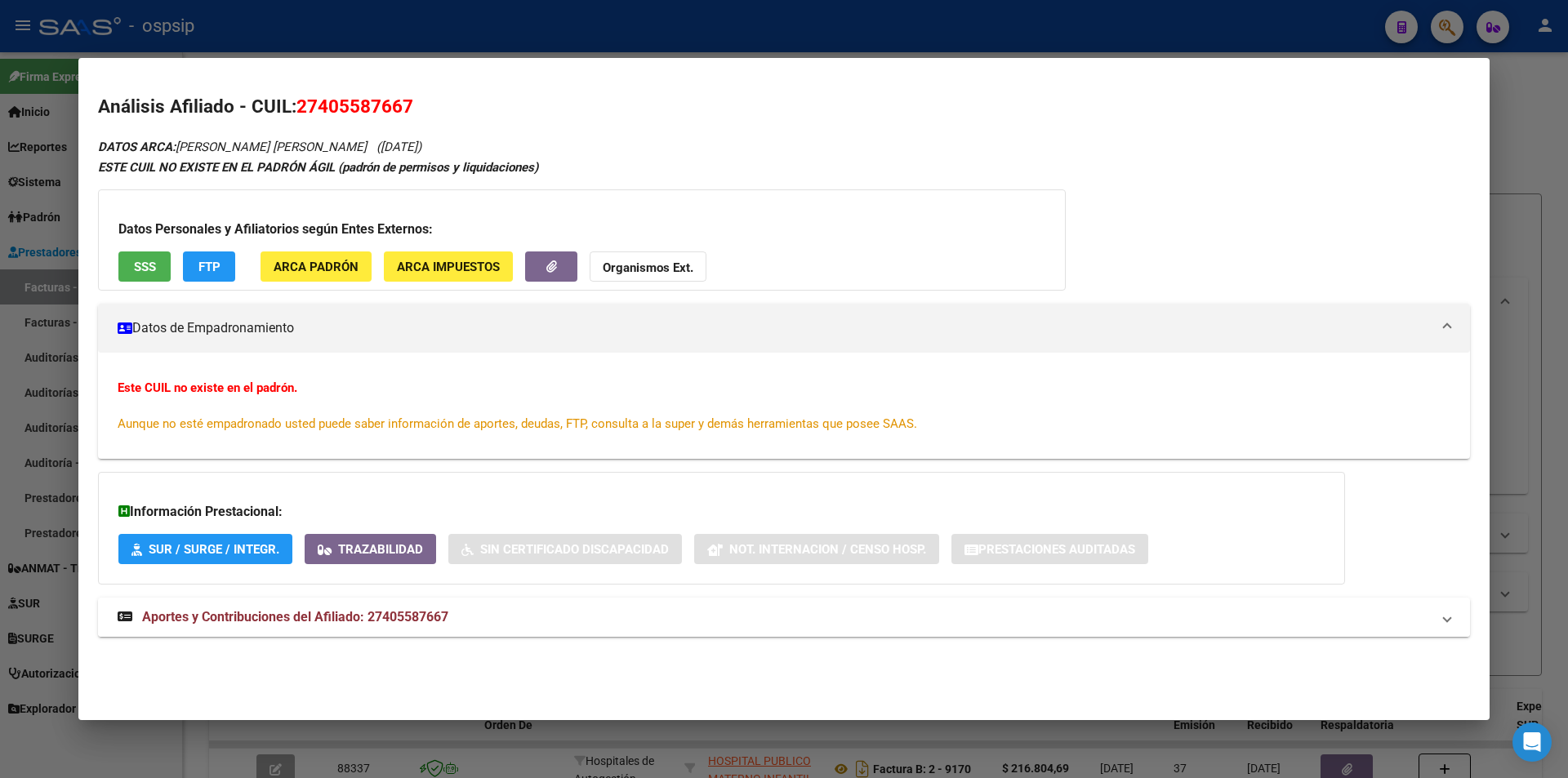
click at [287, 632] on mat-expansion-panel-header "Aportes y Contribuciones del Afiliado: 27405587667" at bounding box center [784, 617] width 1371 height 40
click at [159, 259] on button "SSS" at bounding box center [145, 266] width 52 height 30
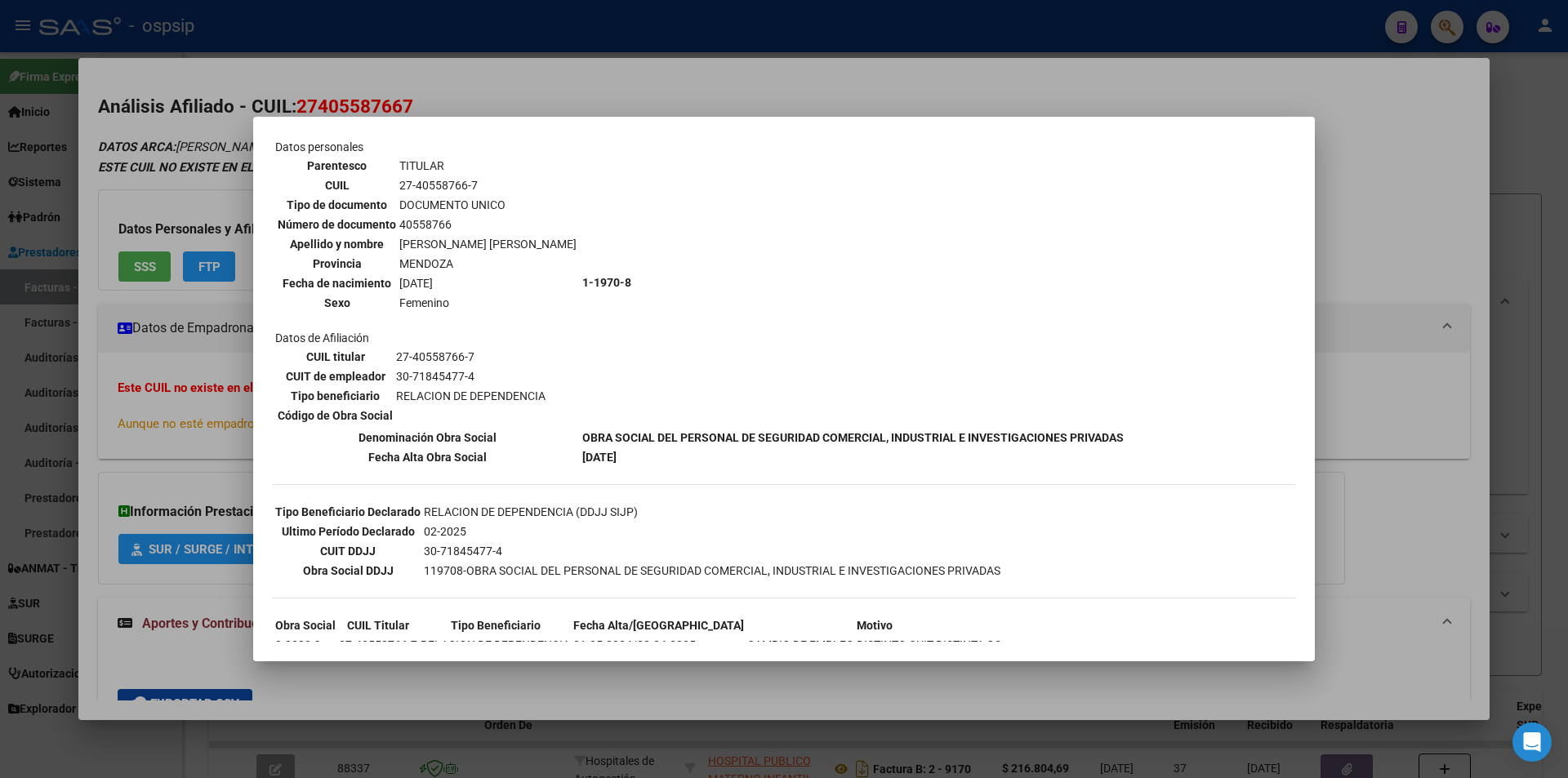
scroll to position [266, 0]
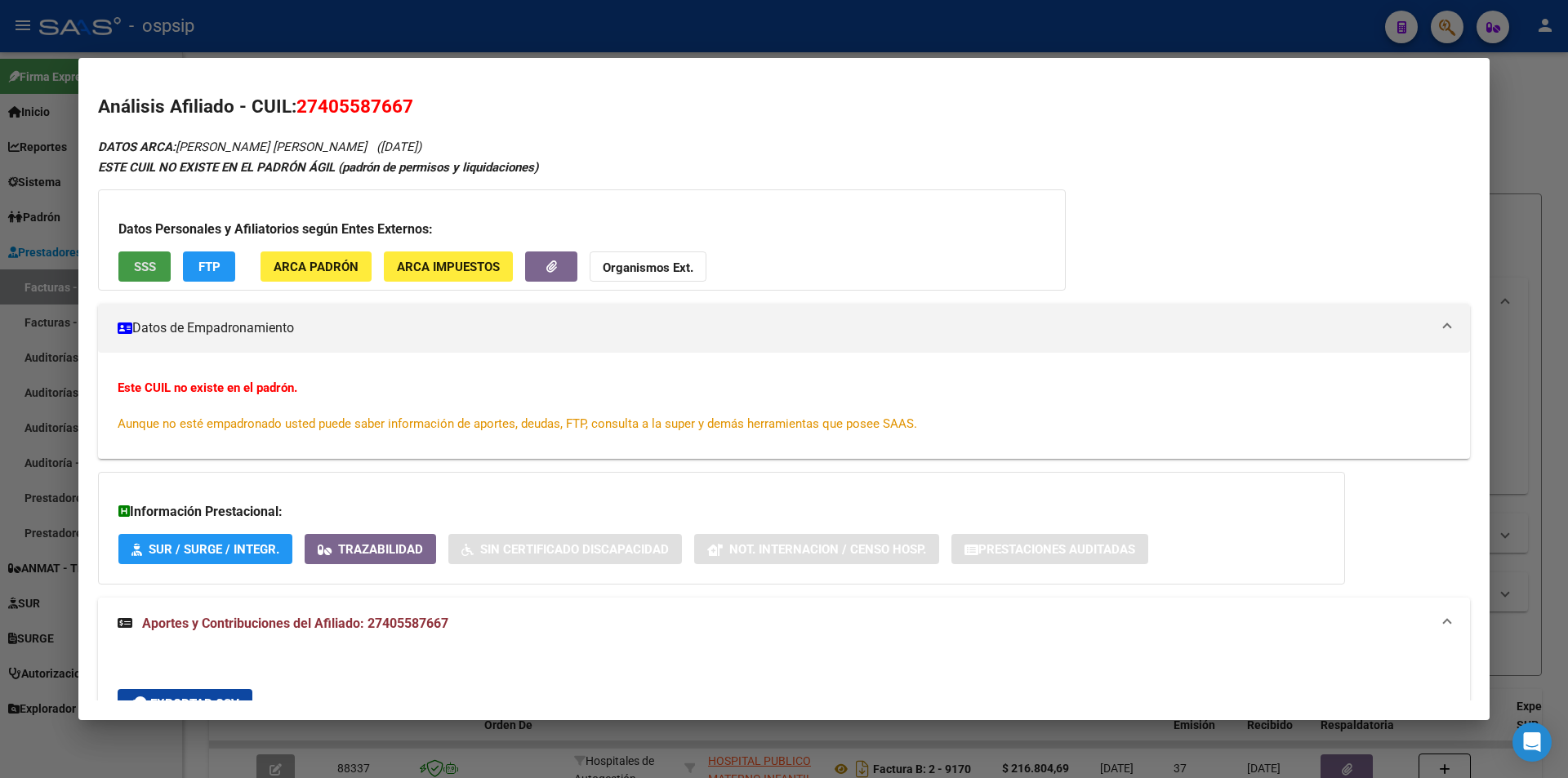
click at [613, 276] on strong "Organismos Ext." at bounding box center [648, 267] width 91 height 14
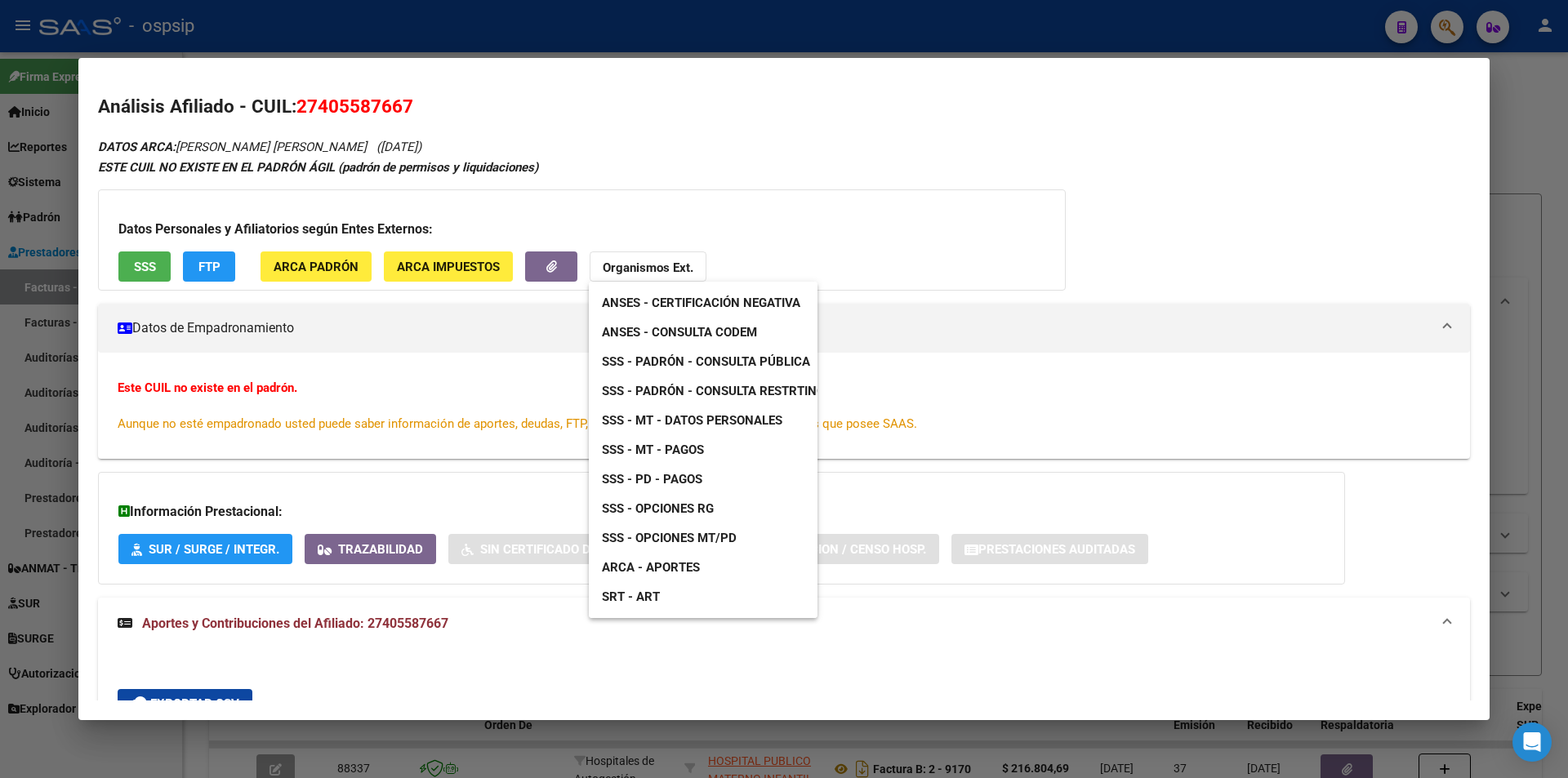
click at [713, 325] on span "ANSES - Consulta CODEM" at bounding box center [678, 332] width 155 height 14
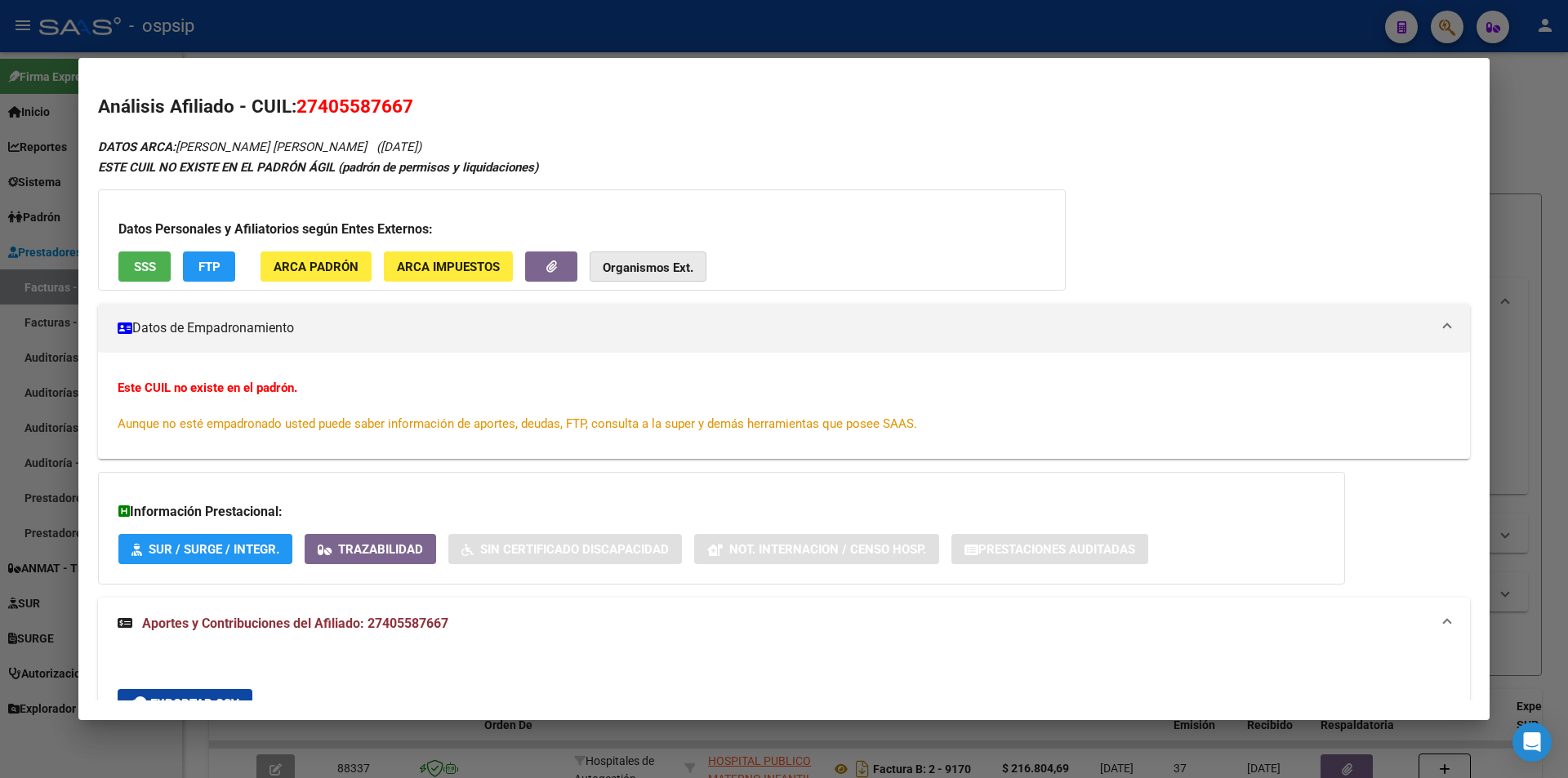
click at [654, 274] on strong "Organismos Ext." at bounding box center [648, 267] width 91 height 14
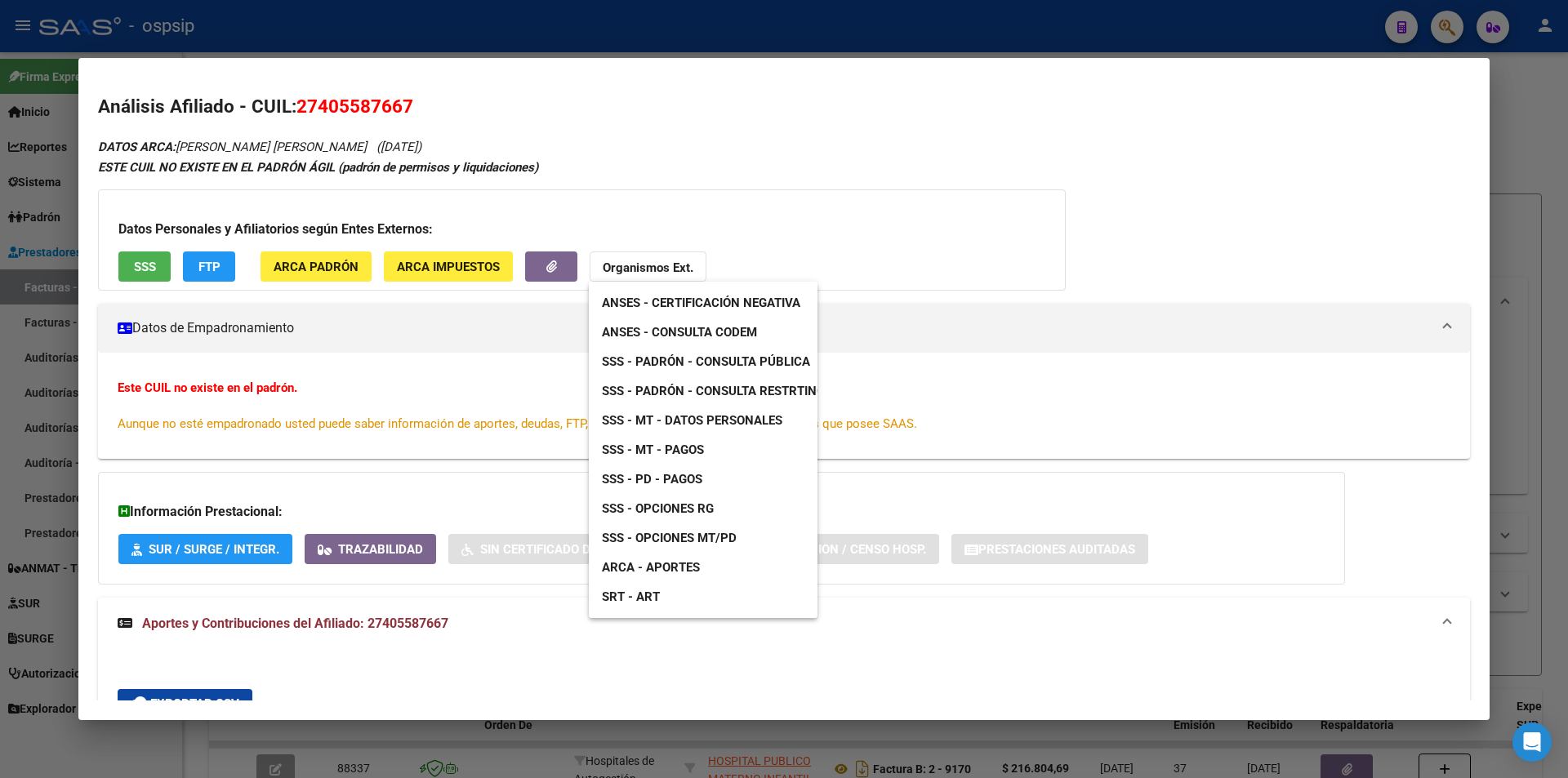
click at [771, 349] on link "SSS - Padrón - Consulta Pública" at bounding box center [705, 362] width 234 height 30
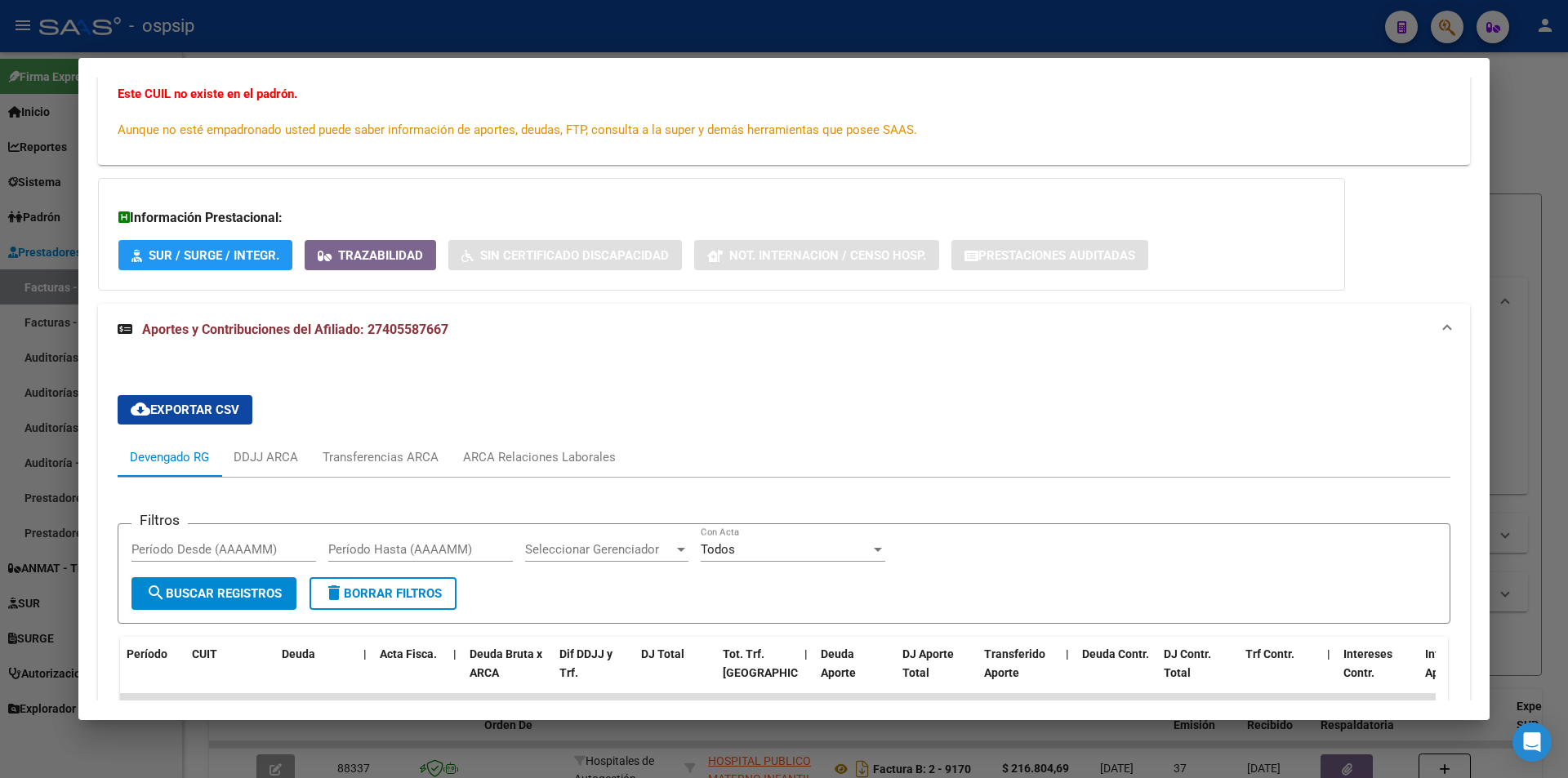
scroll to position [482, 0]
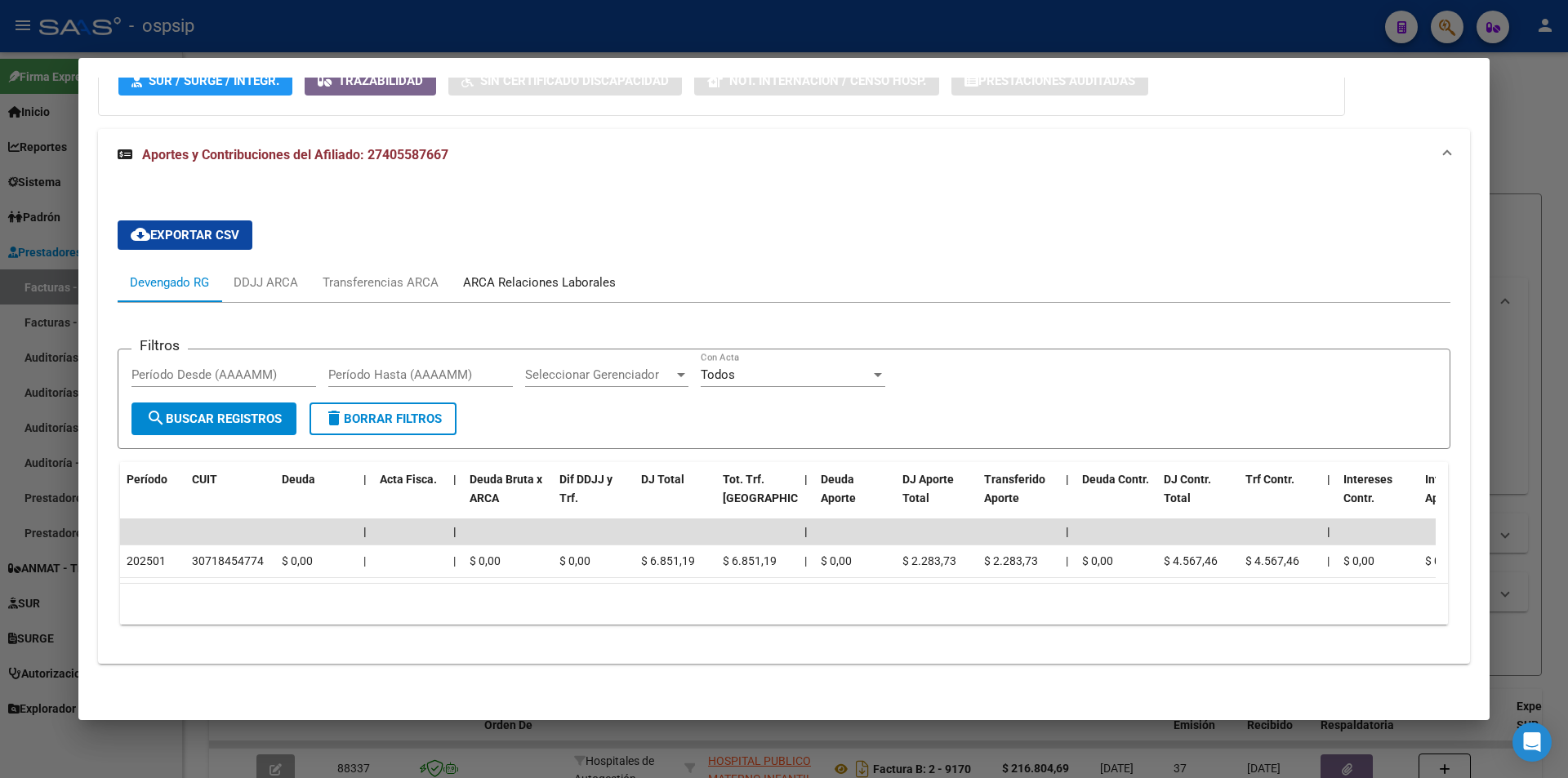
click at [552, 263] on div "ARCA Relaciones Laborales" at bounding box center [540, 282] width 177 height 40
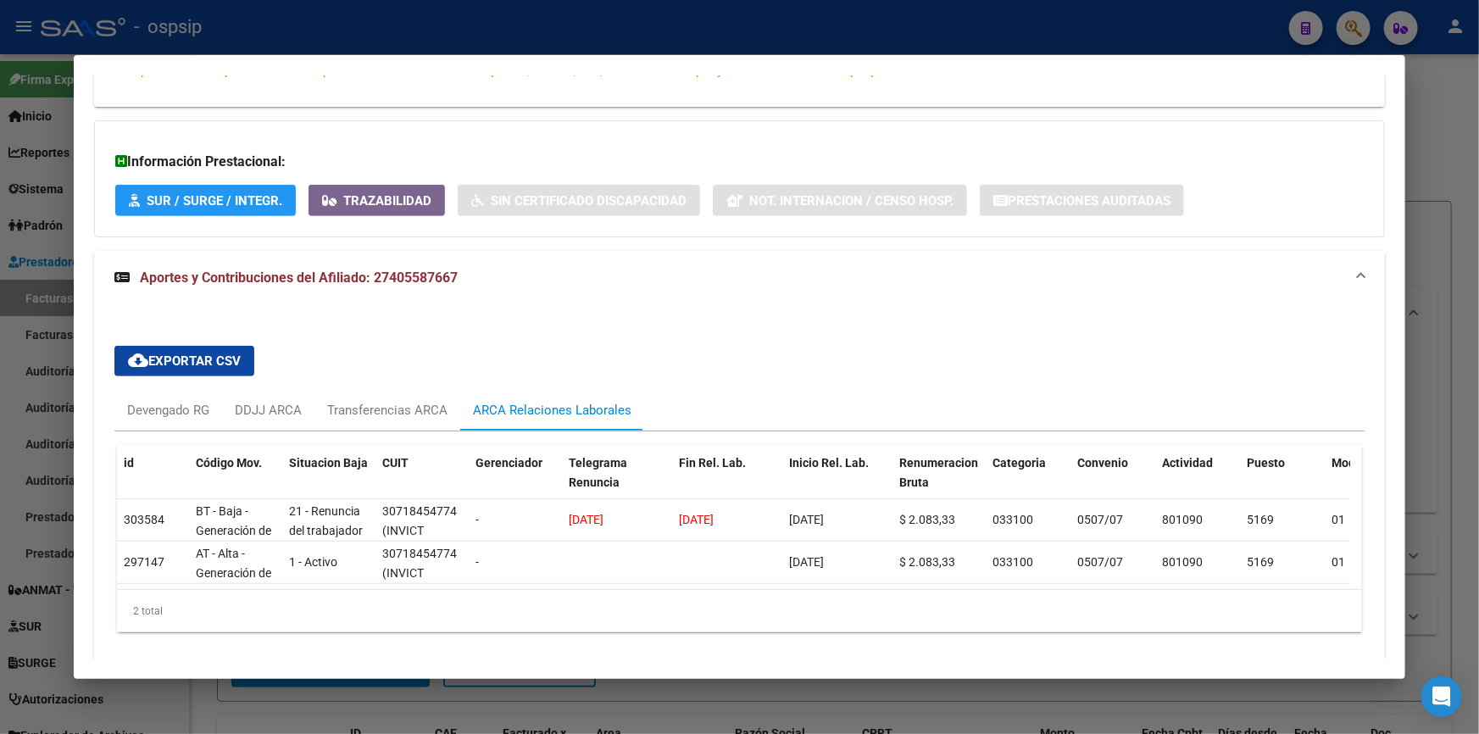
scroll to position [426, 0]
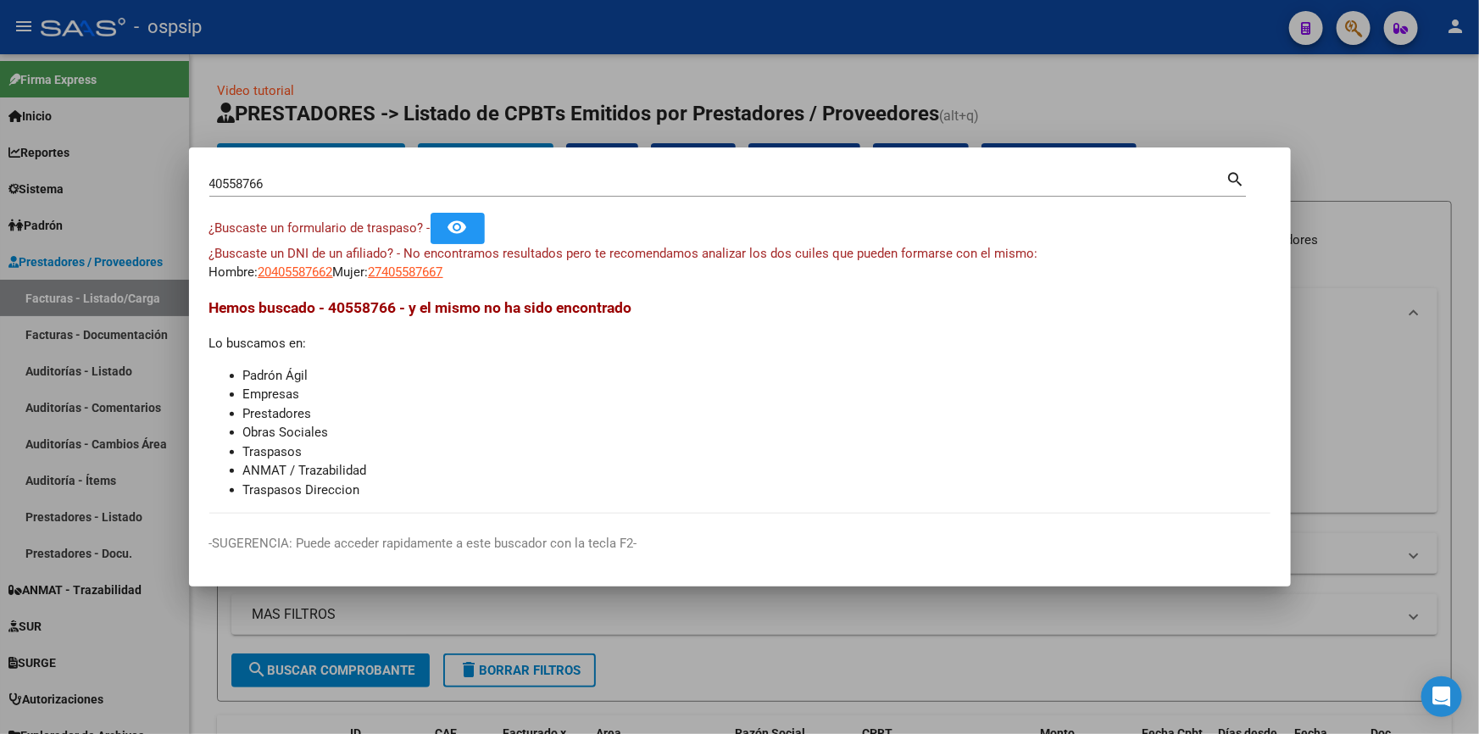
click at [335, 187] on input "40558766" at bounding box center [717, 183] width 1017 height 15
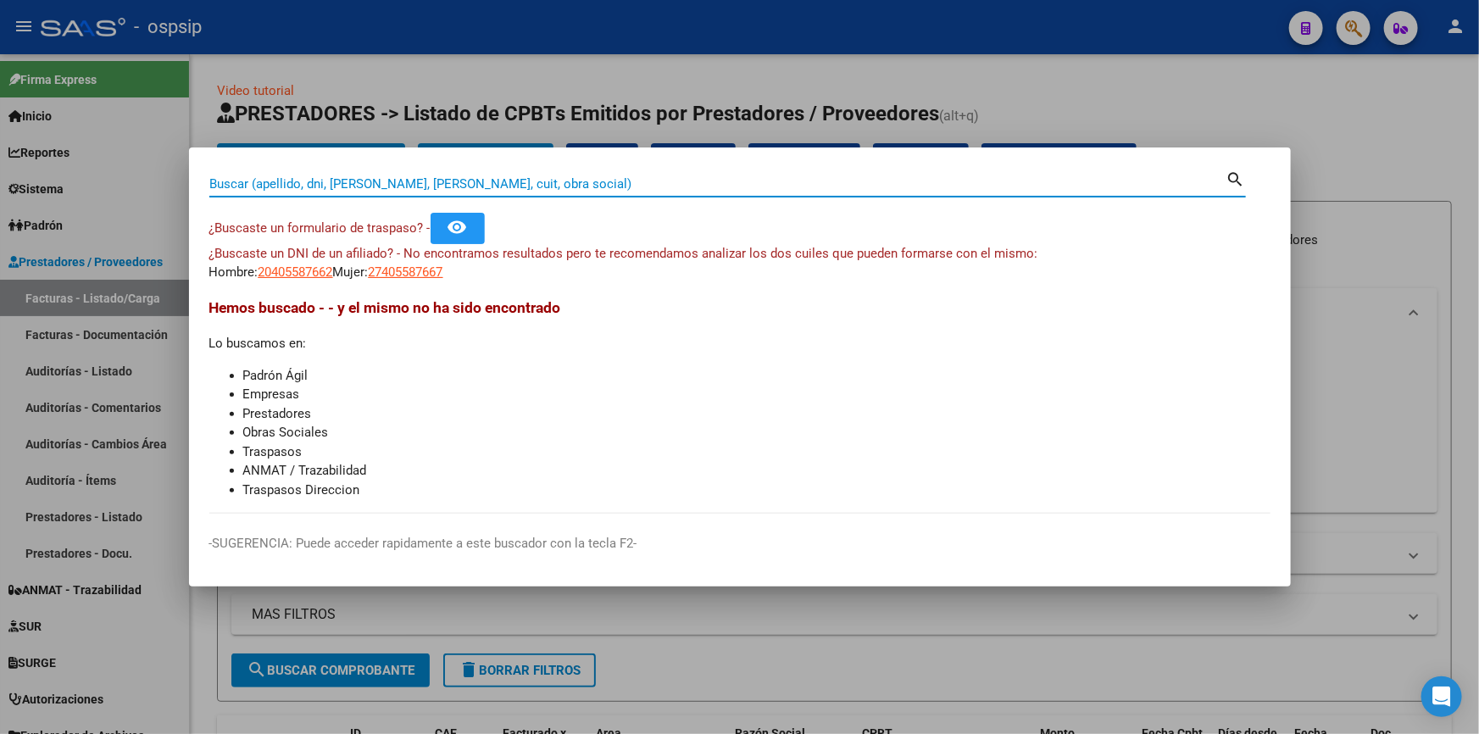
paste input "44245767"
type input "44245767"
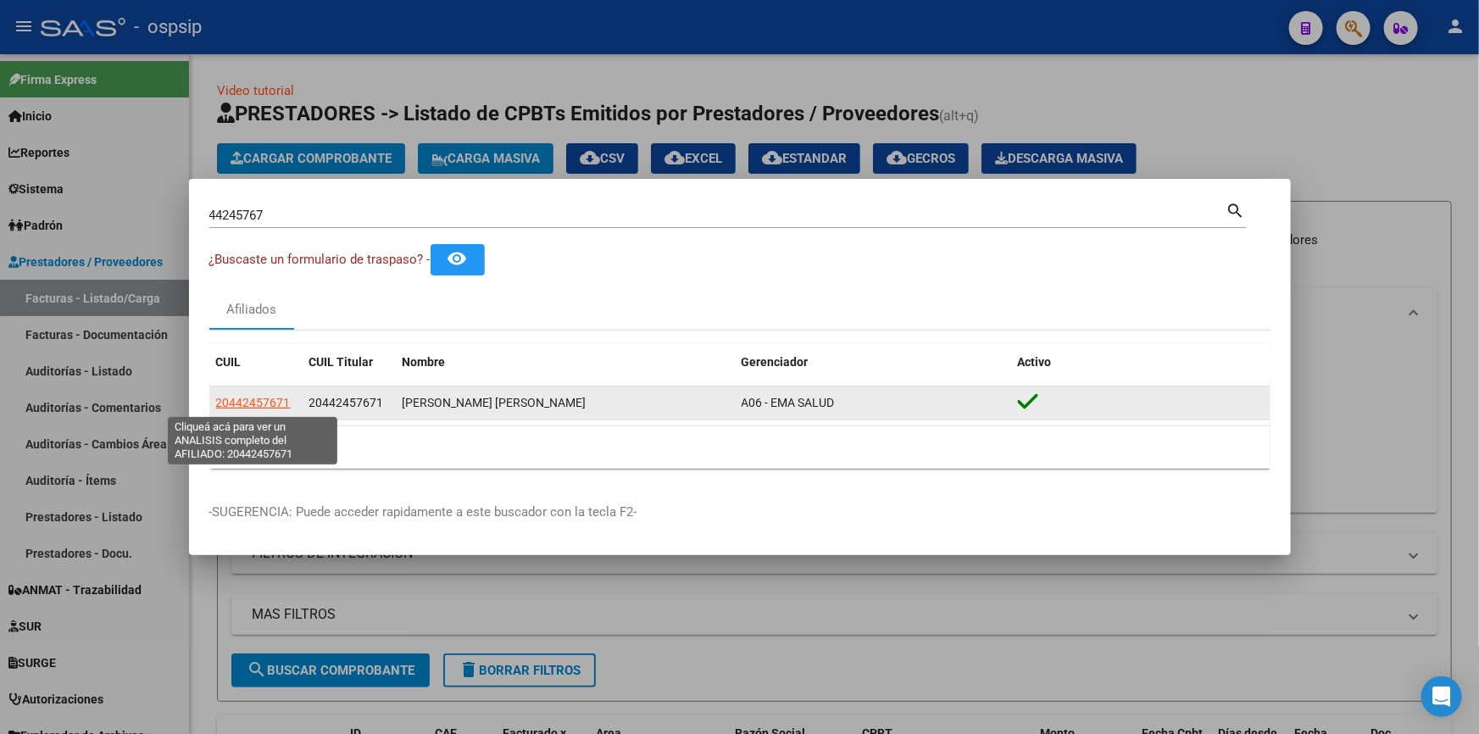
click at [283, 409] on span "20442457671" at bounding box center [253, 403] width 75 height 14
type textarea "20442457671"
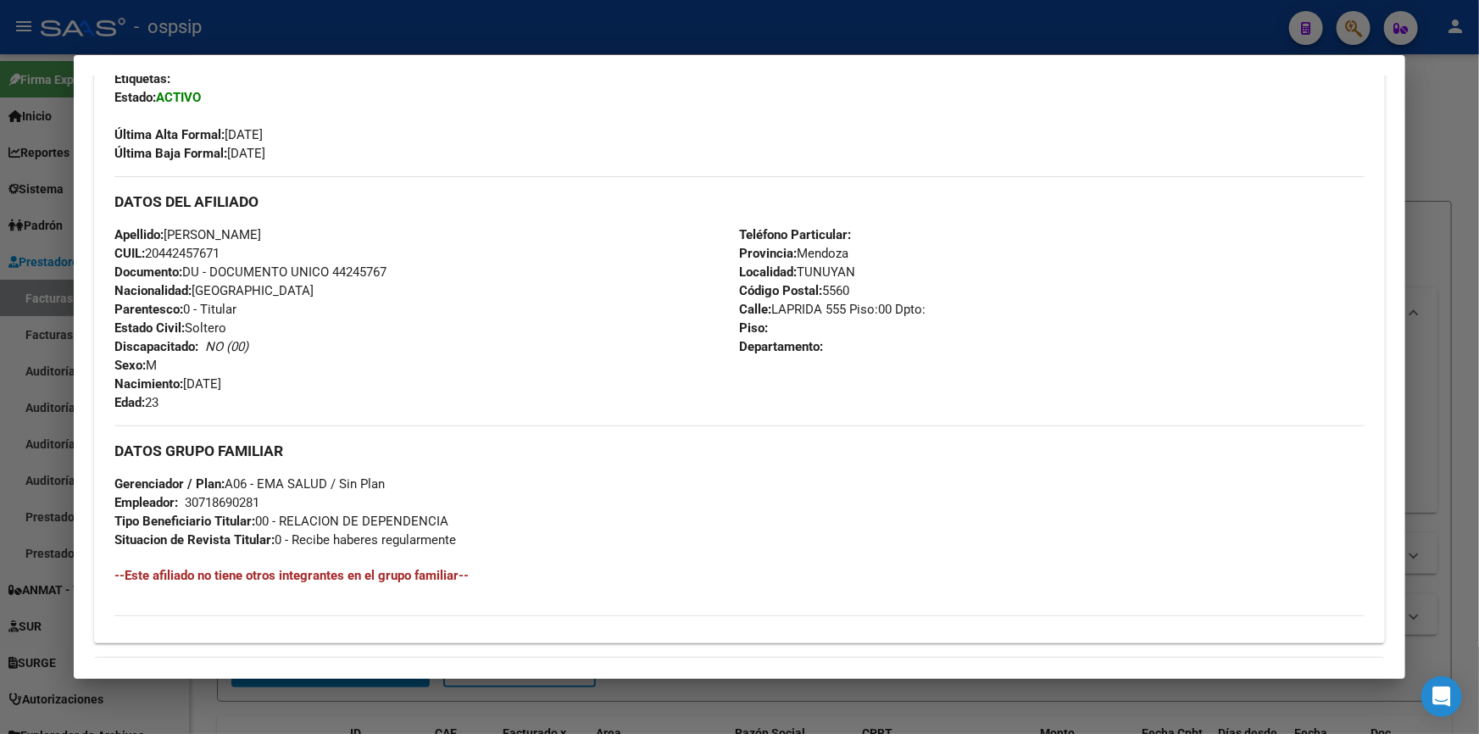
scroll to position [462, 0]
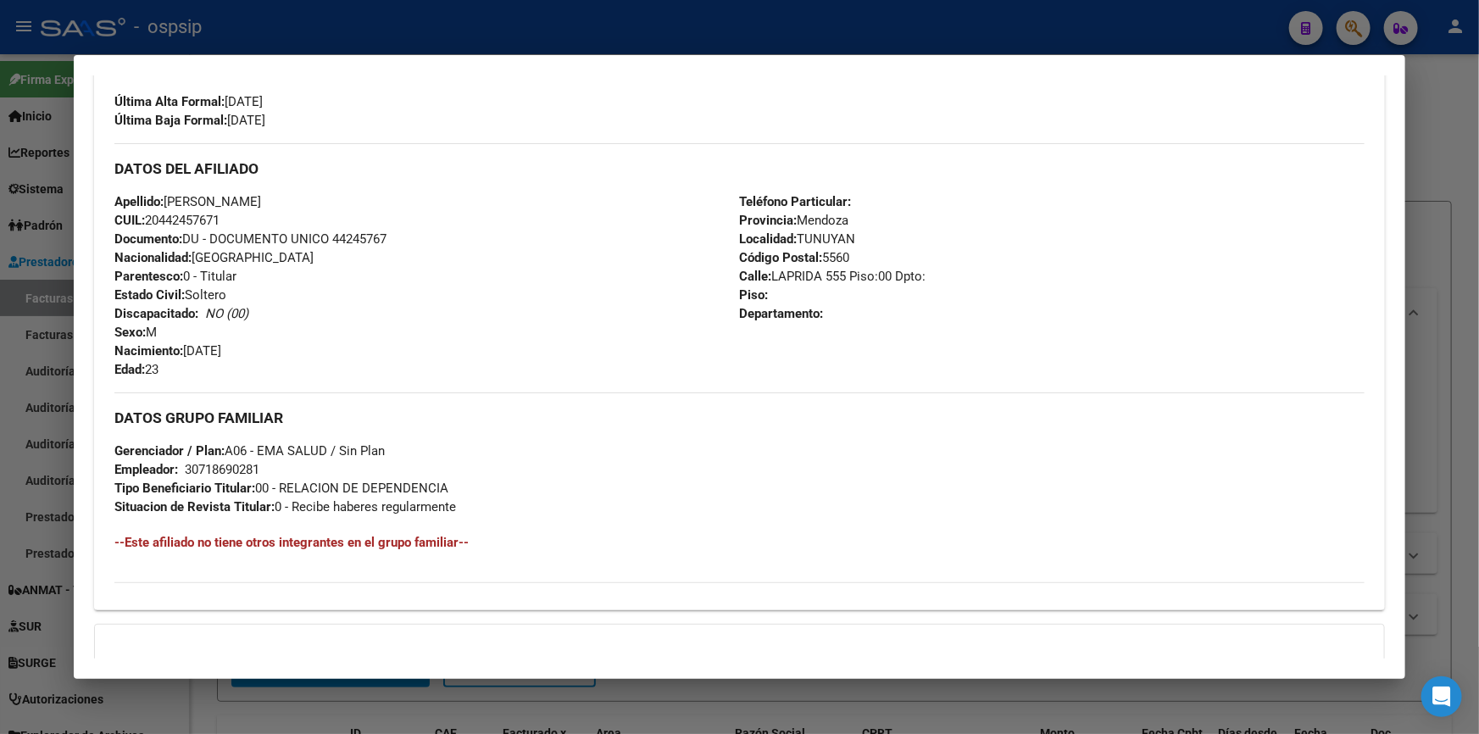
drag, startPoint x: 319, startPoint y: 478, endPoint x: 528, endPoint y: 475, distance: 209.3
click at [528, 475] on div "DATOS GRUPO FAMILIAR Gerenciador / Plan: A06 - EMA SALUD / Sin Plan Empleador: …" at bounding box center [739, 454] width 1250 height 124
click at [602, 455] on div "DATOS GRUPO FAMILIAR Gerenciador / Plan: A06 - EMA SALUD / Sin Plan Empleador: …" at bounding box center [739, 454] width 1250 height 124
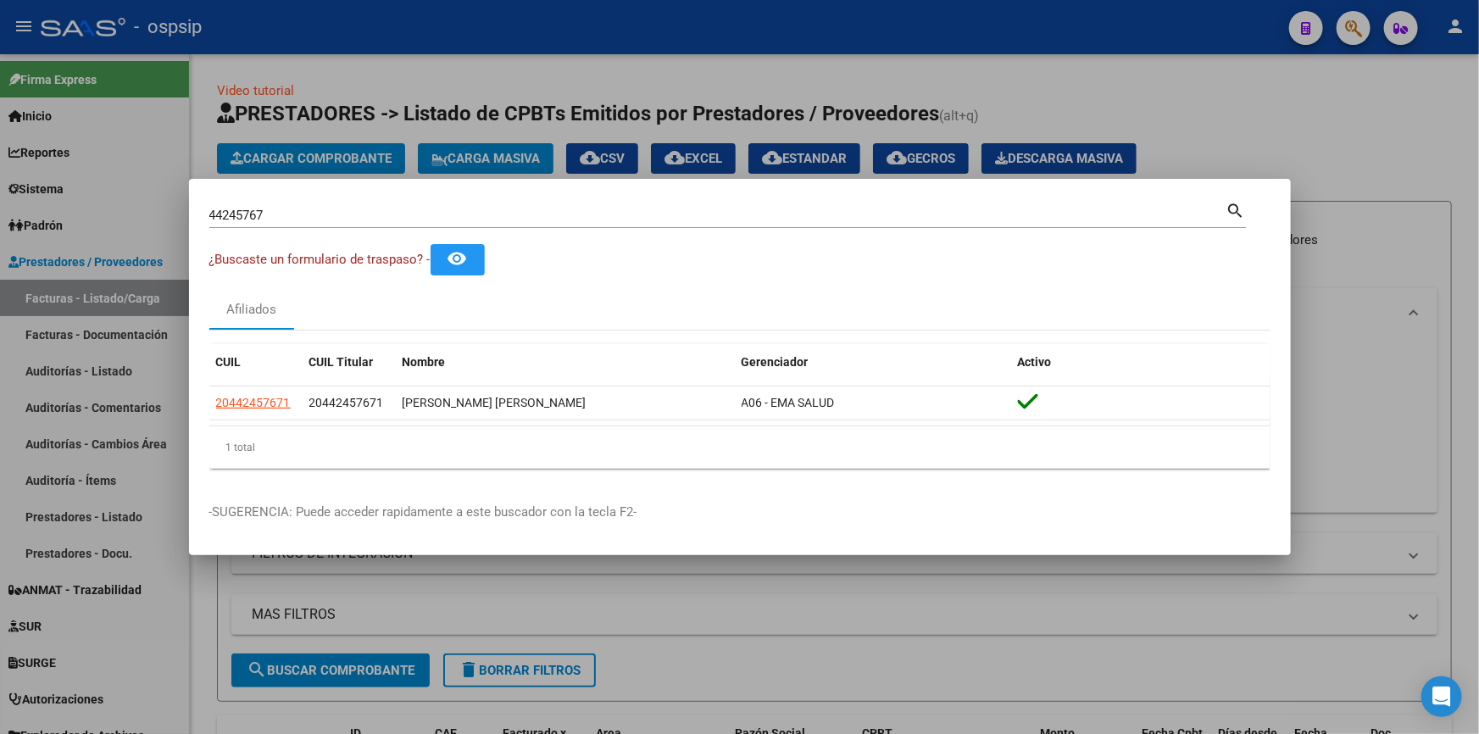
click at [299, 226] on div "44245767 Buscar (apellido, dni, [PERSON_NAME], [PERSON_NAME], cuit, obra social)" at bounding box center [717, 215] width 1017 height 25
click at [299, 221] on input "44245767" at bounding box center [717, 215] width 1017 height 15
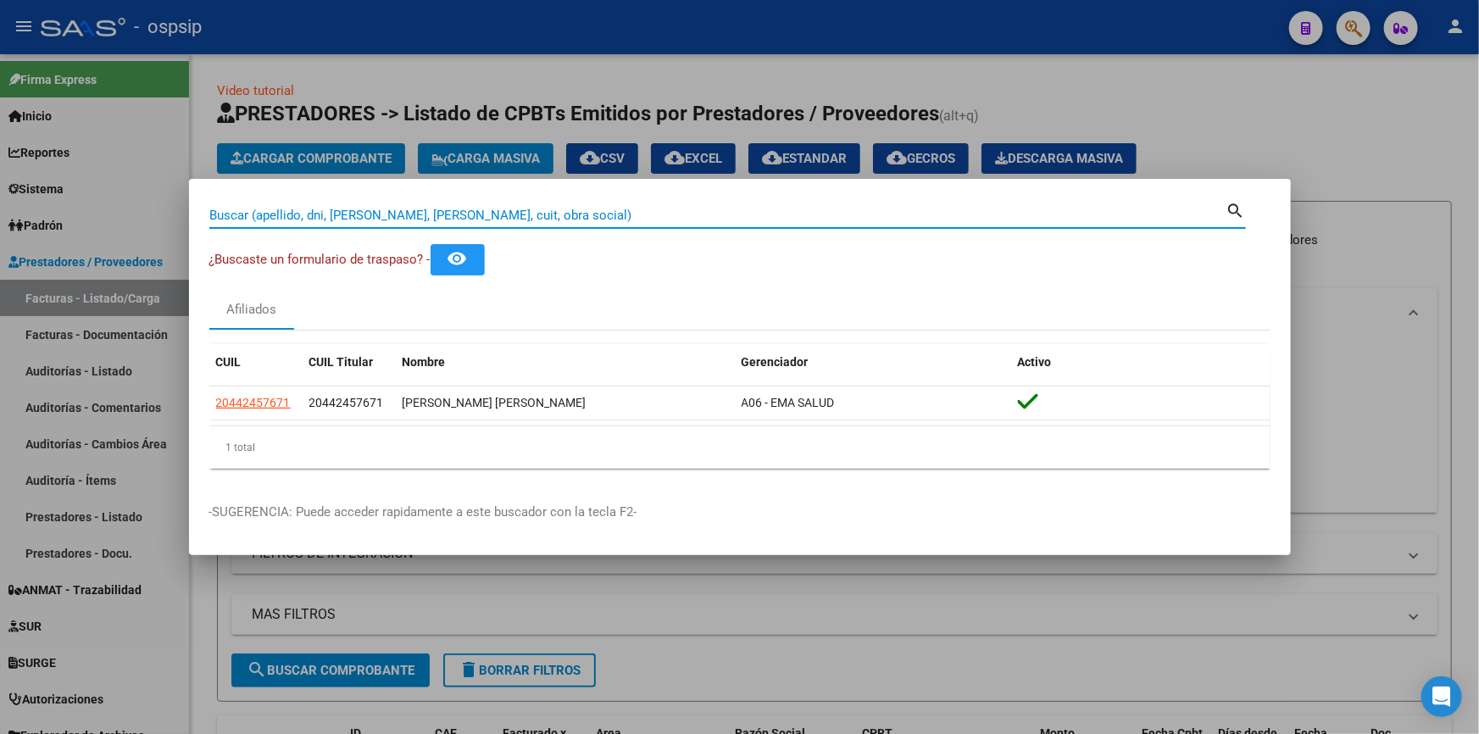
paste input "35200603"
type input "35200603"
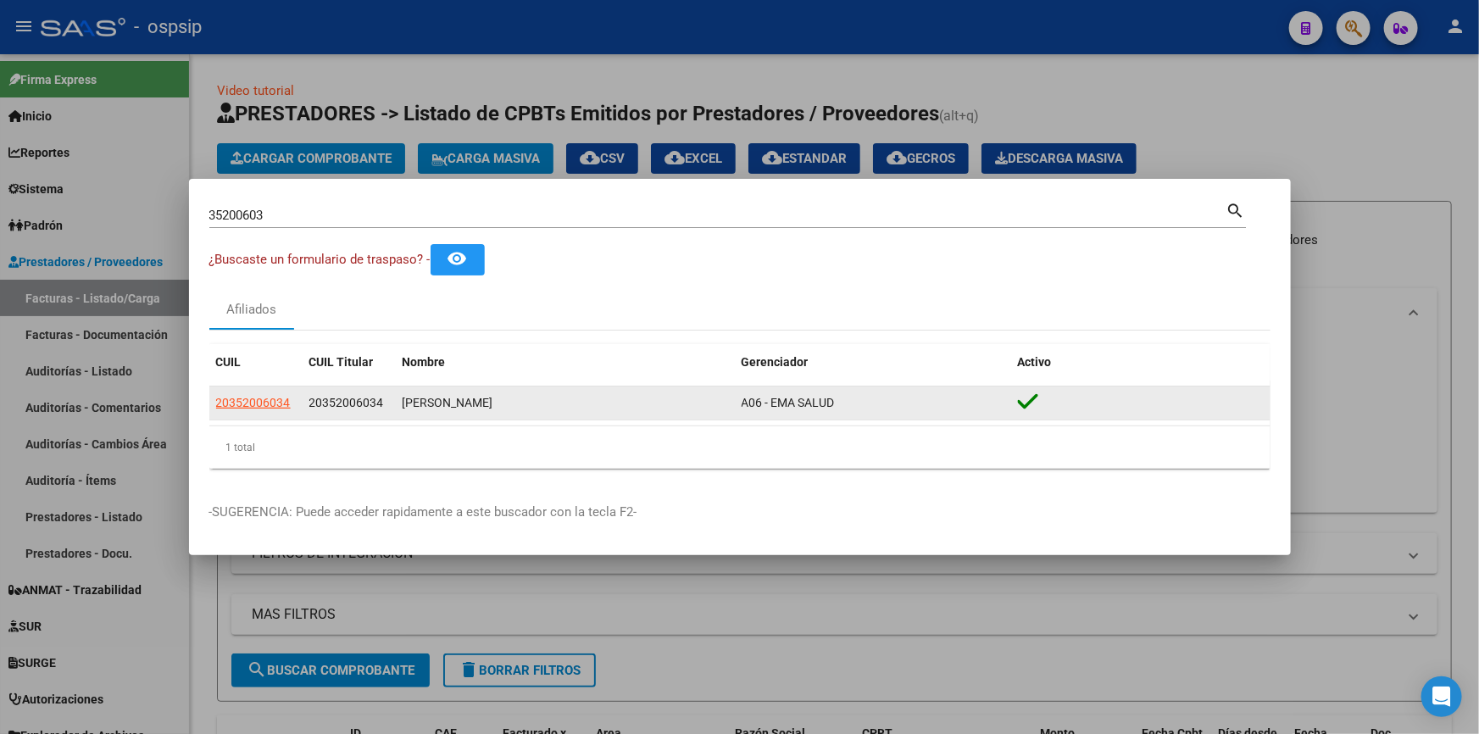
click at [263, 413] on datatable-body-cell "20352006034" at bounding box center [255, 402] width 93 height 33
click at [262, 406] on span "20352006034" at bounding box center [253, 403] width 75 height 14
type textarea "20352006034"
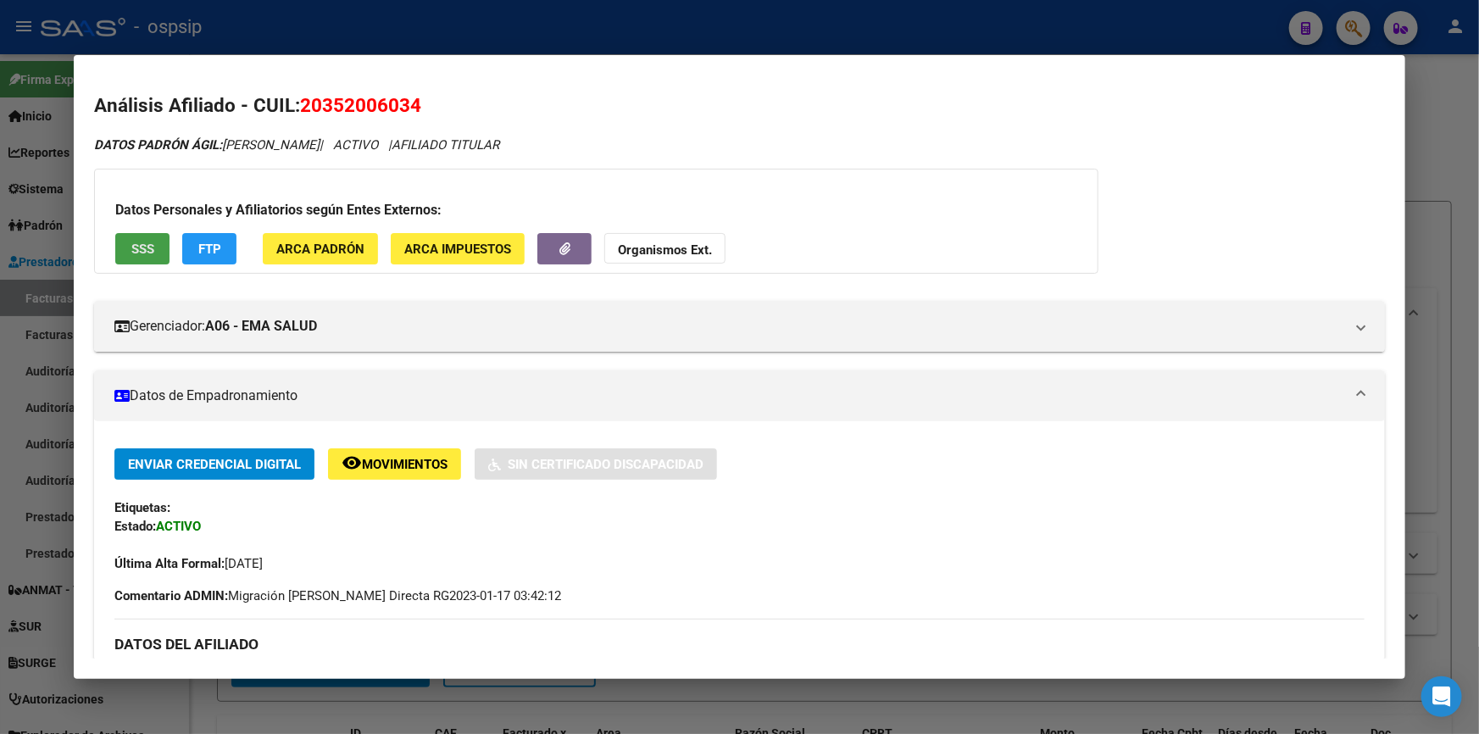
click at [153, 251] on span "SSS" at bounding box center [142, 248] width 23 height 15
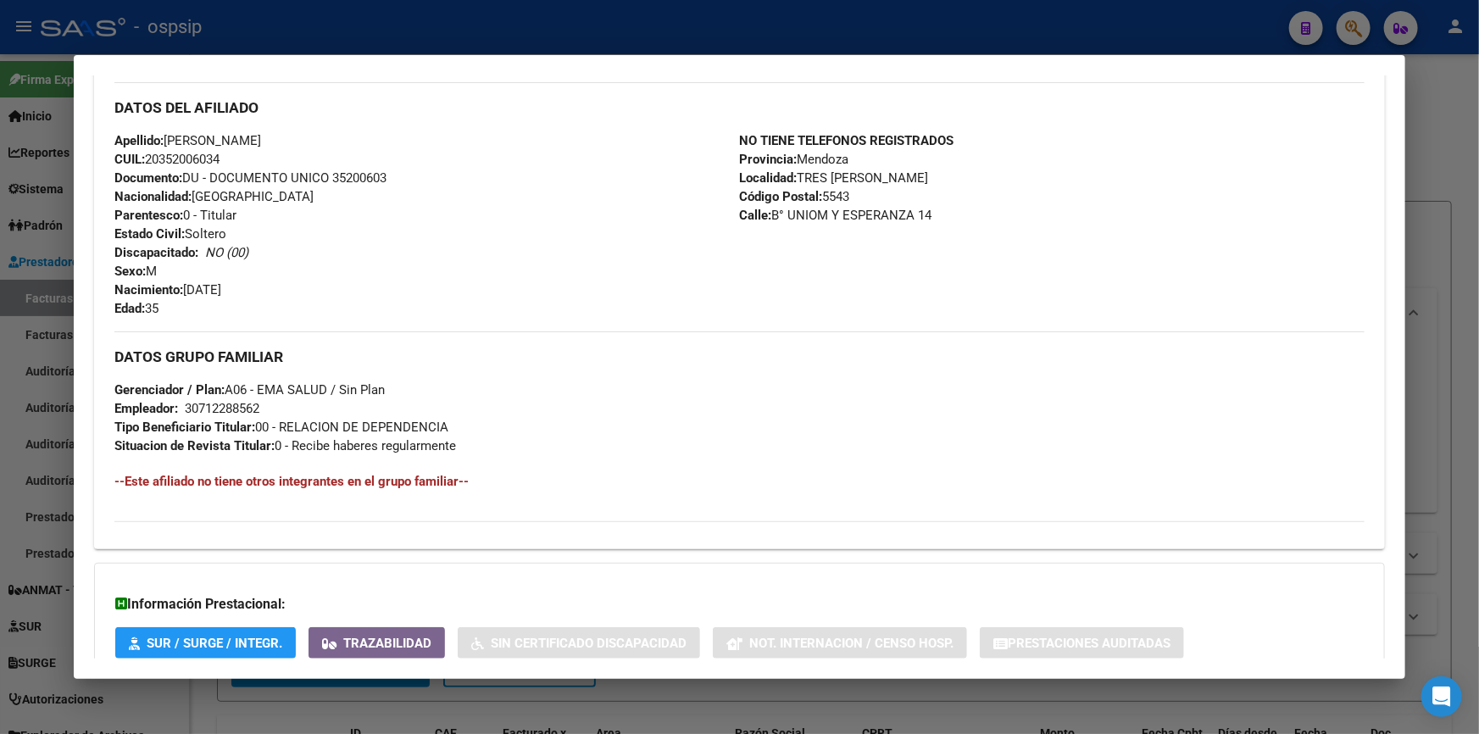
scroll to position [648, 0]
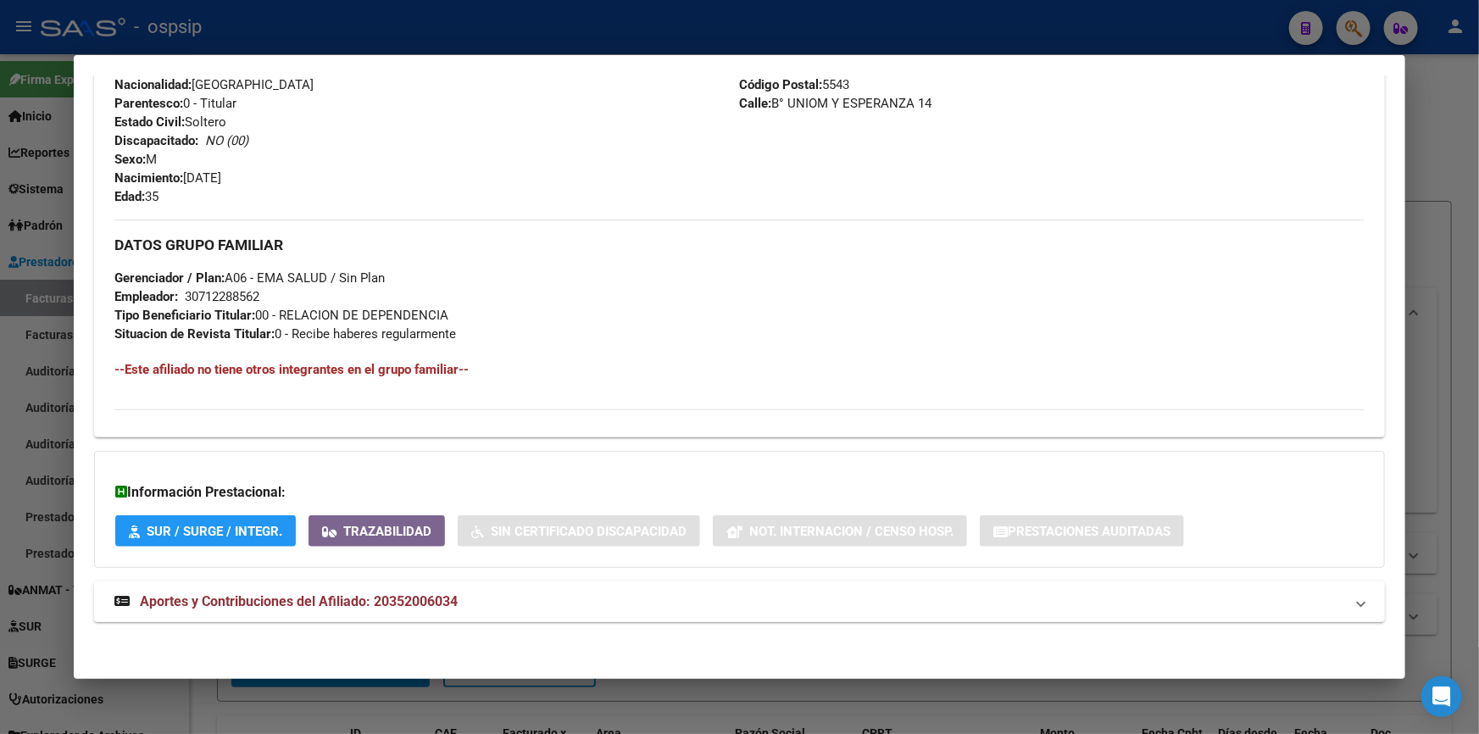
click at [212, 591] on strong "Aportes y Contribuciones del Afiliado: 20352006034" at bounding box center [285, 601] width 343 height 20
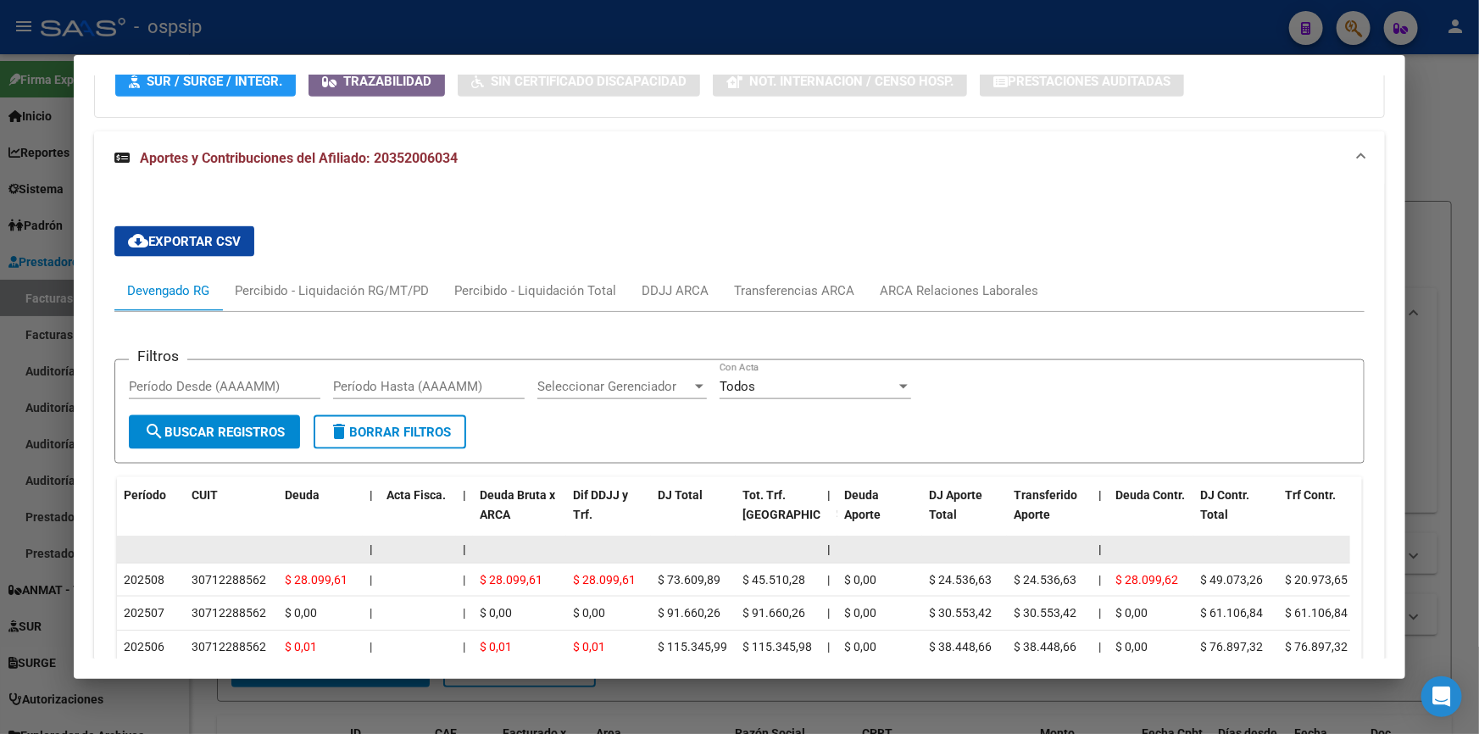
scroll to position [1287, 0]
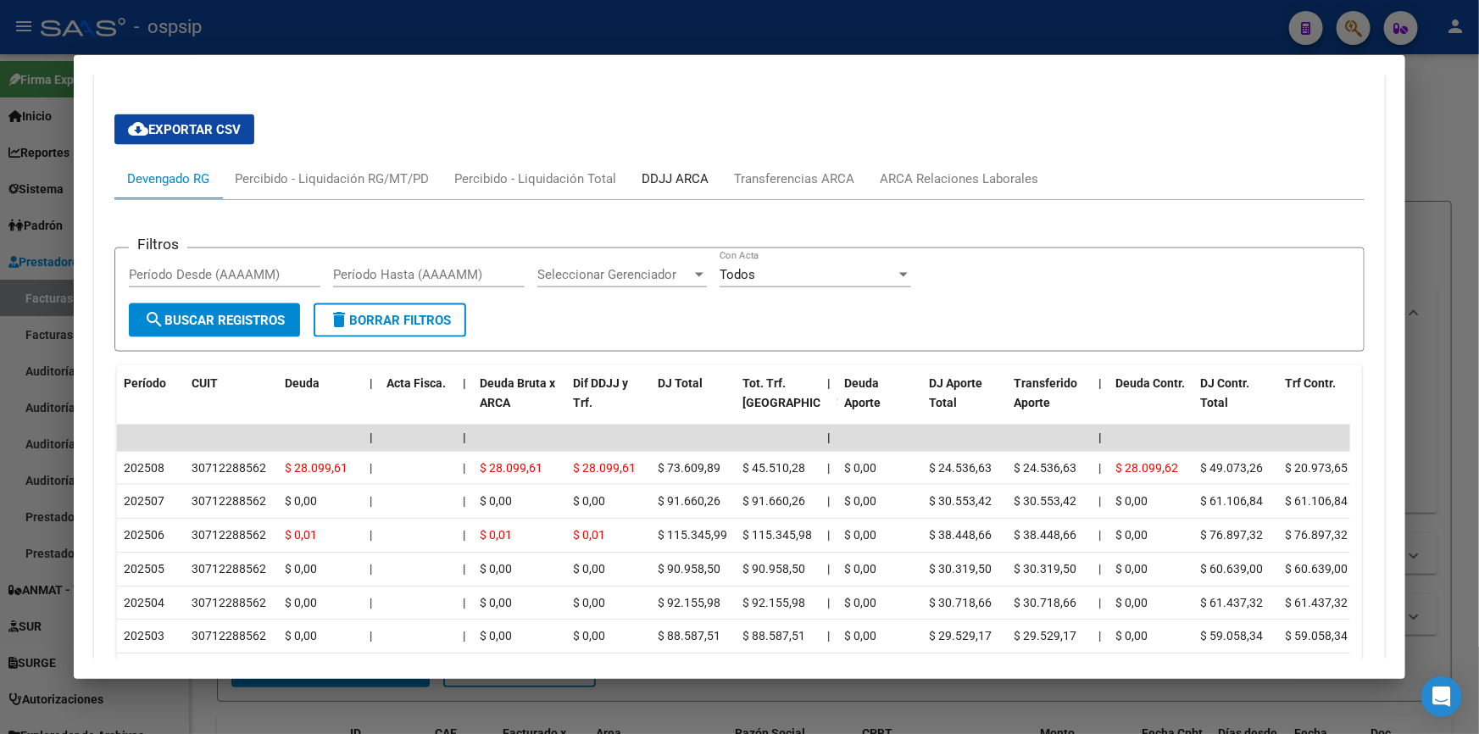
click at [682, 173] on div "DDJJ ARCA" at bounding box center [674, 178] width 67 height 19
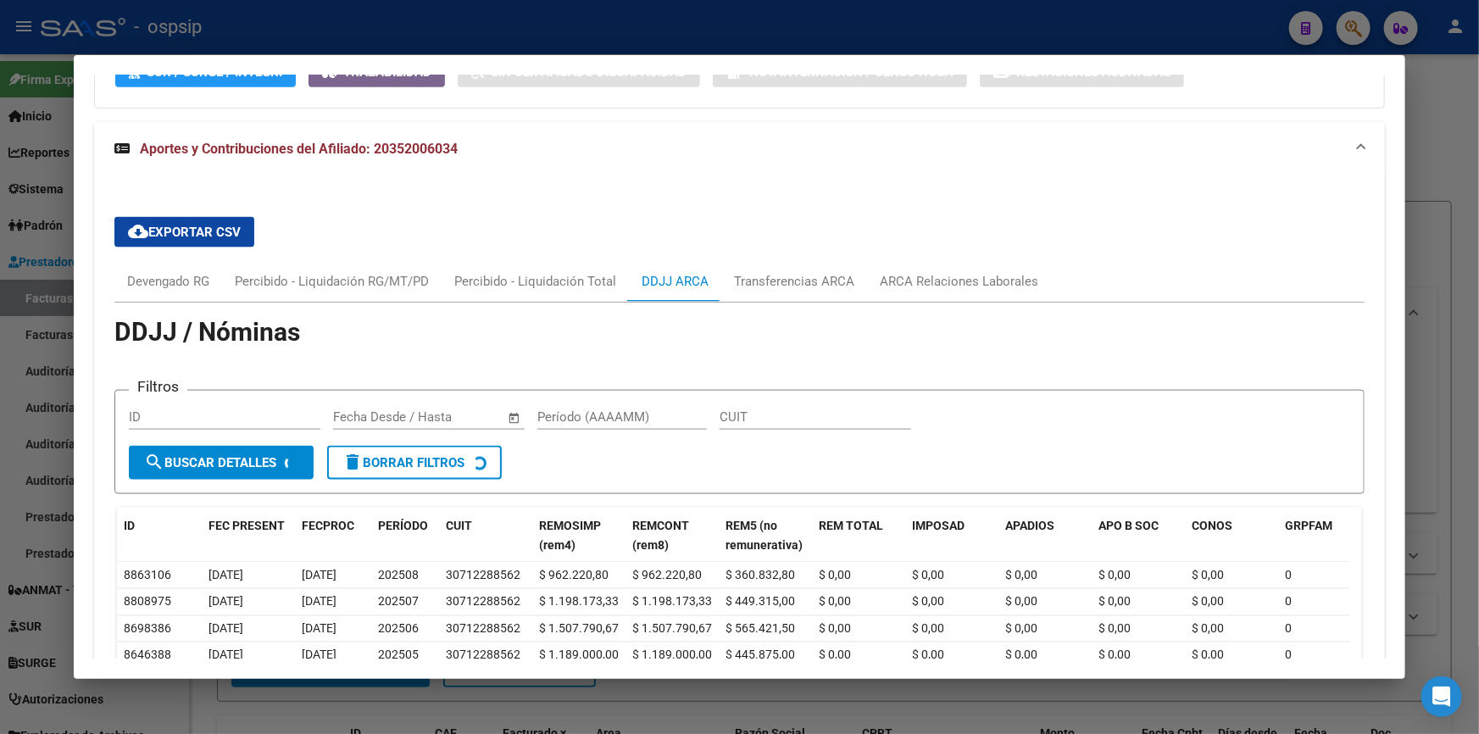
scroll to position [1185, 0]
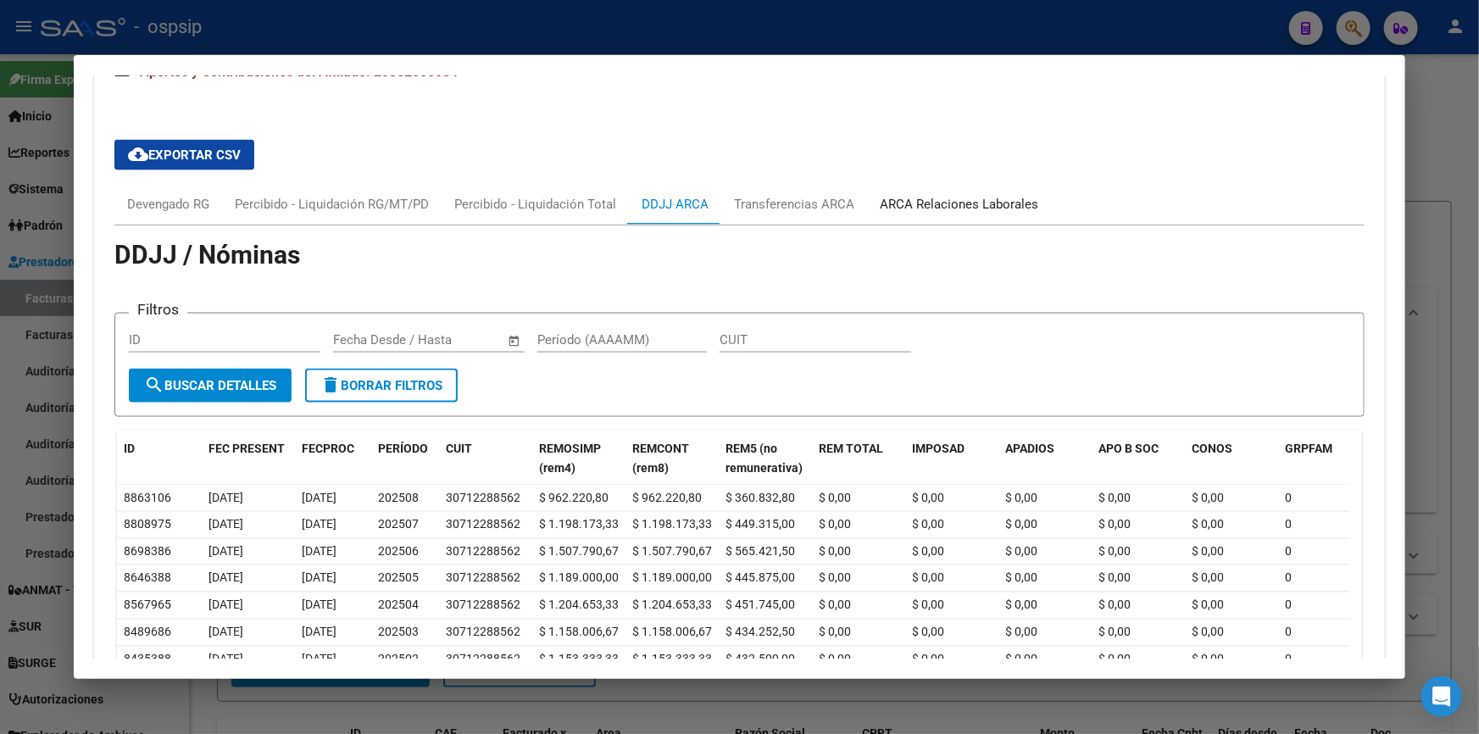
click at [914, 201] on div "ARCA Relaciones Laborales" at bounding box center [959, 204] width 158 height 19
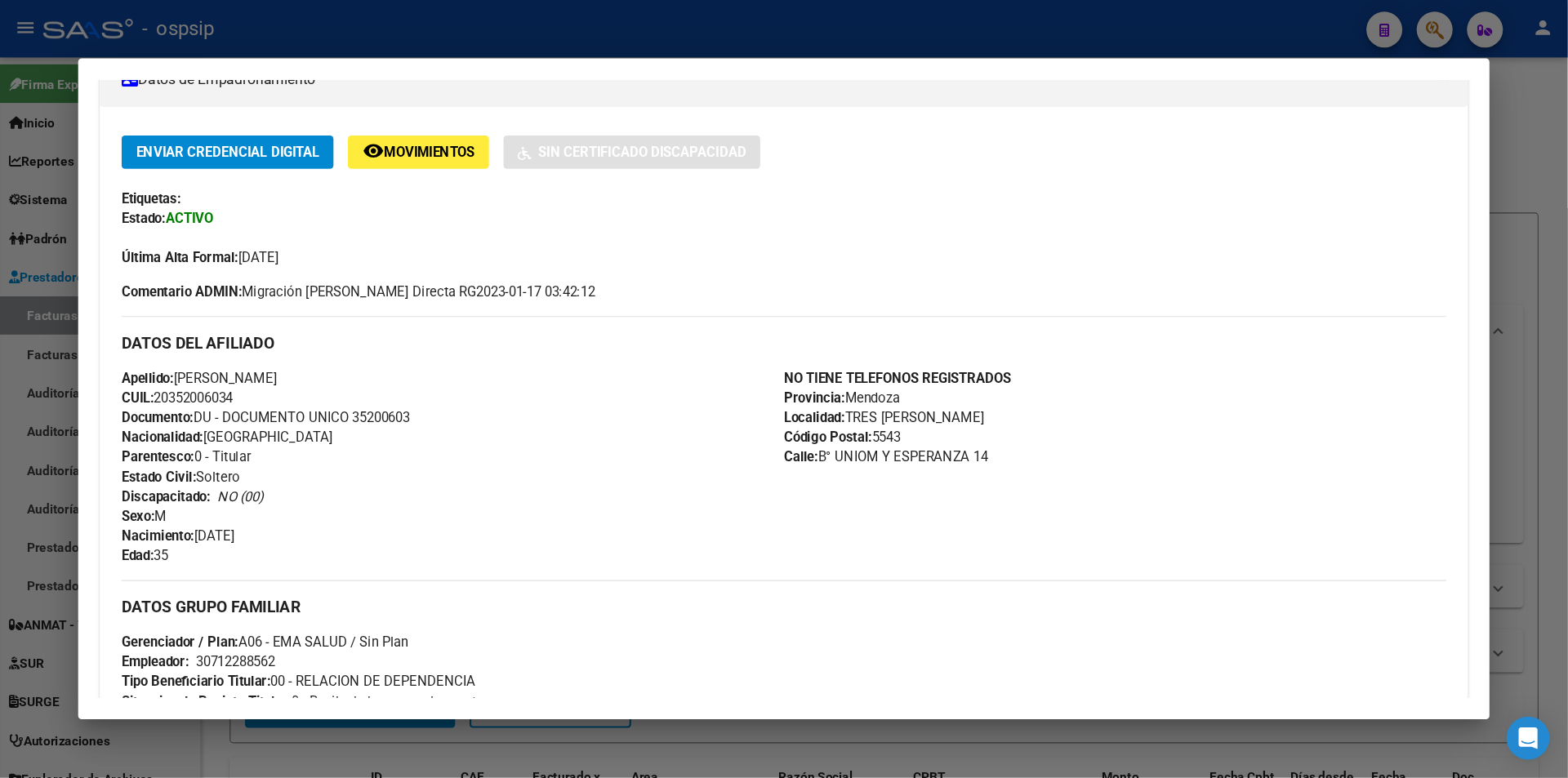
scroll to position [0, 0]
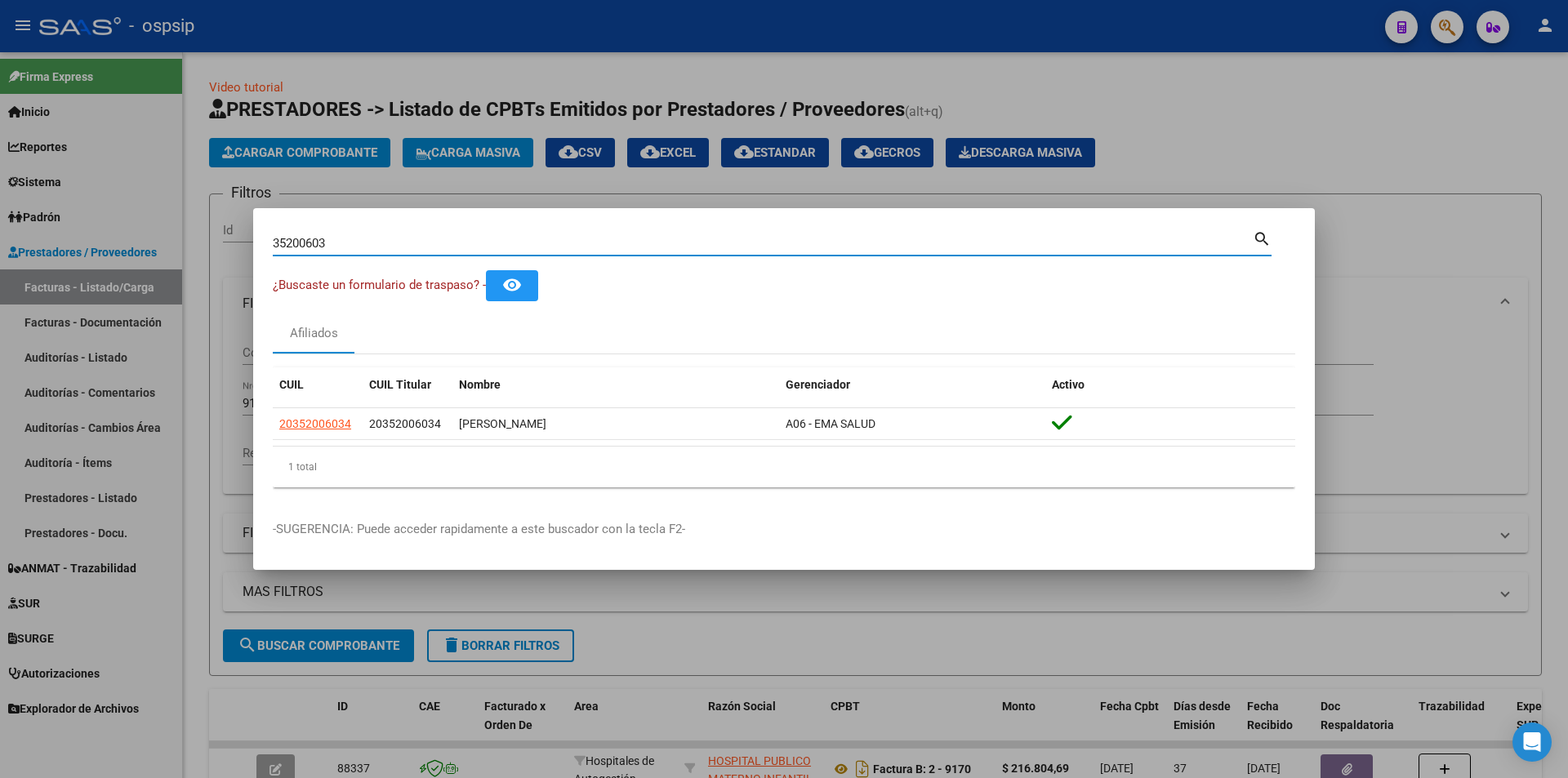
click at [337, 238] on input "35200603" at bounding box center [762, 243] width 980 height 14
paste input "46163136"
type input "46163136"
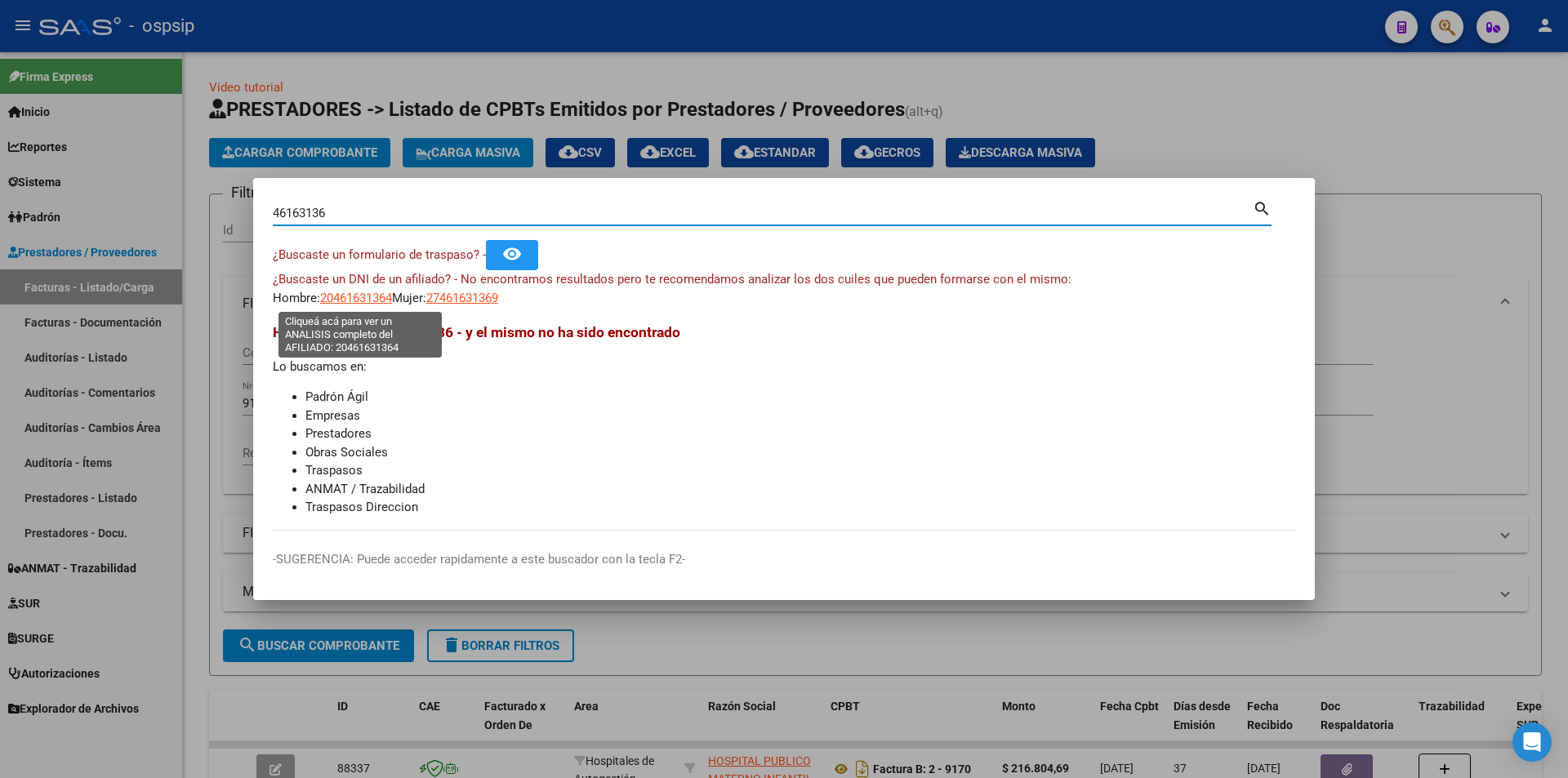
click at [359, 297] on span "20461631364" at bounding box center [356, 298] width 72 height 14
type textarea "20461631364"
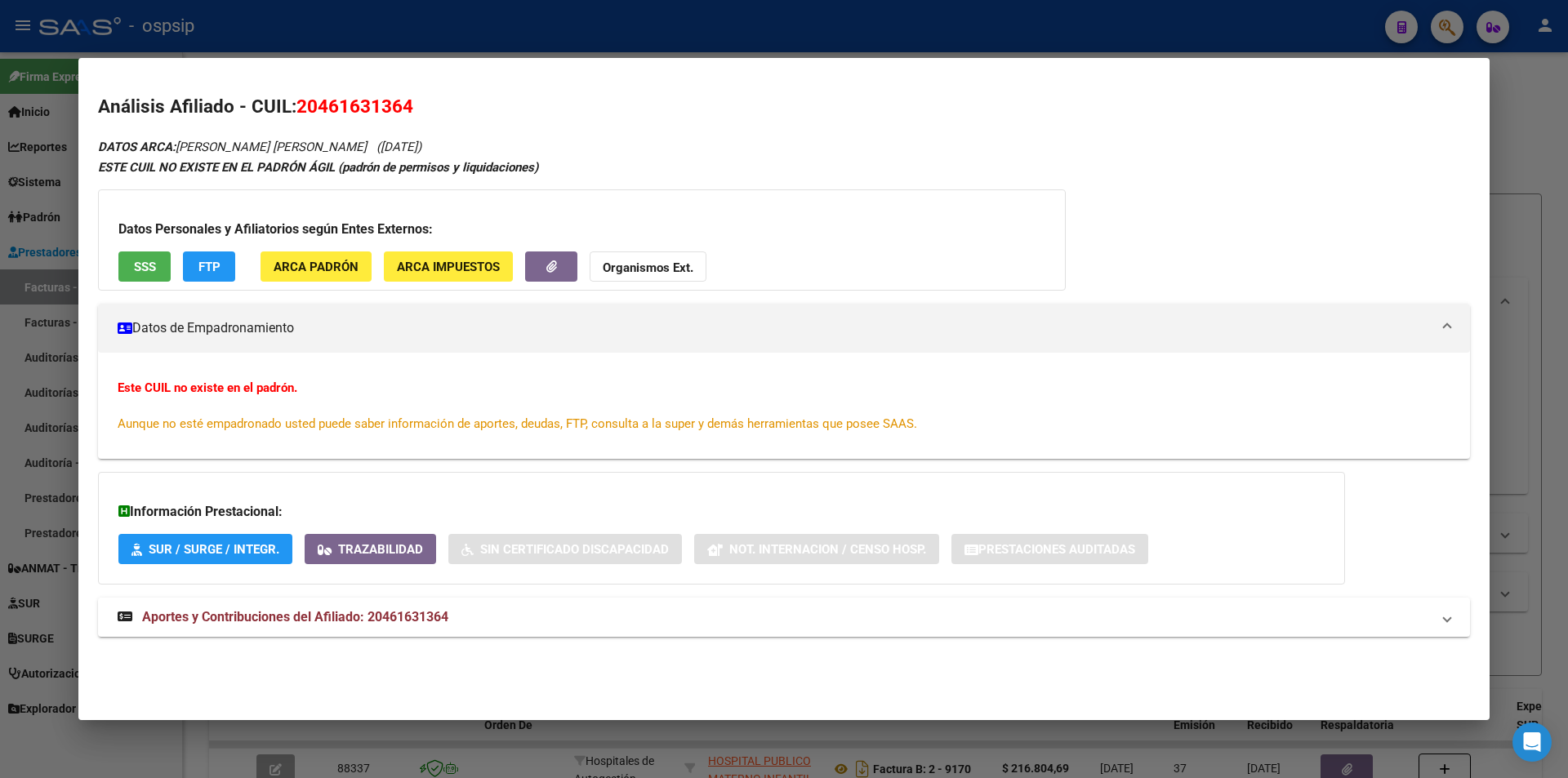
click at [152, 268] on span "SSS" at bounding box center [145, 266] width 22 height 14
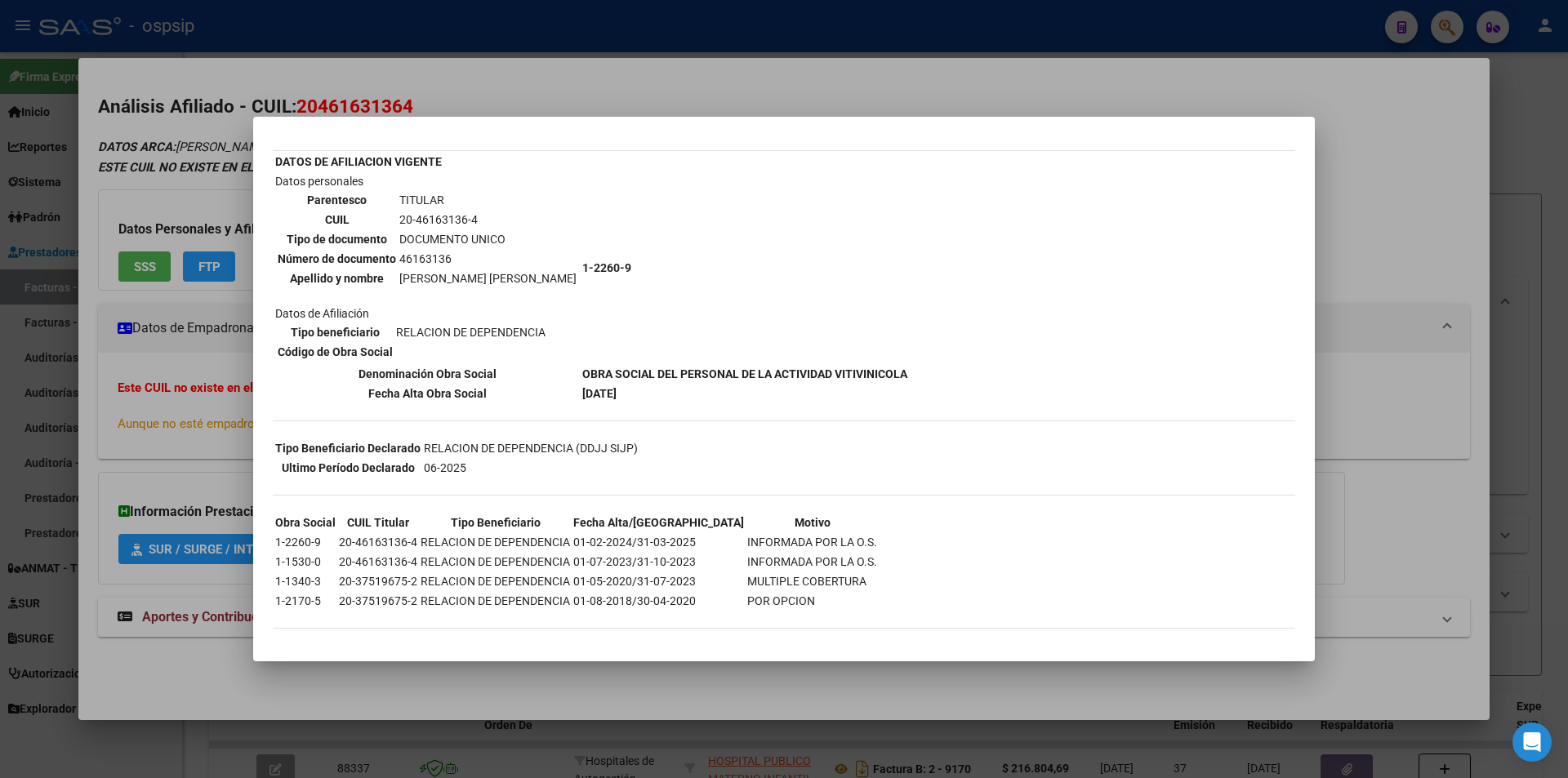
scroll to position [81, 0]
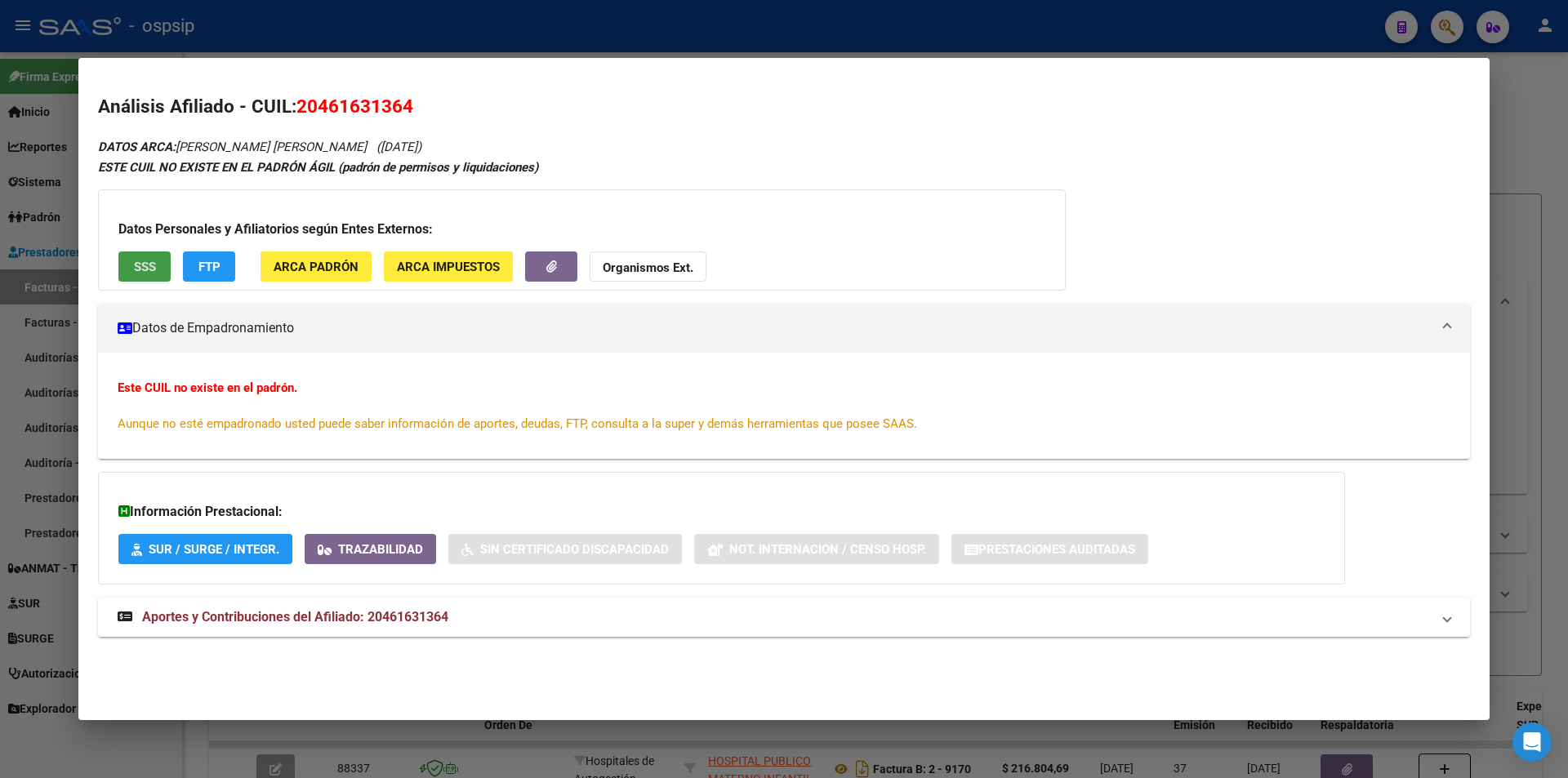
click at [279, 607] on mat-expansion-panel-header "Aportes y Contribuciones del Afiliado: 20461631364" at bounding box center [784, 617] width 1371 height 40
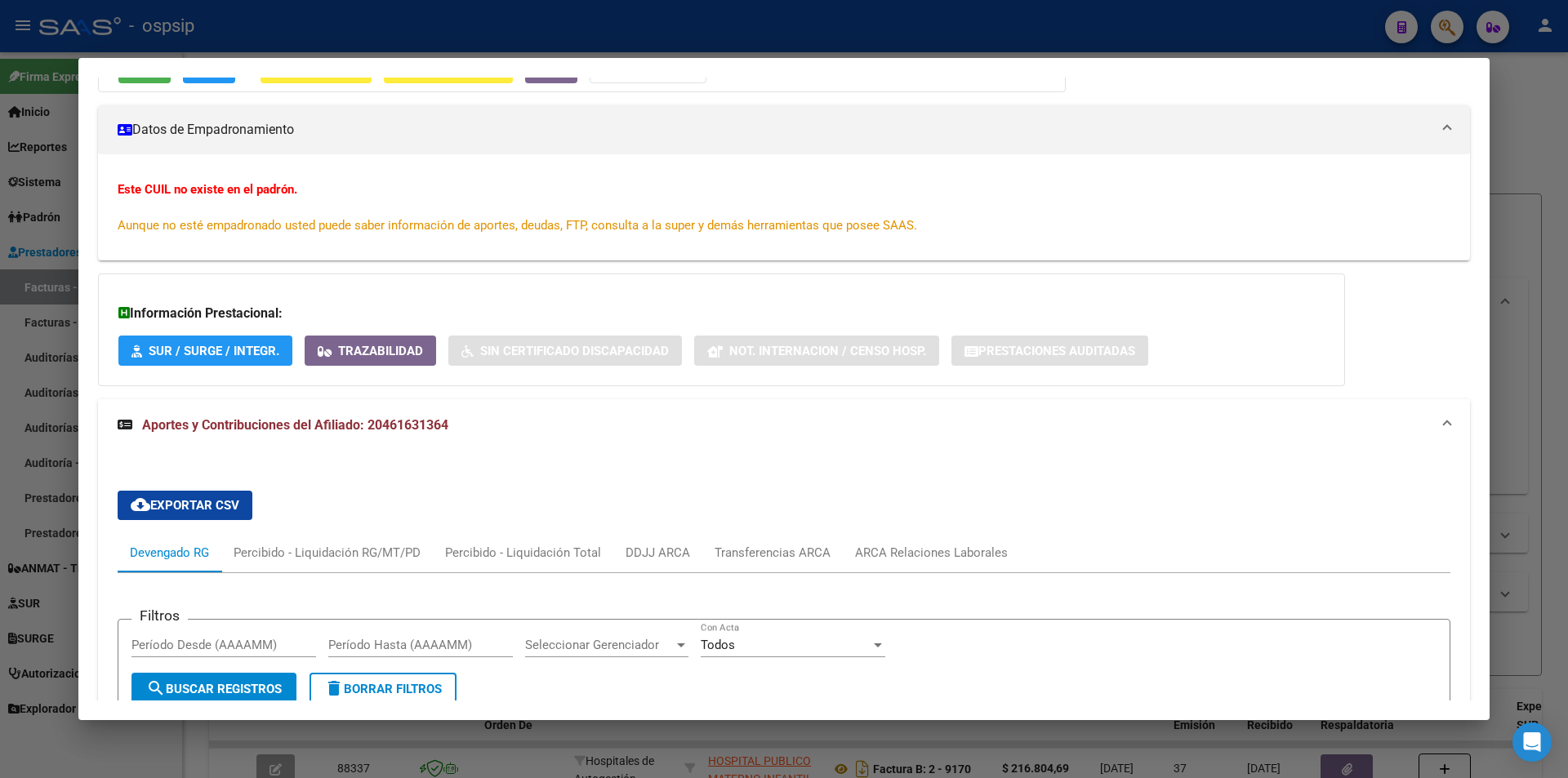
scroll to position [477, 0]
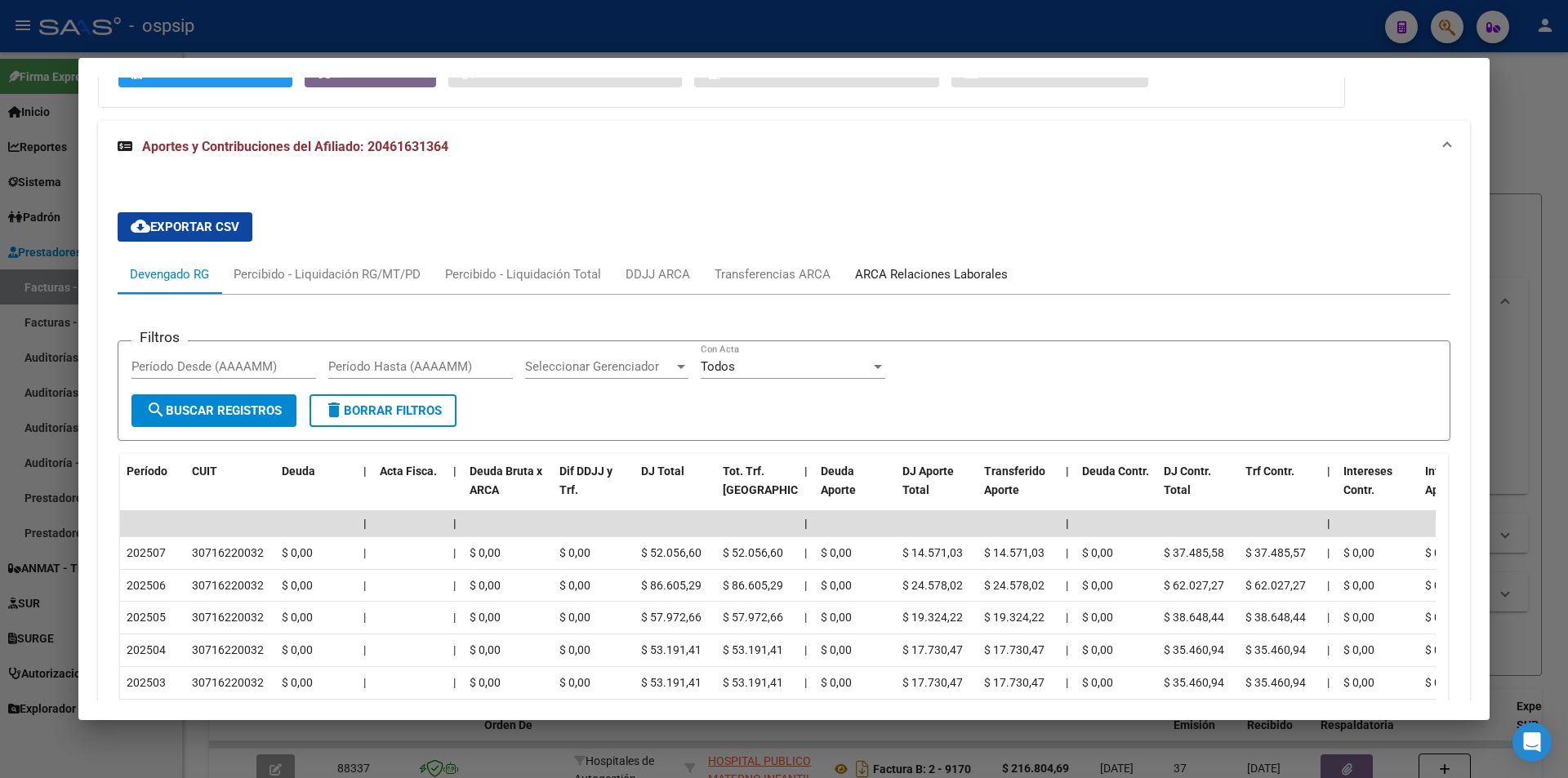
click at [899, 267] on div "ARCA Relaciones Laborales" at bounding box center [931, 274] width 152 height 18
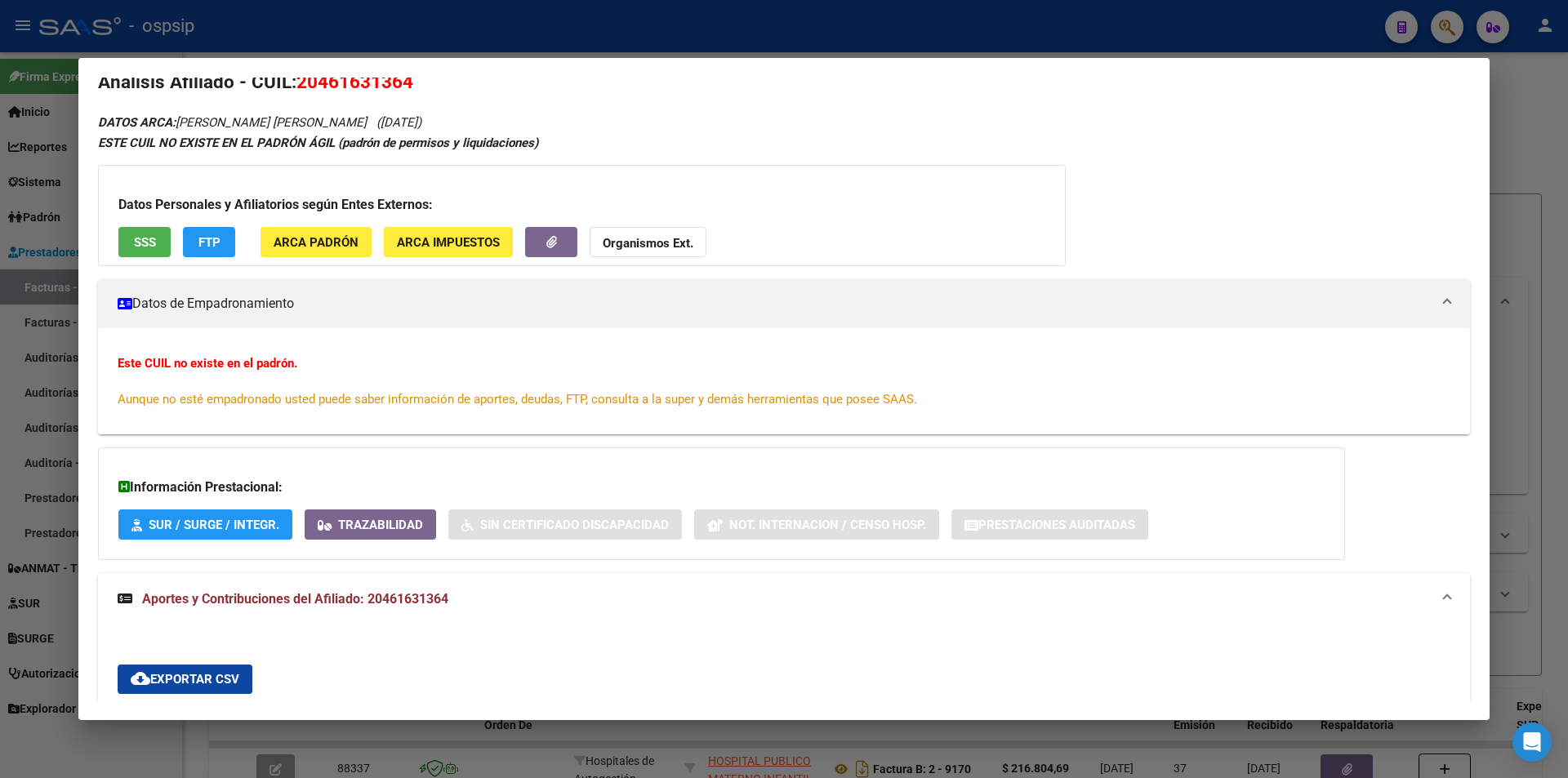
scroll to position [0, 0]
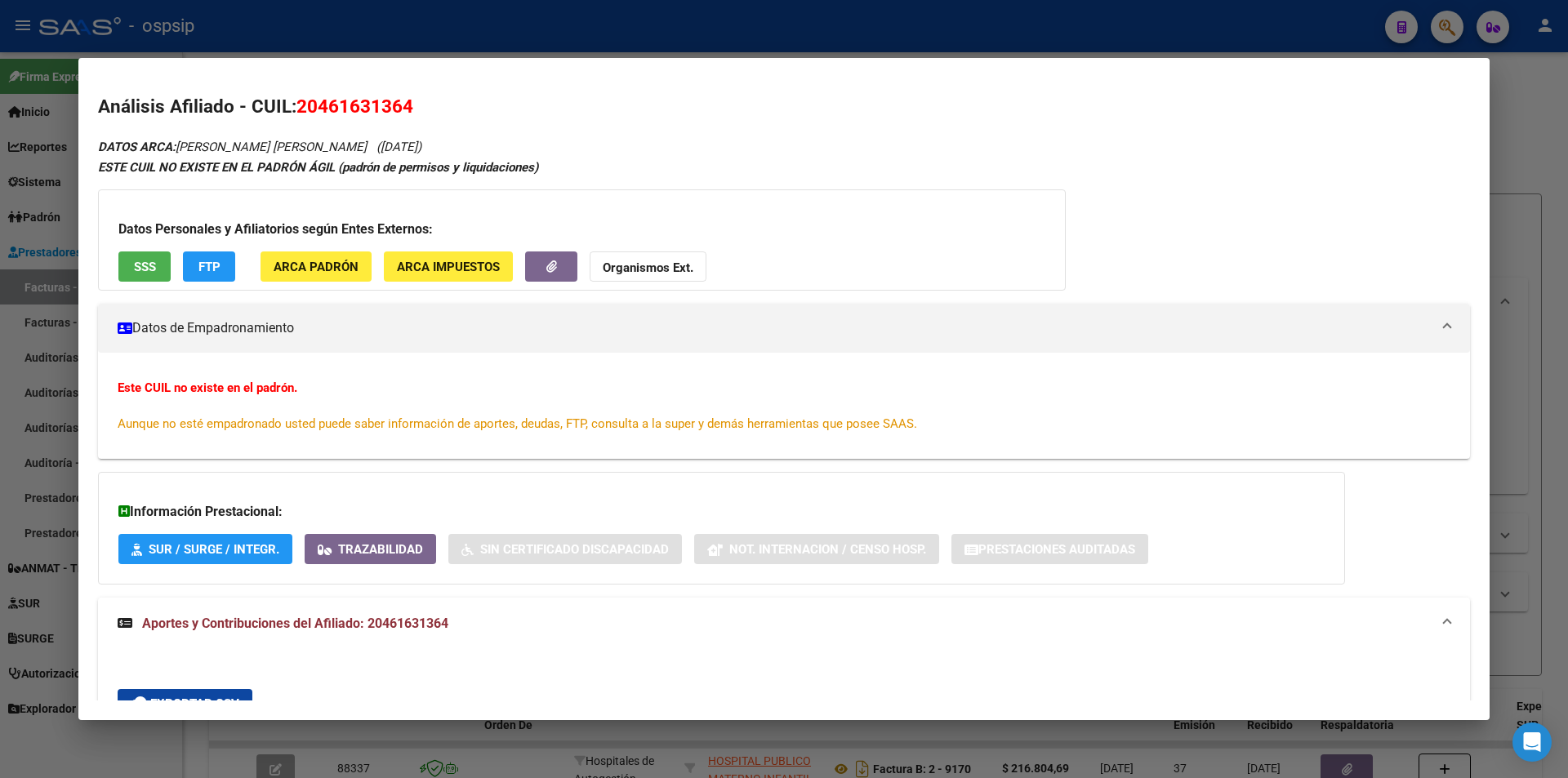
click at [646, 273] on strong "Organismos Ext." at bounding box center [648, 267] width 91 height 14
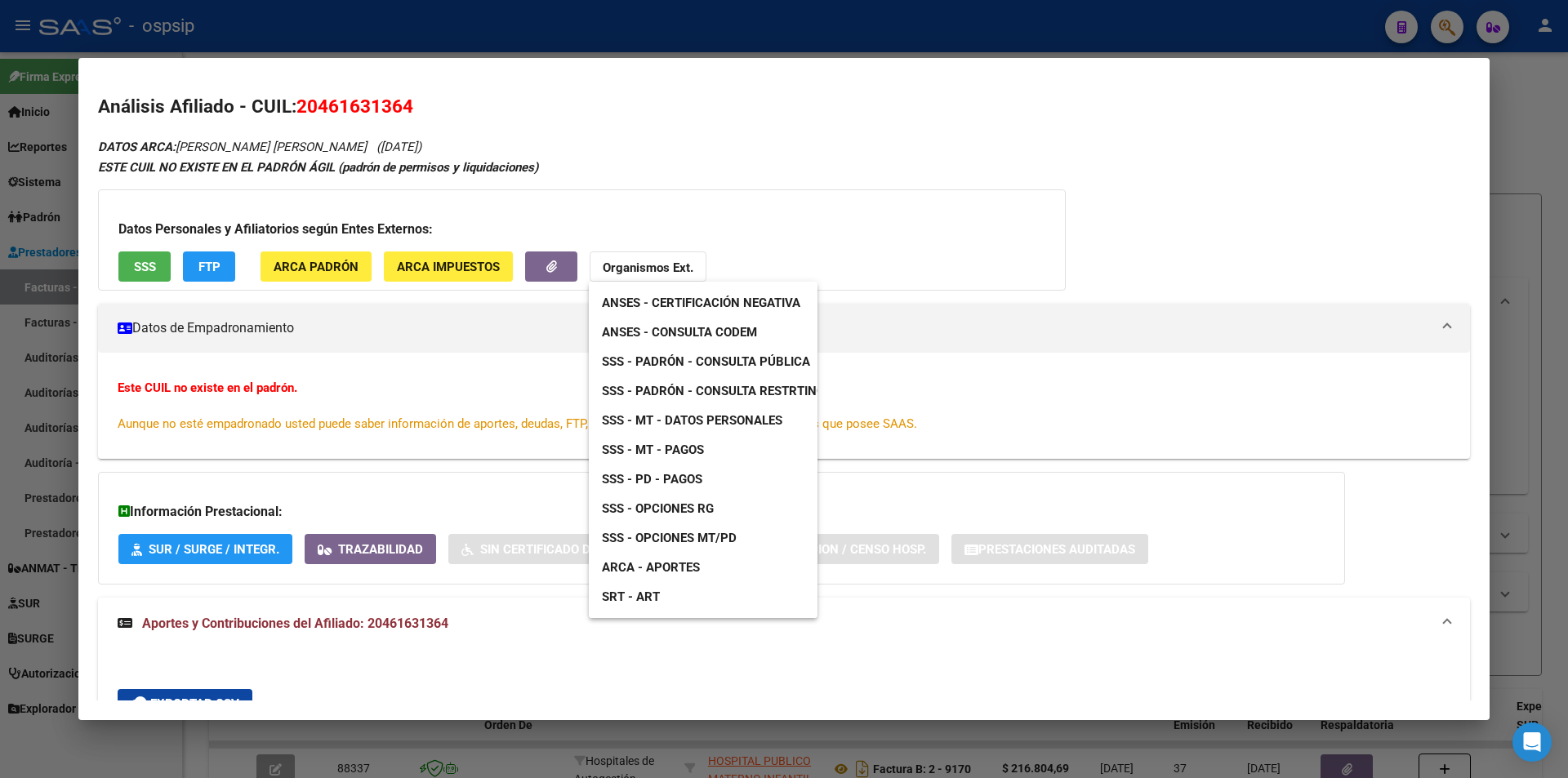
click at [742, 335] on span "ANSES - Consulta CODEM" at bounding box center [678, 332] width 155 height 14
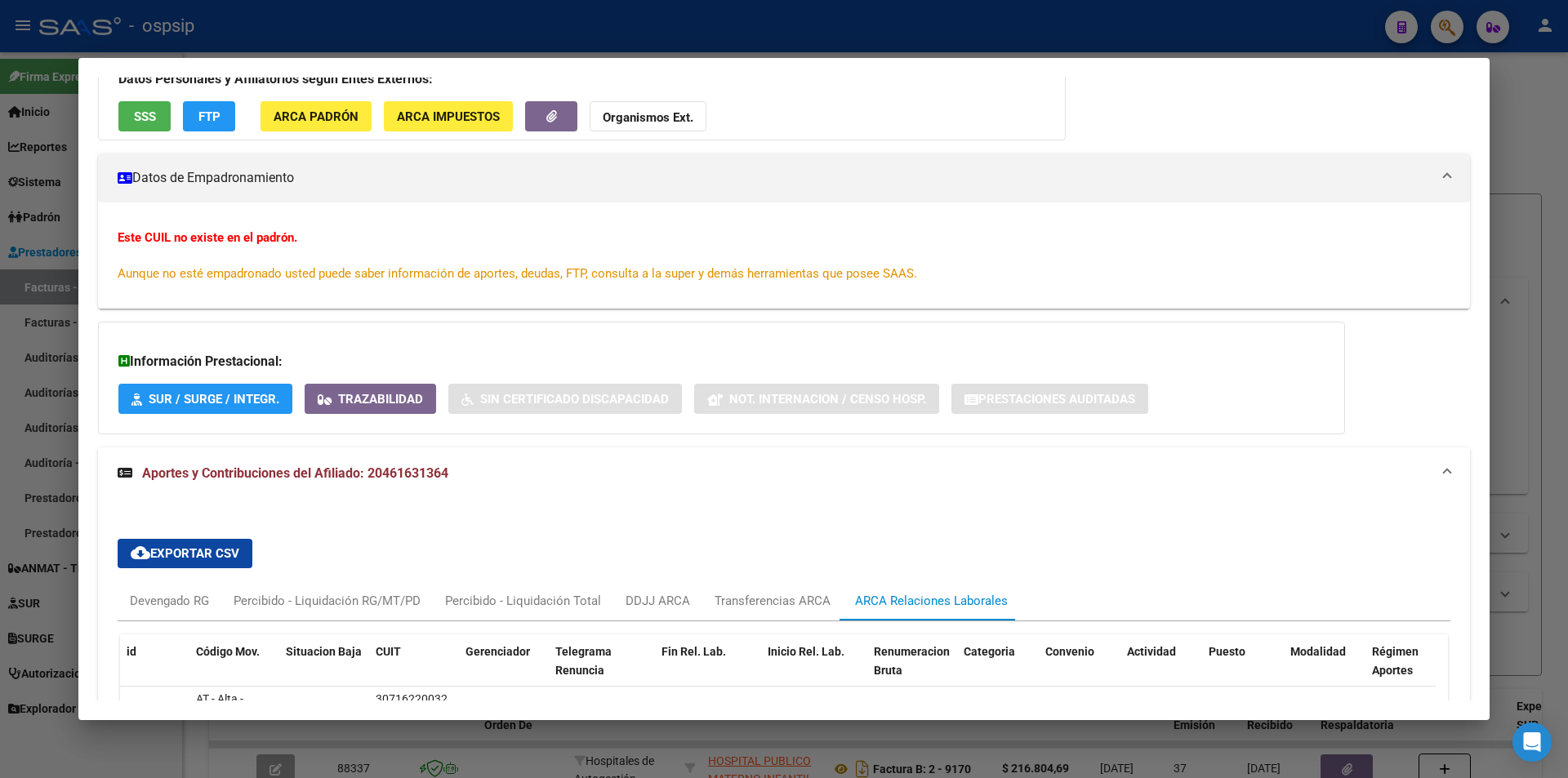
scroll to position [312, 0]
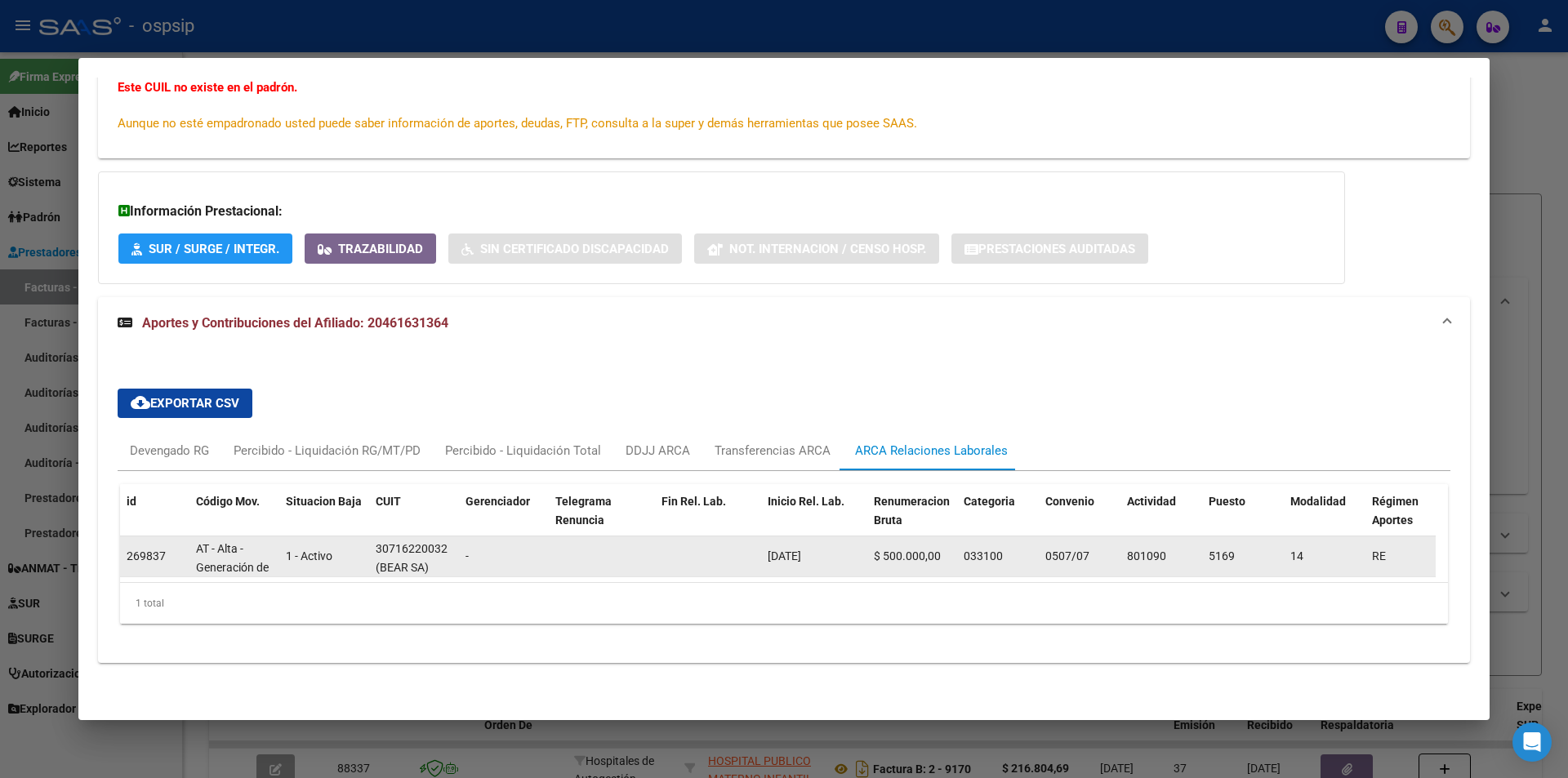
drag, startPoint x: 767, startPoint y: 538, endPoint x: 865, endPoint y: 549, distance: 98.6
click at [865, 549] on datatable-body-cell "[DATE]" at bounding box center [814, 557] width 106 height 40
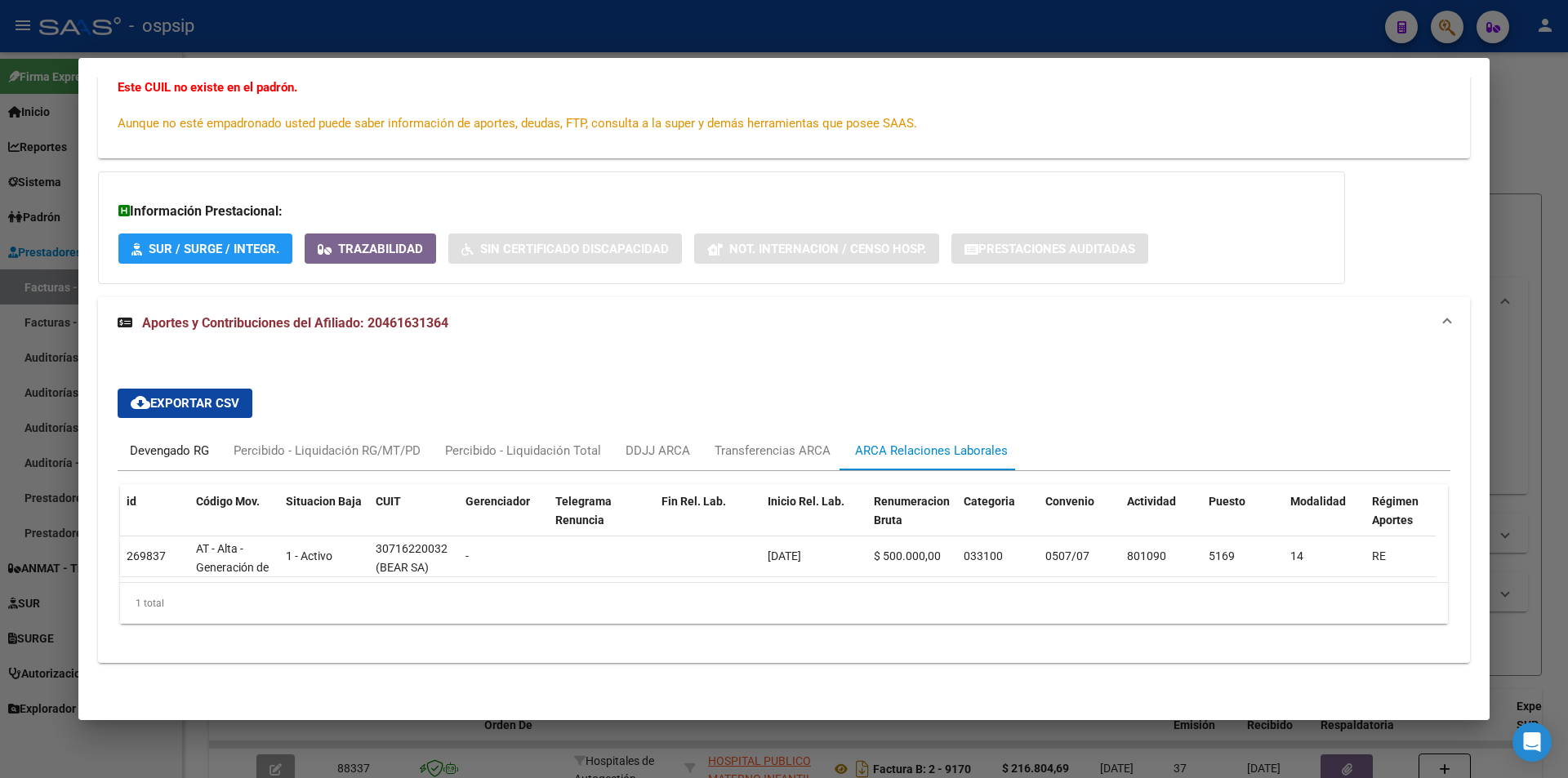
click at [173, 446] on div "Devengado RG" at bounding box center [170, 450] width 79 height 18
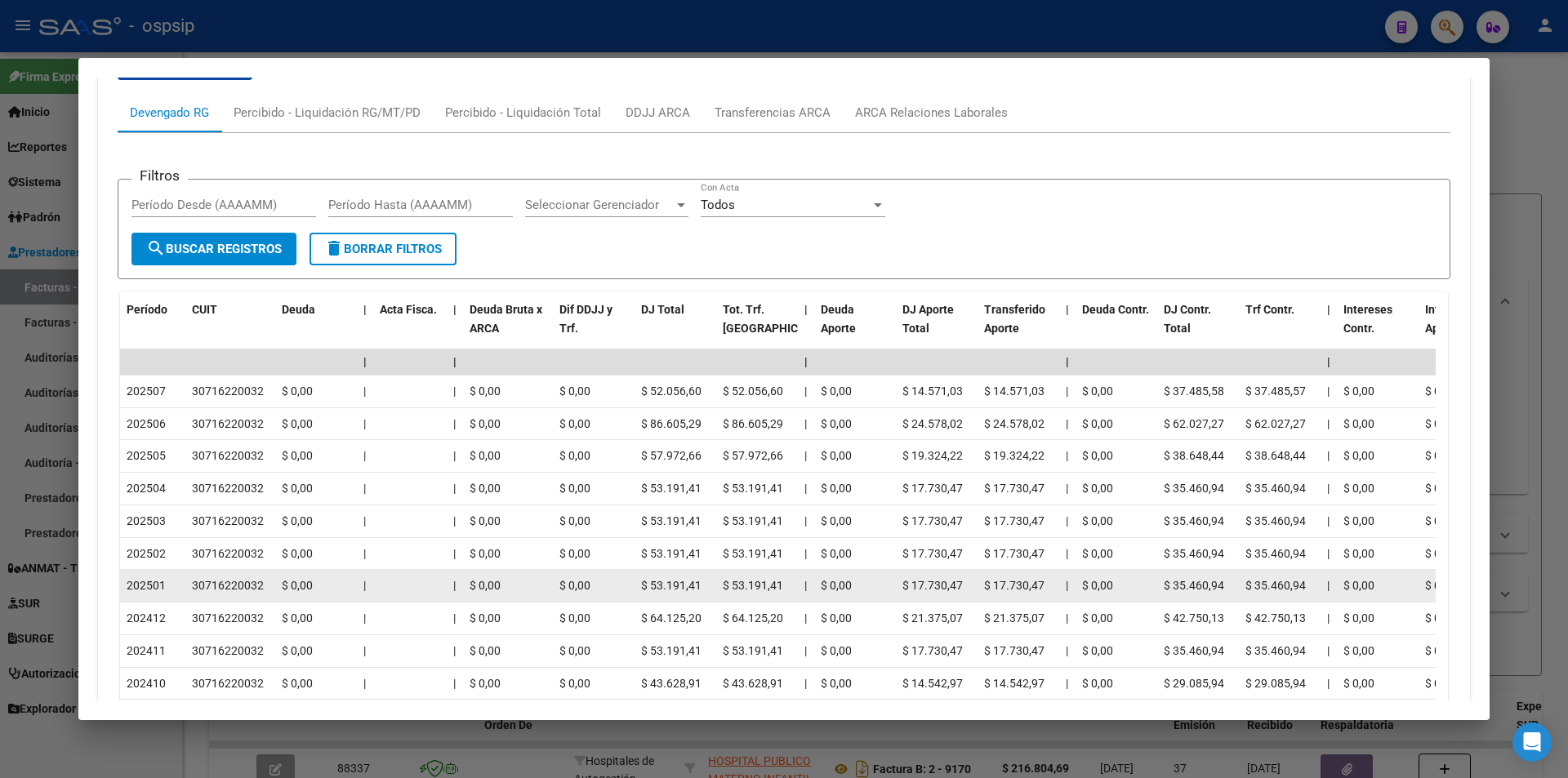
scroll to position [0, 0]
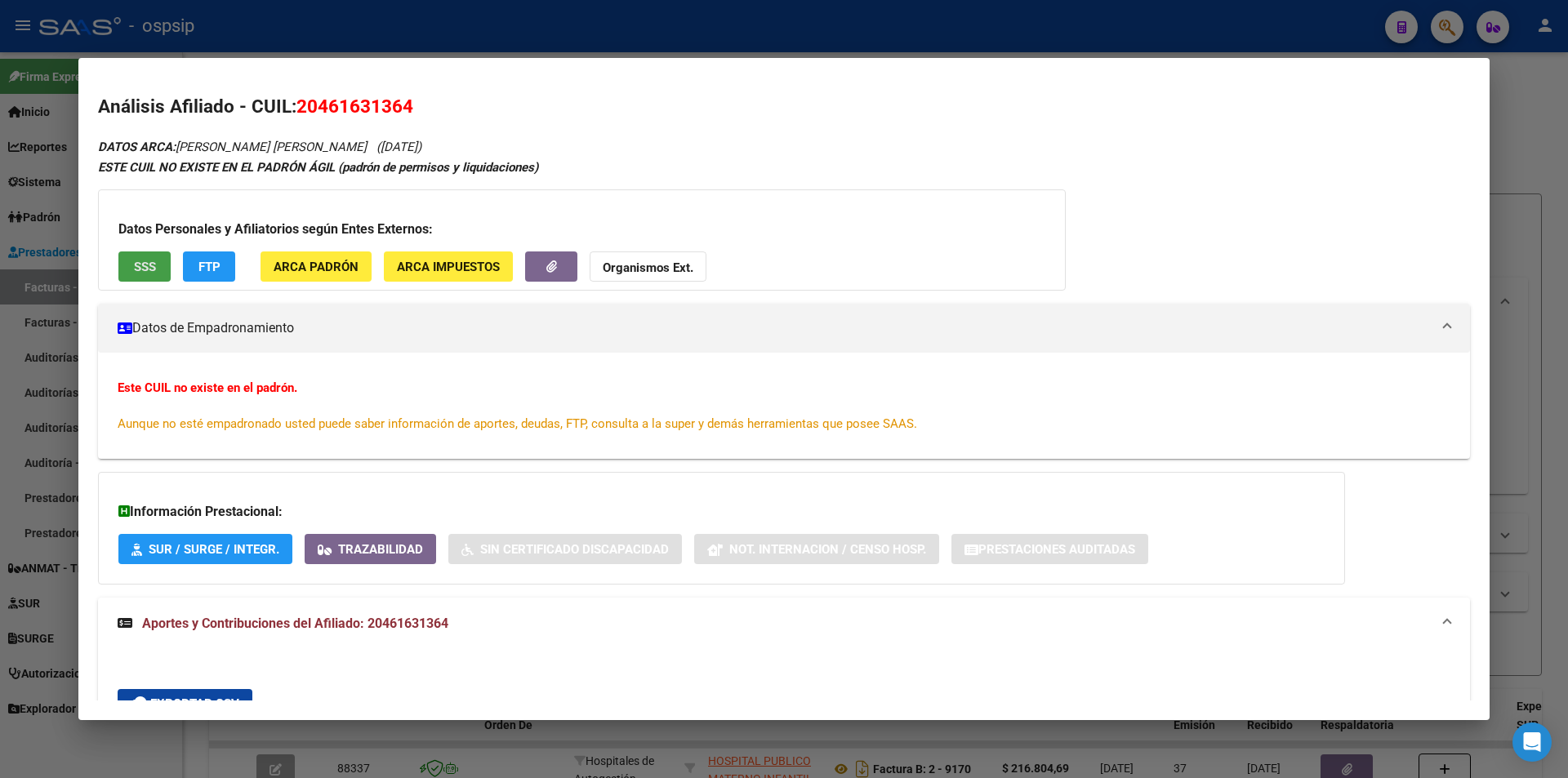
click at [169, 265] on button "SSS" at bounding box center [145, 266] width 52 height 30
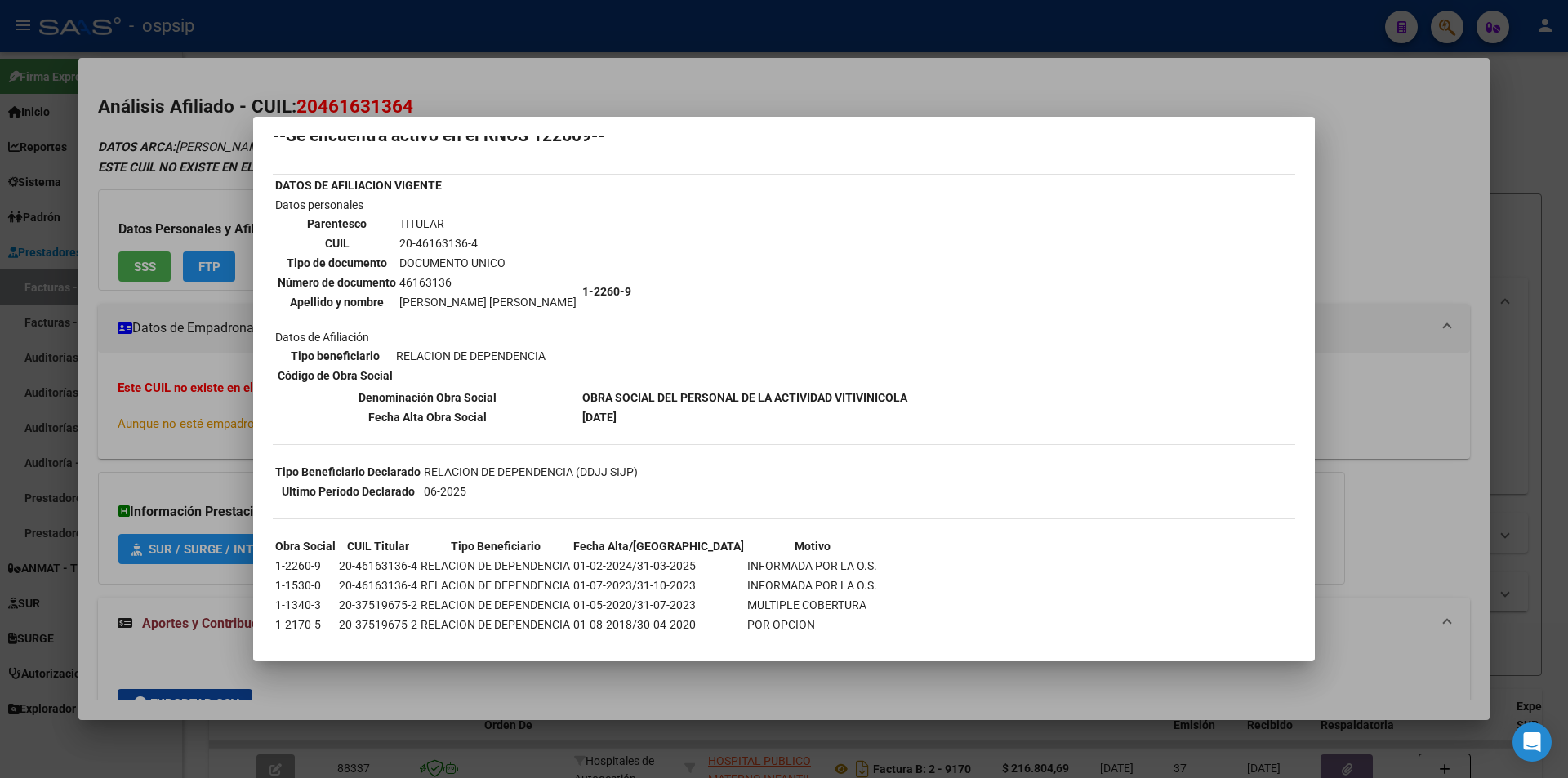
scroll to position [81, 0]
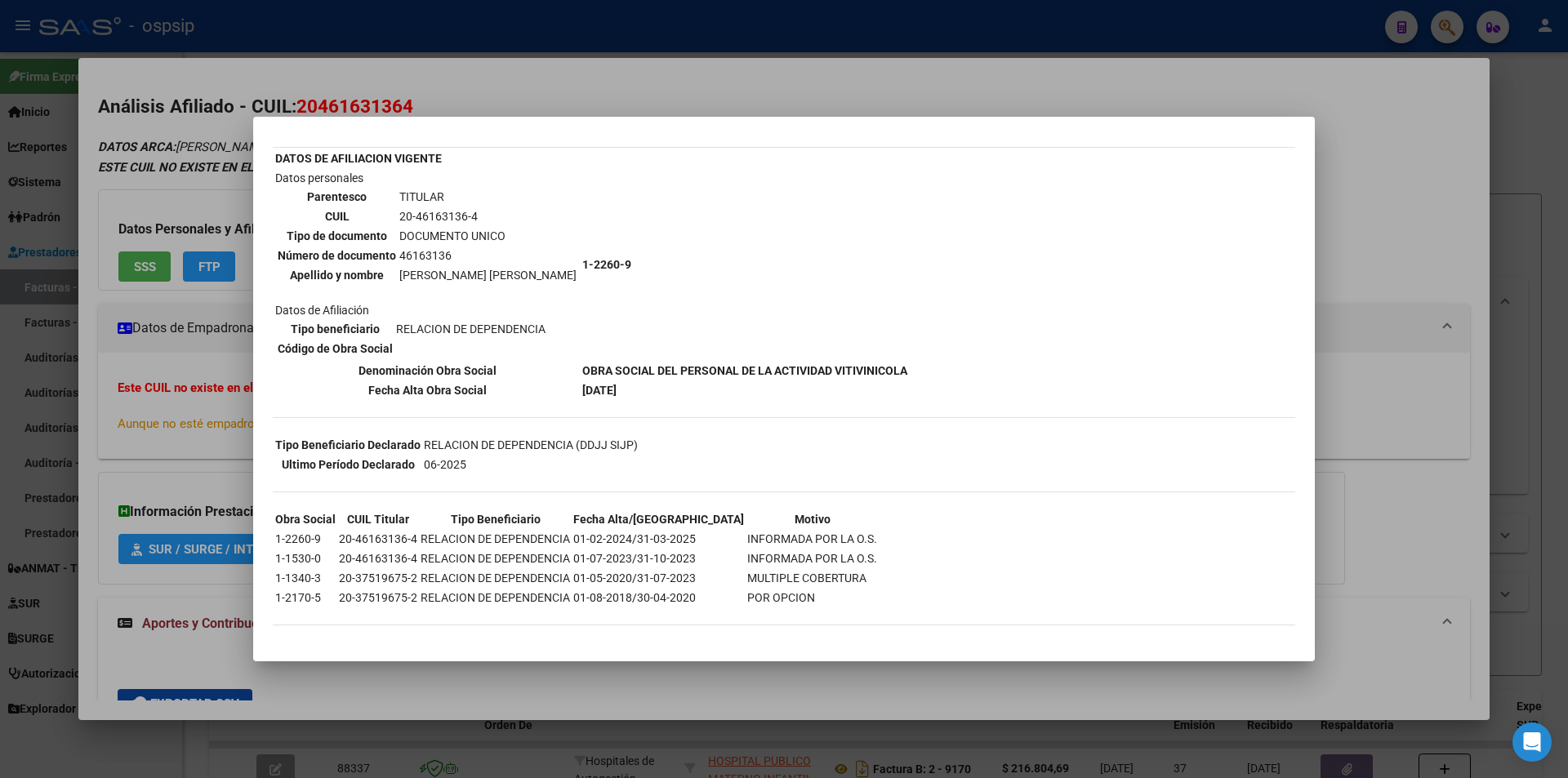
drag, startPoint x: 545, startPoint y: 370, endPoint x: 764, endPoint y: 388, distance: 219.7
click at [764, 388] on tbody "DATOS DE AFILIACION VIGENTE Datos personales Parentesco TITULAR CUIL 20-4616313…" at bounding box center [592, 274] width 634 height 250
click at [1371, 133] on div at bounding box center [784, 389] width 1568 height 778
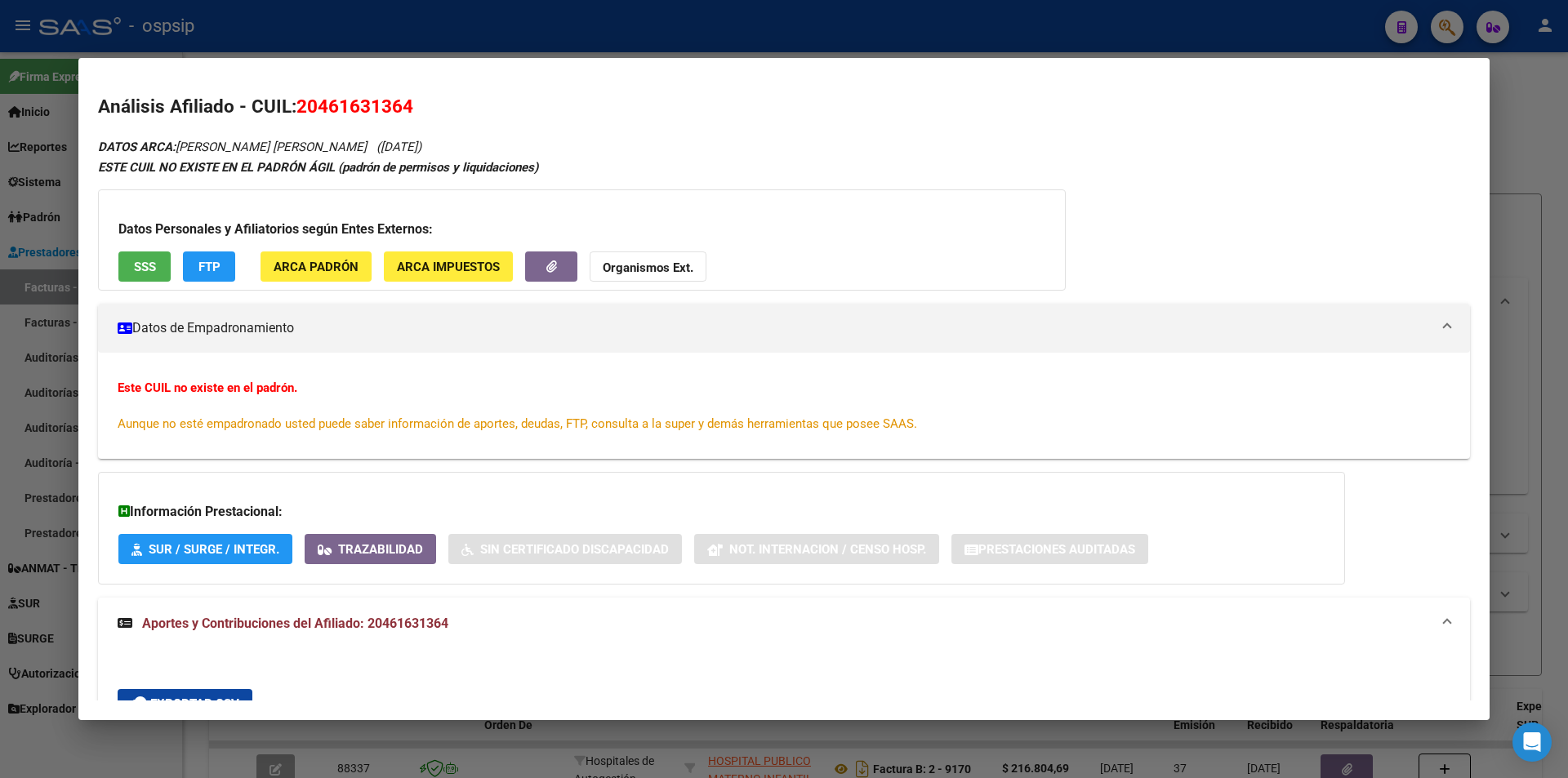
click at [690, 270] on strong "Organismos Ext." at bounding box center [648, 267] width 91 height 14
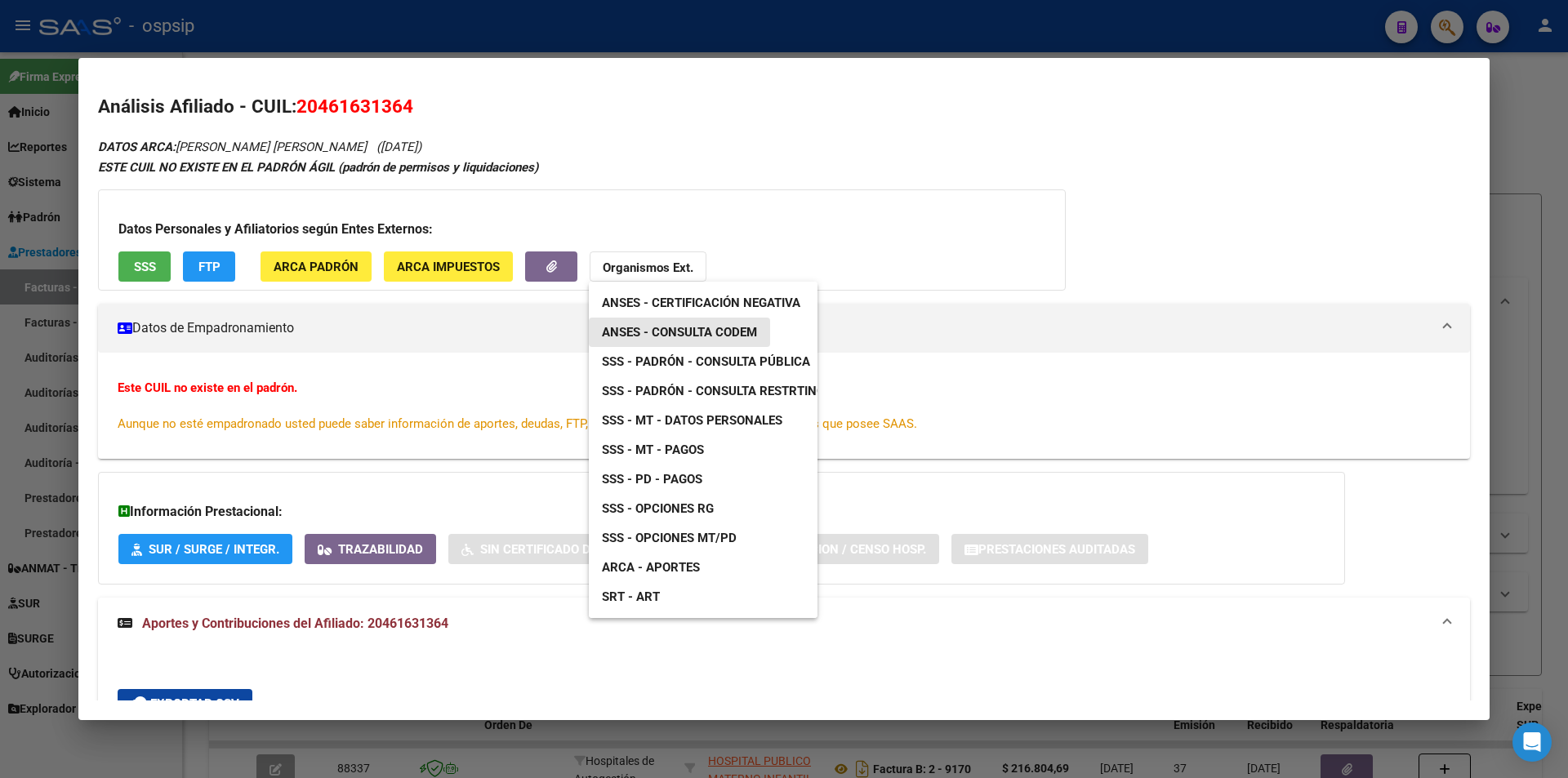
click at [684, 326] on span "ANSES - Consulta CODEM" at bounding box center [678, 332] width 155 height 14
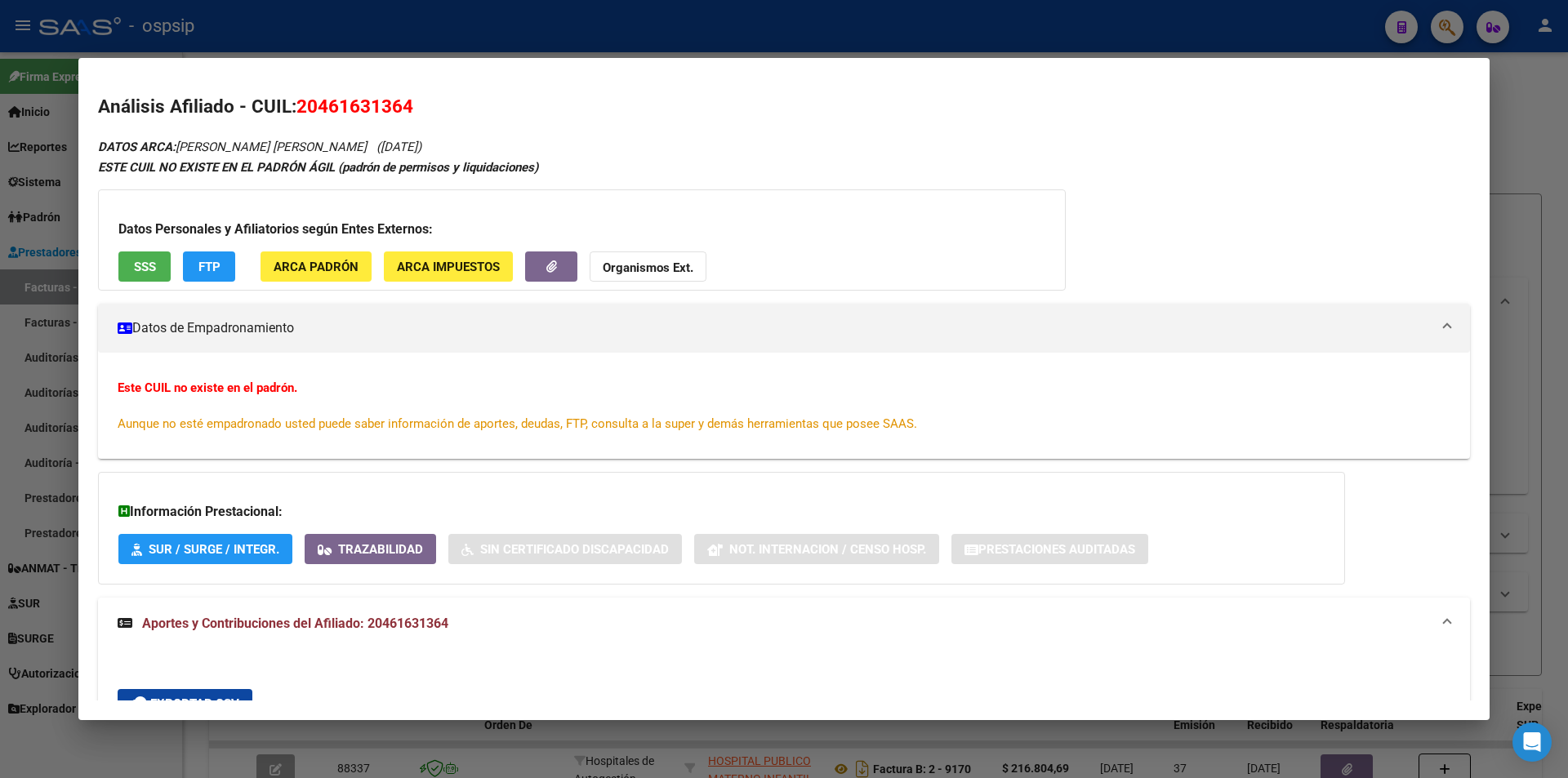
click at [1535, 80] on div at bounding box center [784, 389] width 1568 height 778
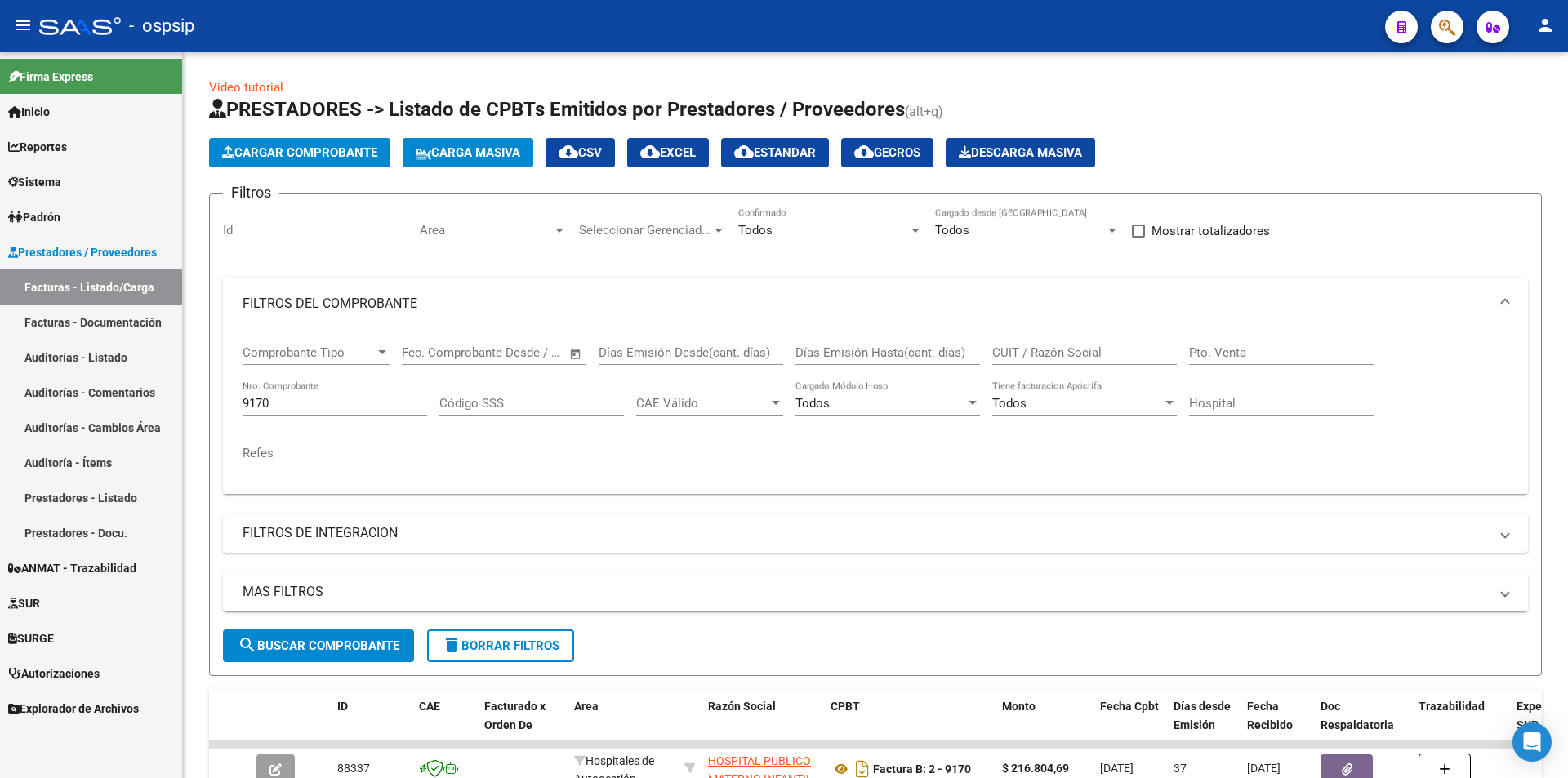
click at [1447, 33] on icon "button" at bounding box center [1447, 27] width 16 height 18
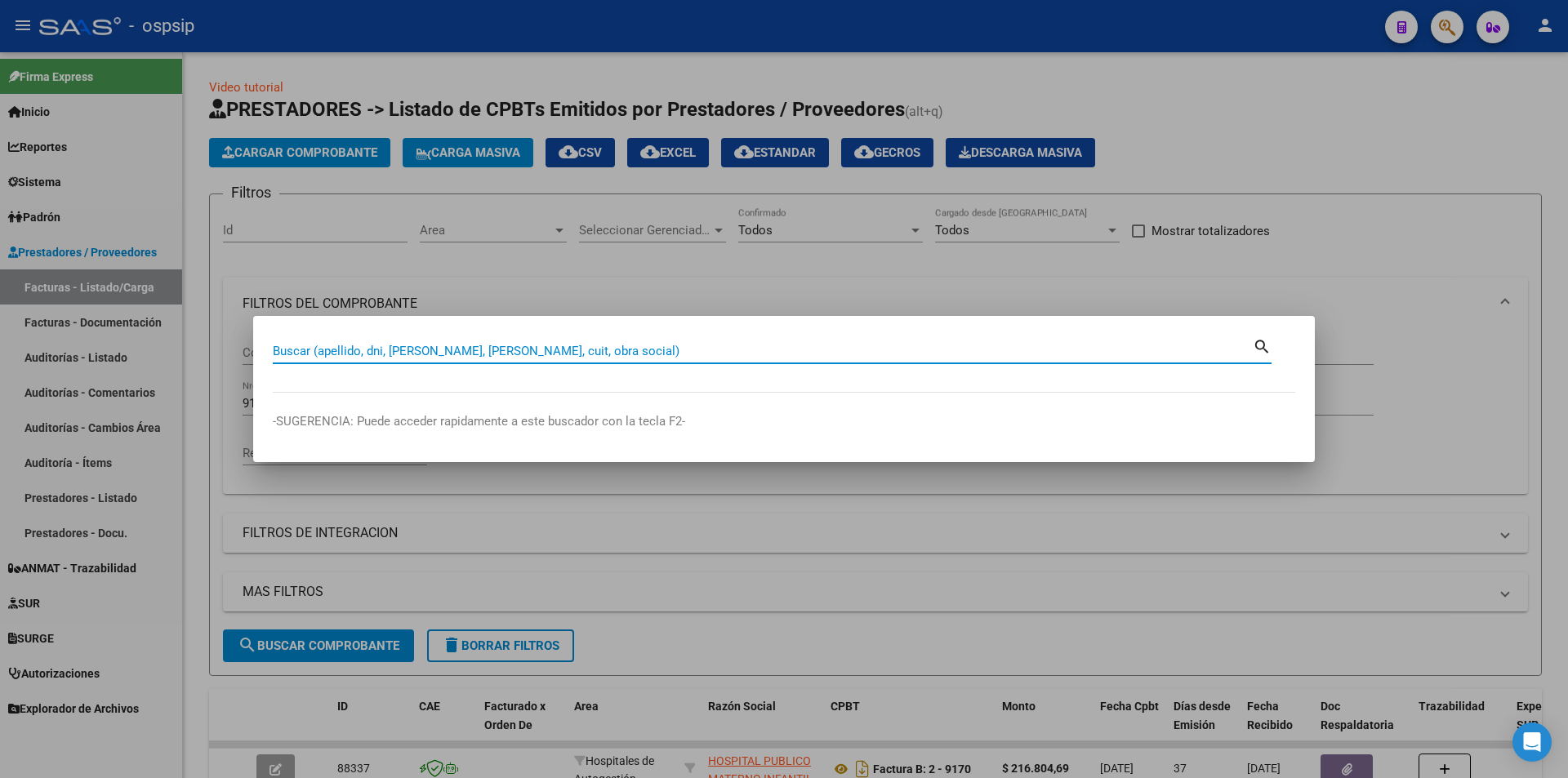
paste input "59465740"
type input "59465740"
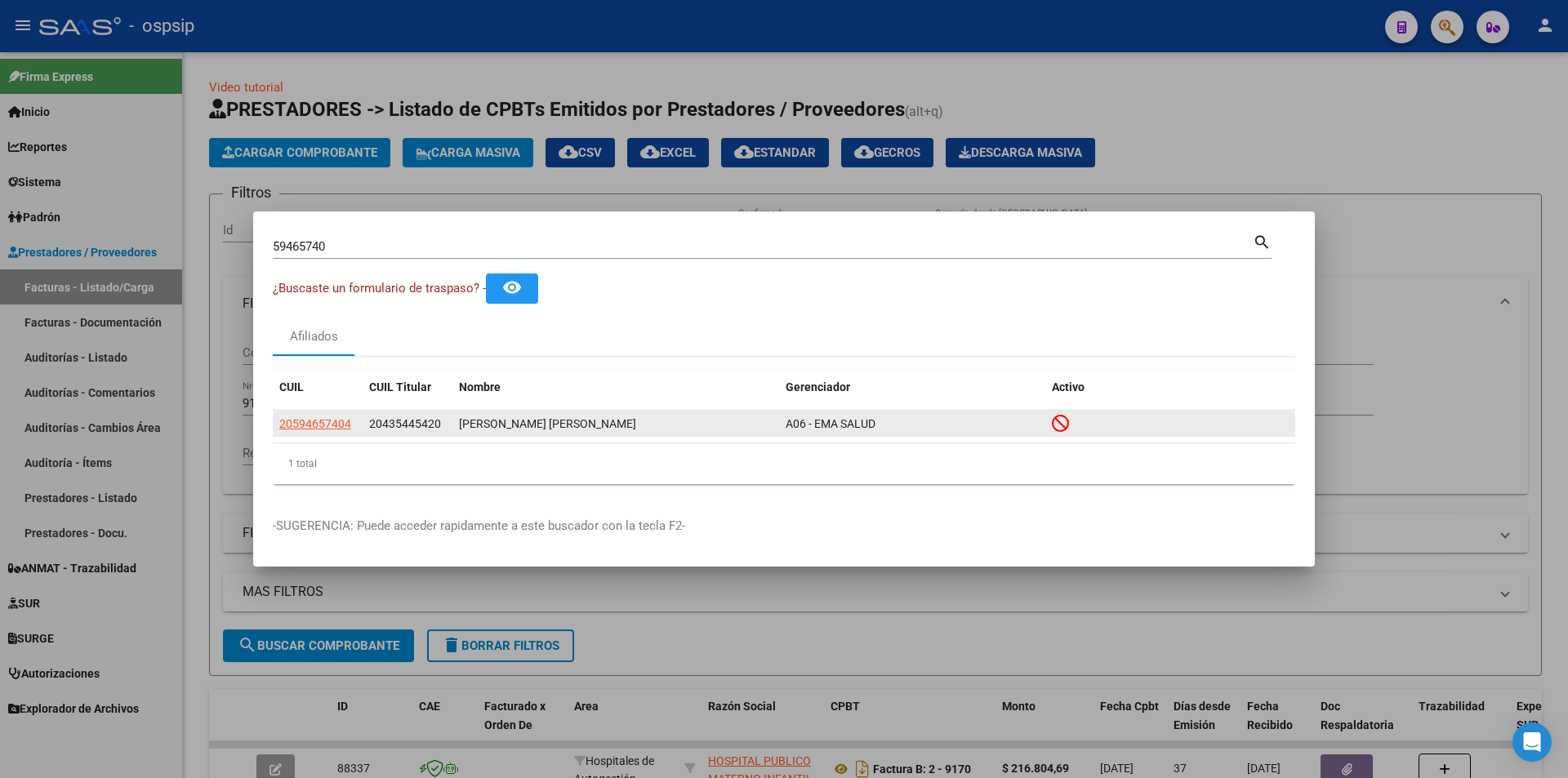
click at [297, 415] on app-link-go-to "20594657404" at bounding box center [315, 423] width 72 height 18
click at [309, 424] on span "20594657404" at bounding box center [315, 424] width 72 height 13
type textarea "20594657404"
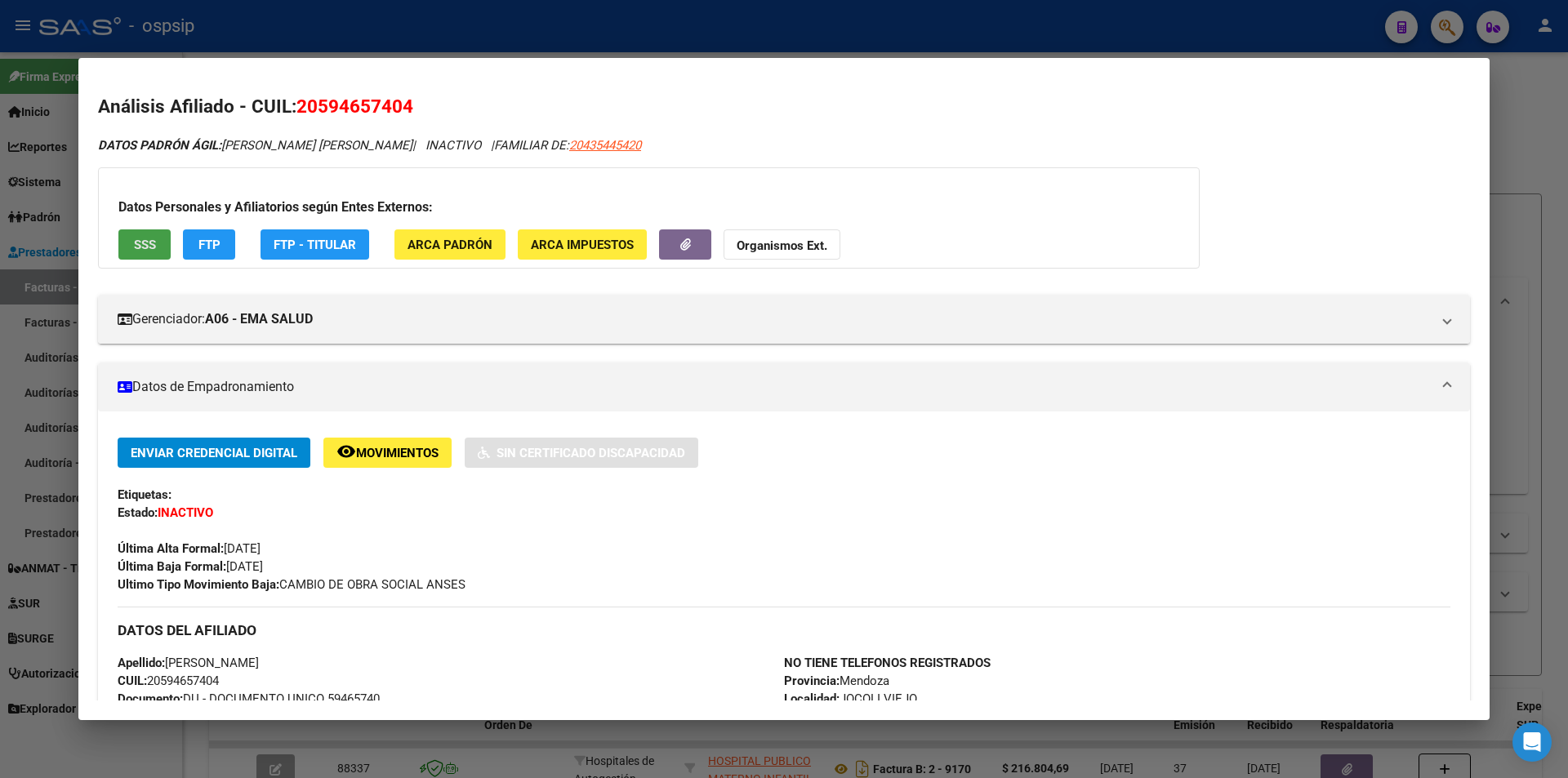
click at [166, 254] on button "SSS" at bounding box center [145, 244] width 52 height 30
click at [784, 255] on button "Organismos Ext." at bounding box center [782, 244] width 117 height 30
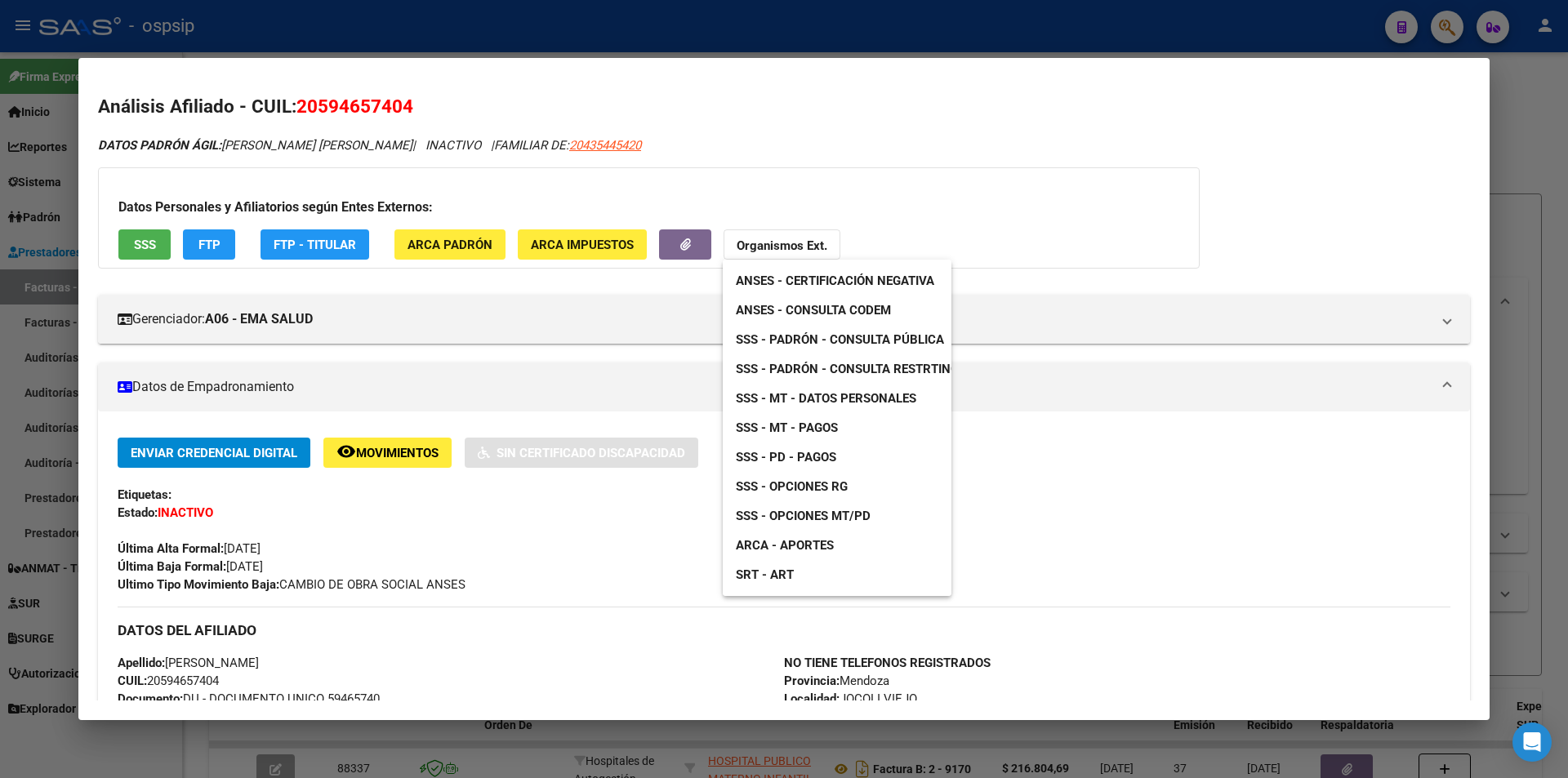
click at [911, 346] on span "SSS - Padrón - Consulta Pública" at bounding box center [839, 339] width 208 height 14
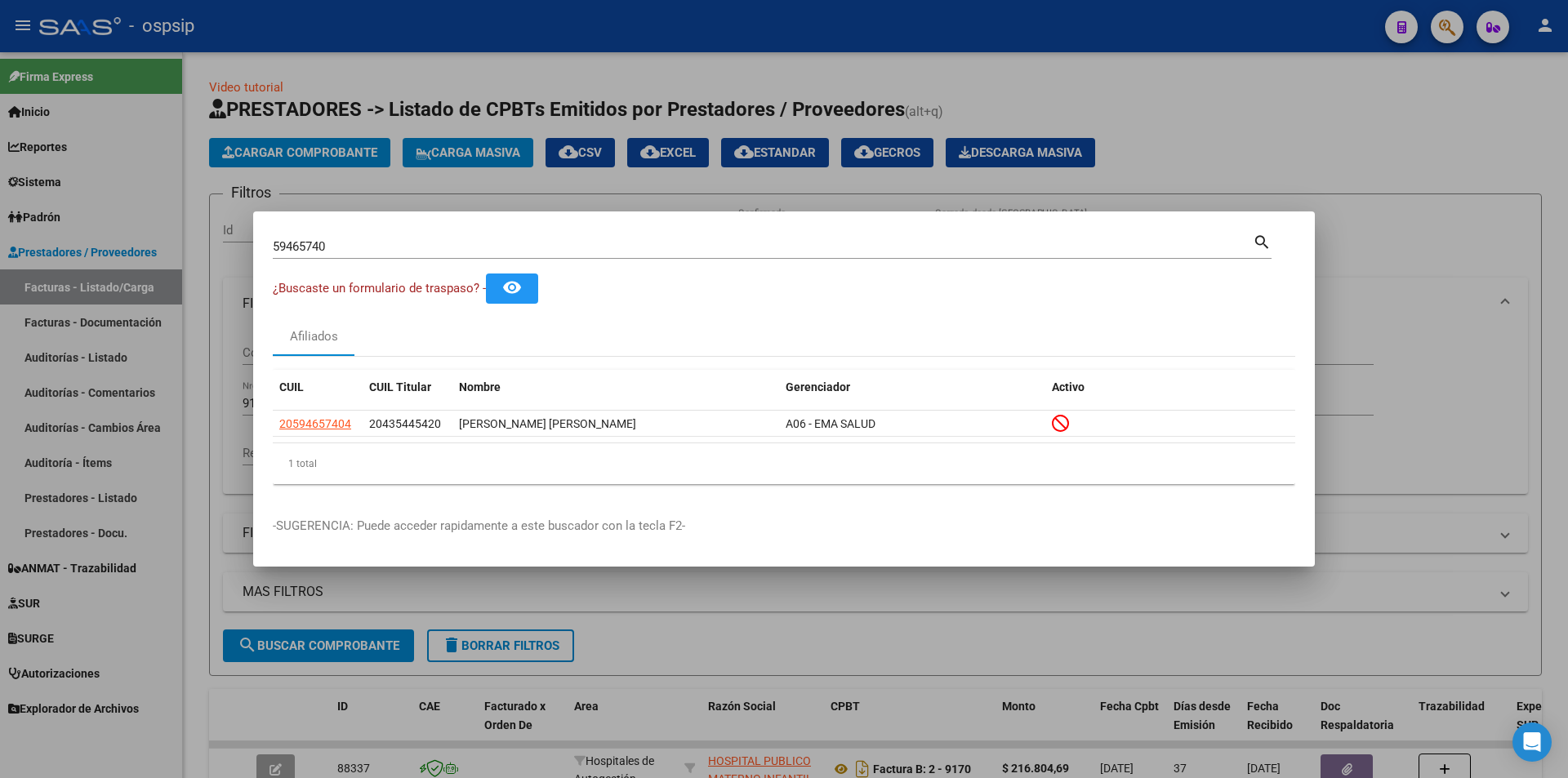
click at [508, 242] on input "59465740" at bounding box center [762, 246] width 980 height 14
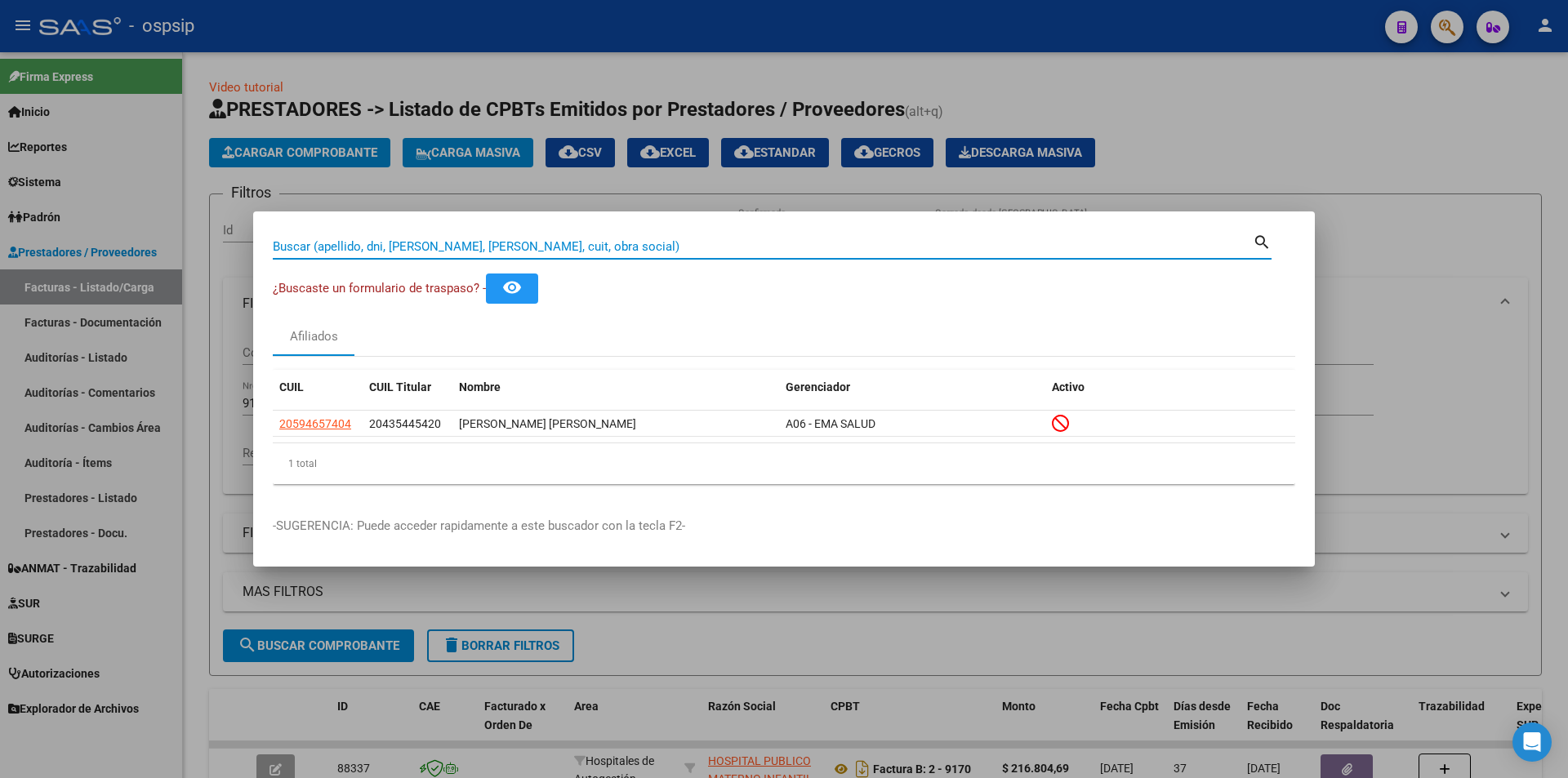
paste input "37512825"
type input "37512825"
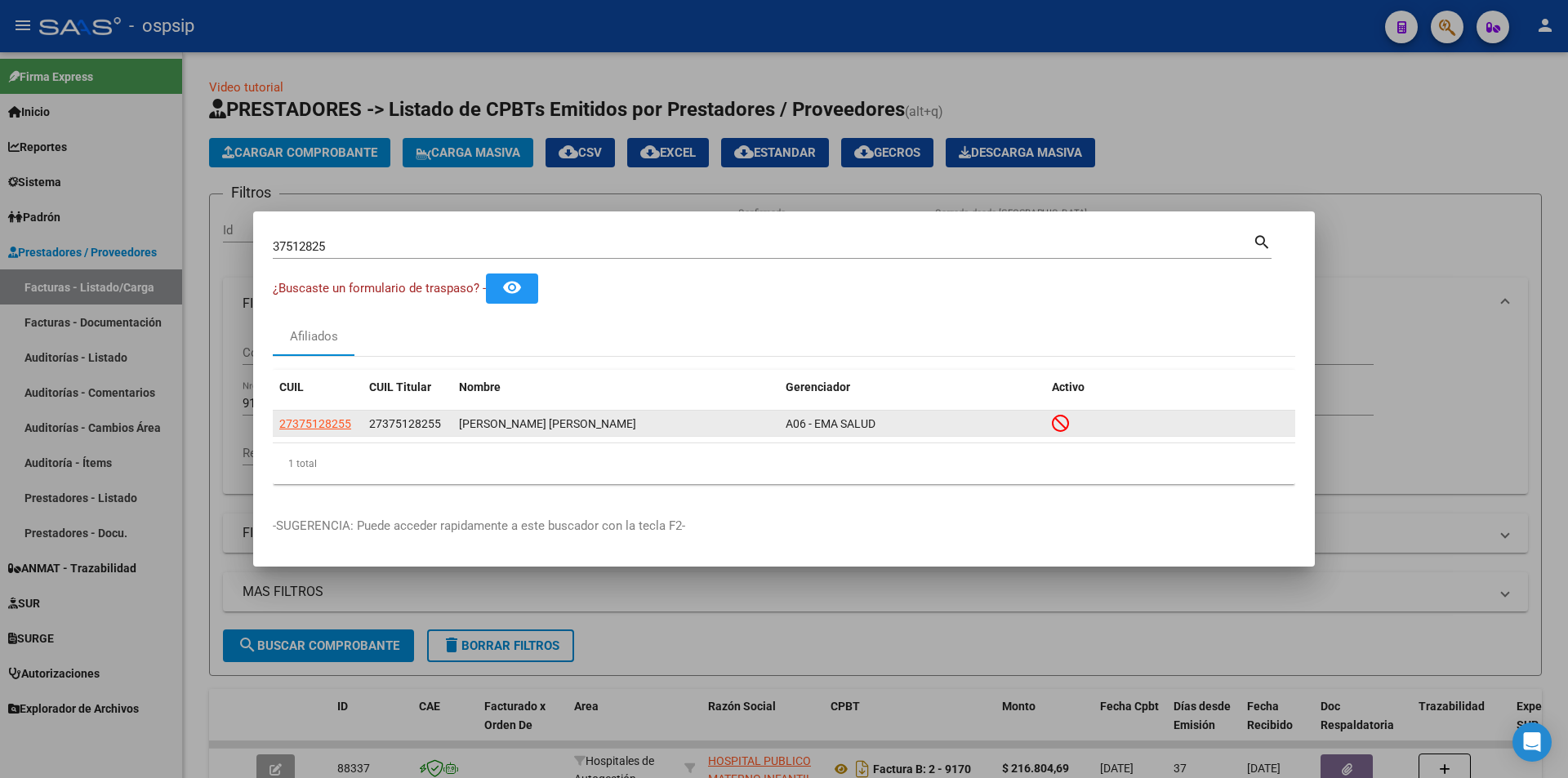
click at [332, 431] on app-link-go-to "27375128255" at bounding box center [315, 423] width 72 height 18
click at [331, 431] on app-link-go-to "27375128255" at bounding box center [315, 423] width 72 height 18
click at [328, 424] on span "27375128255" at bounding box center [315, 424] width 72 height 13
type textarea "27375128255"
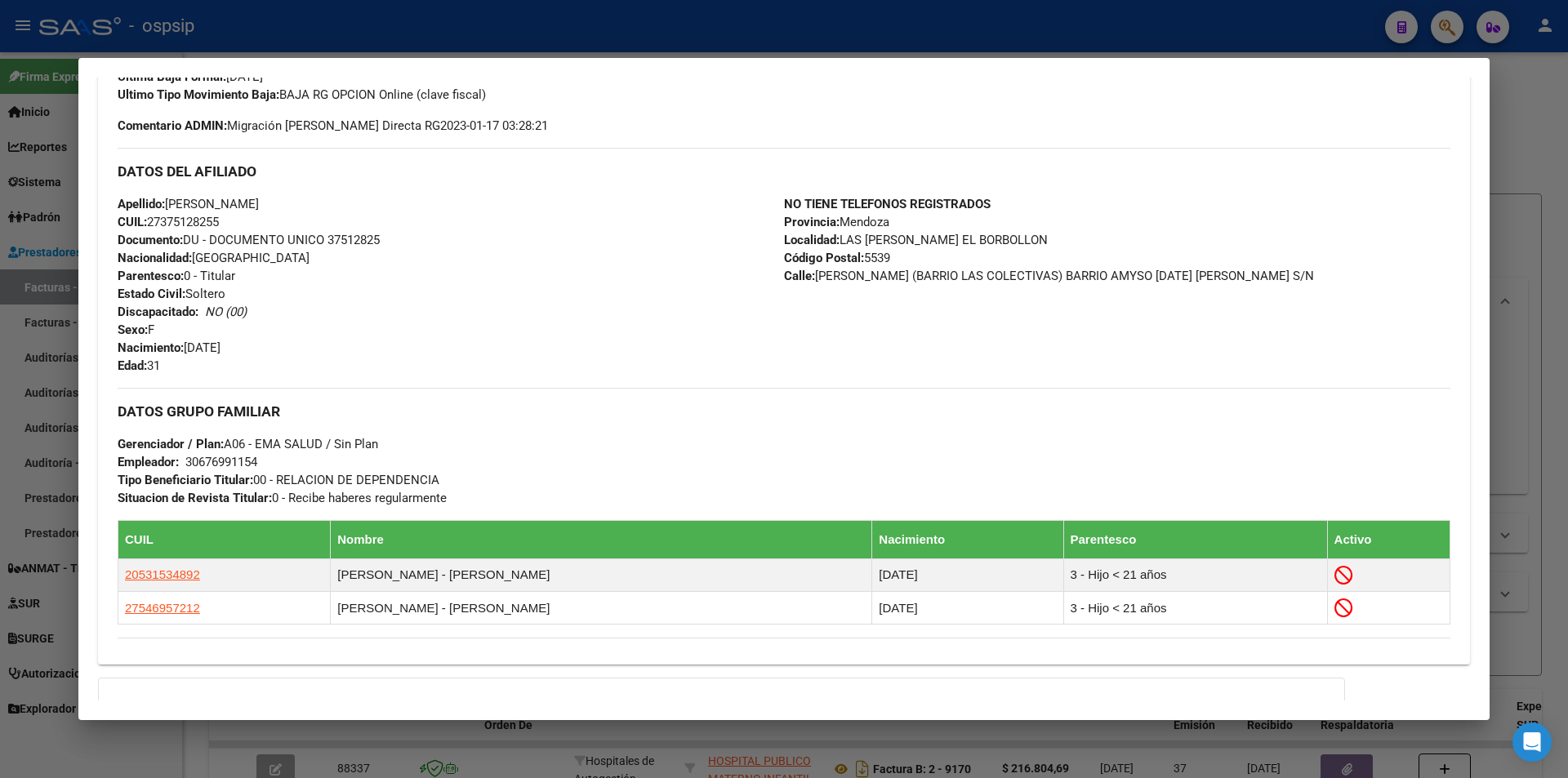
scroll to position [669, 0]
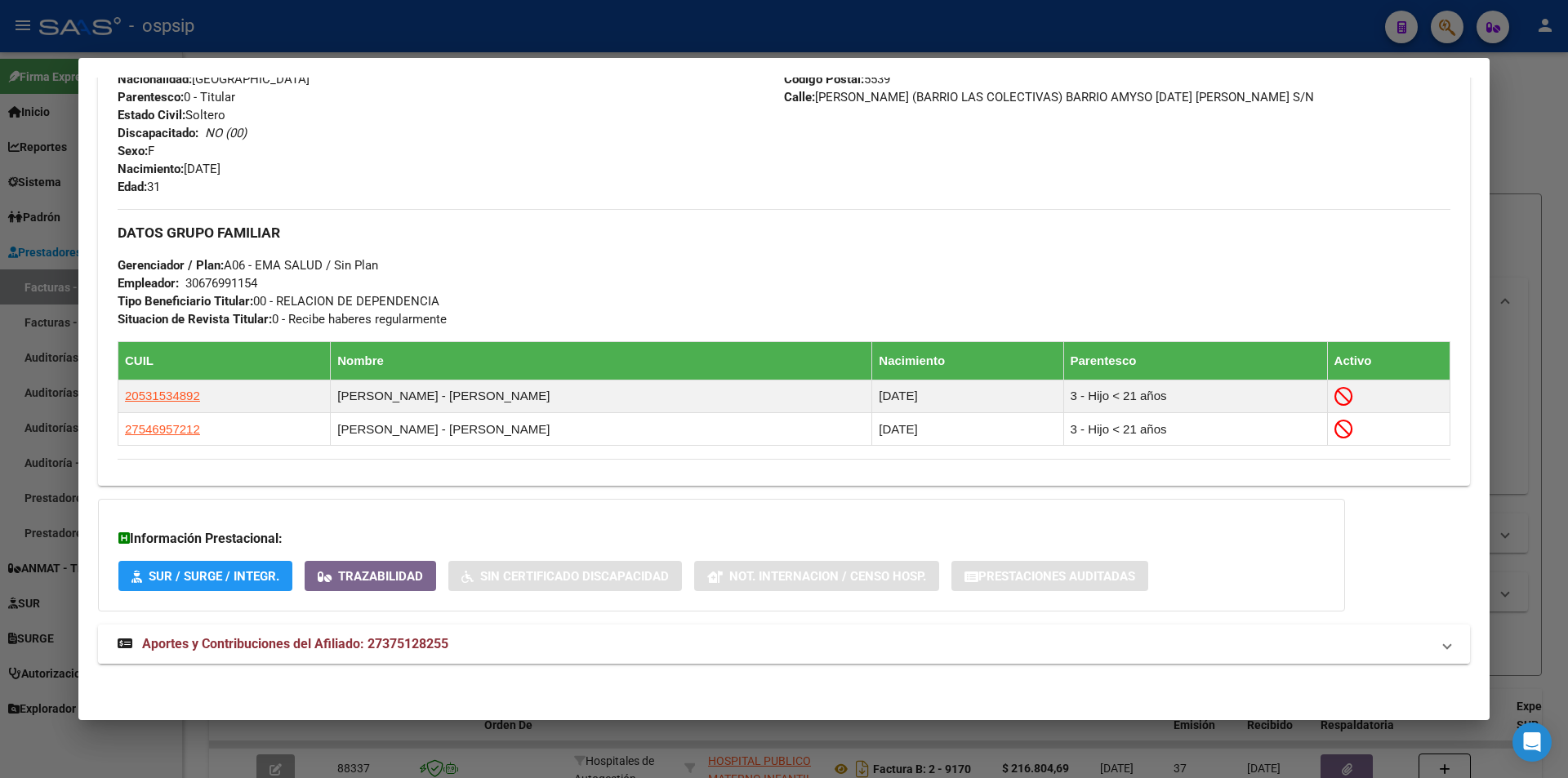
click at [403, 641] on span "Aportes y Contribuciones del Afiliado: 27375128255" at bounding box center [295, 644] width 306 height 15
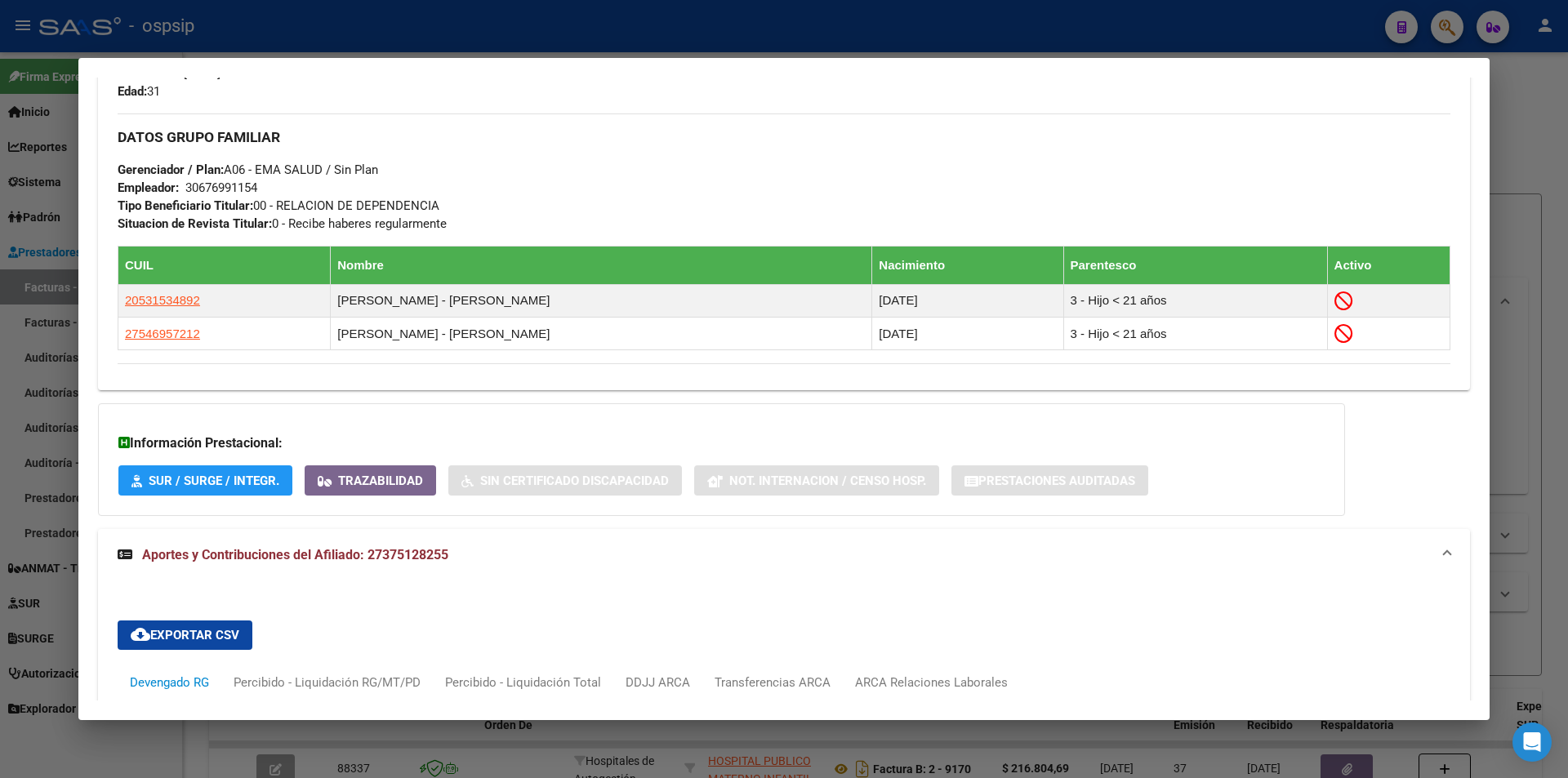
scroll to position [1173, 0]
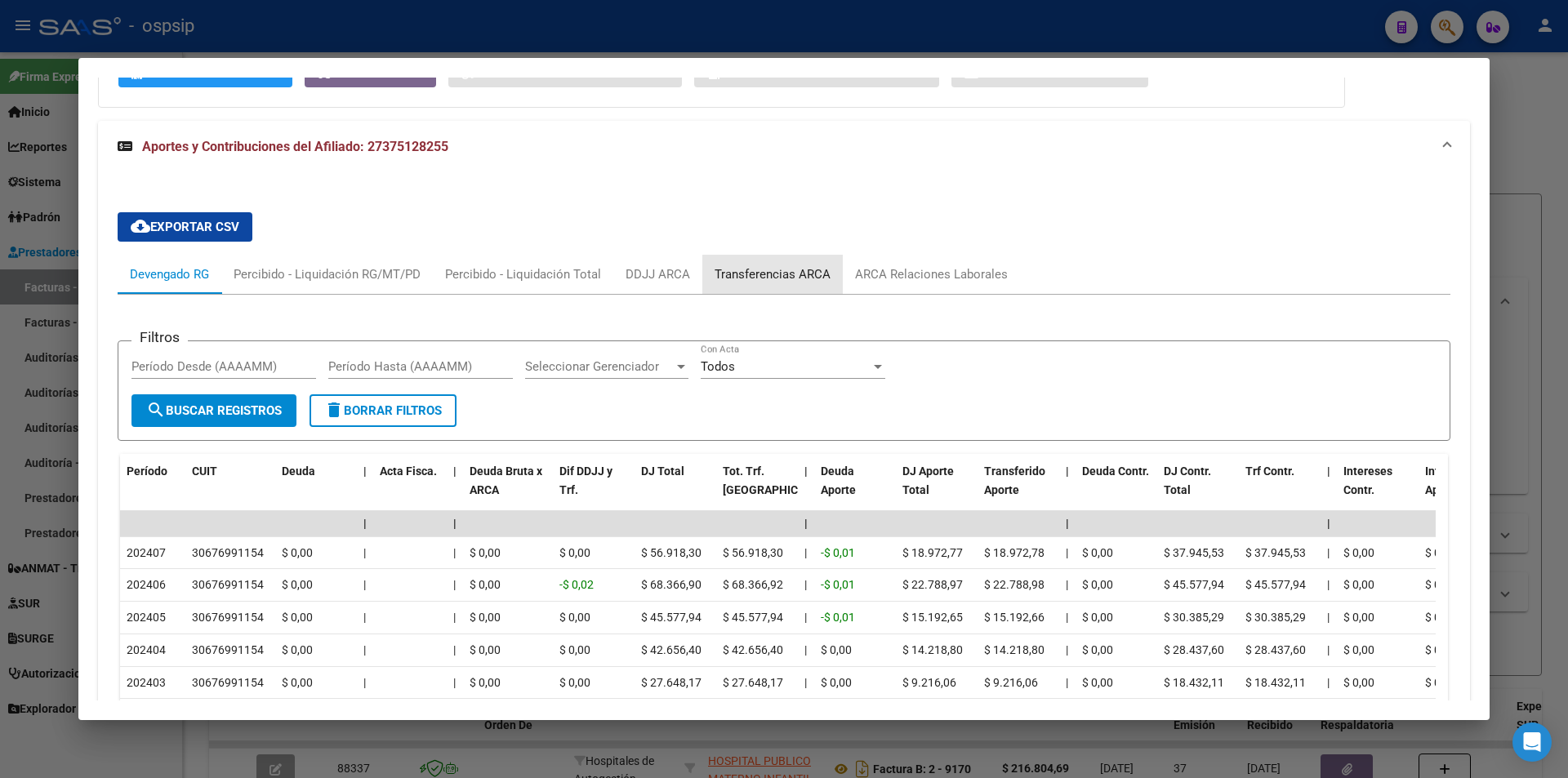
click at [773, 281] on div "Transferencias ARCA" at bounding box center [772, 274] width 116 height 18
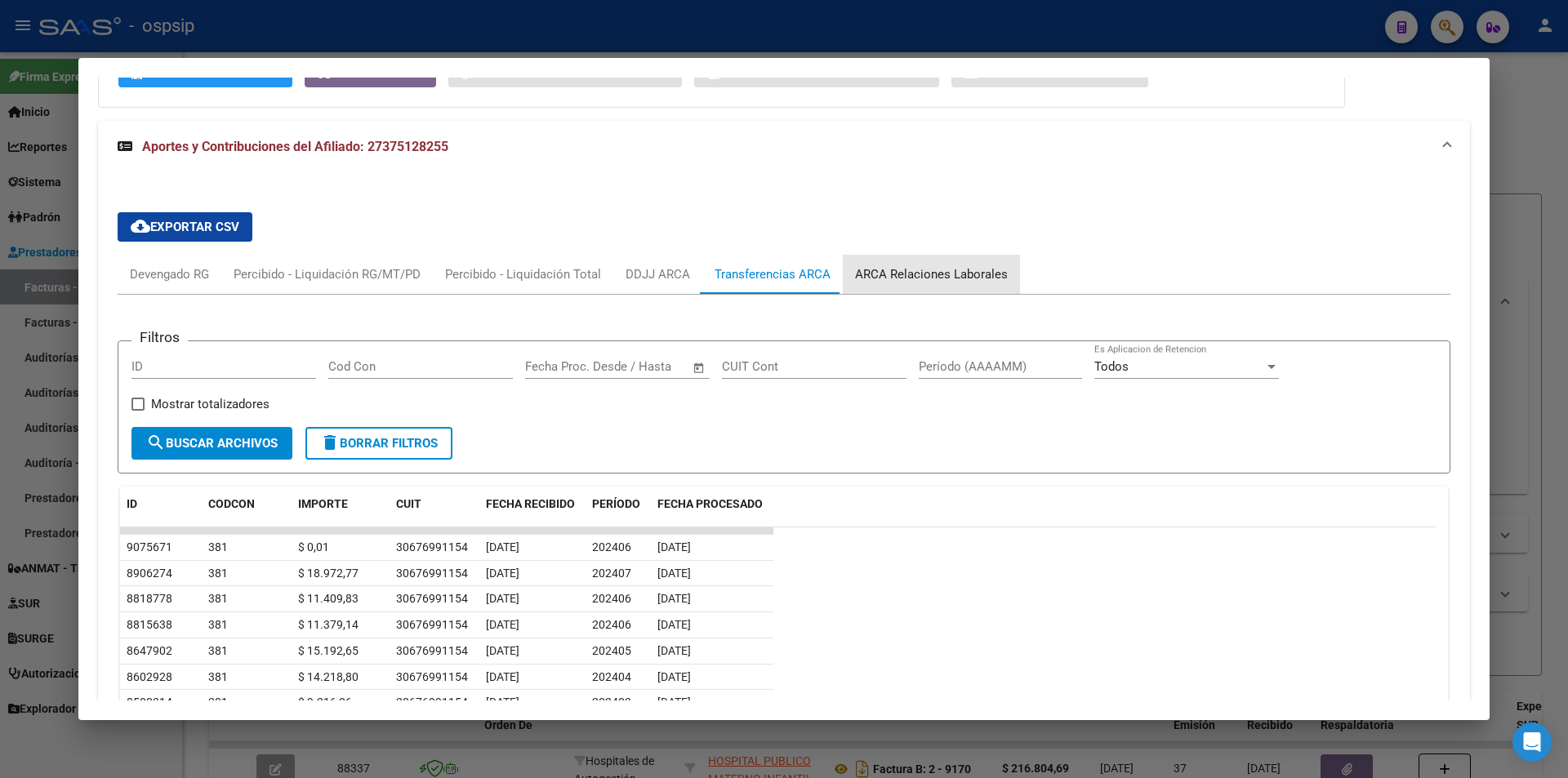
click at [943, 270] on div "ARCA Relaciones Laborales" at bounding box center [931, 274] width 152 height 18
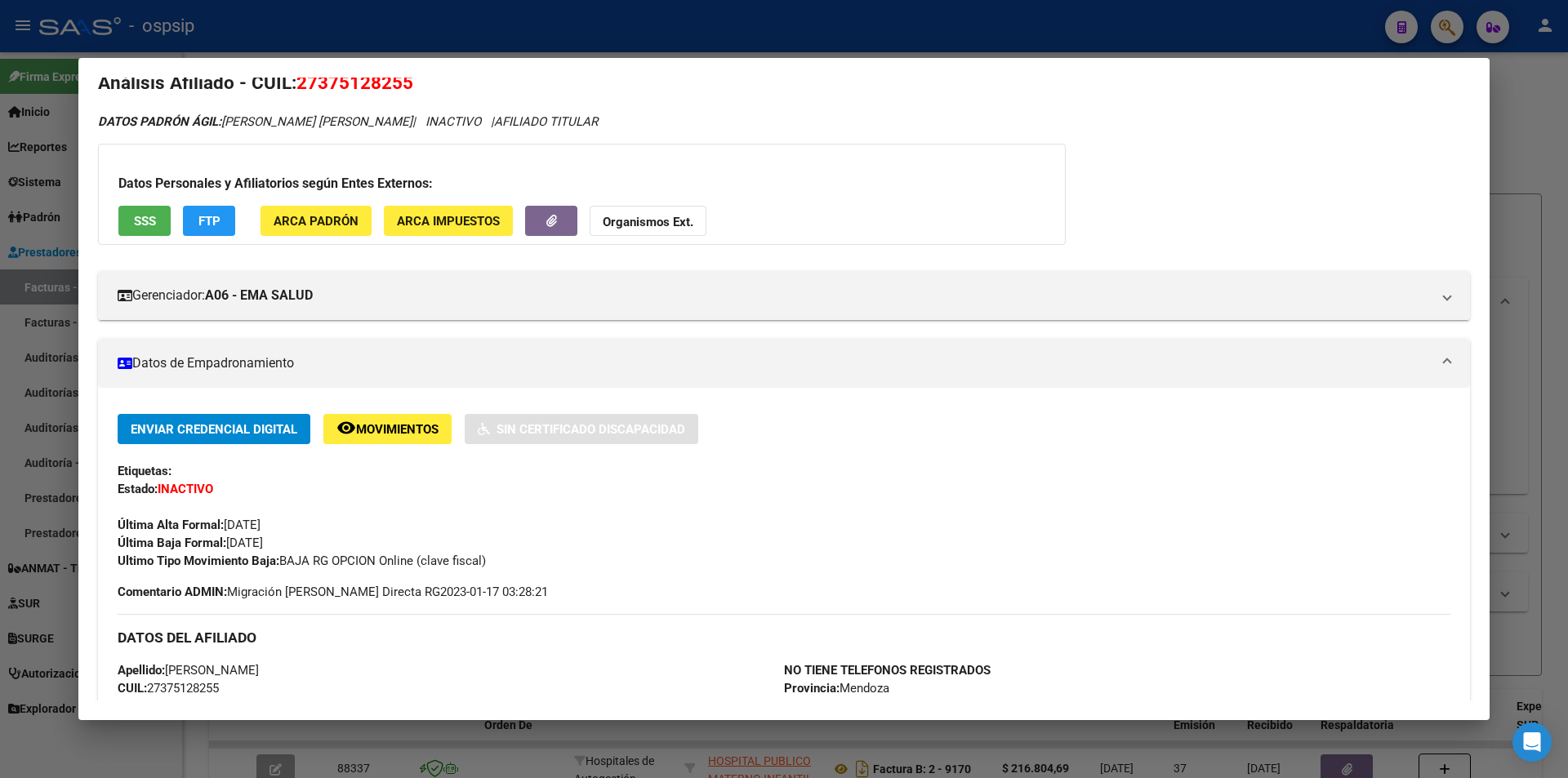
scroll to position [0, 0]
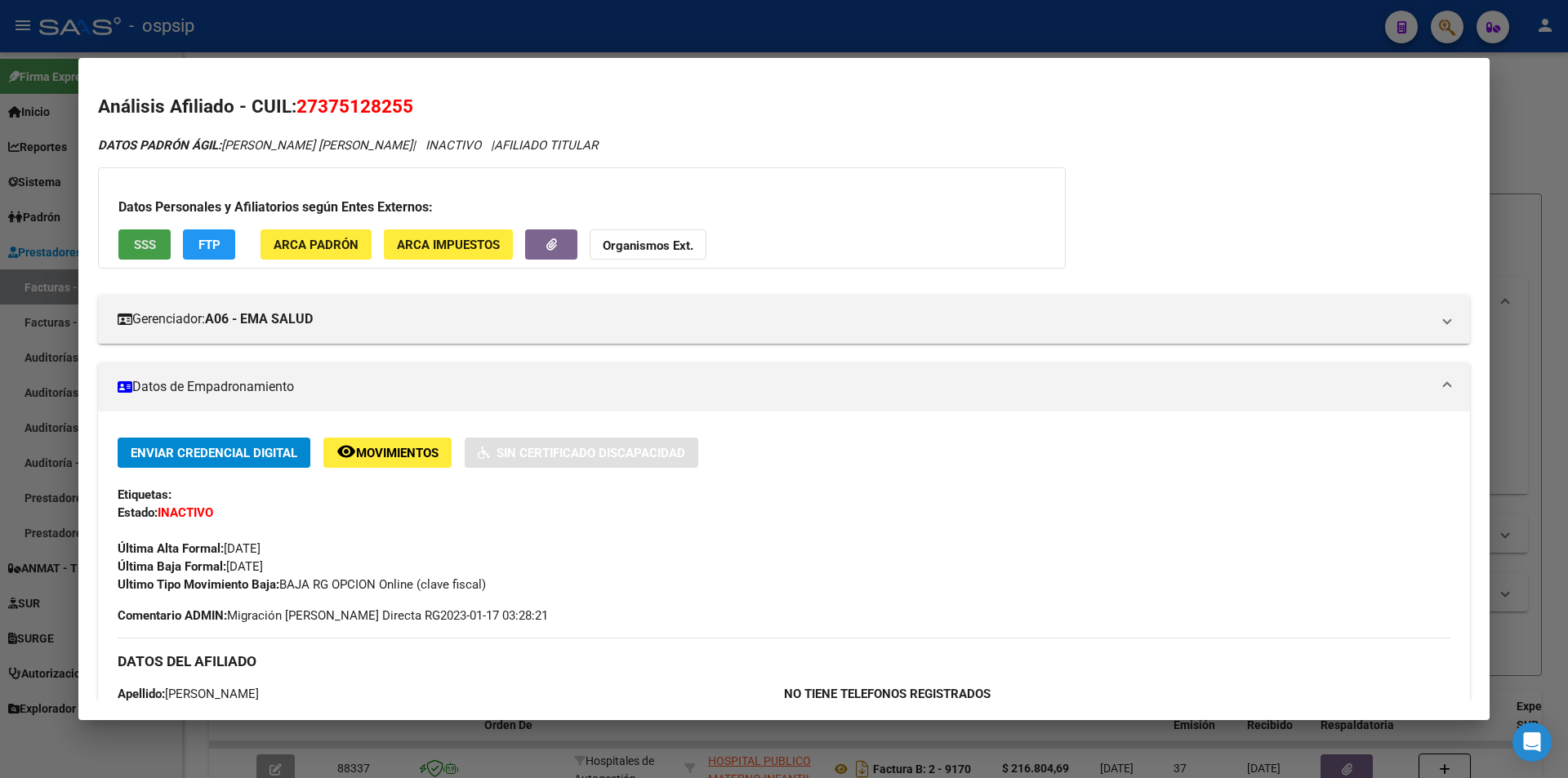
click at [152, 243] on span "SSS" at bounding box center [145, 245] width 22 height 14
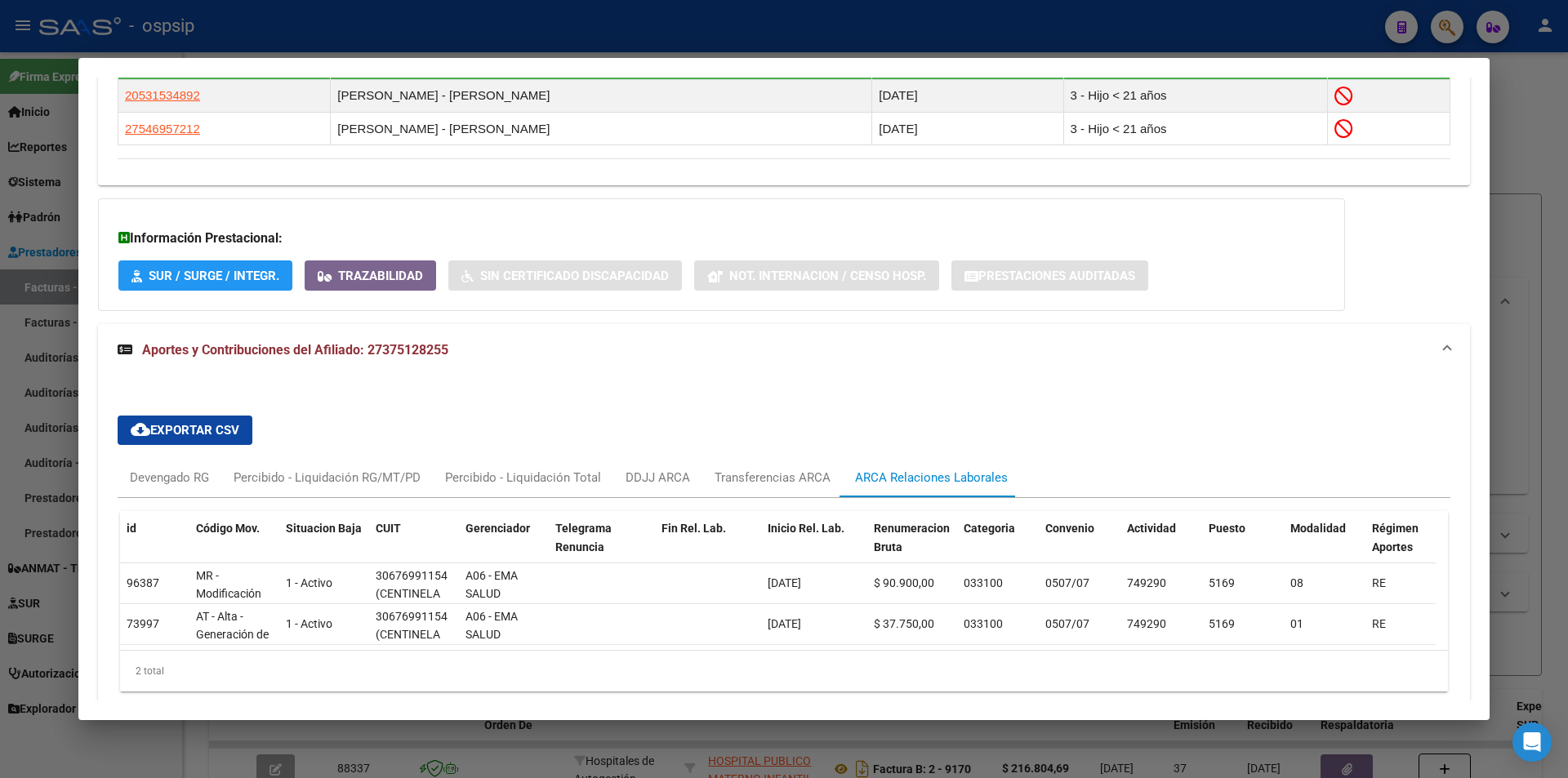
scroll to position [980, 0]
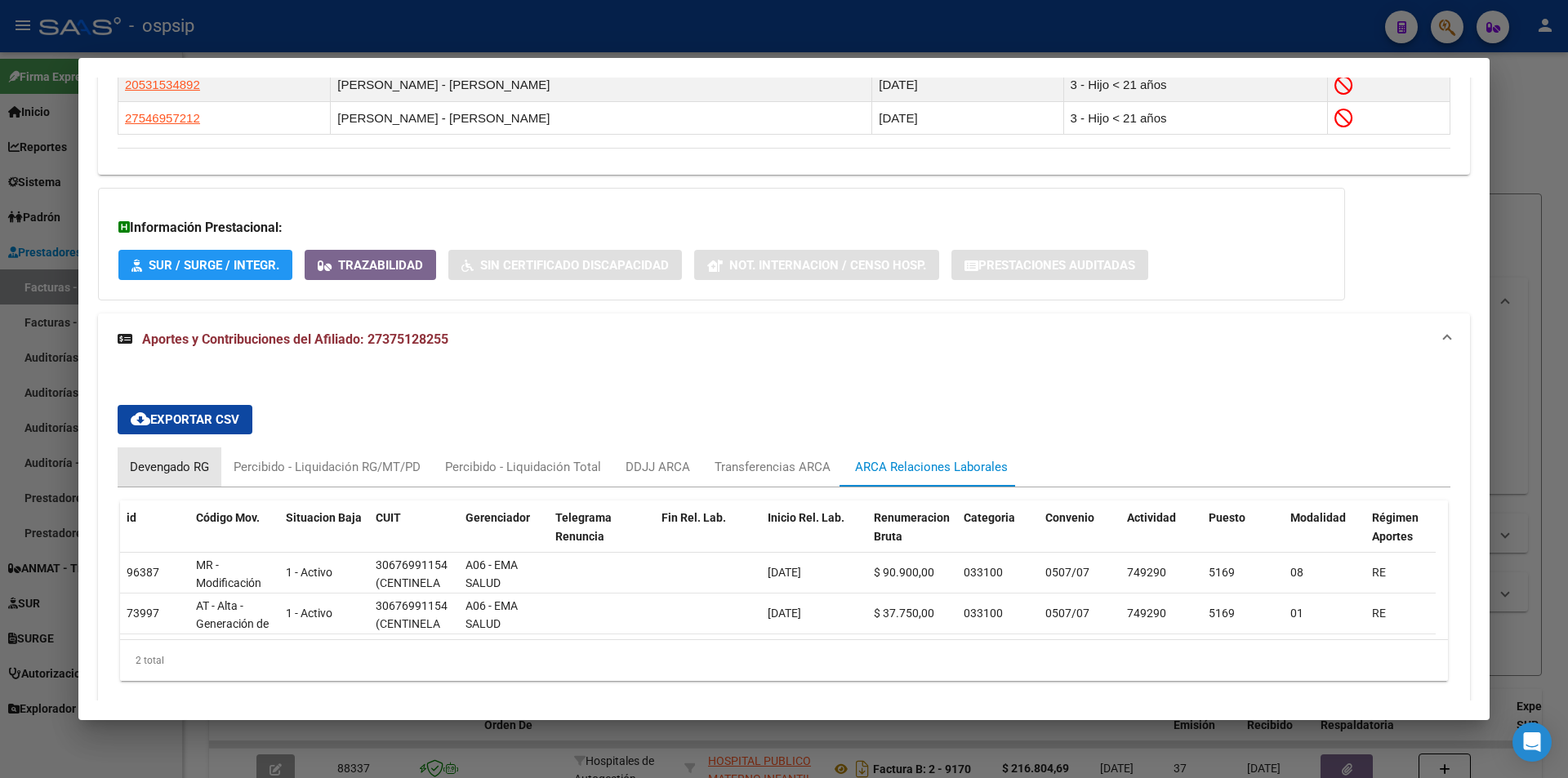
click at [167, 471] on div "Devengado RG" at bounding box center [170, 467] width 79 height 18
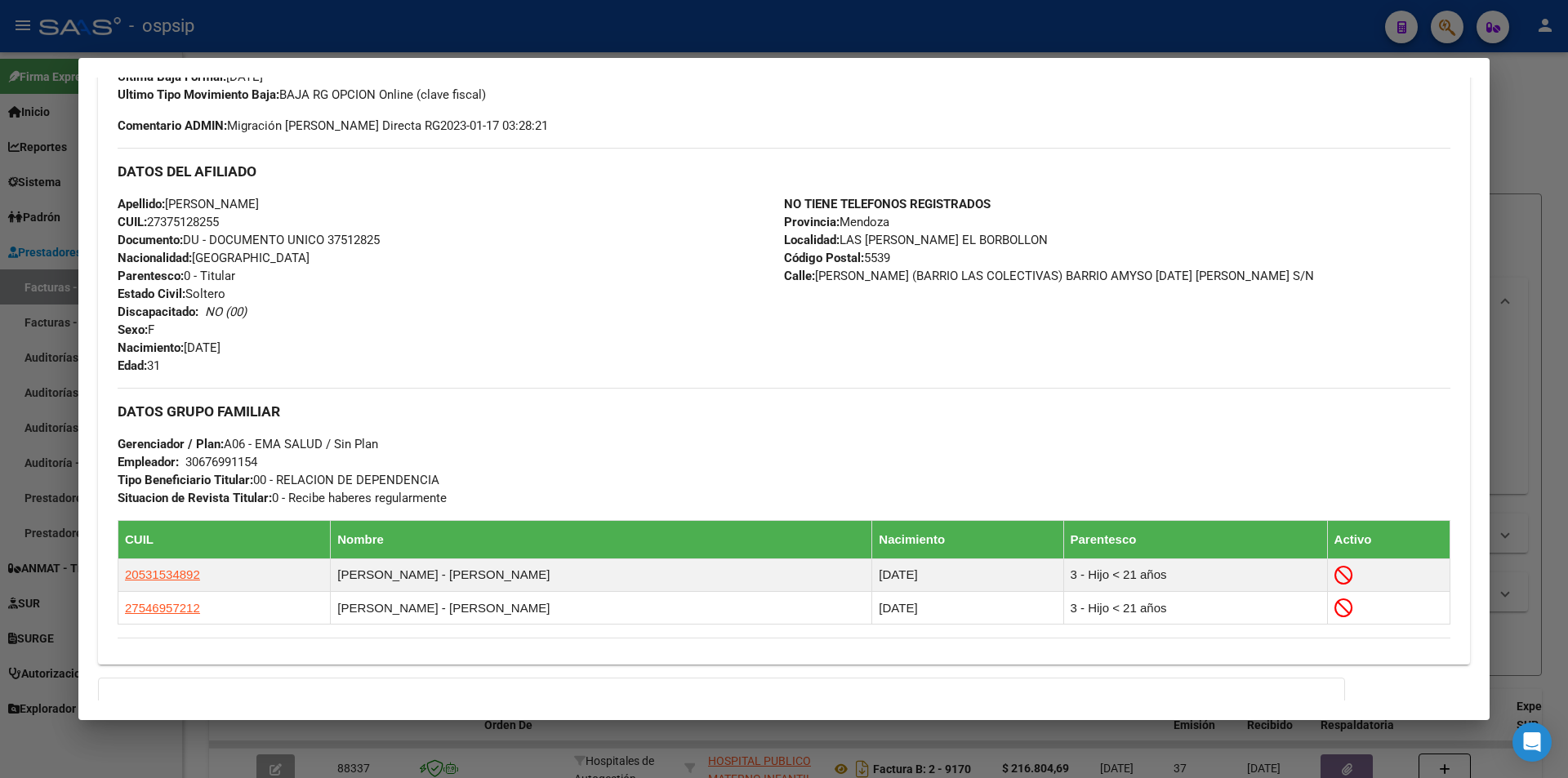
scroll to position [0, 0]
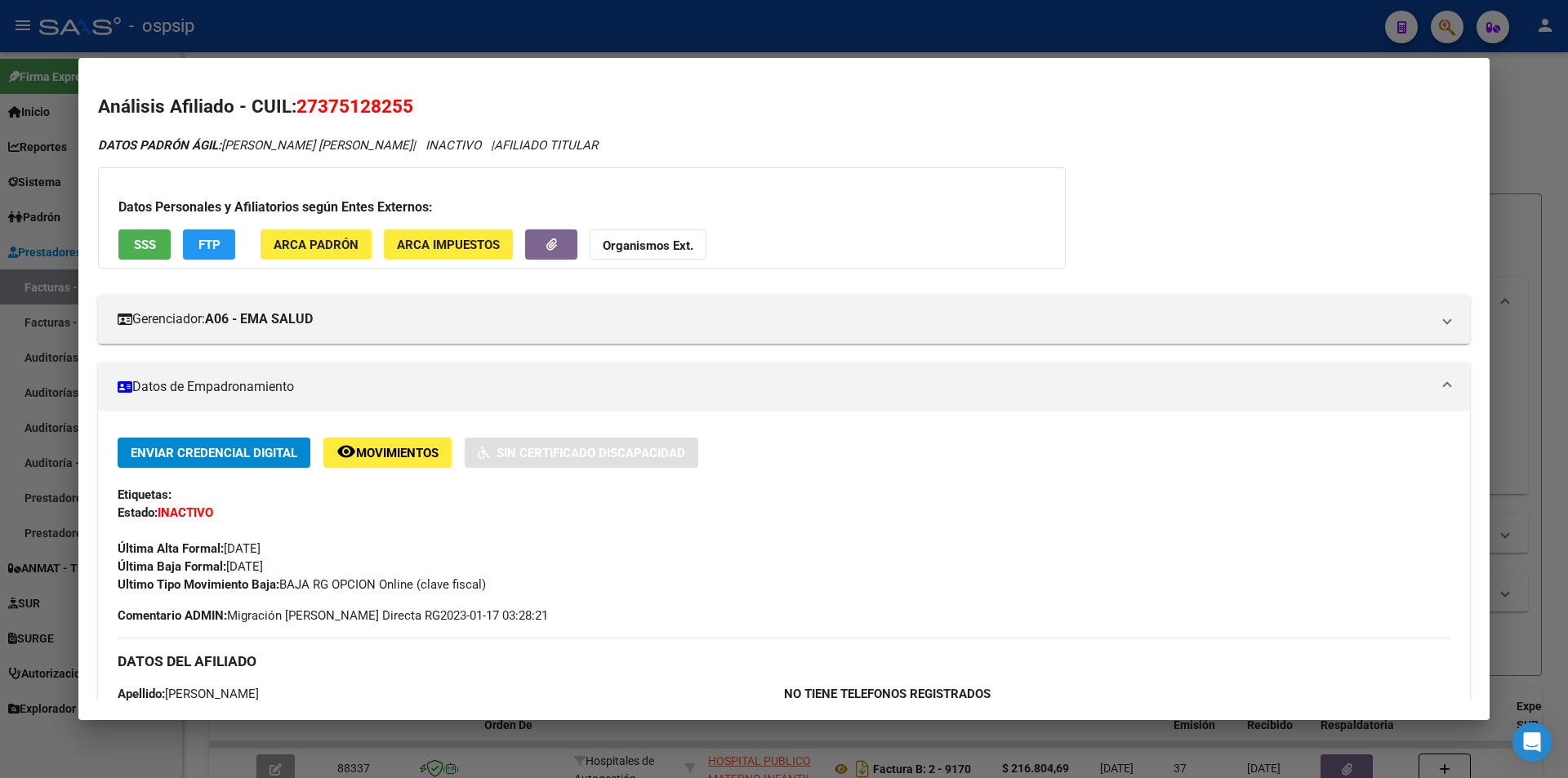
click at [147, 237] on span "SSS" at bounding box center [145, 244] width 22 height 14
click at [664, 232] on button "Organismos Ext." at bounding box center [648, 244] width 117 height 30
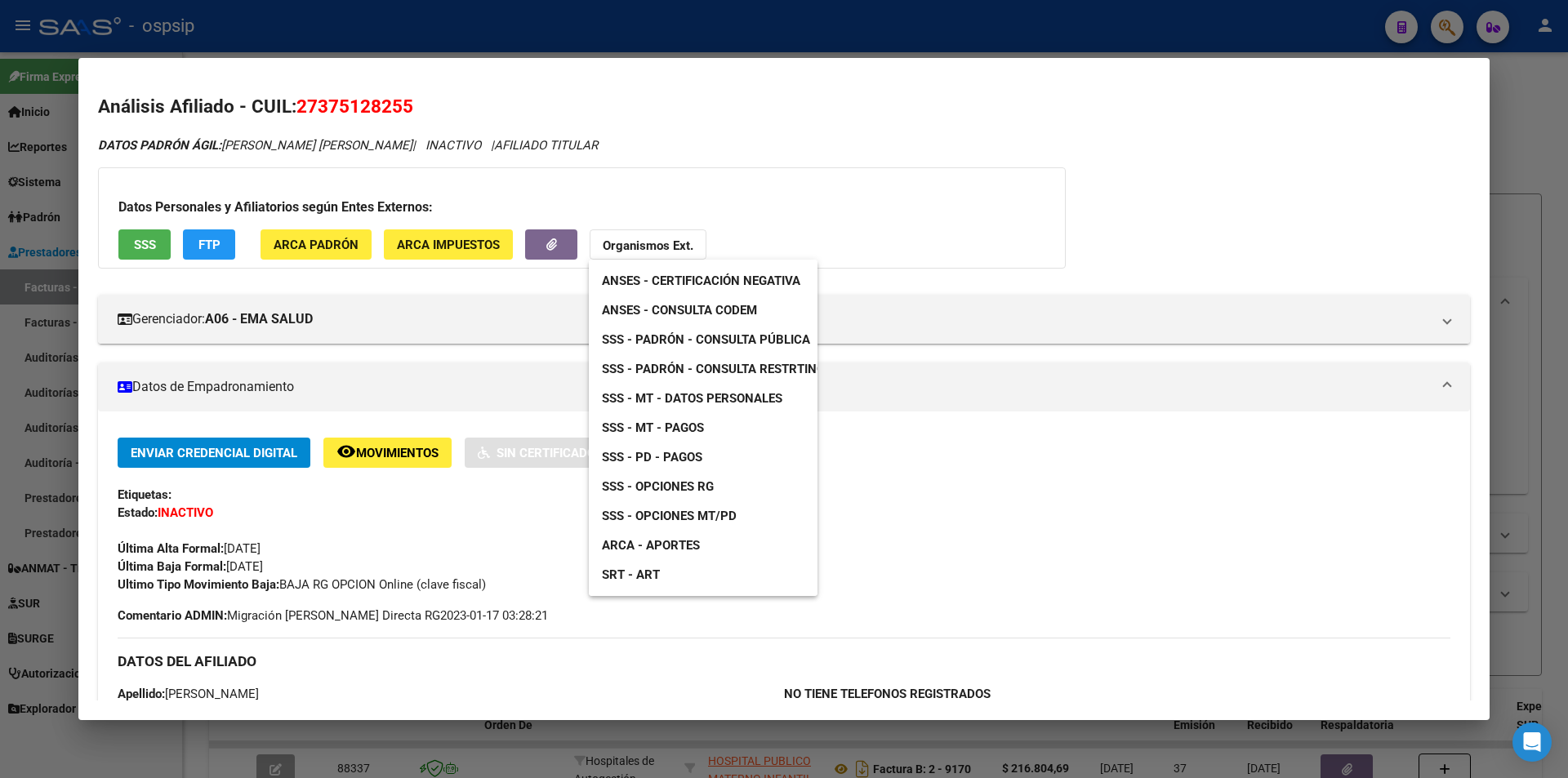
click at [741, 339] on span "SSS - Padrón - Consulta Pública" at bounding box center [705, 339] width 208 height 14
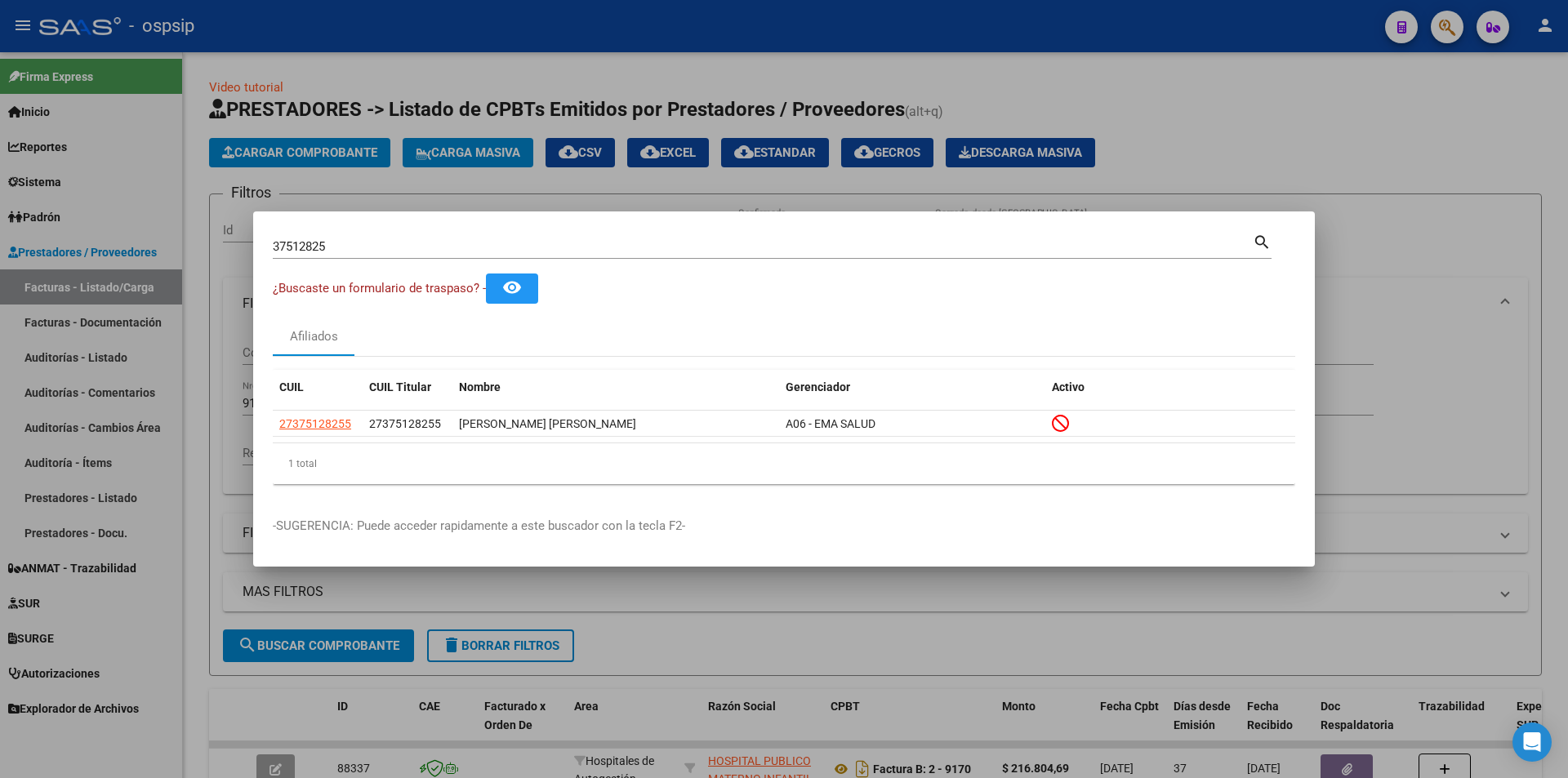
click at [361, 239] on input "37512825" at bounding box center [762, 246] width 980 height 14
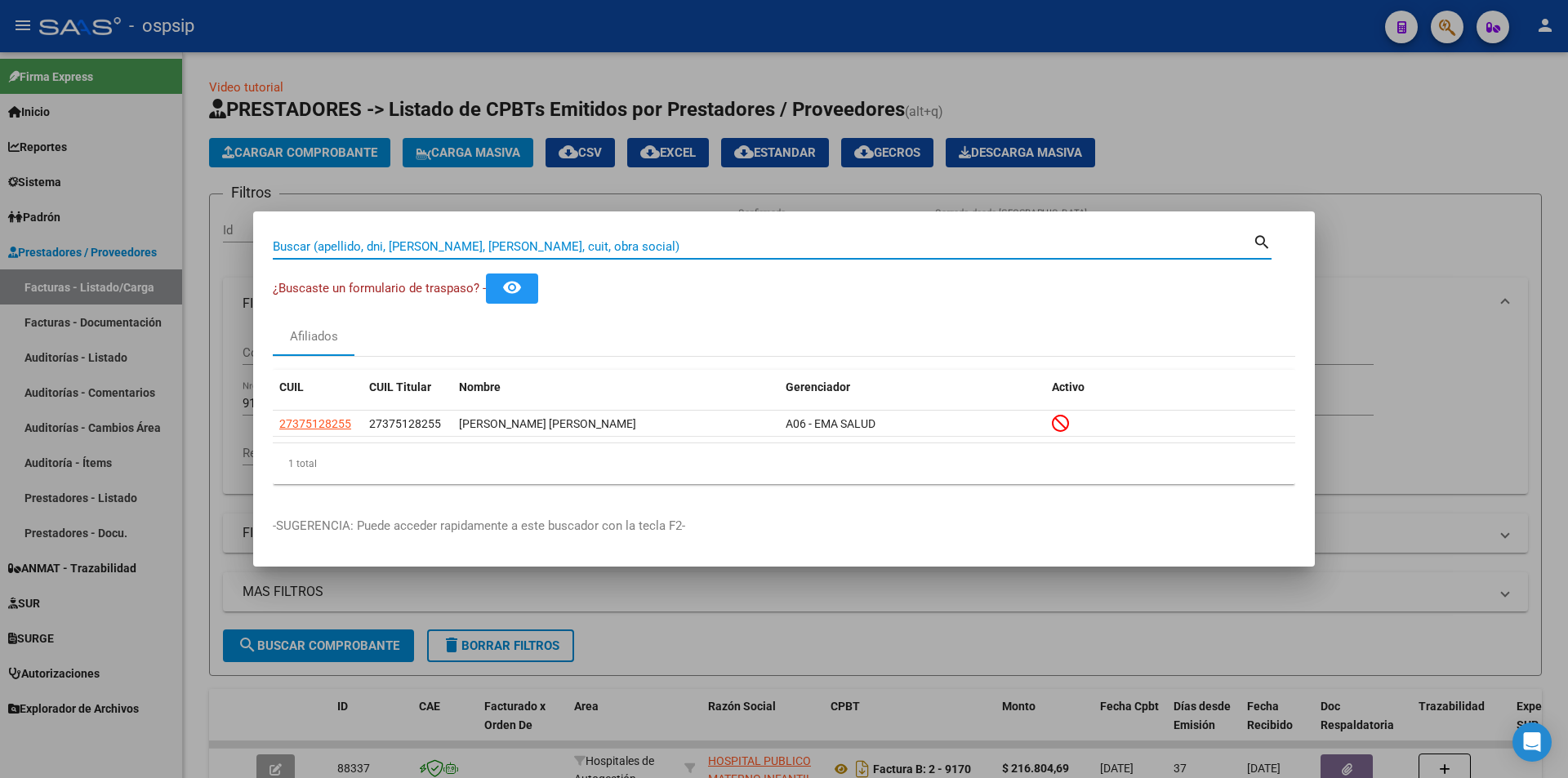
paste input "41366465"
type input "41366465"
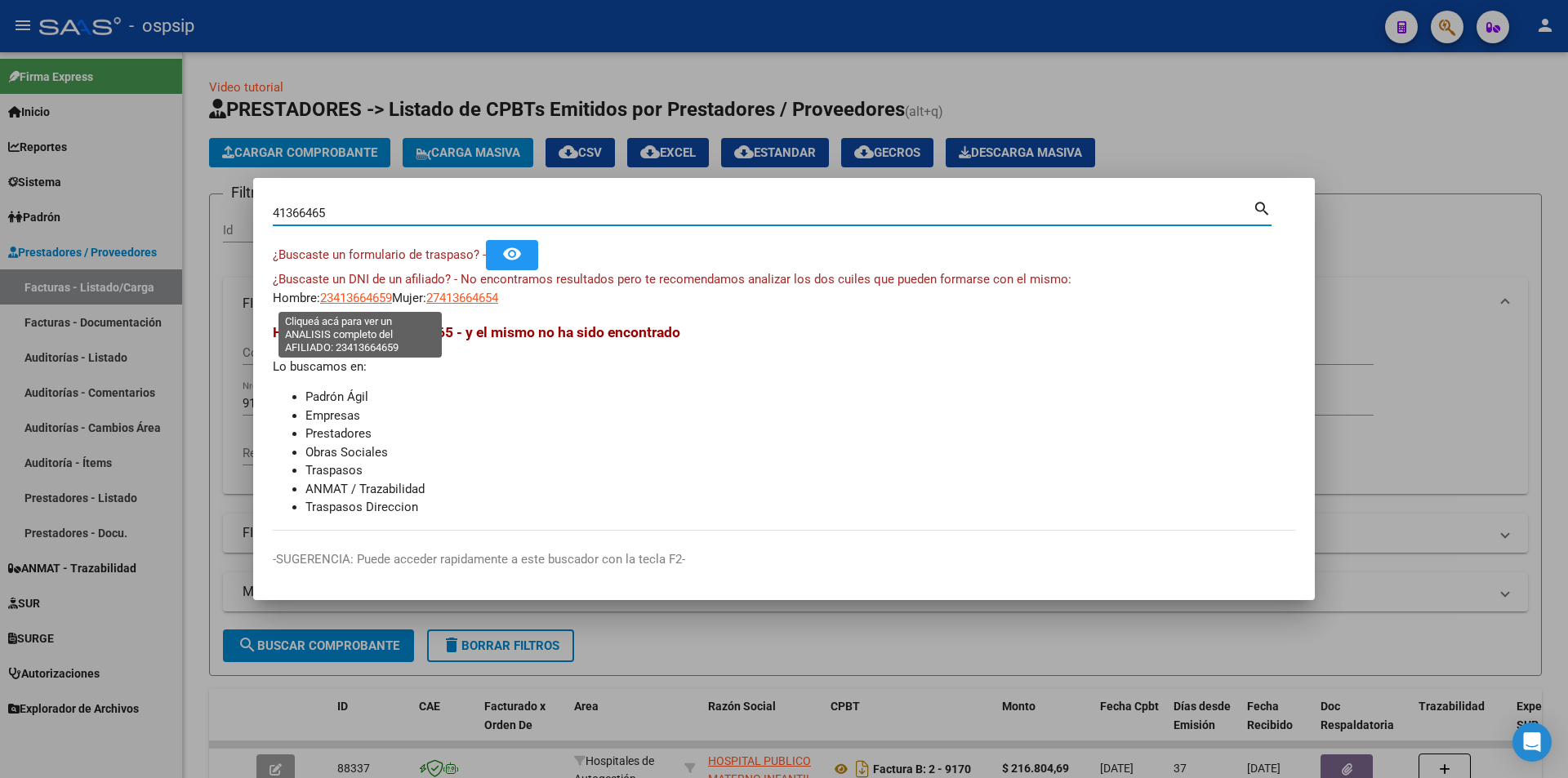
click at [346, 301] on span "23413664659" at bounding box center [356, 298] width 72 height 14
type textarea "23413664659"
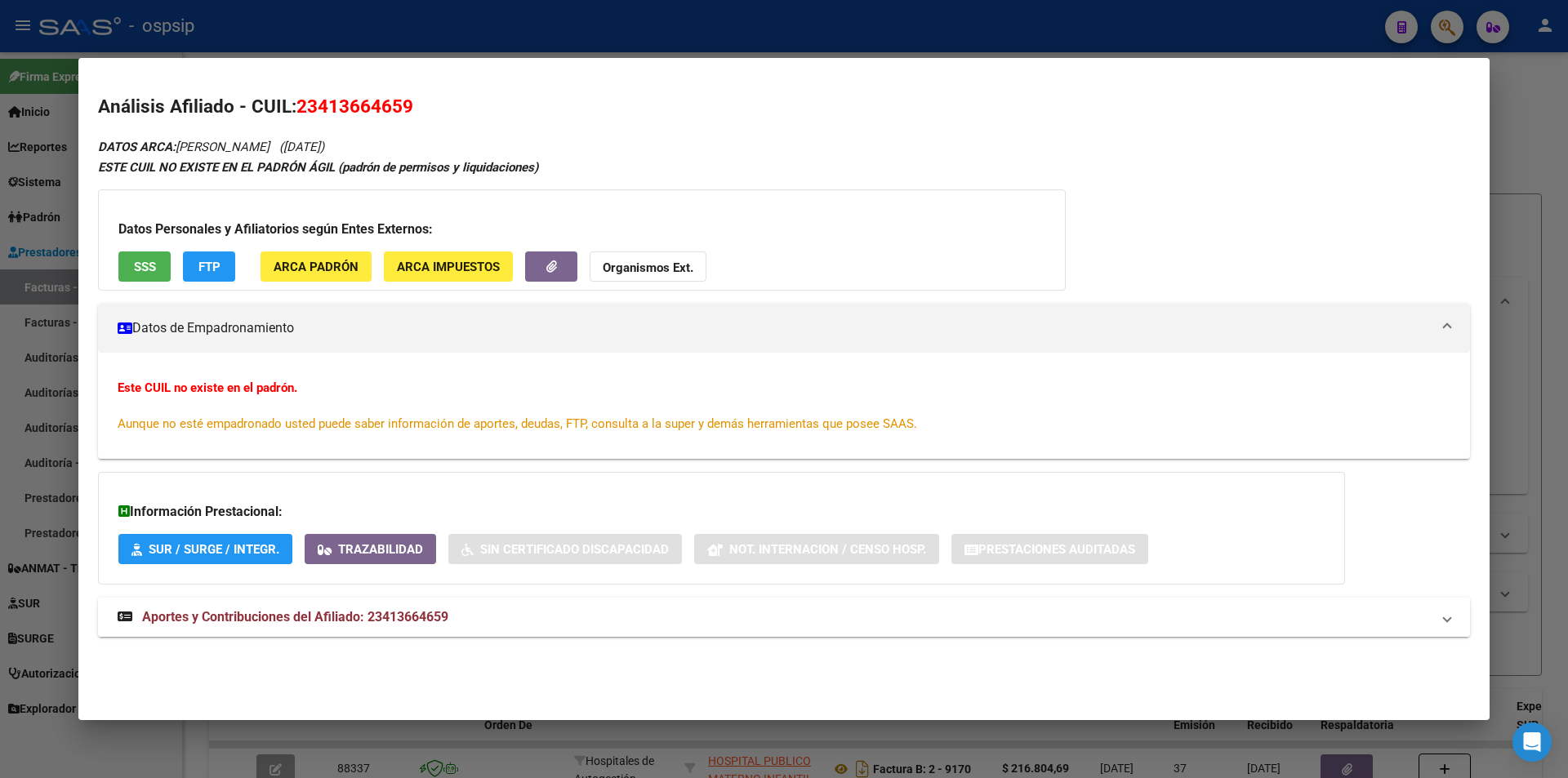
click at [305, 619] on span "Aportes y Contribuciones del Afiliado: 23413664659" at bounding box center [295, 617] width 306 height 15
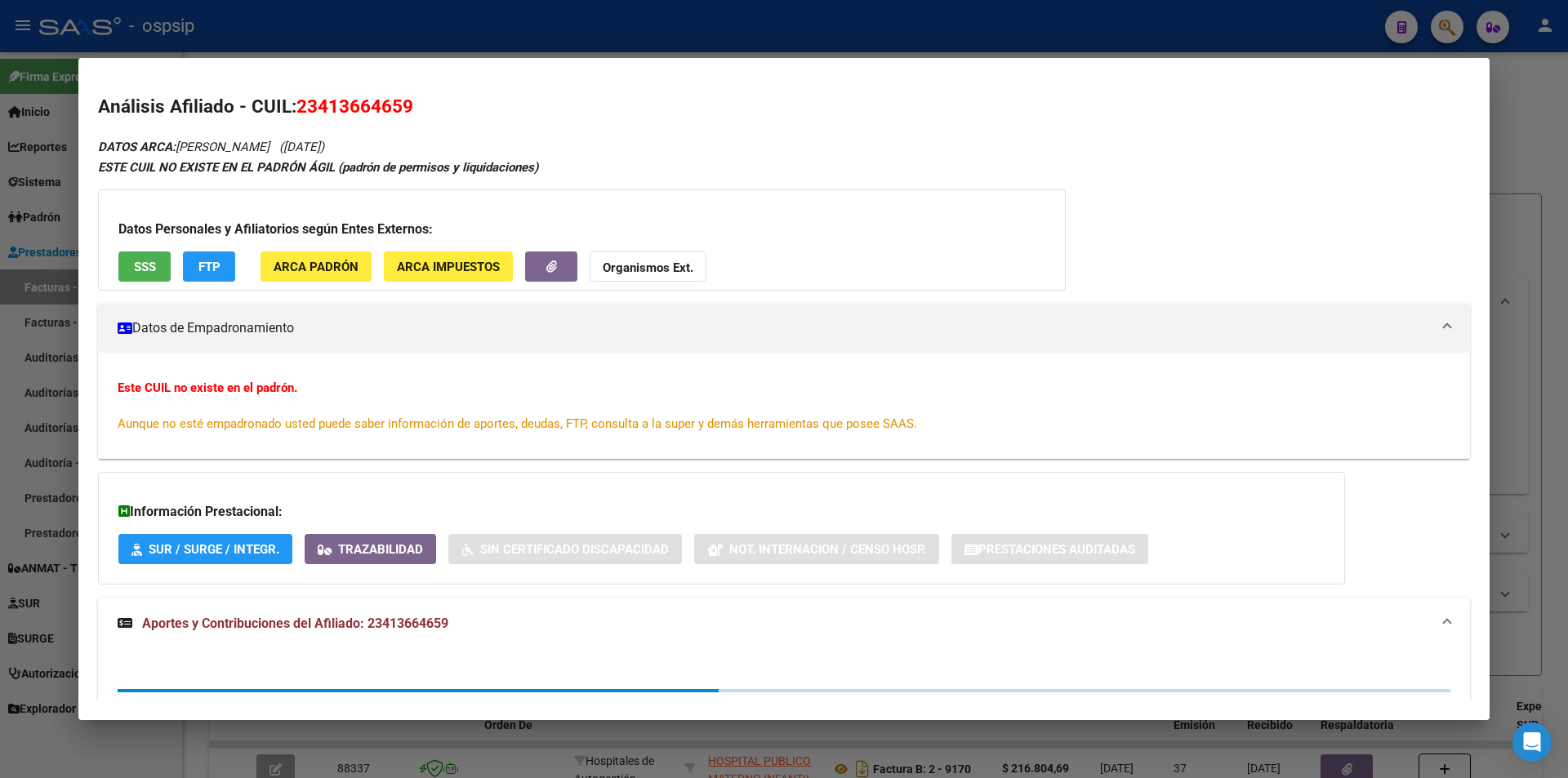
scroll to position [68, 0]
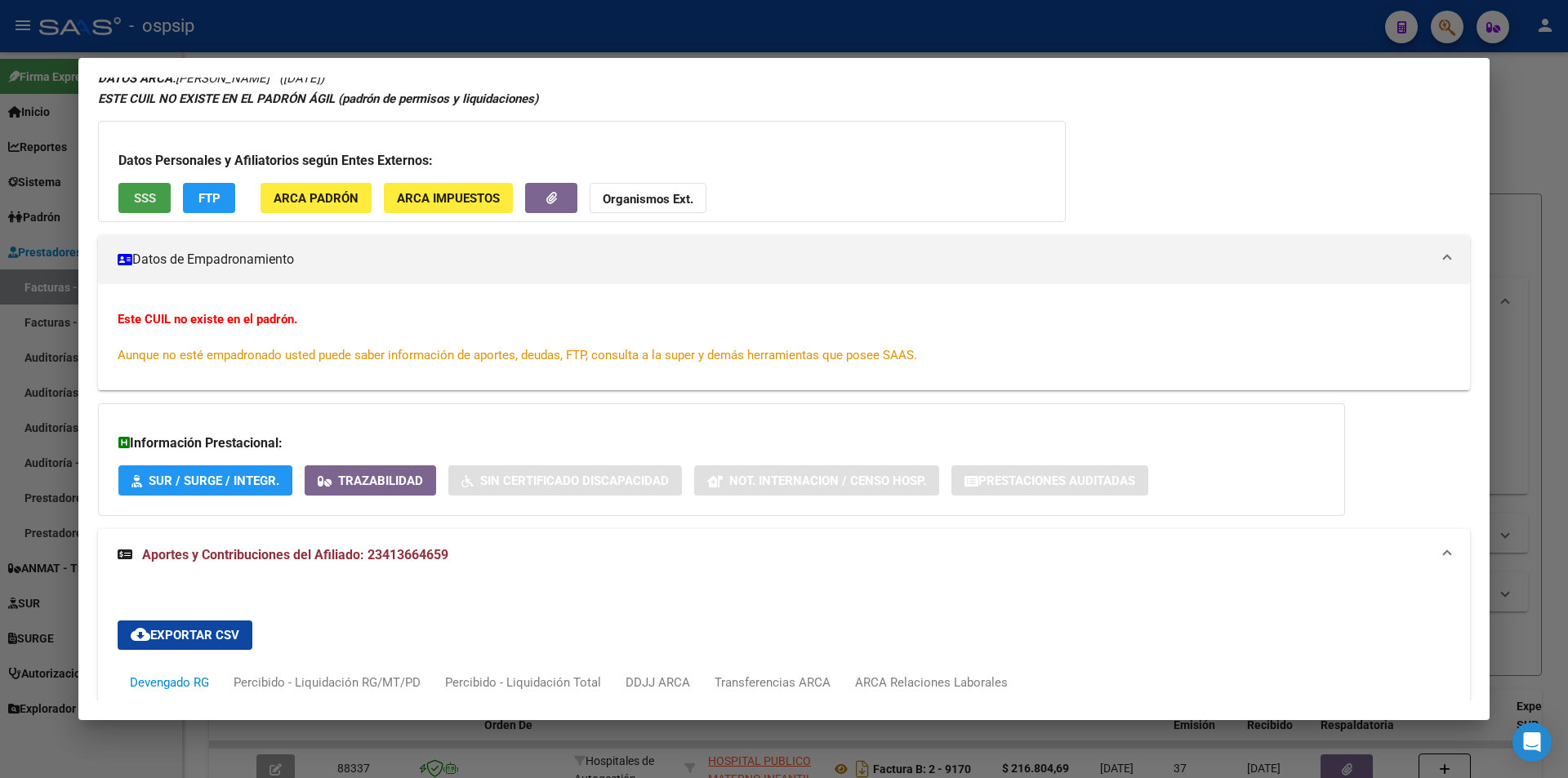
click at [150, 196] on span "SSS" at bounding box center [145, 198] width 22 height 14
click at [657, 192] on strong "Organismos Ext." at bounding box center [648, 199] width 91 height 14
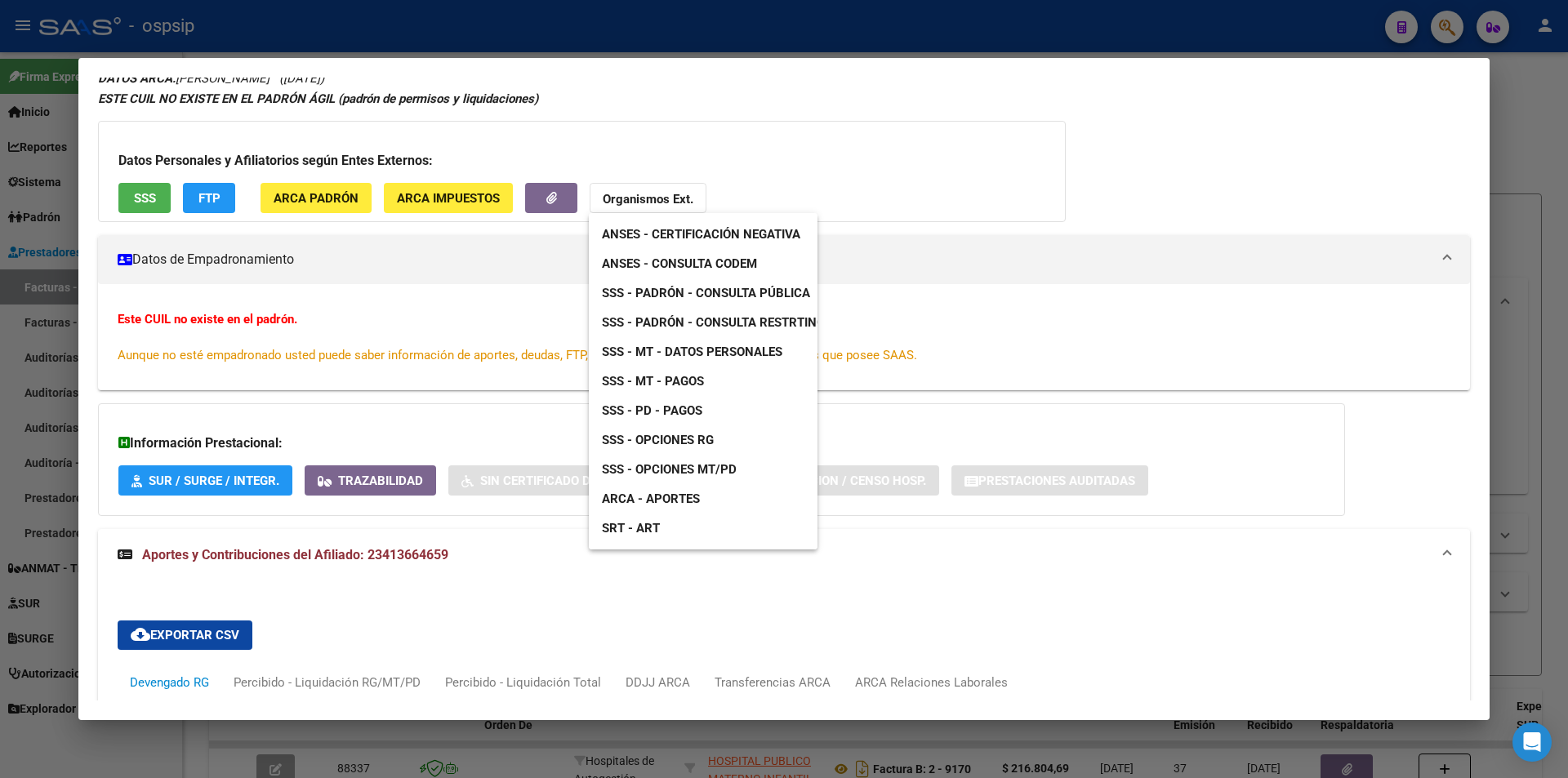
click at [784, 298] on span "SSS - Padrón - Consulta Pública" at bounding box center [705, 293] width 208 height 14
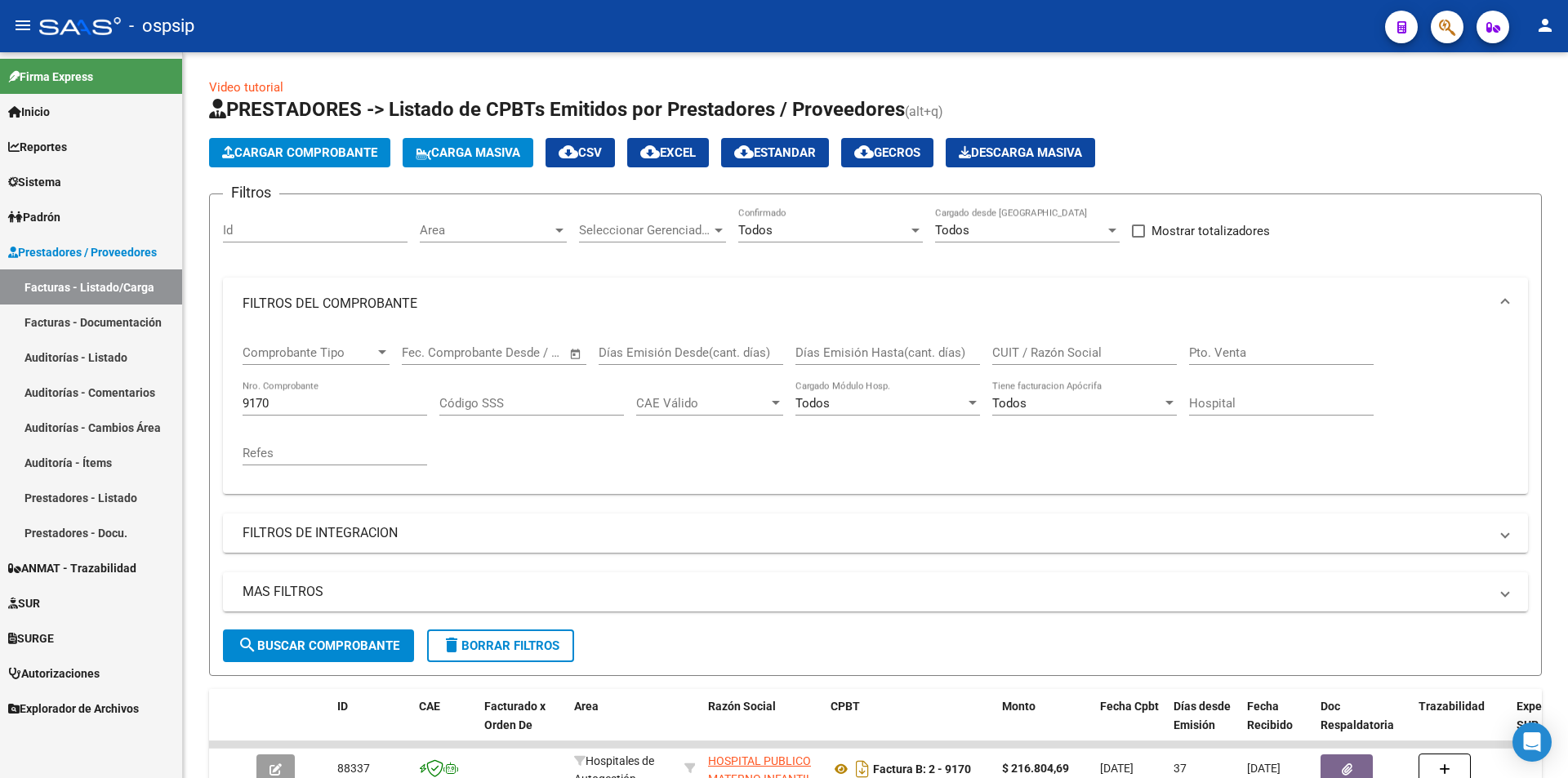
click at [1437, 25] on button "button" at bounding box center [1447, 27] width 33 height 33
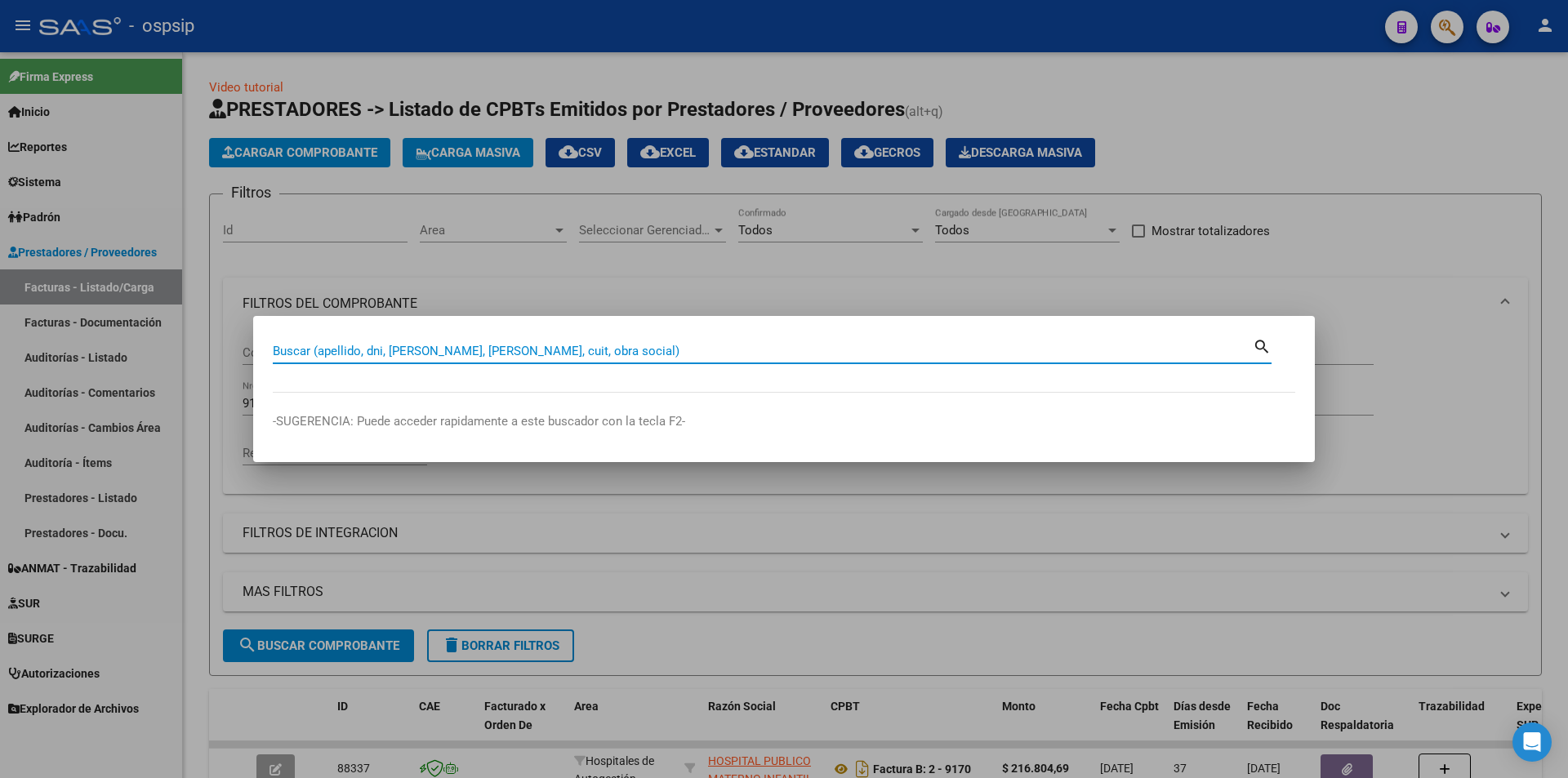
paste input "28987109"
type input "28987109"
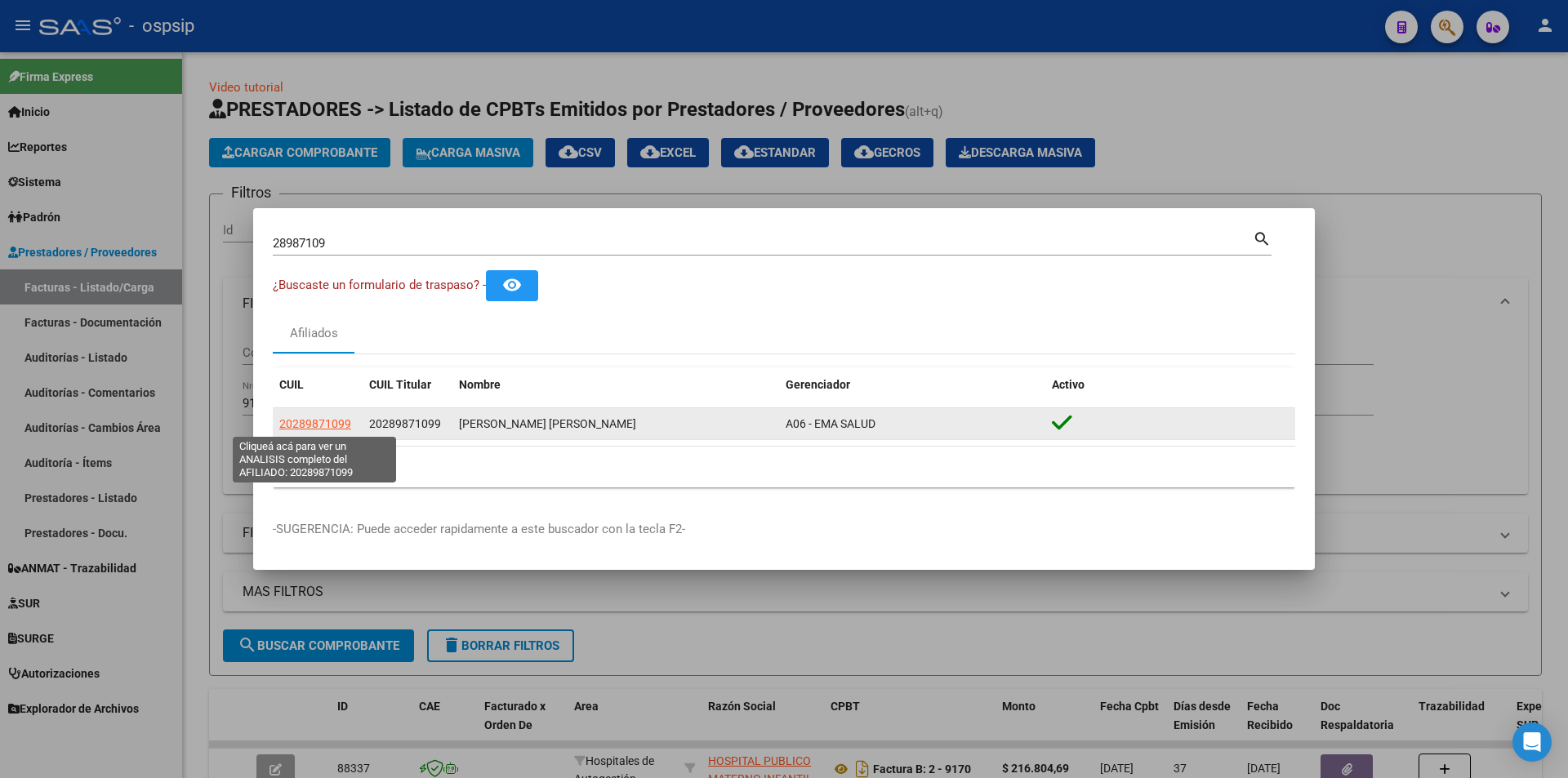
click at [318, 417] on span "20289871099" at bounding box center [315, 424] width 72 height 13
type textarea "20289871099"
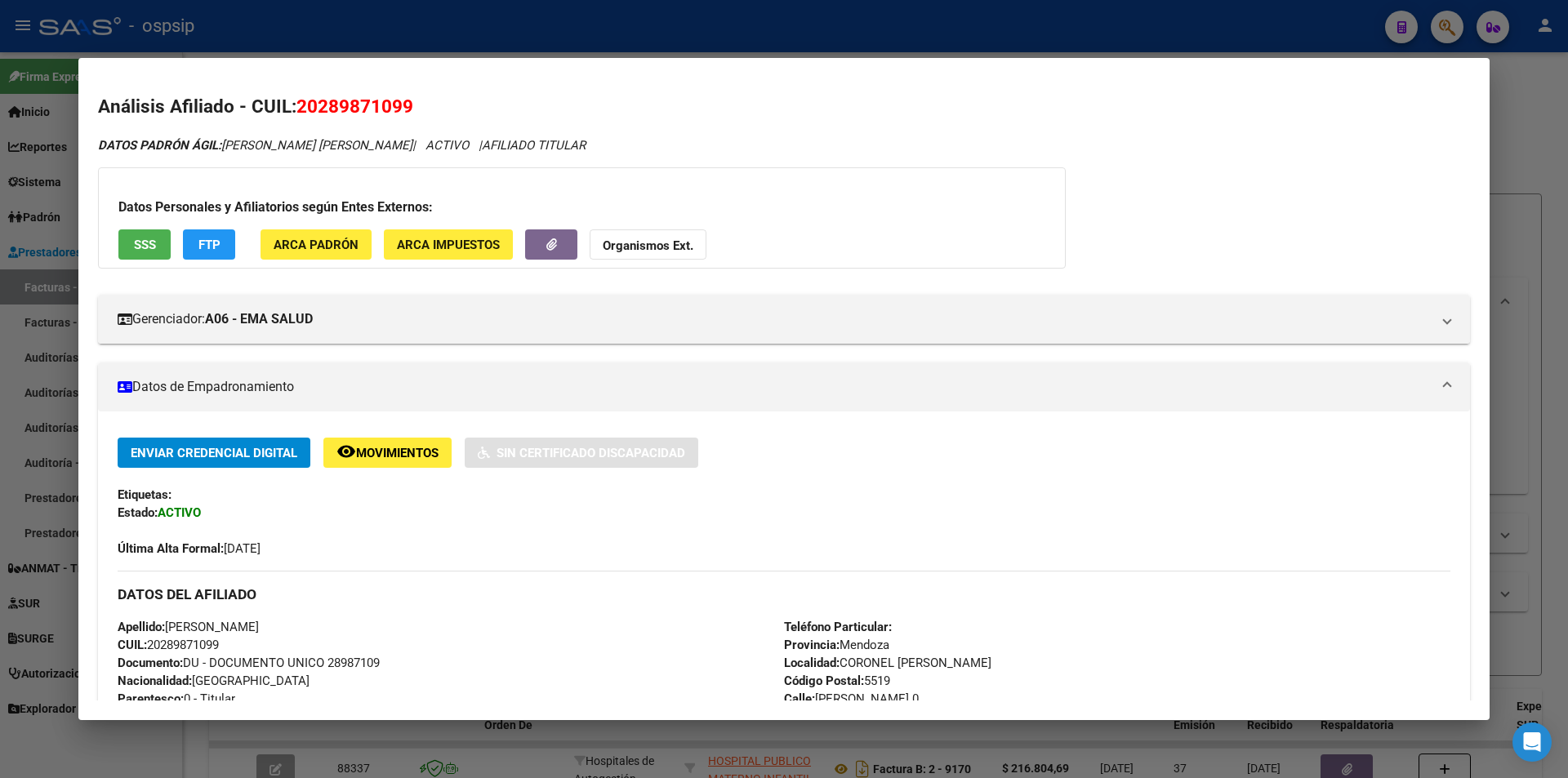
click at [158, 235] on button "SSS" at bounding box center [145, 244] width 52 height 30
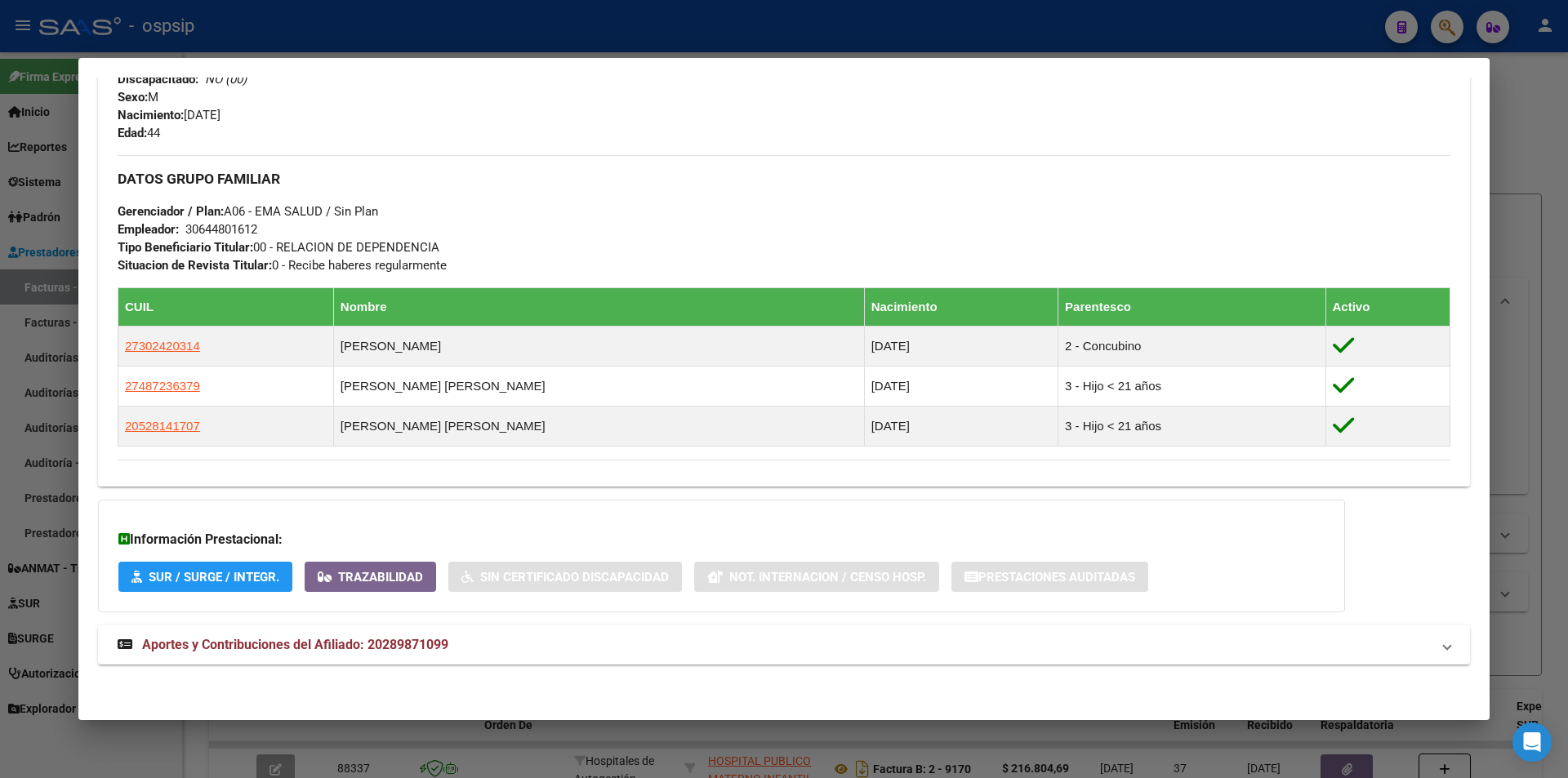
scroll to position [657, 0]
click at [233, 638] on span "Aportes y Contribuciones del Afiliado: 20289871099" at bounding box center [295, 644] width 306 height 15
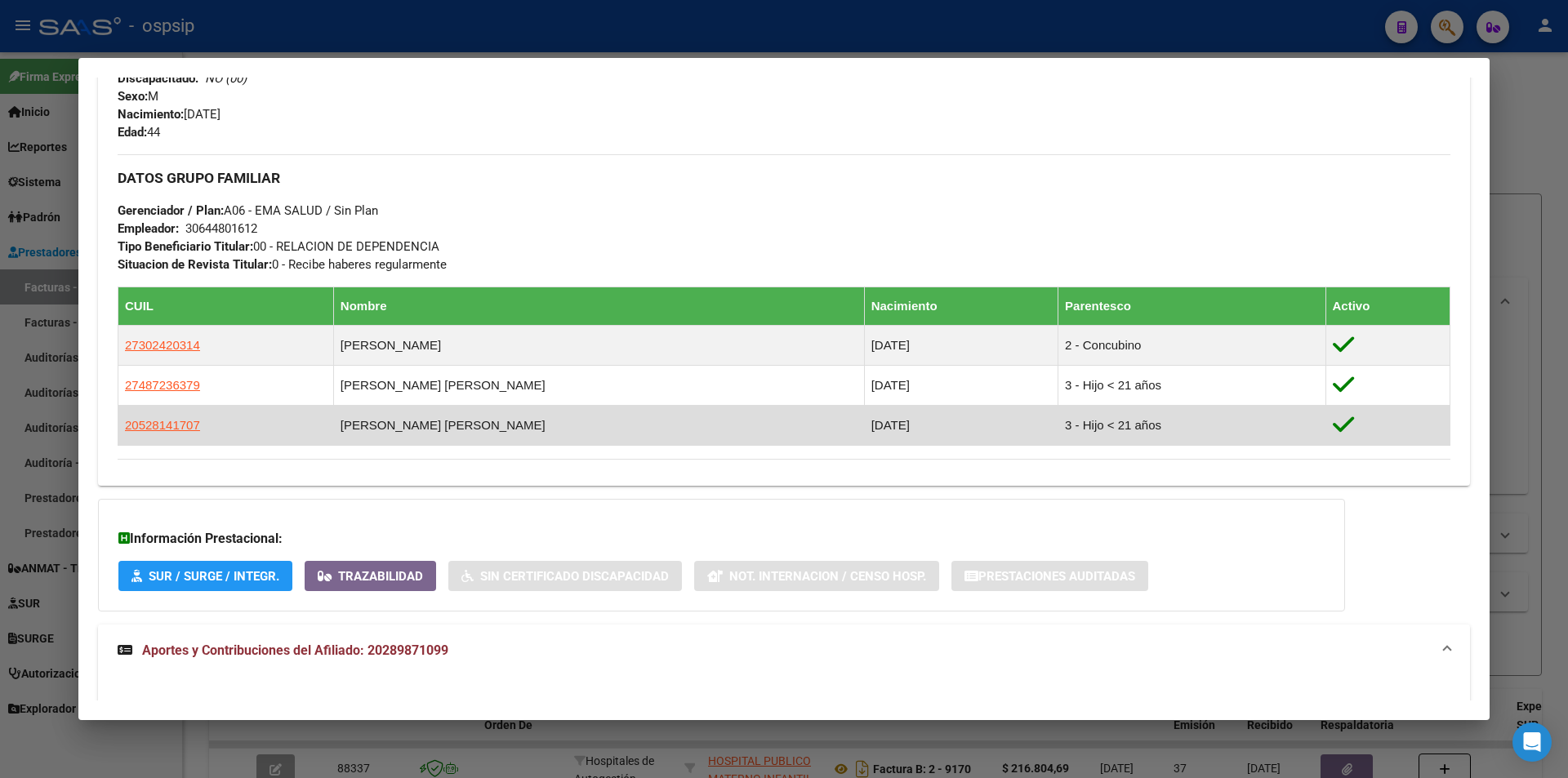
scroll to position [1065, 0]
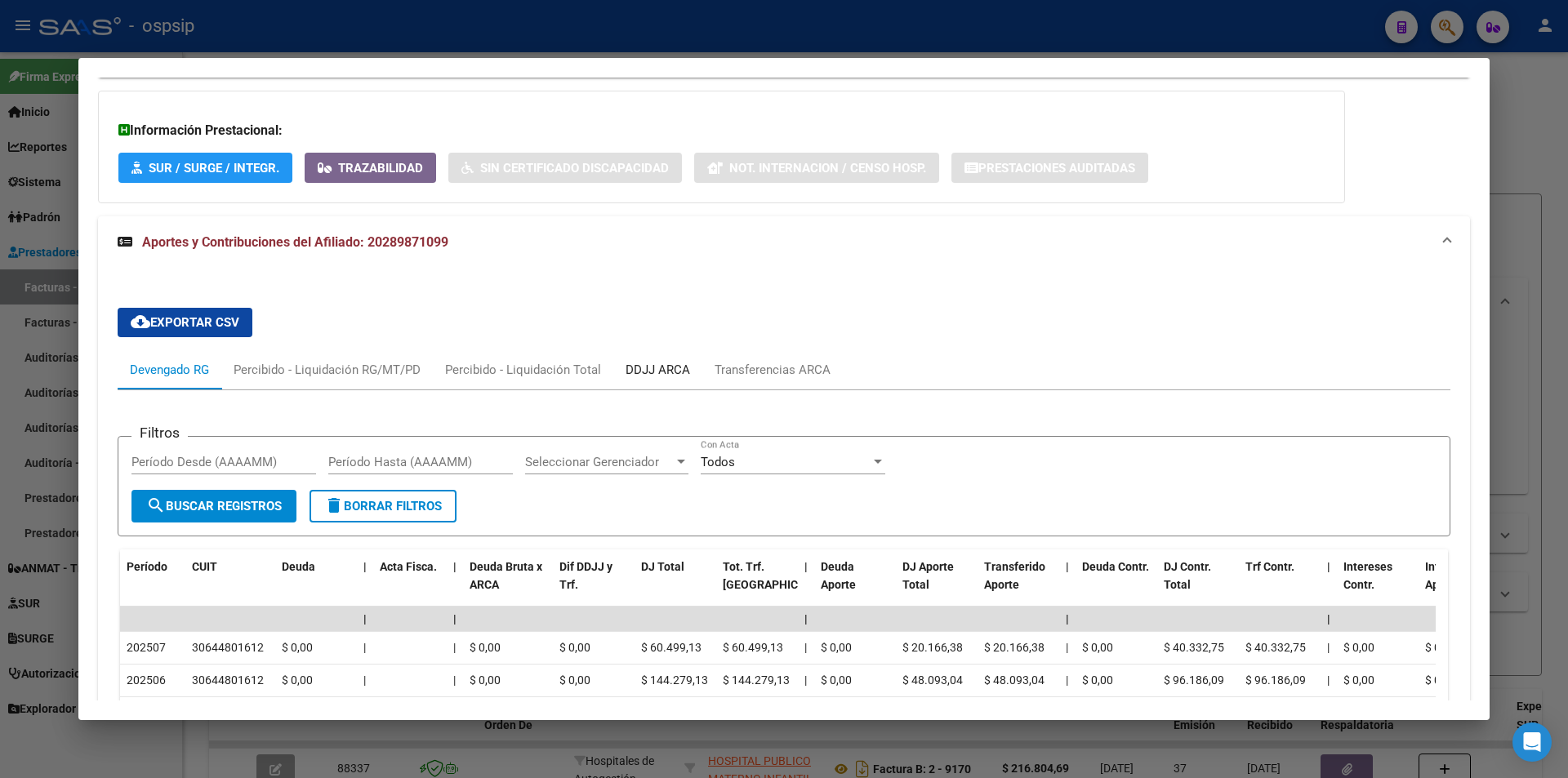
click at [651, 356] on div "DDJJ ARCA" at bounding box center [657, 369] width 89 height 40
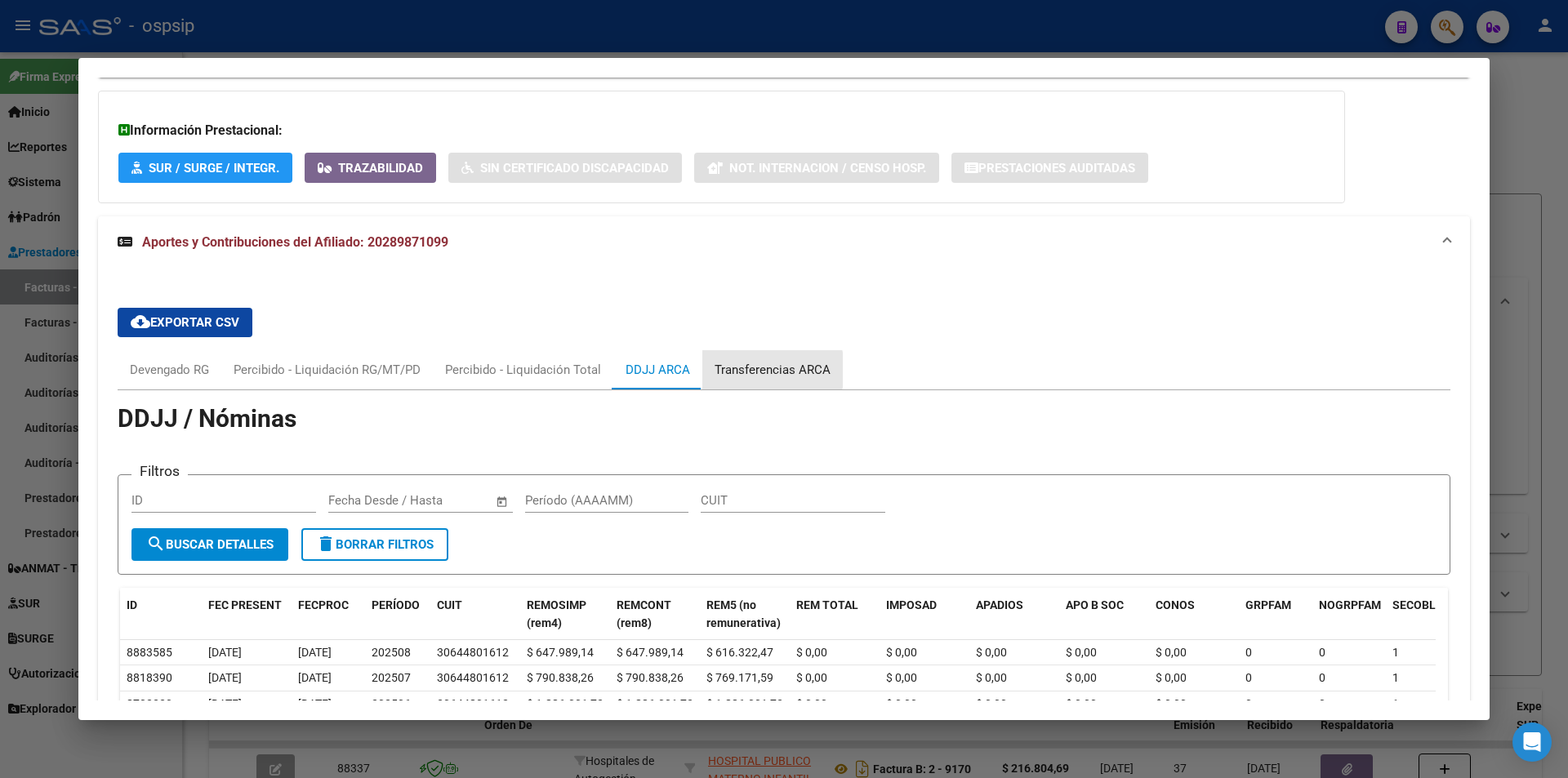
click at [749, 370] on div "Transferencias ARCA" at bounding box center [772, 370] width 116 height 18
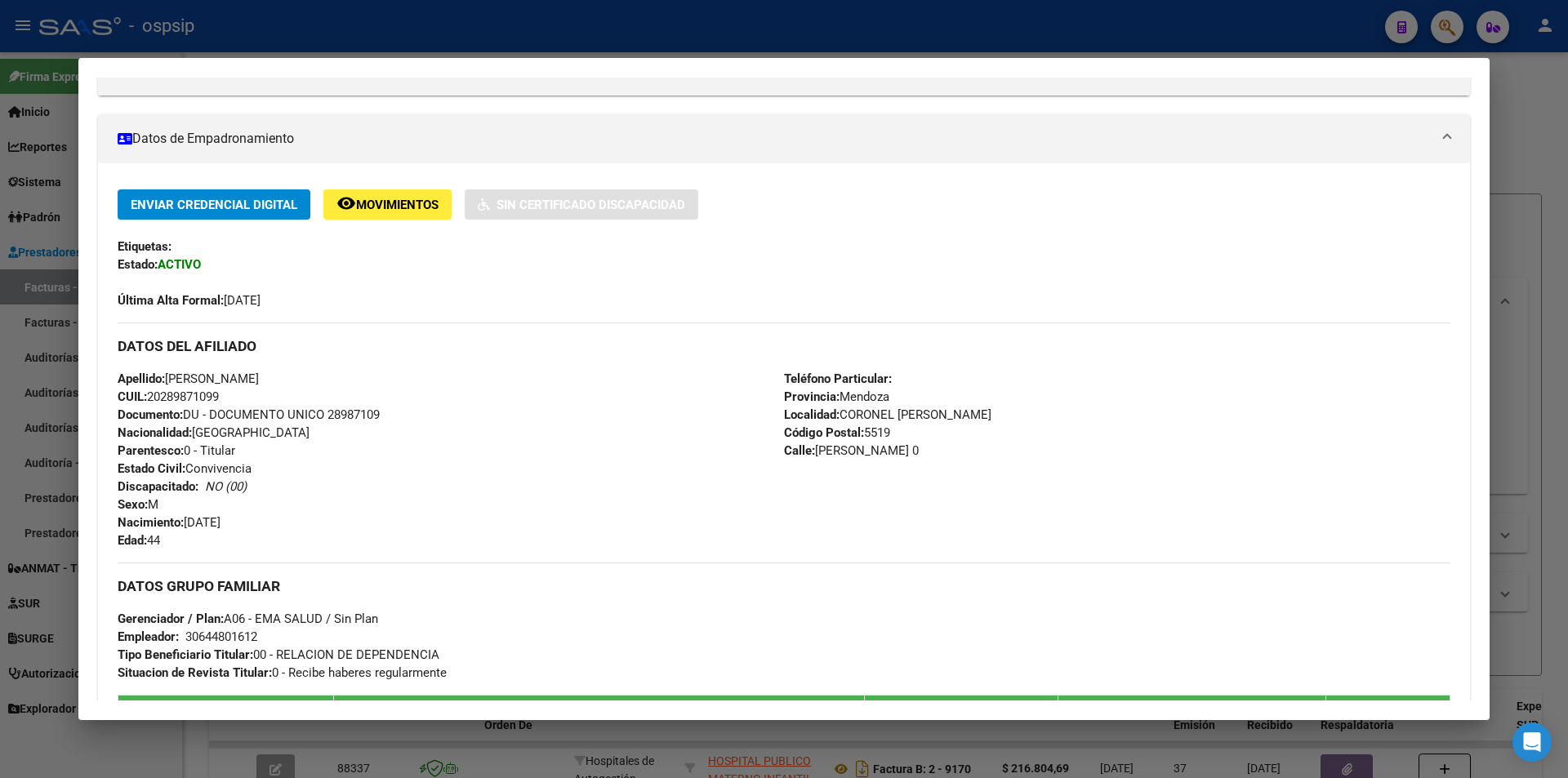
scroll to position [0, 0]
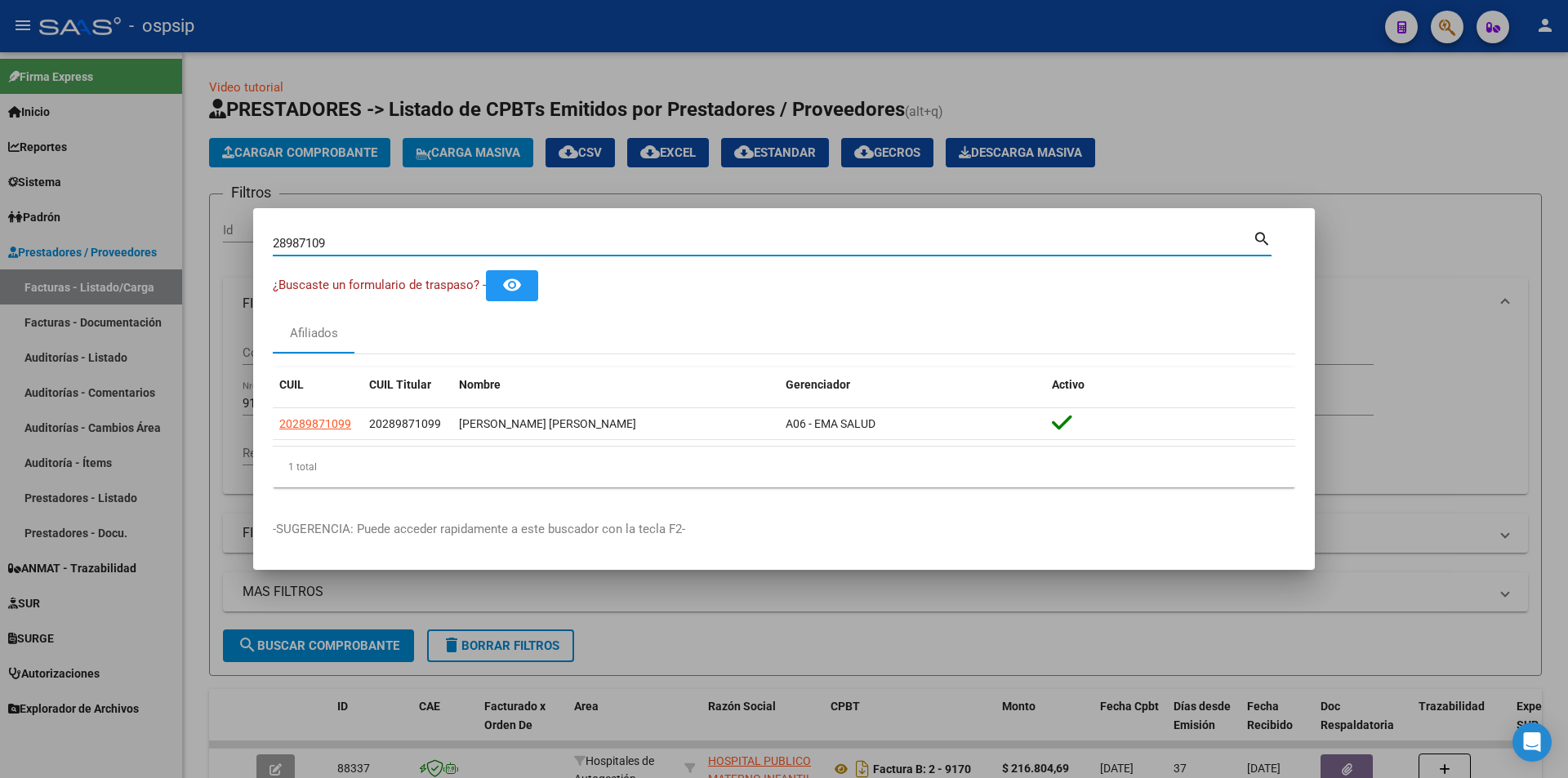
click at [483, 240] on input "28987109" at bounding box center [762, 243] width 980 height 14
paste input "44662122"
type input "44662122"
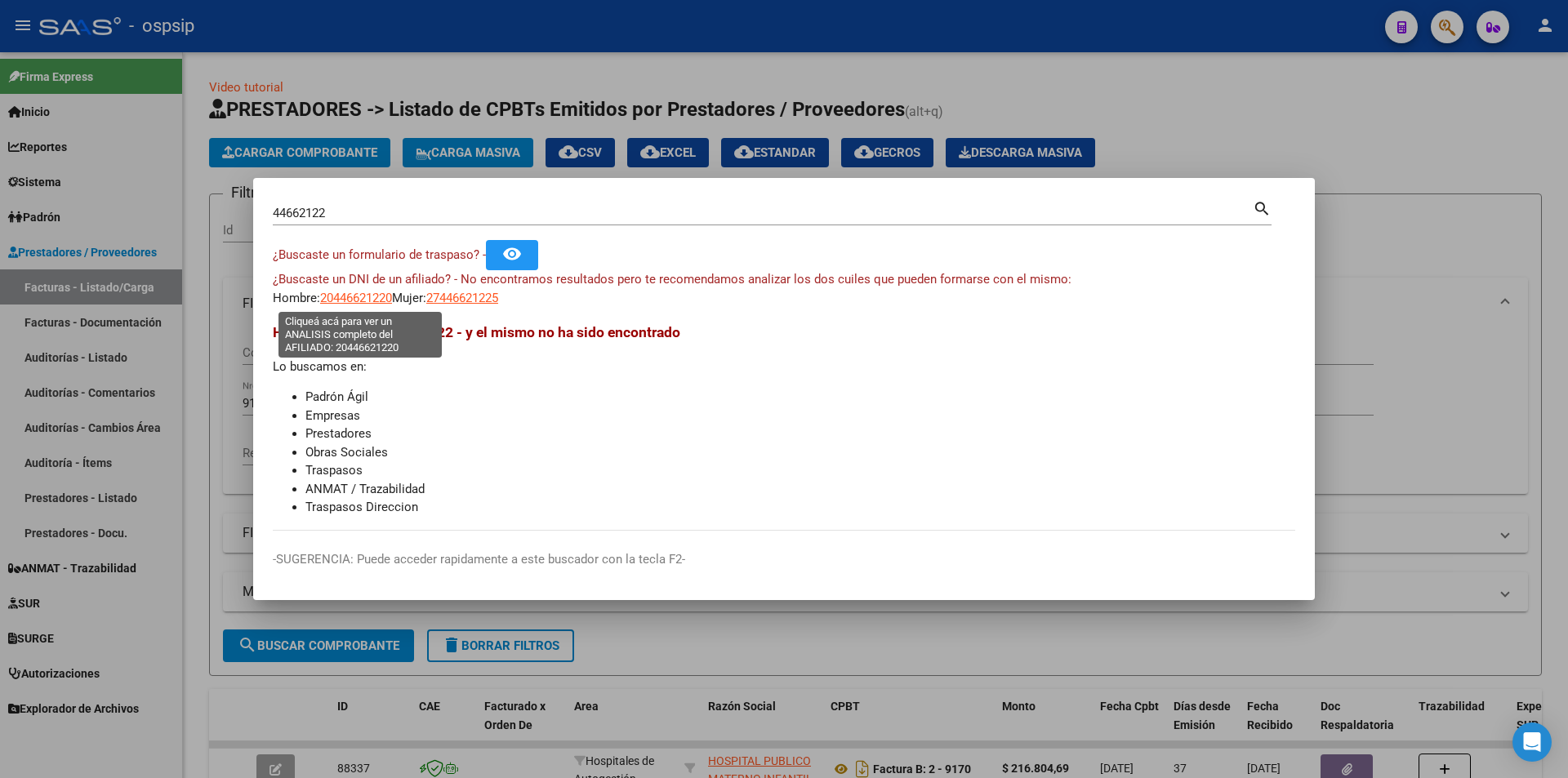
click at [359, 301] on span "20446621220" at bounding box center [356, 298] width 72 height 14
type textarea "20446621220"
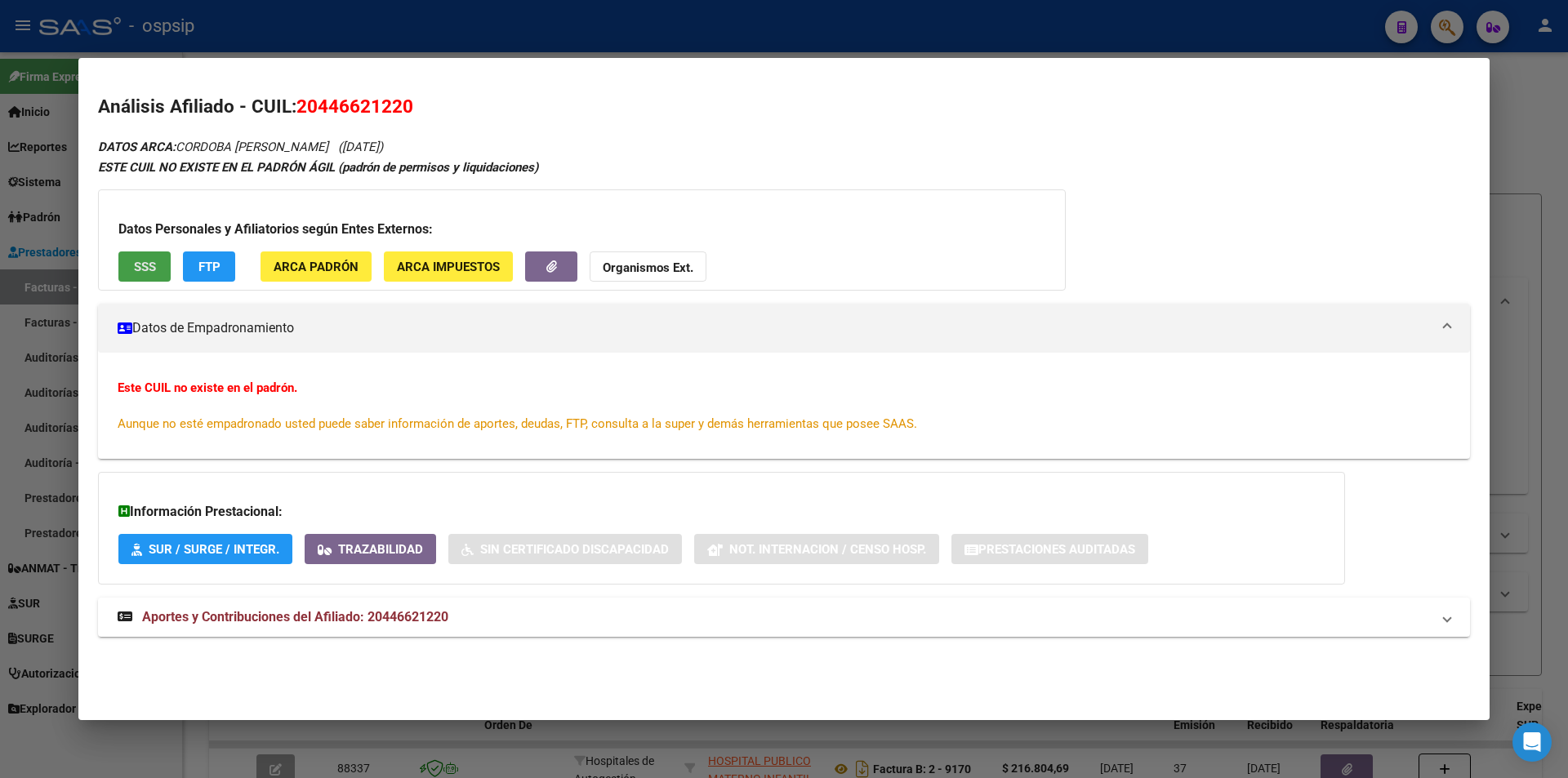
click at [153, 261] on span "SSS" at bounding box center [145, 266] width 22 height 14
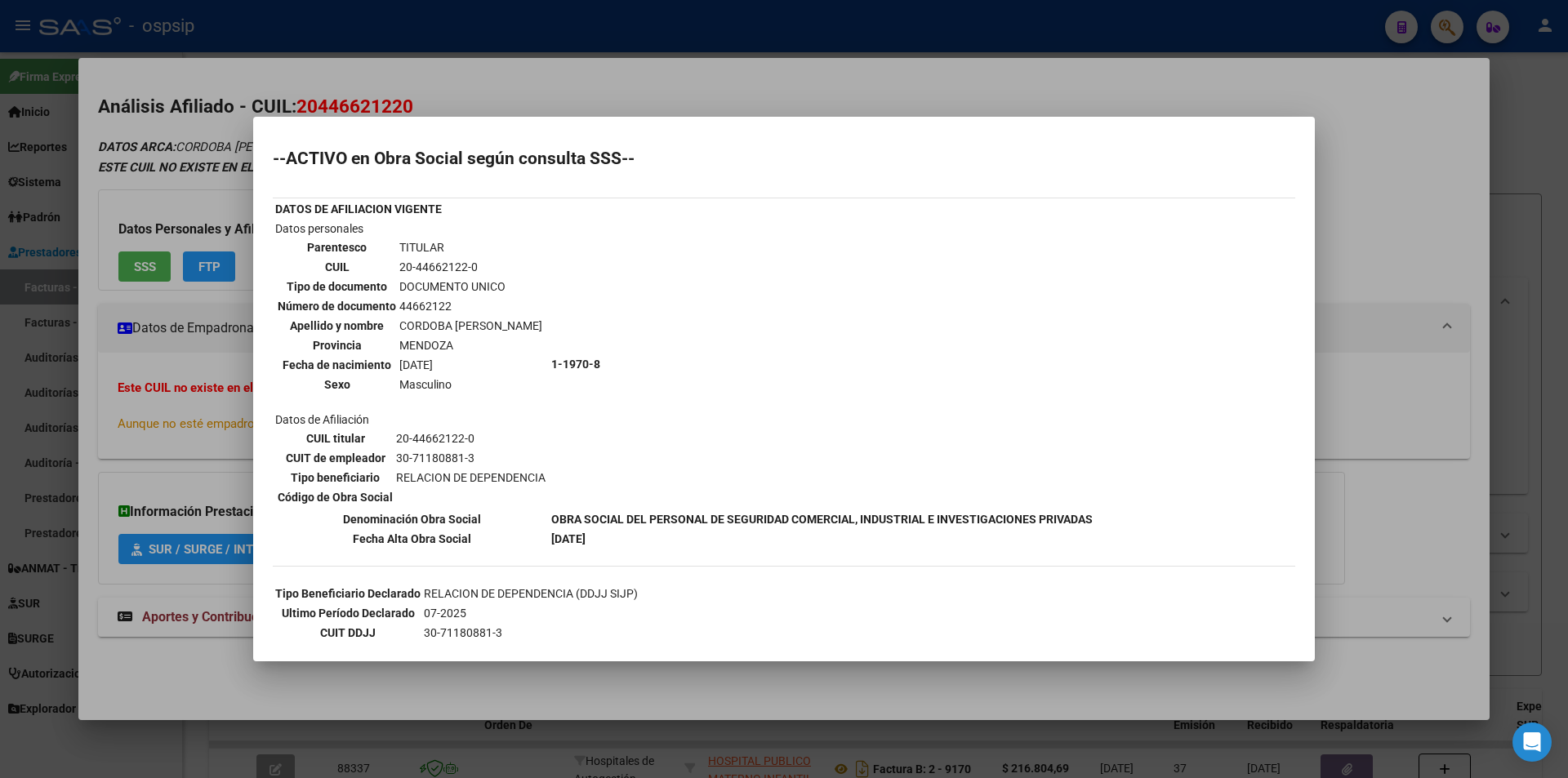
scroll to position [169, 0]
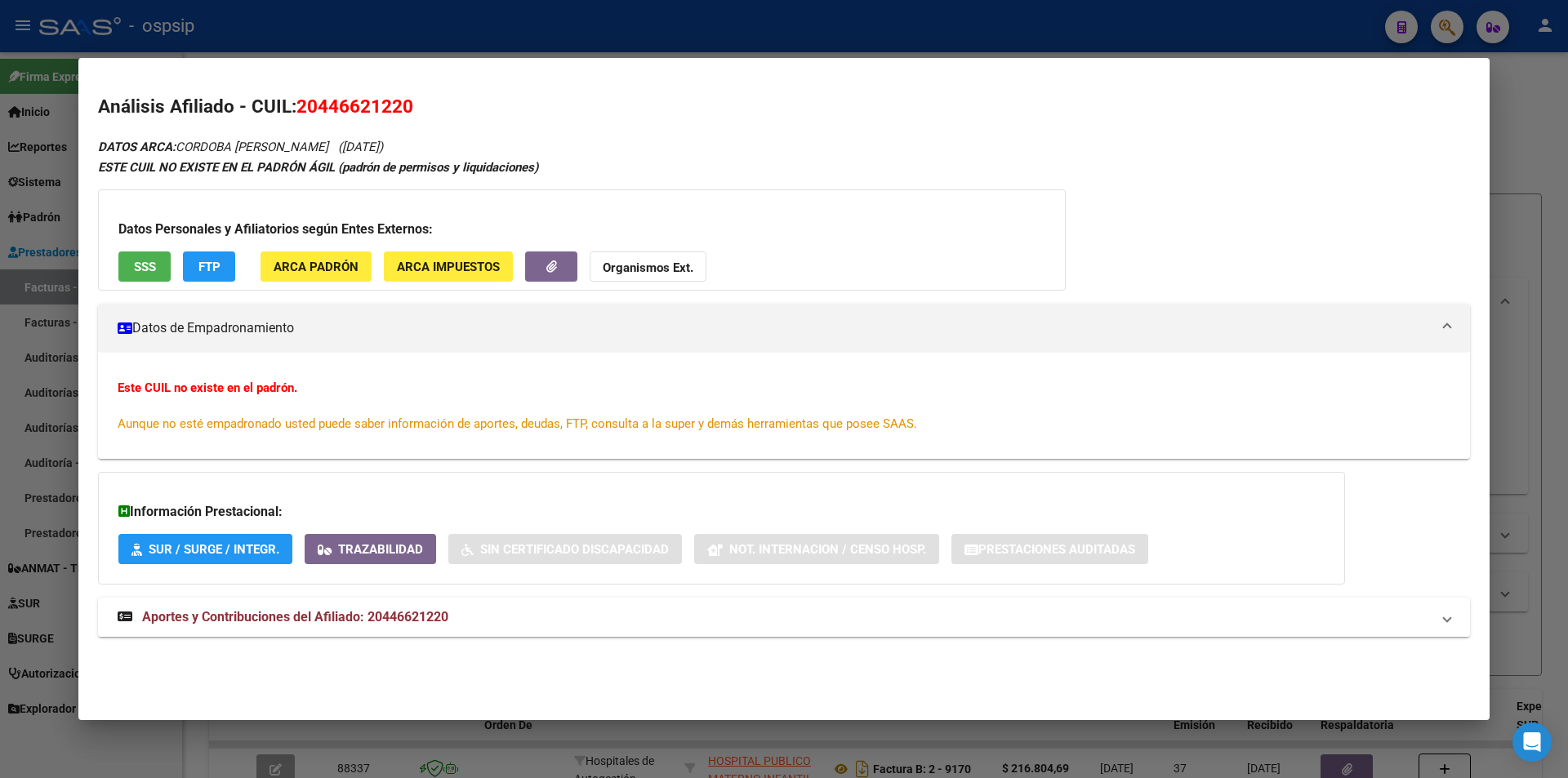
click at [279, 608] on strong "Aportes y Contribuciones del Afiliado: 20446621220" at bounding box center [282, 617] width 331 height 19
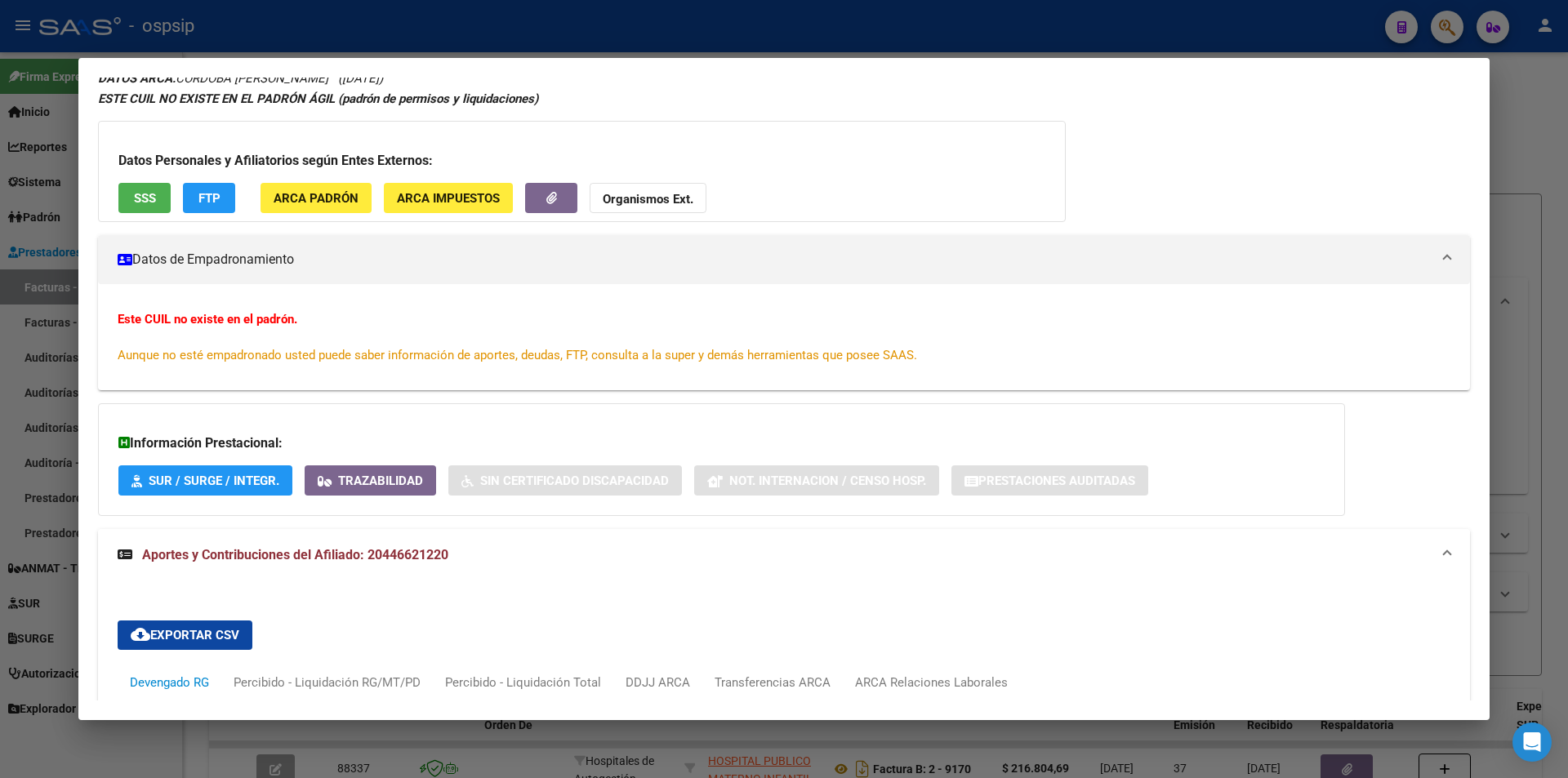
scroll to position [640, 0]
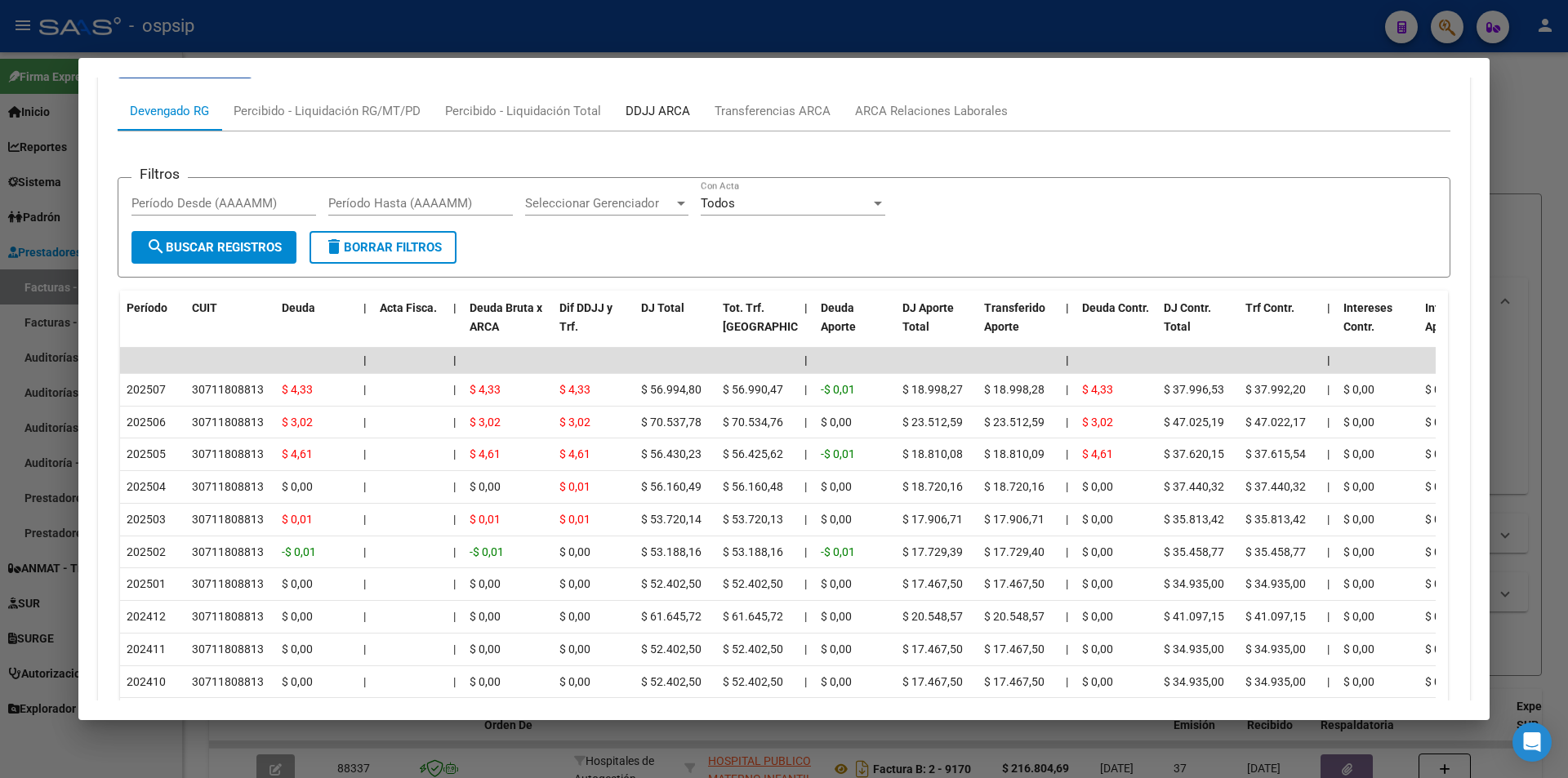
click at [660, 99] on div "DDJJ ARCA" at bounding box center [657, 111] width 89 height 40
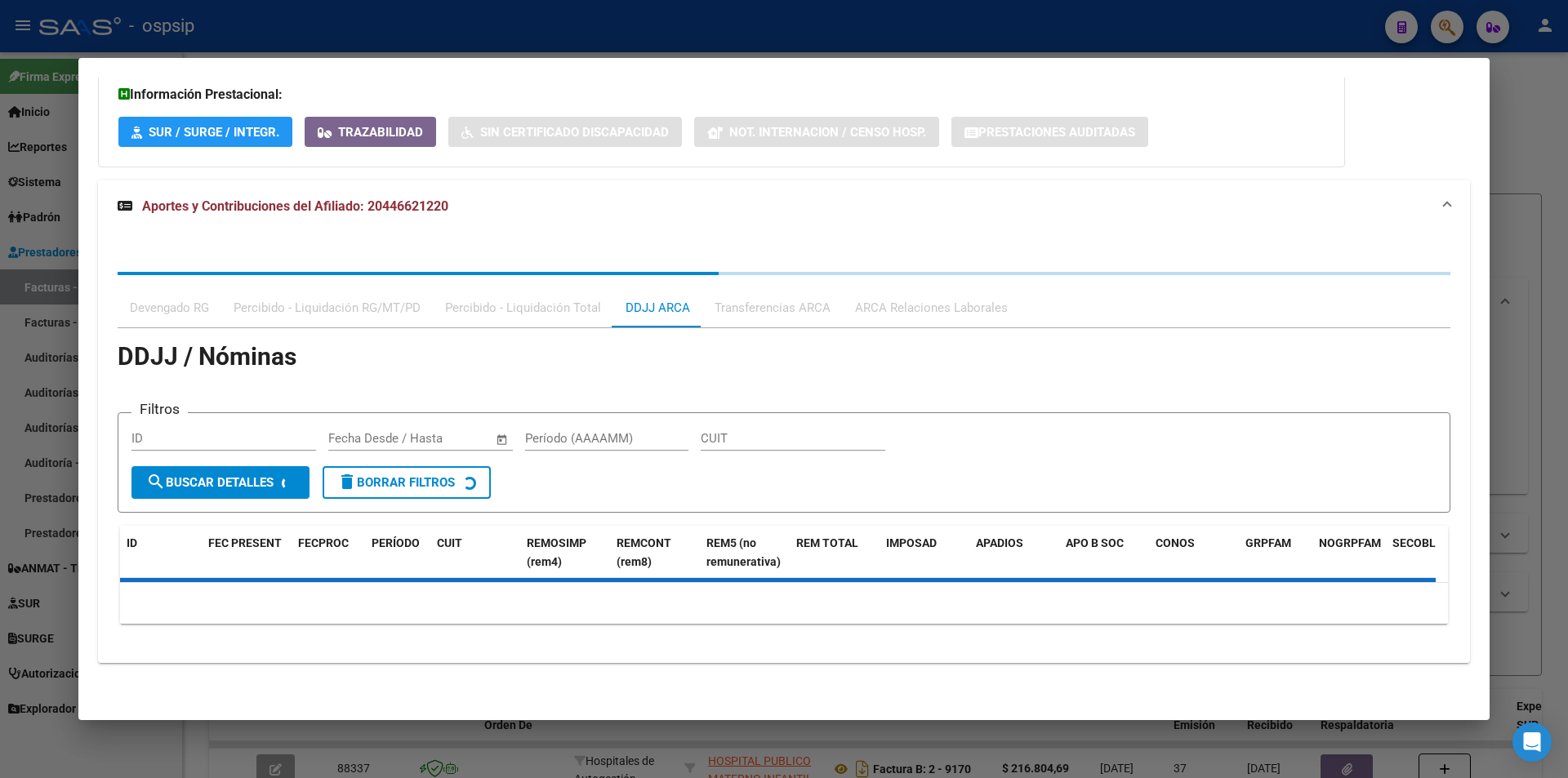
scroll to position [493, 0]
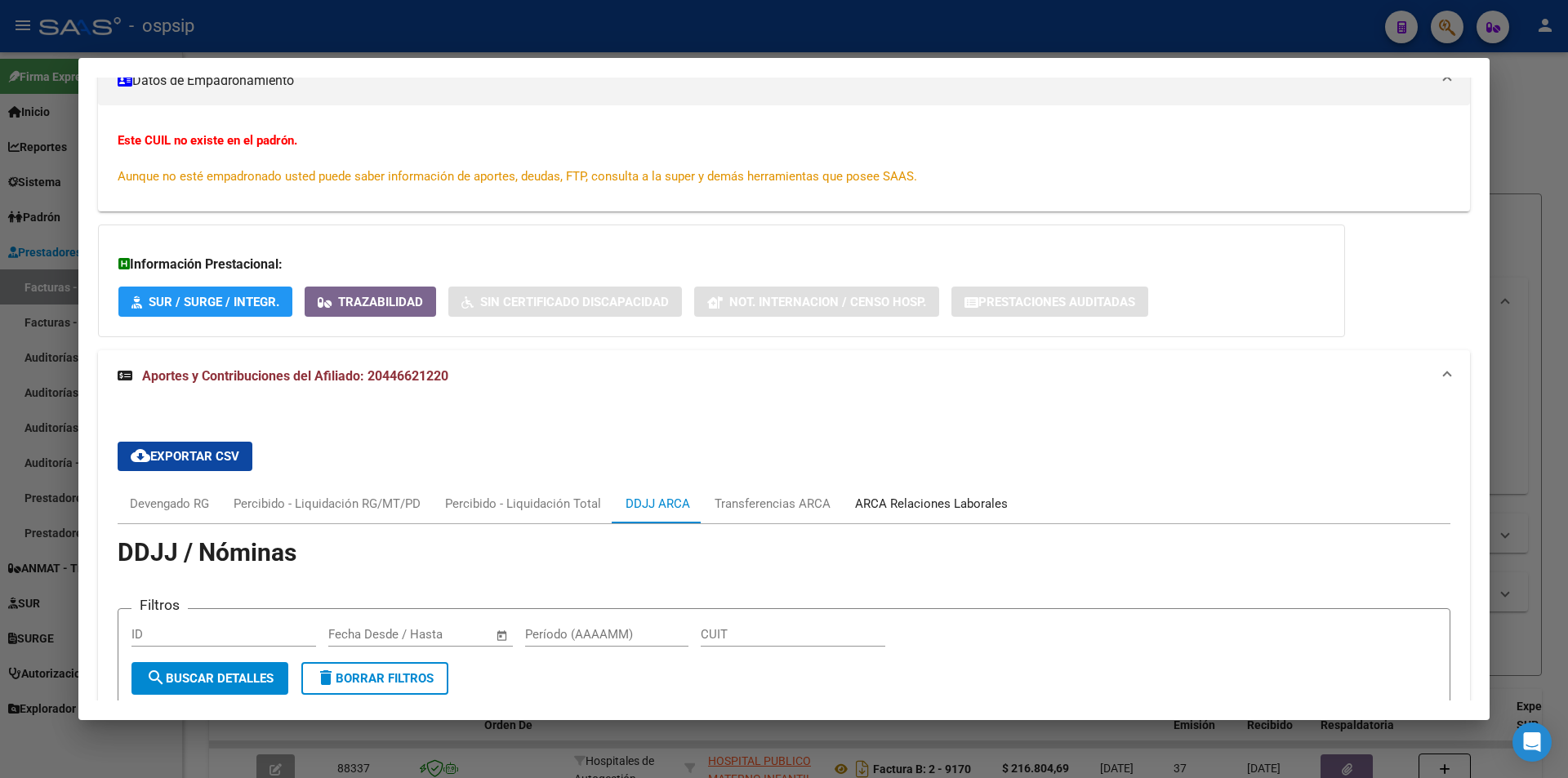
click at [884, 505] on div "ARCA Relaciones Laborales" at bounding box center [931, 503] width 152 height 18
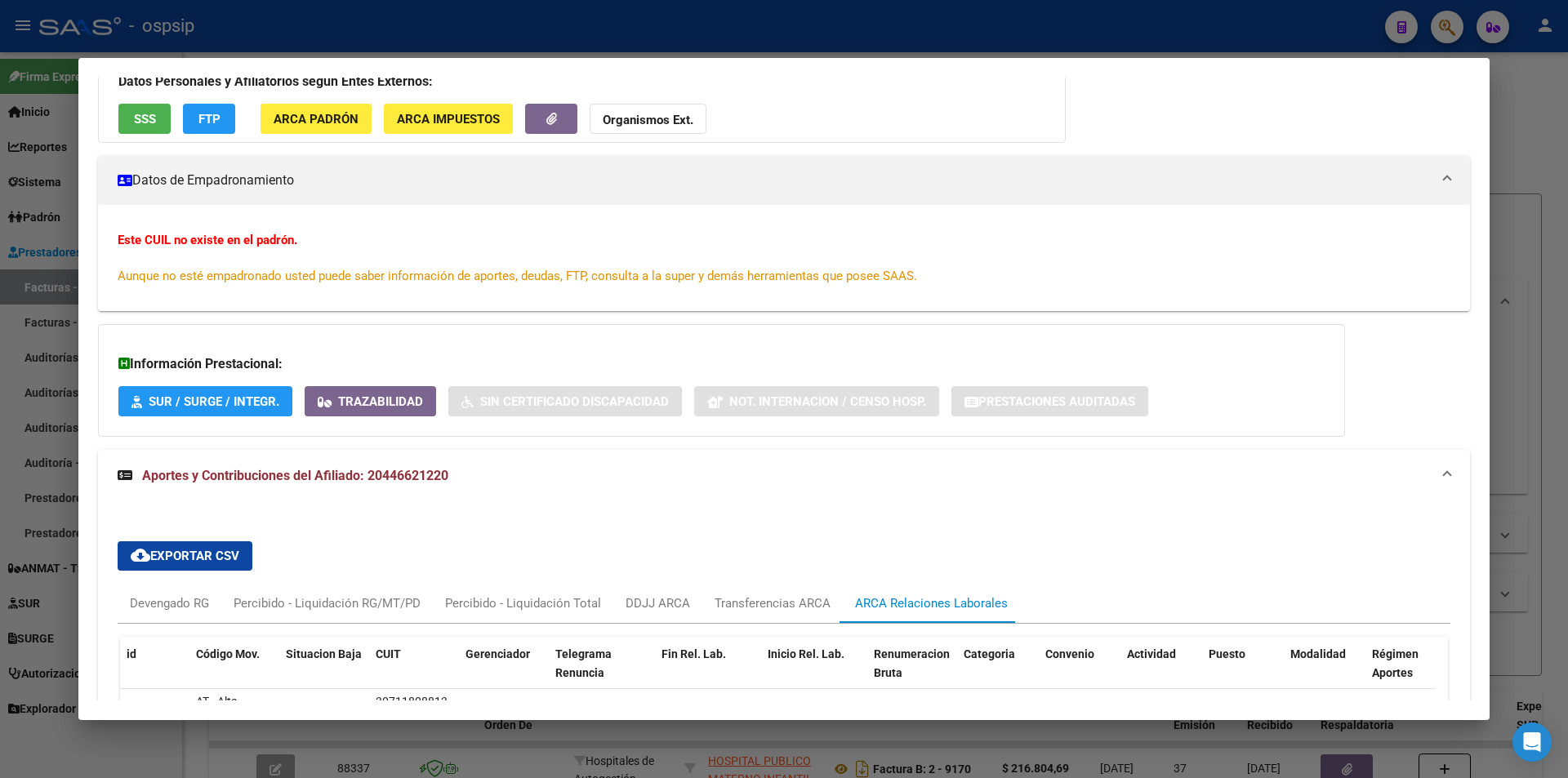
scroll to position [0, 0]
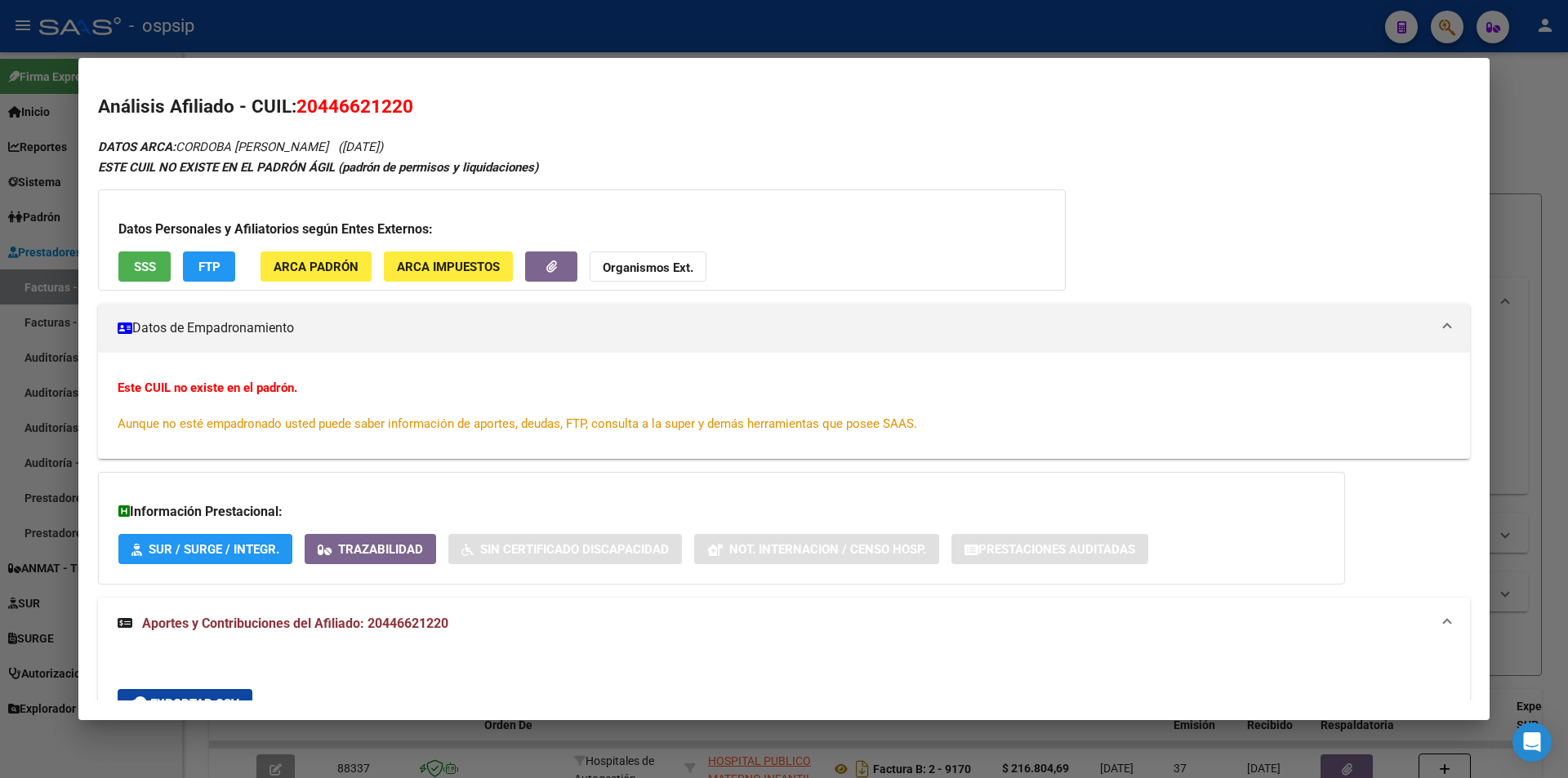
click at [131, 268] on button "SSS" at bounding box center [145, 266] width 52 height 30
click at [687, 262] on strong "Organismos Ext." at bounding box center [648, 267] width 91 height 14
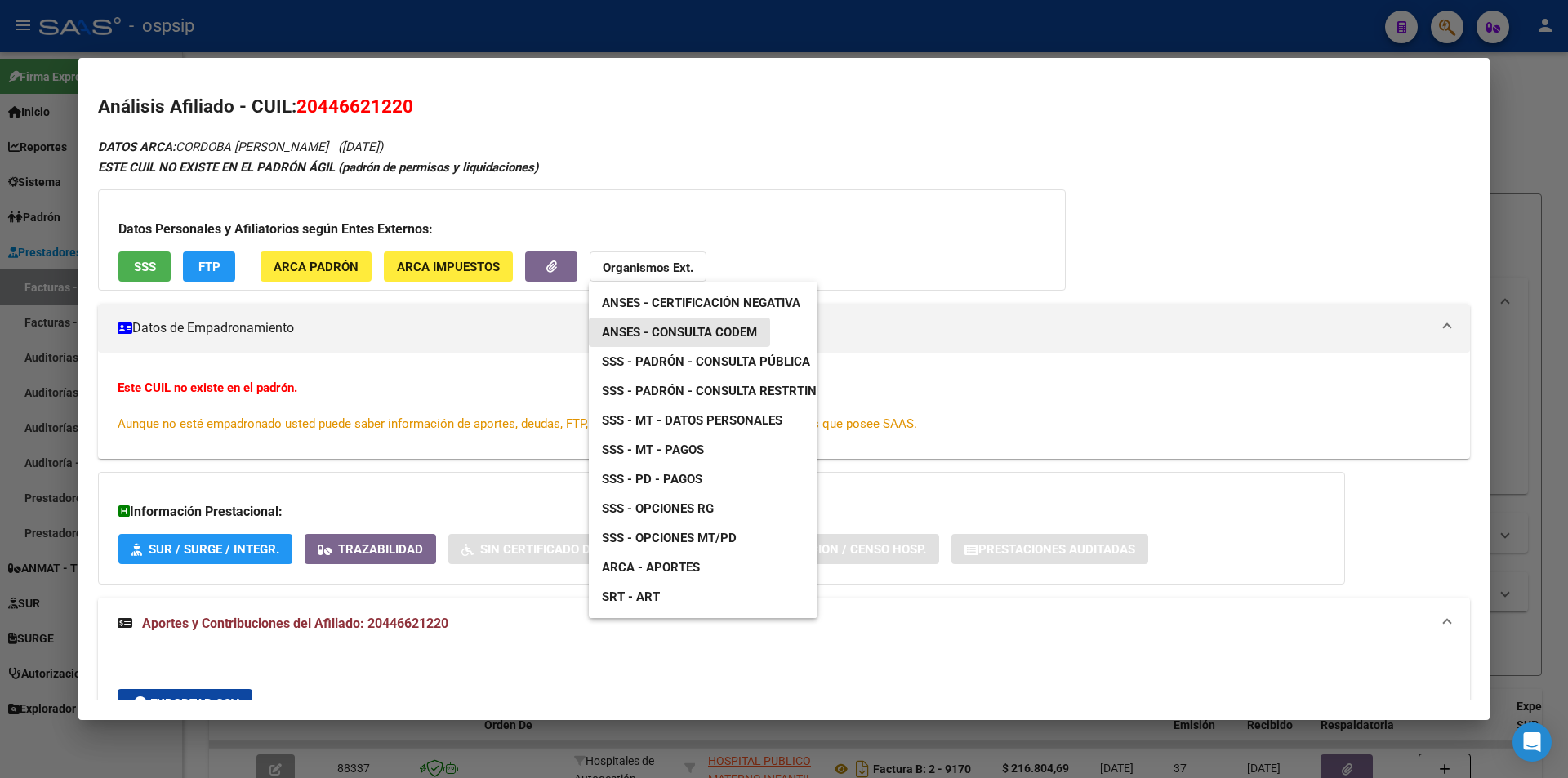
click at [738, 328] on span "ANSES - Consulta CODEM" at bounding box center [678, 332] width 155 height 14
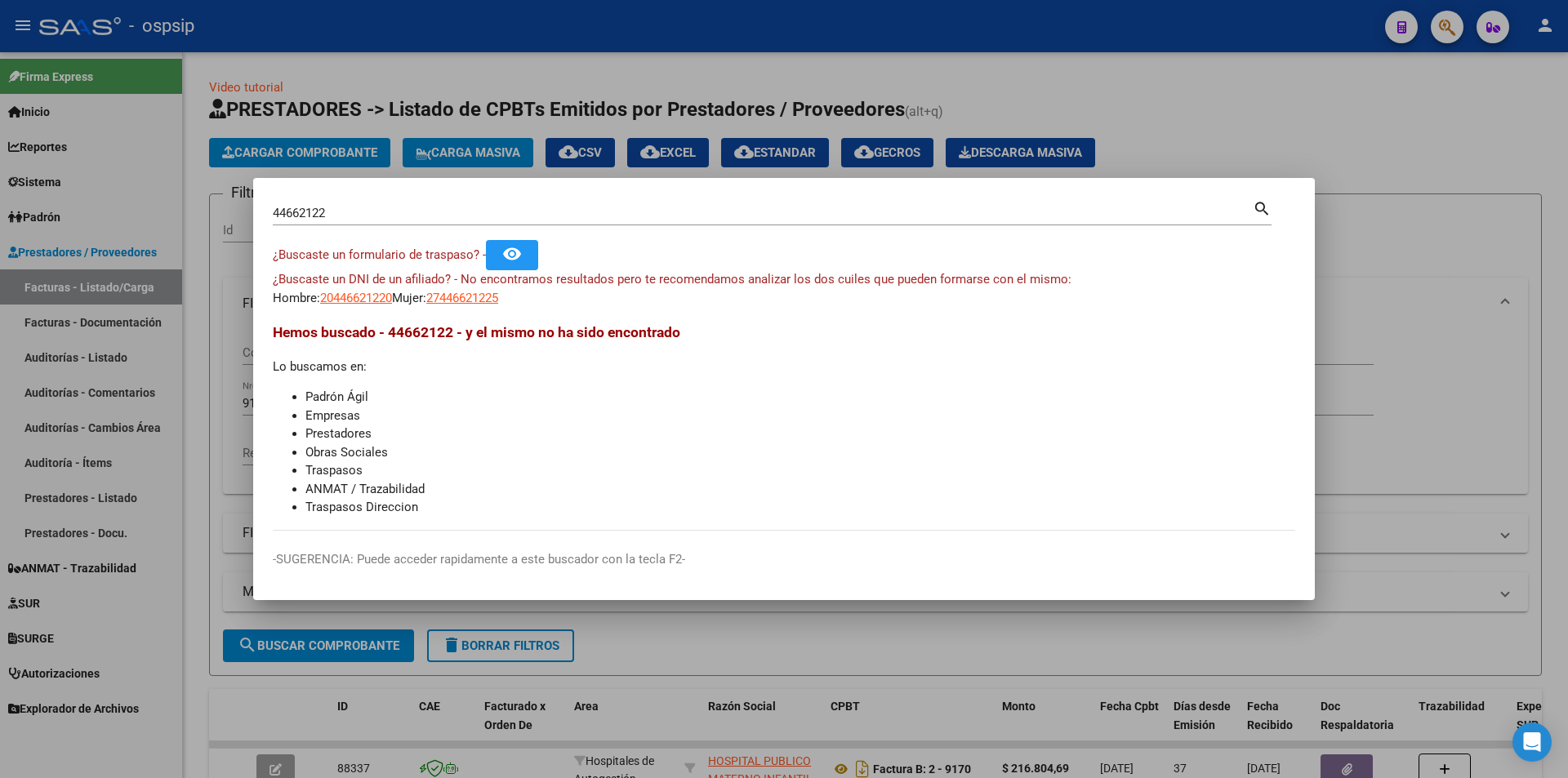
click at [383, 218] on input "44662122" at bounding box center [762, 213] width 980 height 14
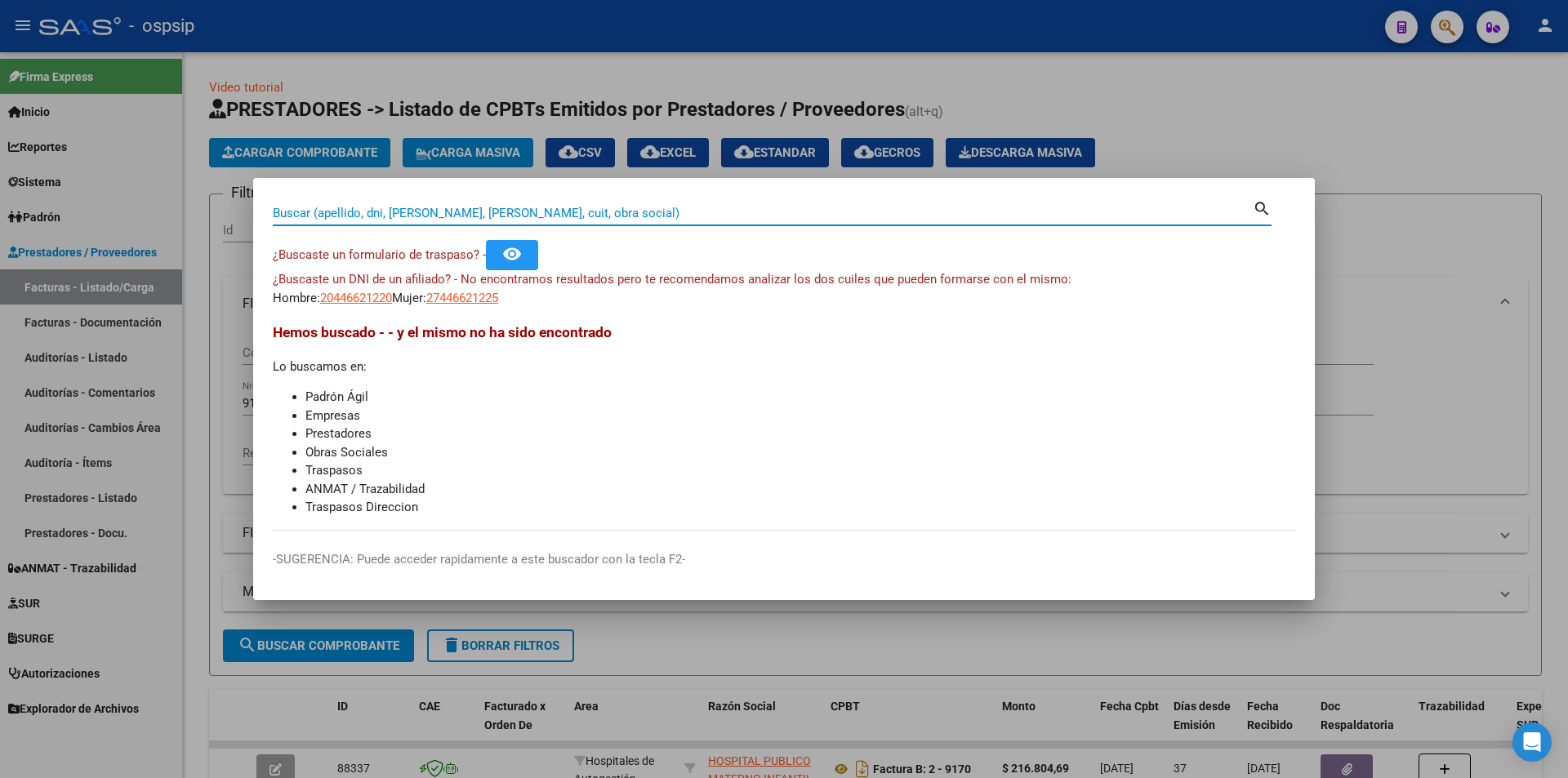
paste input "30672822"
type input "30672822"
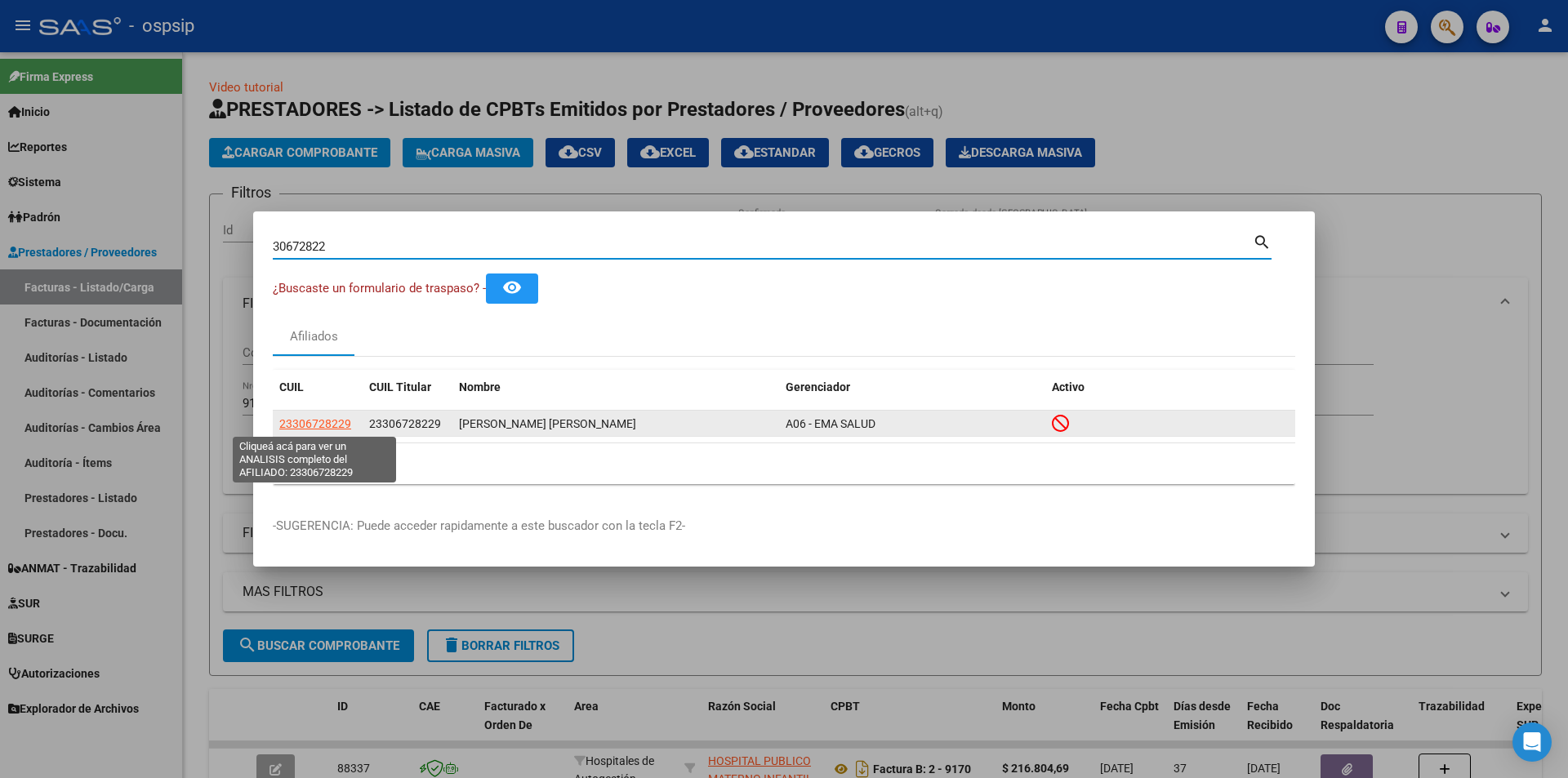
click at [300, 427] on span "23306728229" at bounding box center [315, 424] width 72 height 13
type textarea "23306728229"
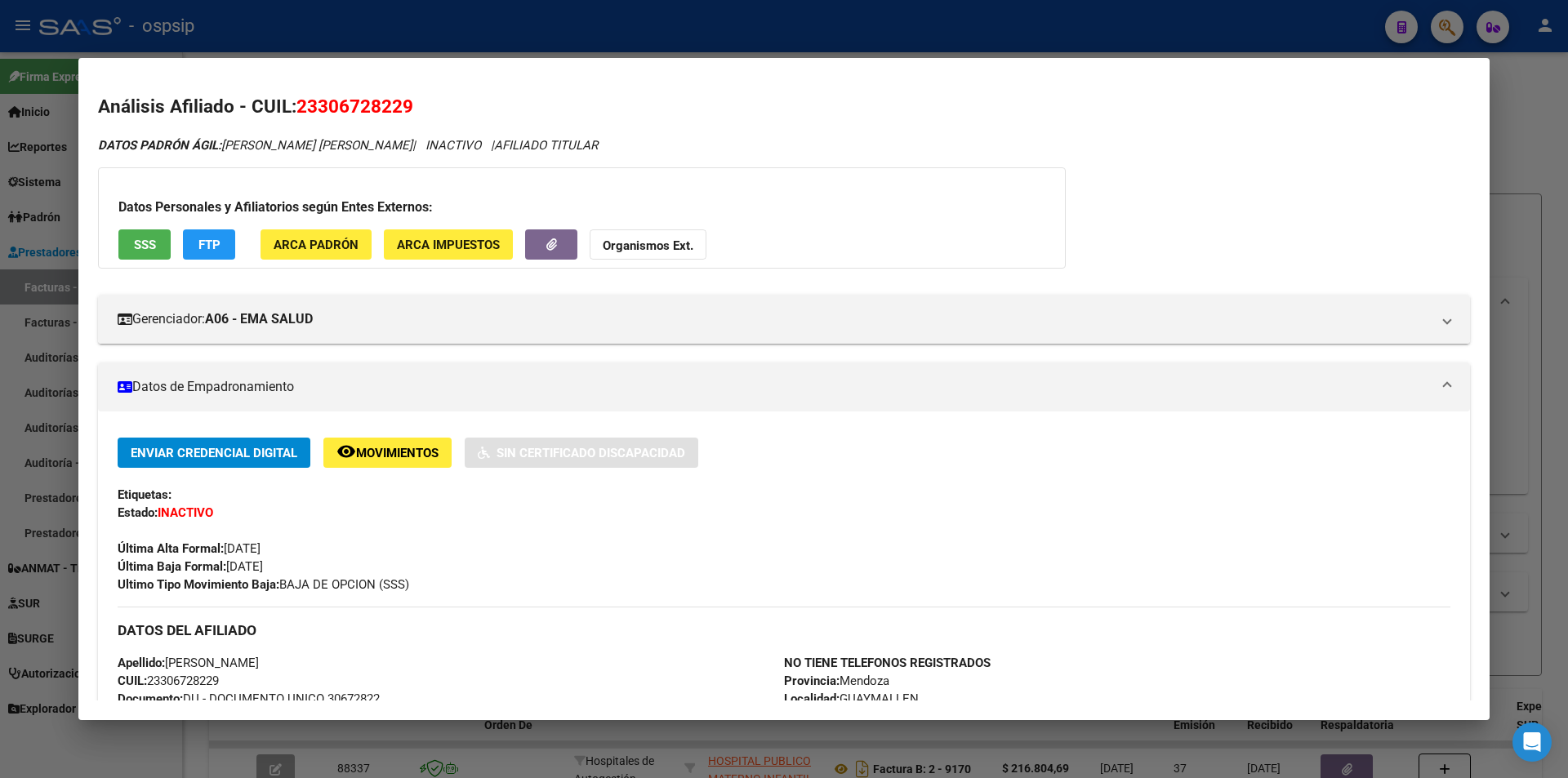
click at [153, 247] on span "SSS" at bounding box center [145, 245] width 22 height 14
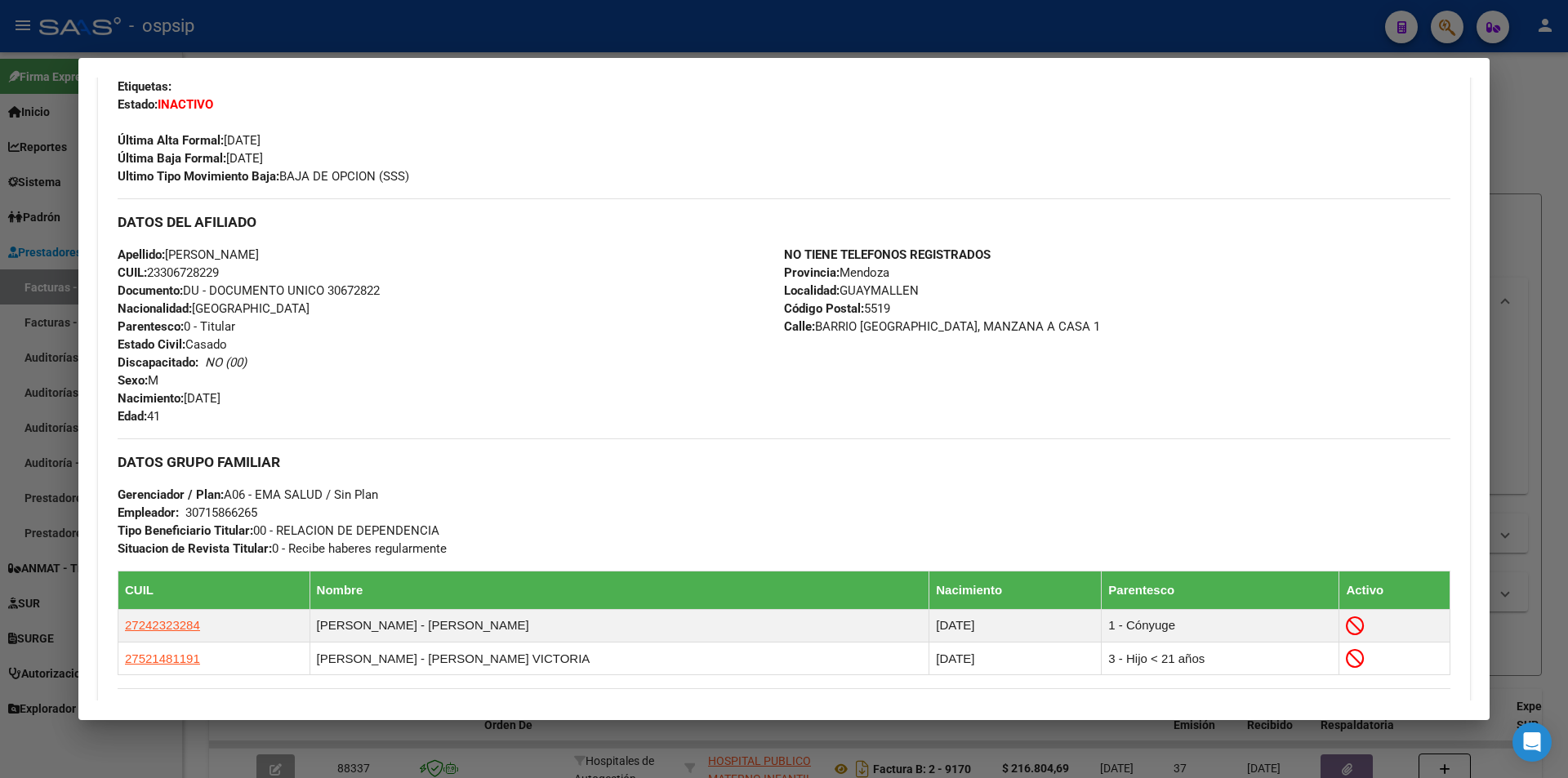
scroll to position [638, 0]
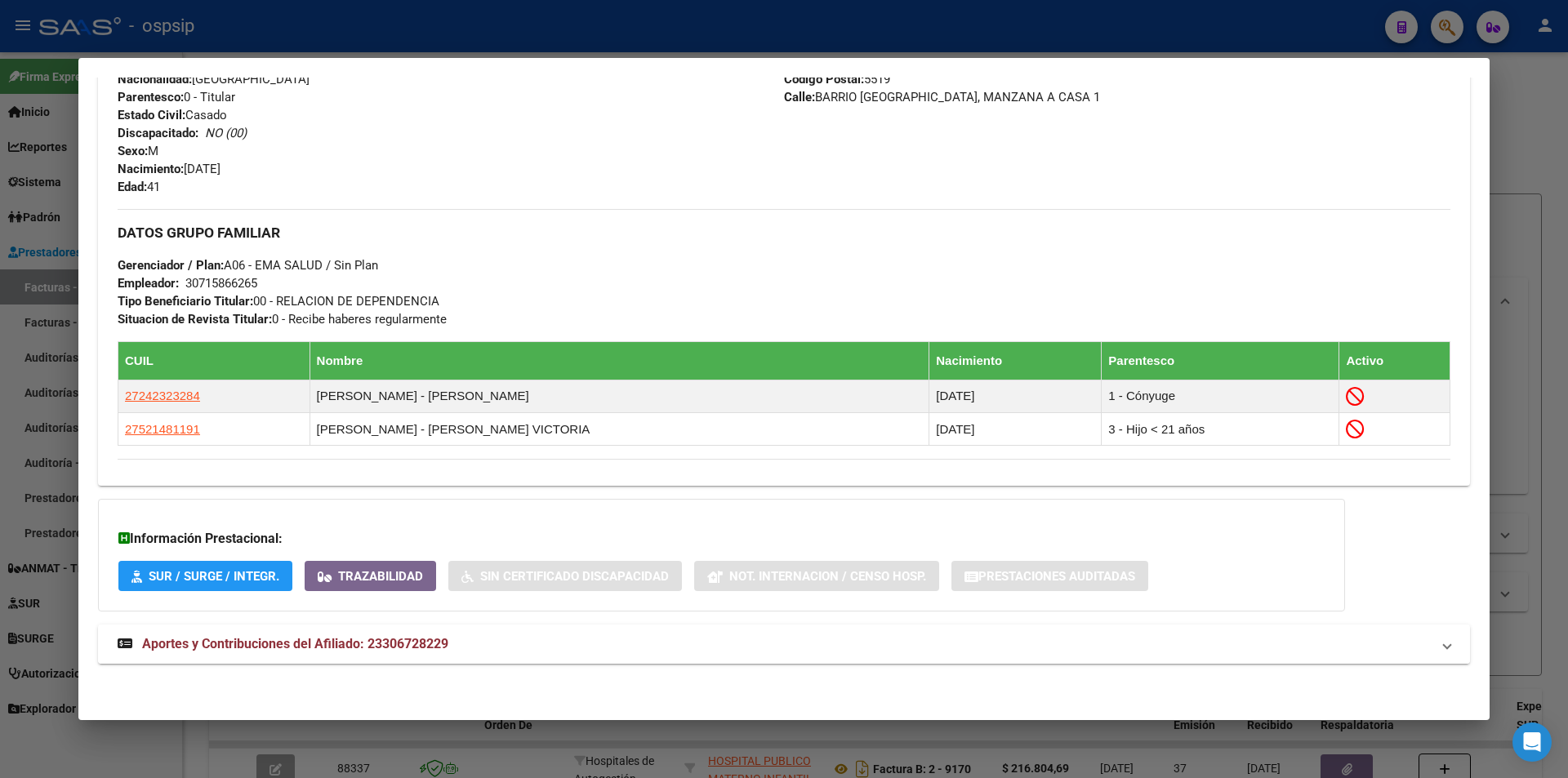
click at [251, 633] on mat-expansion-panel-header "Aportes y Contribuciones del Afiliado: 23306728229" at bounding box center [784, 644] width 1371 height 40
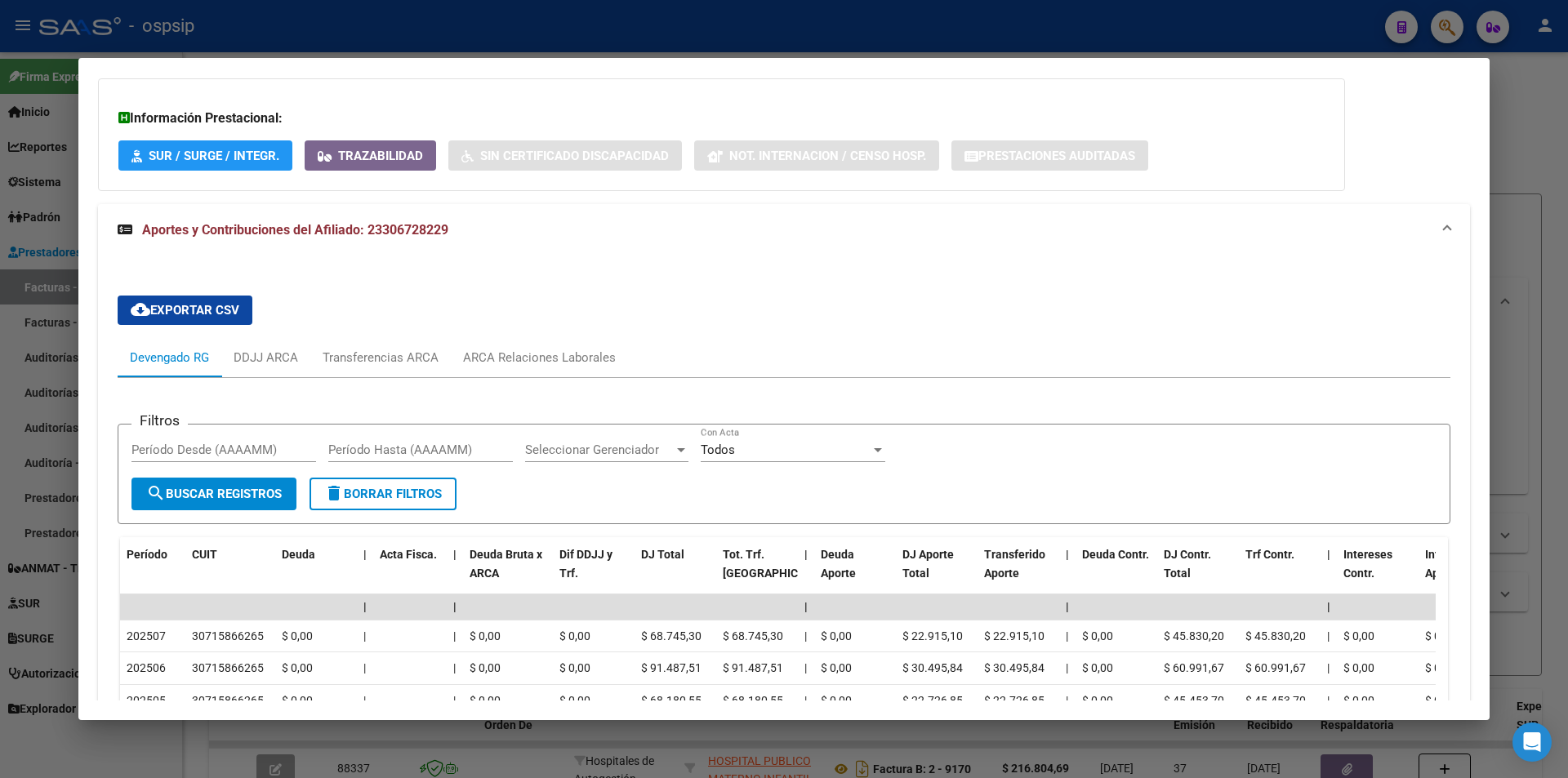
scroll to position [1060, 0]
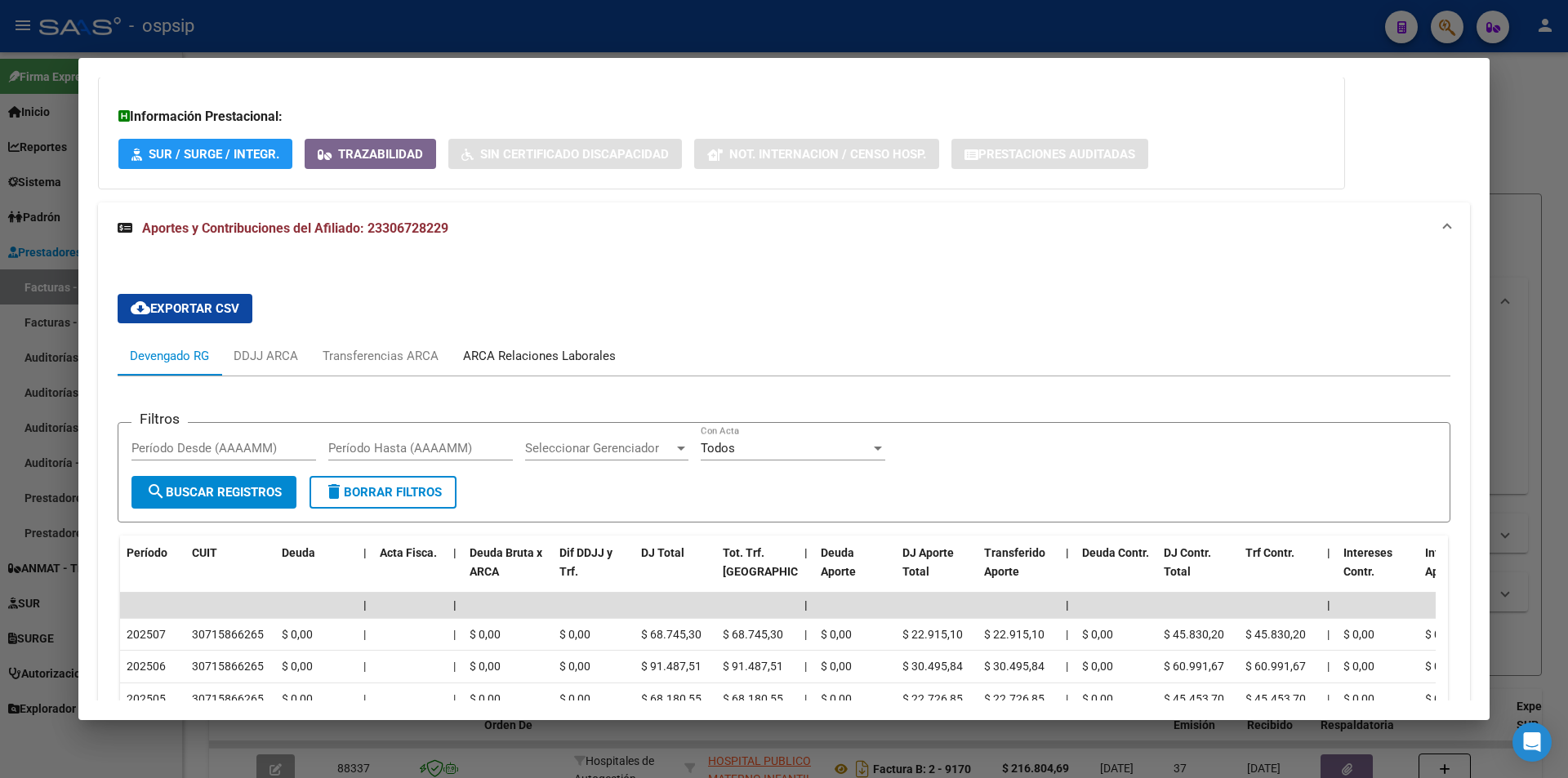
click at [529, 344] on div "ARCA Relaciones Laborales" at bounding box center [540, 356] width 177 height 40
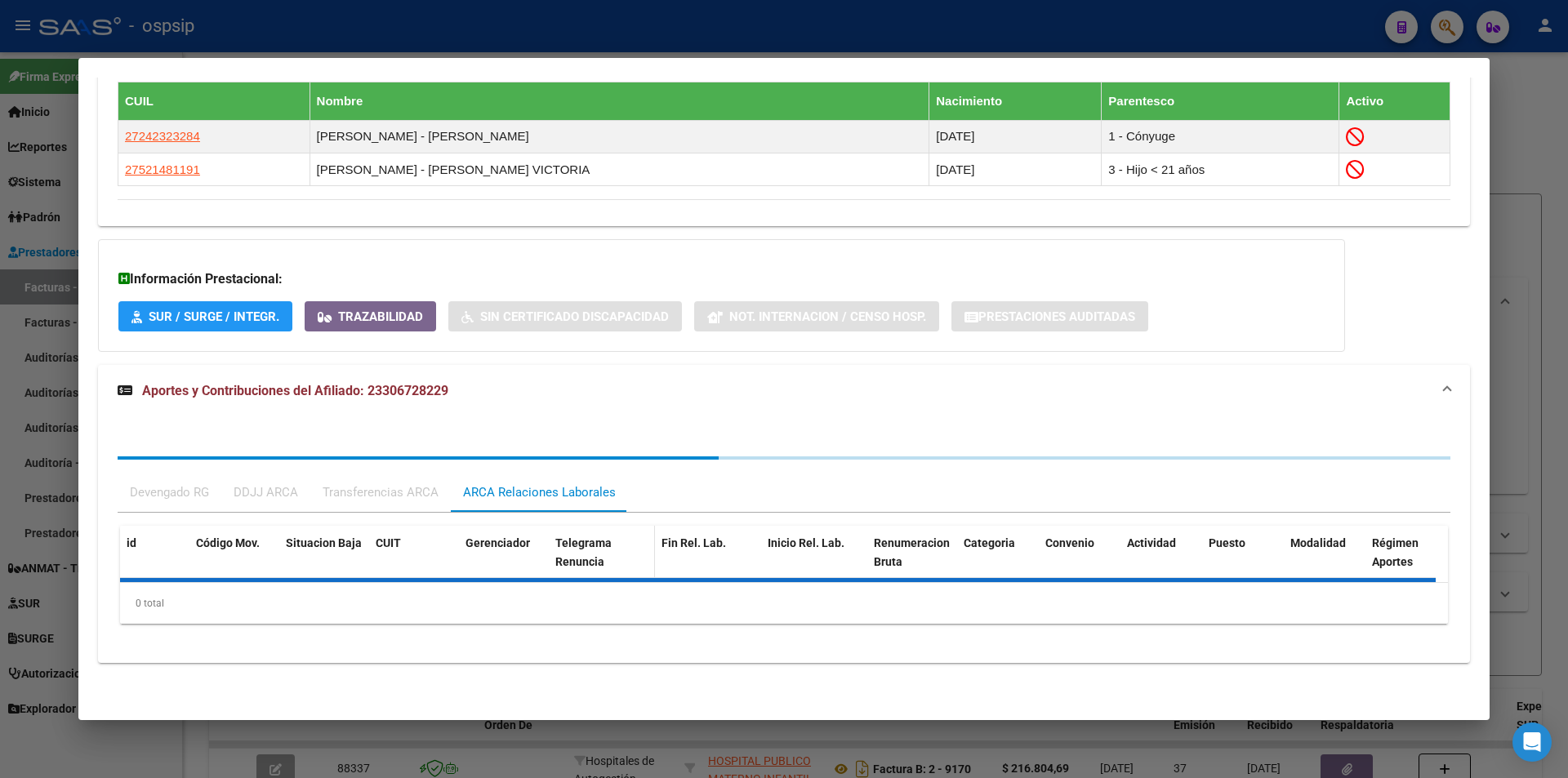
scroll to position [978, 0]
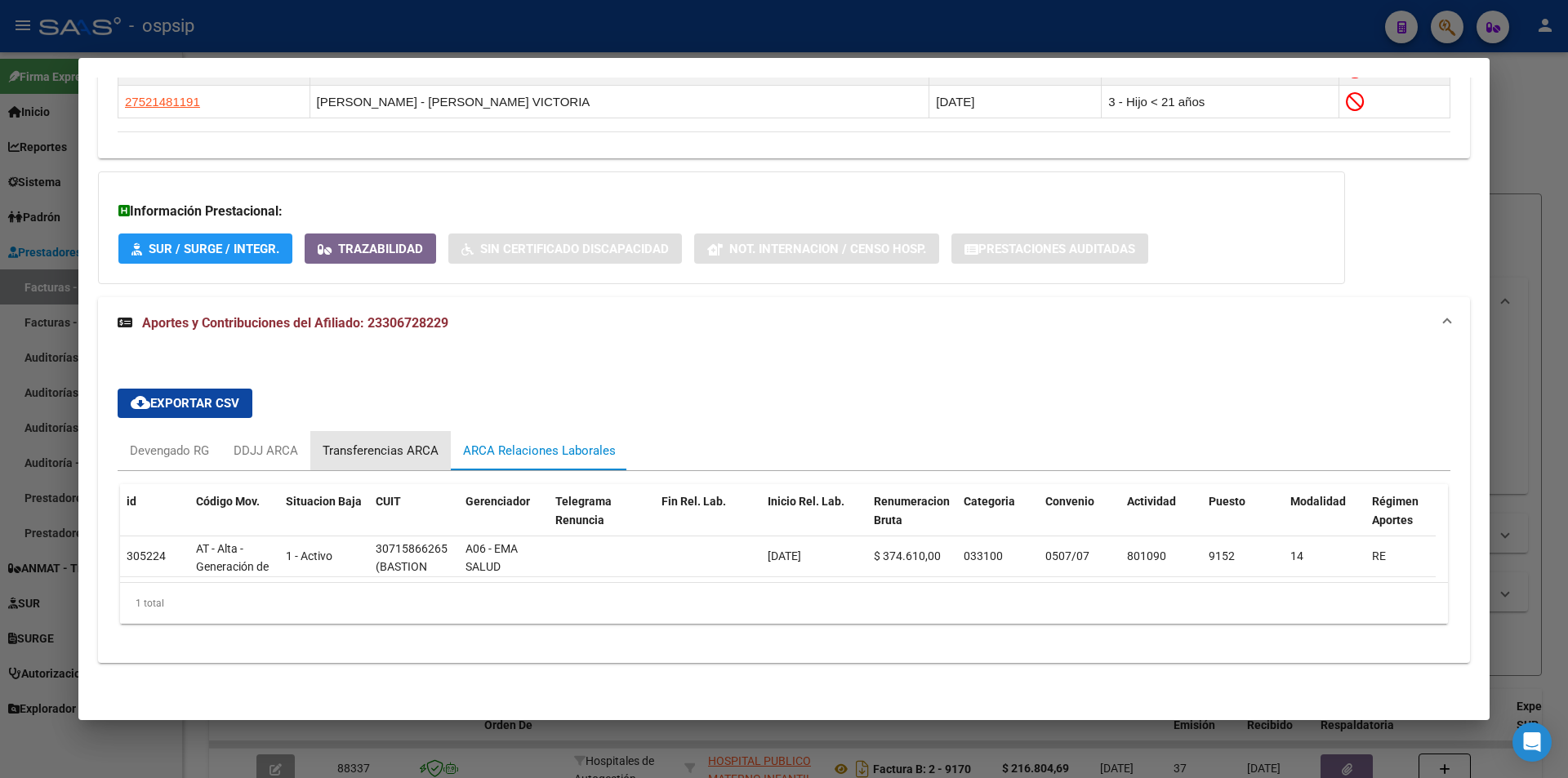
click at [398, 431] on div "Transferencias ARCA" at bounding box center [381, 450] width 141 height 40
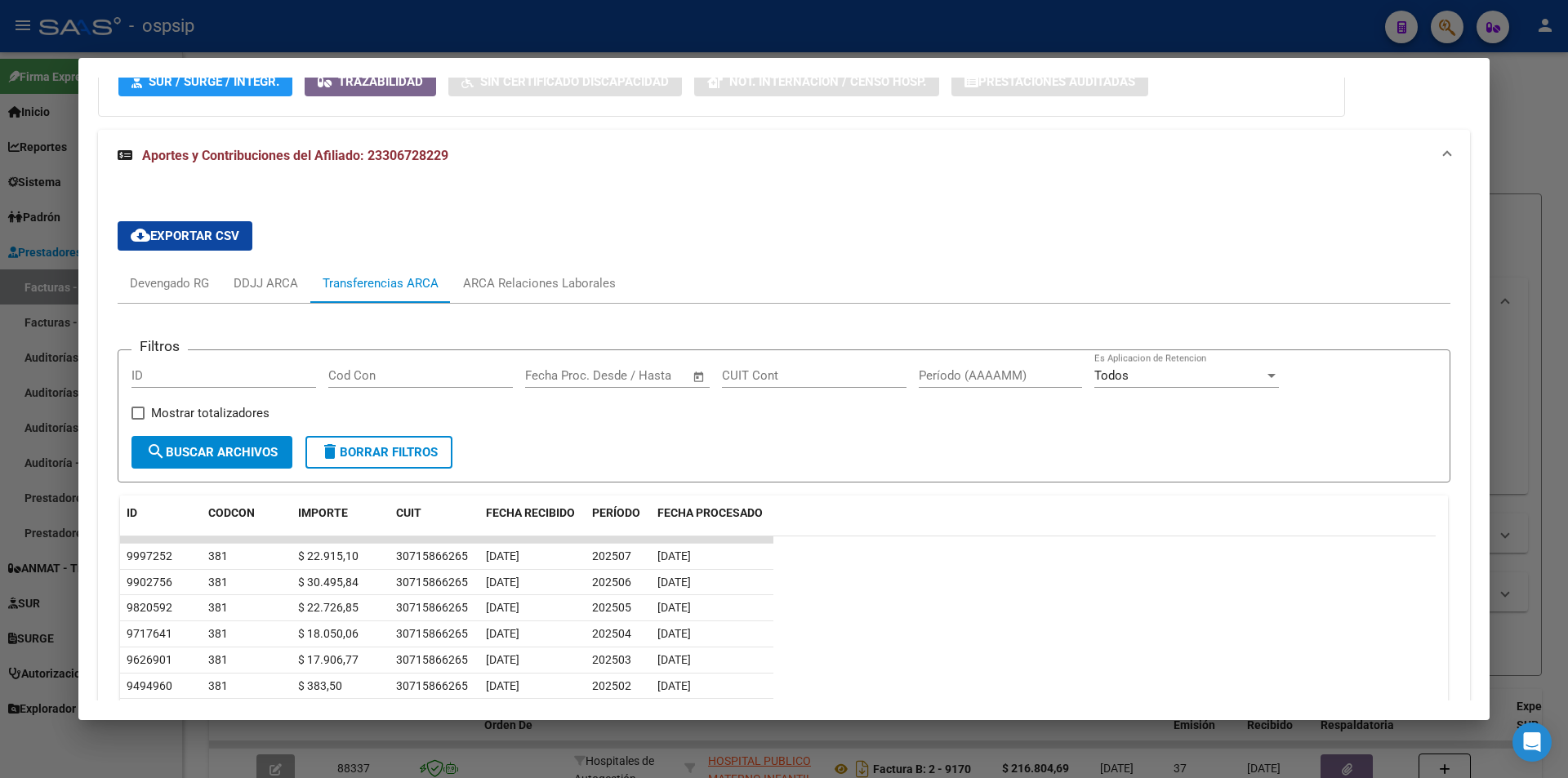
scroll to position [1090, 0]
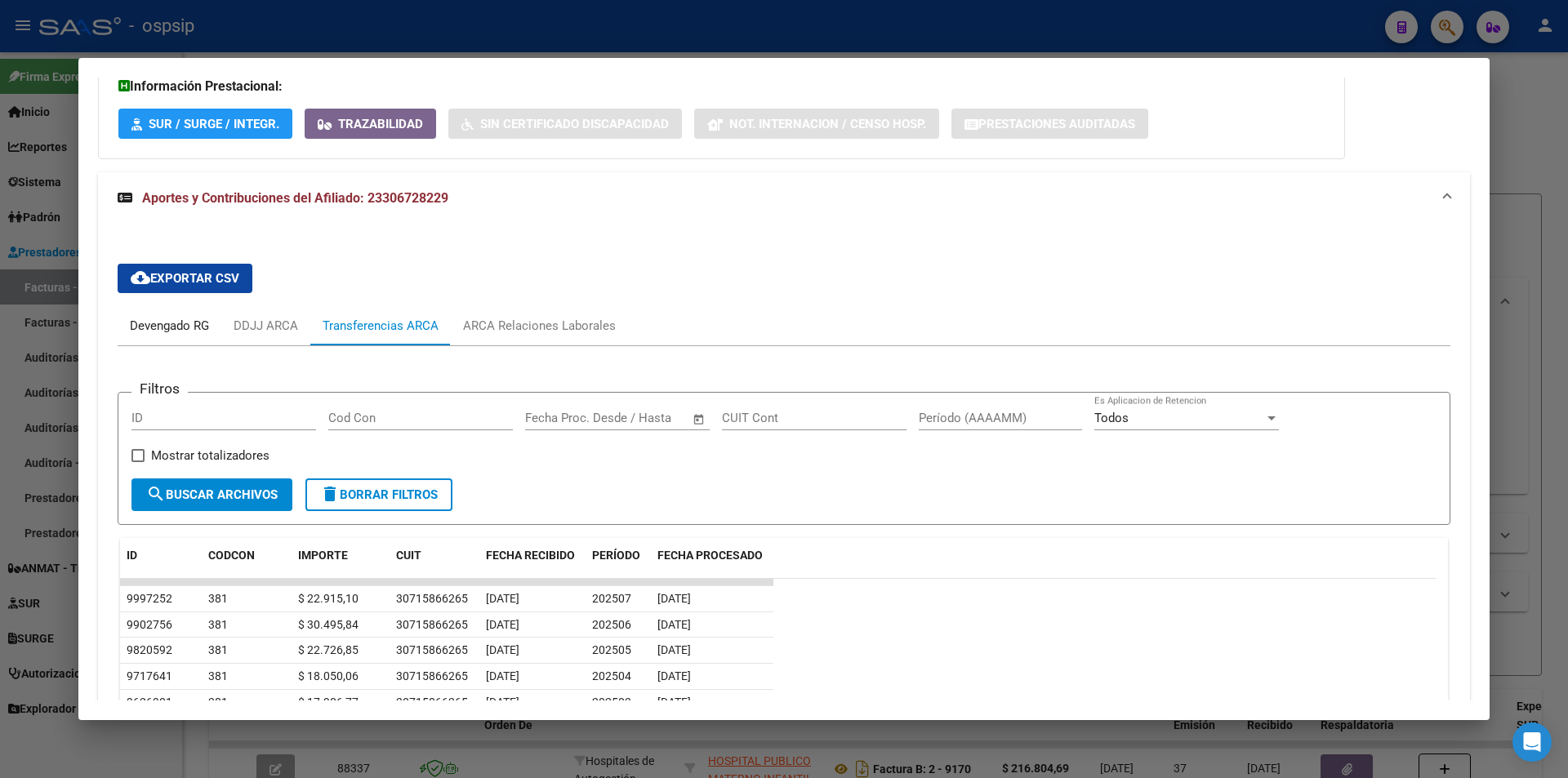
click at [163, 317] on div "Devengado RG" at bounding box center [170, 326] width 79 height 18
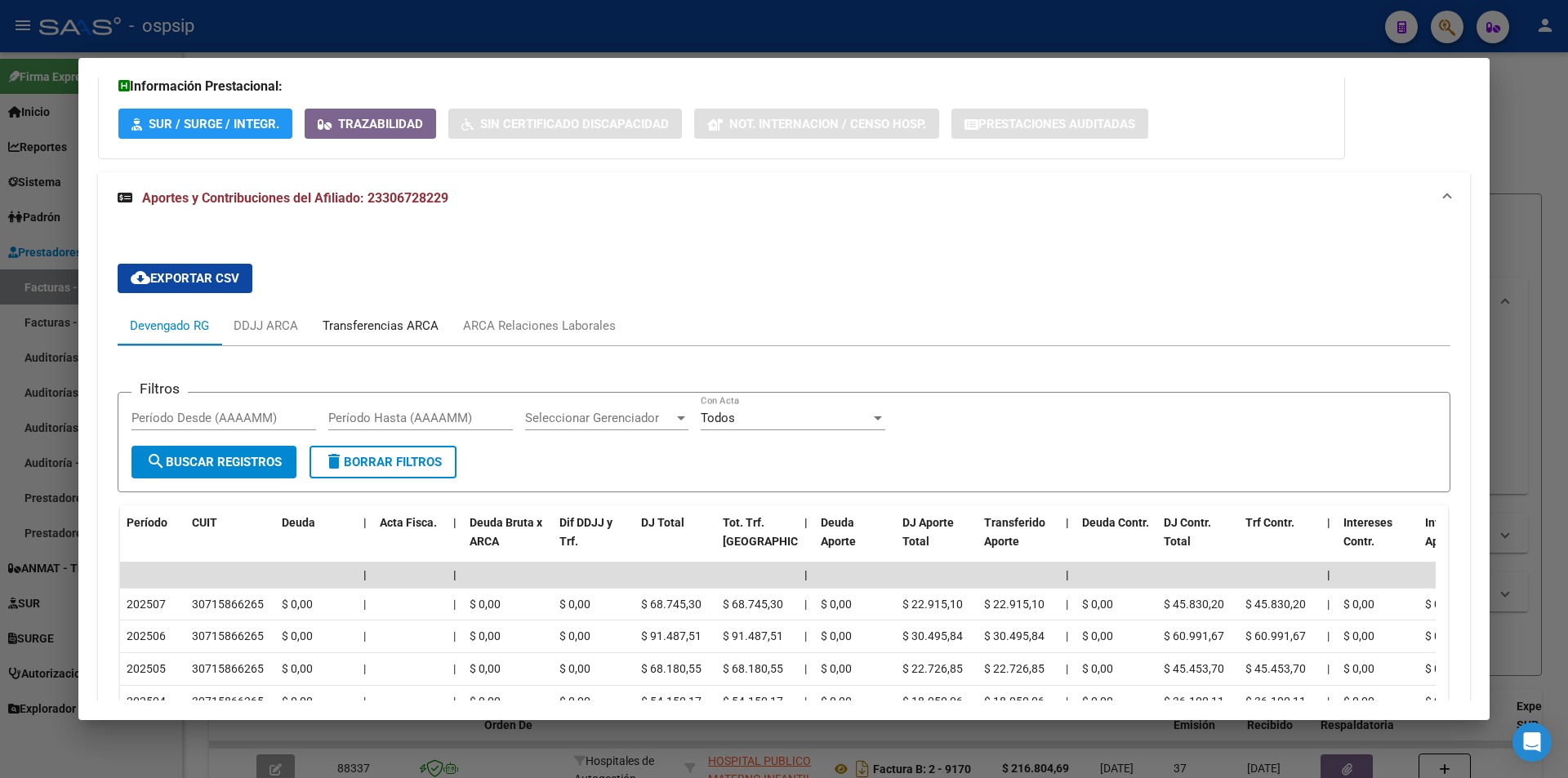
click at [393, 320] on div "Transferencias ARCA" at bounding box center [381, 326] width 116 height 18
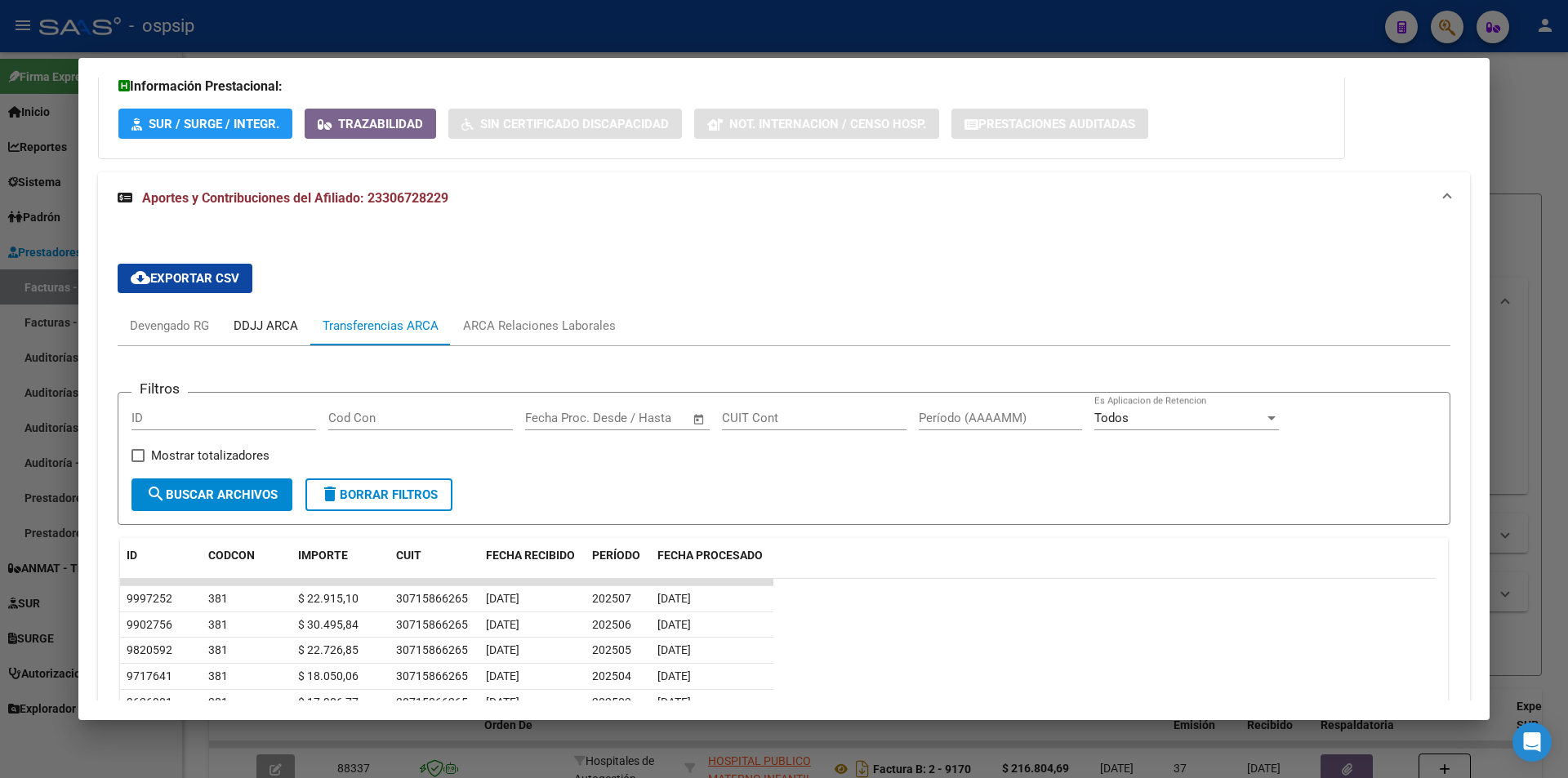
click at [270, 323] on div "DDJJ ARCA" at bounding box center [265, 326] width 65 height 18
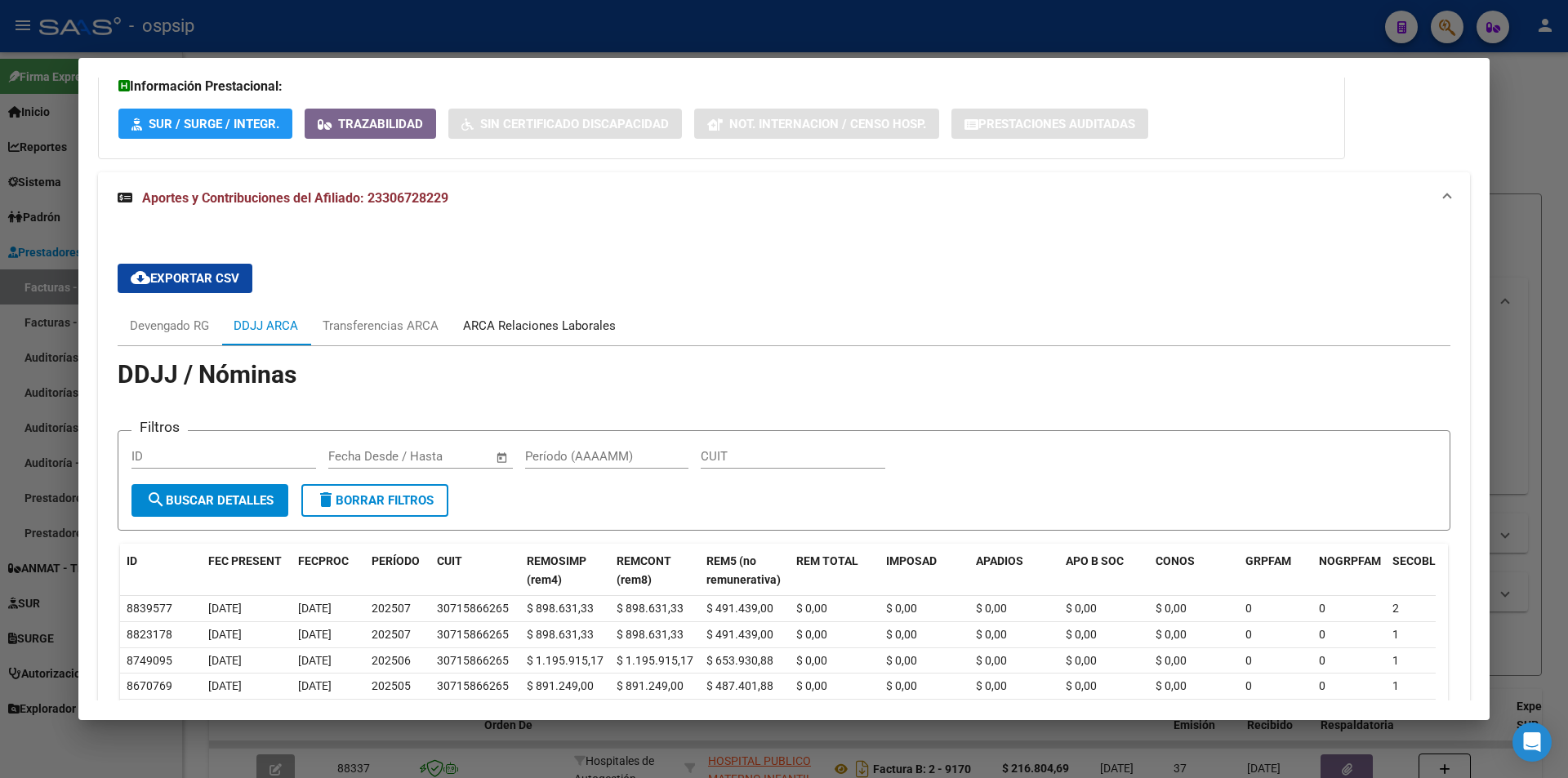
click at [497, 324] on div "ARCA Relaciones Laborales" at bounding box center [539, 326] width 152 height 18
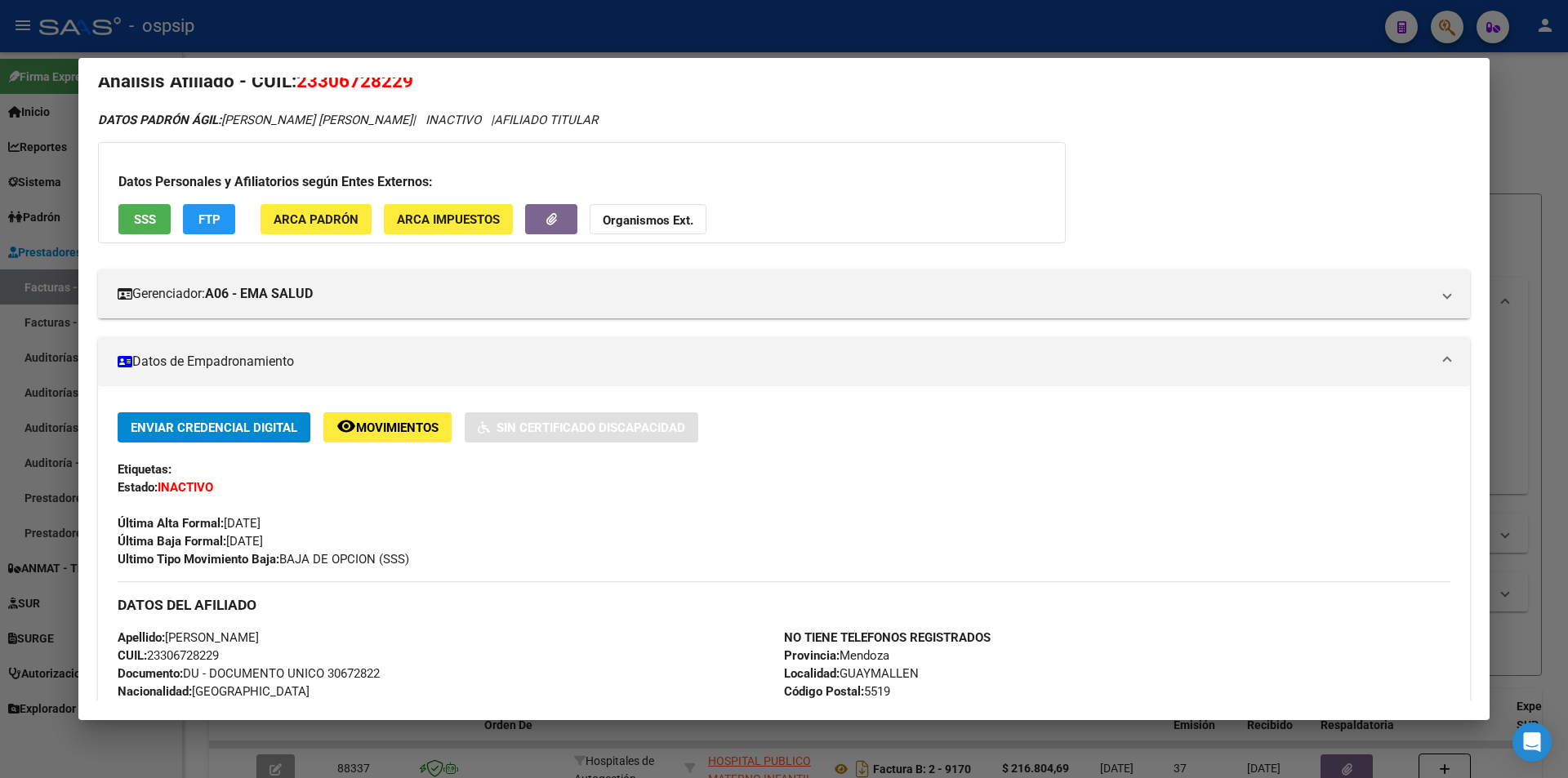
scroll to position [0, 0]
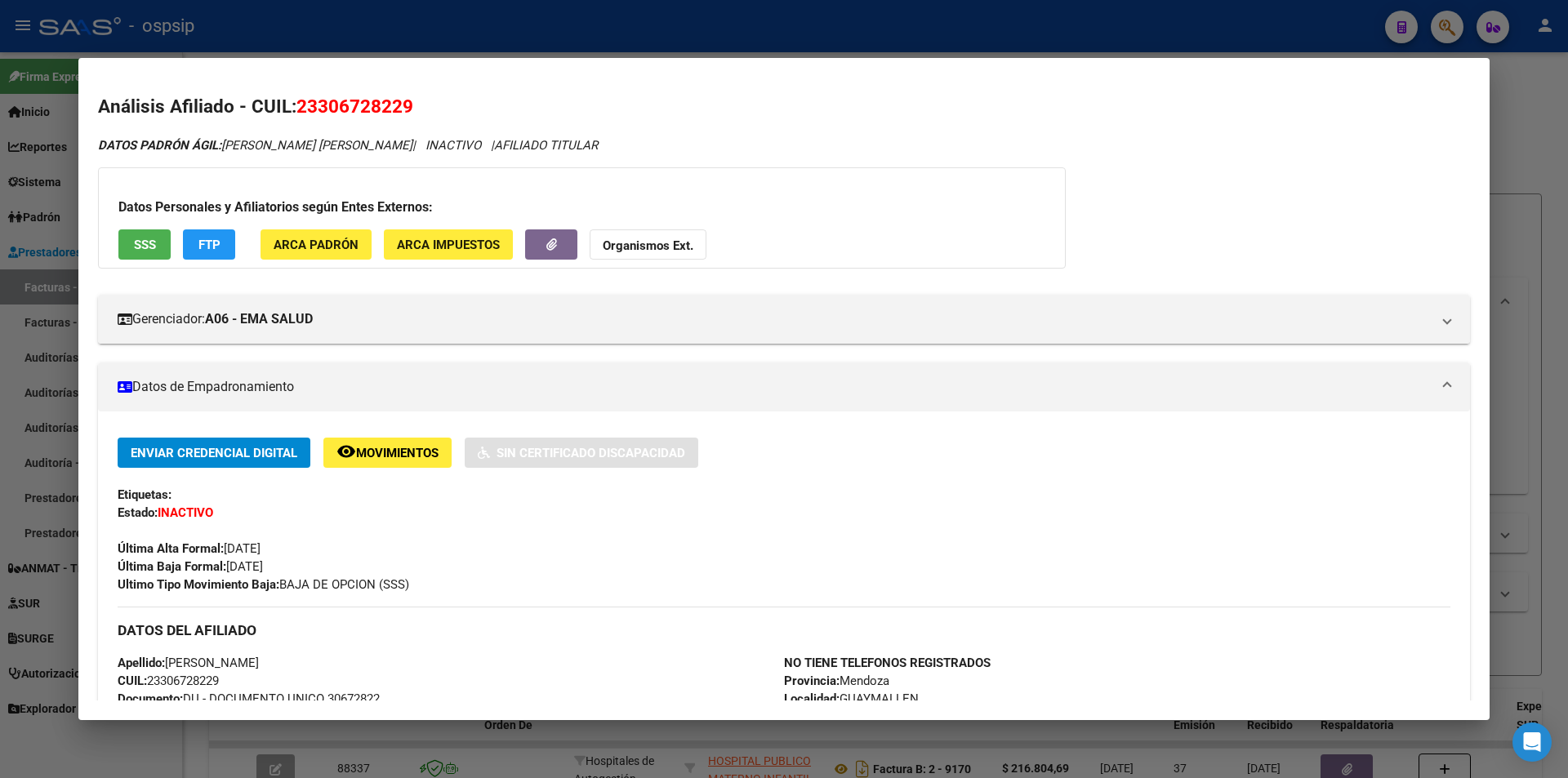
click at [137, 263] on div "Datos Personales y Afiliatorios según Entes Externos: SSS FTP ARCA Padrón ARCA …" at bounding box center [582, 218] width 968 height 101
click at [137, 251] on span "SSS" at bounding box center [145, 245] width 22 height 14
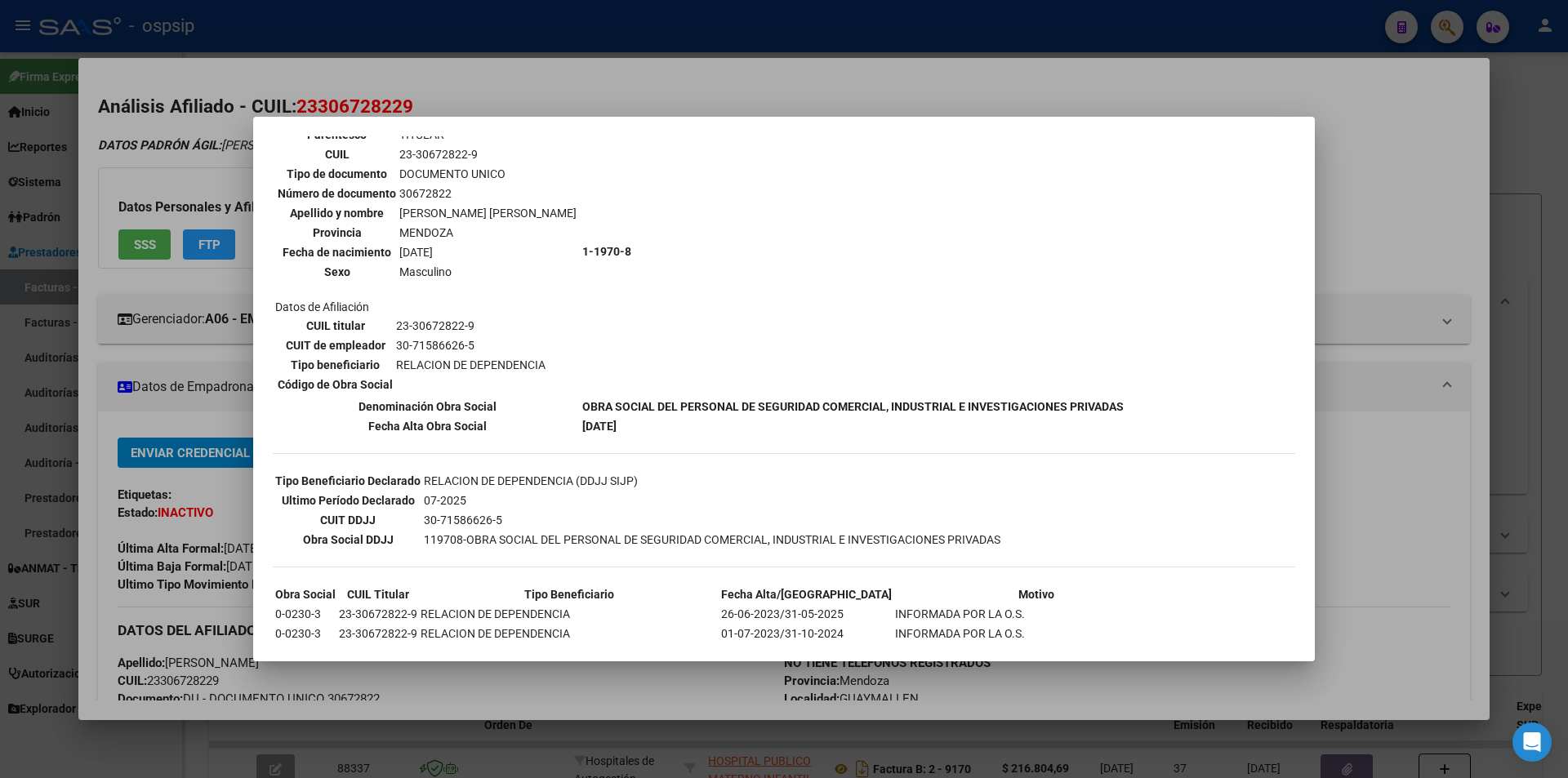
scroll to position [228, 0]
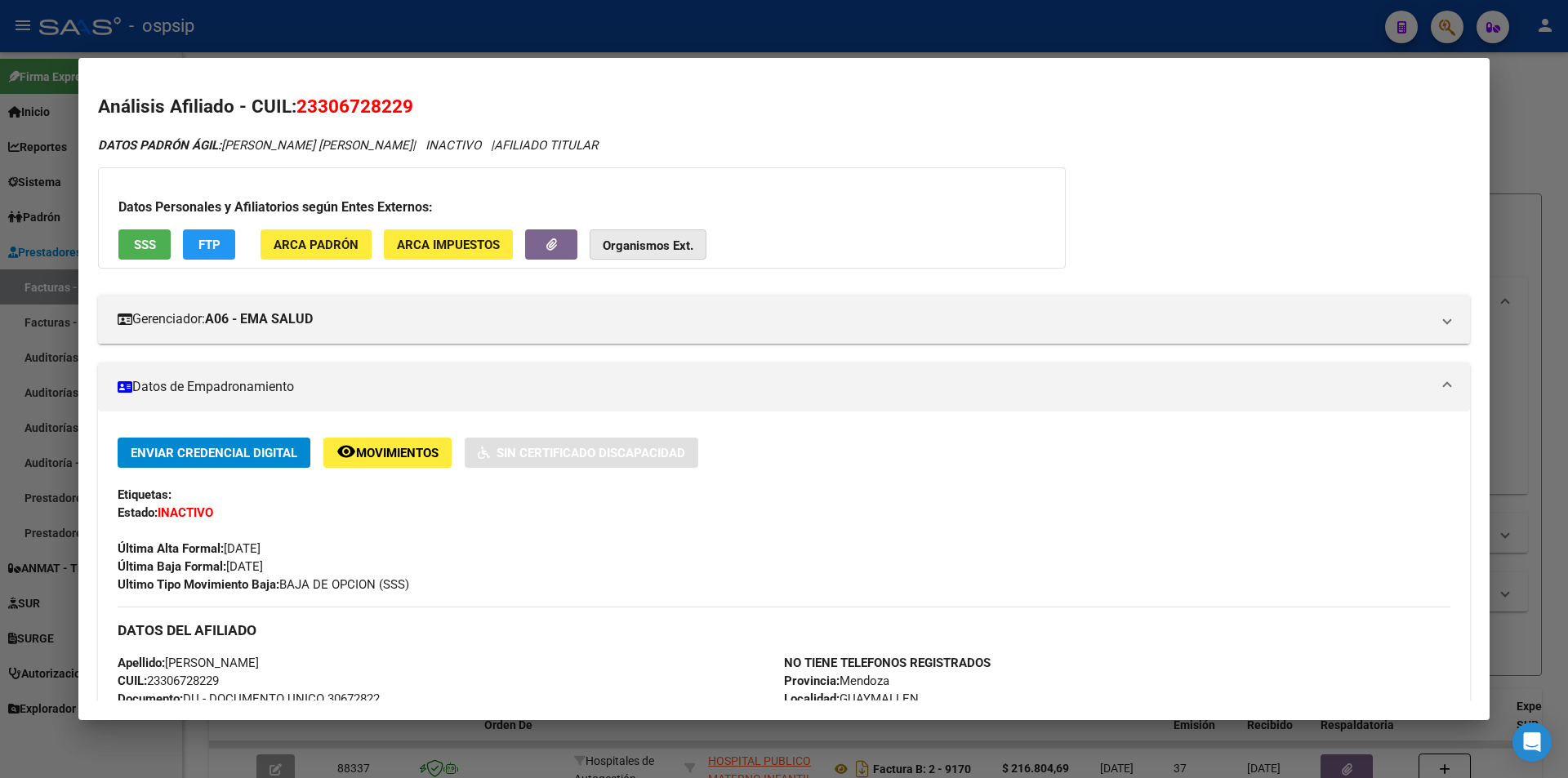
drag, startPoint x: 612, startPoint y: 238, endPoint x: 611, endPoint y: 250, distance: 12.0
click at [611, 250] on strong "Organismos Ext." at bounding box center [648, 245] width 91 height 14
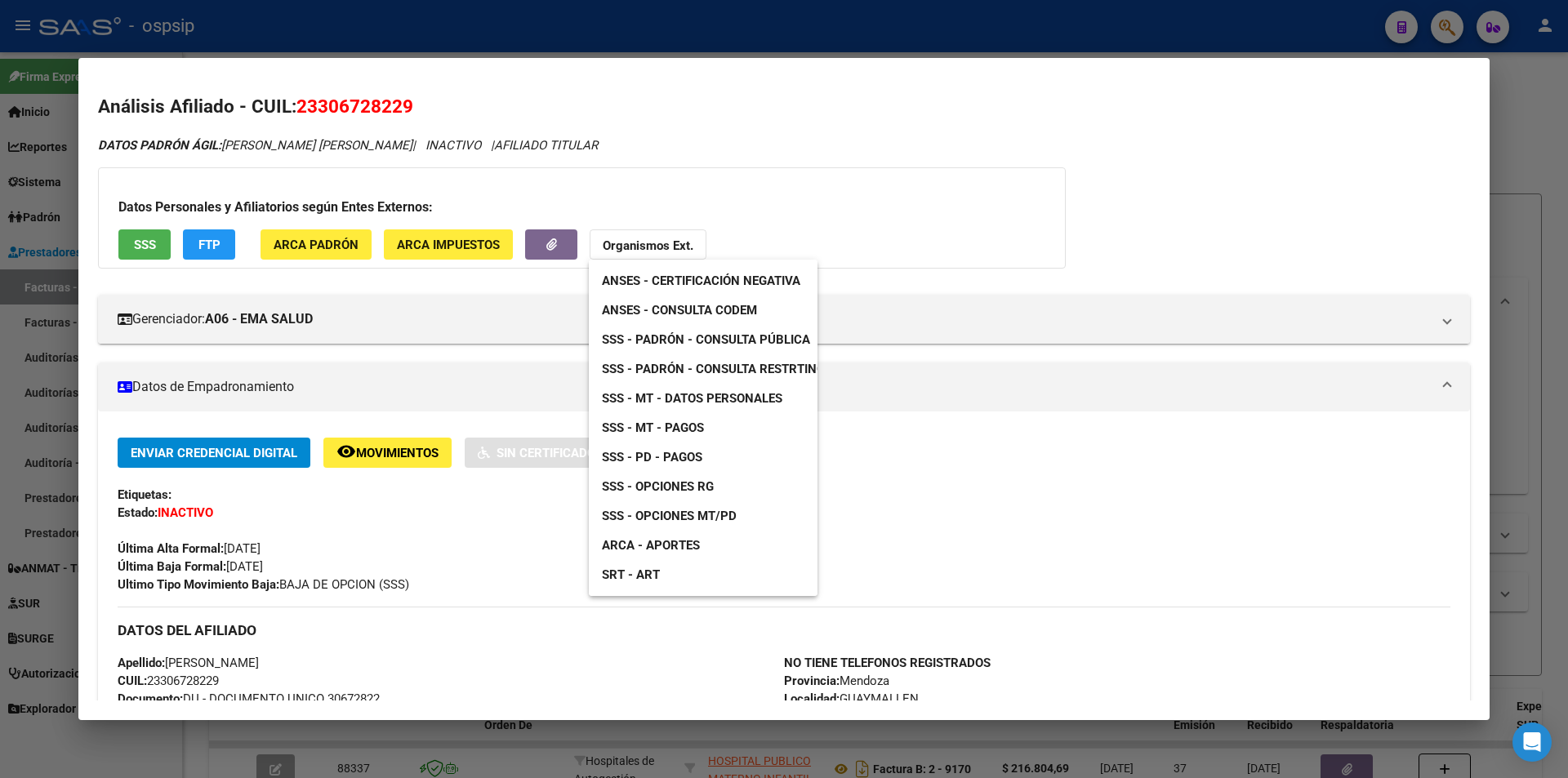
click at [734, 302] on link "ANSES - Consulta CODEM" at bounding box center [679, 310] width 181 height 30
